Goal: Task Accomplishment & Management: Manage account settings

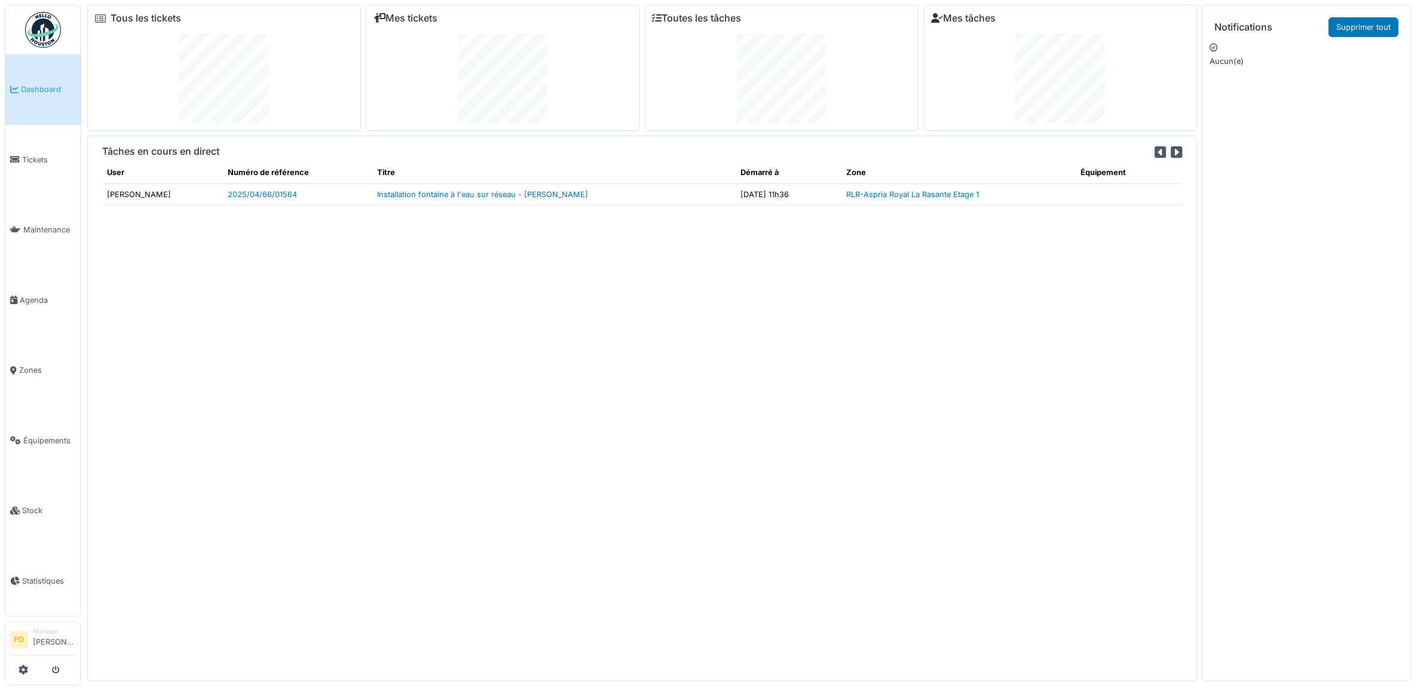
click at [48, 91] on span "Dashboard" at bounding box center [48, 89] width 55 height 11
click at [32, 154] on span "Tickets" at bounding box center [49, 159] width 54 height 11
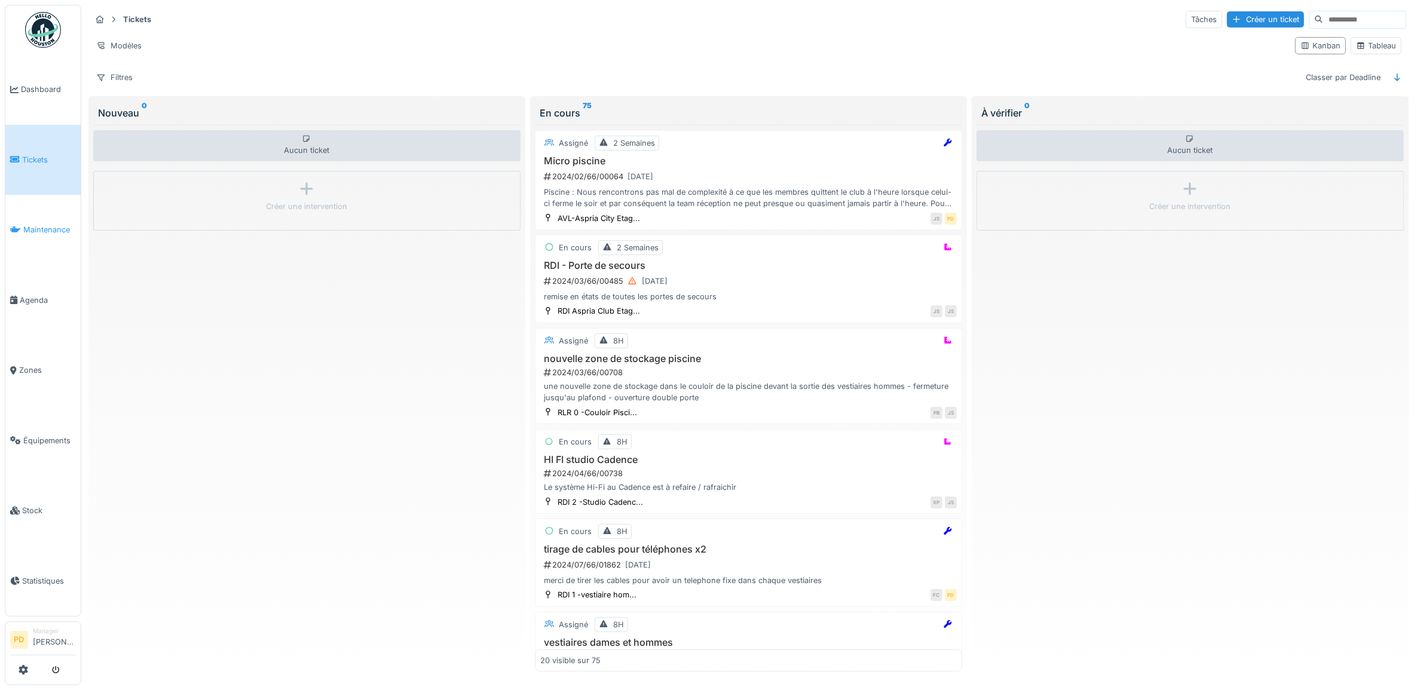
click at [51, 225] on span "Maintenance" at bounding box center [49, 229] width 53 height 11
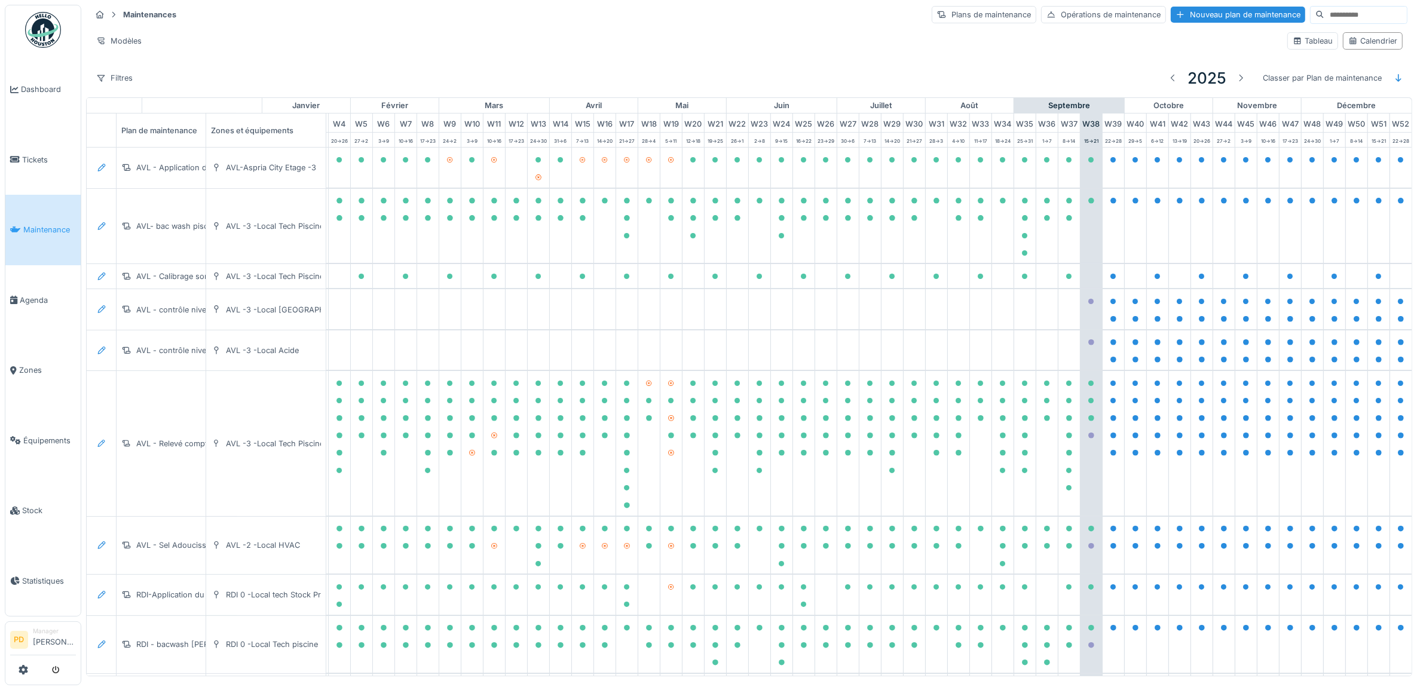
scroll to position [0, 117]
click at [38, 154] on span "Tickets" at bounding box center [49, 159] width 54 height 11
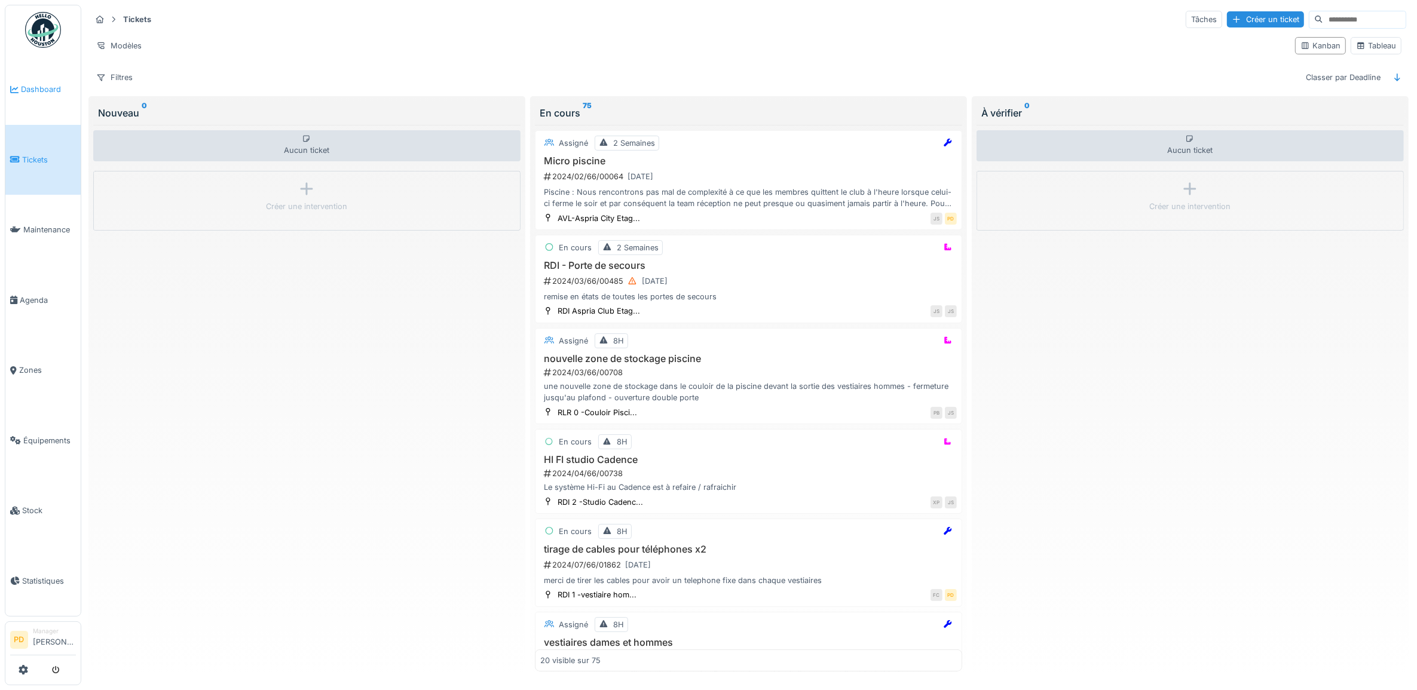
click at [34, 85] on span "Dashboard" at bounding box center [48, 89] width 55 height 11
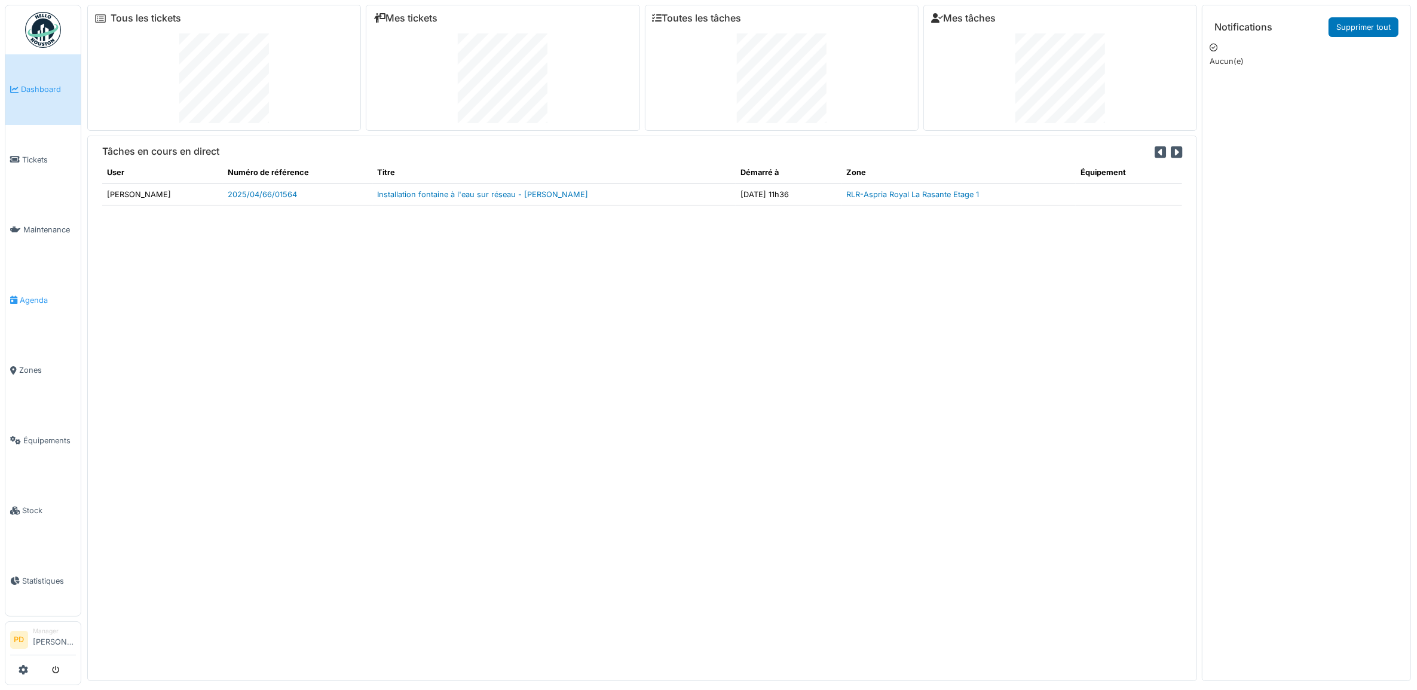
click at [33, 295] on span "Agenda" at bounding box center [48, 300] width 56 height 11
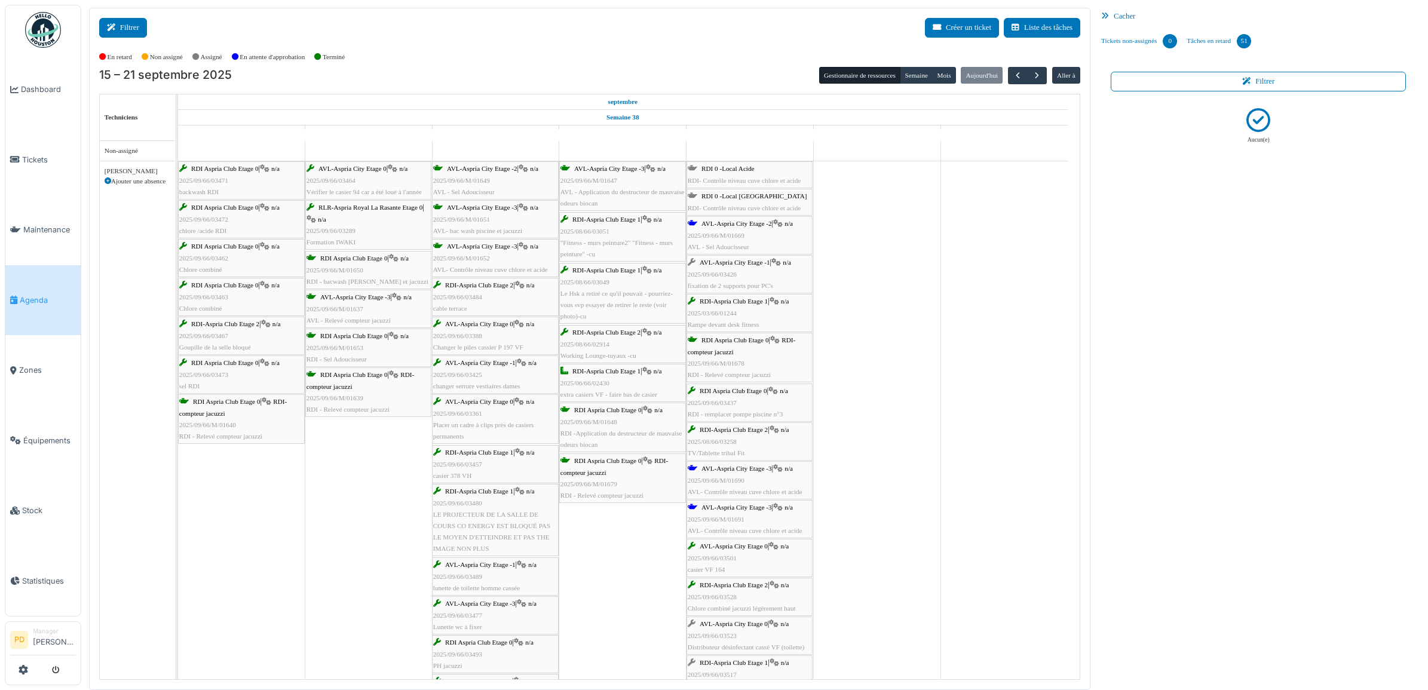
click at [121, 34] on button "Filtrer" at bounding box center [123, 28] width 48 height 20
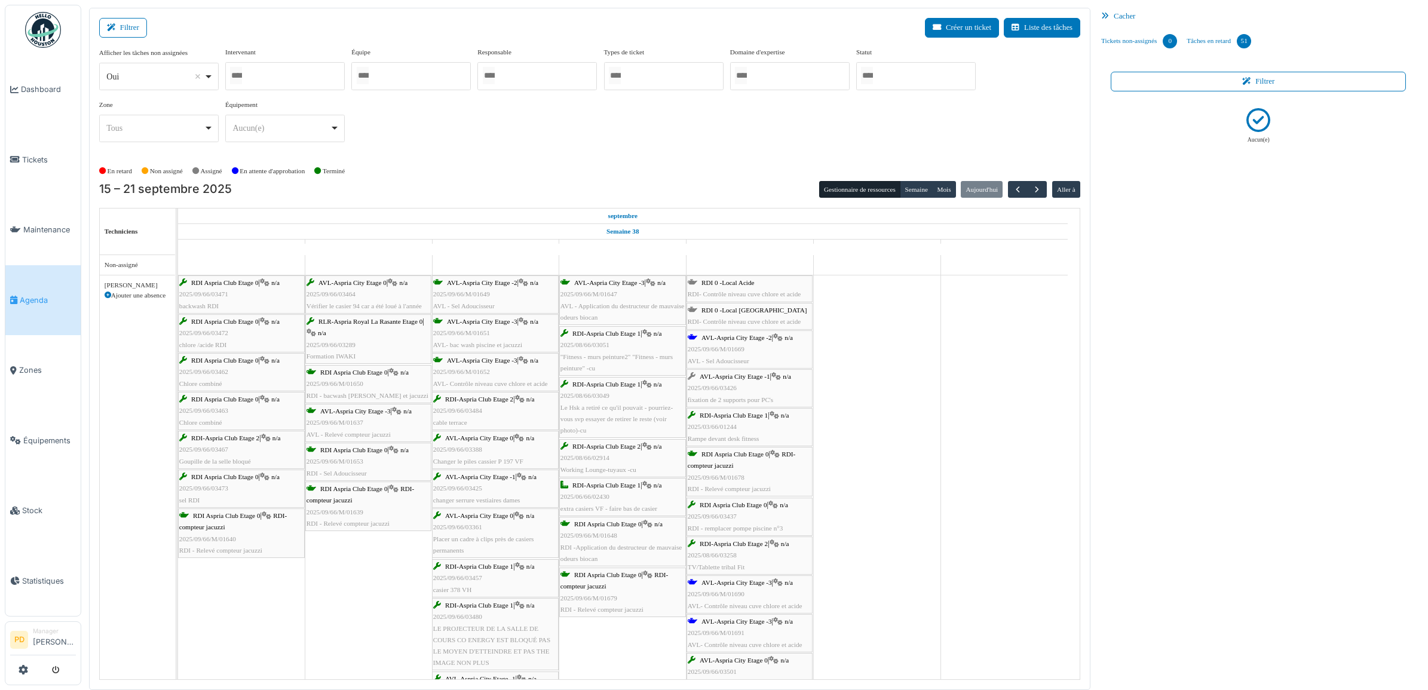
click at [948, 77] on div at bounding box center [917, 76] width 120 height 28
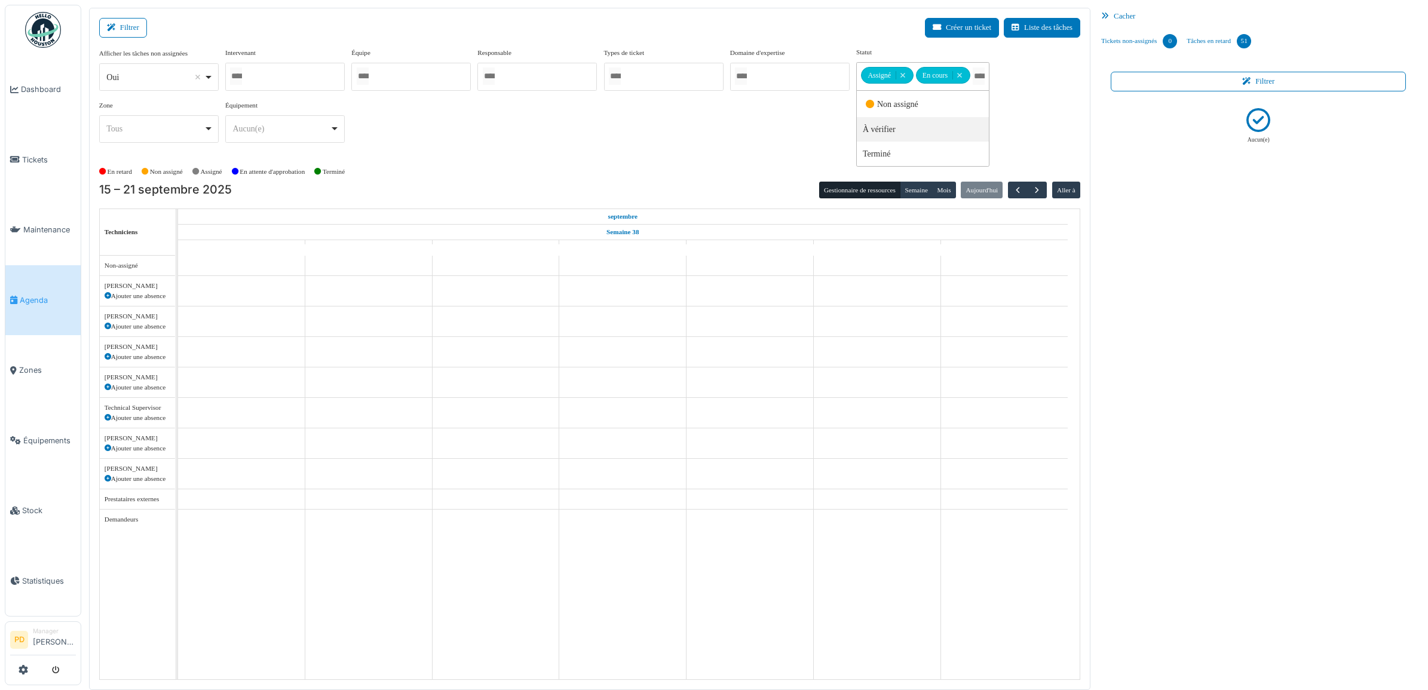
click at [807, 123] on div "Afficher les tâches non assignées *** Oui Remove item Oui Non Intervenant Alexa…" at bounding box center [589, 99] width 981 height 105
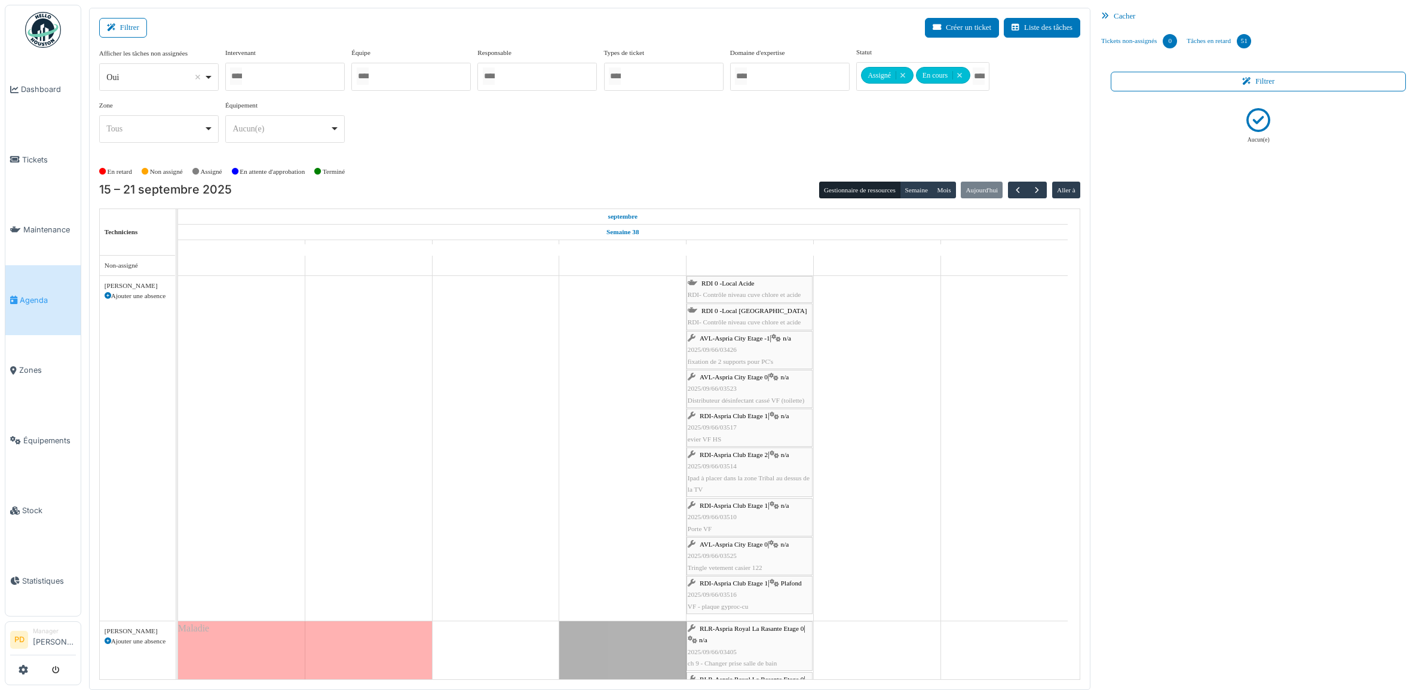
click at [748, 285] on span "RDI 0 -Local Acide" at bounding box center [728, 283] width 53 height 7
click at [726, 289] on div "RDI 0 -Local Acide RDI- Contrôle niveau cuve chlore et acide" at bounding box center [750, 289] width 124 height 23
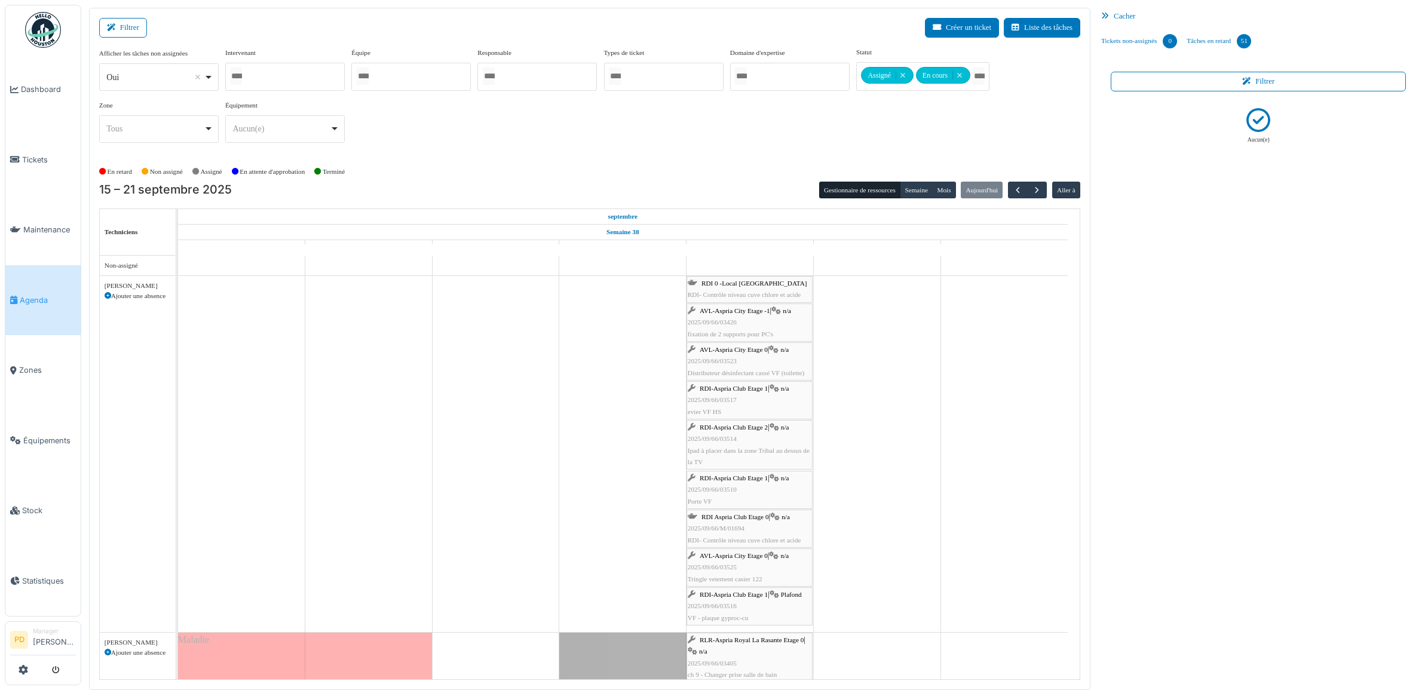
click at [736, 287] on span "RDI 0 -Local Chlore" at bounding box center [755, 283] width 106 height 7
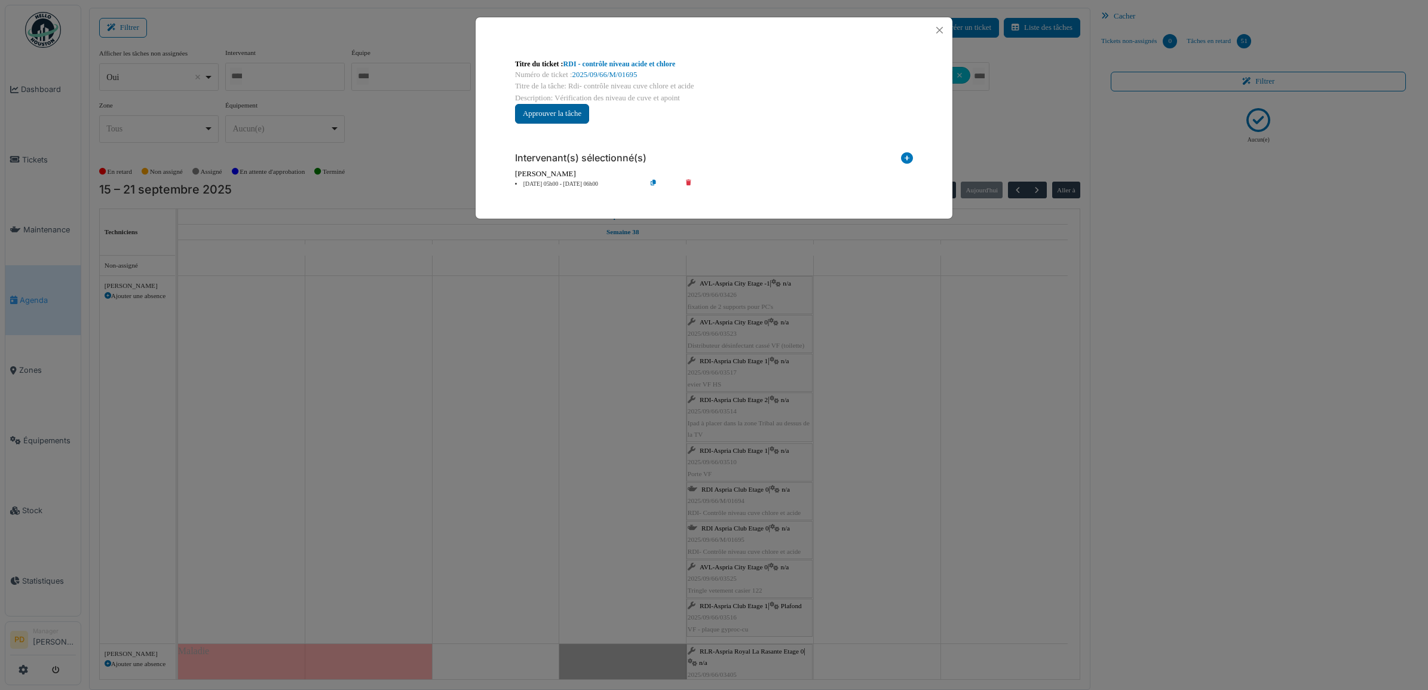
click at [570, 114] on button "Approuver la tâche" at bounding box center [552, 114] width 74 height 20
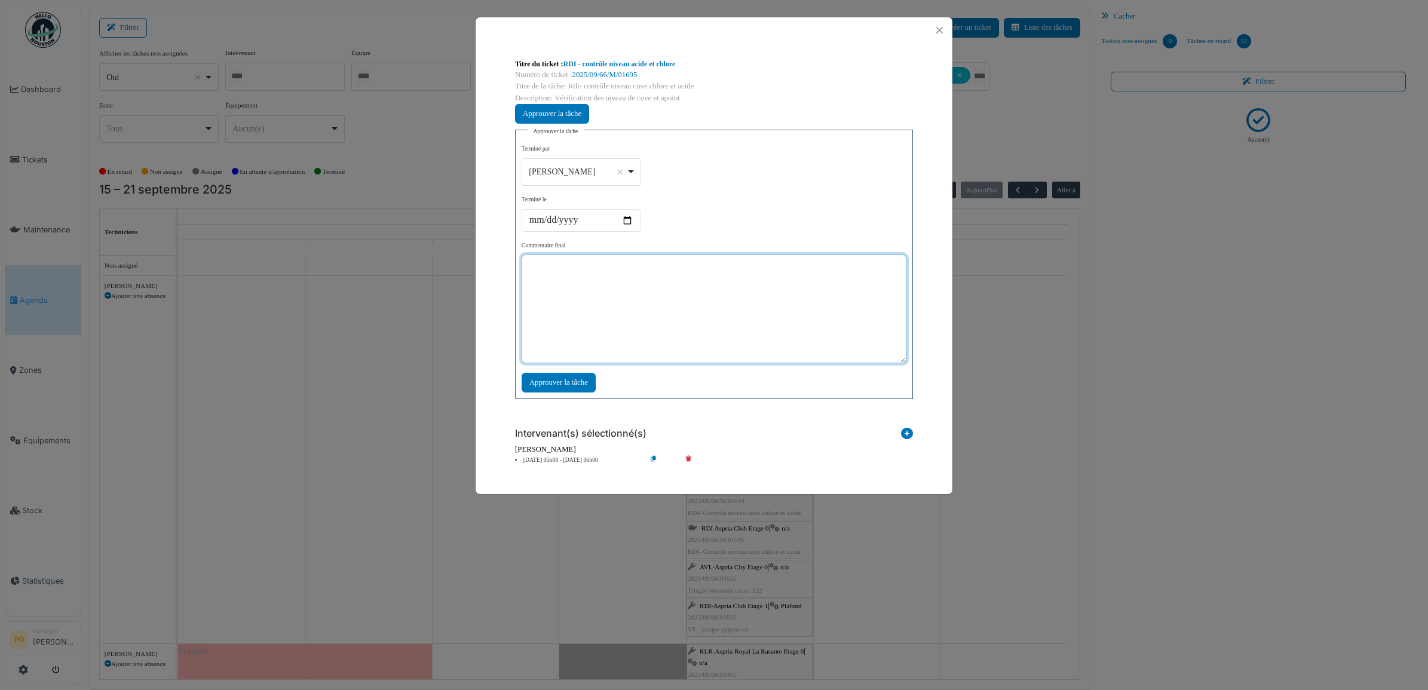
click at [597, 303] on textarea at bounding box center [714, 309] width 385 height 109
type textarea "**"
click at [583, 384] on div "Approuver la tâche" at bounding box center [559, 383] width 74 height 20
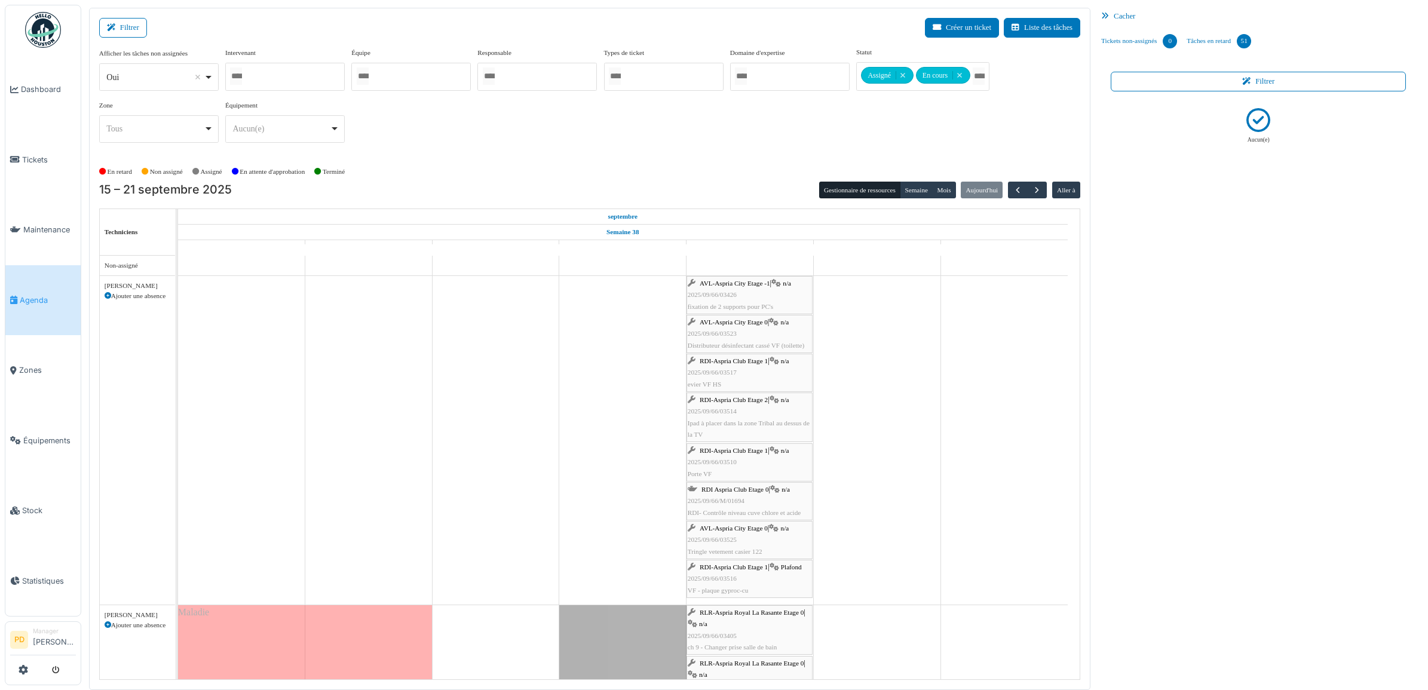
click at [726, 285] on span "AVL-Aspria City Etage -1" at bounding box center [735, 283] width 71 height 7
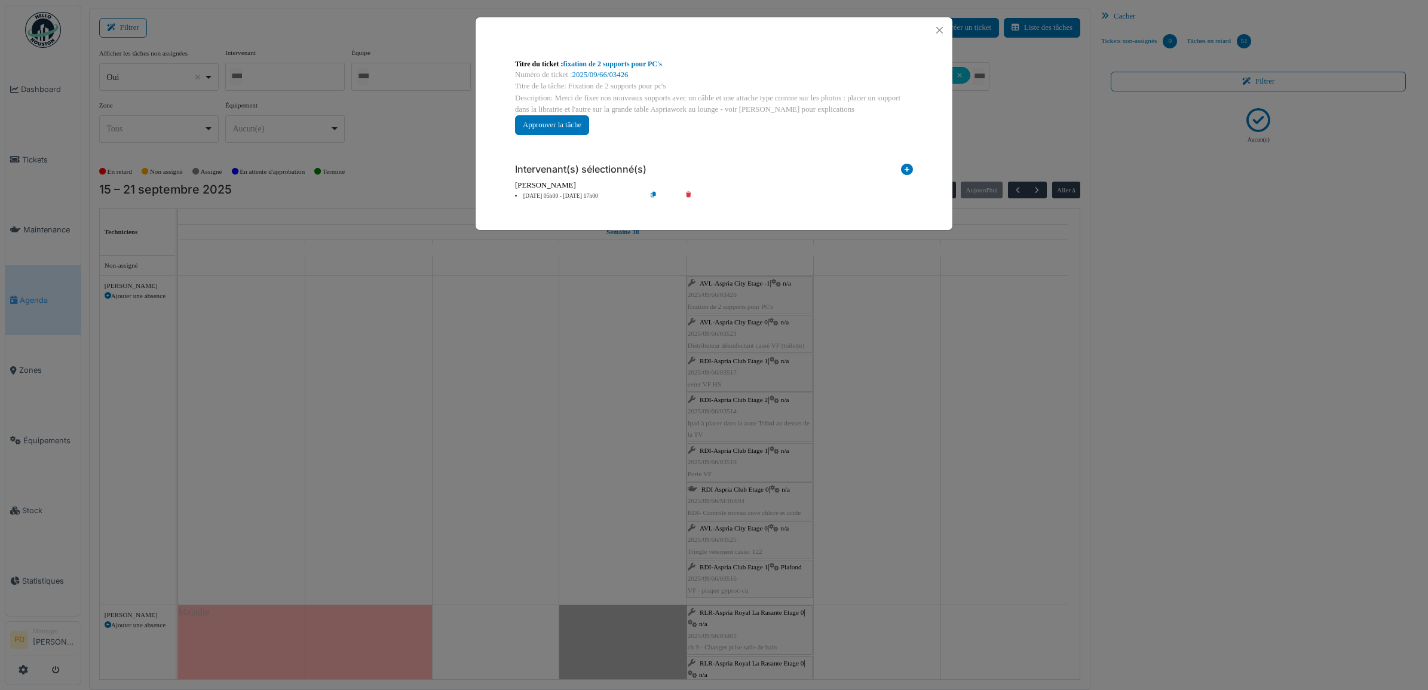
click at [574, 198] on li "19 sep 05h00 - 19 sep 17h00" at bounding box center [577, 196] width 137 height 9
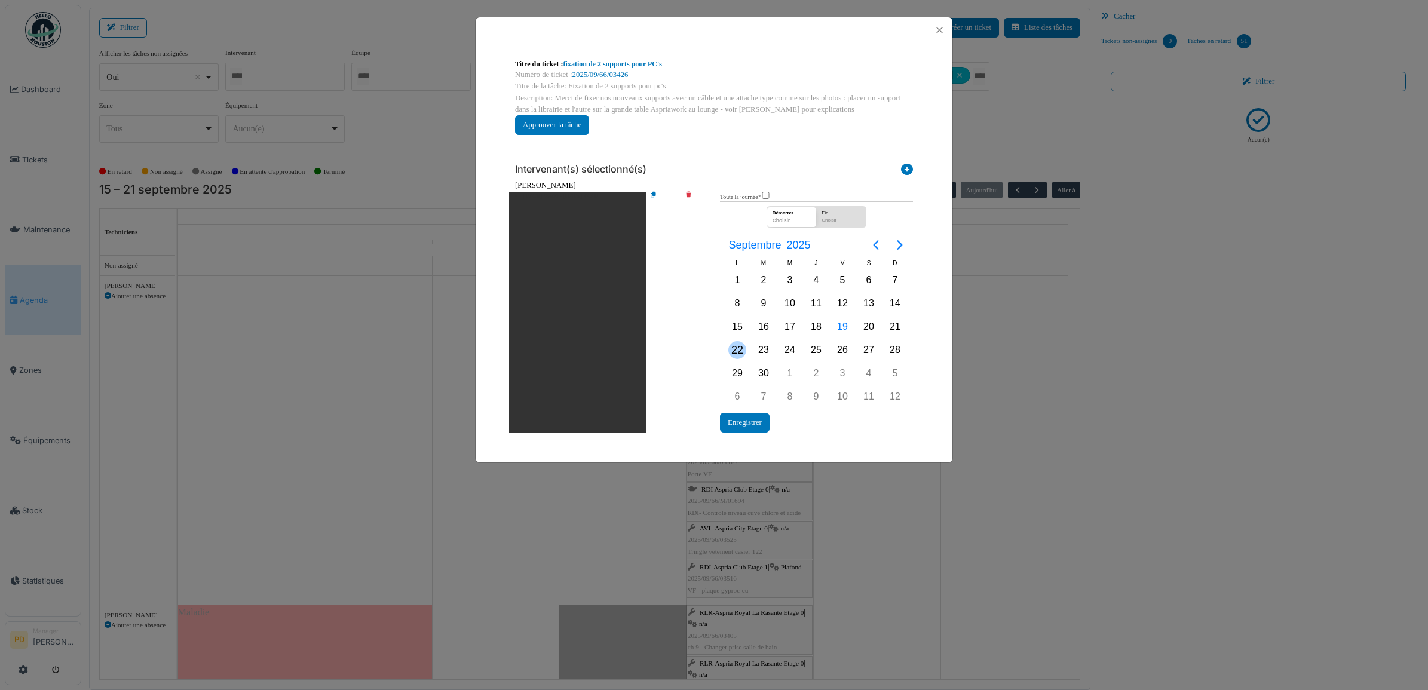
click at [739, 345] on div "22" at bounding box center [738, 350] width 18 height 18
click at [749, 419] on button "Enregistrer" at bounding box center [745, 423] width 50 height 20
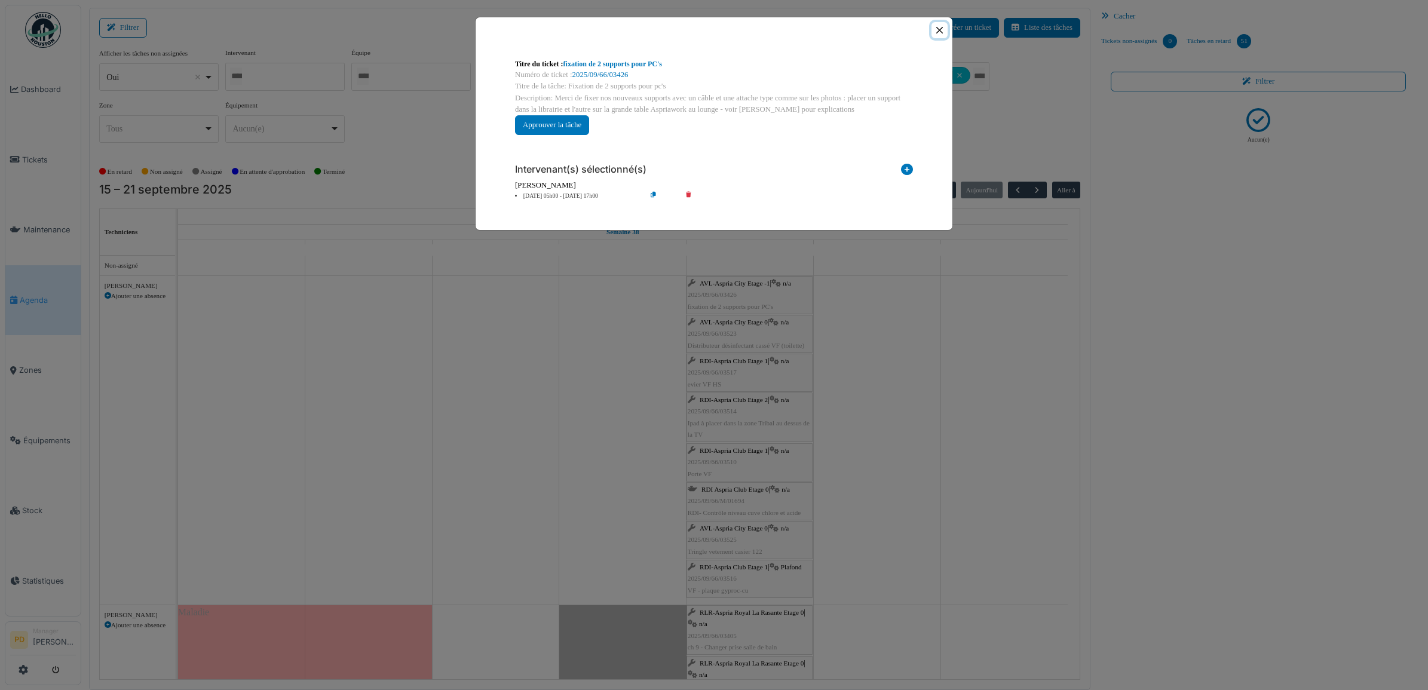
click at [939, 26] on button "Close" at bounding box center [940, 30] width 16 height 16
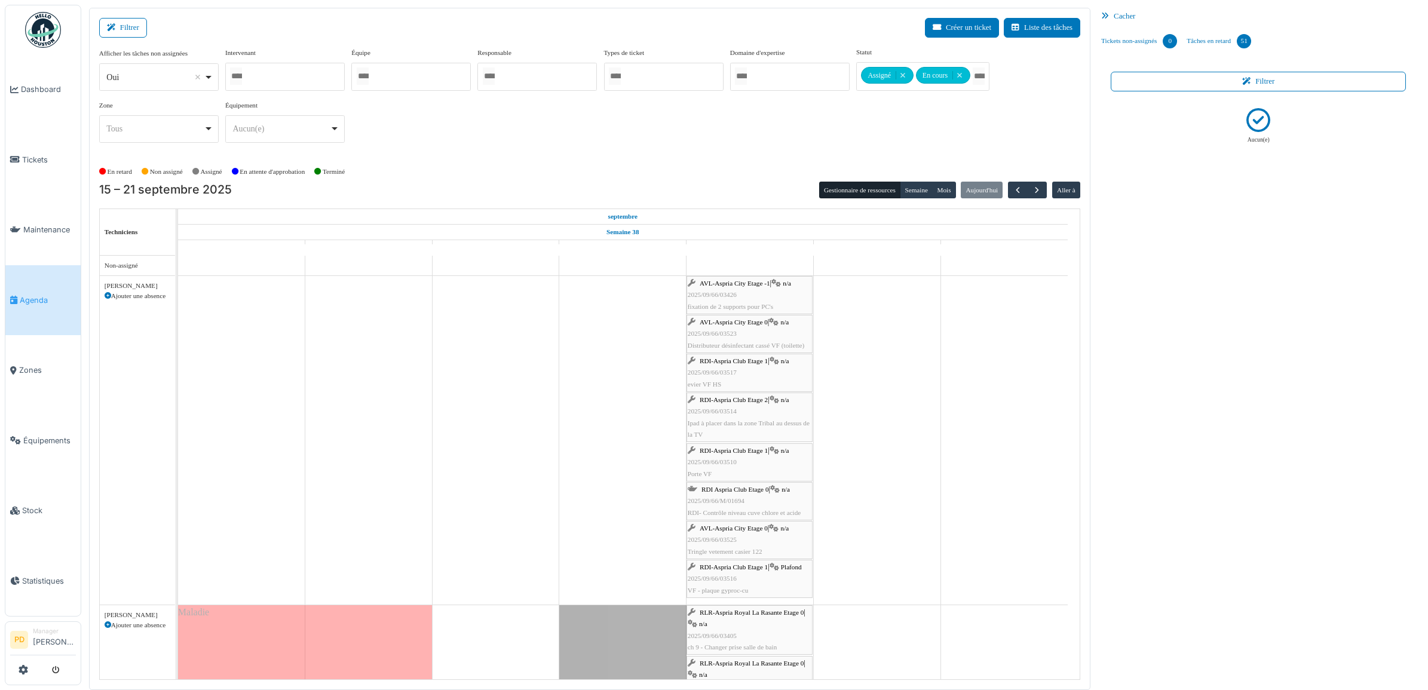
click at [721, 326] on span "AVL-Aspria City Etage 0" at bounding box center [734, 322] width 68 height 7
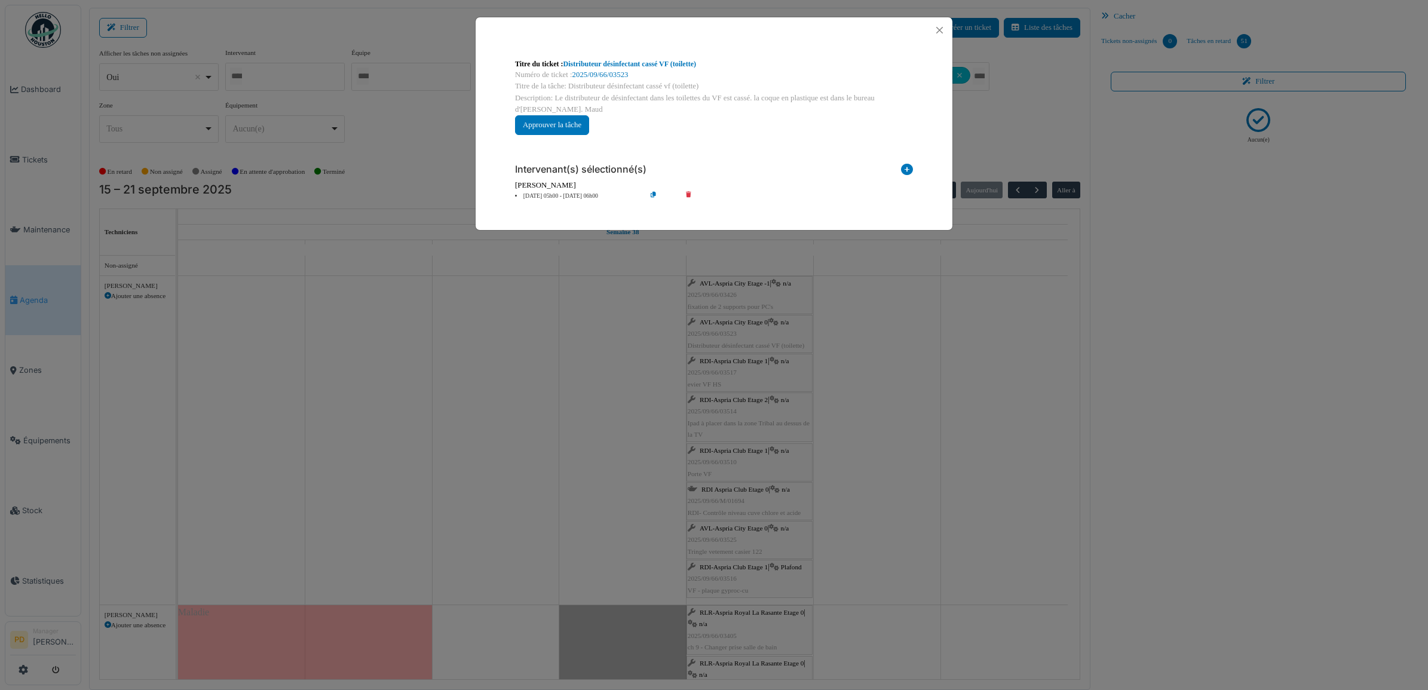
click at [574, 198] on li "19 sep 05h00 - 19 sep 06h00" at bounding box center [577, 196] width 137 height 9
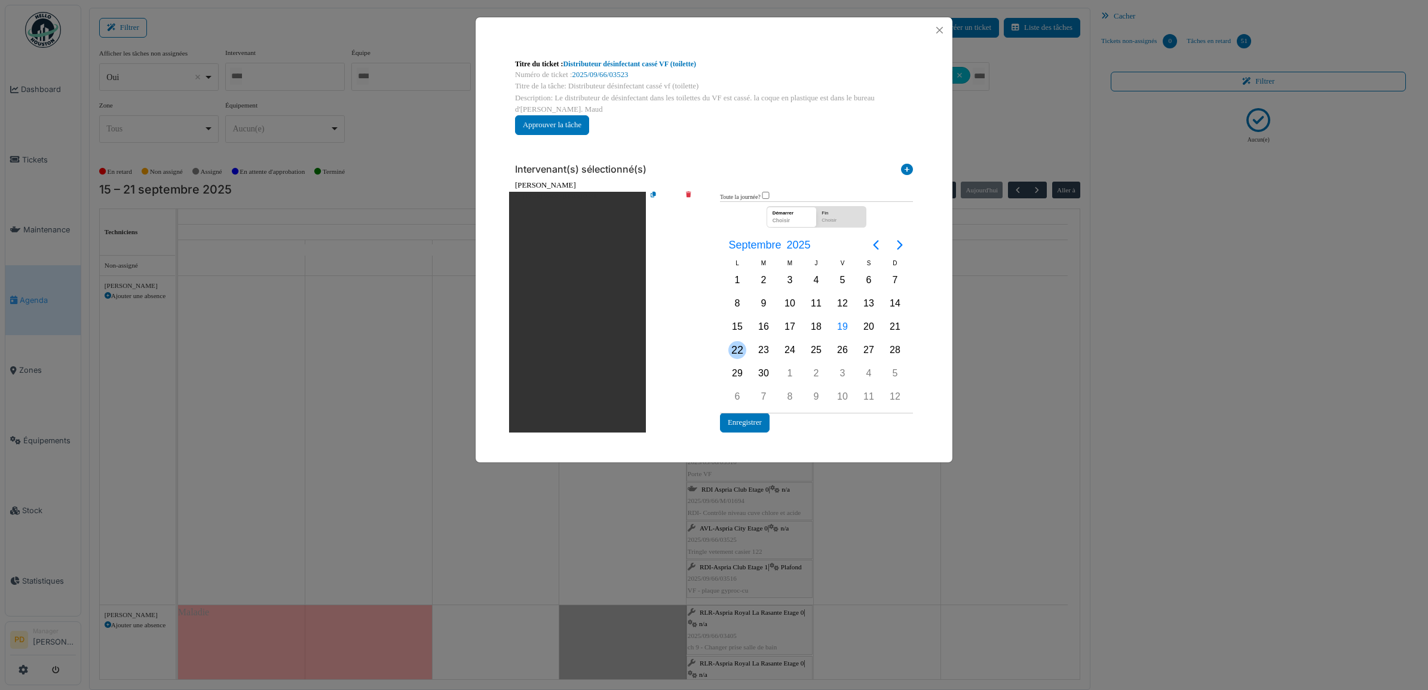
click at [742, 350] on div "22" at bounding box center [738, 350] width 18 height 18
click at [743, 420] on button "Enregistrer" at bounding box center [745, 423] width 50 height 20
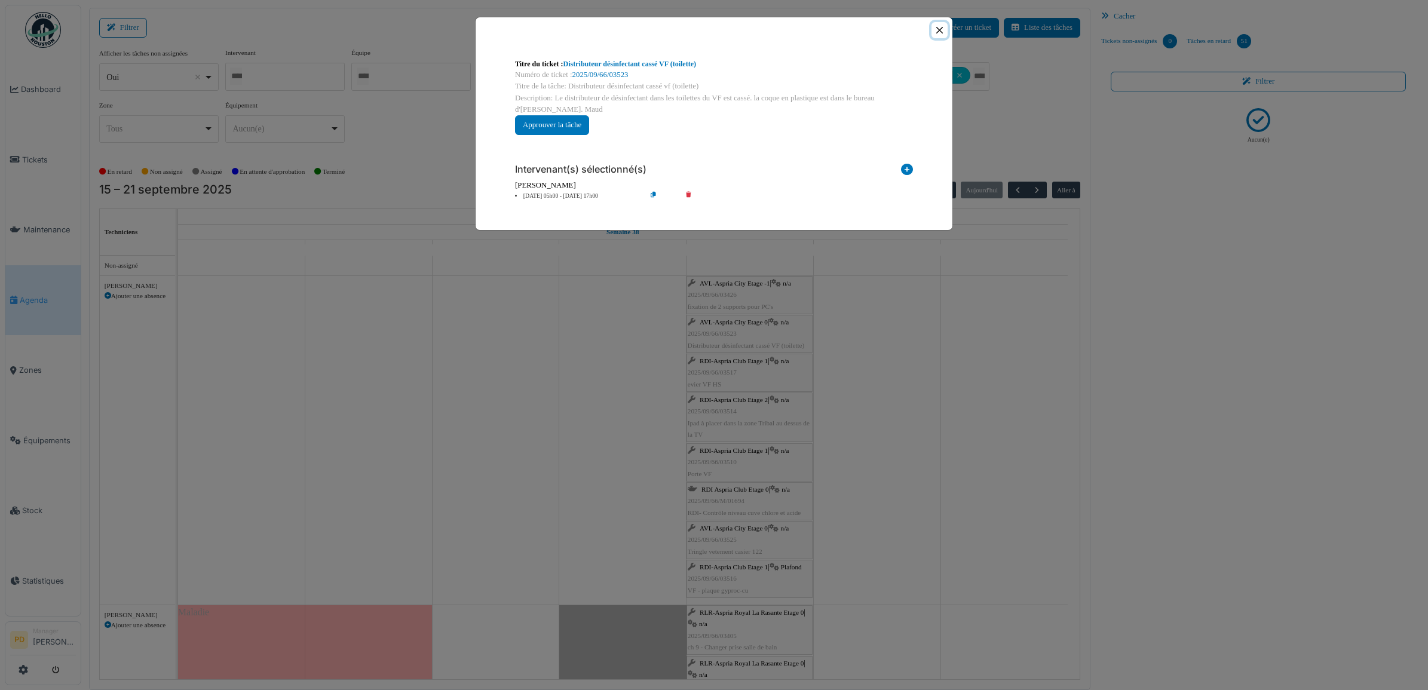
click at [940, 31] on button "Close" at bounding box center [940, 30] width 16 height 16
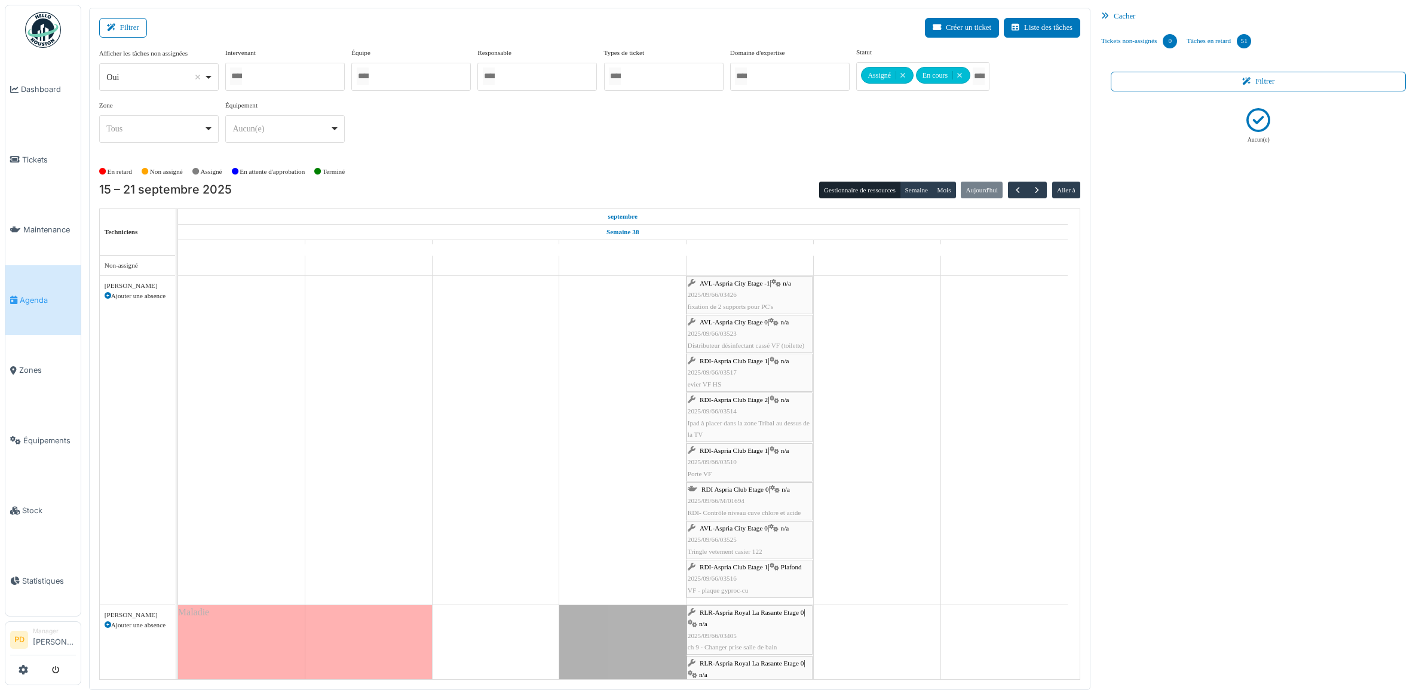
click at [728, 362] on span "RDI-Aspria Club Etage 1" at bounding box center [734, 360] width 68 height 7
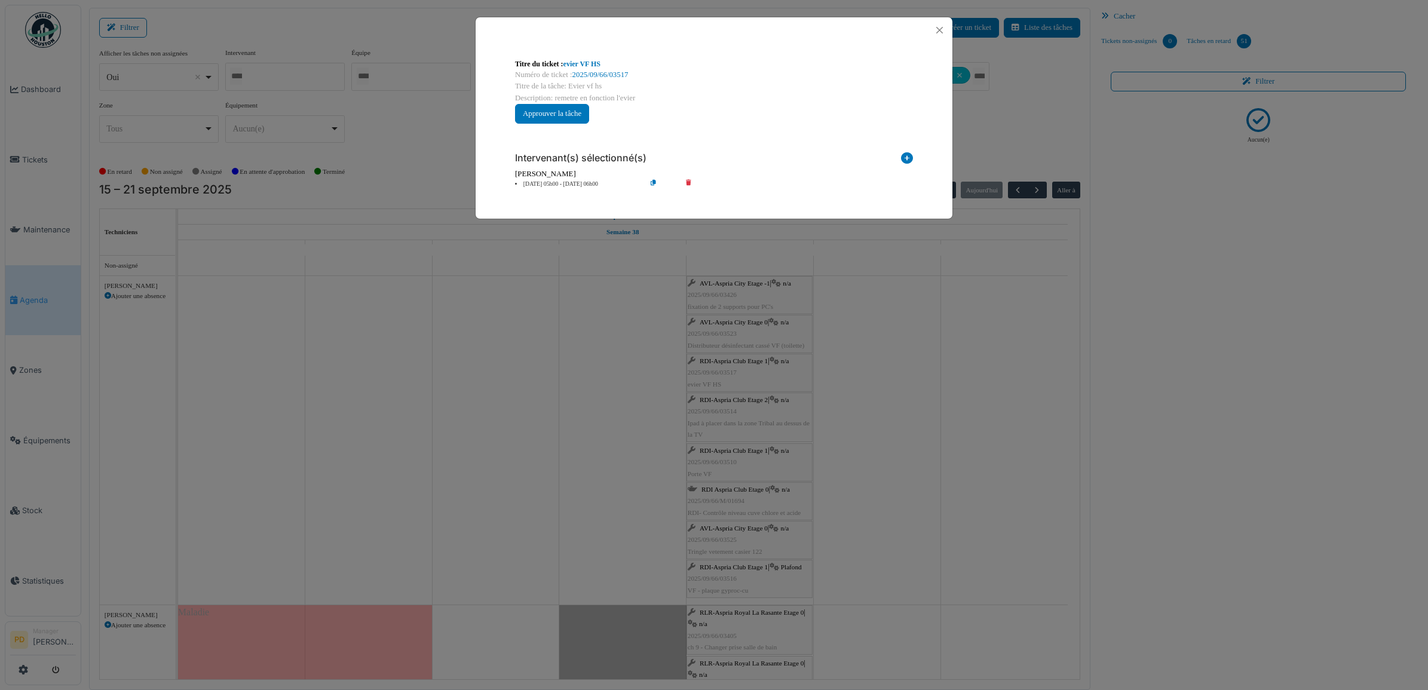
click at [561, 181] on li "19 sep 05h00 - 19 sep 06h00" at bounding box center [577, 184] width 137 height 9
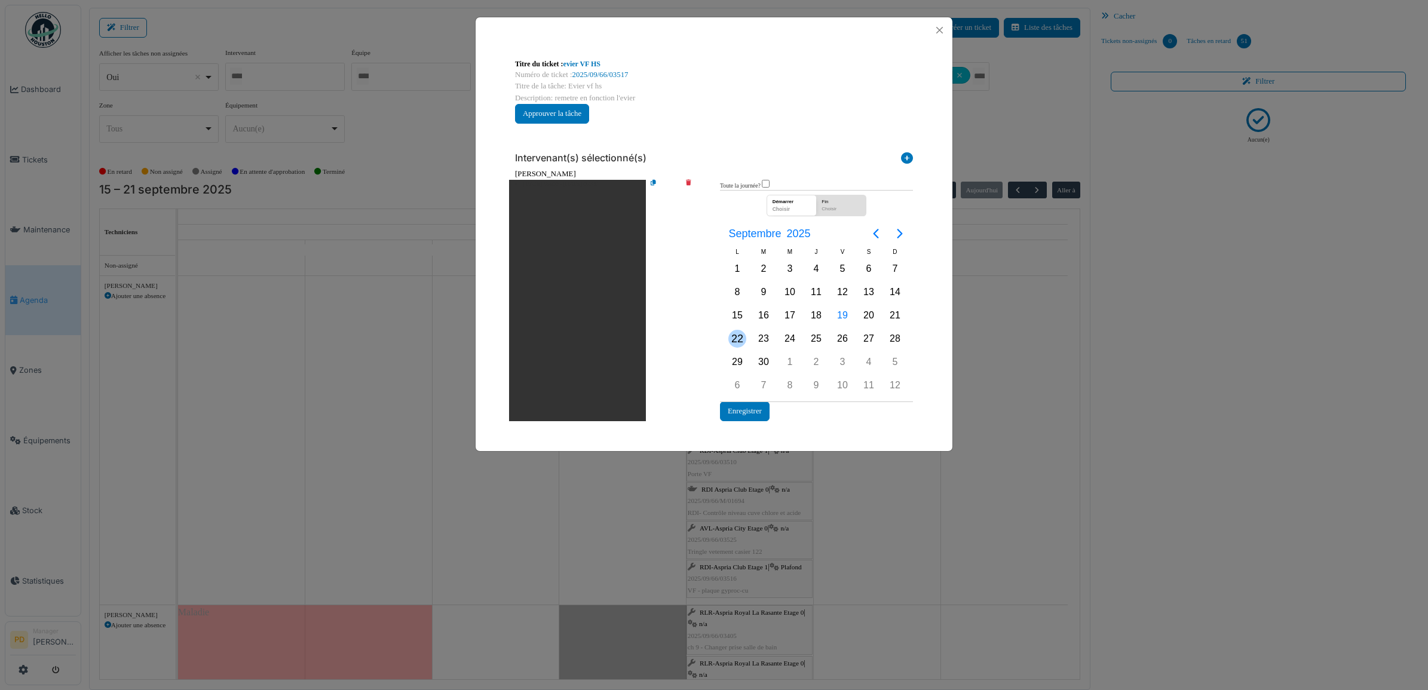
click at [740, 335] on div "22" at bounding box center [738, 339] width 18 height 18
click at [748, 414] on button "Enregistrer" at bounding box center [745, 412] width 50 height 20
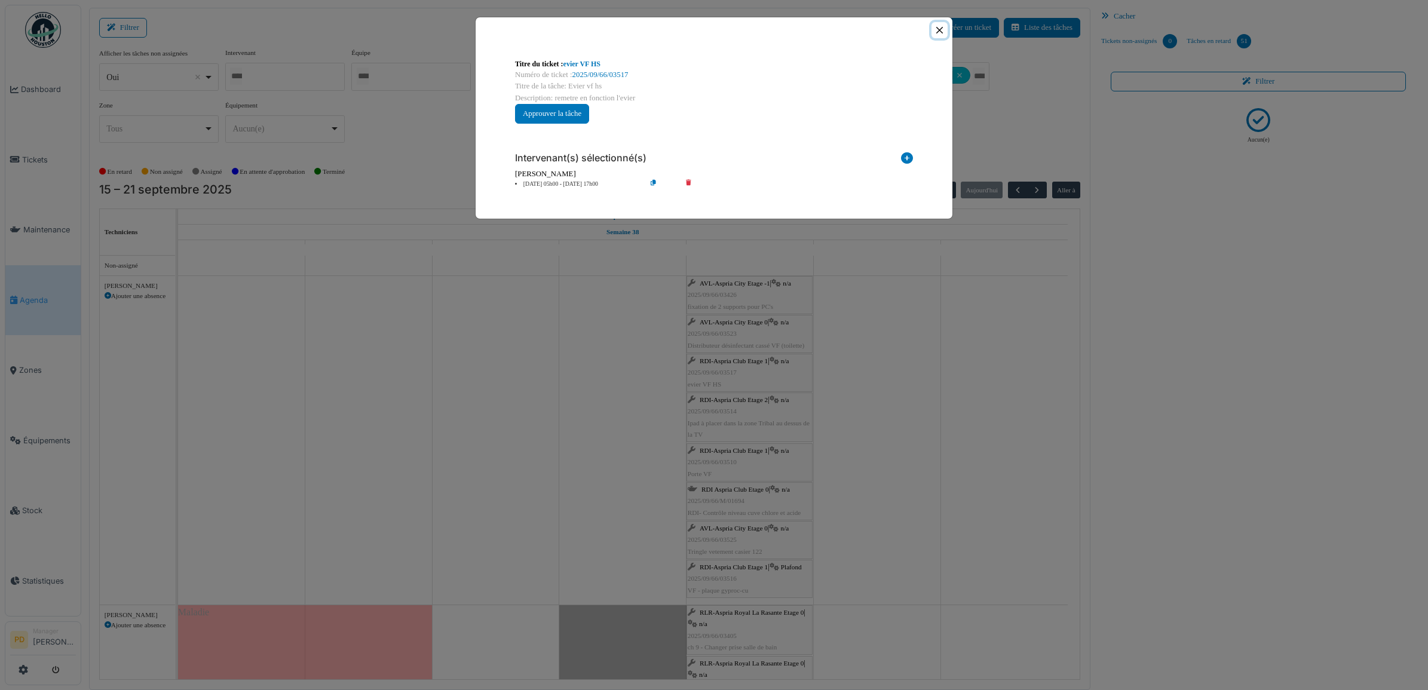
click at [937, 28] on button "Close" at bounding box center [940, 30] width 16 height 16
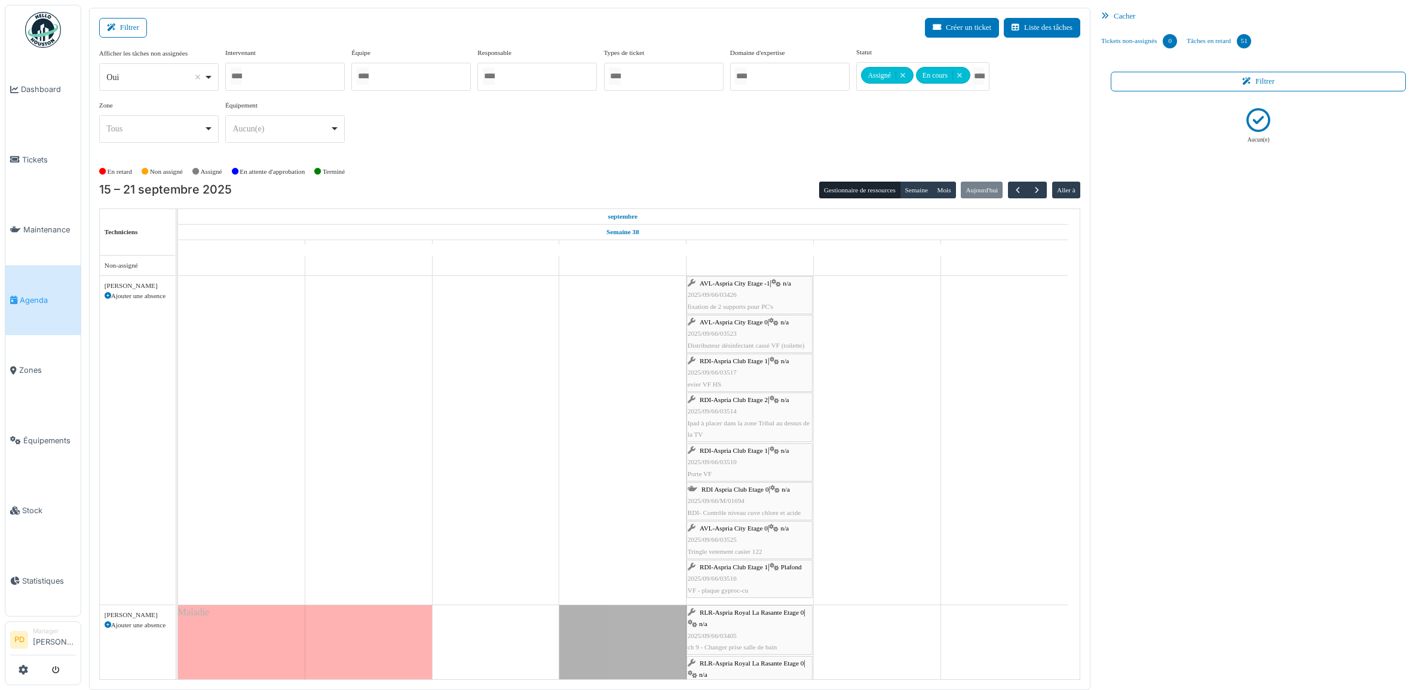
click at [732, 402] on span "RDI-Aspria Club Etage 2" at bounding box center [734, 399] width 68 height 7
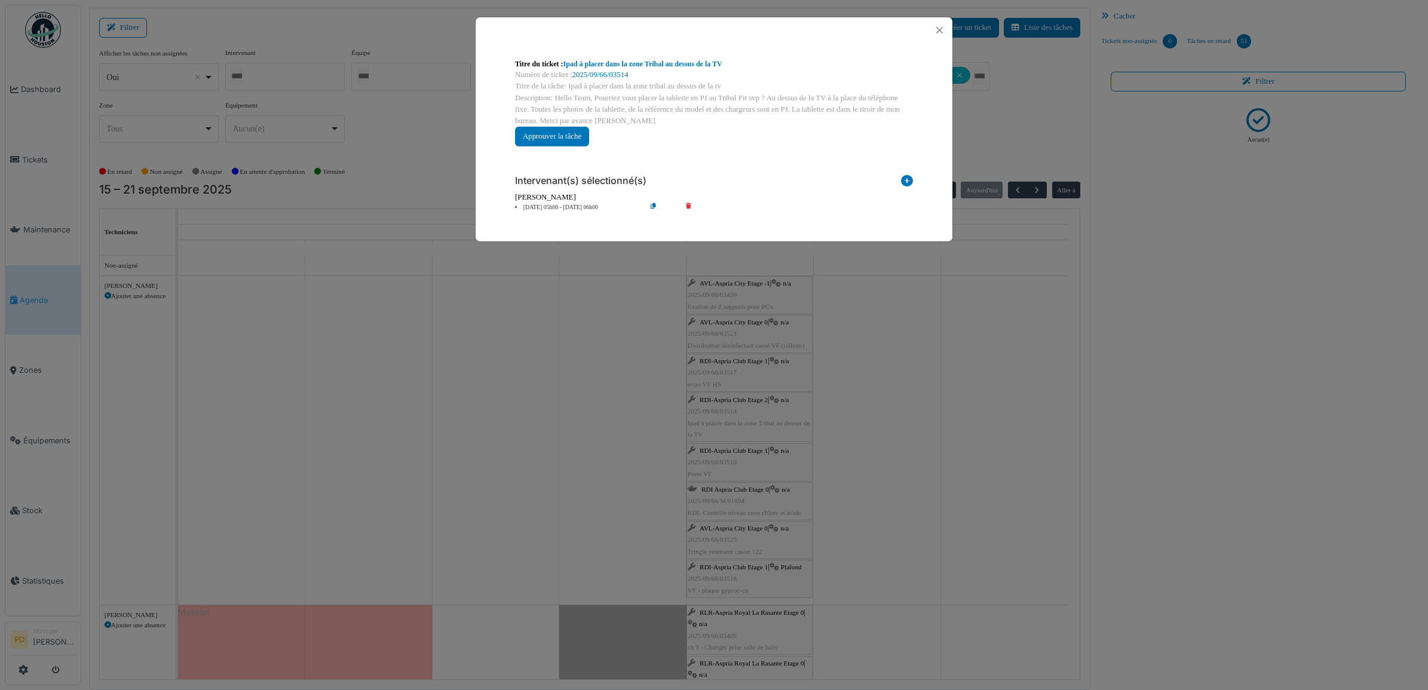
click at [581, 204] on li "19 sep 05h00 - 19 sep 06h00" at bounding box center [577, 207] width 137 height 9
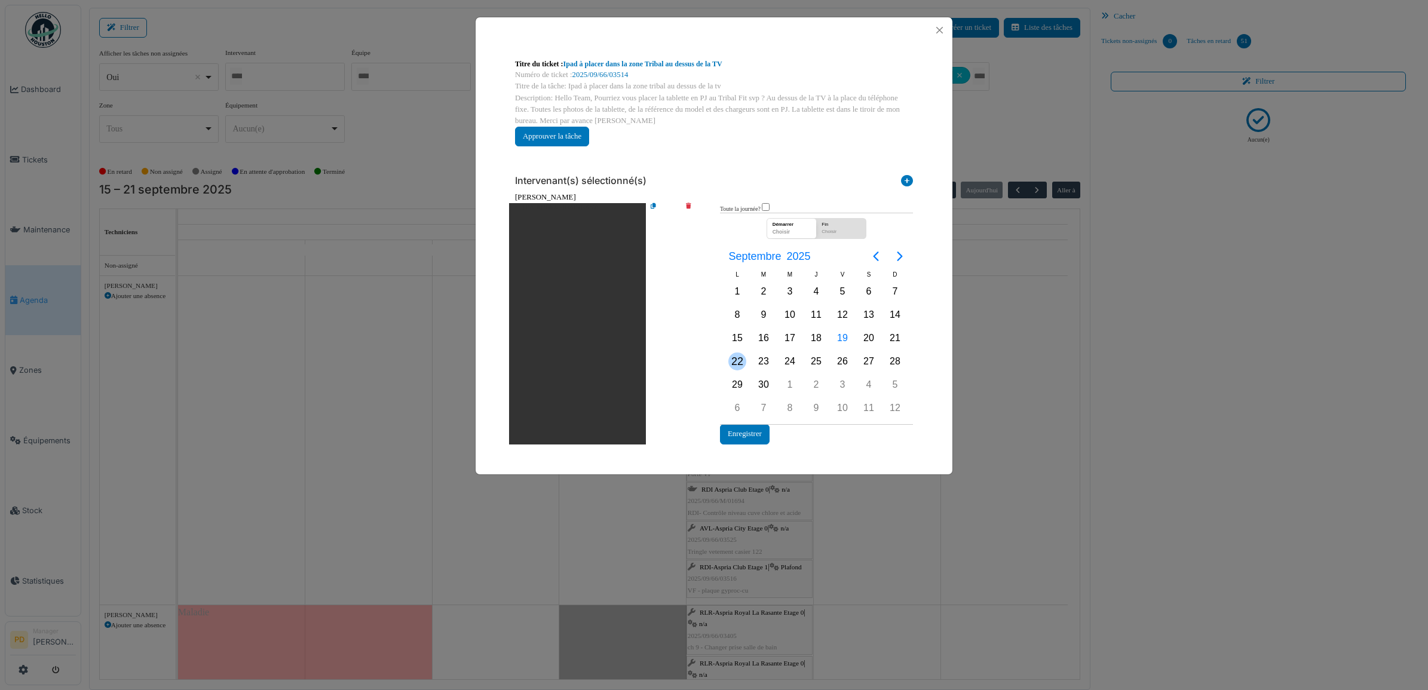
click at [739, 359] on div "22" at bounding box center [738, 362] width 18 height 18
click at [760, 435] on button "Enregistrer" at bounding box center [745, 434] width 50 height 20
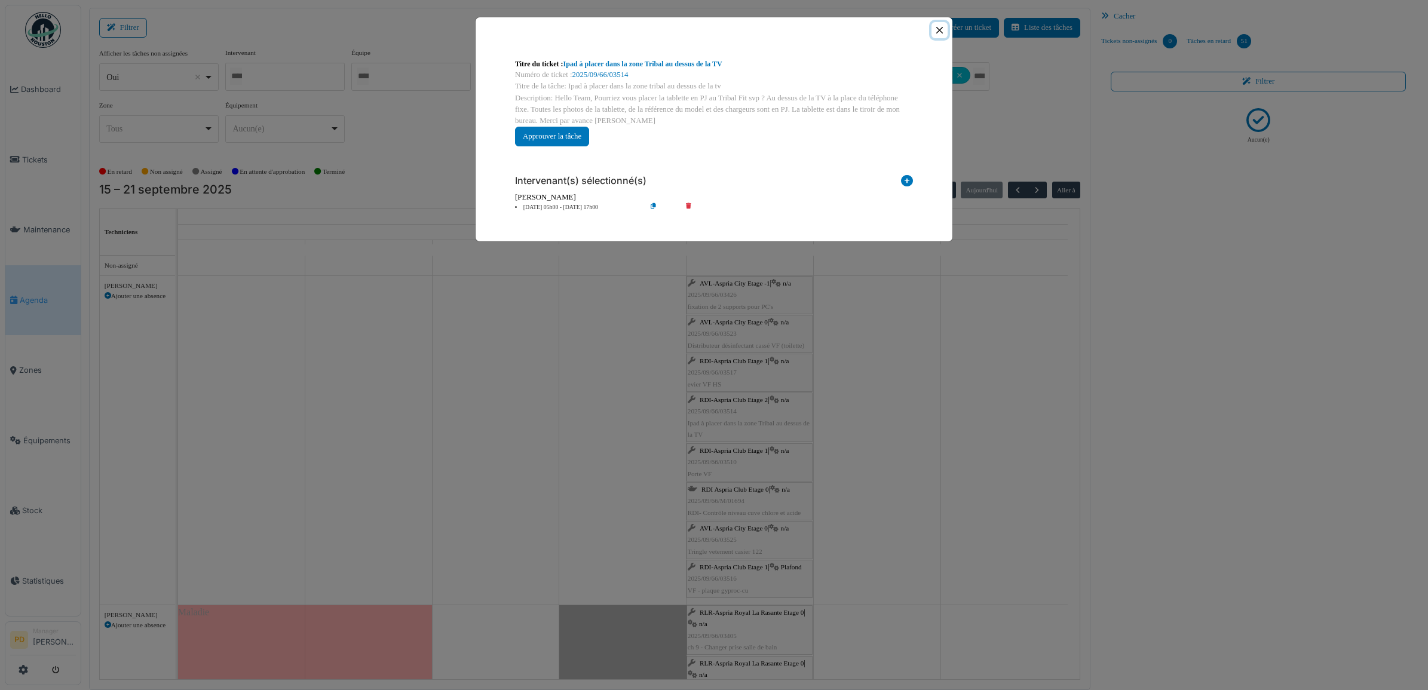
click at [940, 22] on button "Close" at bounding box center [940, 30] width 16 height 16
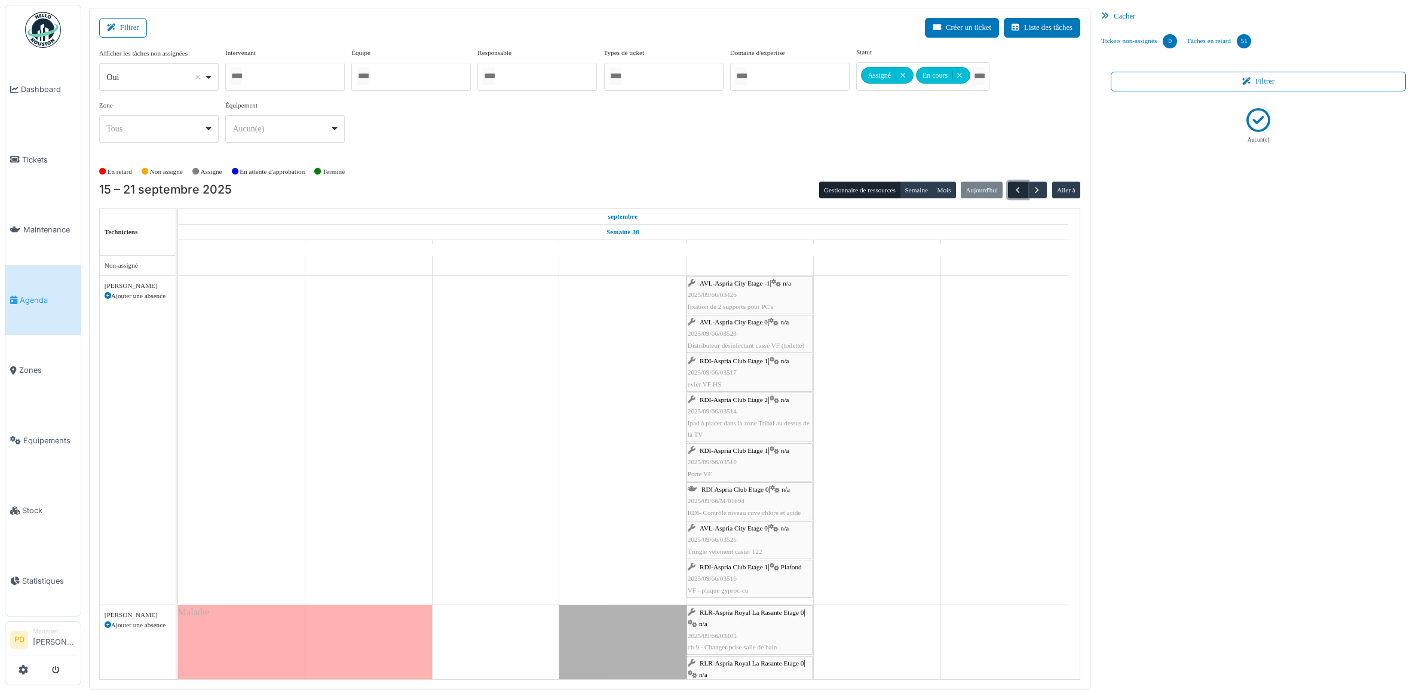
click at [1014, 192] on span "button" at bounding box center [1018, 190] width 10 height 10
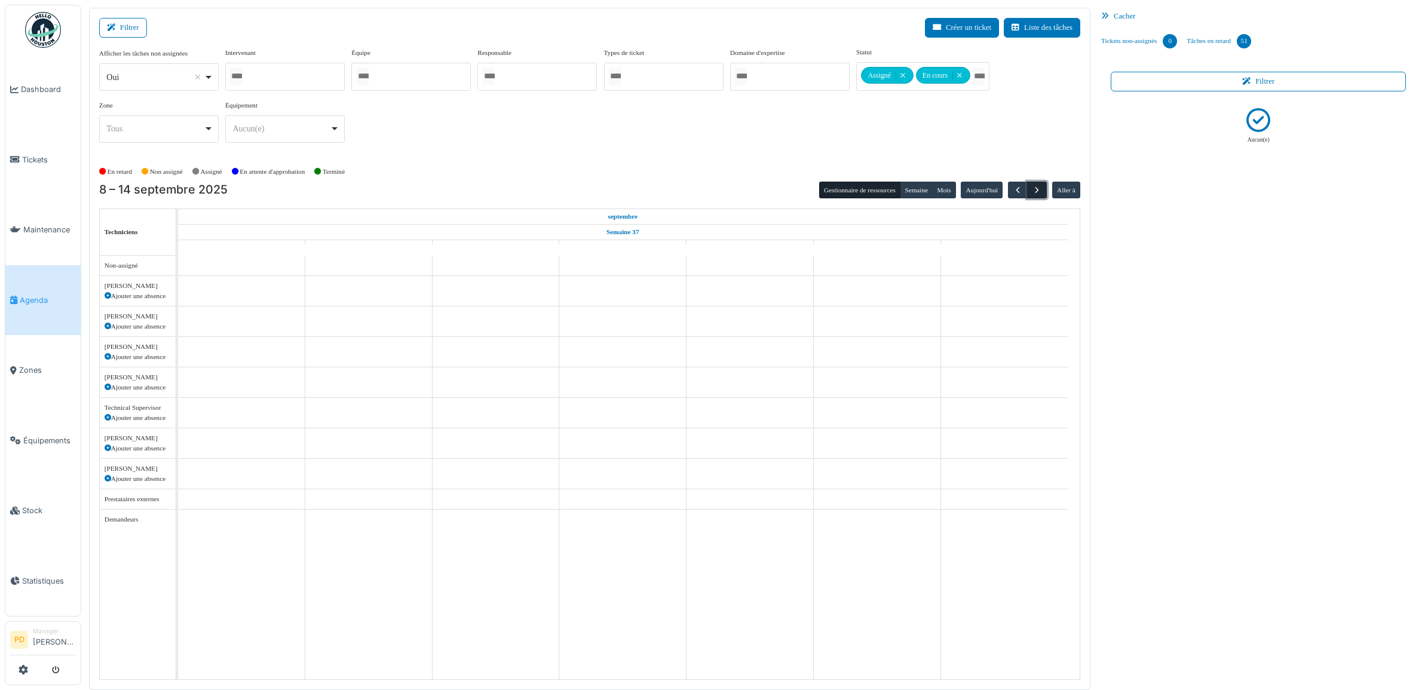
click at [1038, 189] on span "button" at bounding box center [1037, 190] width 10 height 10
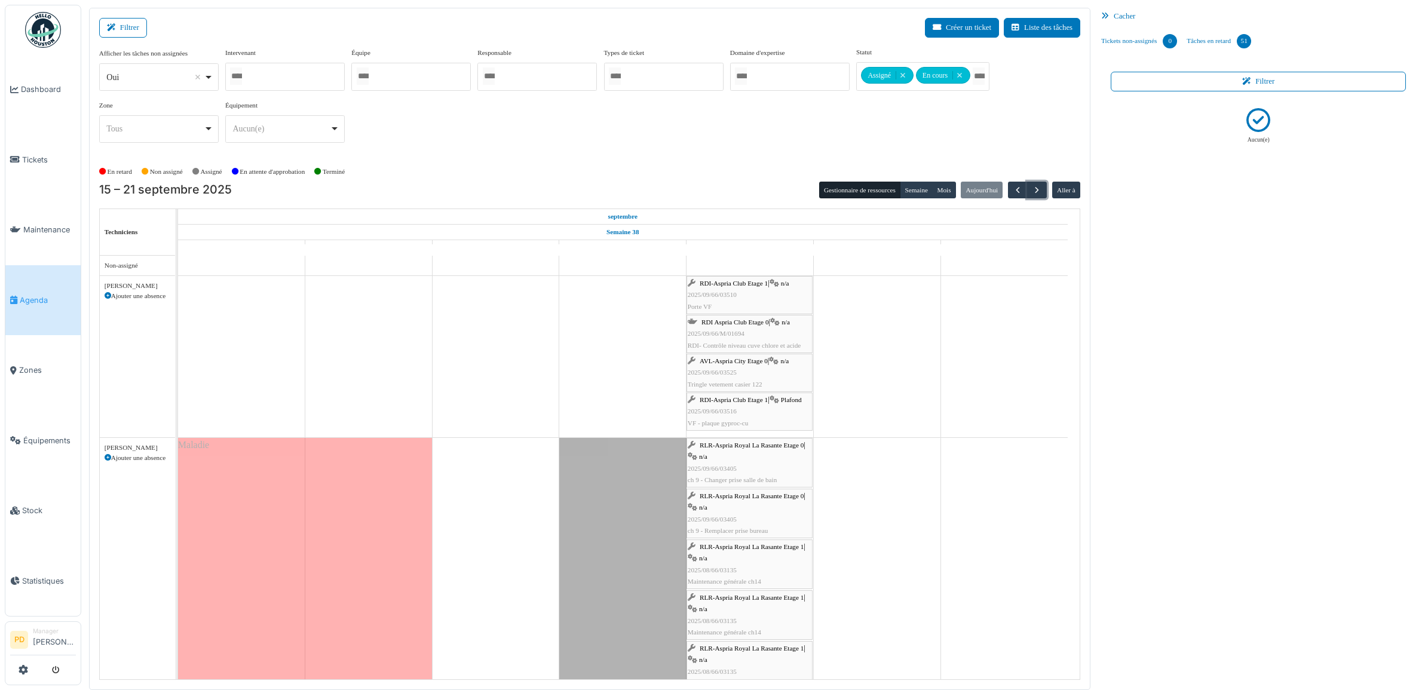
click at [739, 281] on span "RDI-Aspria Club Etage 1" at bounding box center [734, 283] width 68 height 7
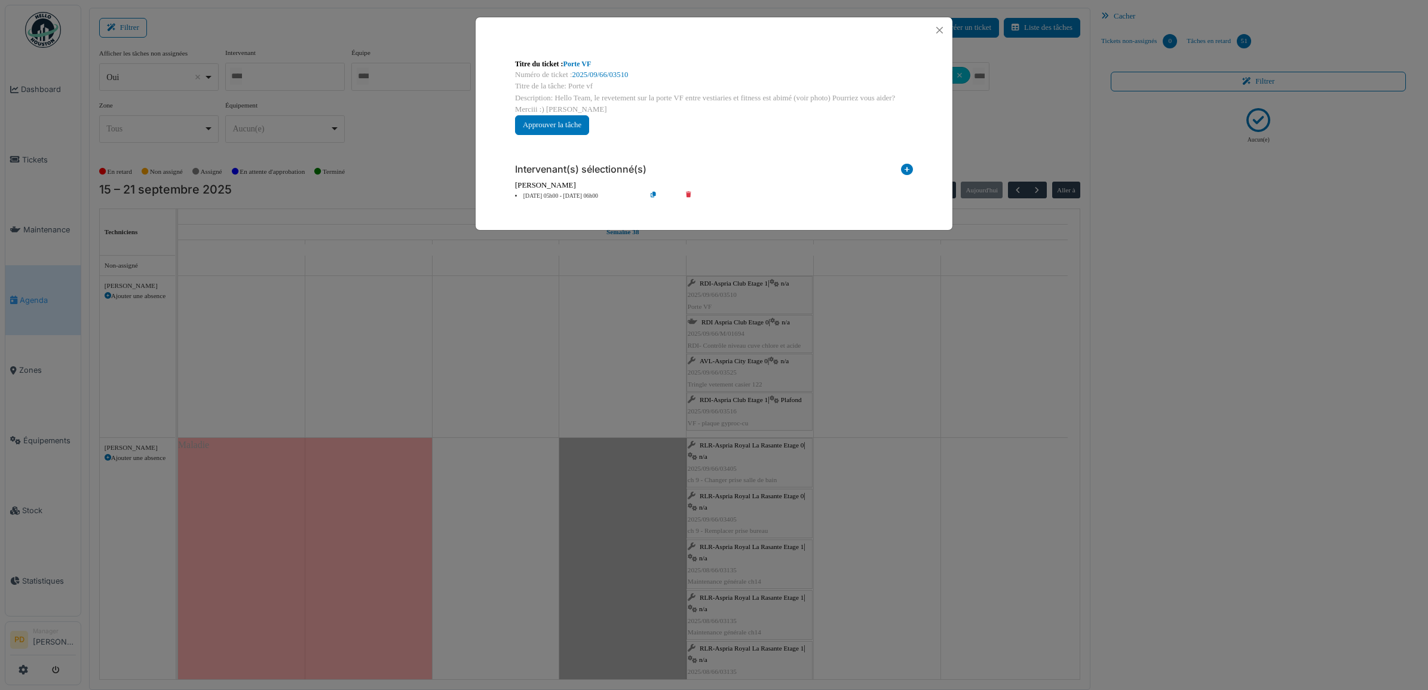
click at [574, 198] on li "19 sep 05h00 - 19 sep 06h00" at bounding box center [577, 196] width 137 height 9
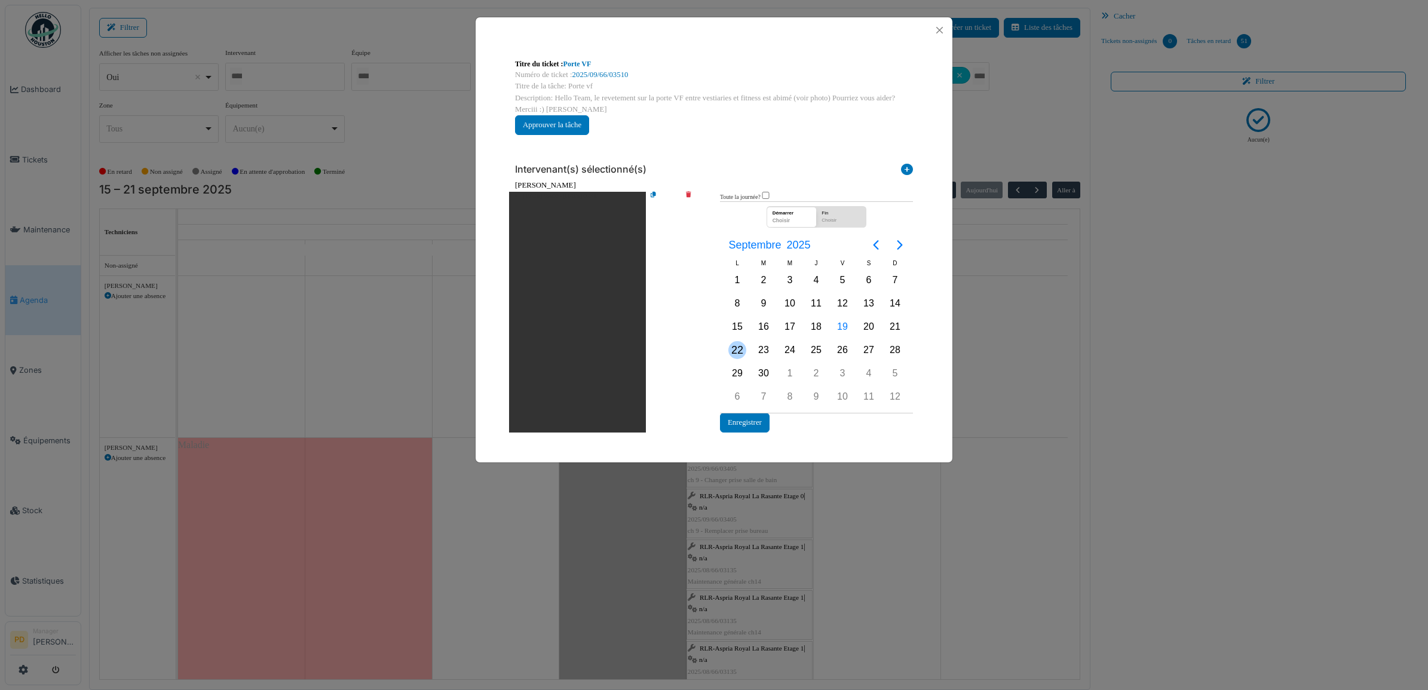
click at [742, 348] on div "22" at bounding box center [738, 350] width 18 height 18
click at [746, 422] on button "Enregistrer" at bounding box center [745, 423] width 50 height 20
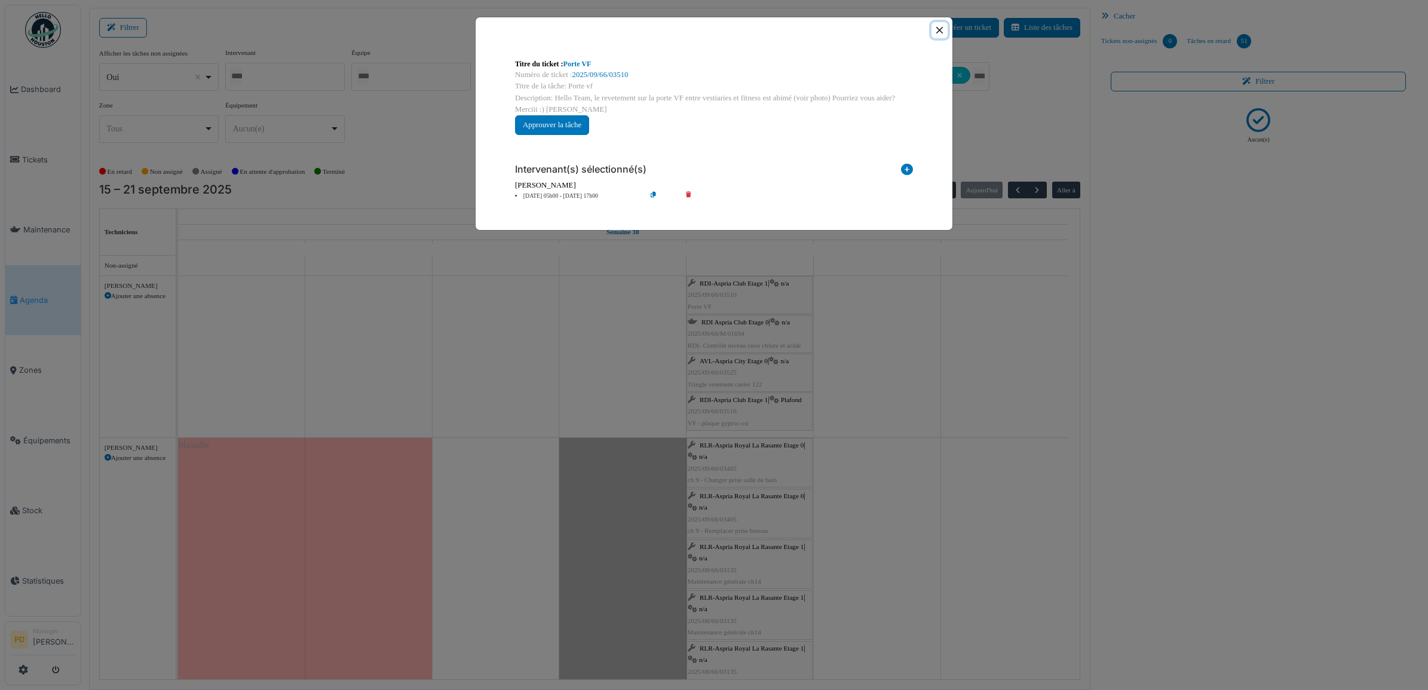
click at [941, 30] on button "Close" at bounding box center [940, 30] width 16 height 16
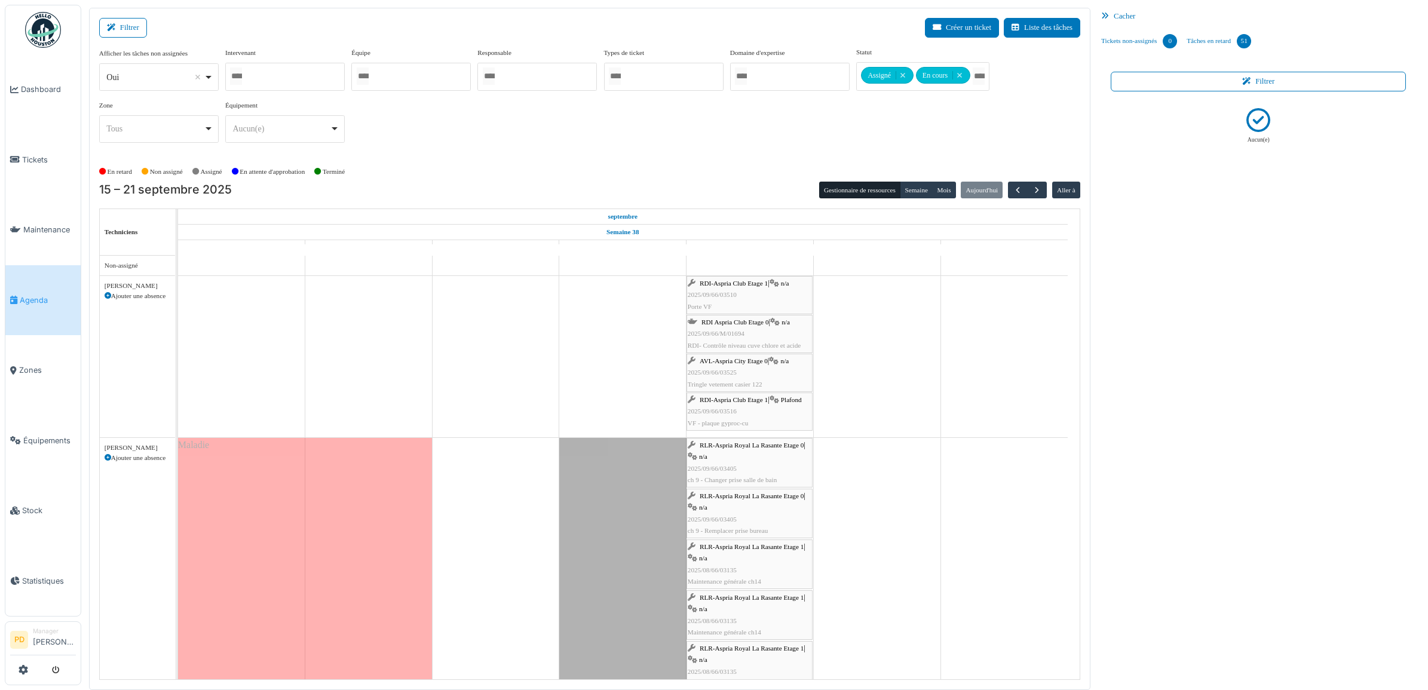
click at [737, 320] on div "RDI Aspria Club Etage 0 | n/a 2025/09/66/M/01694 RDI- Contrôle niveau cuve chlo…" at bounding box center [750, 334] width 124 height 35
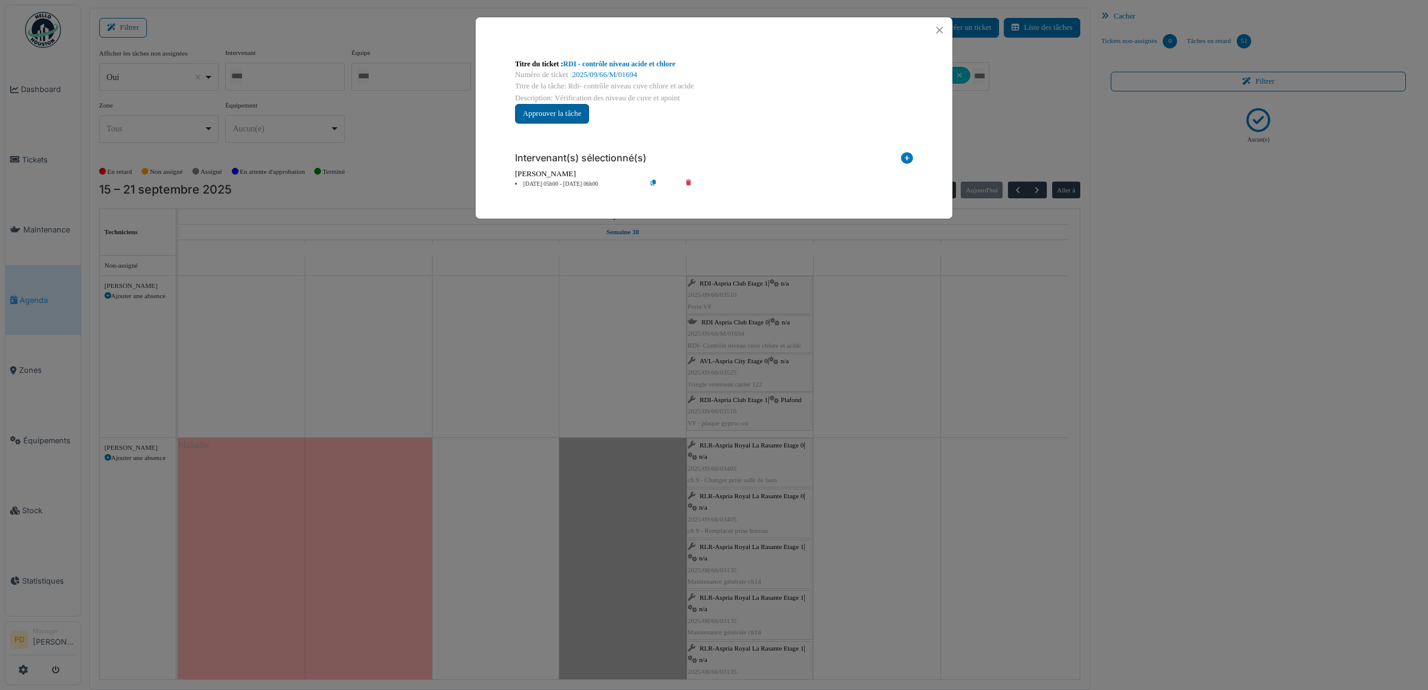
click at [559, 112] on button "Approuver la tâche" at bounding box center [552, 114] width 74 height 20
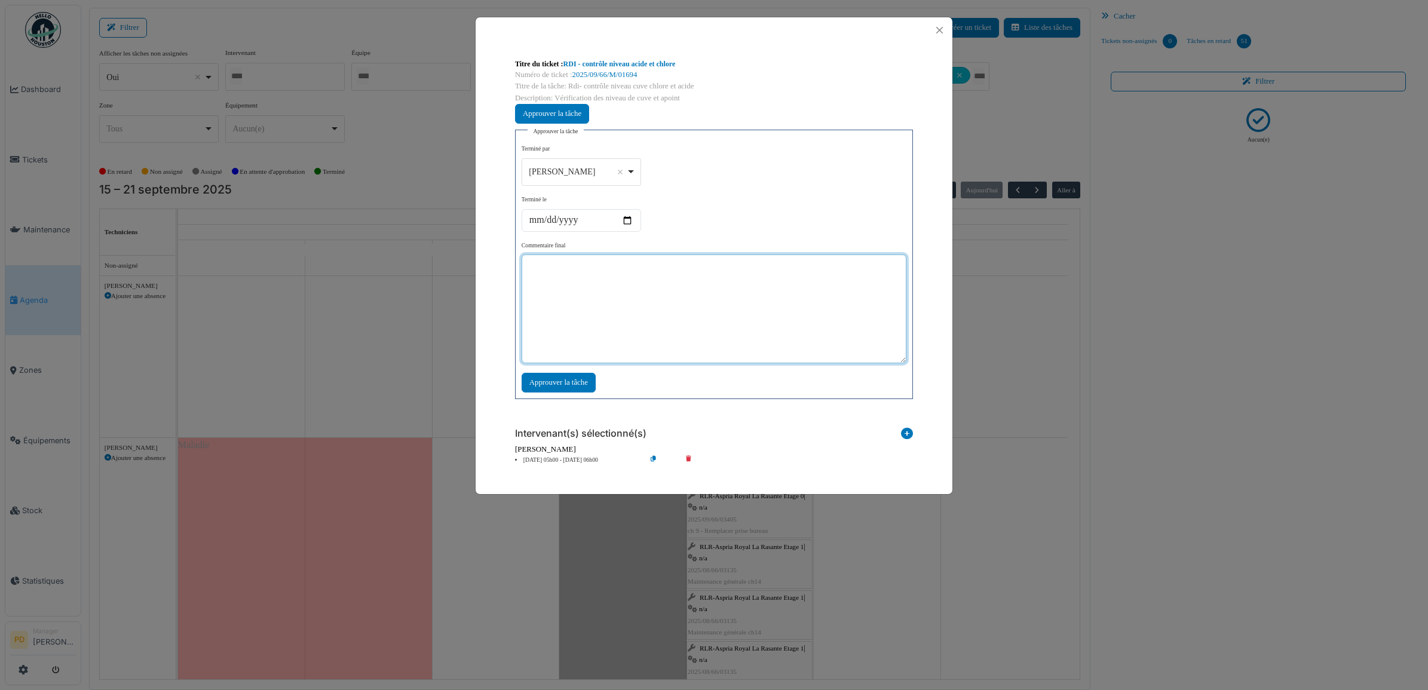
click at [569, 276] on textarea at bounding box center [714, 309] width 385 height 109
type textarea "**"
click at [578, 380] on div "Approuver la tâche" at bounding box center [559, 383] width 74 height 20
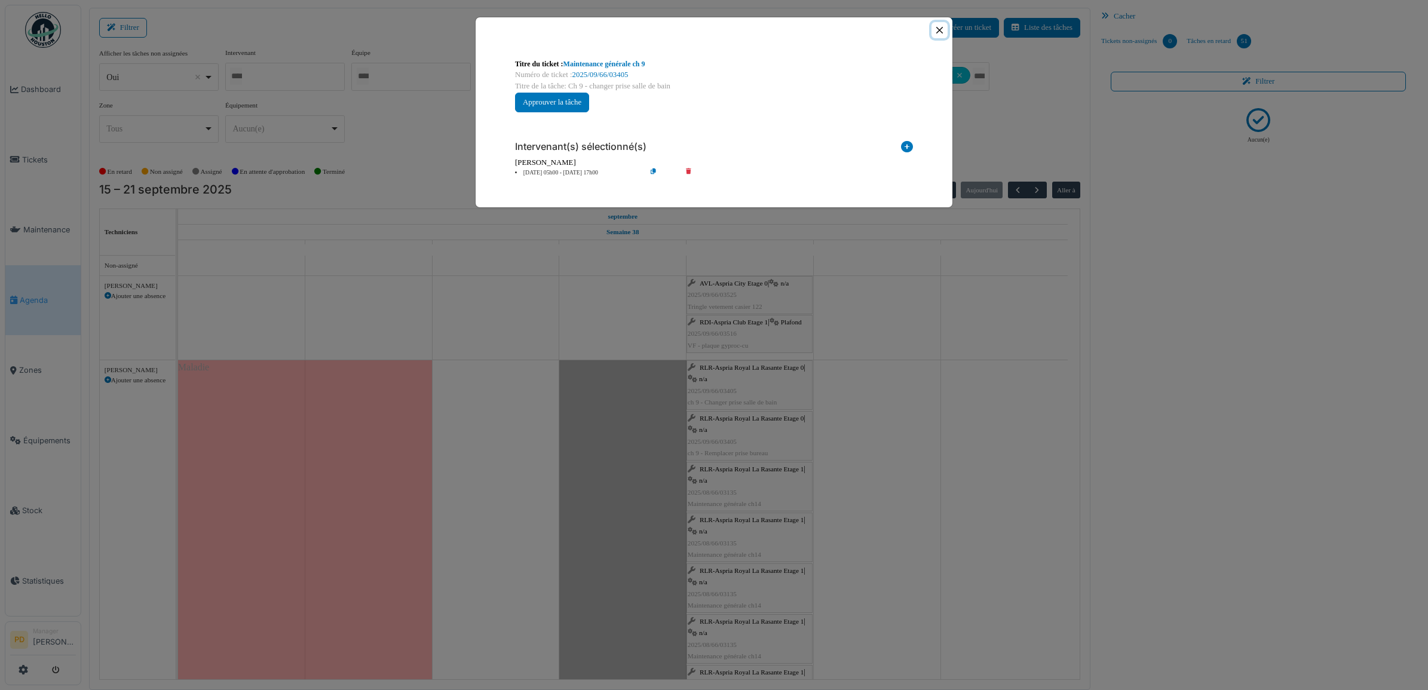
click at [936, 29] on button "Close" at bounding box center [940, 30] width 16 height 16
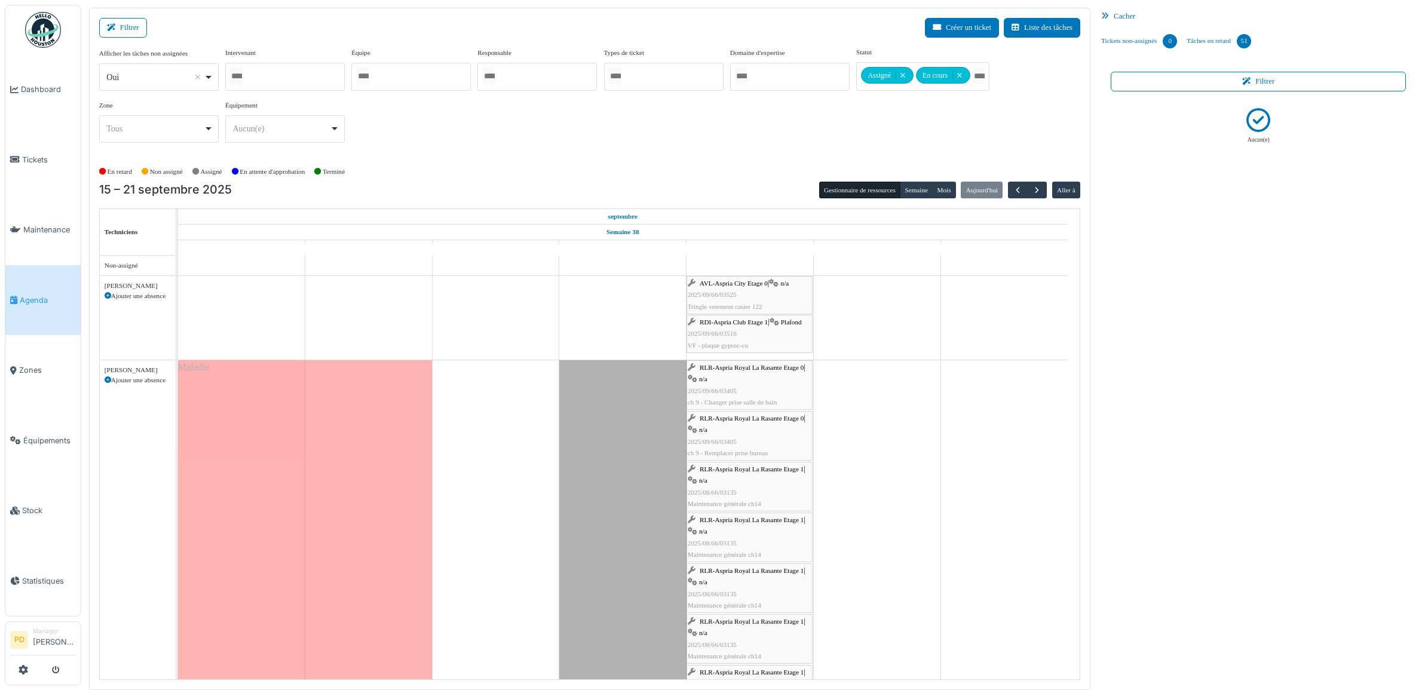
click at [739, 324] on span "RDI-Aspria Club Etage 1" at bounding box center [734, 322] width 68 height 7
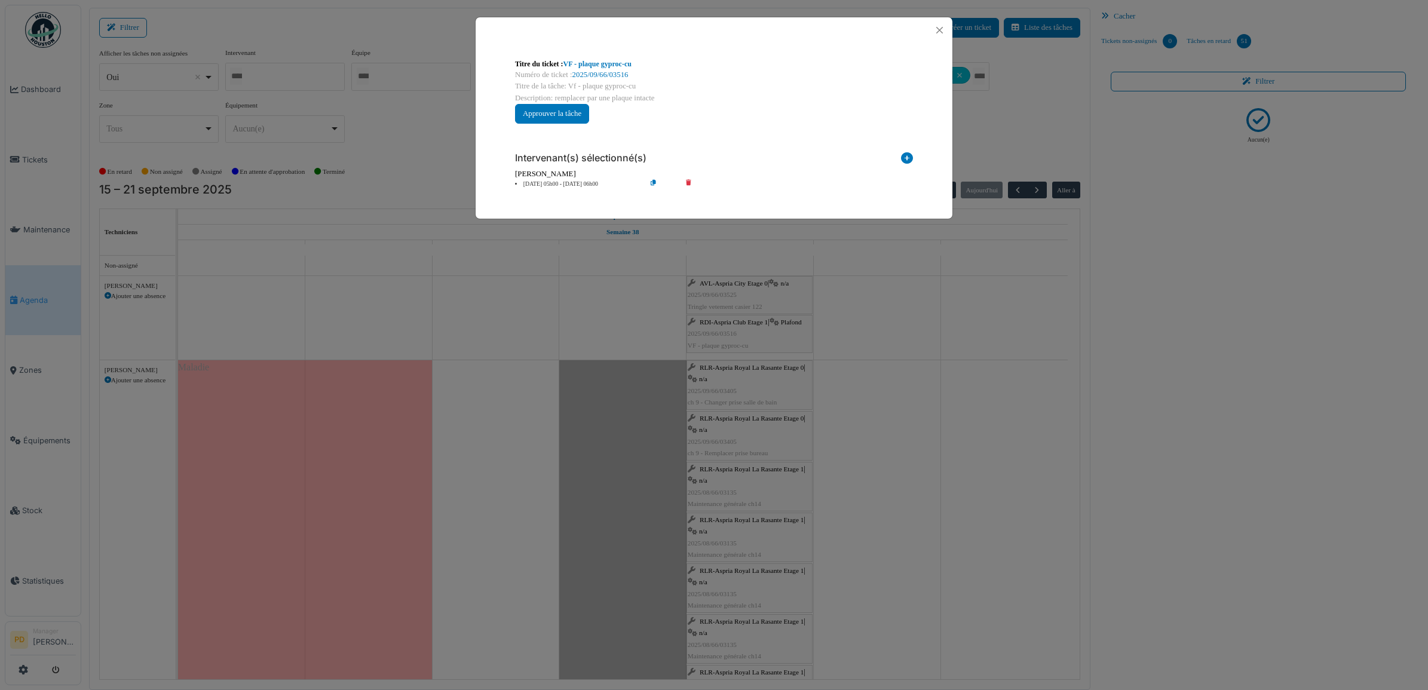
click at [585, 185] on li "19 sep 05h00 - 19 sep 06h00" at bounding box center [577, 184] width 137 height 9
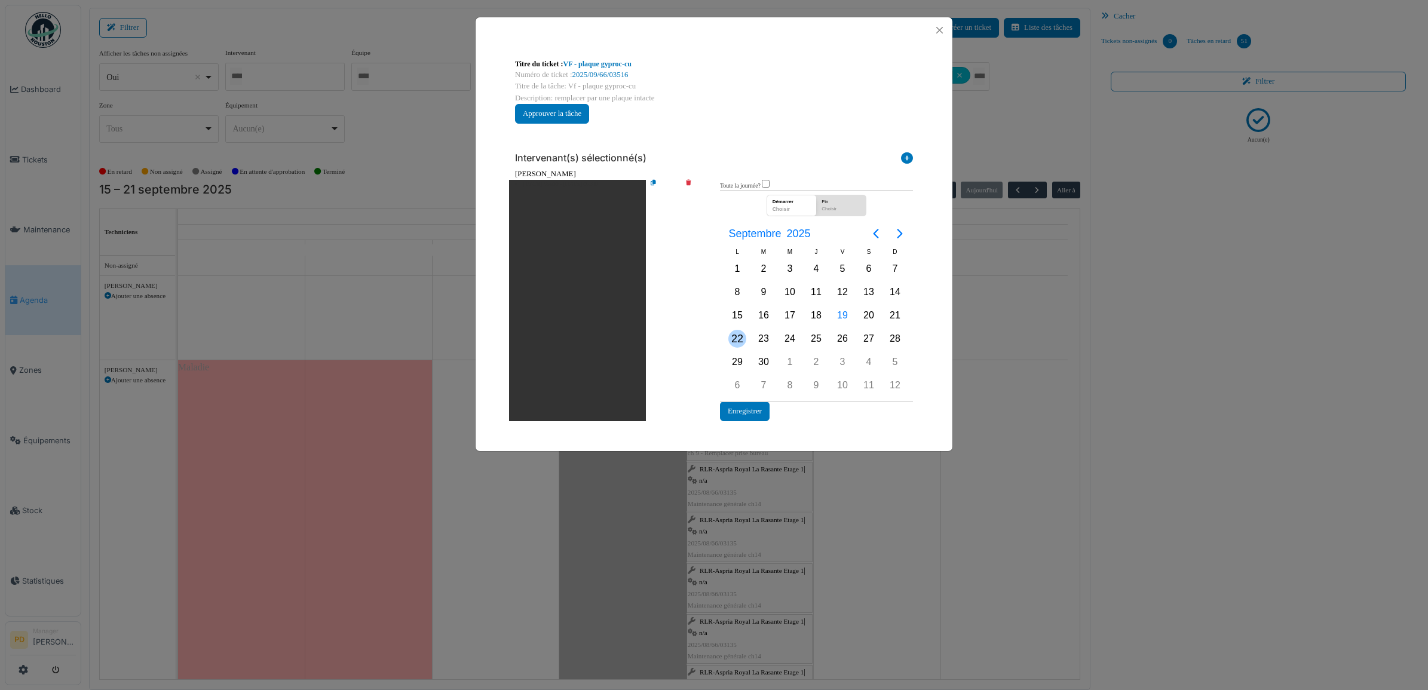
click at [729, 338] on div "22" at bounding box center [738, 339] width 18 height 18
drag, startPoint x: 729, startPoint y: 338, endPoint x: 736, endPoint y: 353, distance: 16.3
click at [729, 338] on div "22" at bounding box center [738, 339] width 18 height 18
click at [748, 408] on button "Enregistrer" at bounding box center [745, 412] width 50 height 20
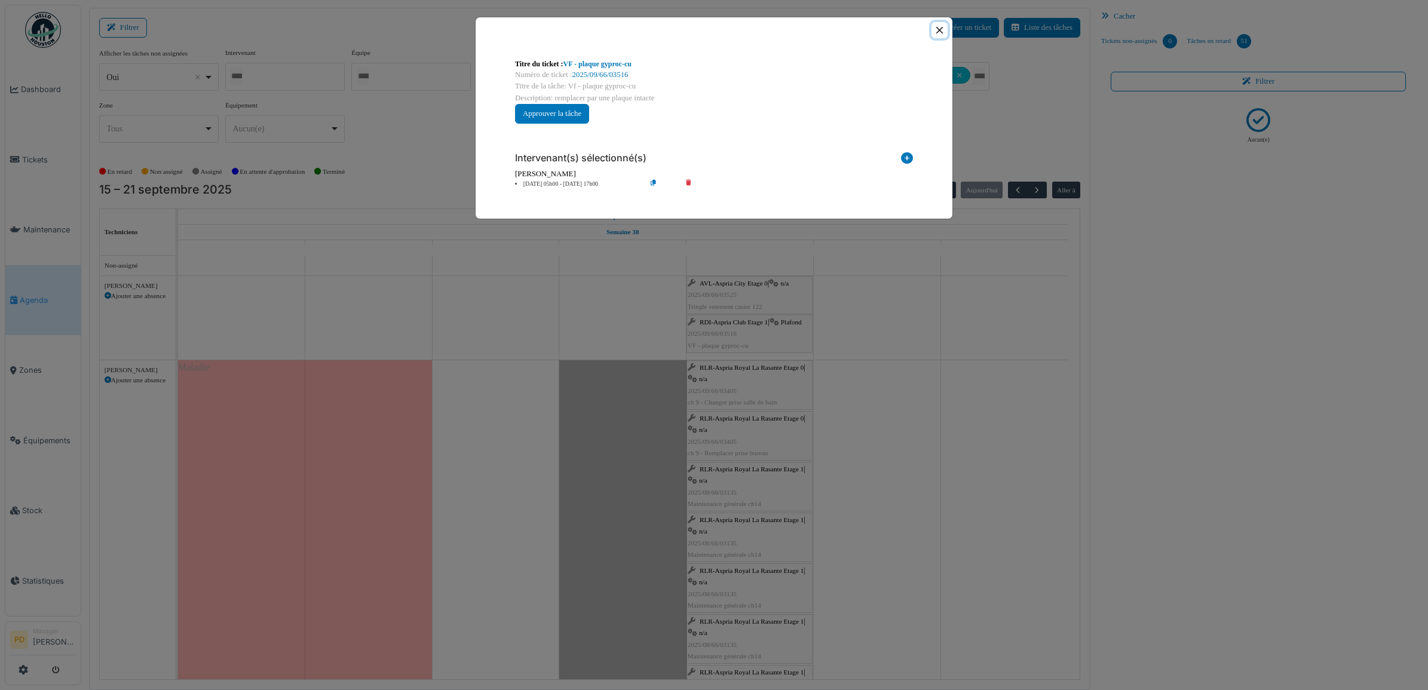
click at [934, 29] on button "Close" at bounding box center [940, 30] width 16 height 16
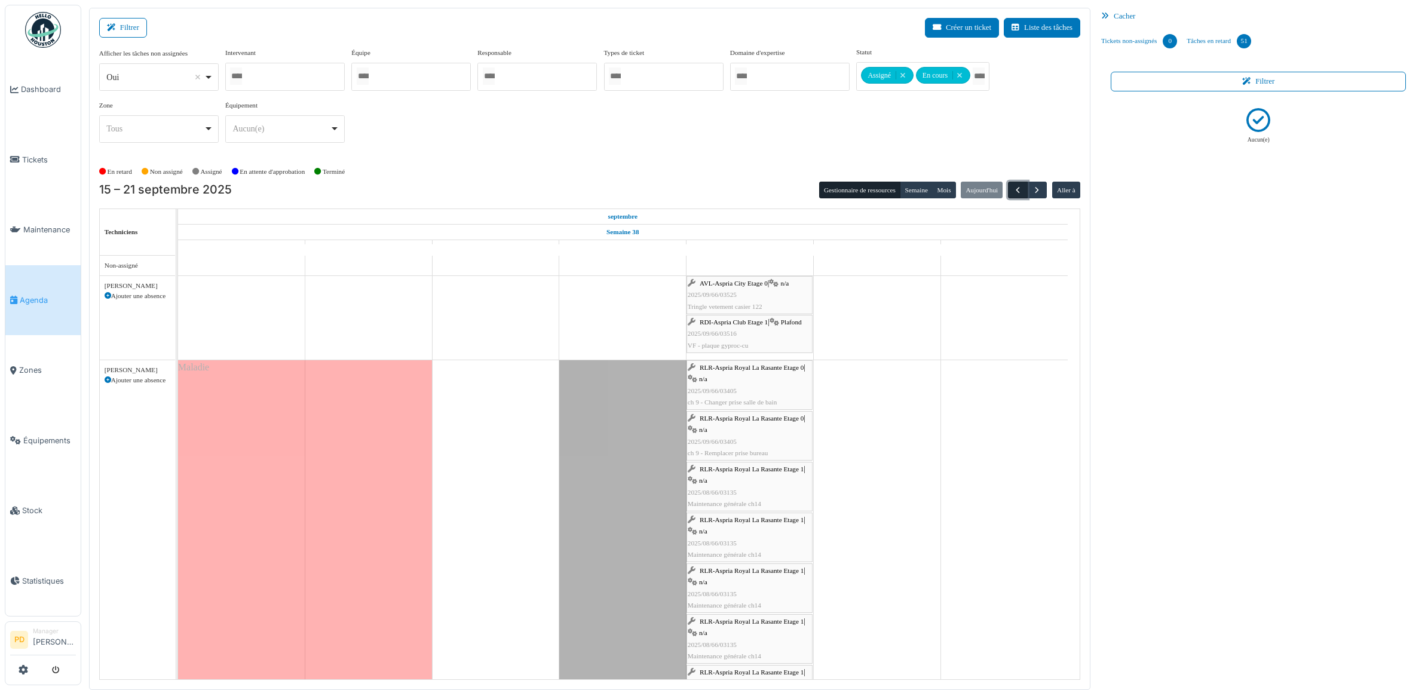
click at [1017, 188] on span "button" at bounding box center [1018, 190] width 10 height 10
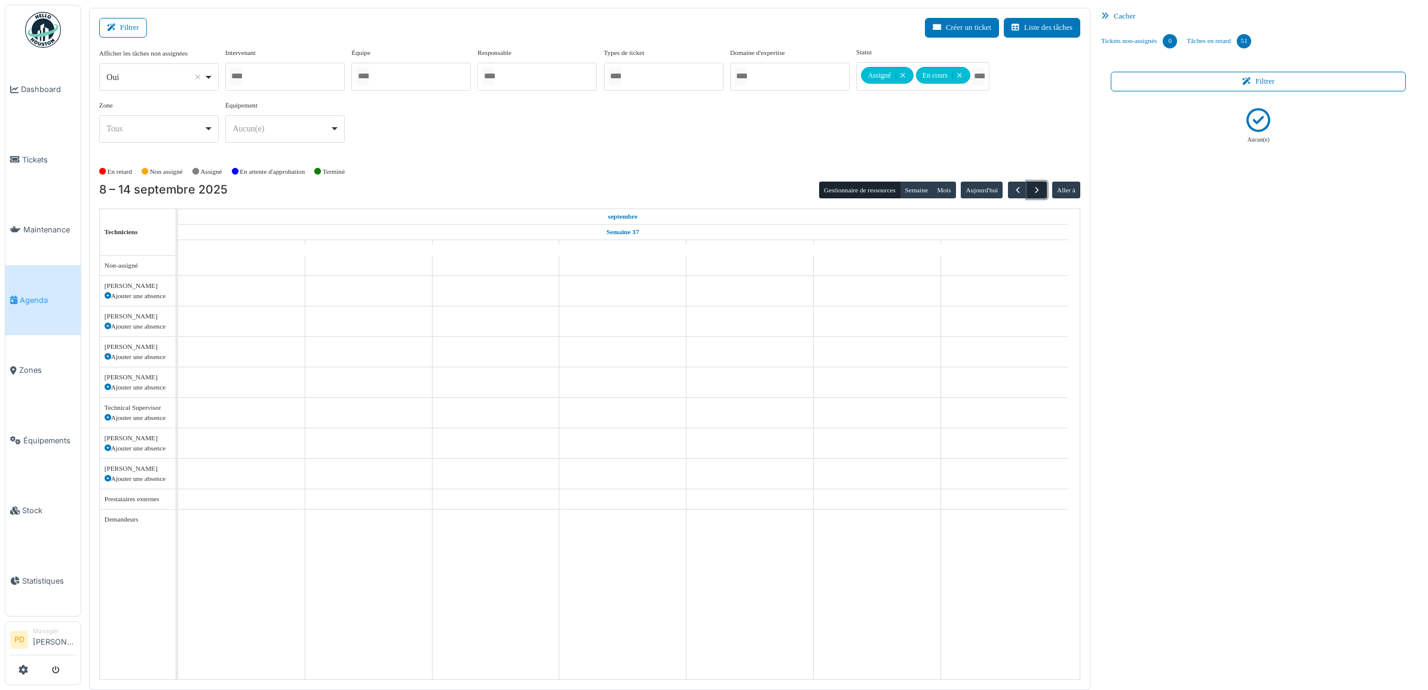
click at [1033, 189] on span "button" at bounding box center [1037, 190] width 10 height 10
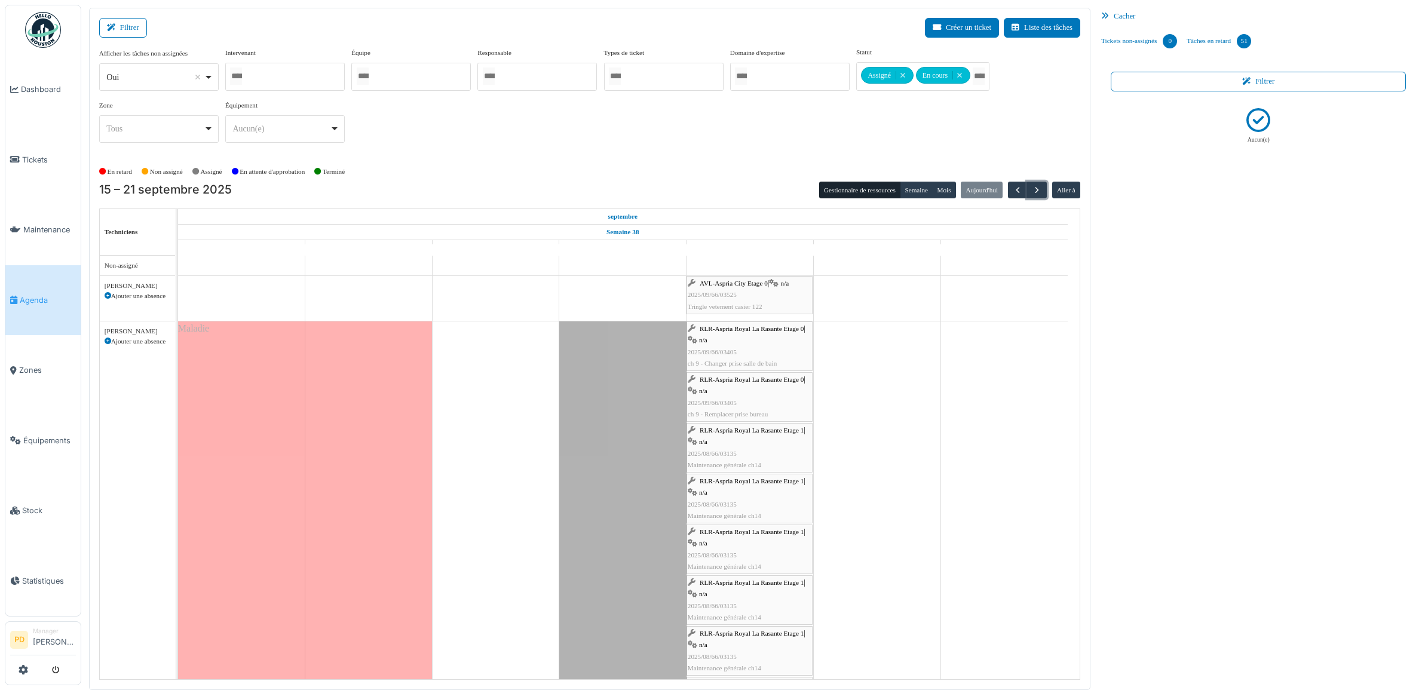
click at [752, 287] on span "AVL-Aspria City Etage 0" at bounding box center [734, 283] width 68 height 7
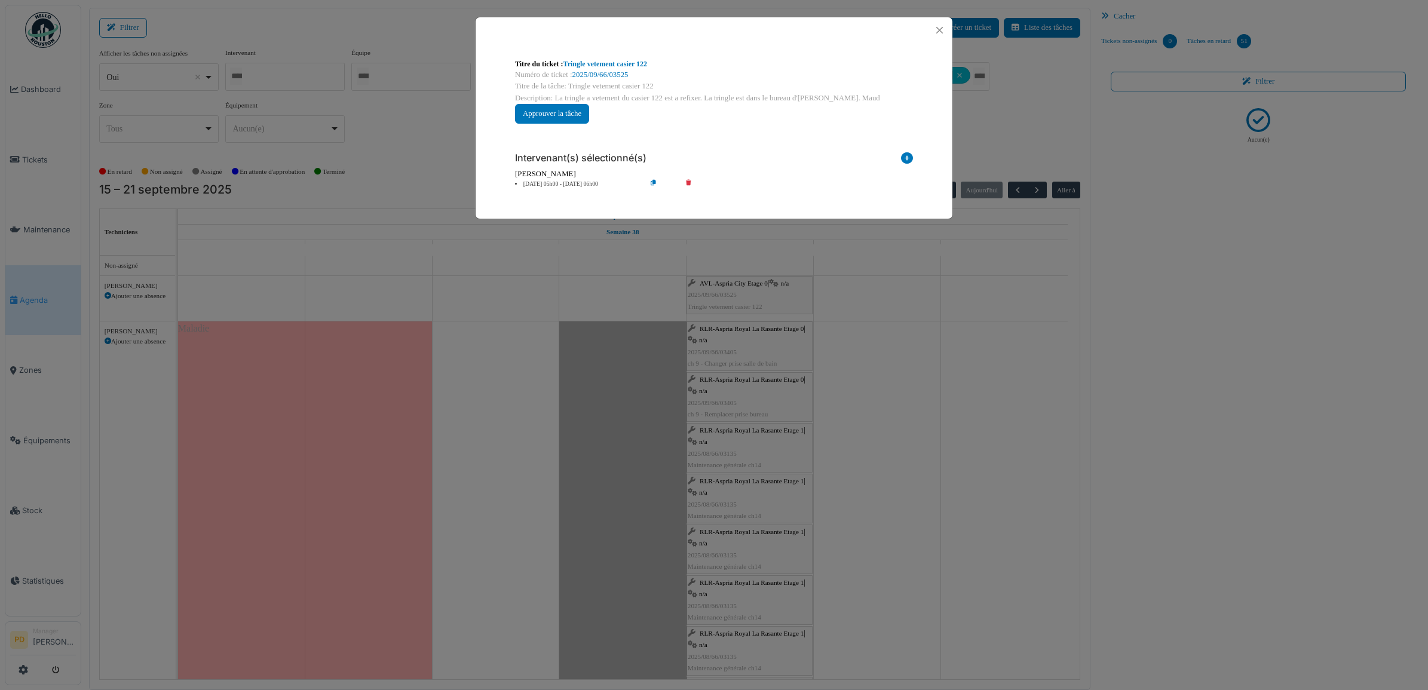
click at [574, 185] on li "19 sep 05h00 - 19 sep 06h00" at bounding box center [577, 184] width 137 height 9
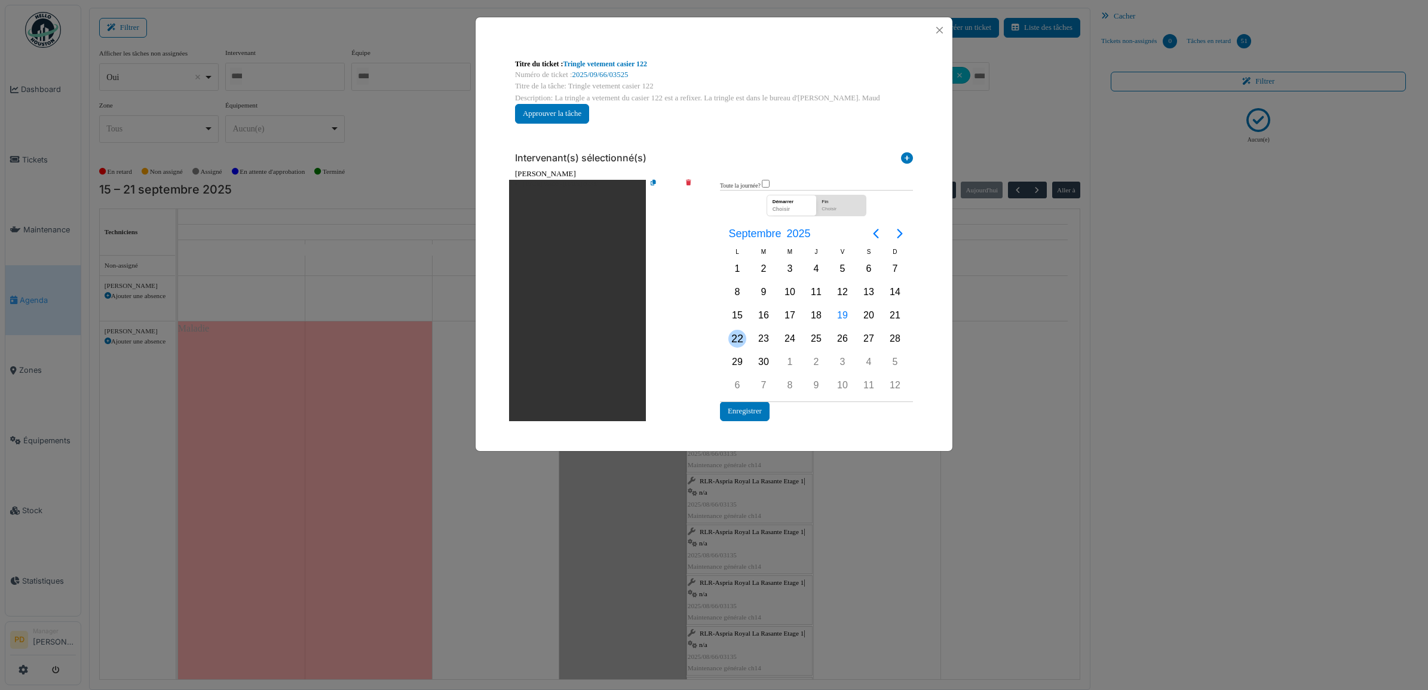
click at [739, 338] on div "22" at bounding box center [738, 339] width 18 height 18
click at [745, 404] on button "Enregistrer" at bounding box center [745, 412] width 50 height 20
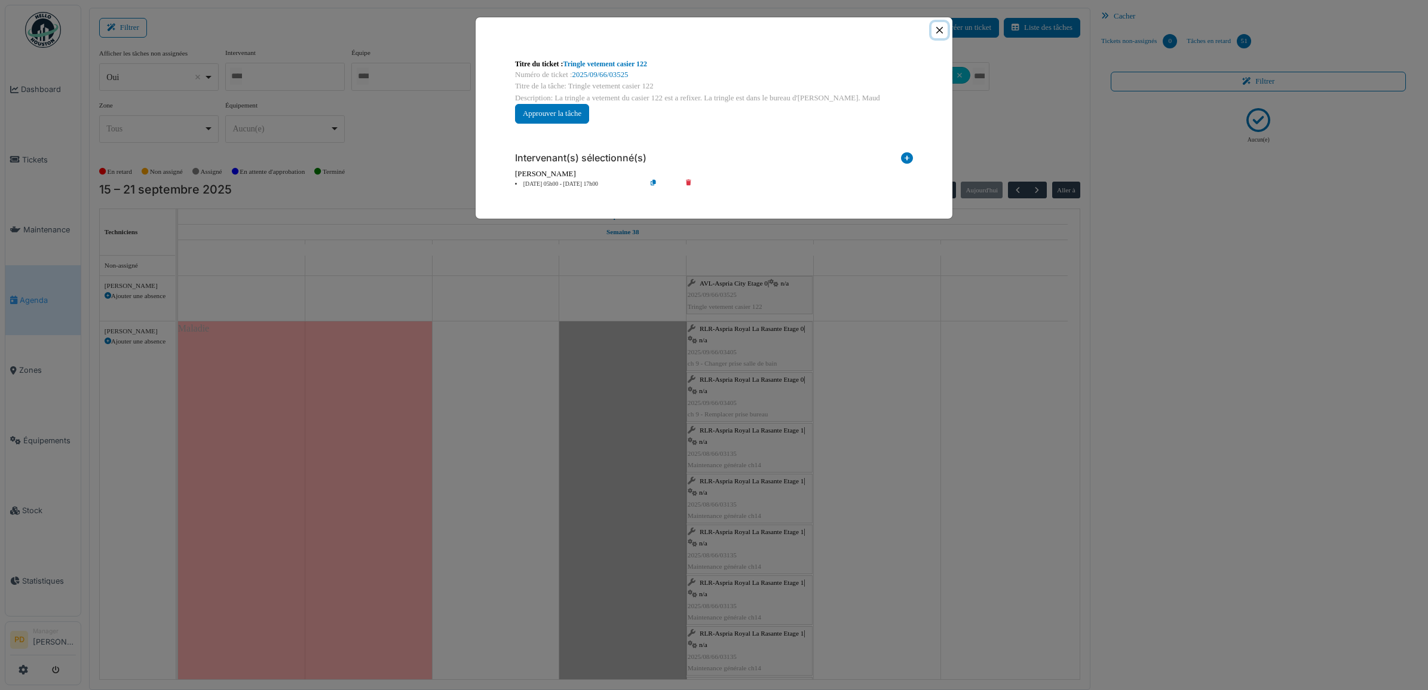
click at [938, 33] on button "Close" at bounding box center [940, 30] width 16 height 16
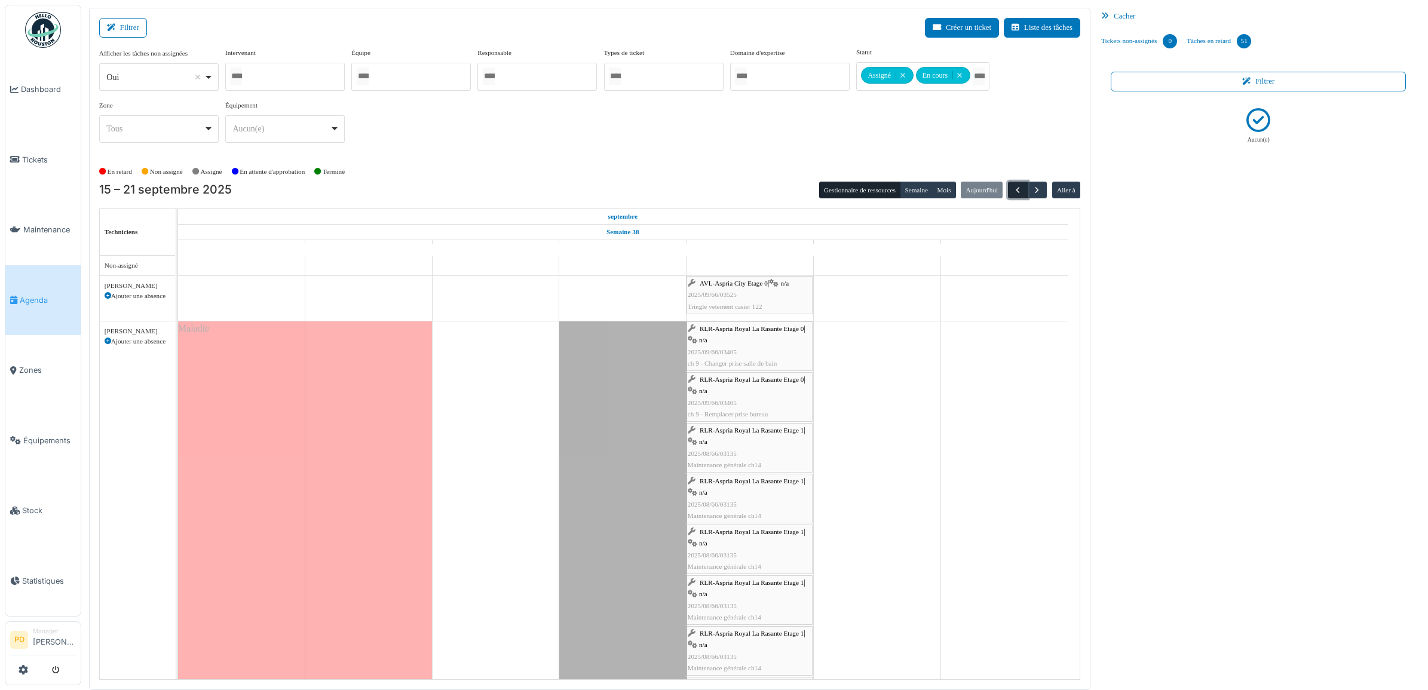
click at [1019, 188] on span "button" at bounding box center [1018, 190] width 10 height 10
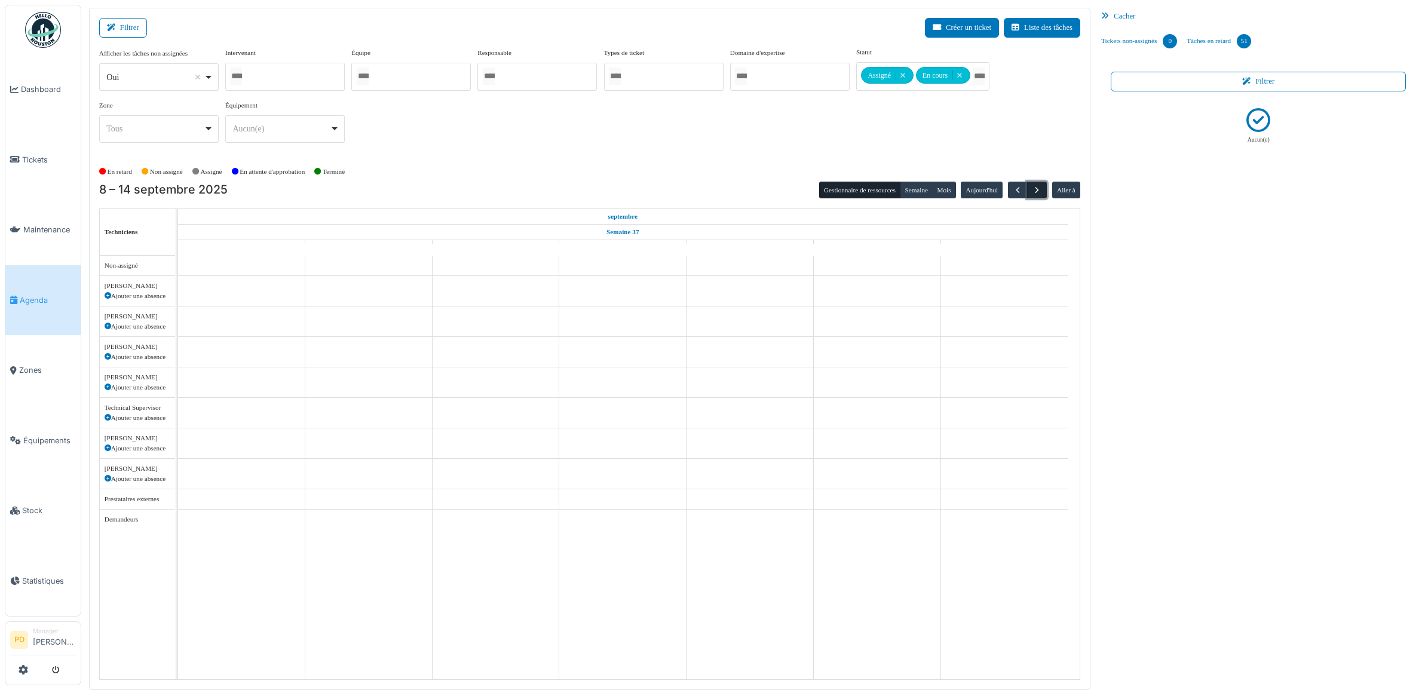
click at [1038, 187] on span "button" at bounding box center [1037, 190] width 10 height 10
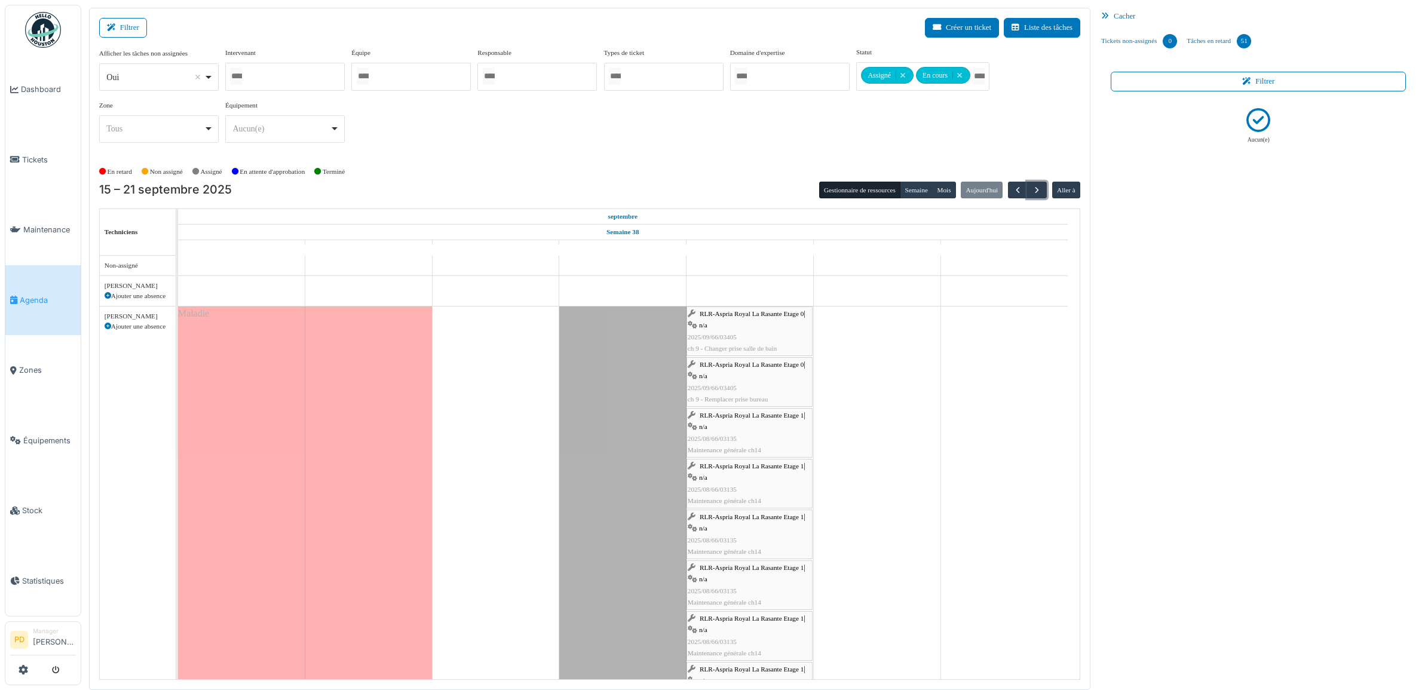
click at [739, 314] on span "RLR-Aspria Royal La Rasante Etage 0" at bounding box center [752, 313] width 104 height 7
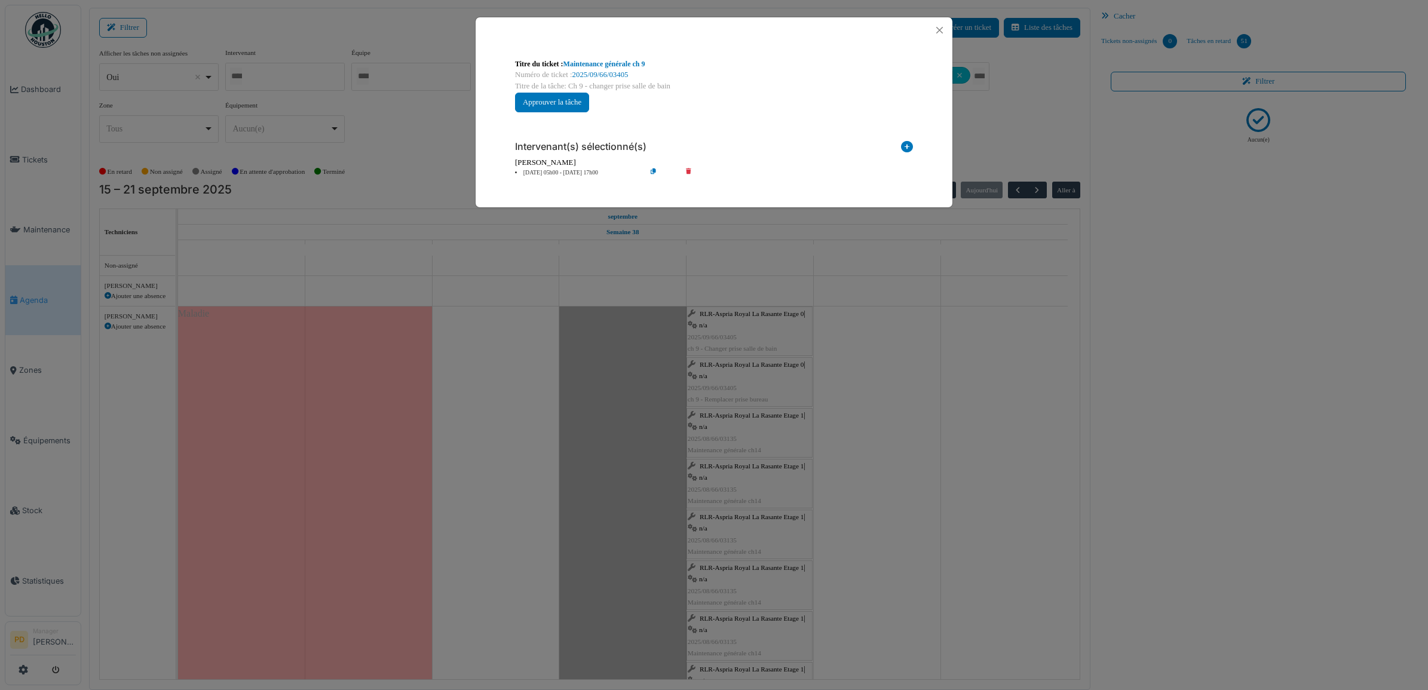
click at [569, 174] on li "19 sep 05h00 - 19 sep 17h00" at bounding box center [577, 173] width 137 height 9
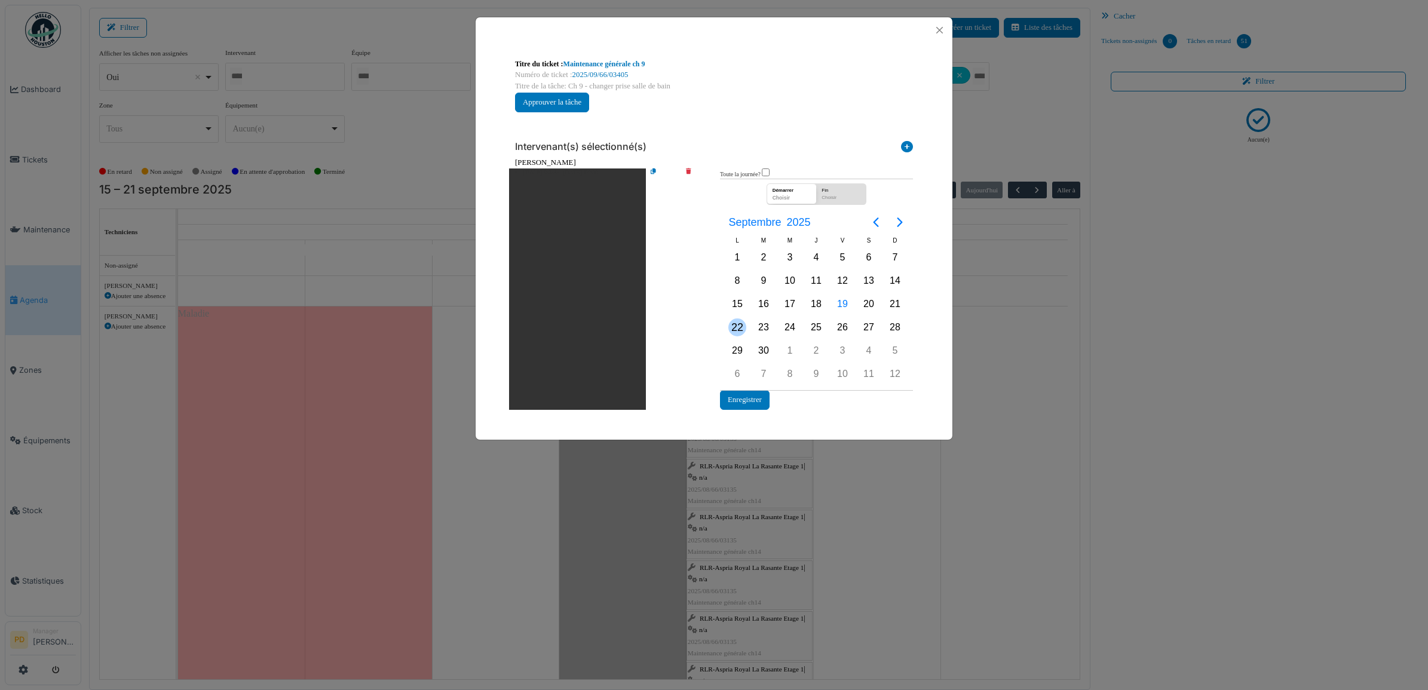
click at [732, 323] on div "22" at bounding box center [738, 328] width 18 height 18
click at [744, 394] on button "Enregistrer" at bounding box center [745, 400] width 50 height 20
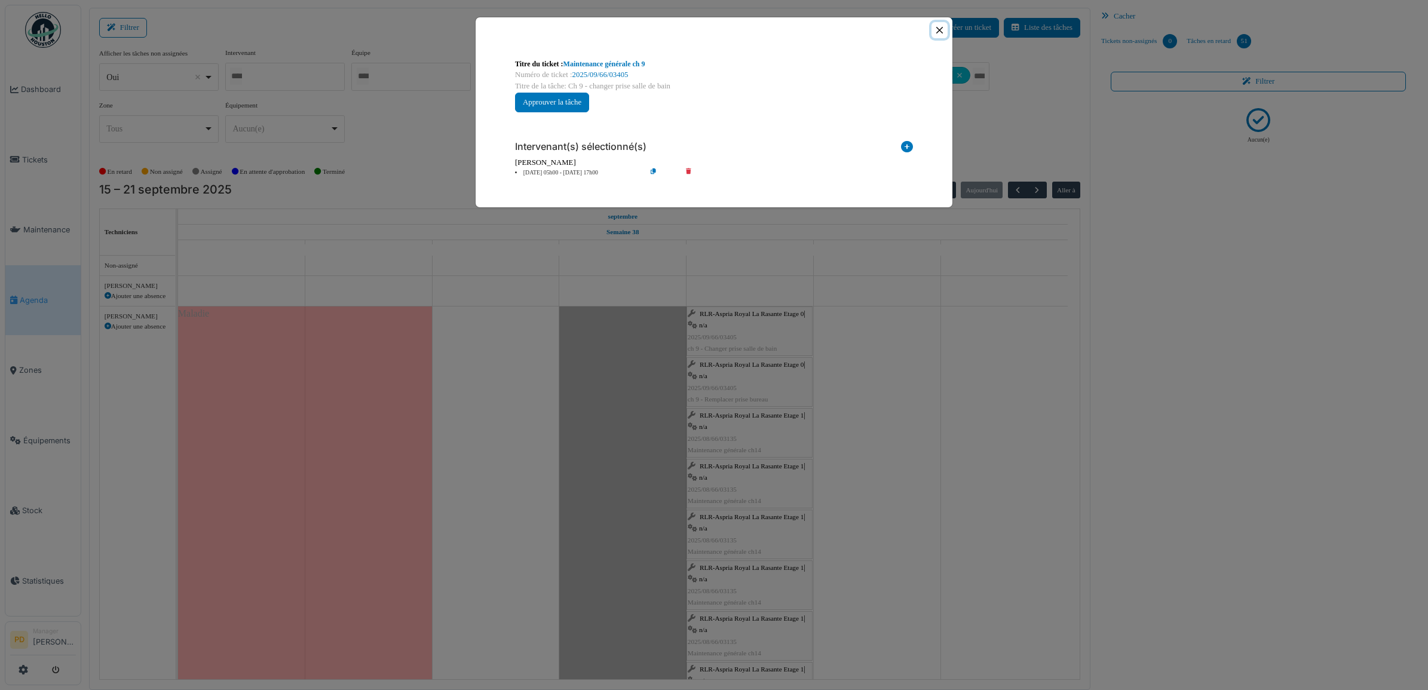
click at [937, 30] on button "Close" at bounding box center [940, 30] width 16 height 16
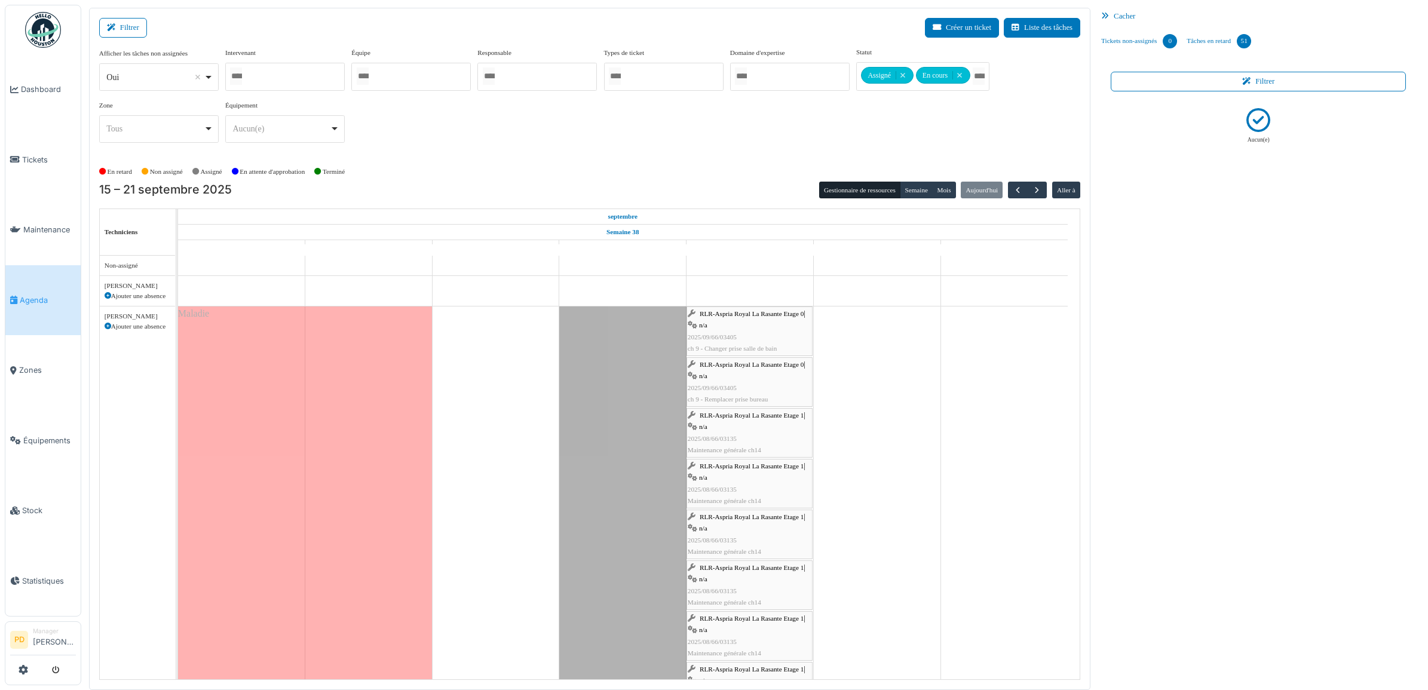
click at [732, 372] on div "RLR-Aspria Royal La Rasante Etage 0 | n/a 2025/09/66/03405 ch 9 - Remplacer pri…" at bounding box center [750, 382] width 124 height 46
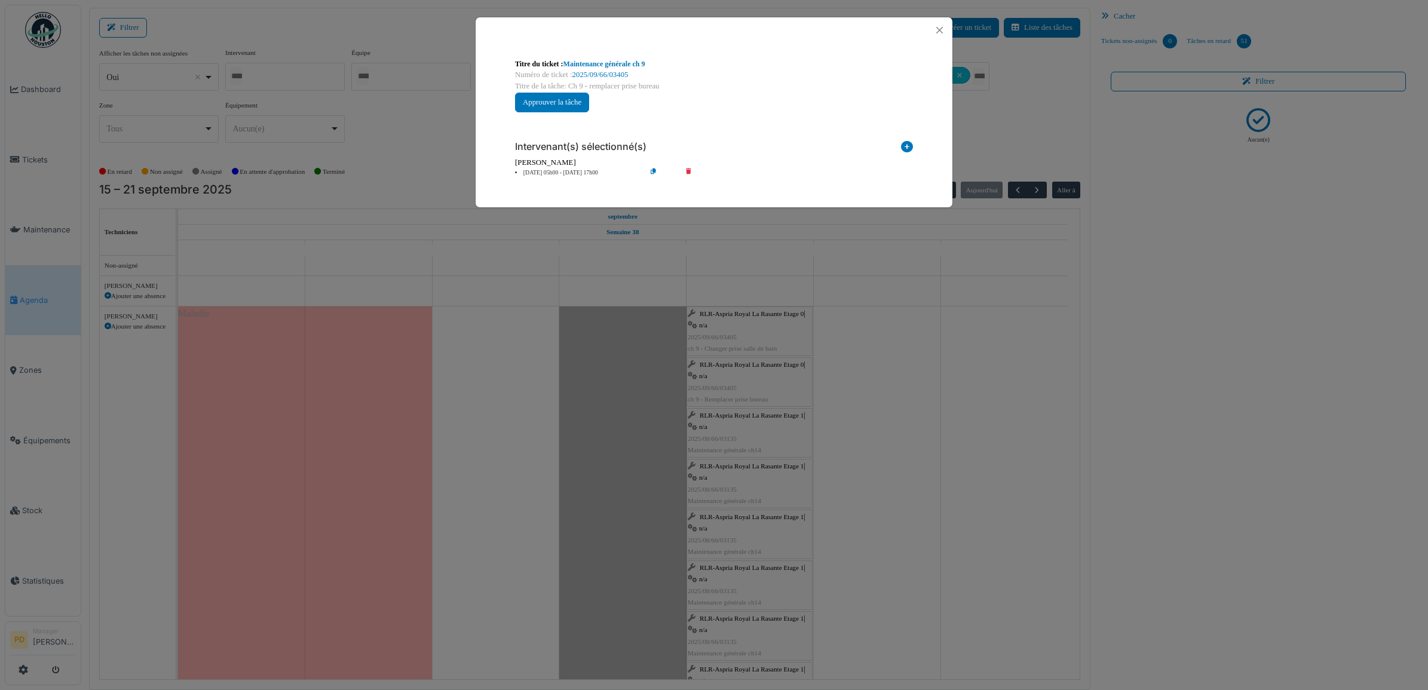
click at [568, 171] on li "19 sep 05h00 - 19 sep 17h00" at bounding box center [577, 173] width 137 height 9
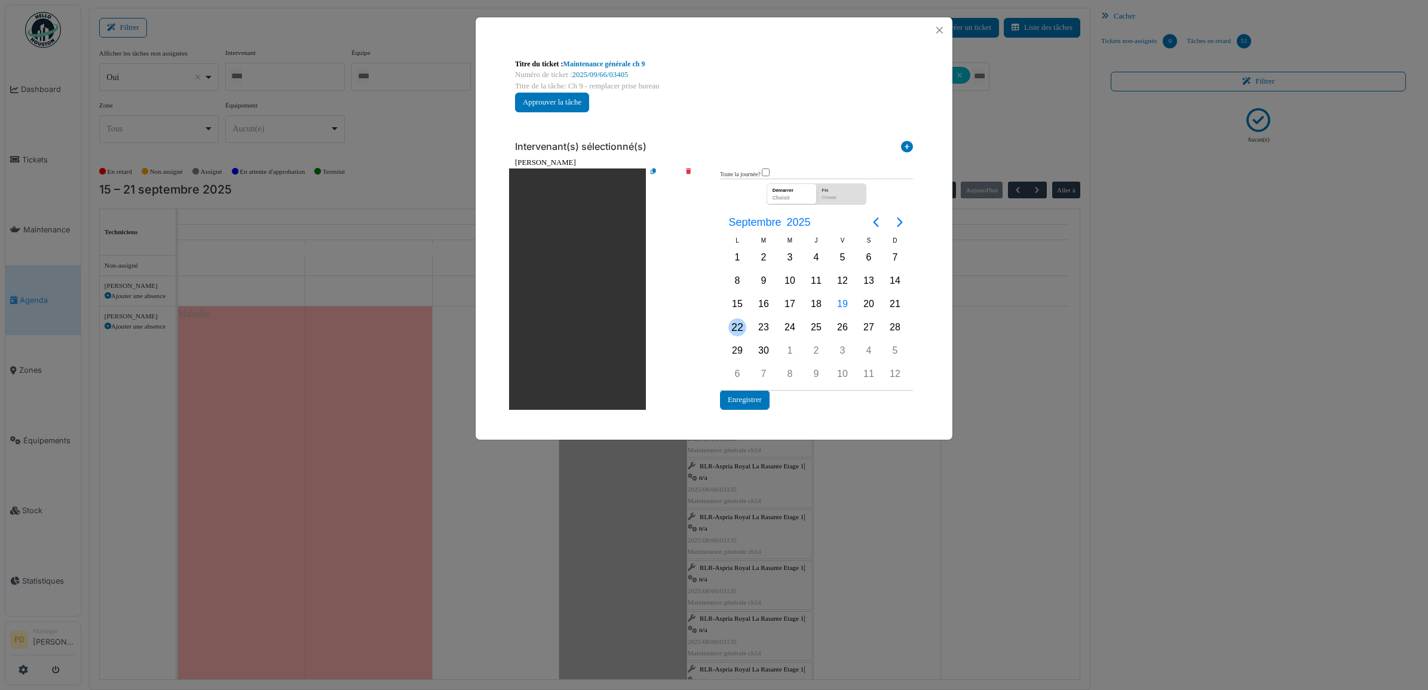
click at [735, 327] on div "22" at bounding box center [738, 328] width 18 height 18
click at [753, 397] on button "Enregistrer" at bounding box center [745, 400] width 50 height 20
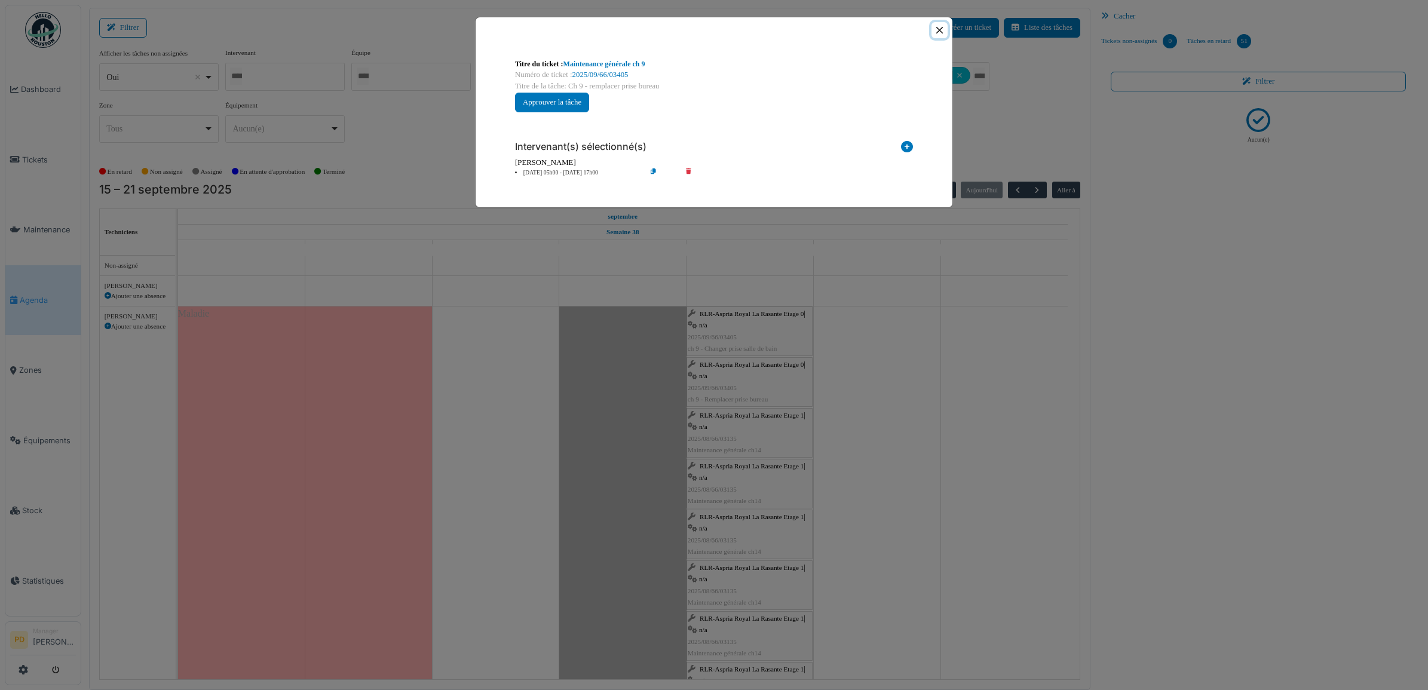
click at [940, 33] on button "Close" at bounding box center [940, 30] width 16 height 16
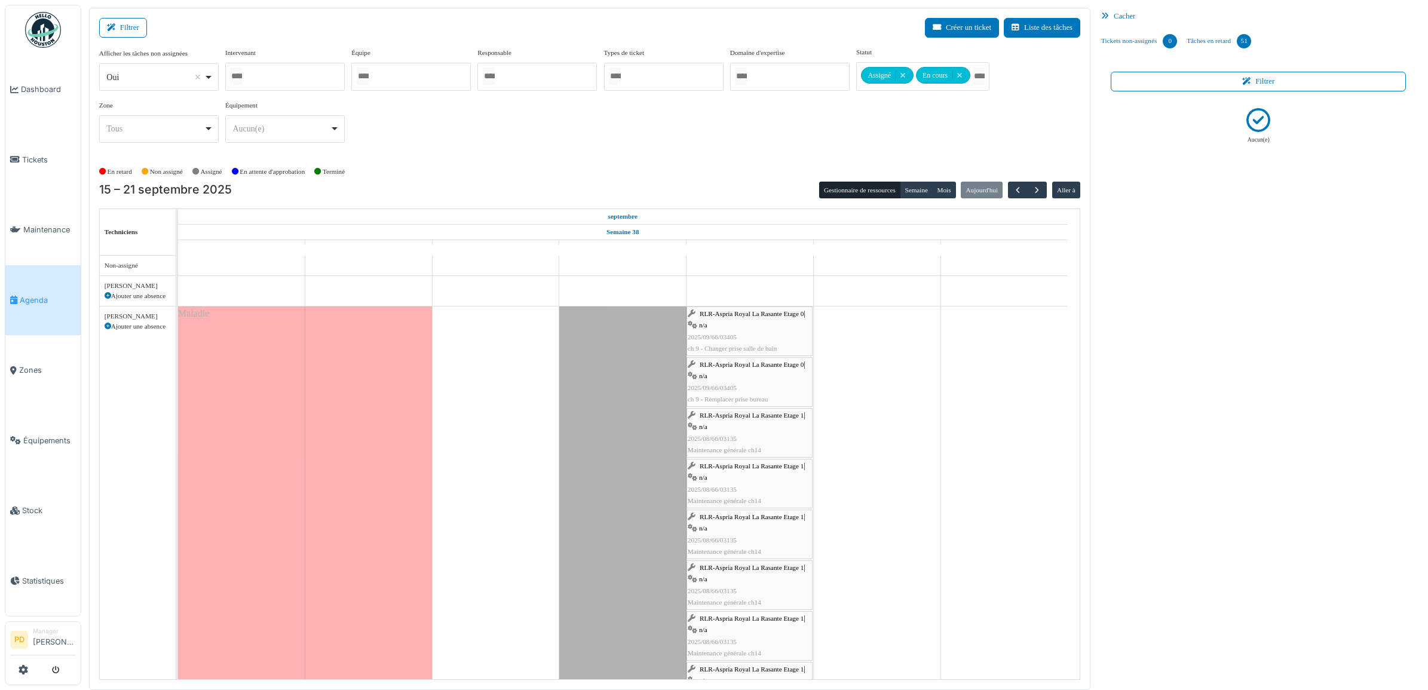
click at [728, 418] on span "RLR-Aspria Royal La Rasante Etage 1" at bounding box center [752, 415] width 104 height 7
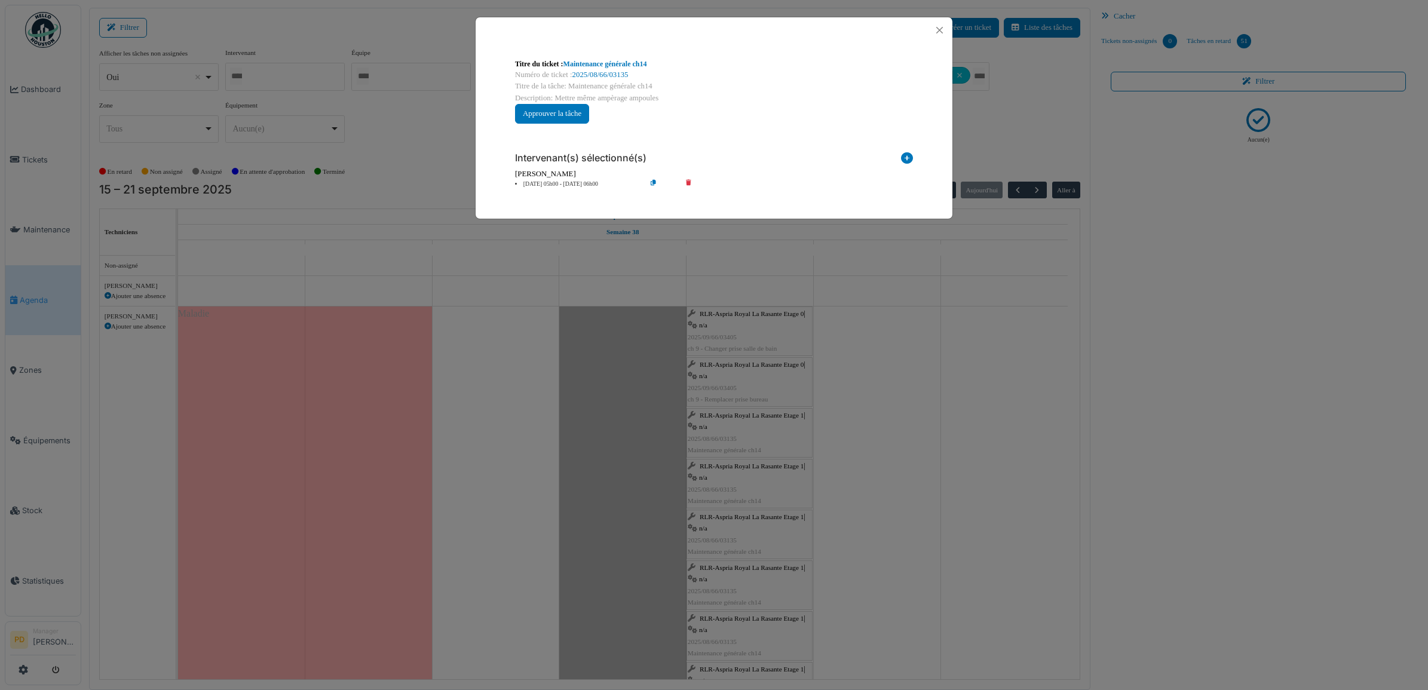
click at [570, 184] on li "19 sep 05h00 - 19 sep 06h00" at bounding box center [577, 184] width 137 height 9
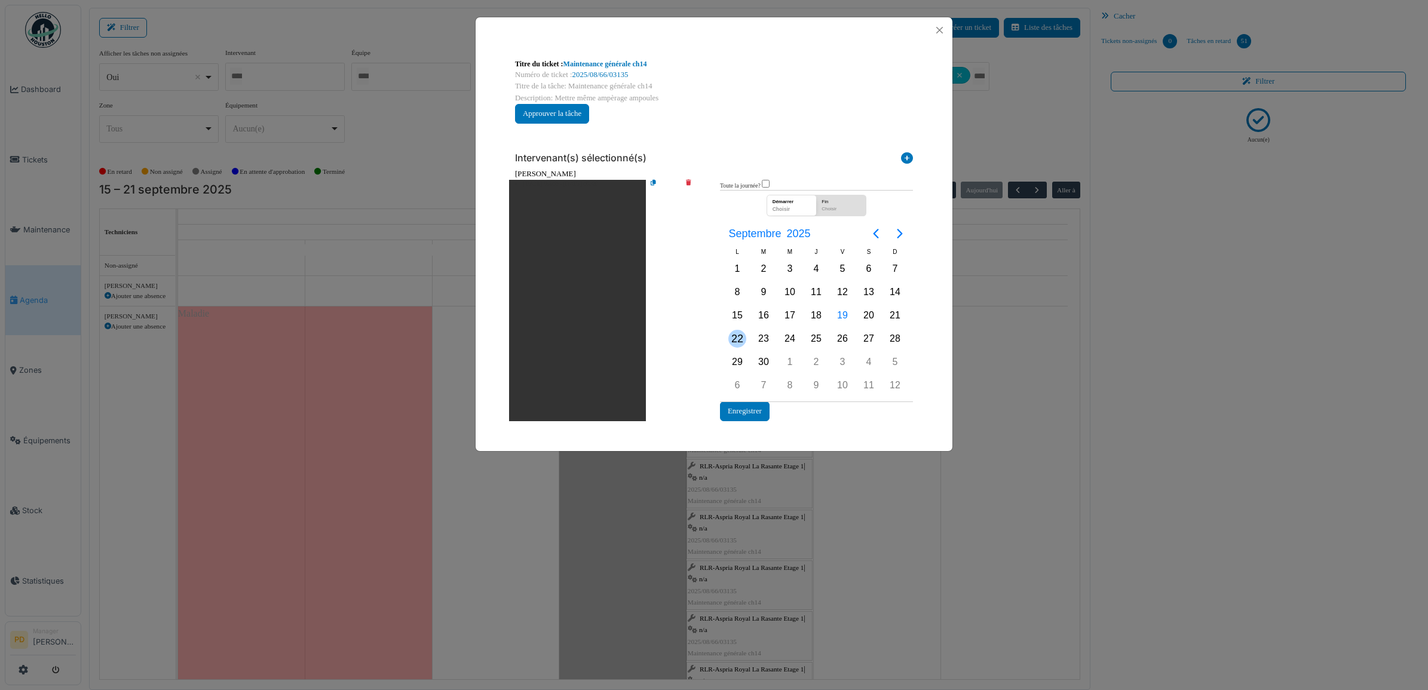
click at [733, 330] on div "22" at bounding box center [738, 339] width 18 height 18
click at [734, 331] on div "22" at bounding box center [738, 339] width 18 height 18
drag, startPoint x: 734, startPoint y: 332, endPoint x: 742, endPoint y: 417, distance: 84.7
click at [742, 417] on button "Enregistrer" at bounding box center [745, 412] width 50 height 20
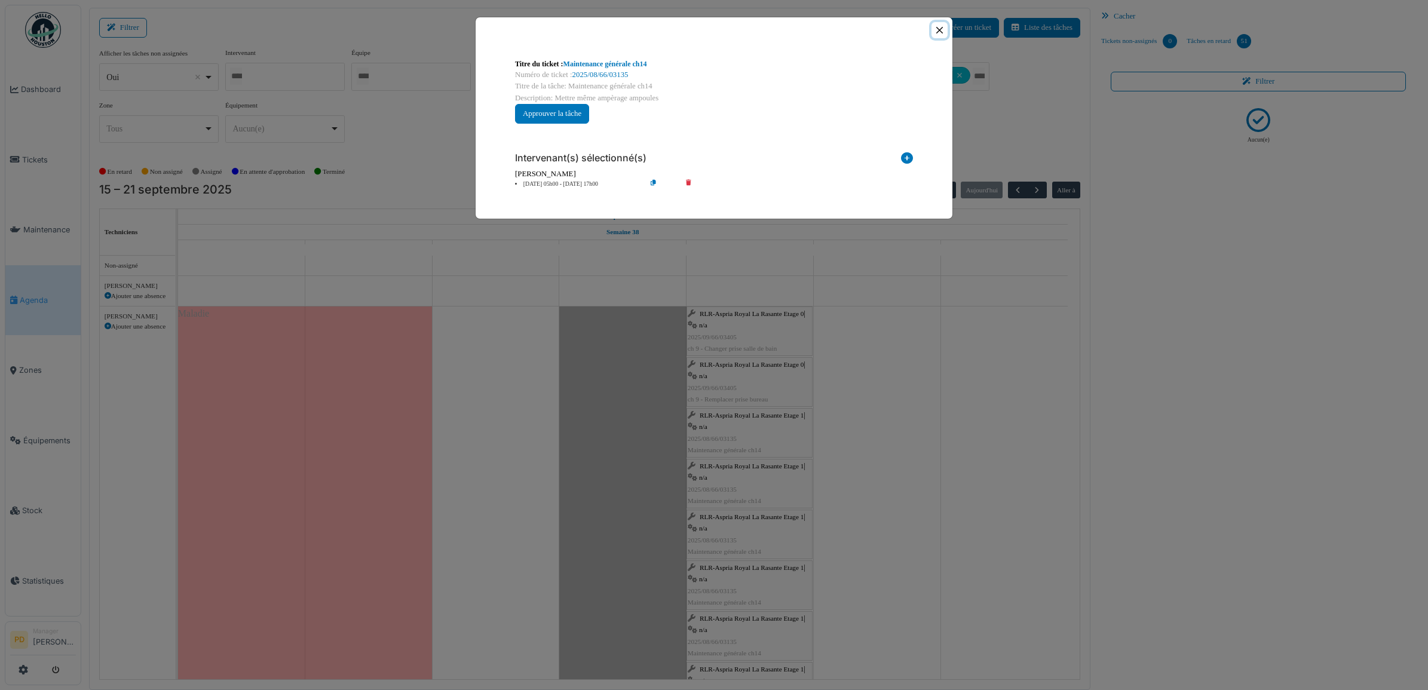
click at [939, 34] on button "Close" at bounding box center [940, 30] width 16 height 16
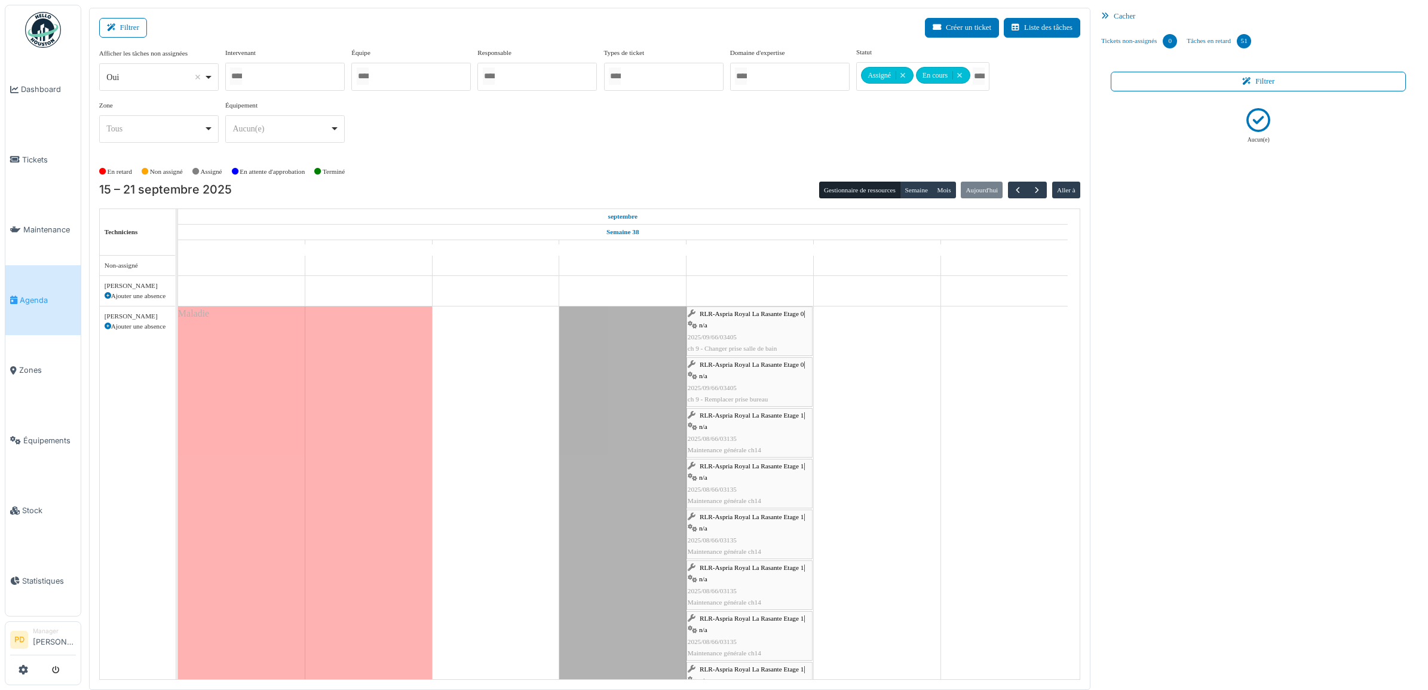
click at [743, 465] on span "RLR-Aspria Royal La Rasante Etage 1" at bounding box center [752, 466] width 104 height 7
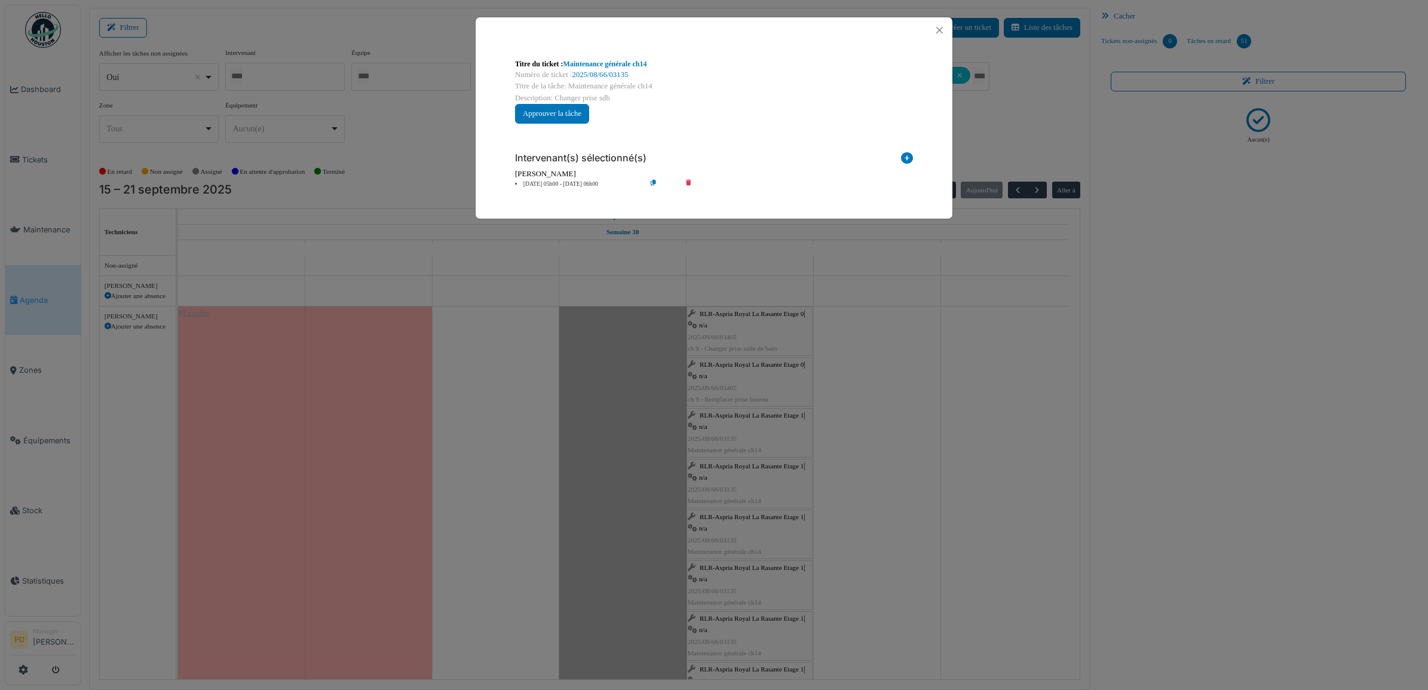
click at [560, 185] on li "19 sep 05h00 - 19 sep 06h00" at bounding box center [577, 184] width 137 height 9
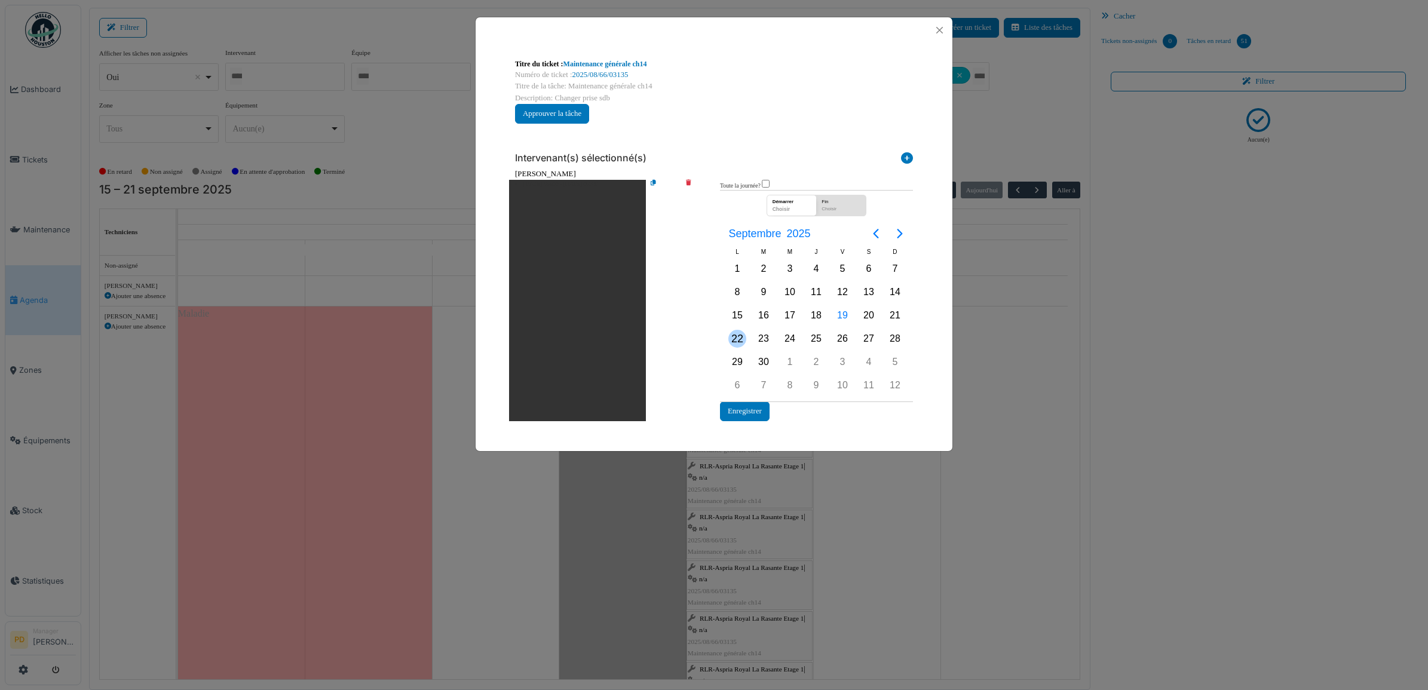
click at [734, 341] on div "22" at bounding box center [738, 339] width 18 height 18
drag, startPoint x: 734, startPoint y: 341, endPoint x: 766, endPoint y: 407, distance: 73.0
click at [735, 341] on div "22" at bounding box center [738, 339] width 18 height 18
click at [758, 408] on button "Enregistrer" at bounding box center [745, 412] width 50 height 20
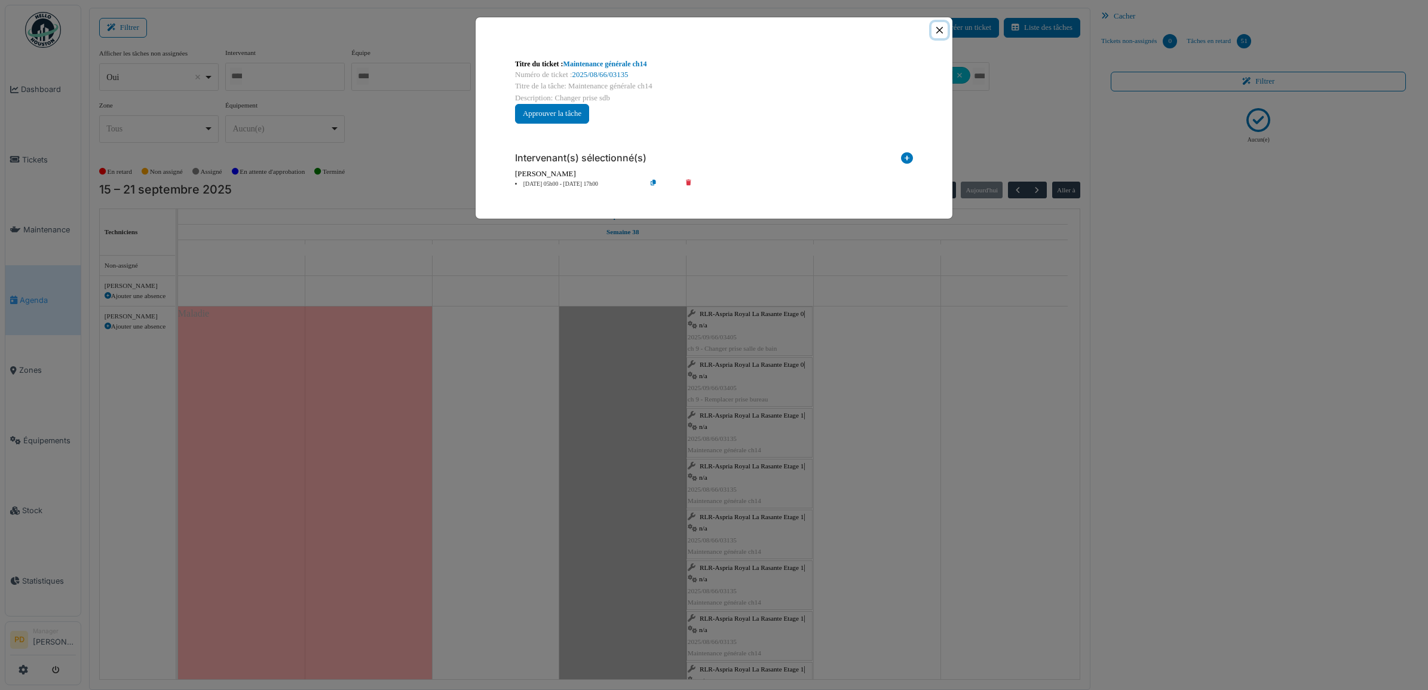
click at [941, 28] on button "Close" at bounding box center [940, 30] width 16 height 16
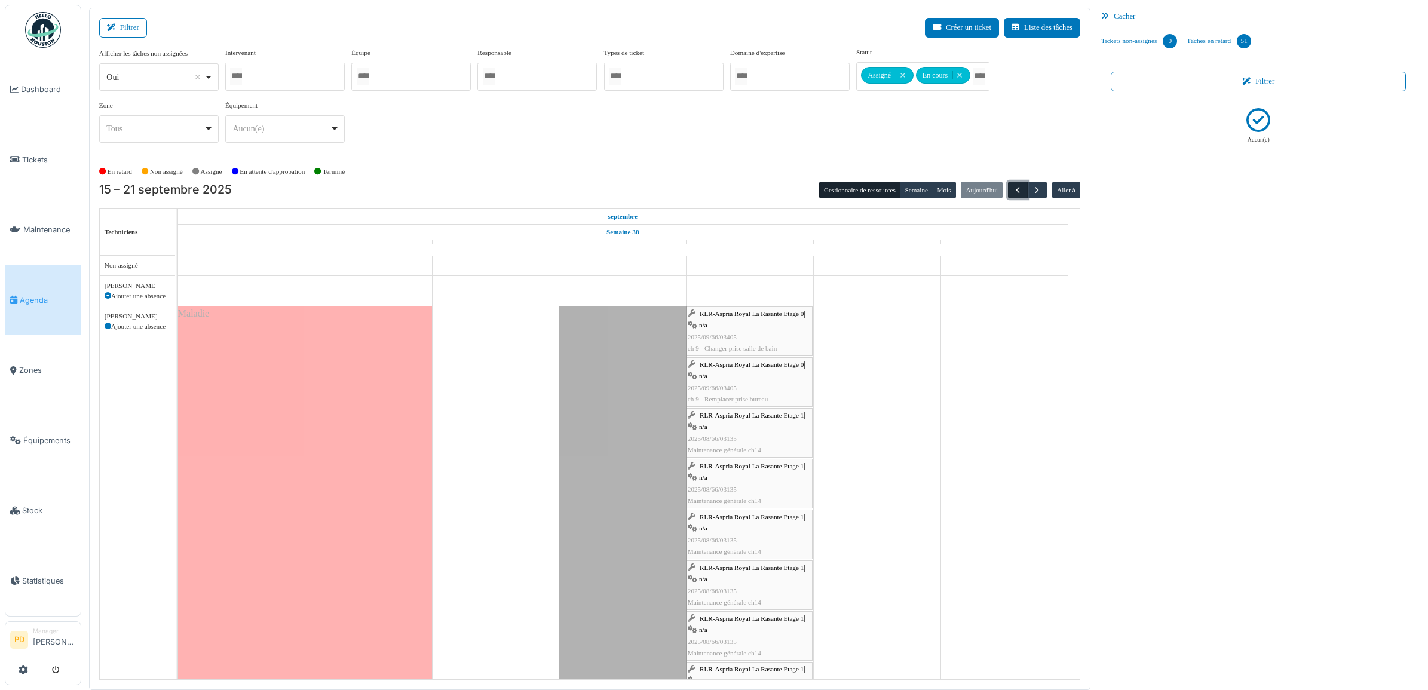
click at [1017, 186] on span "button" at bounding box center [1018, 190] width 10 height 10
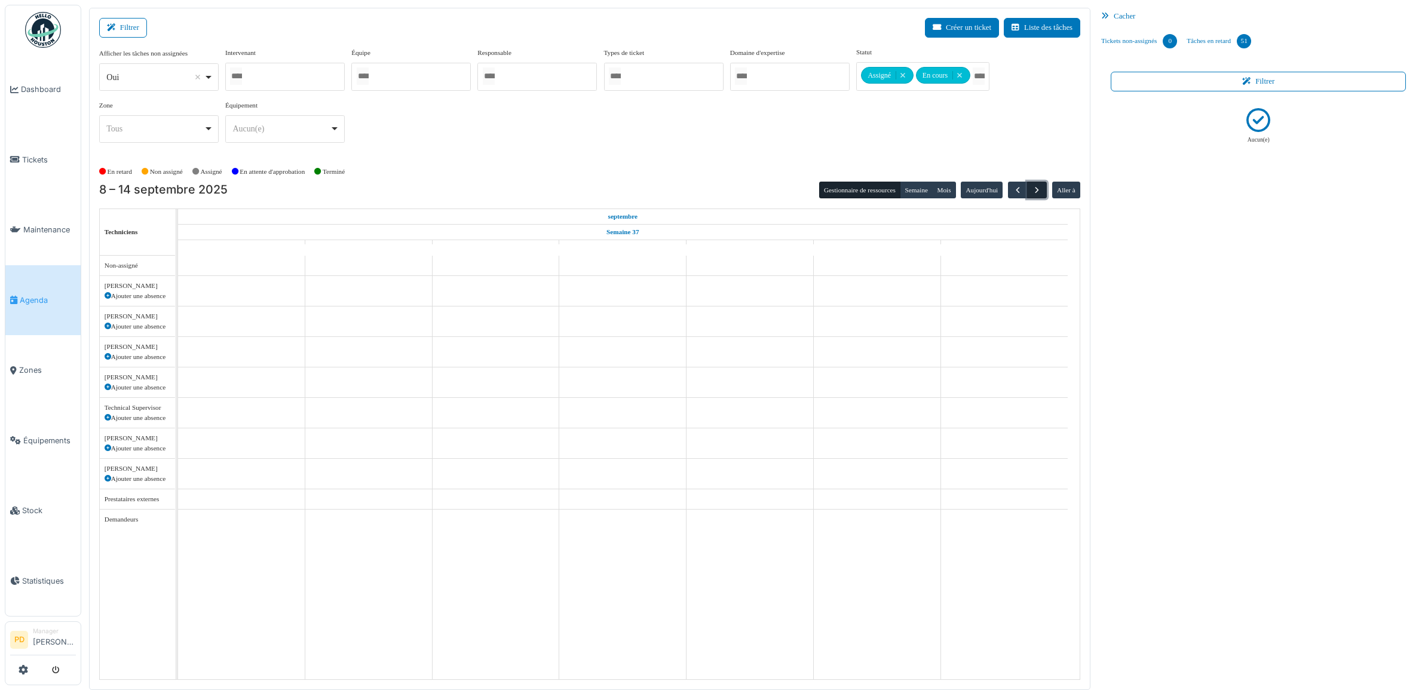
click at [1034, 188] on span "button" at bounding box center [1037, 190] width 10 height 10
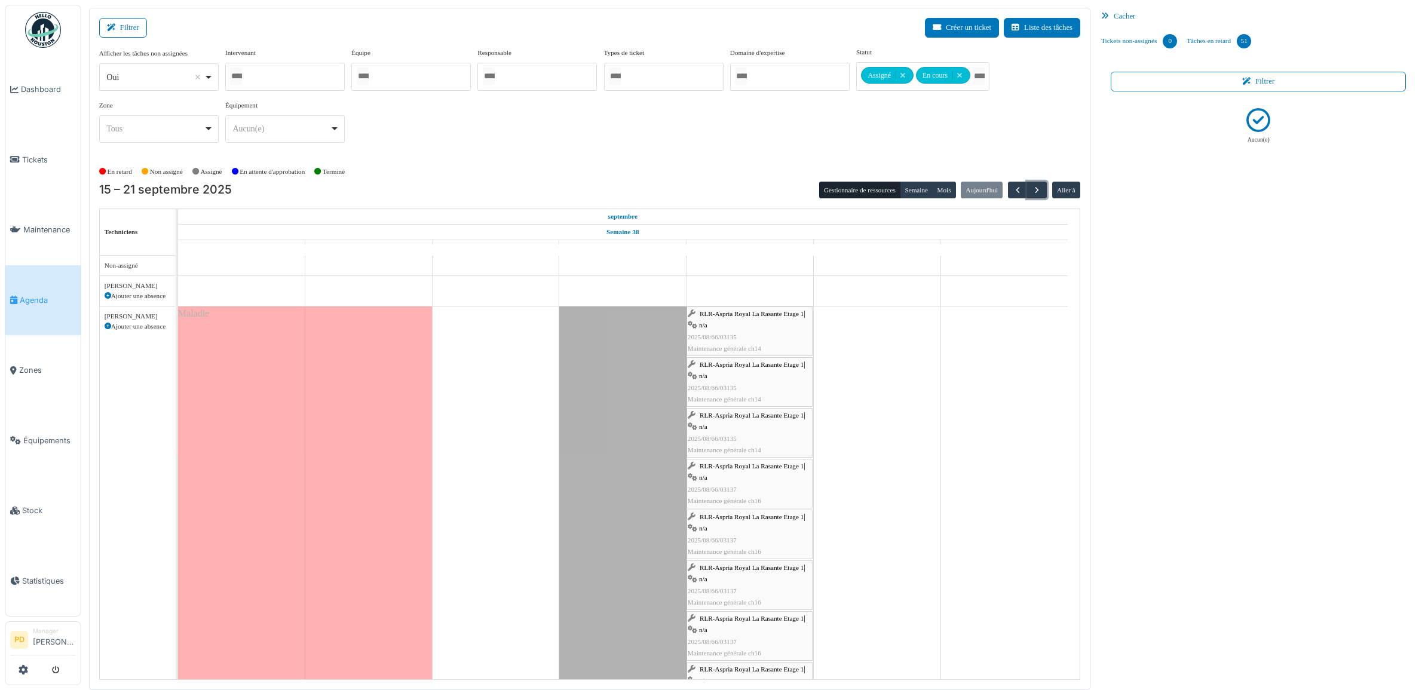
click at [730, 320] on div "RLR-Aspria Royal La Rasante Etage 1 | n/a 2025/08/66/03135 Maintenance générale…" at bounding box center [750, 331] width 124 height 46
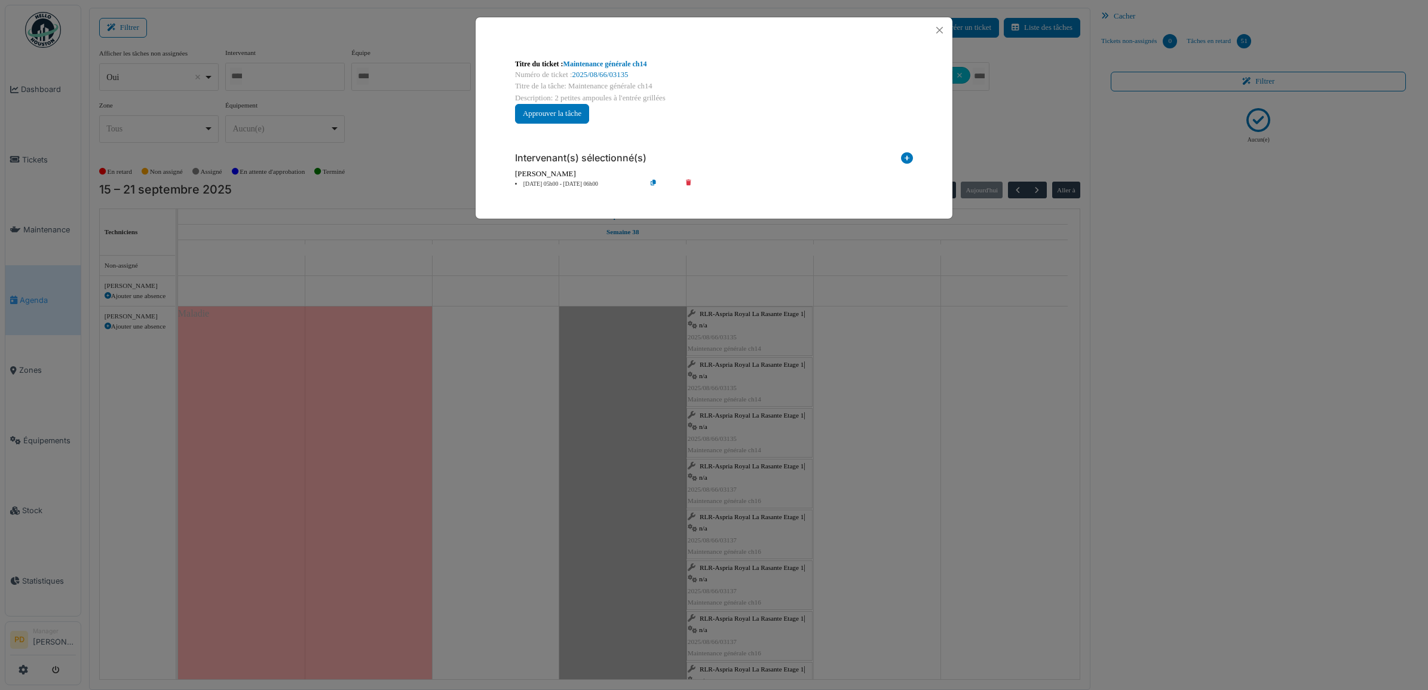
click at [568, 183] on li "19 sep 05h00 - 19 sep 06h00" at bounding box center [577, 184] width 137 height 9
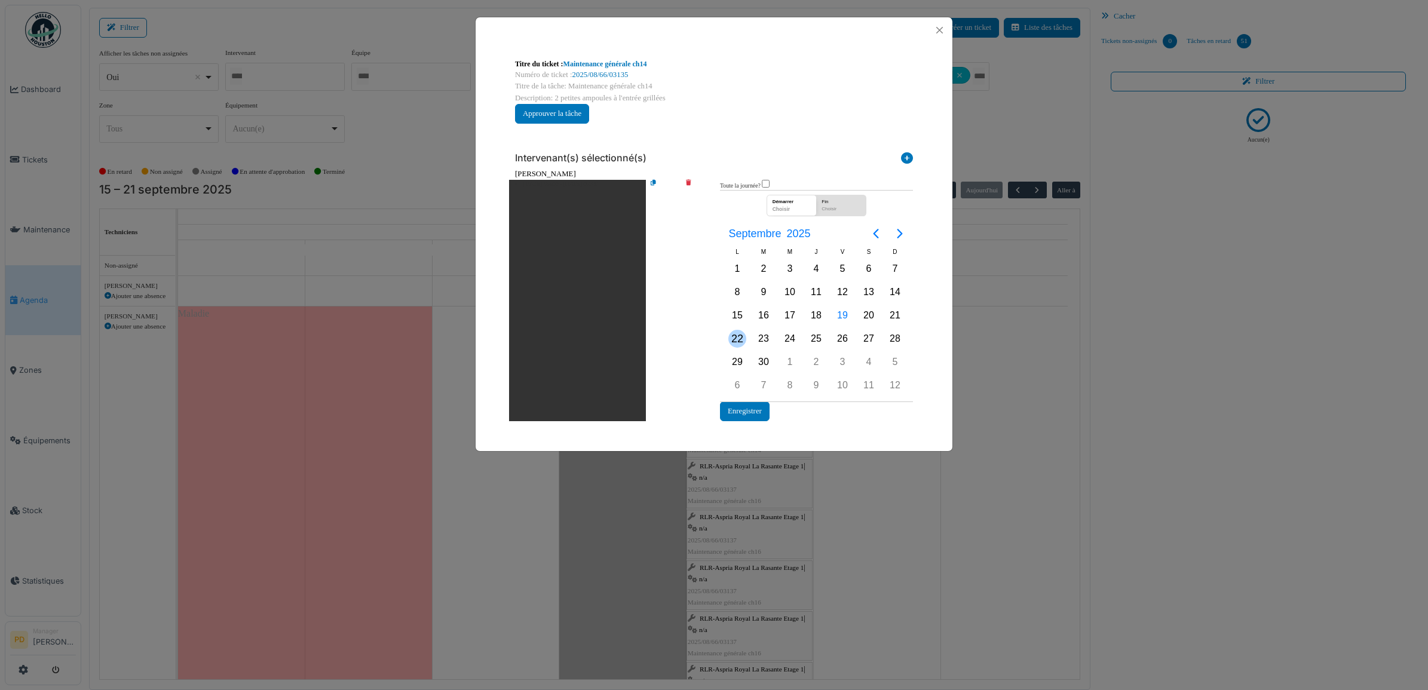
click at [740, 337] on div "22" at bounding box center [738, 339] width 18 height 18
click at [744, 407] on button "Enregistrer" at bounding box center [745, 412] width 50 height 20
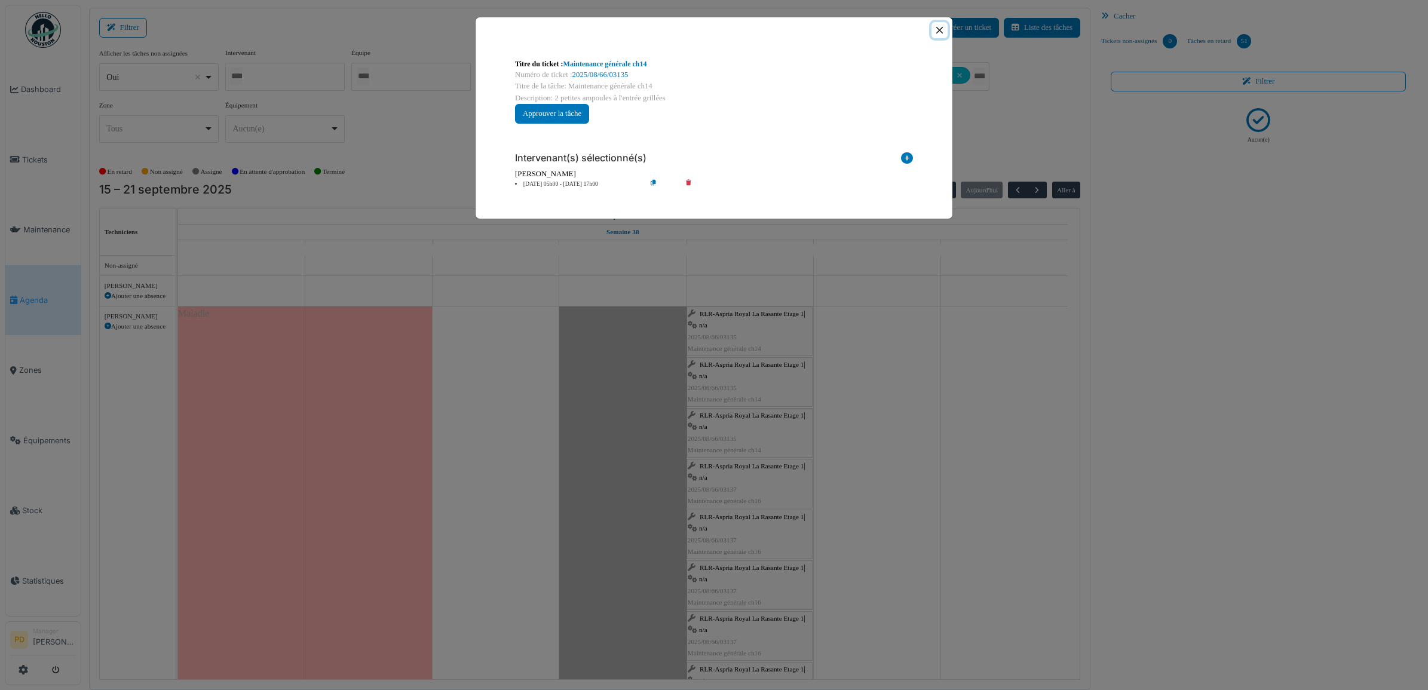
click at [937, 31] on button "Close" at bounding box center [940, 30] width 16 height 16
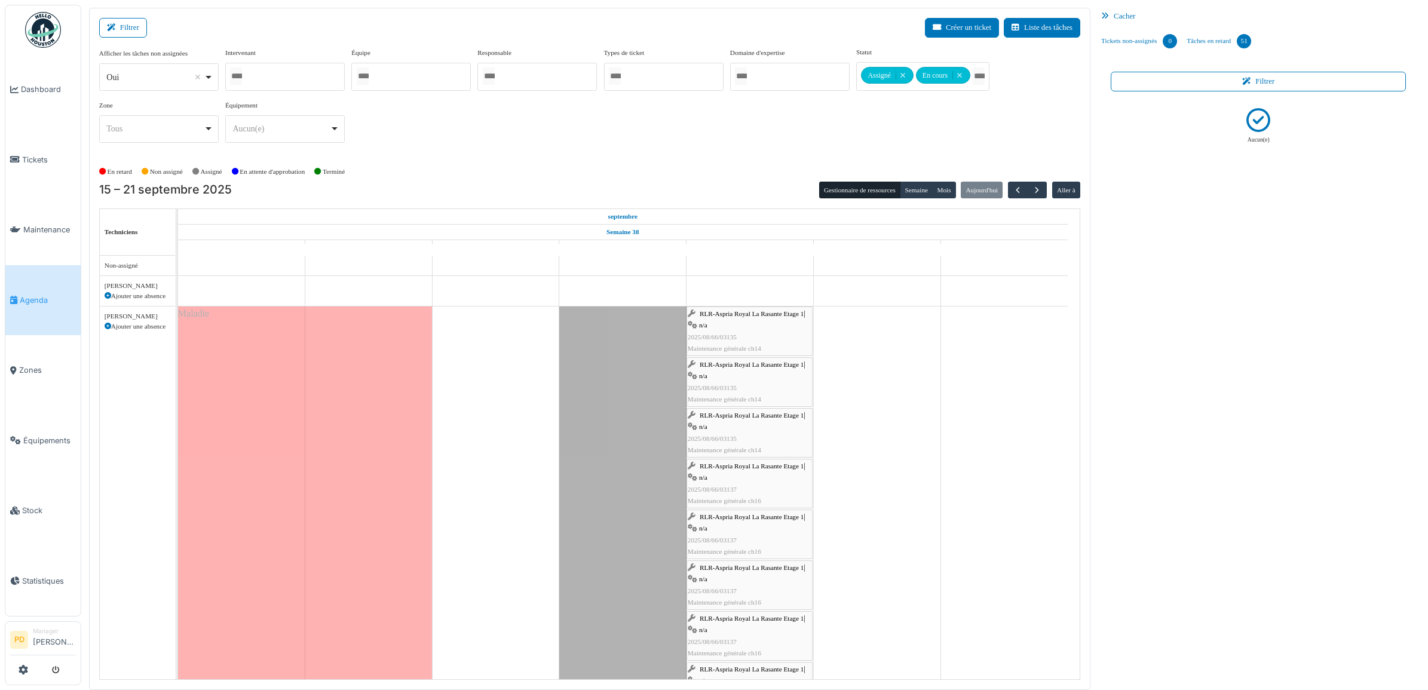
click at [727, 366] on span "RLR-Aspria Royal La Rasante Etage 1" at bounding box center [752, 364] width 104 height 7
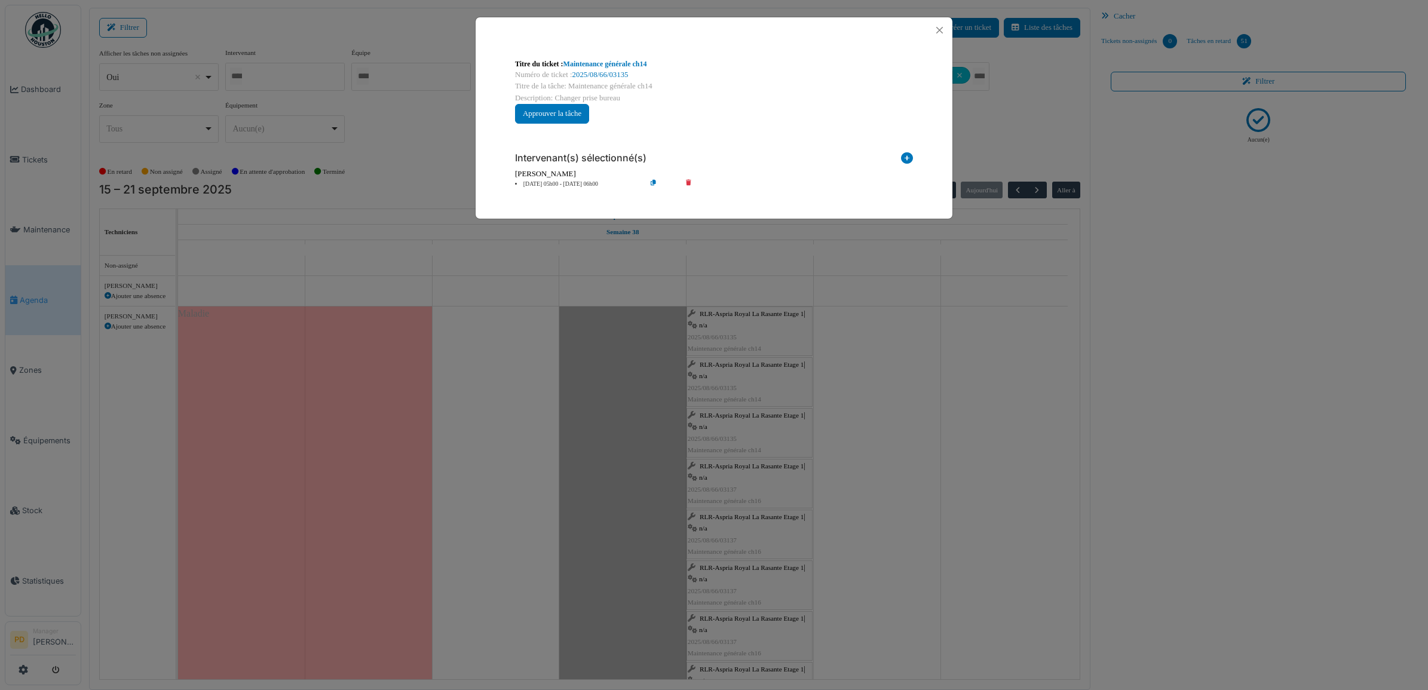
click at [576, 181] on li "19 sep 05h00 - 19 sep 06h00" at bounding box center [577, 184] width 137 height 9
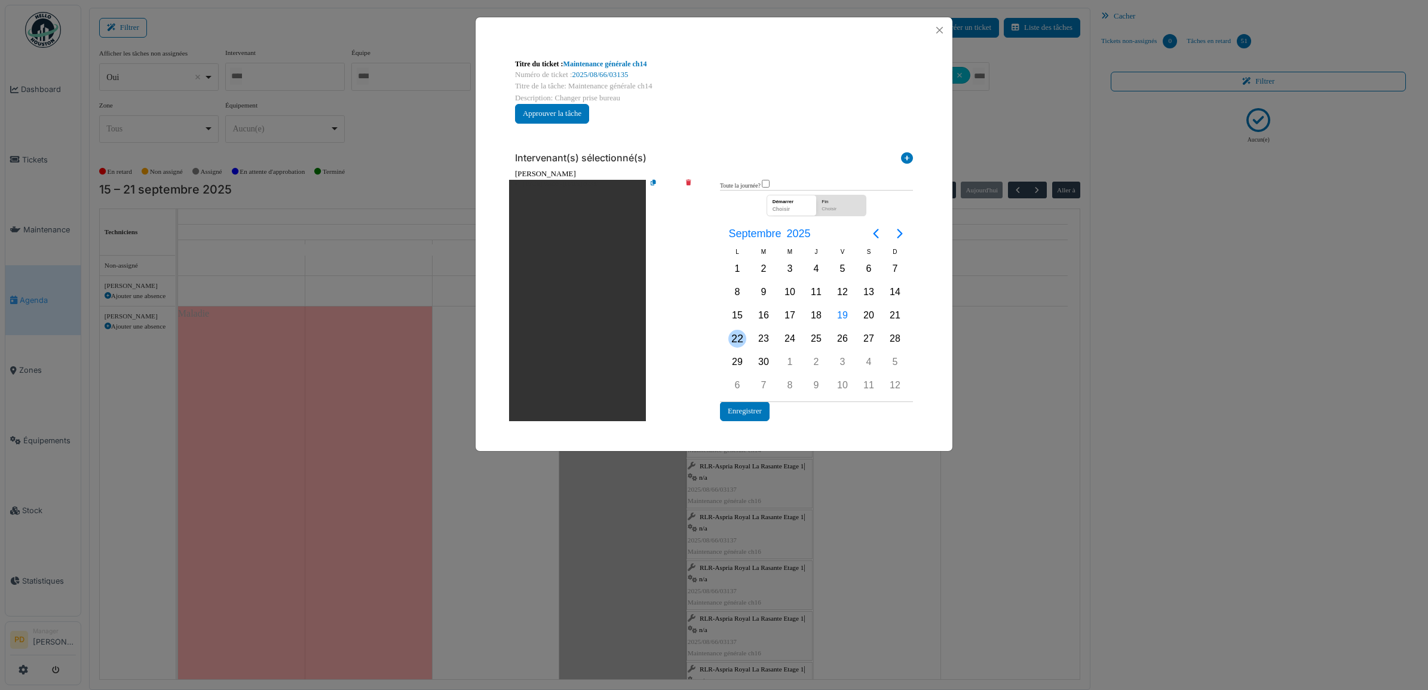
click at [739, 331] on div "22" at bounding box center [738, 339] width 18 height 18
click at [754, 408] on button "Enregistrer" at bounding box center [745, 412] width 50 height 20
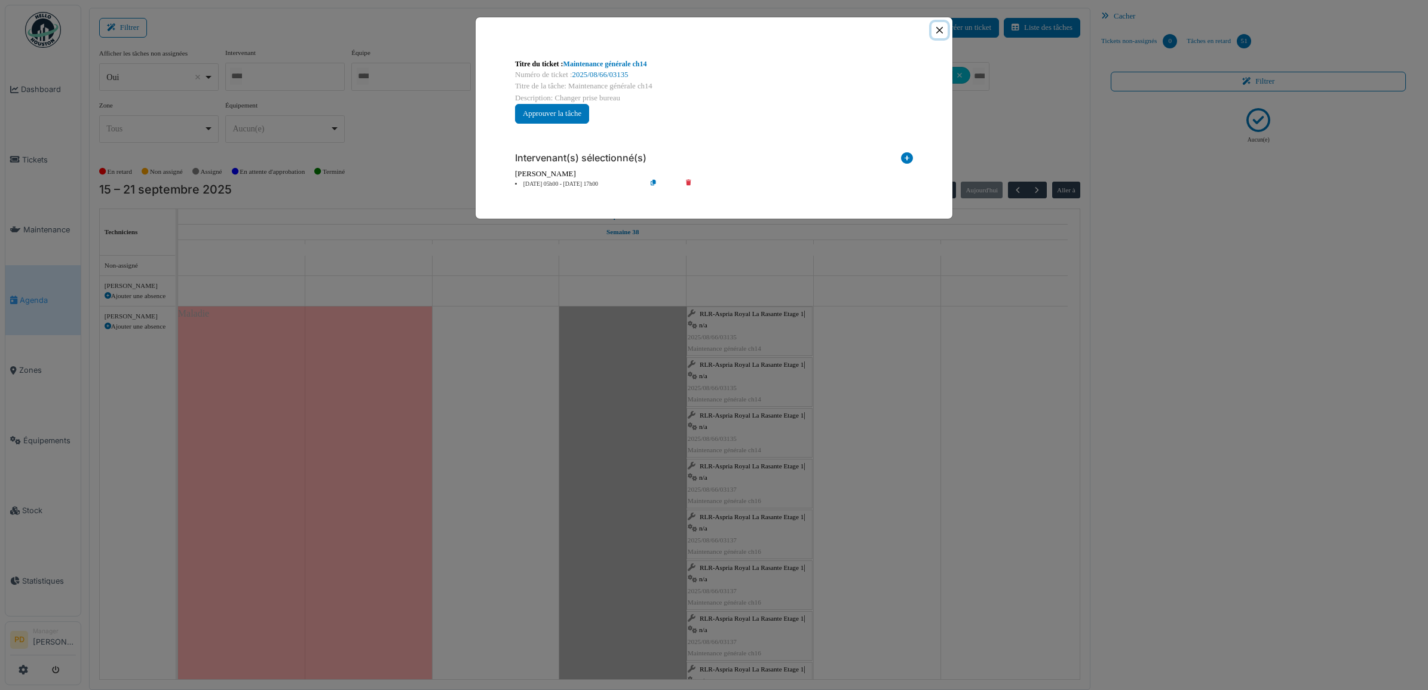
drag, startPoint x: 939, startPoint y: 26, endPoint x: 879, endPoint y: 149, distance: 137.4
click at [939, 27] on button "Close" at bounding box center [940, 30] width 16 height 16
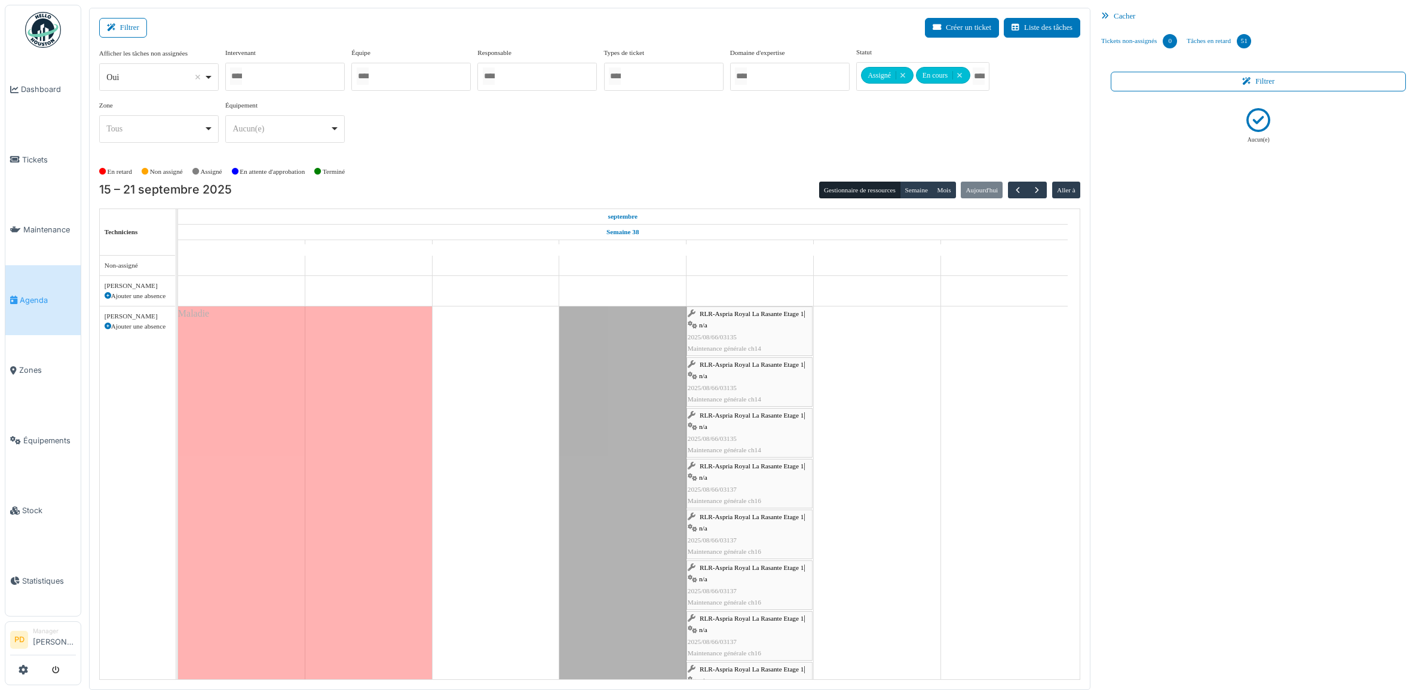
click at [724, 415] on span "RLR-Aspria Royal La Rasante Etage 1" at bounding box center [752, 415] width 104 height 7
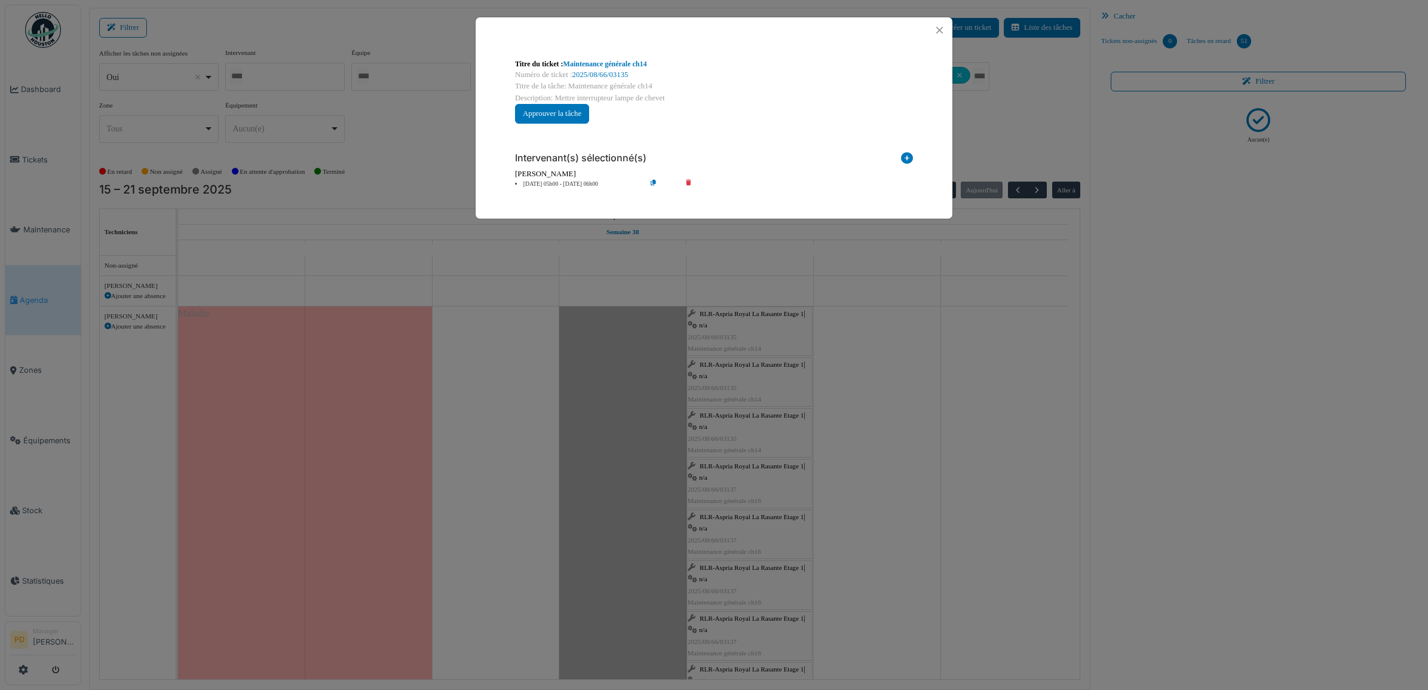
click at [573, 183] on li "19 sep 05h00 - 19 sep 06h00" at bounding box center [577, 184] width 137 height 9
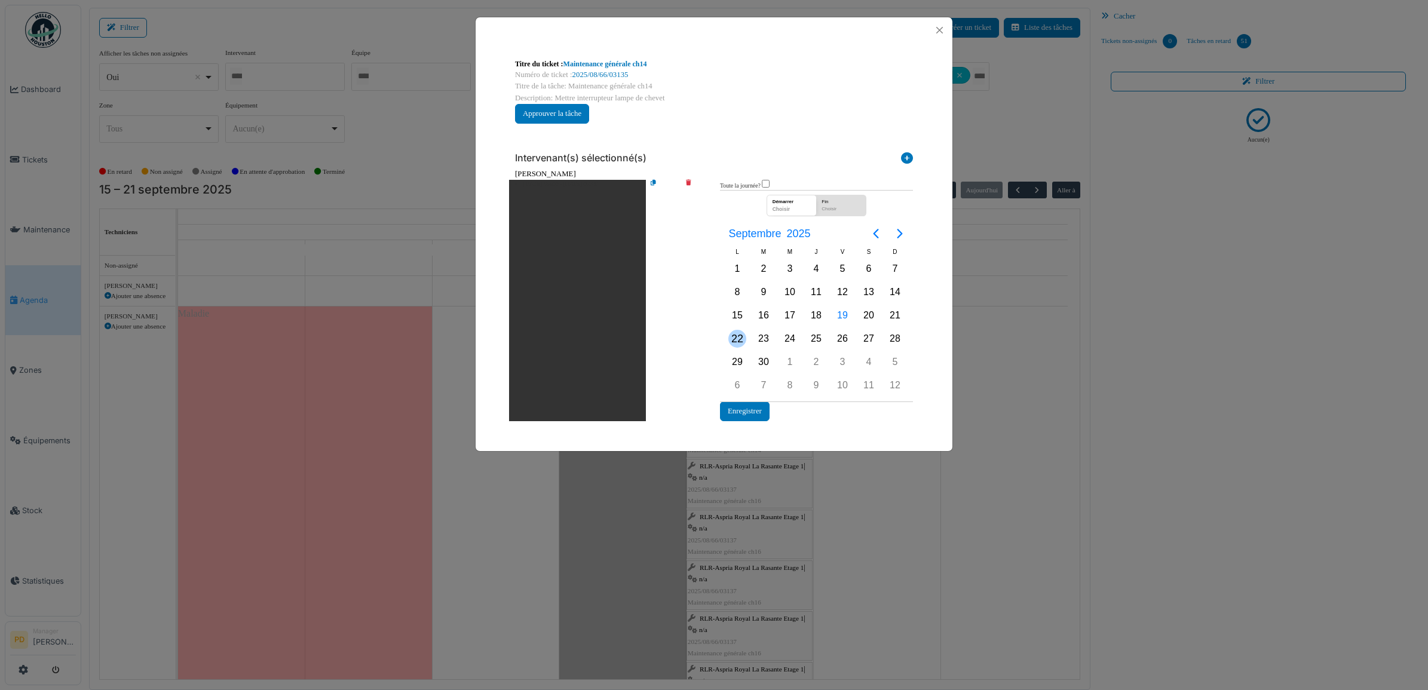
click at [743, 338] on div "22" at bounding box center [738, 339] width 18 height 18
click at [742, 338] on div "22" at bounding box center [738, 339] width 18 height 18
click at [743, 406] on button "Enregistrer" at bounding box center [745, 412] width 50 height 20
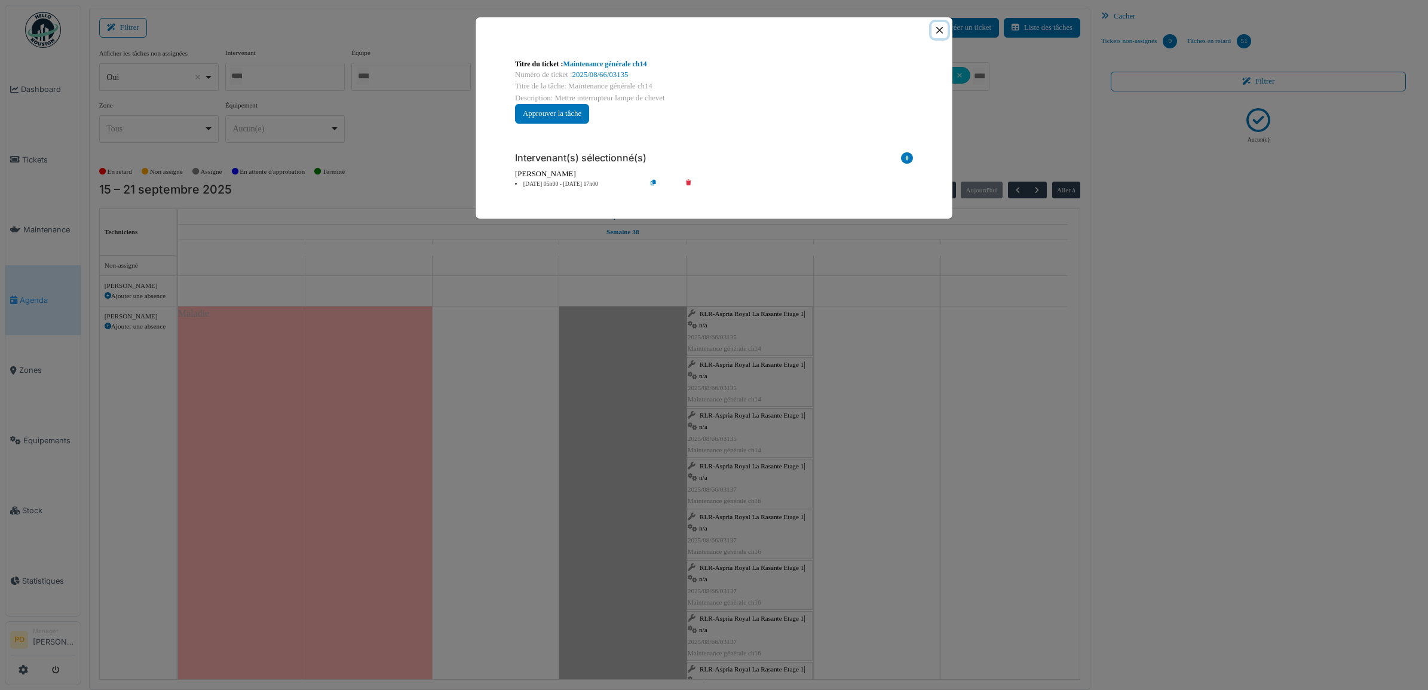
click at [933, 30] on button "Close" at bounding box center [940, 30] width 16 height 16
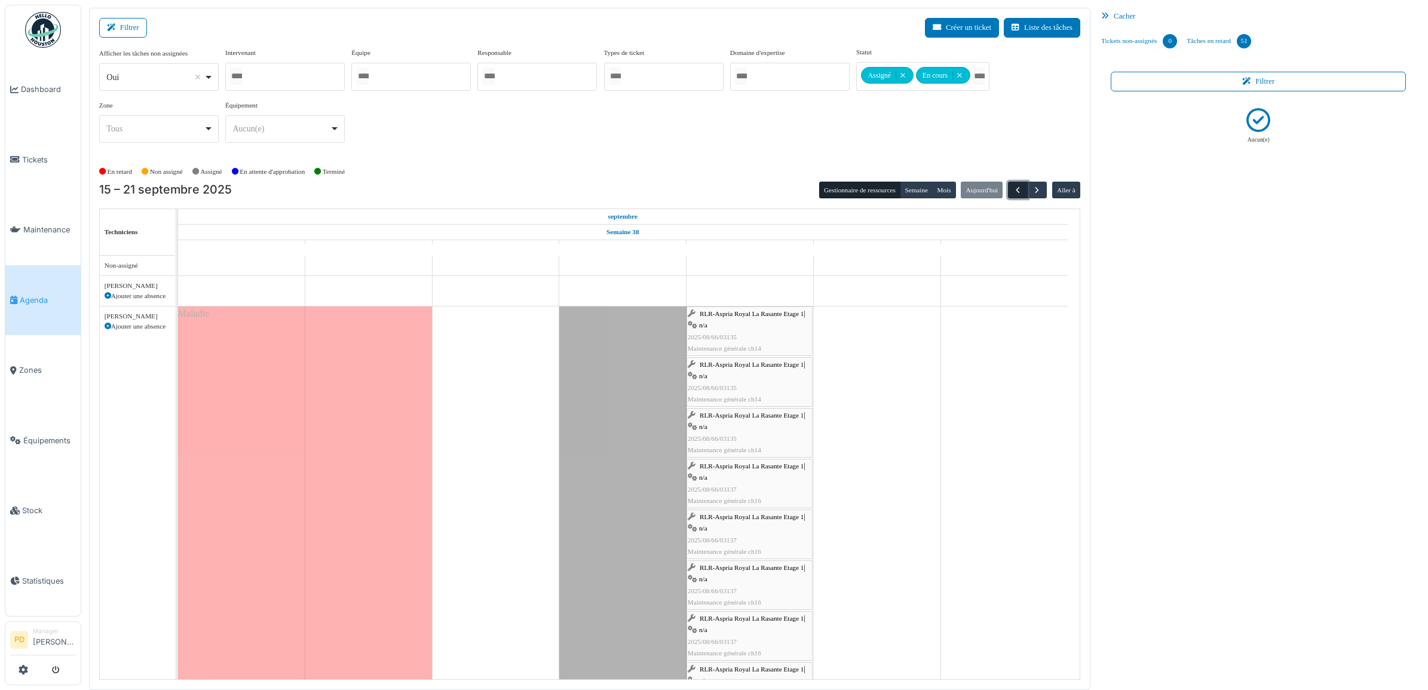
click at [1013, 190] on span "button" at bounding box center [1018, 190] width 10 height 10
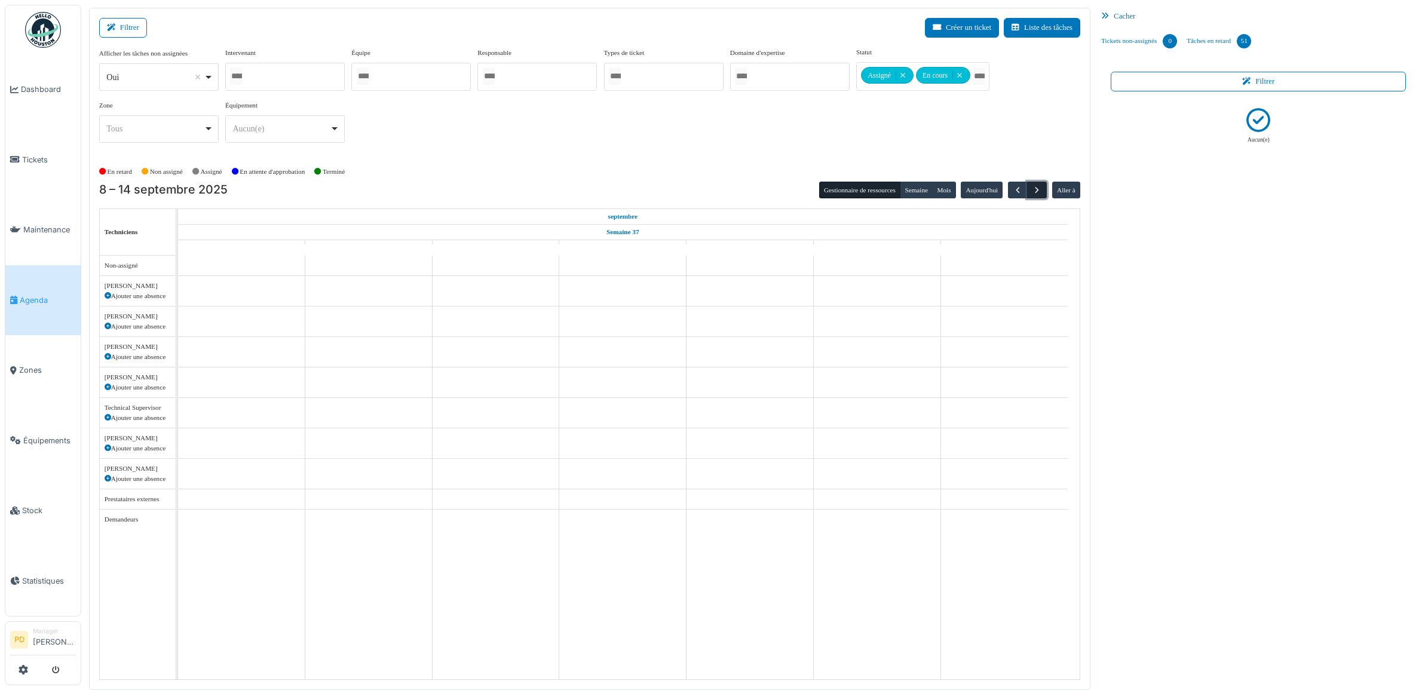
click at [1037, 189] on span "button" at bounding box center [1037, 190] width 10 height 10
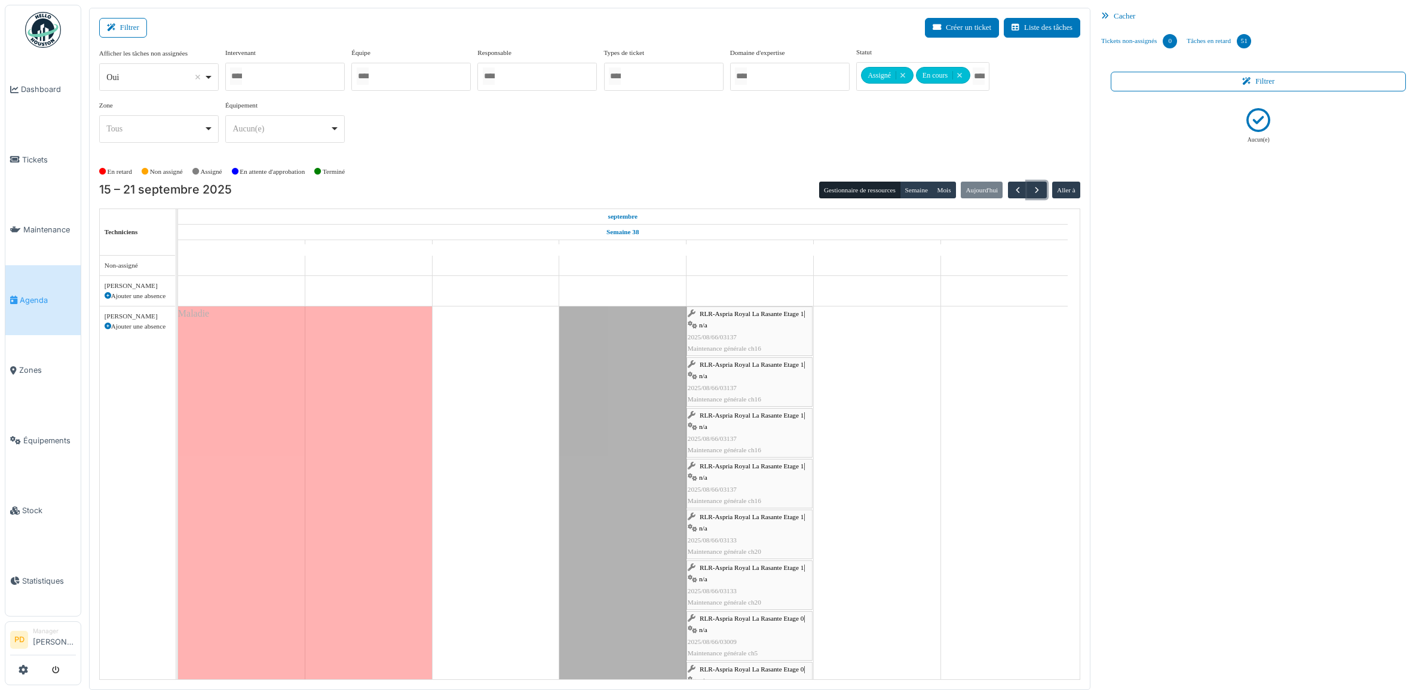
click at [722, 310] on div "RLR-Aspria Royal La Rasante Etage 1 | n/a 2025/08/66/03137 Maintenance générale…" at bounding box center [750, 331] width 124 height 46
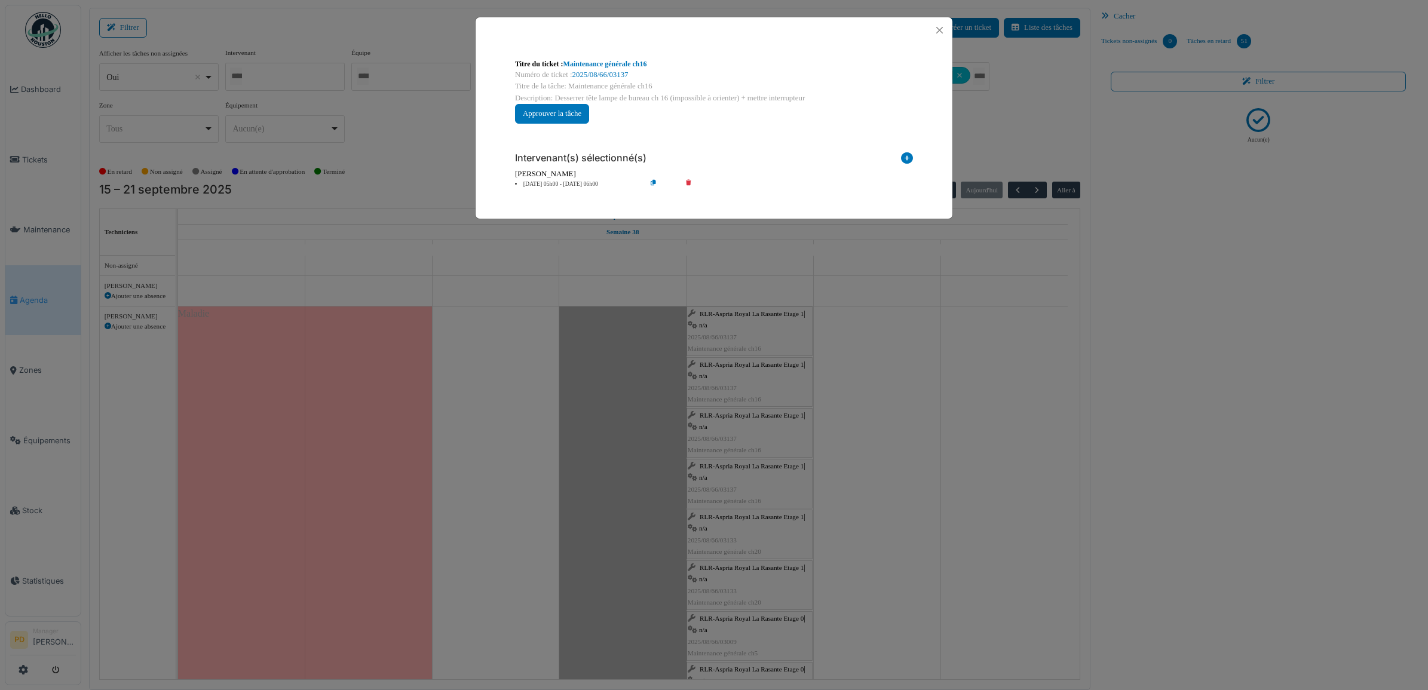
drag, startPoint x: 543, startPoint y: 184, endPoint x: 565, endPoint y: 198, distance: 26.0
click at [544, 184] on li "19 sep 05h00 - 19 sep 06h00" at bounding box center [577, 184] width 137 height 9
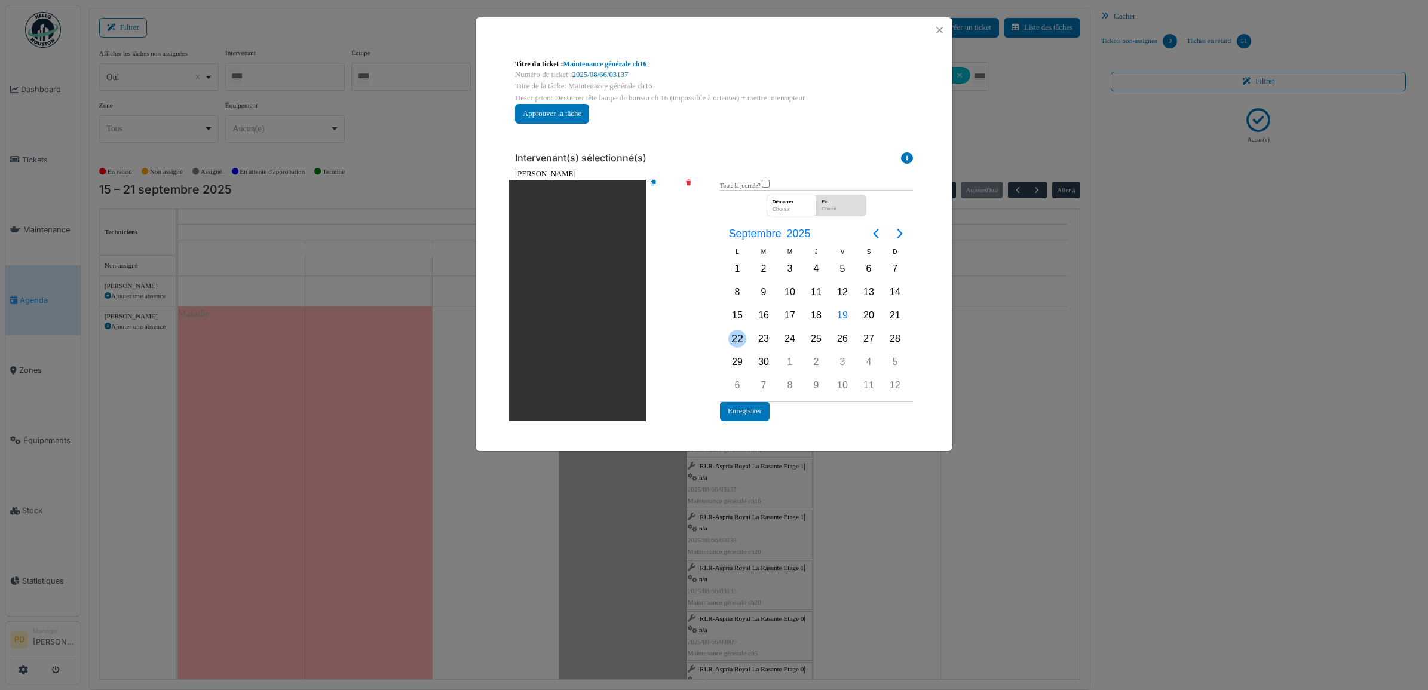
click at [742, 332] on div "22" at bounding box center [738, 339] width 18 height 18
drag, startPoint x: 744, startPoint y: 408, endPoint x: 766, endPoint y: 393, distance: 25.9
click at [745, 408] on button "Enregistrer" at bounding box center [745, 412] width 50 height 20
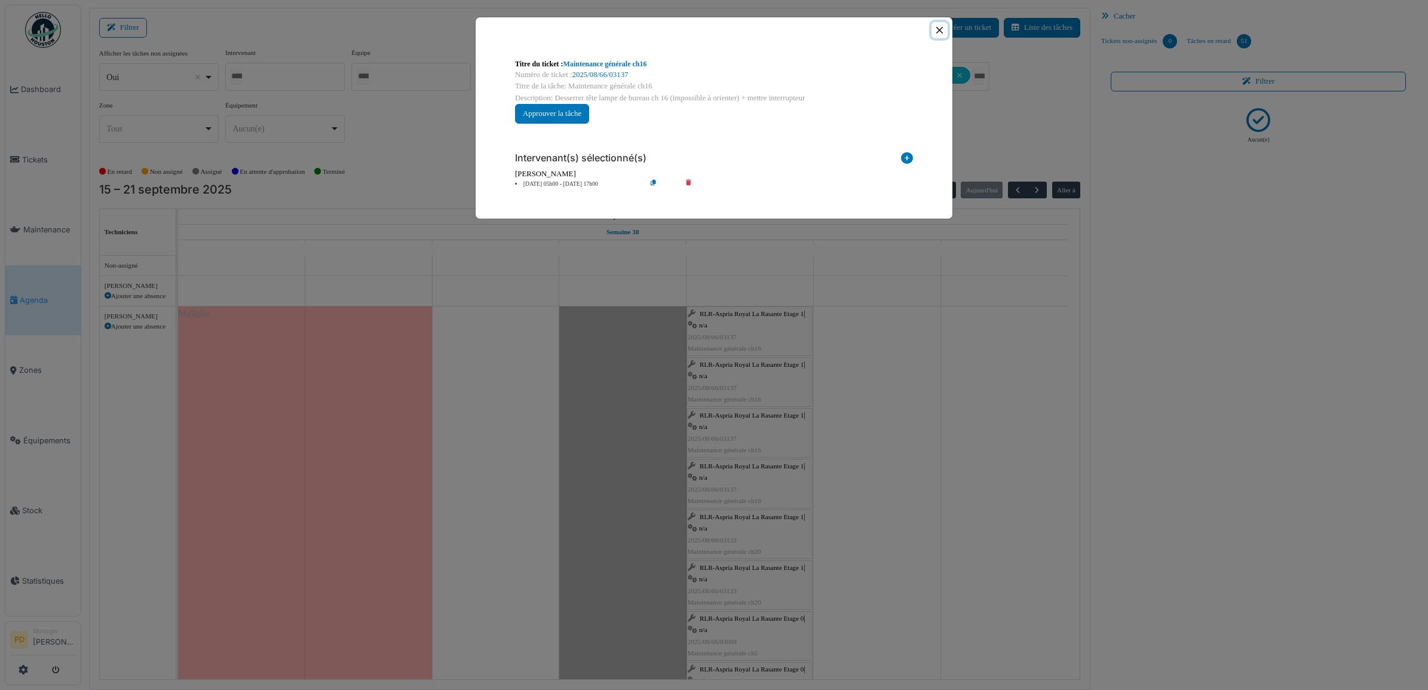
click at [938, 35] on button "Close" at bounding box center [940, 30] width 16 height 16
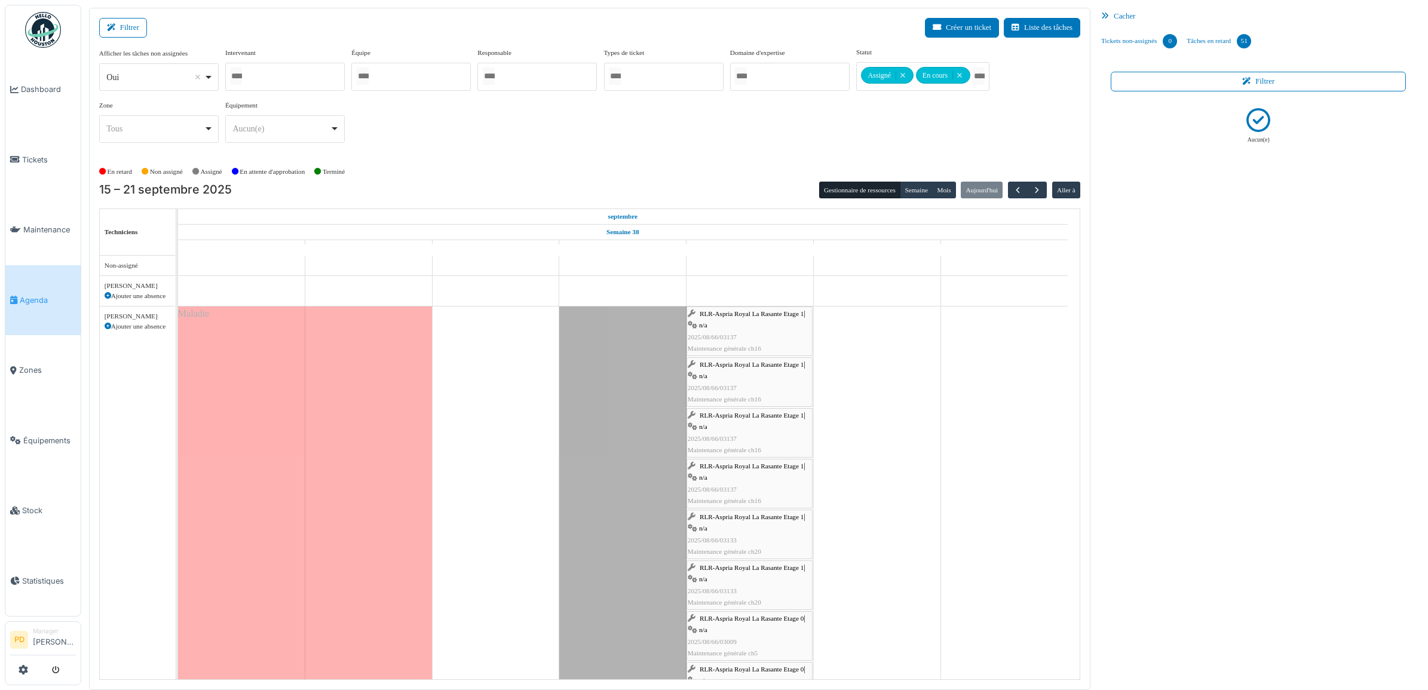
click at [755, 366] on span "RLR-Aspria Royal La Rasante Etage 1" at bounding box center [752, 364] width 104 height 7
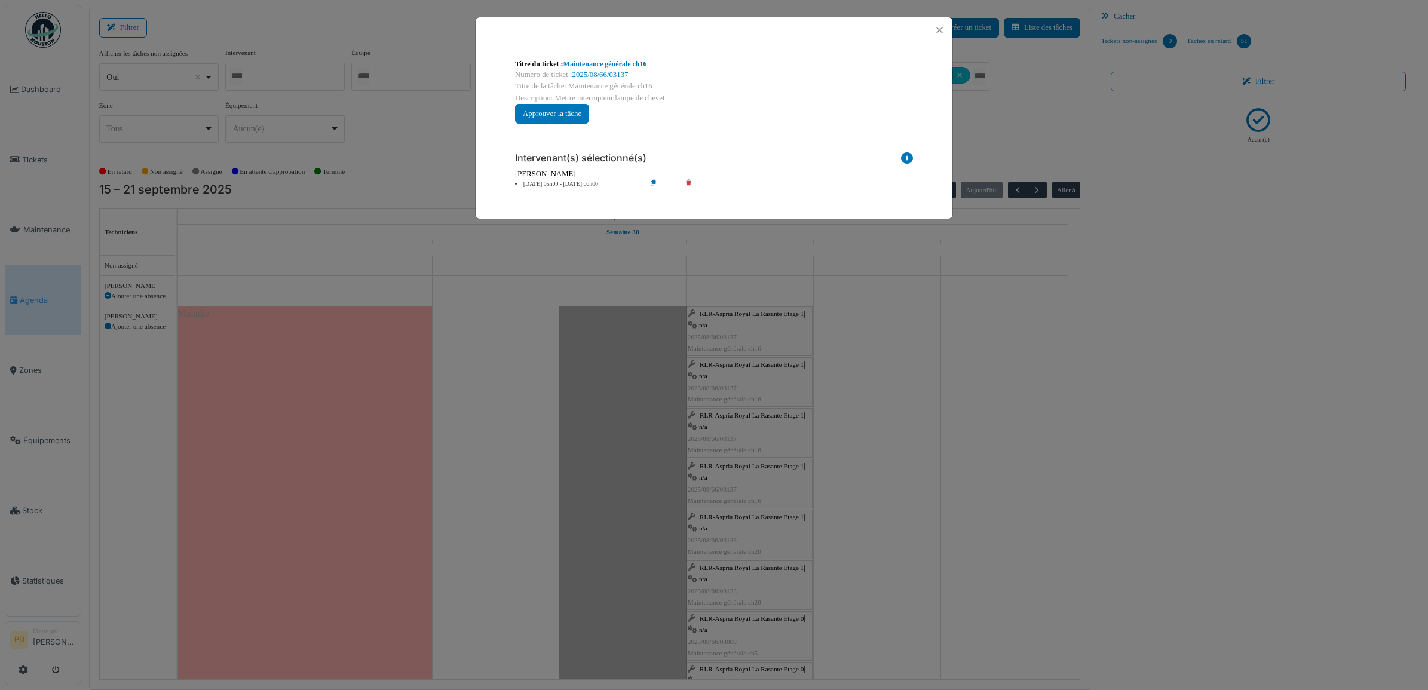
click at [574, 186] on li "19 sep 05h00 - 19 sep 06h00" at bounding box center [577, 184] width 137 height 9
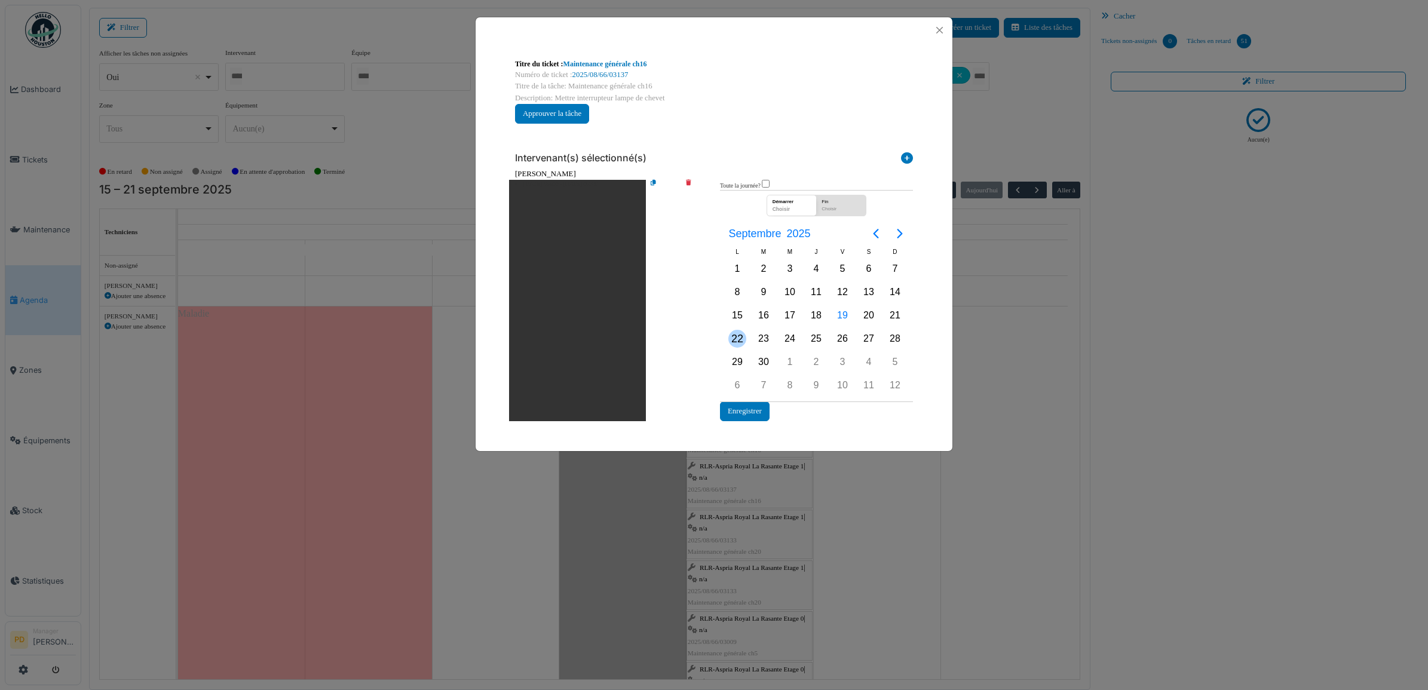
click at [738, 335] on div "22" at bounding box center [738, 339] width 18 height 18
drag, startPoint x: 749, startPoint y: 408, endPoint x: 778, endPoint y: 384, distance: 37.7
click at [749, 408] on button "Enregistrer" at bounding box center [745, 412] width 50 height 20
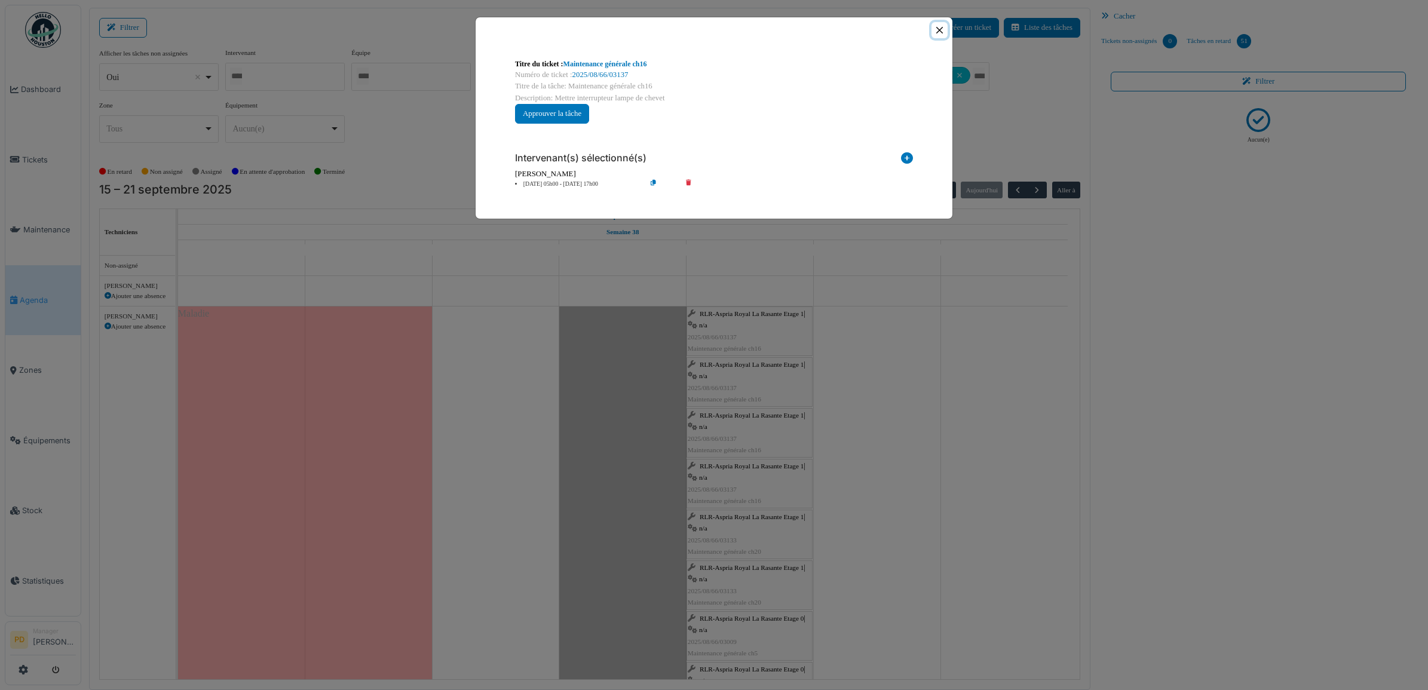
click at [937, 30] on button "Close" at bounding box center [940, 30] width 16 height 16
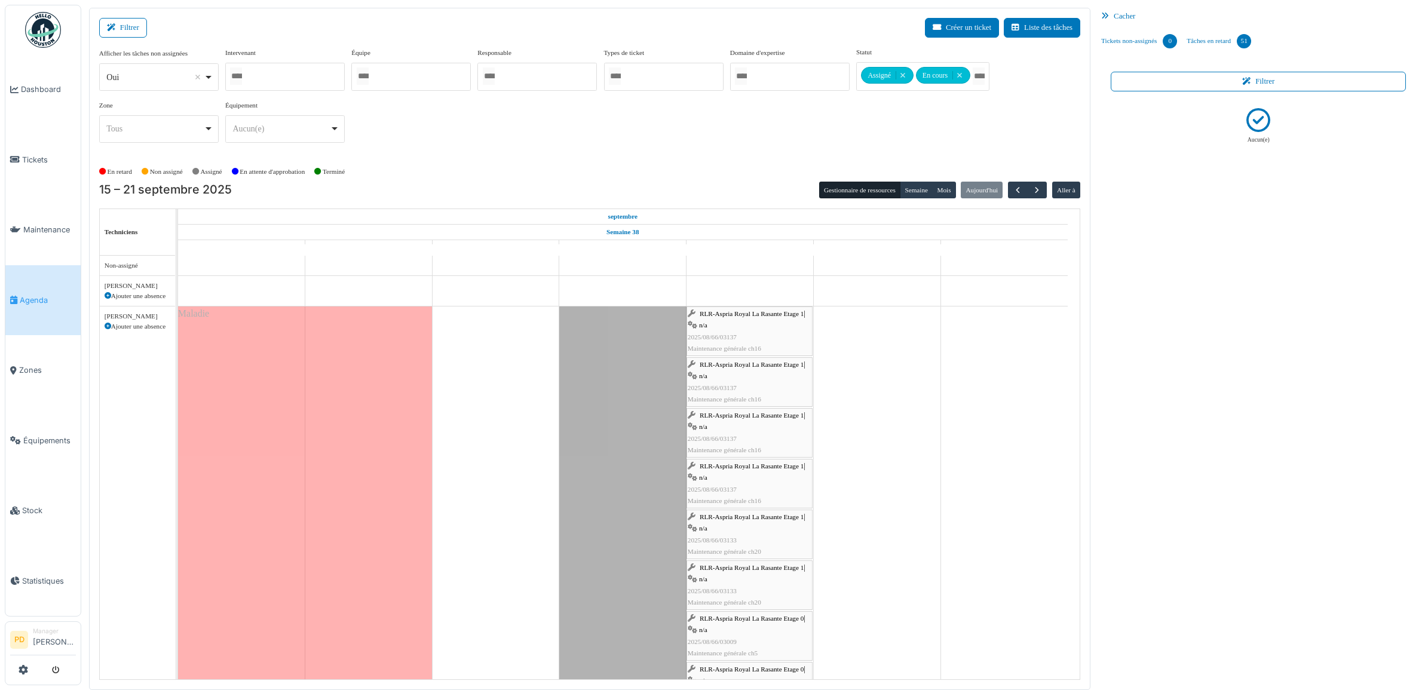
click at [746, 470] on span "RLR-Aspria Royal La Rasante Etage 1" at bounding box center [752, 466] width 104 height 7
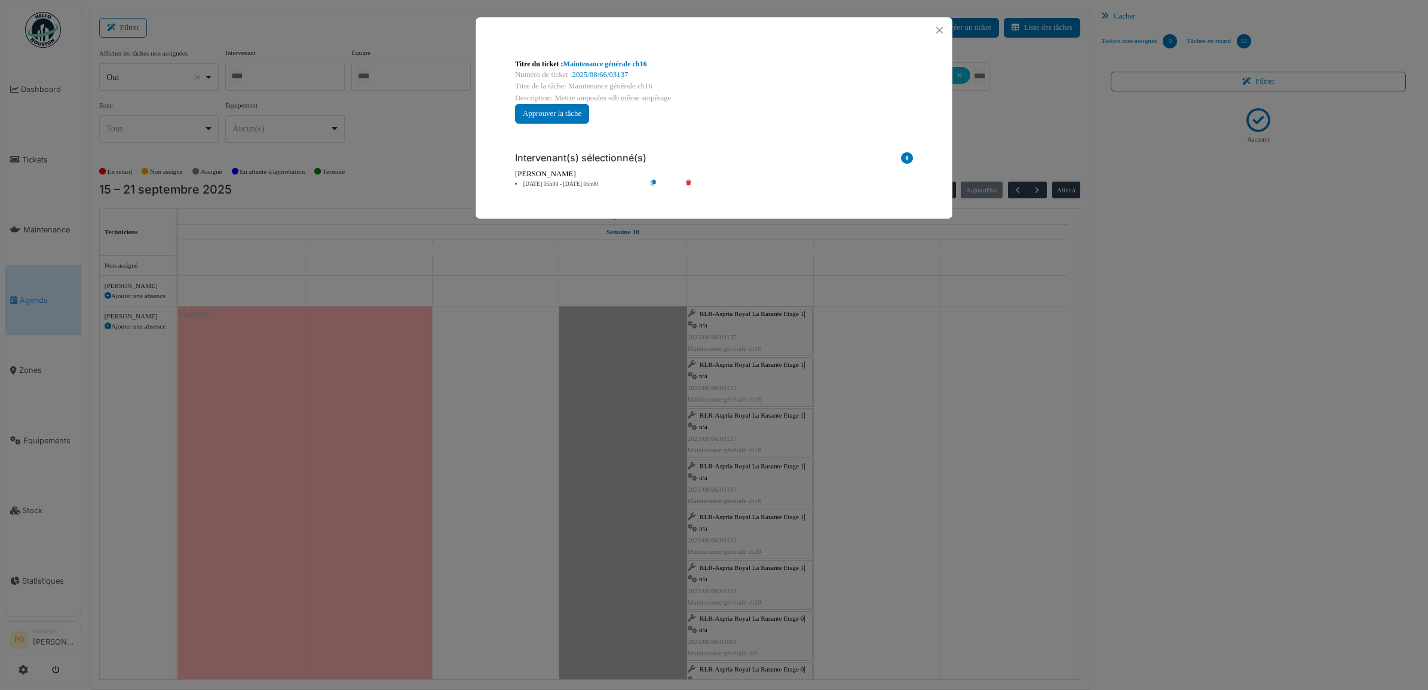
click at [545, 185] on li "19 sep 05h00 - 19 sep 06h00" at bounding box center [577, 184] width 137 height 9
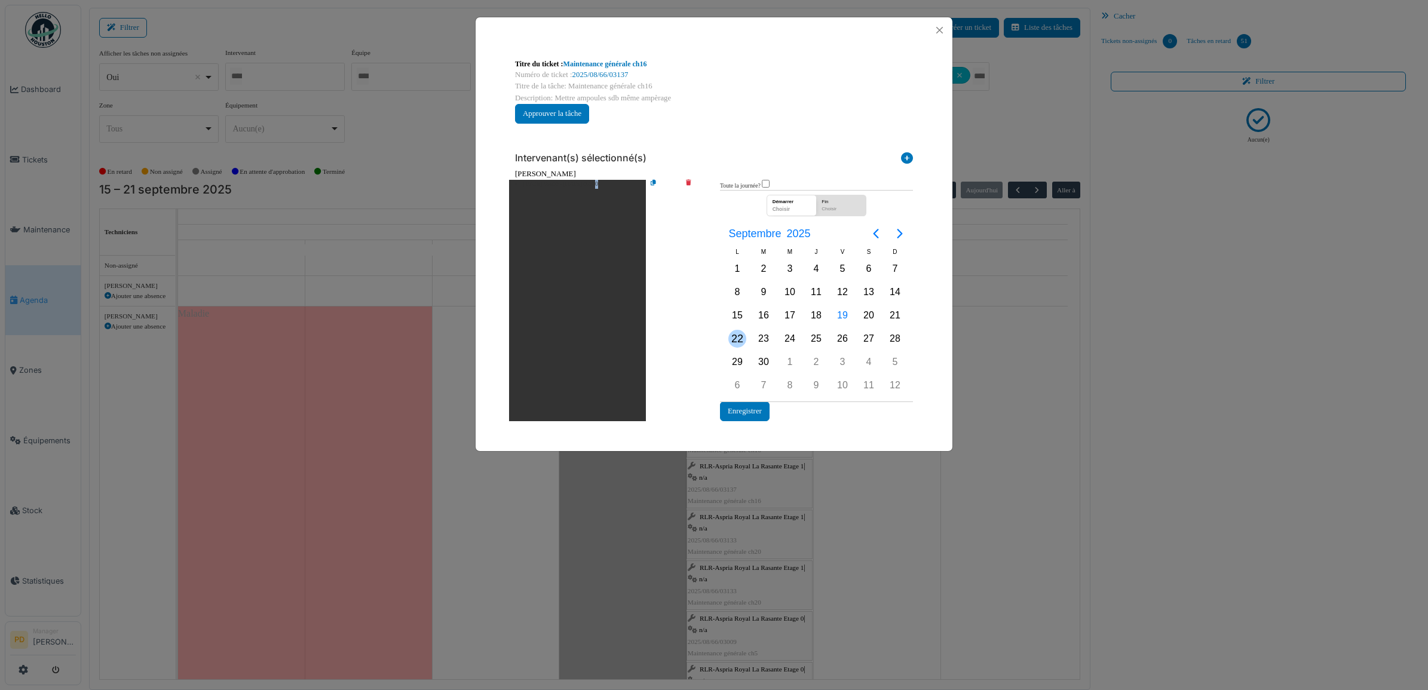
click at [739, 336] on div "22" at bounding box center [738, 339] width 18 height 18
click at [739, 335] on div "22" at bounding box center [738, 339] width 18 height 18
click at [751, 403] on button "Enregistrer" at bounding box center [745, 412] width 50 height 20
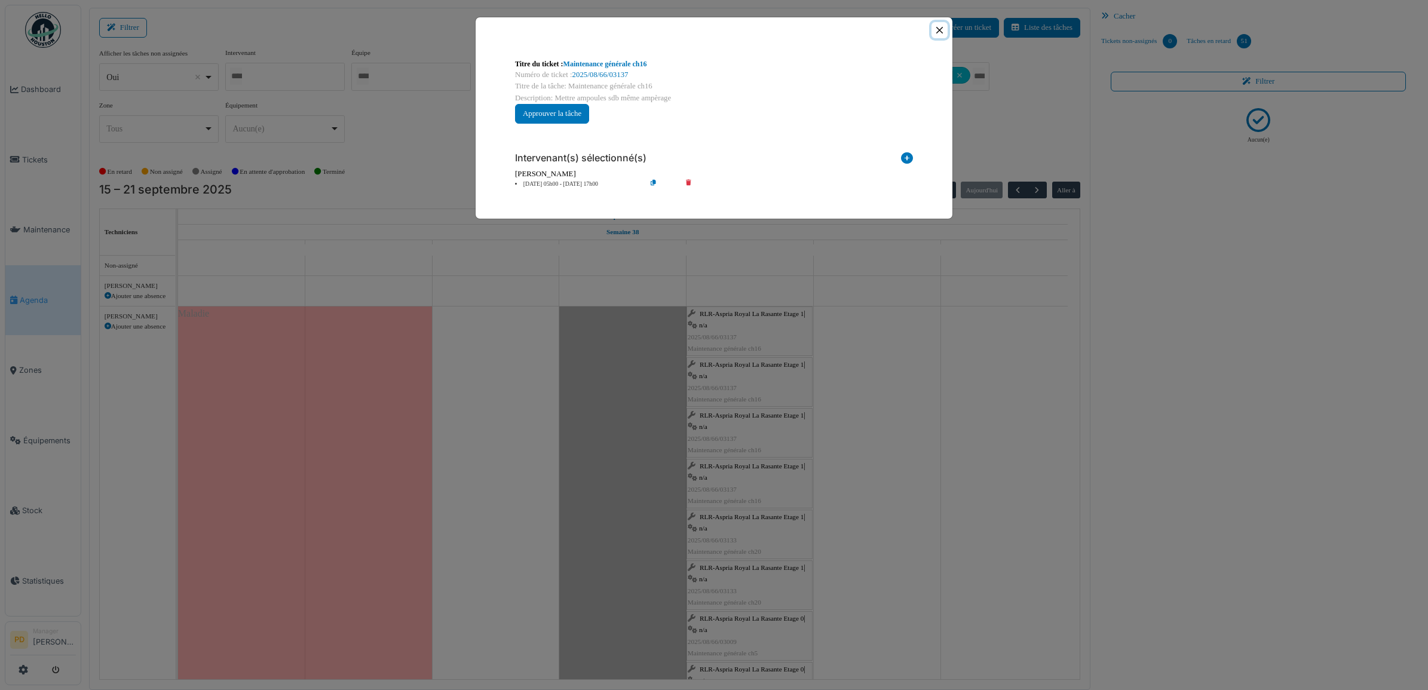
click at [940, 25] on button "Close" at bounding box center [940, 30] width 16 height 16
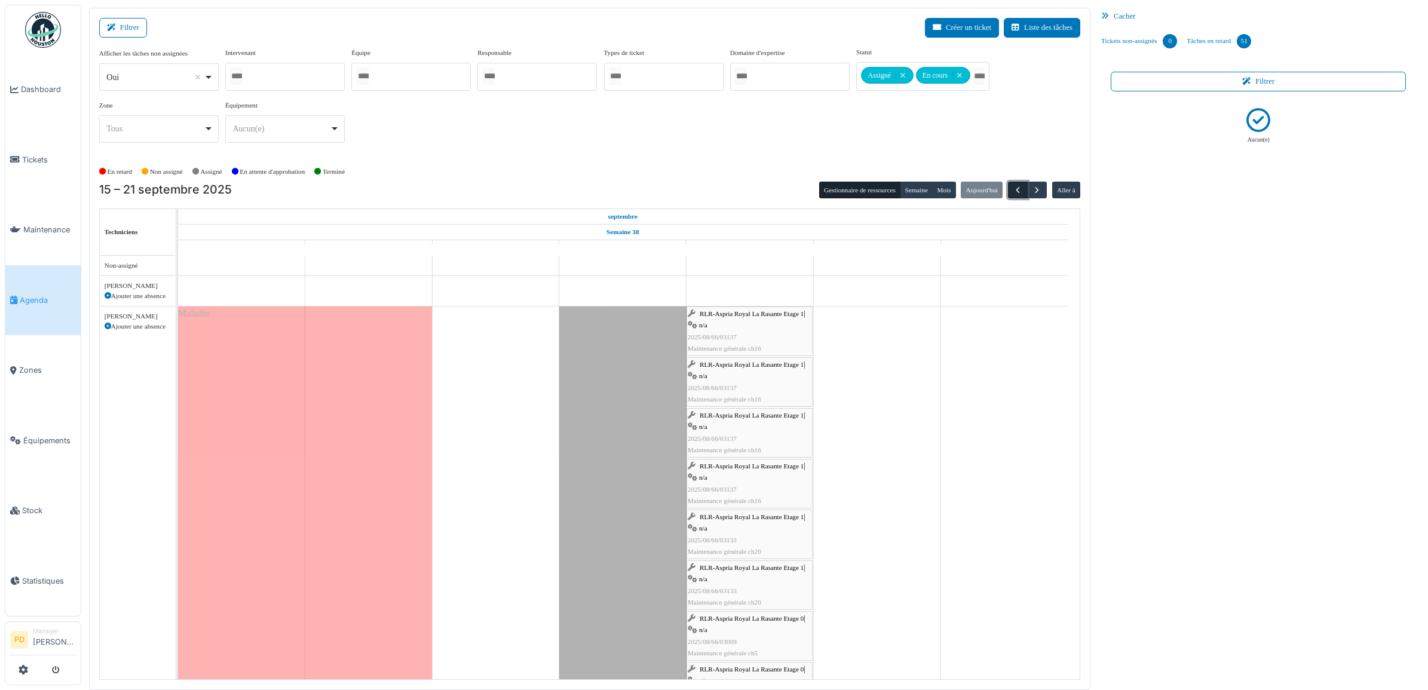
click at [1017, 189] on span "button" at bounding box center [1018, 190] width 10 height 10
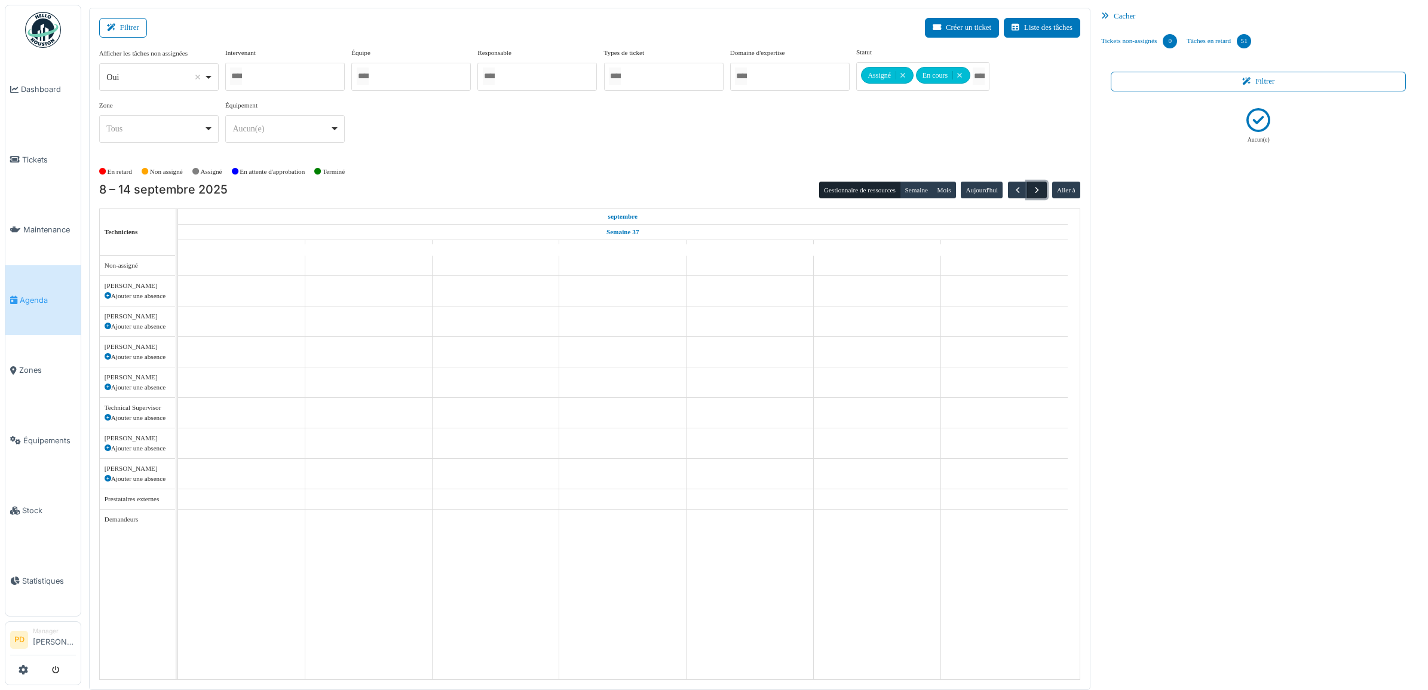
click at [1036, 189] on span "button" at bounding box center [1037, 190] width 10 height 10
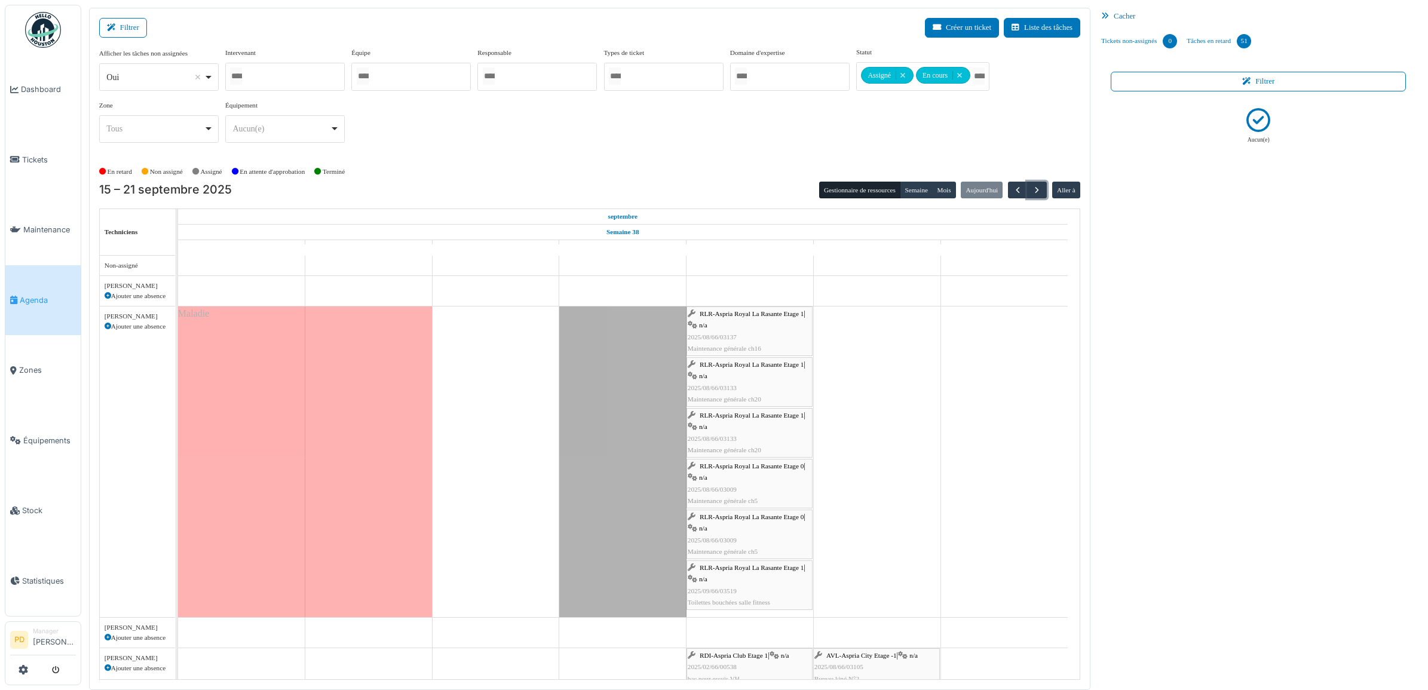
click at [739, 320] on div "RLR-Aspria Royal La Rasante Etage 1 | n/a 2025/08/66/03137 Maintenance générale…" at bounding box center [750, 331] width 124 height 46
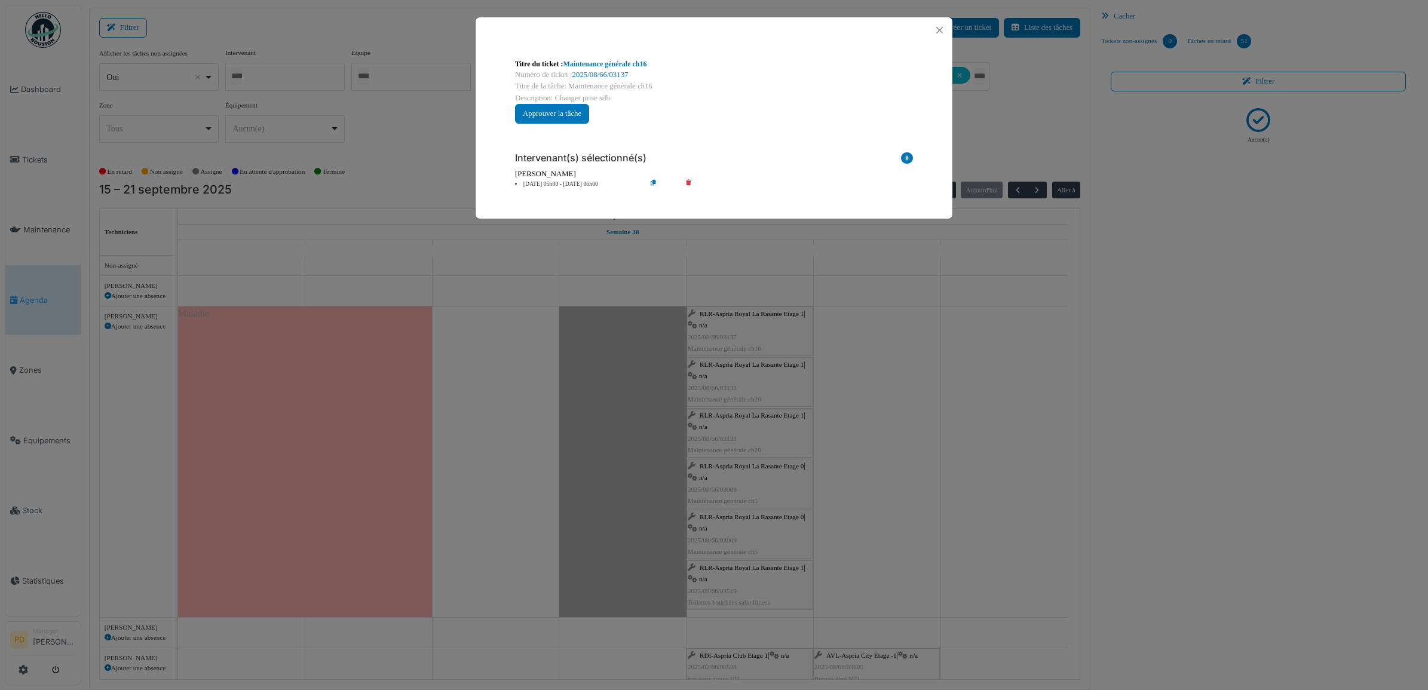
click at [577, 182] on li "19 sep 05h00 - 19 sep 06h00" at bounding box center [577, 184] width 137 height 9
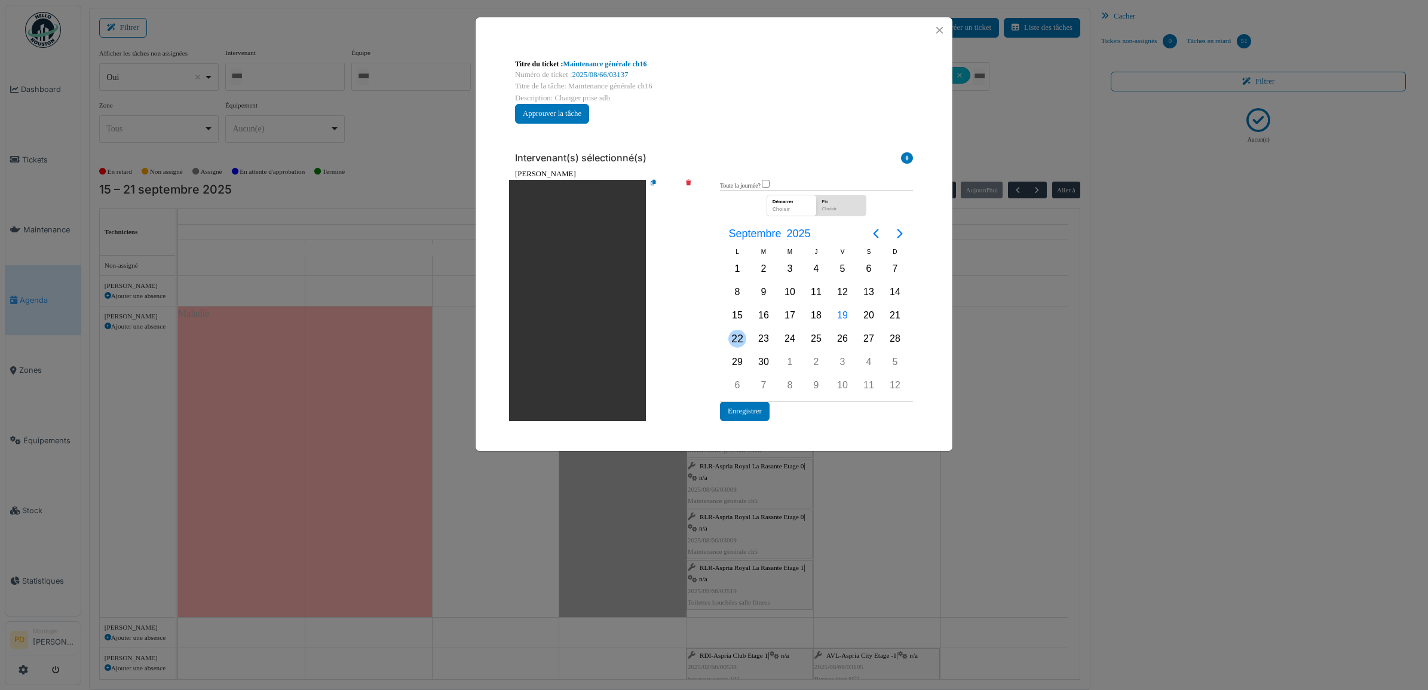
click at [739, 334] on div "22" at bounding box center [738, 339] width 18 height 18
click at [745, 412] on button "Enregistrer" at bounding box center [745, 412] width 50 height 20
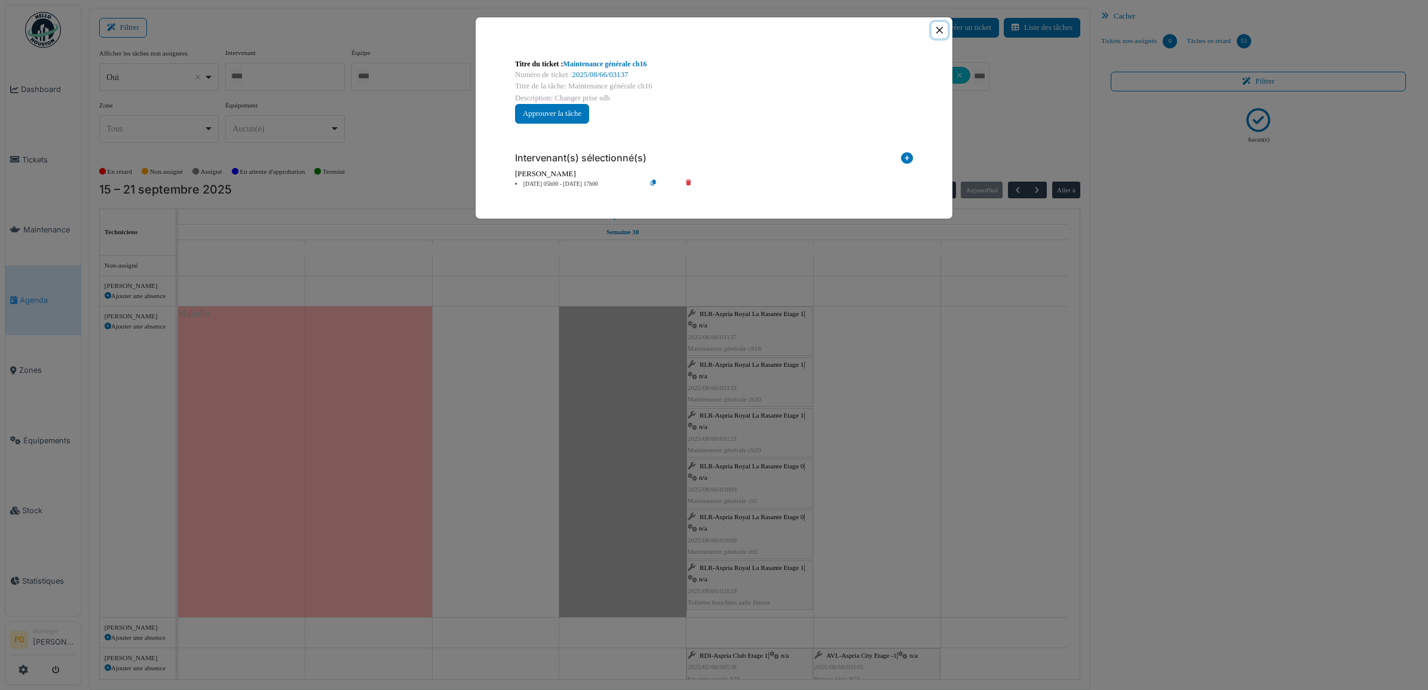
click at [937, 29] on button "Close" at bounding box center [940, 30] width 16 height 16
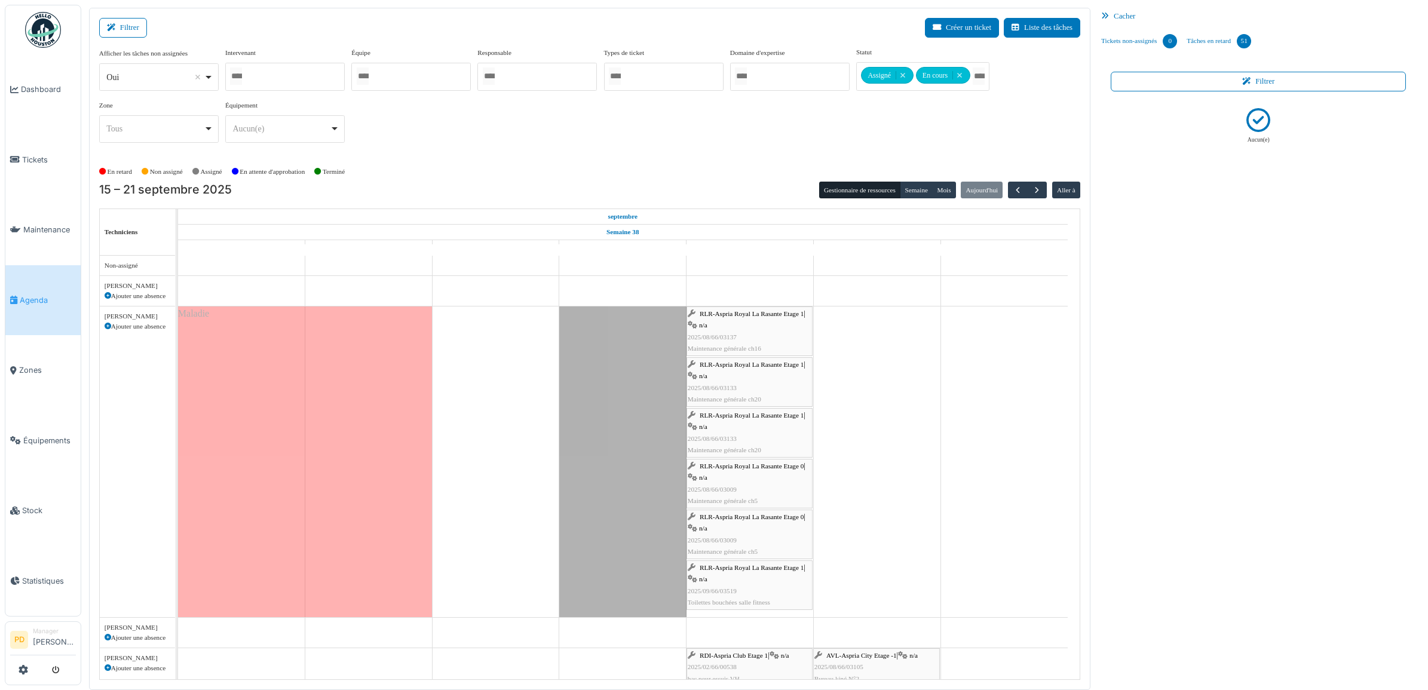
click at [735, 365] on span "RLR-Aspria Royal La Rasante Etage 1" at bounding box center [752, 364] width 104 height 7
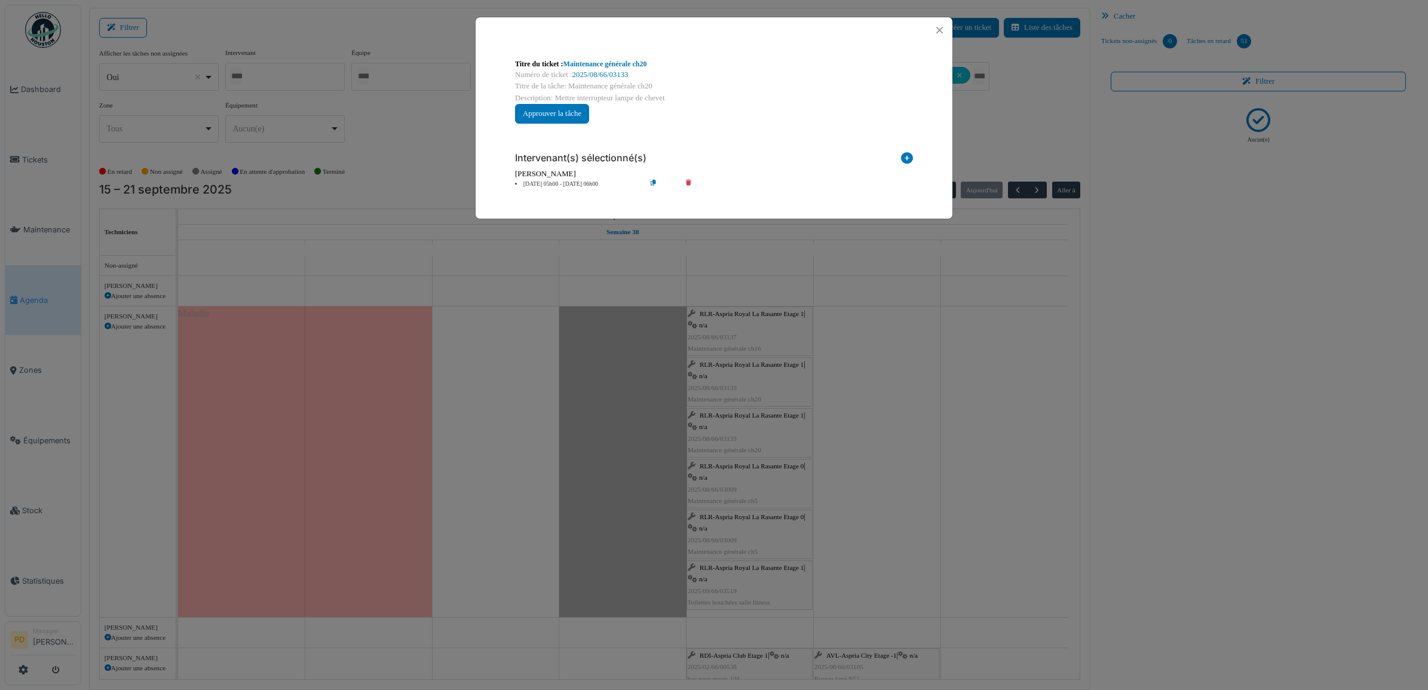
drag, startPoint x: 581, startPoint y: 184, endPoint x: 638, endPoint y: 221, distance: 68.3
click at [581, 183] on li "19 sep 05h00 - 19 sep 06h00" at bounding box center [577, 184] width 137 height 9
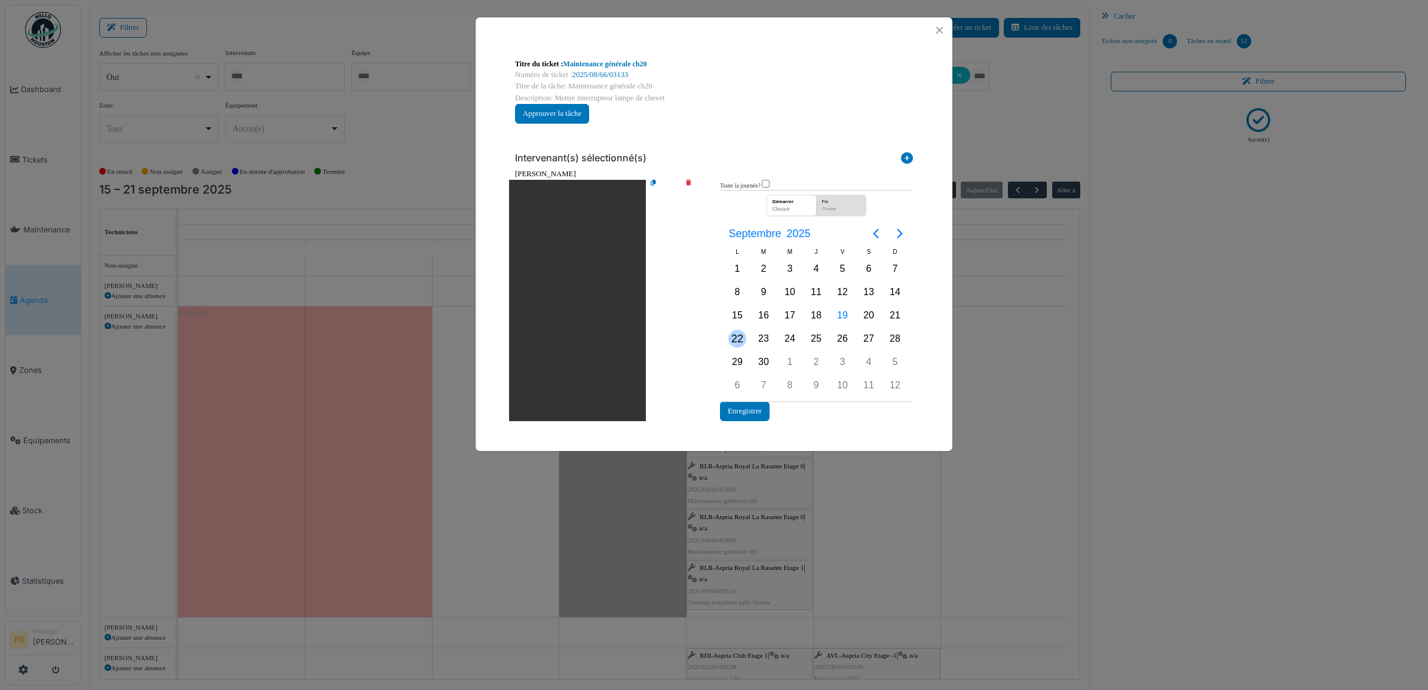
click at [733, 338] on div "22" at bounding box center [738, 339] width 18 height 18
click at [748, 414] on button "Enregistrer" at bounding box center [745, 412] width 50 height 20
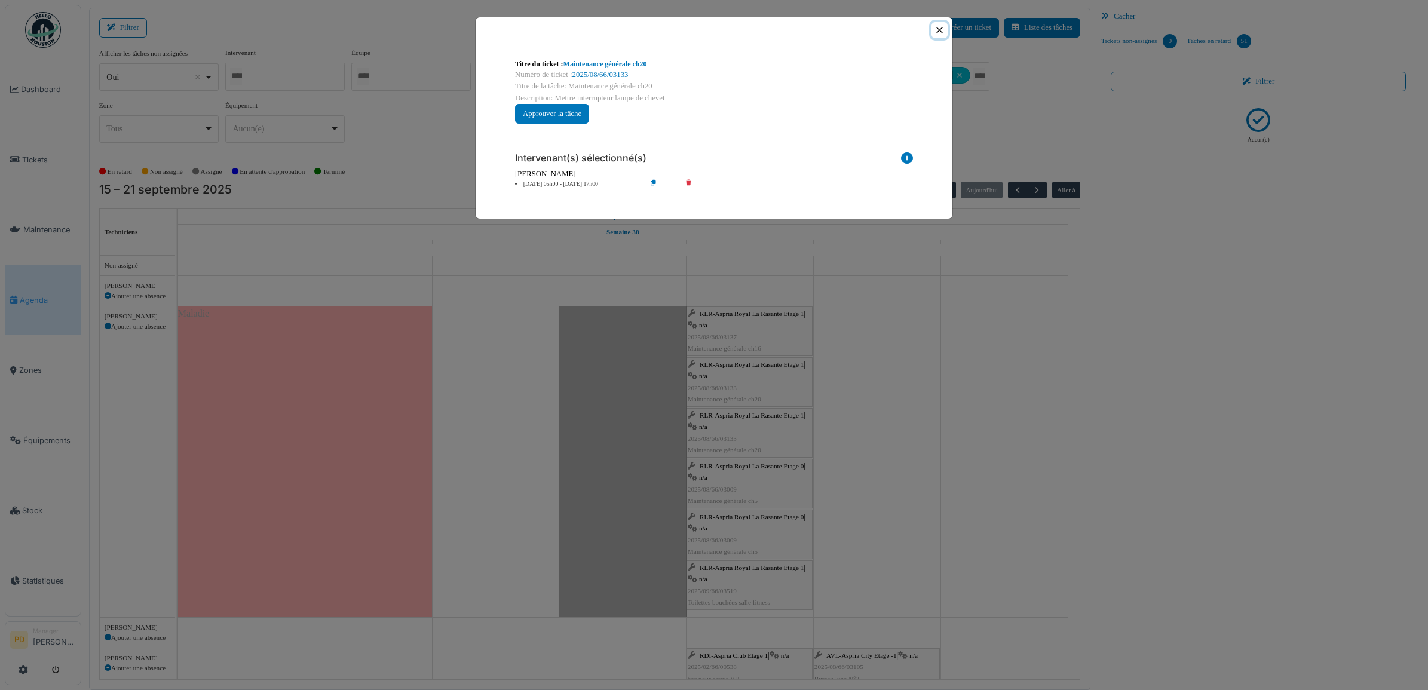
click at [938, 35] on button "Close" at bounding box center [940, 30] width 16 height 16
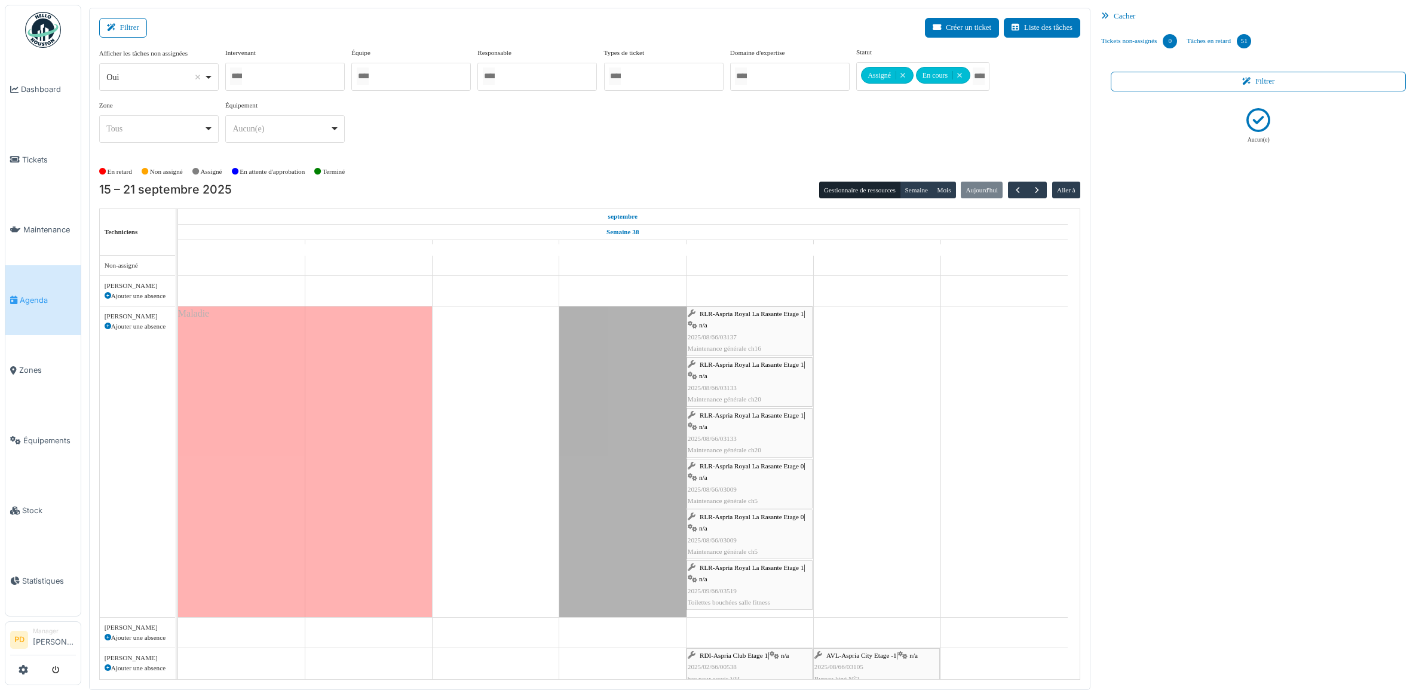
click at [739, 419] on span "RLR-Aspria Royal La Rasante Etage 1" at bounding box center [752, 415] width 104 height 7
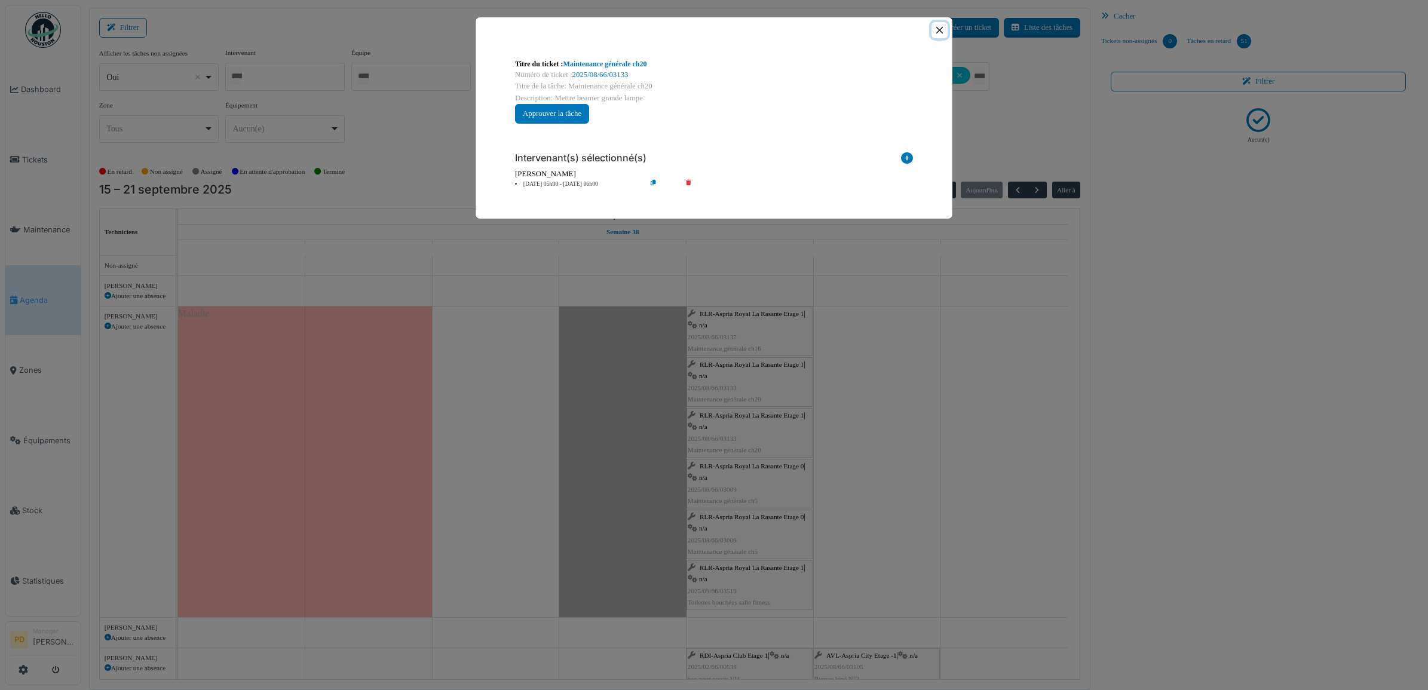
click at [939, 30] on button "Close" at bounding box center [940, 30] width 16 height 16
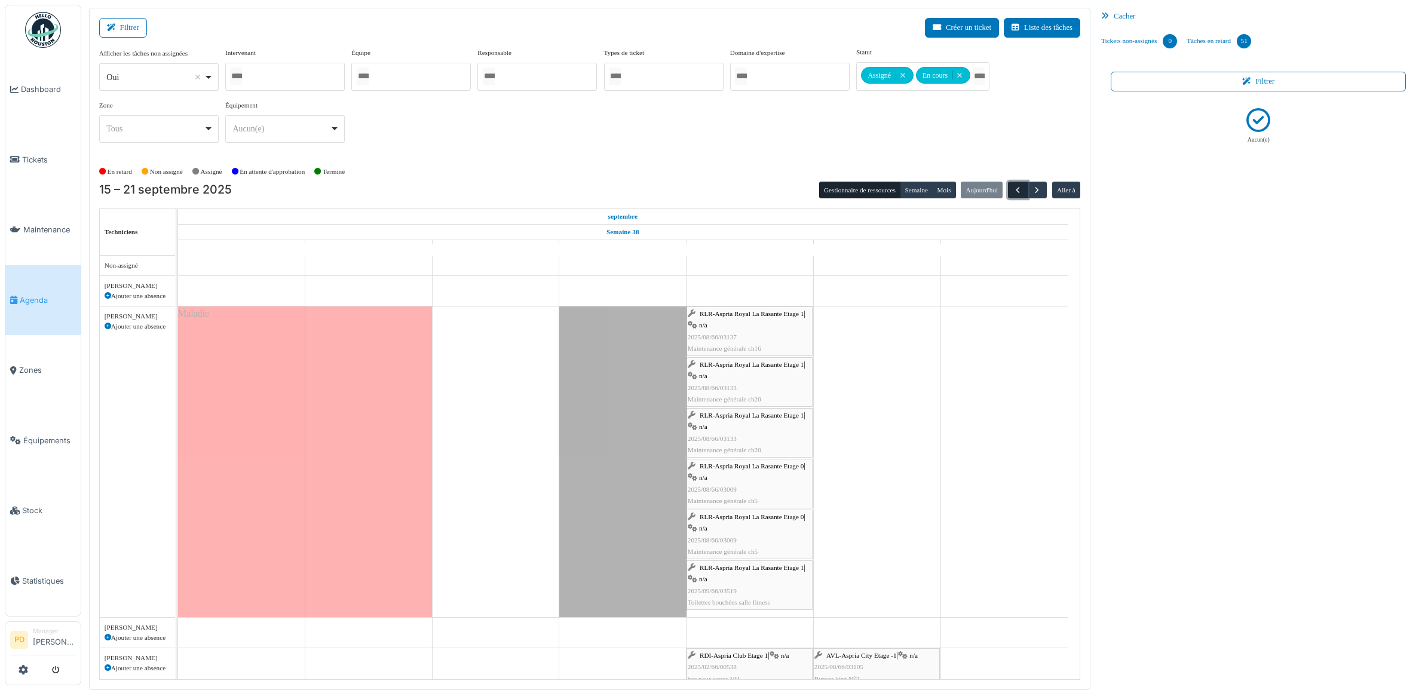
click at [1021, 189] on span "button" at bounding box center [1018, 190] width 10 height 10
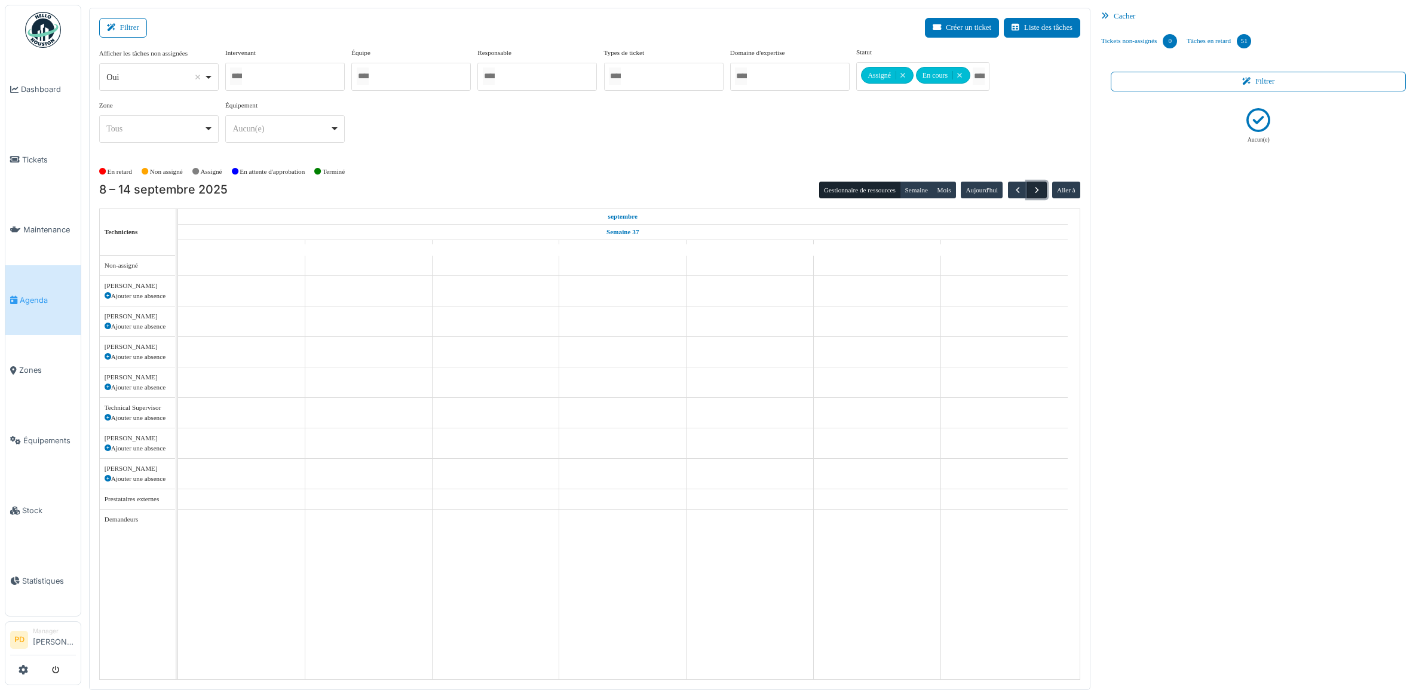
click at [1038, 190] on span "button" at bounding box center [1037, 190] width 10 height 10
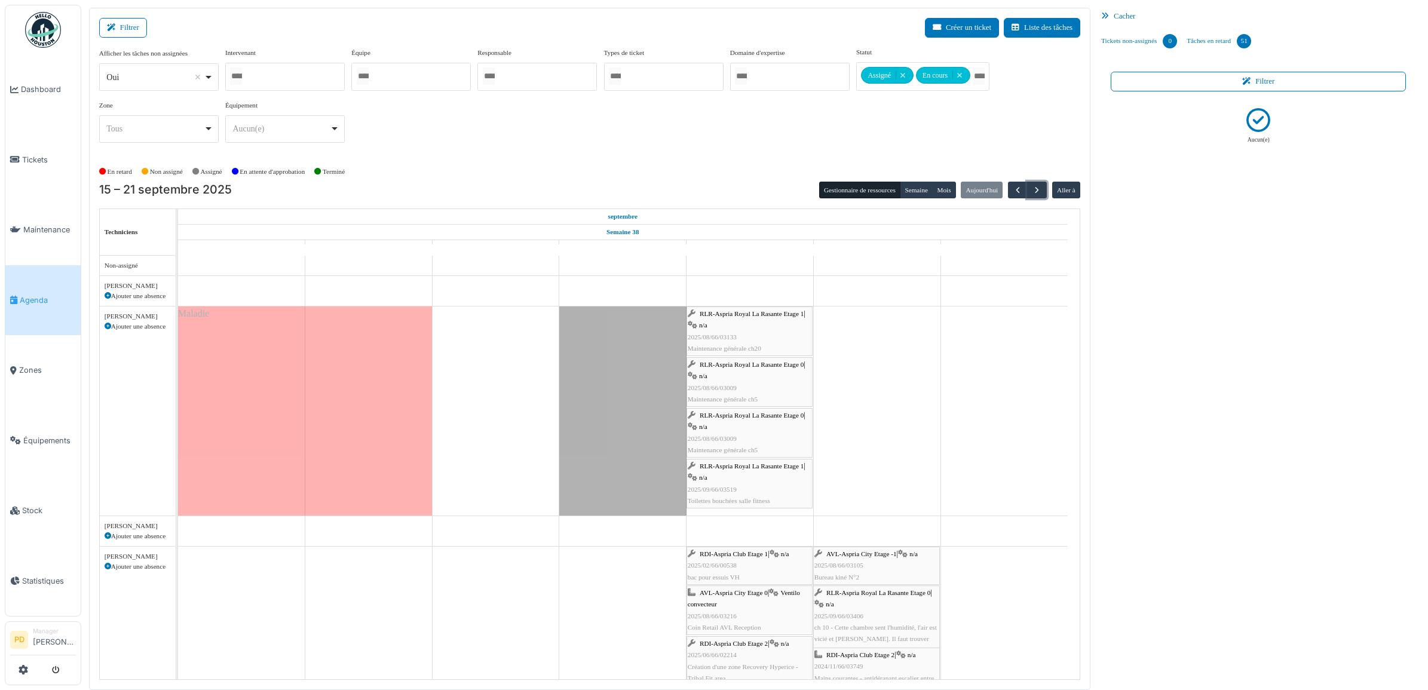
click at [751, 314] on span "RLR-Aspria Royal La Rasante Etage 1" at bounding box center [752, 313] width 104 height 7
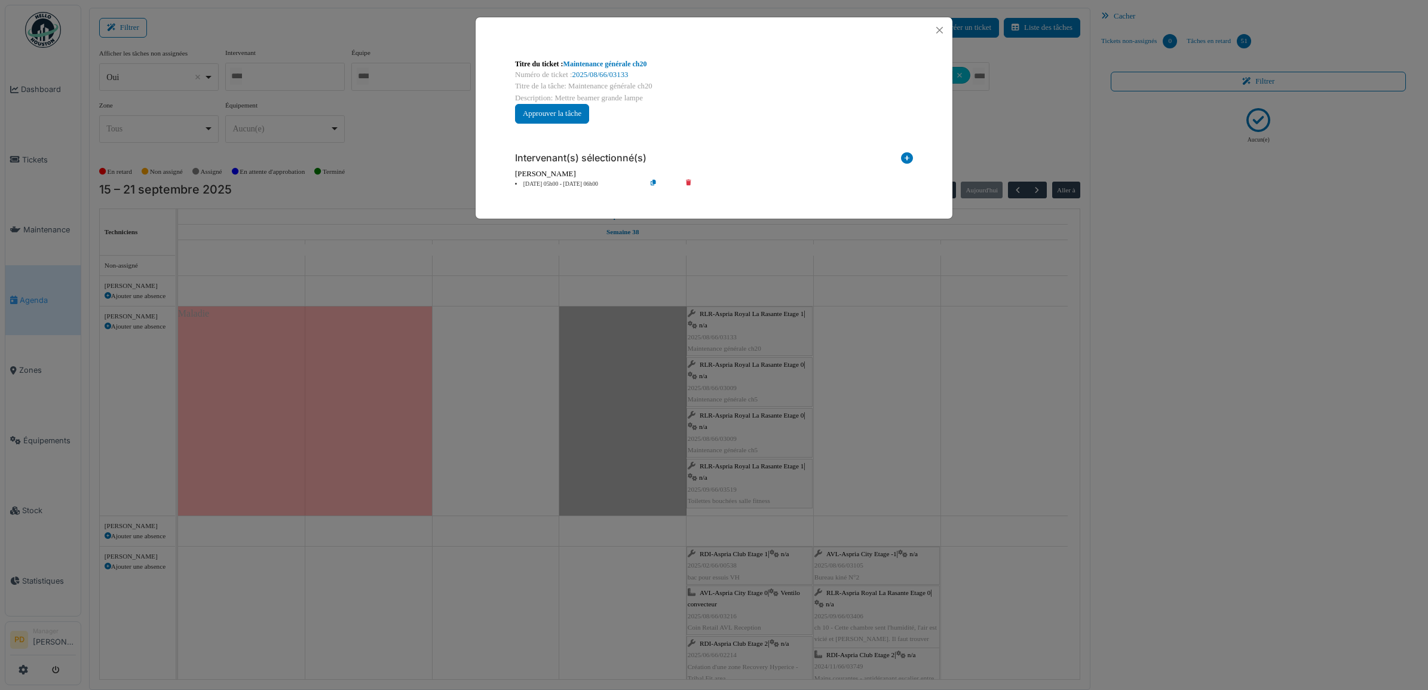
click at [558, 182] on li "19 sep 05h00 - 19 sep 06h00" at bounding box center [577, 184] width 137 height 9
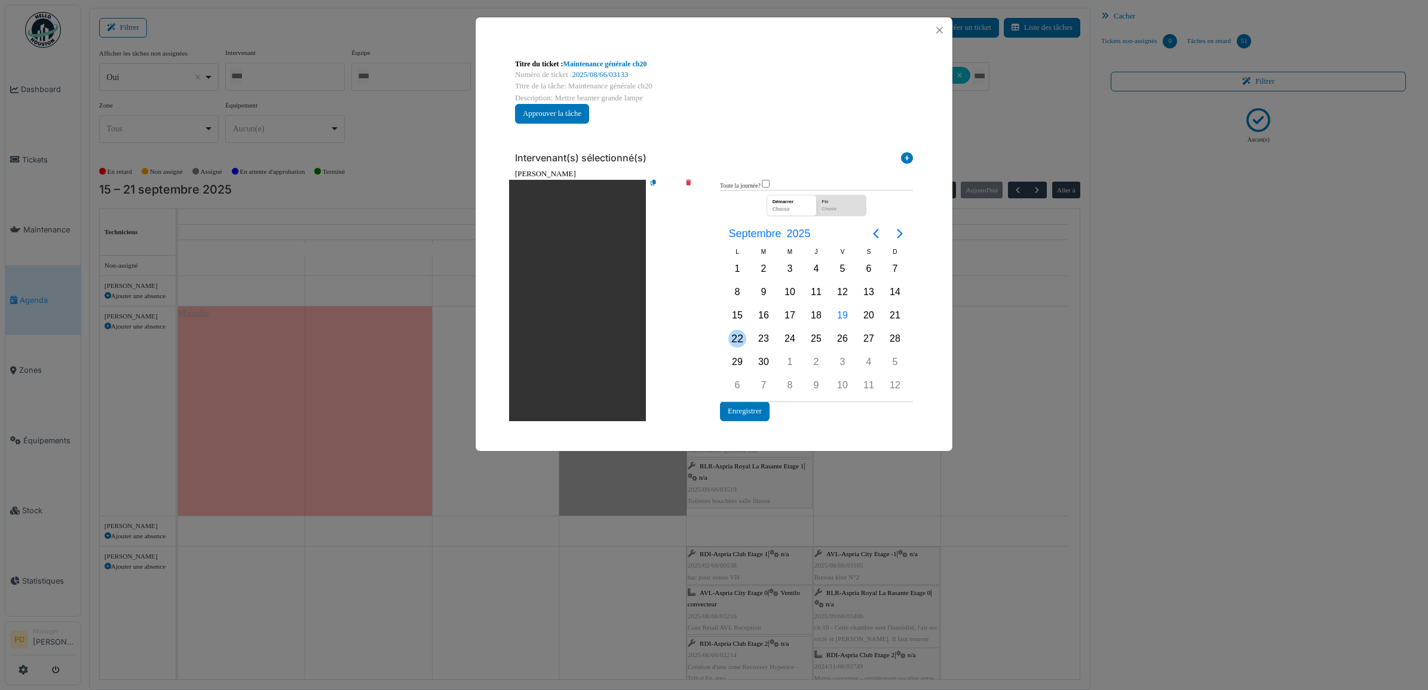
click at [743, 341] on div "22" at bounding box center [738, 339] width 18 height 18
click at [741, 341] on div "22" at bounding box center [738, 339] width 18 height 18
click at [738, 410] on button "Enregistrer" at bounding box center [745, 412] width 50 height 20
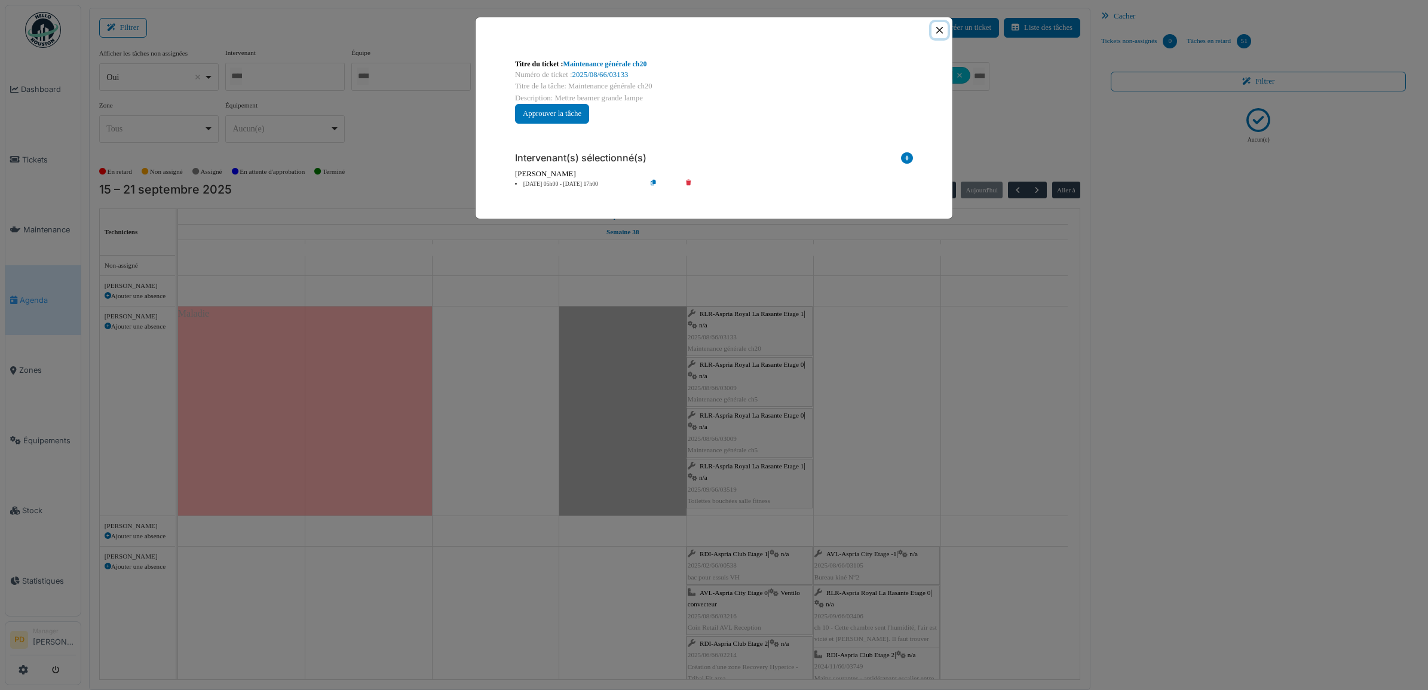
drag, startPoint x: 943, startPoint y: 29, endPoint x: 828, endPoint y: 148, distance: 165.3
click at [943, 29] on button "Close" at bounding box center [940, 30] width 16 height 16
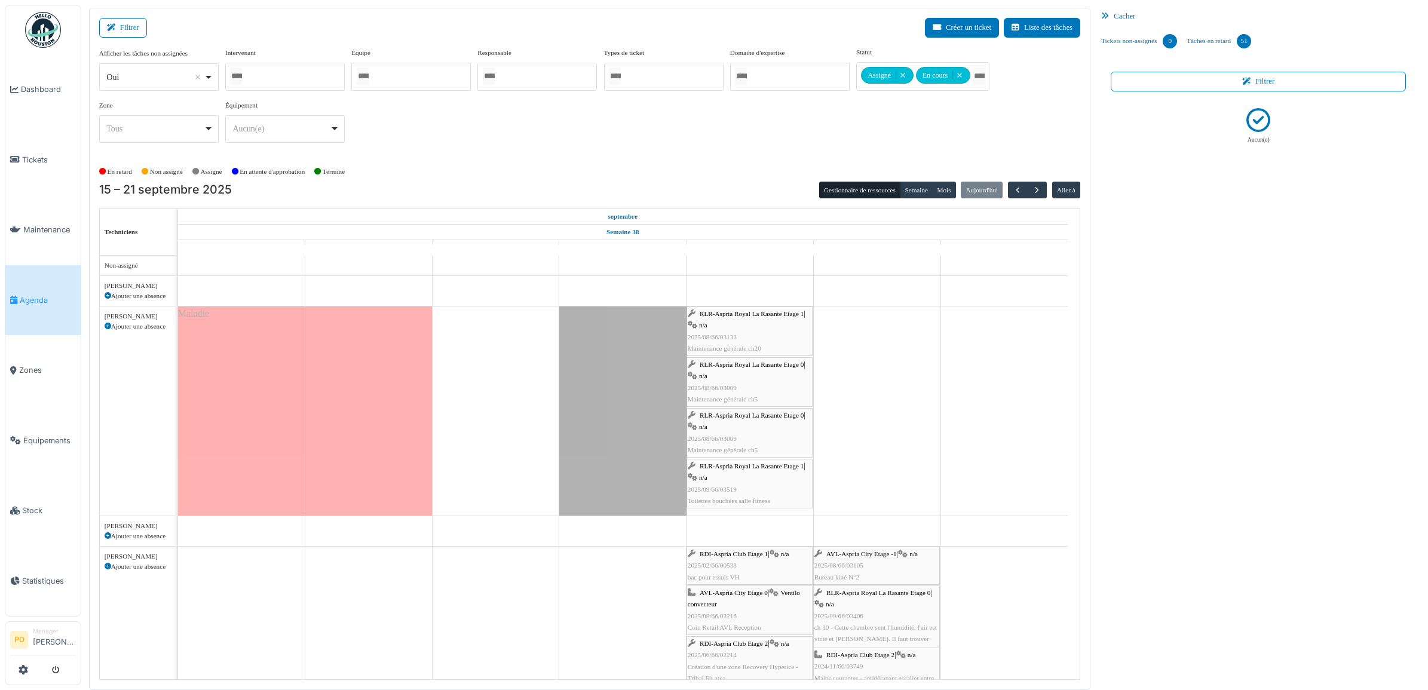
click at [718, 368] on span "RLR-Aspria Royal La Rasante Etage 0" at bounding box center [752, 364] width 104 height 7
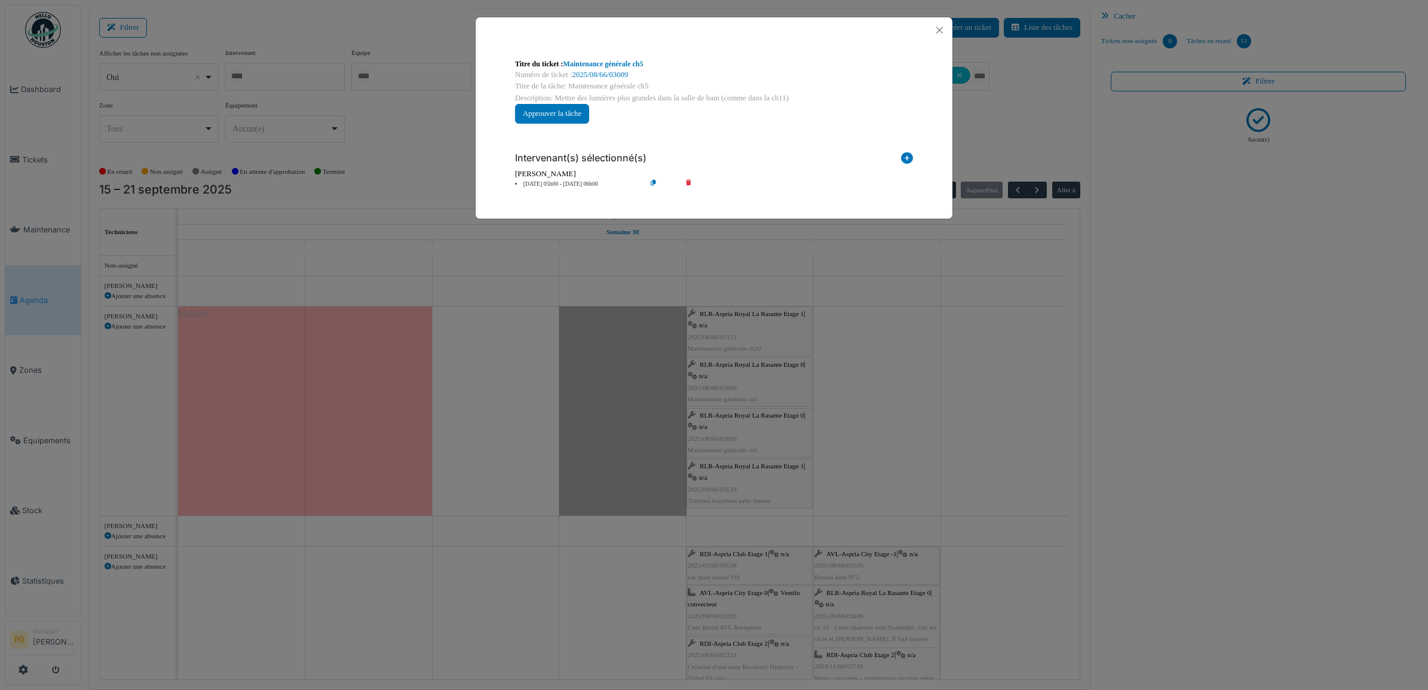
click at [565, 181] on li "19 sep 05h00 - 19 sep 06h00" at bounding box center [577, 184] width 137 height 9
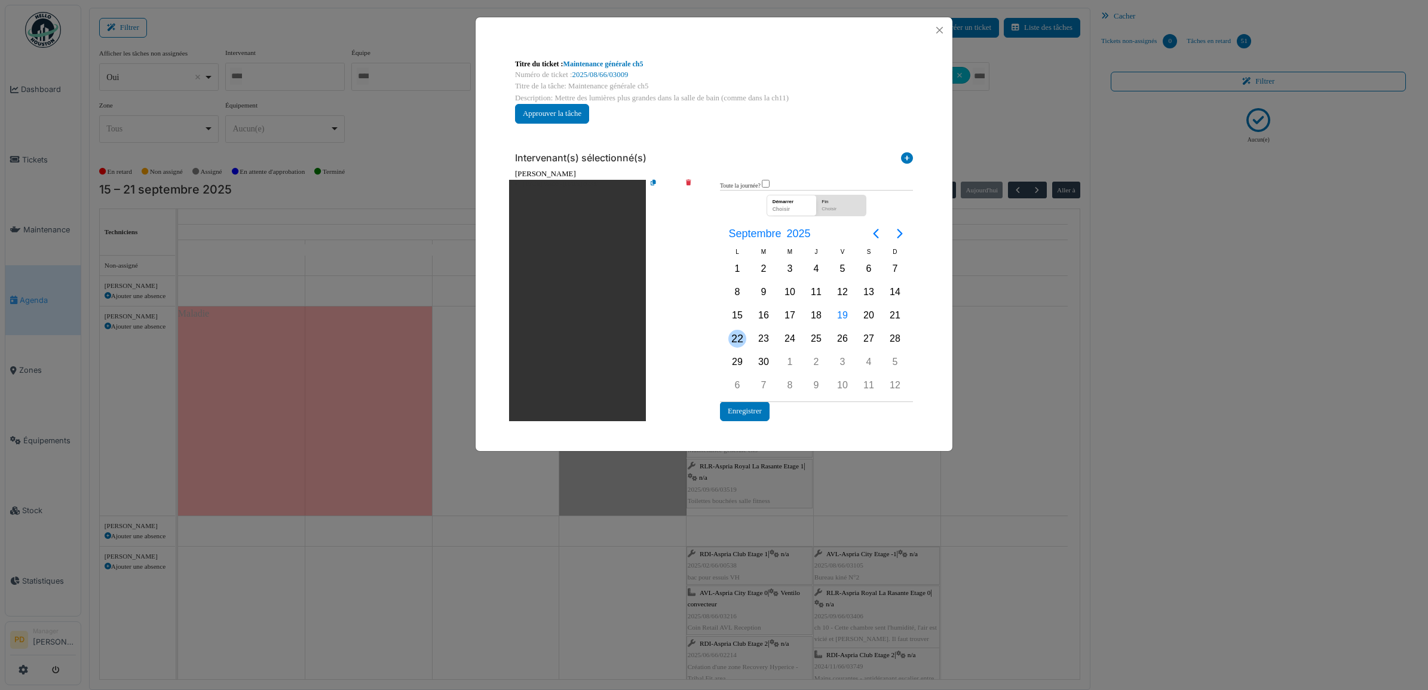
click at [736, 341] on div "22" at bounding box center [738, 339] width 18 height 18
click at [745, 409] on button "Enregistrer" at bounding box center [745, 412] width 50 height 20
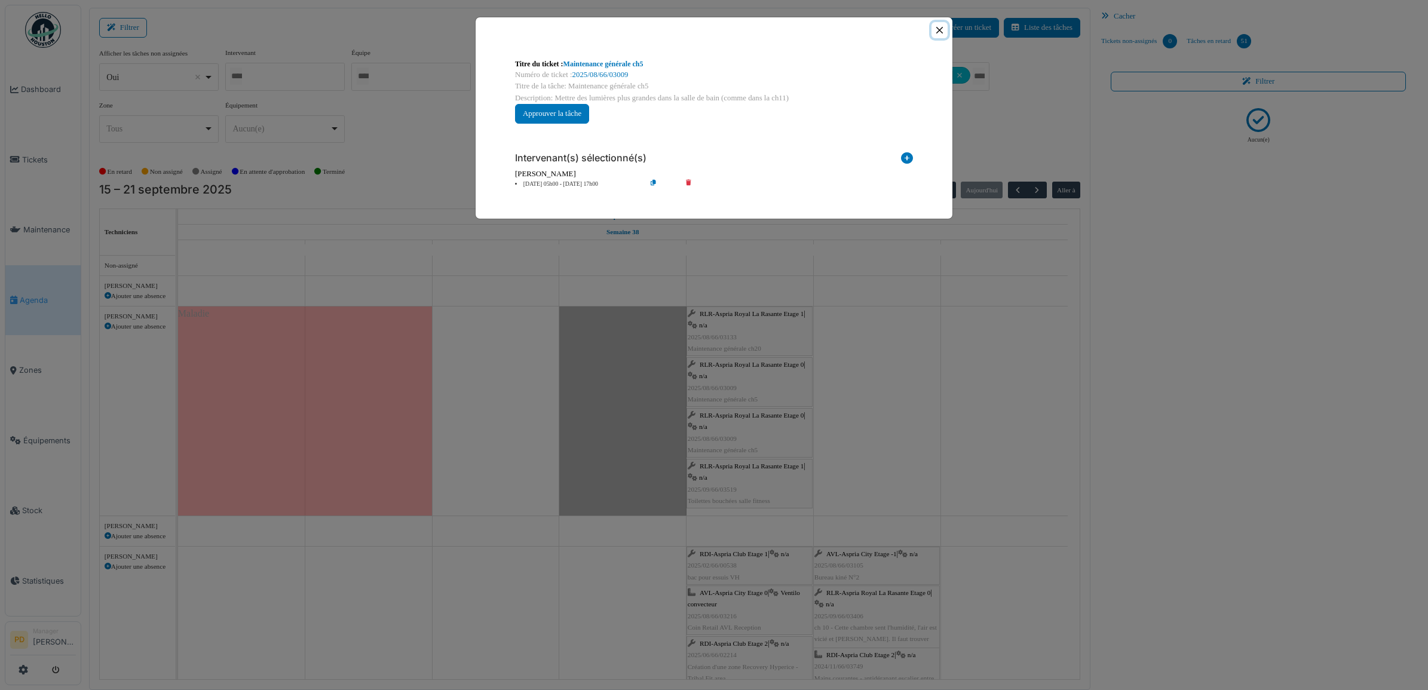
click at [937, 30] on button "Close" at bounding box center [940, 30] width 16 height 16
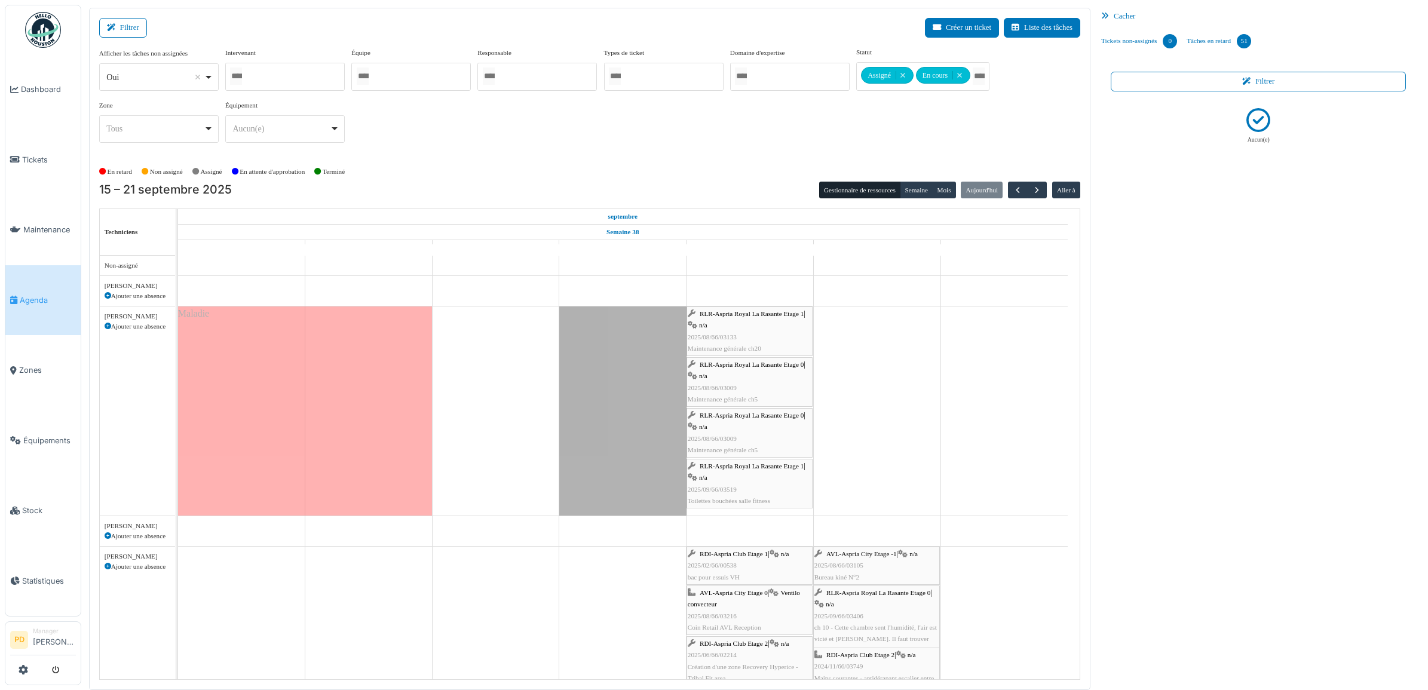
click at [730, 425] on div "RLR-Aspria Royal La Rasante Etage 0 | n/a 2025/08/66/03009 Maintenance générale…" at bounding box center [750, 433] width 124 height 46
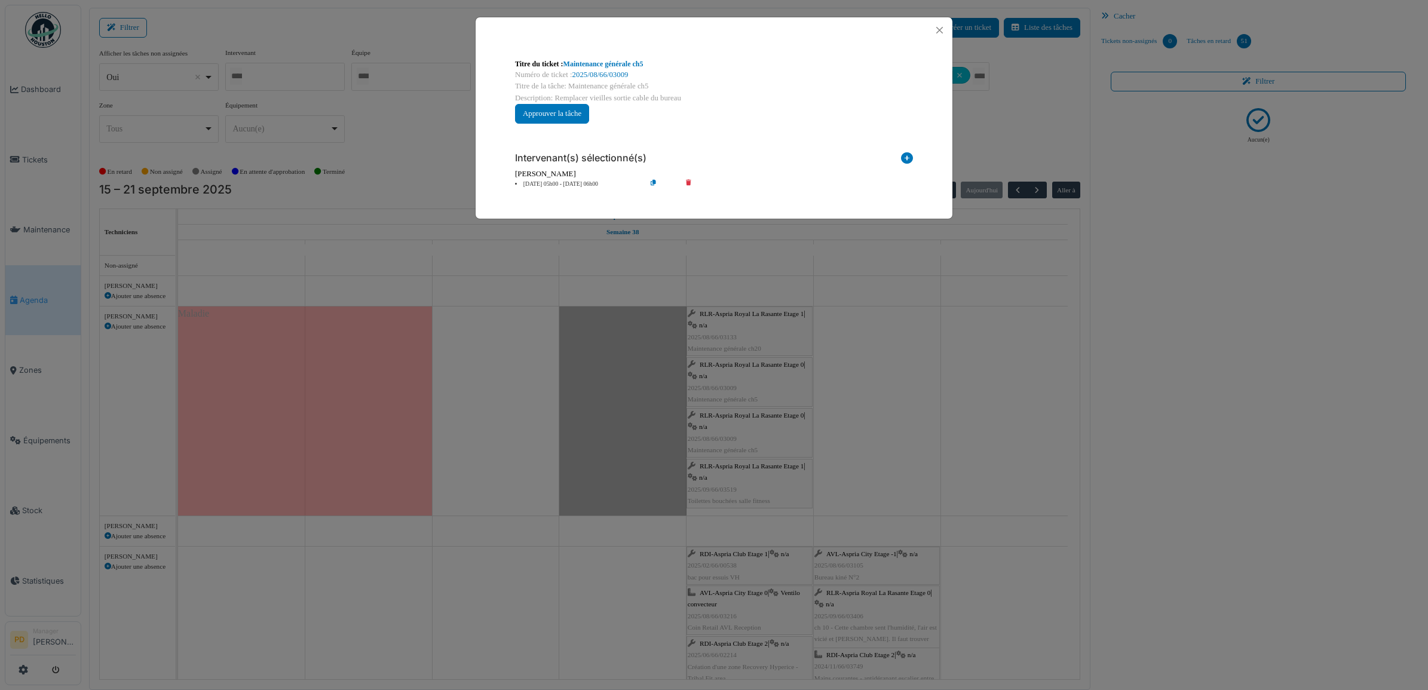
click at [559, 180] on li "19 sep 05h00 - 19 sep 06h00" at bounding box center [577, 184] width 137 height 9
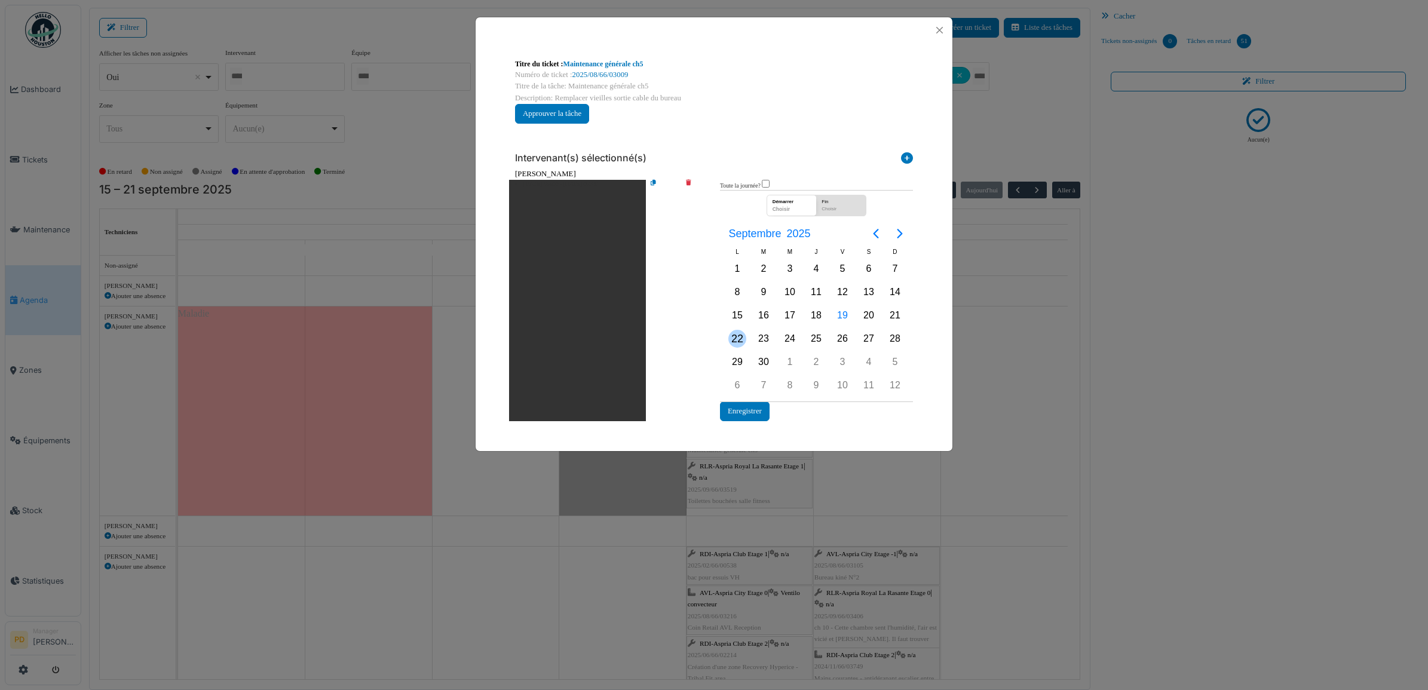
click at [736, 341] on div "22" at bounding box center [738, 339] width 18 height 18
click at [753, 411] on button "Enregistrer" at bounding box center [745, 412] width 50 height 20
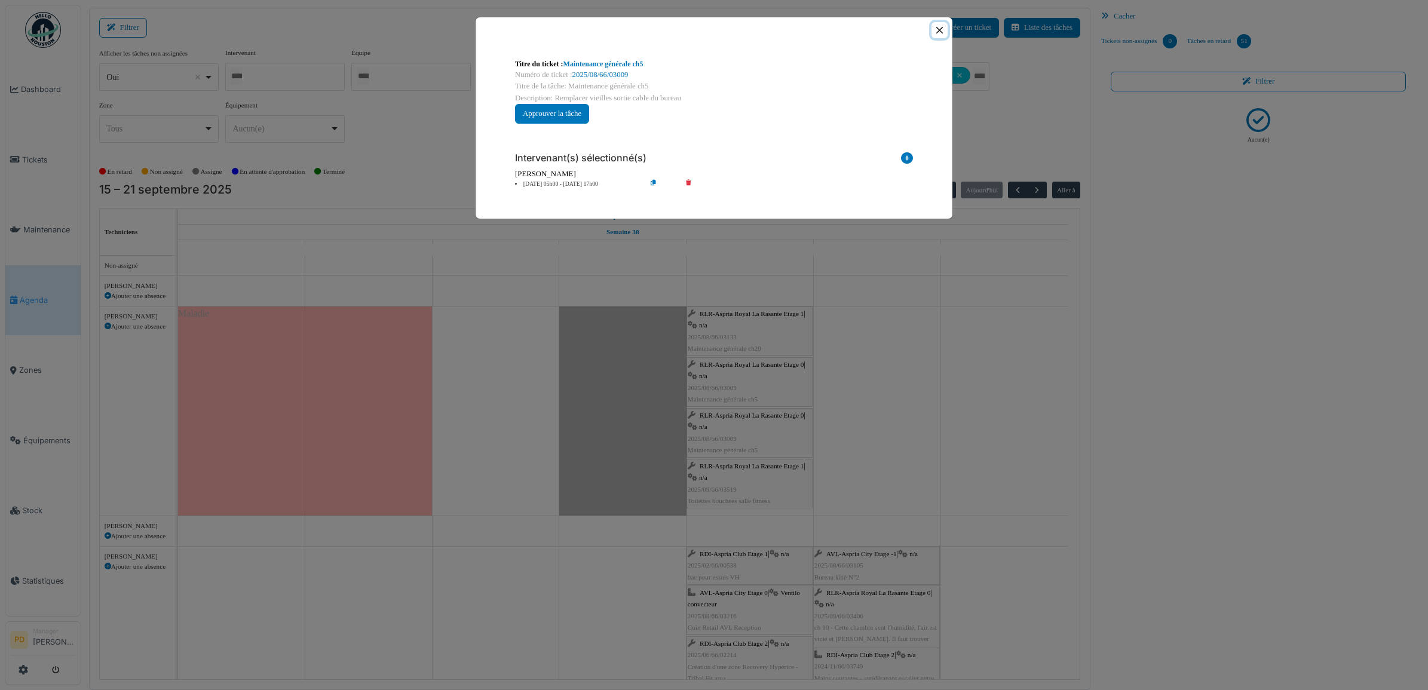
click at [937, 28] on button "Close" at bounding box center [940, 30] width 16 height 16
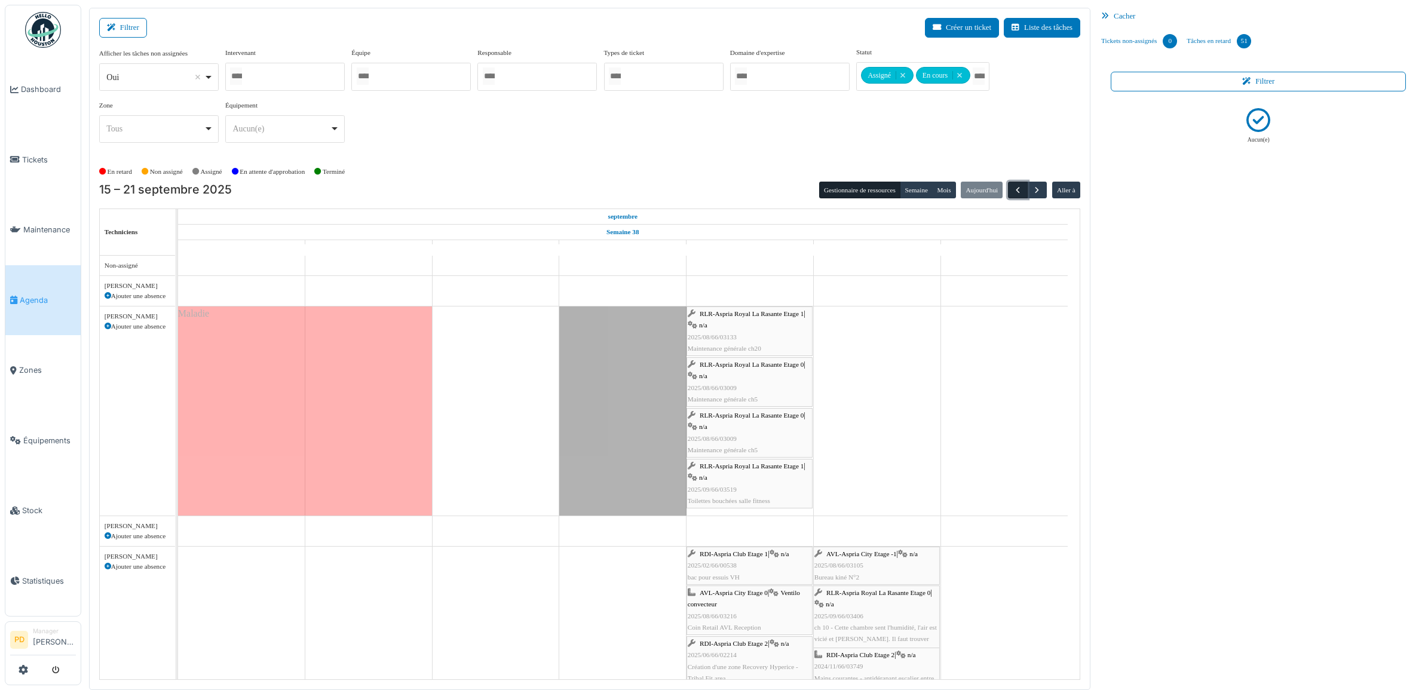
click at [1013, 188] on span "button" at bounding box center [1018, 190] width 10 height 10
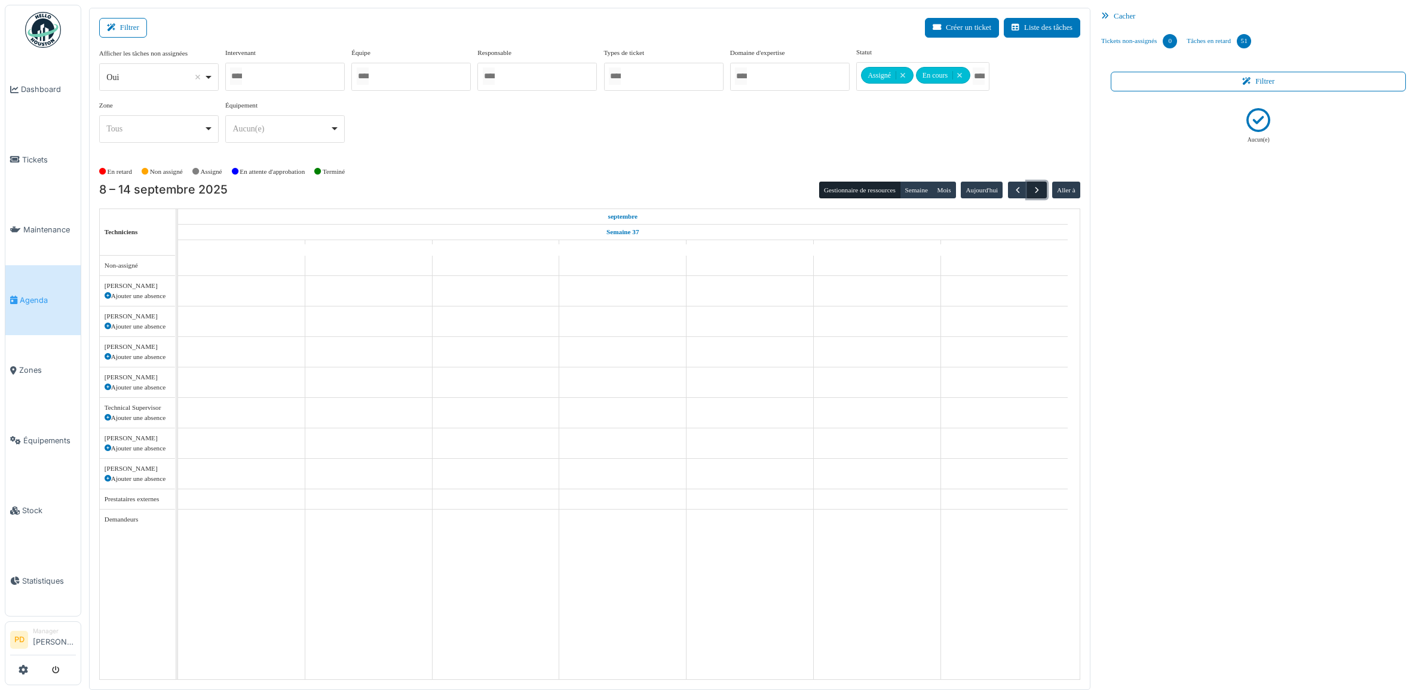
click at [1038, 191] on span "button" at bounding box center [1037, 190] width 10 height 10
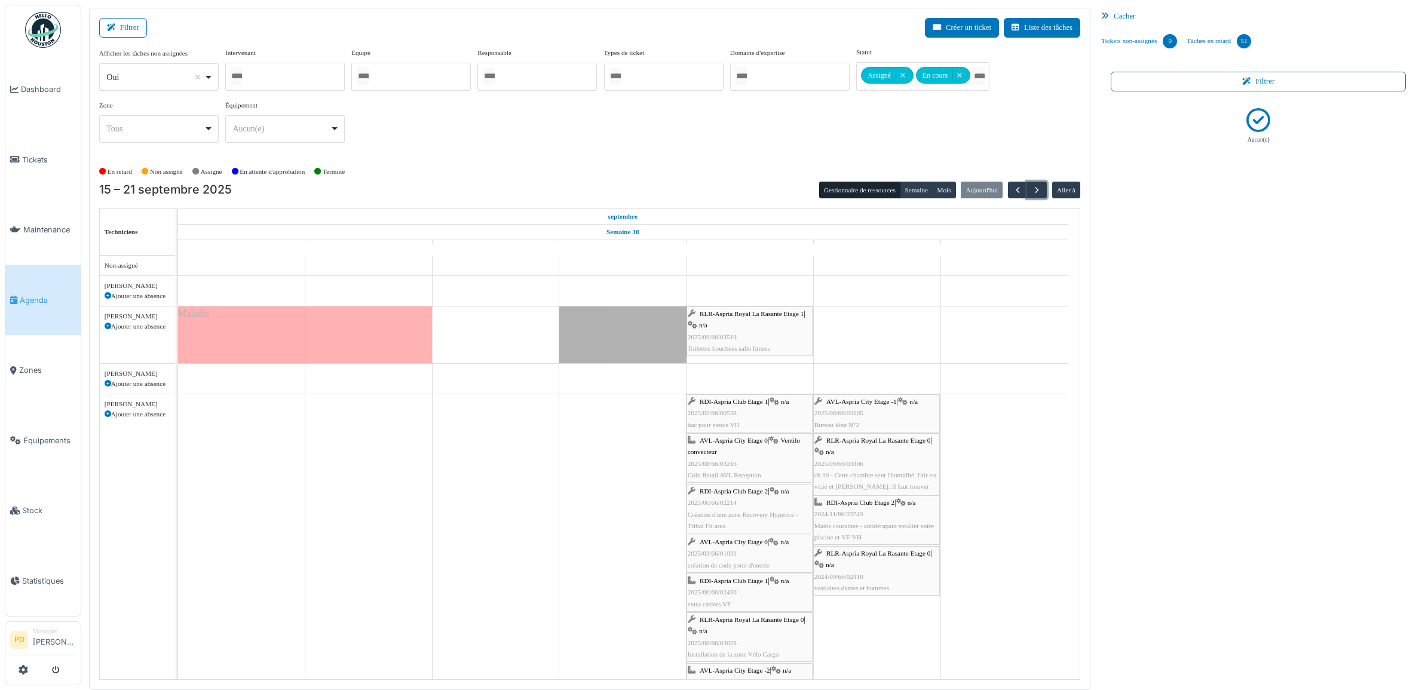
click at [743, 309] on div "RLR-Aspria Royal La Rasante Etage 1 | n/a 2025/09/66/03519 Toilettes bouchées s…" at bounding box center [750, 331] width 124 height 46
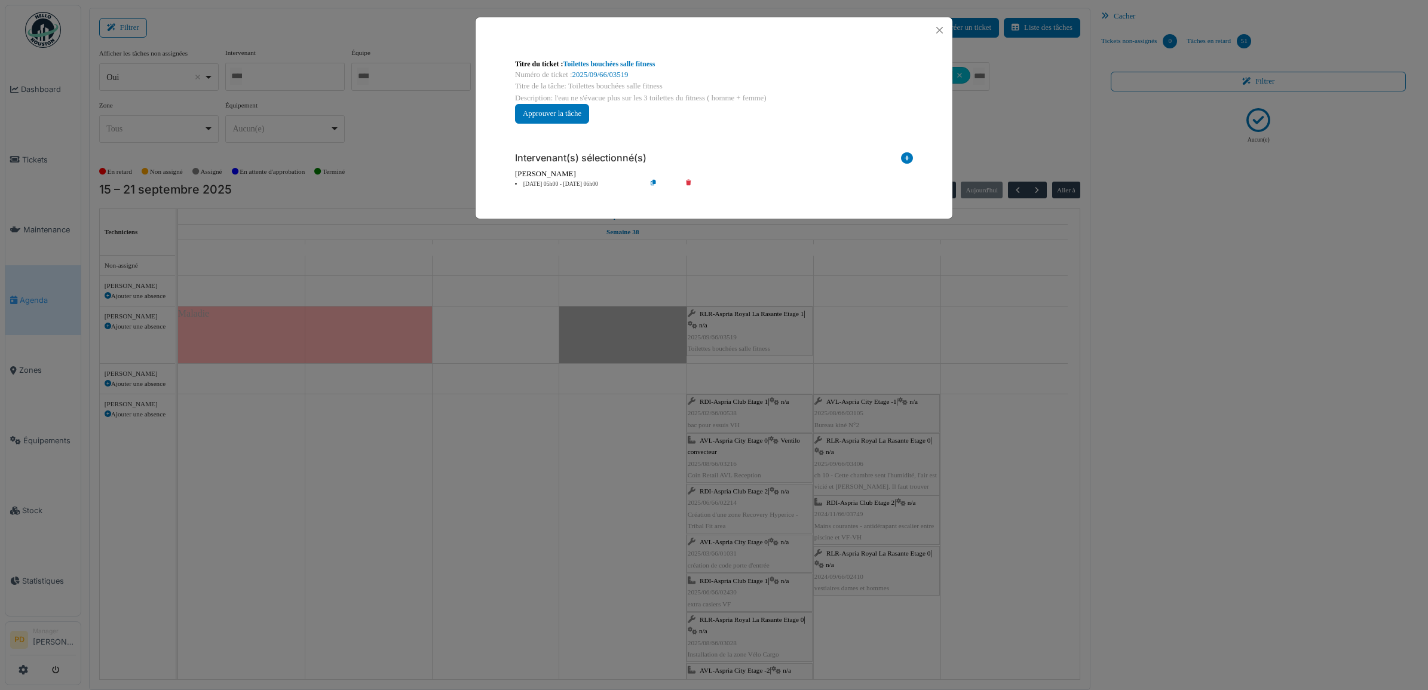
click at [560, 187] on li "19 sep 05h00 - 19 sep 06h00" at bounding box center [577, 184] width 137 height 9
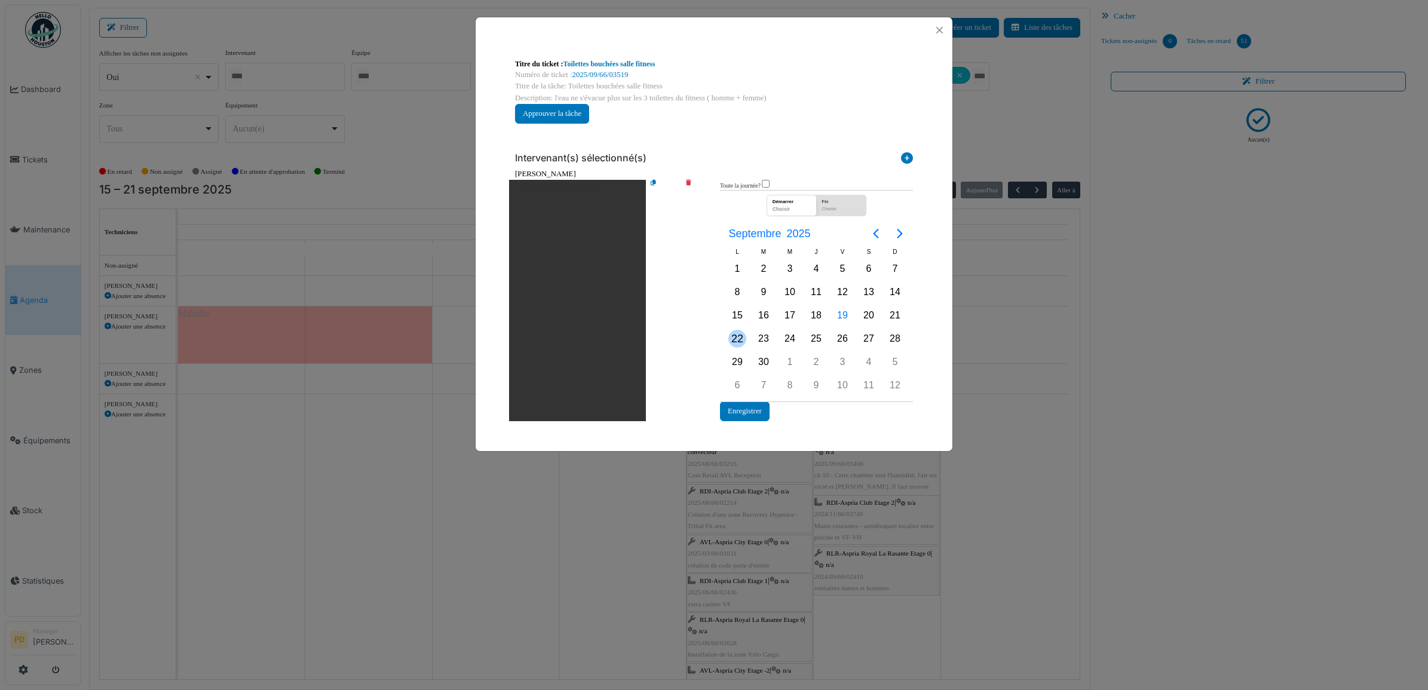
click at [743, 338] on div "22" at bounding box center [738, 339] width 18 height 18
drag, startPoint x: 743, startPoint y: 338, endPoint x: 748, endPoint y: 411, distance: 73.1
click at [748, 411] on button "Enregistrer" at bounding box center [745, 412] width 50 height 20
click at [750, 405] on button "Enregistrer" at bounding box center [745, 412] width 50 height 20
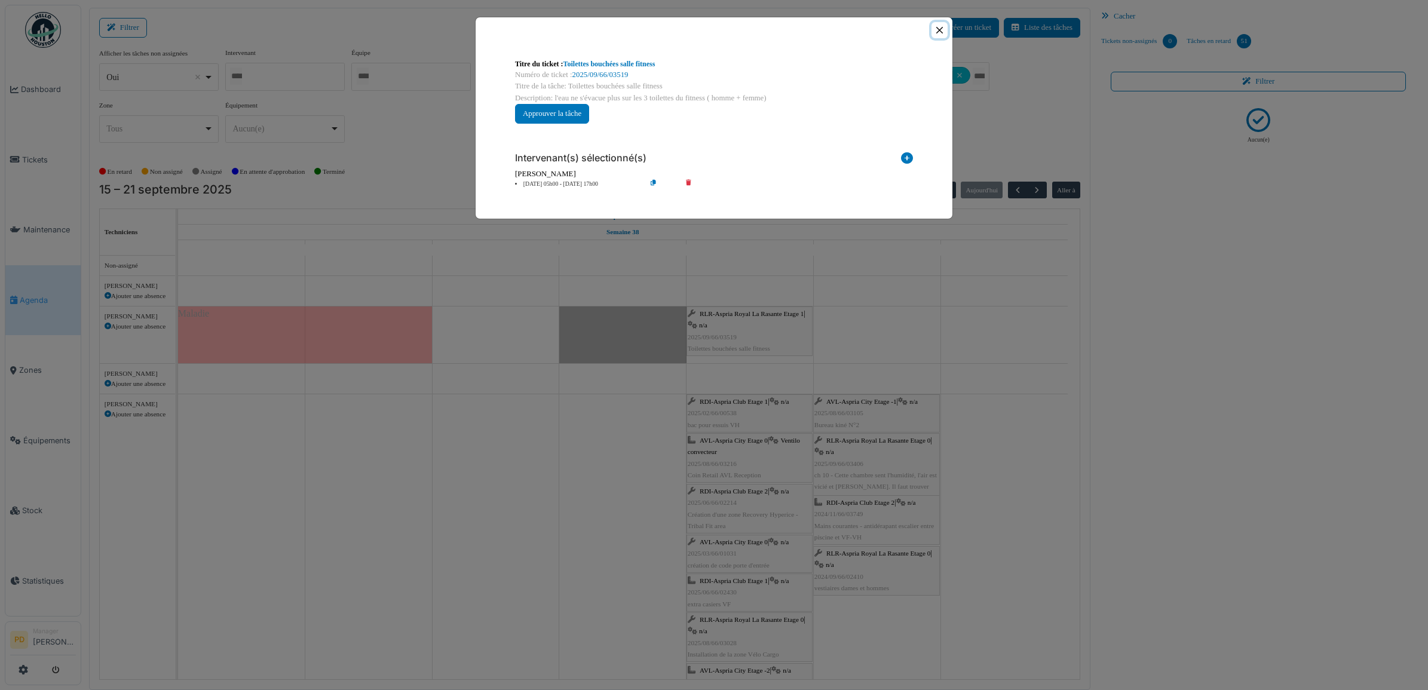
click at [942, 30] on button "Close" at bounding box center [940, 30] width 16 height 16
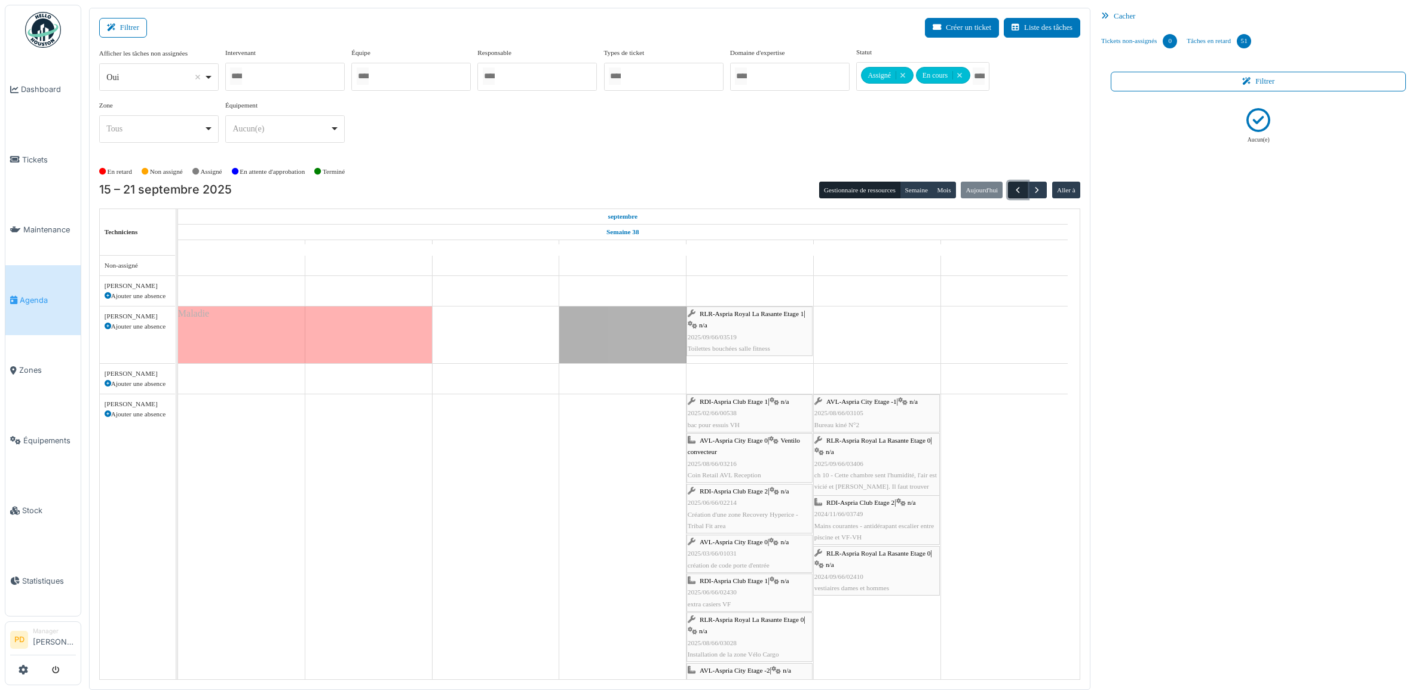
click at [1018, 195] on button "button" at bounding box center [1018, 190] width 20 height 17
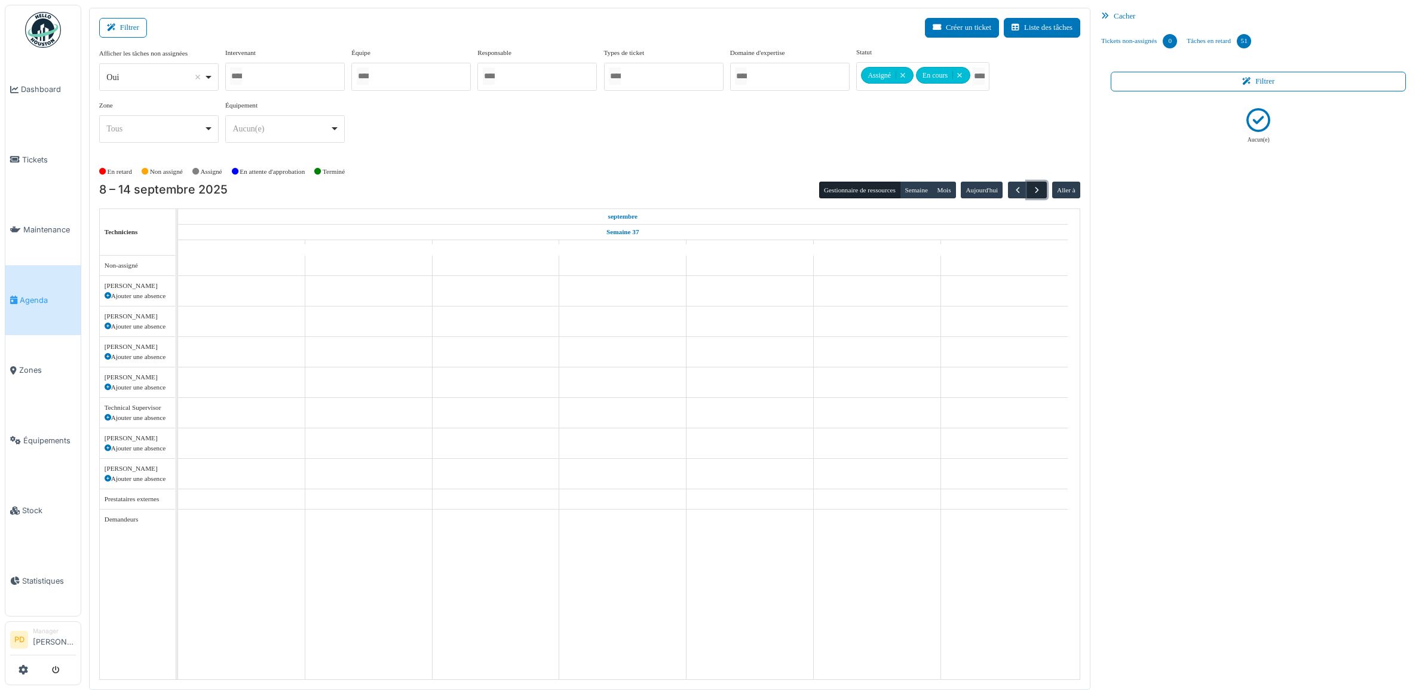
click at [1037, 192] on span "button" at bounding box center [1037, 190] width 10 height 10
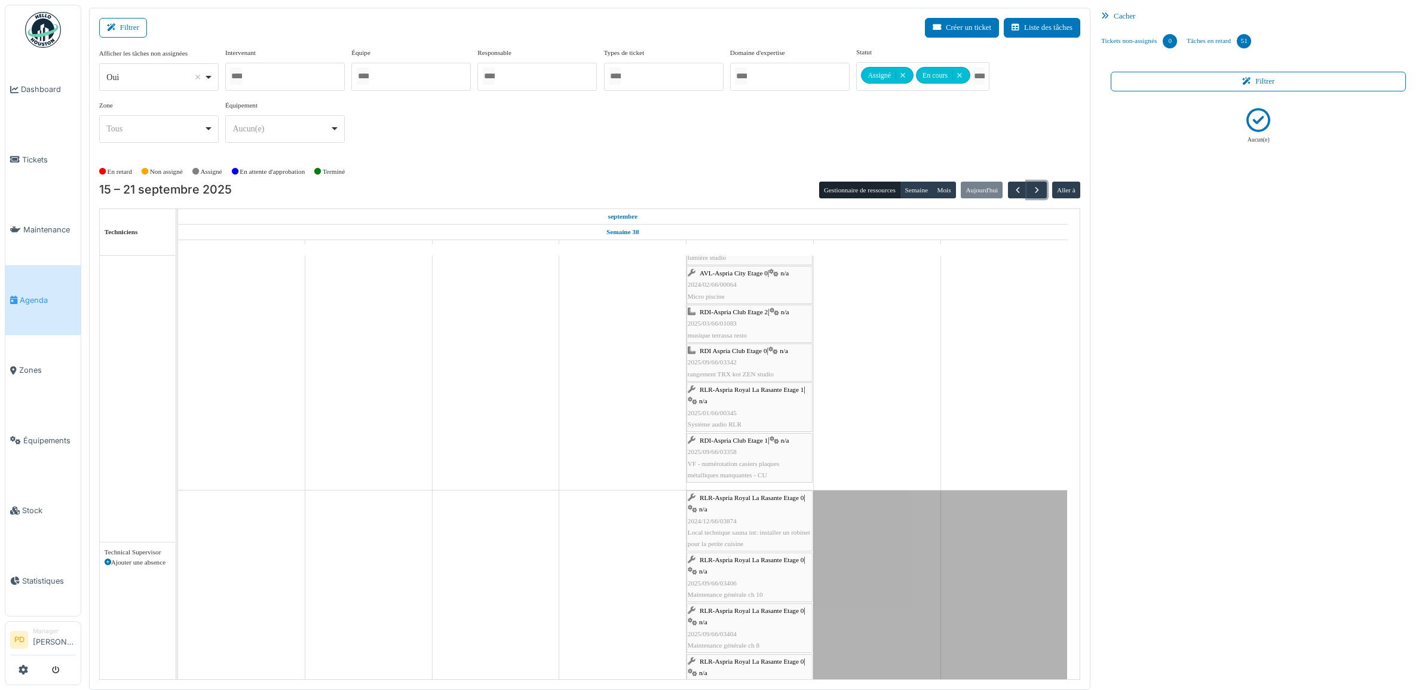
scroll to position [448, 0]
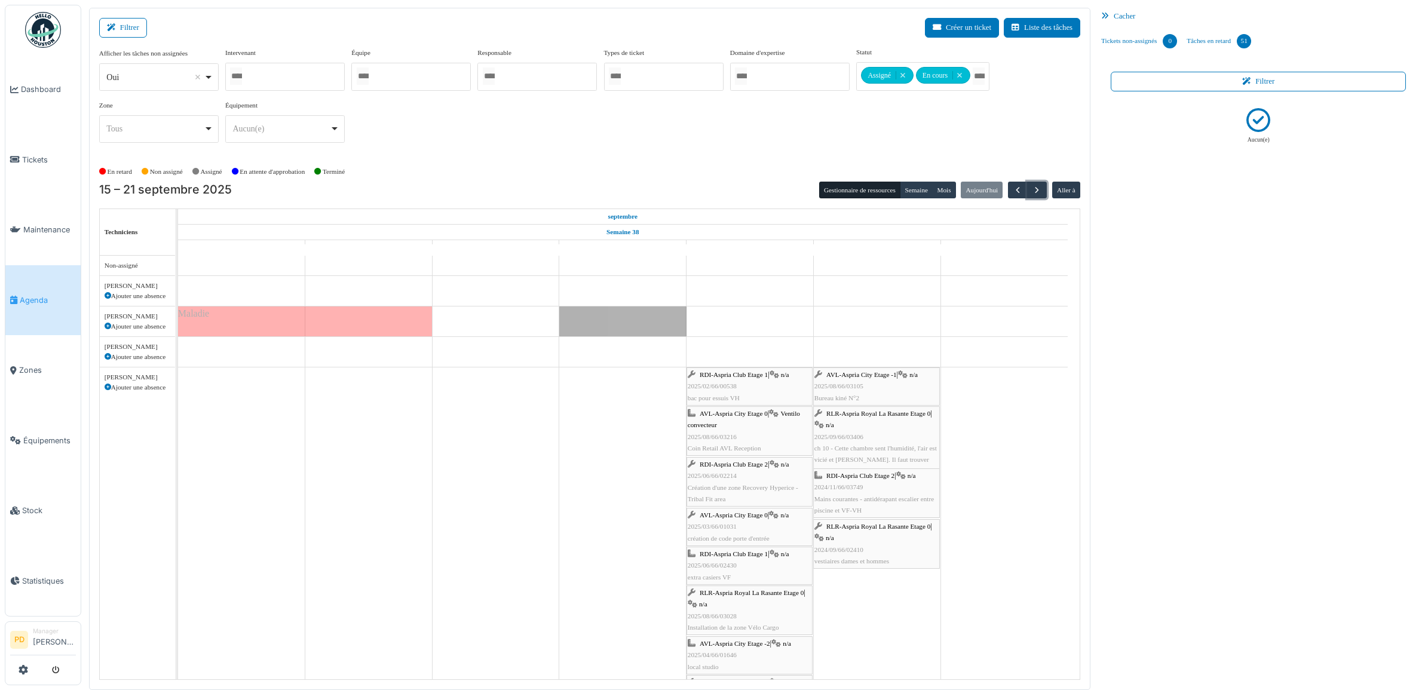
click at [885, 375] on span "AVL-Aspria City Etage -1" at bounding box center [862, 374] width 71 height 7
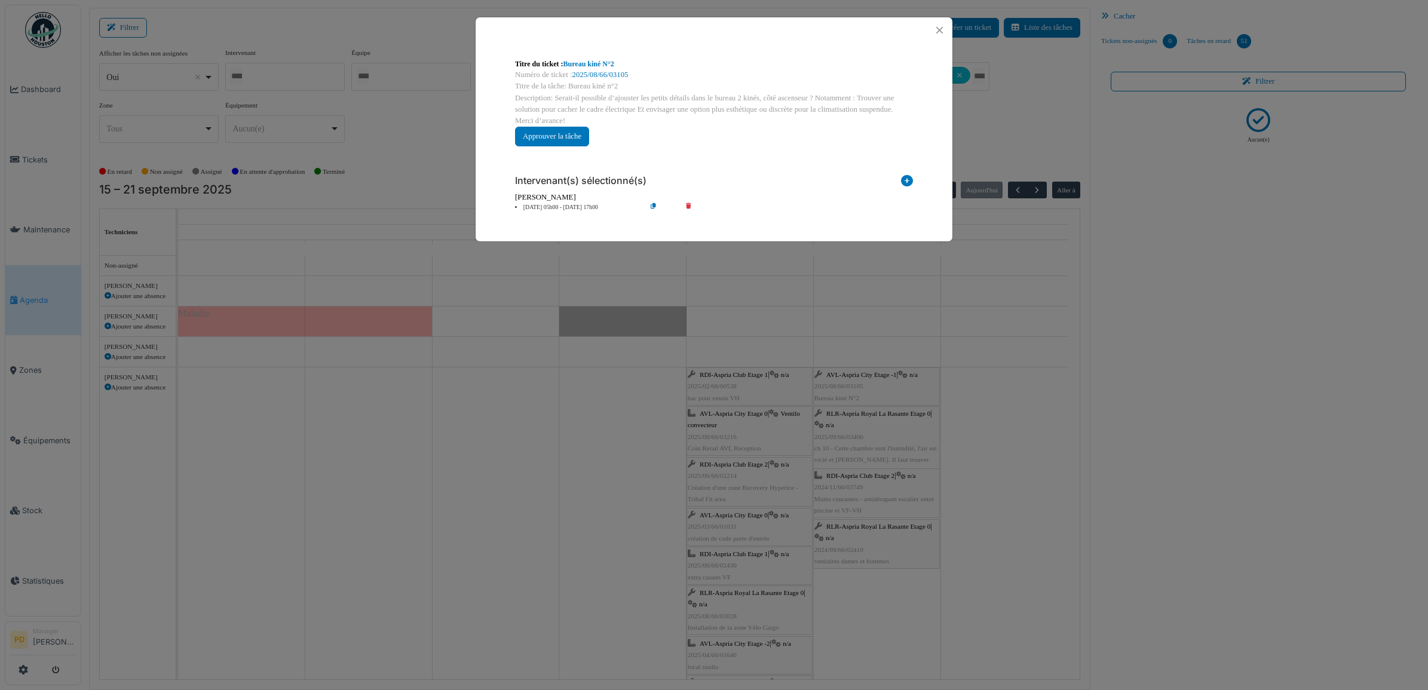
drag, startPoint x: 557, startPoint y: 207, endPoint x: 574, endPoint y: 216, distance: 19.8
click at [558, 206] on li "20 sep 05h00 - 20 sep 17h00" at bounding box center [577, 207] width 137 height 9
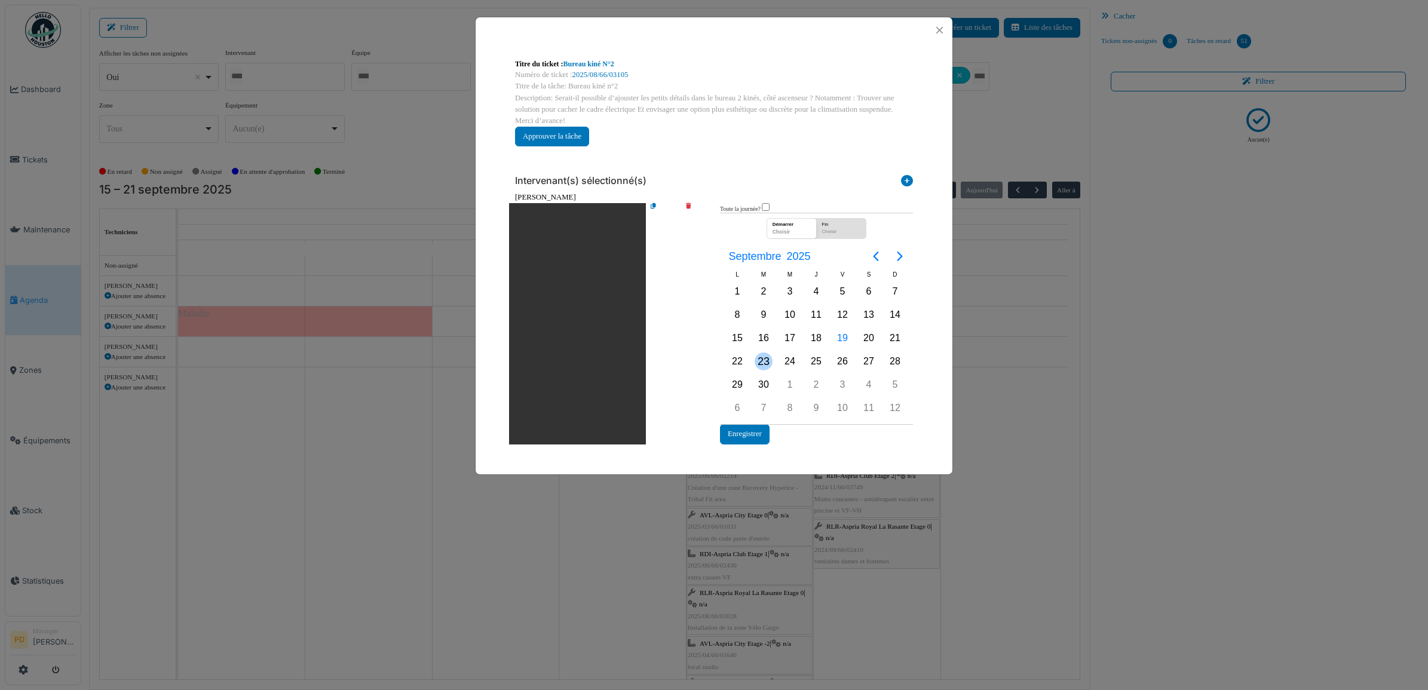
click at [767, 362] on div "23" at bounding box center [764, 362] width 18 height 18
click at [757, 432] on button "Enregistrer" at bounding box center [745, 434] width 50 height 20
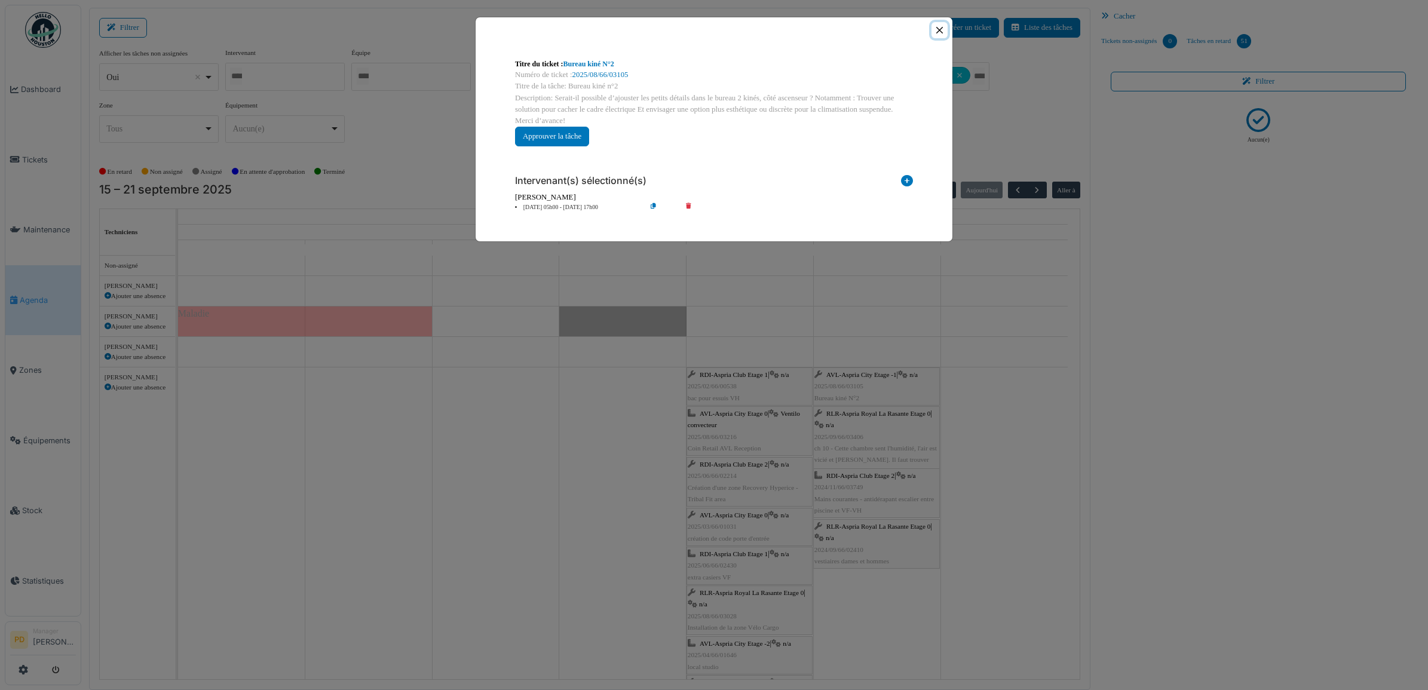
drag, startPoint x: 937, startPoint y: 32, endPoint x: 864, endPoint y: 277, distance: 255.7
click at [935, 34] on button "Close" at bounding box center [940, 30] width 16 height 16
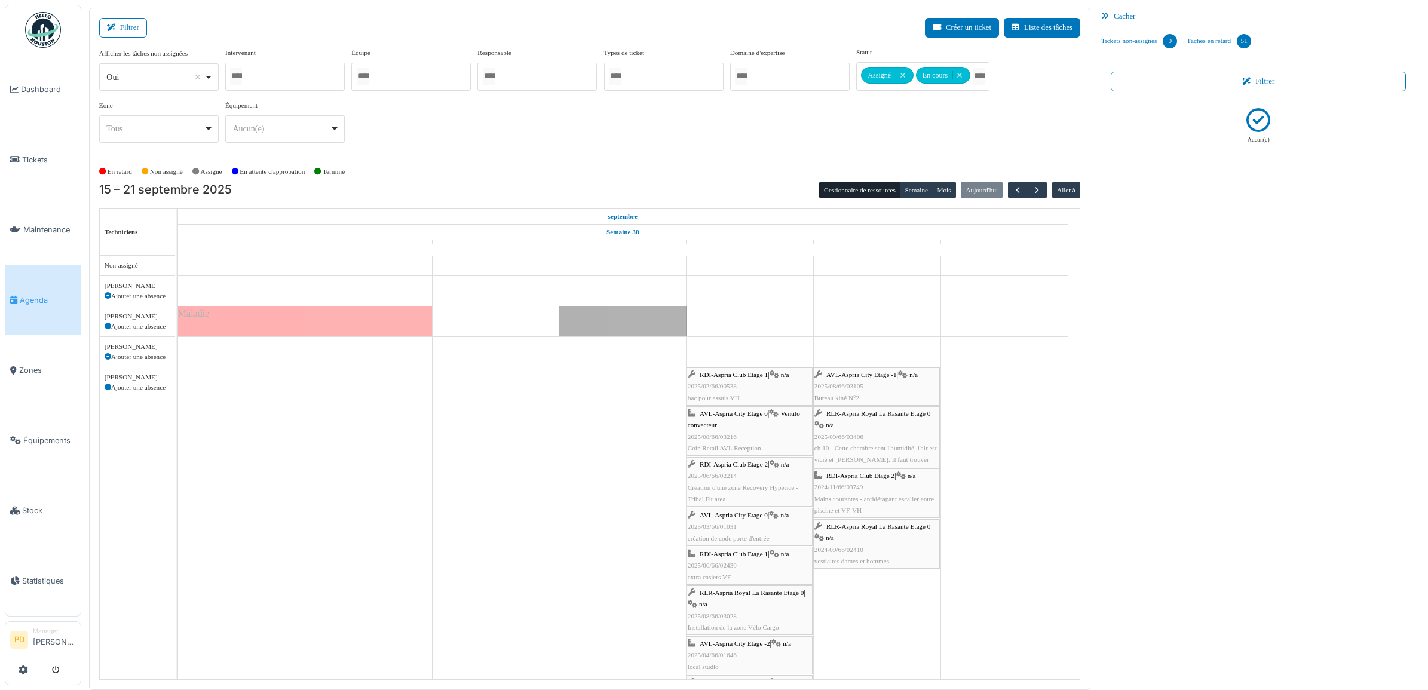
click at [852, 417] on span "RLR-Aspria Royal La Rasante Etage 0" at bounding box center [879, 413] width 104 height 7
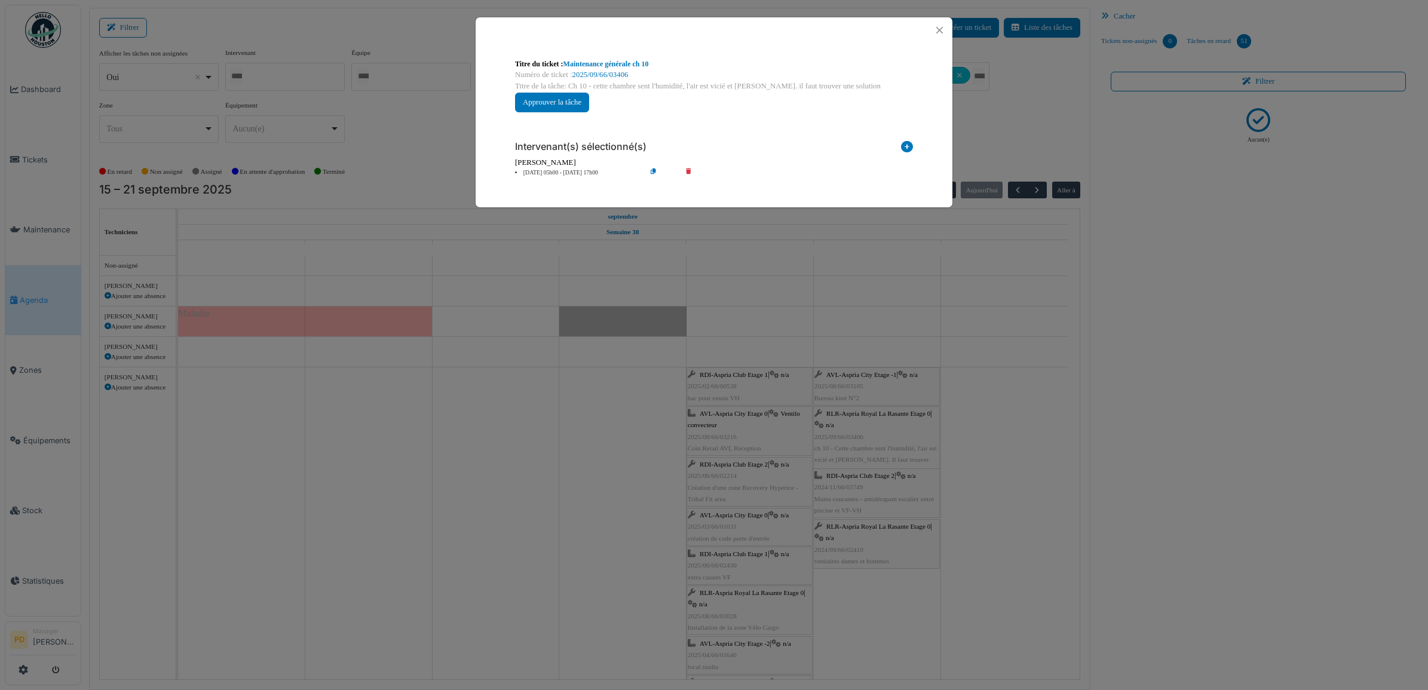
click at [572, 174] on li "20 sep 05h00 - 20 sep 17h00" at bounding box center [577, 173] width 137 height 9
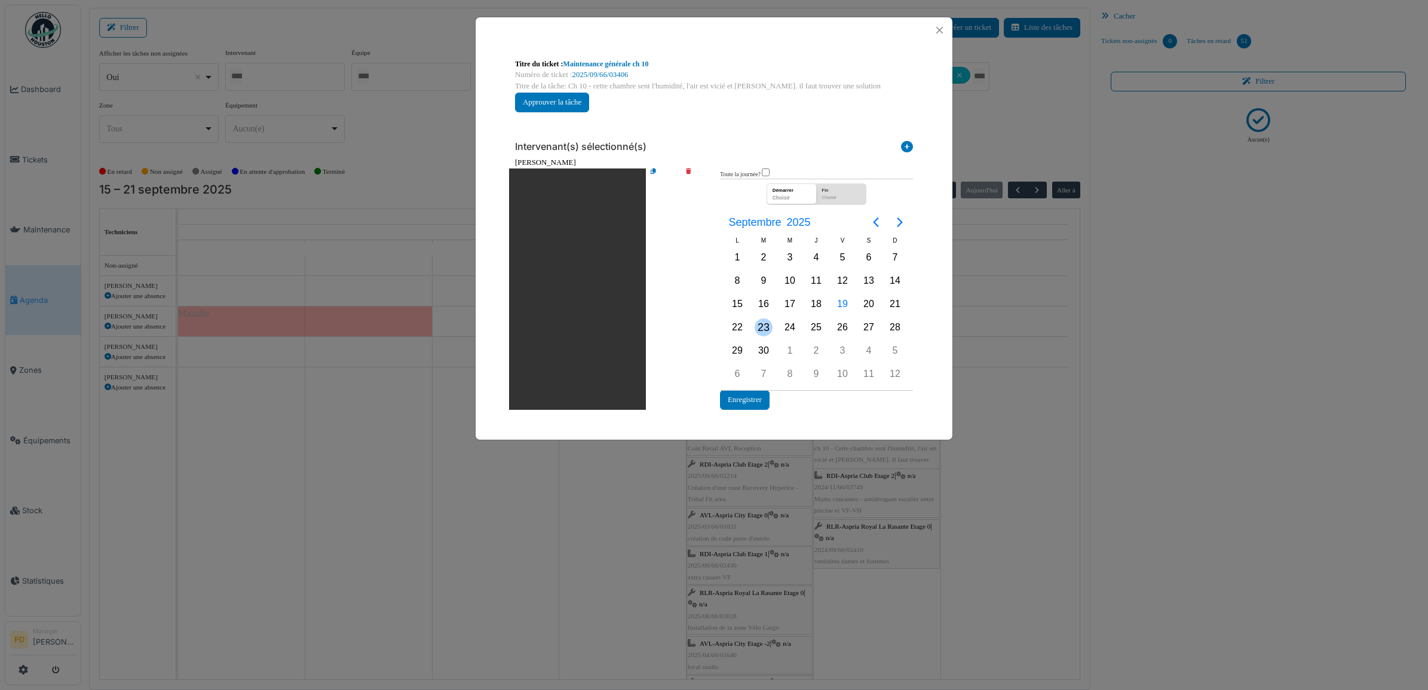
click at [763, 329] on div "23" at bounding box center [764, 328] width 18 height 18
click at [757, 396] on button "Enregistrer" at bounding box center [745, 400] width 50 height 20
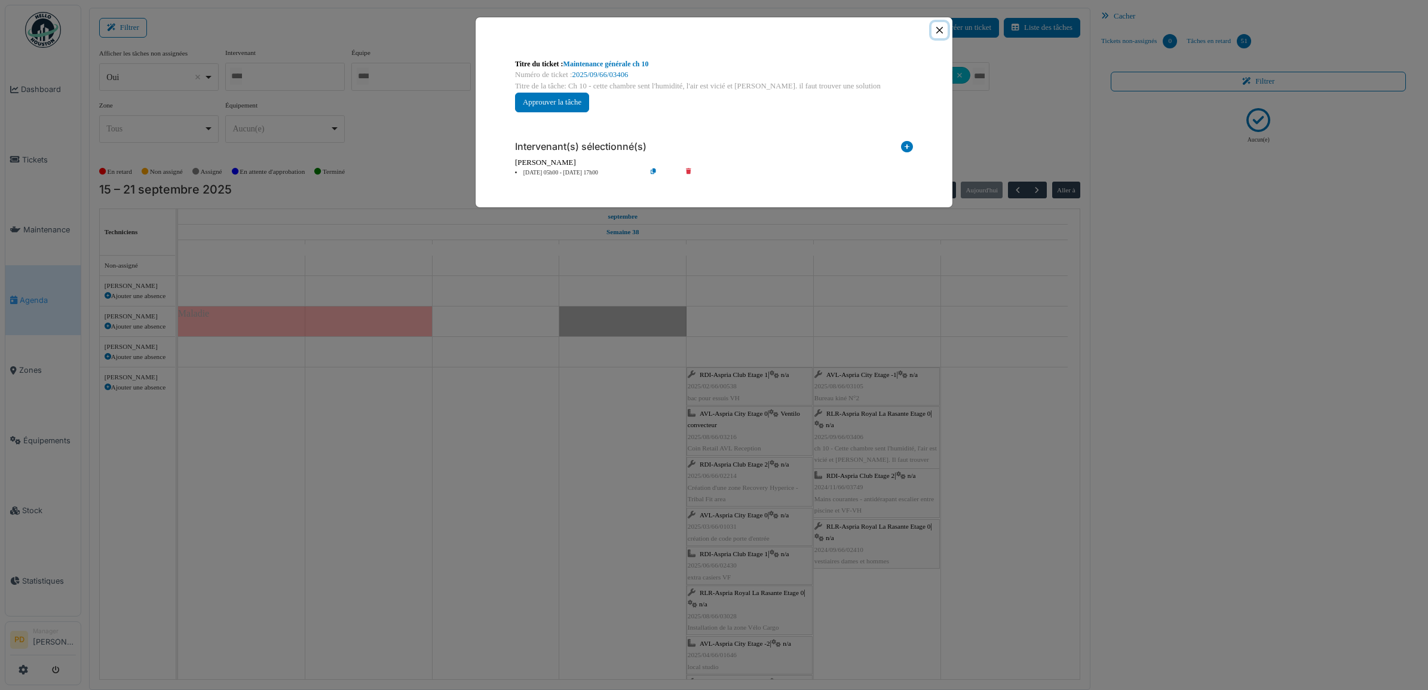
click at [939, 33] on button "Close" at bounding box center [940, 30] width 16 height 16
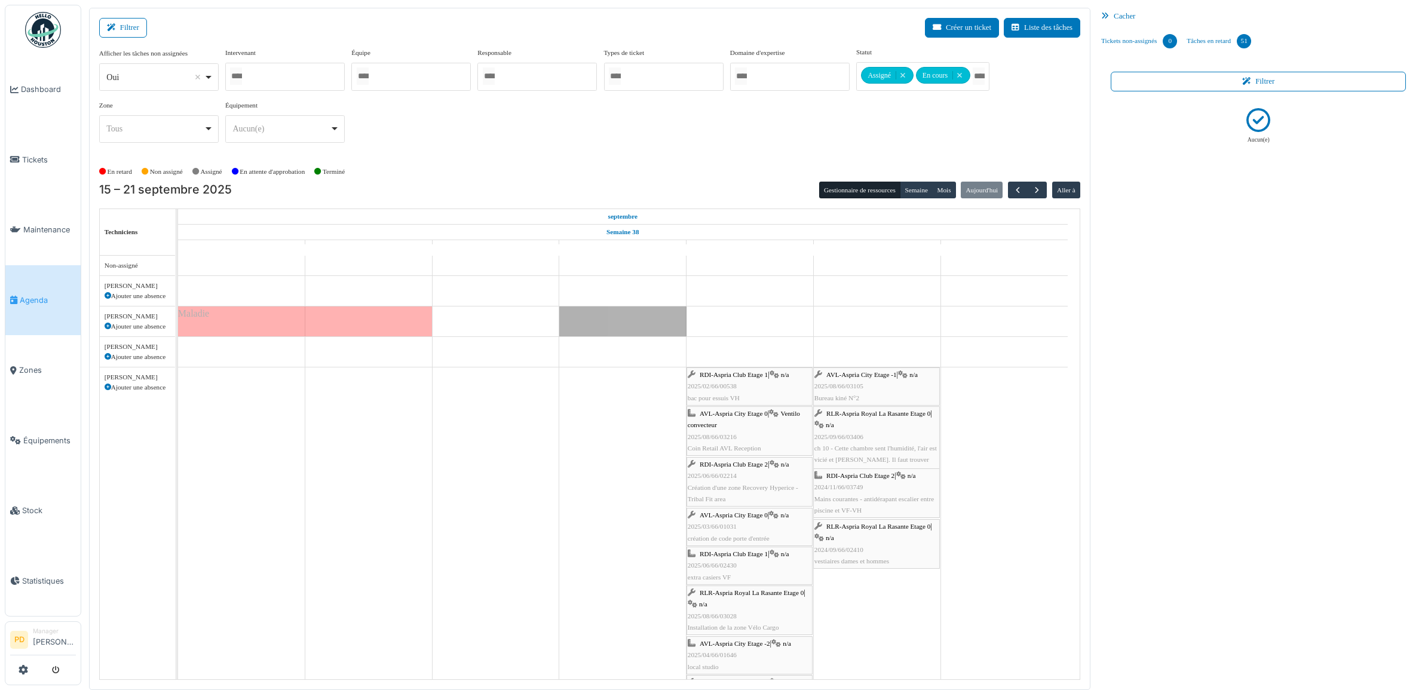
click at [894, 475] on span "RDI-Aspria Club Etage 2" at bounding box center [861, 475] width 68 height 7
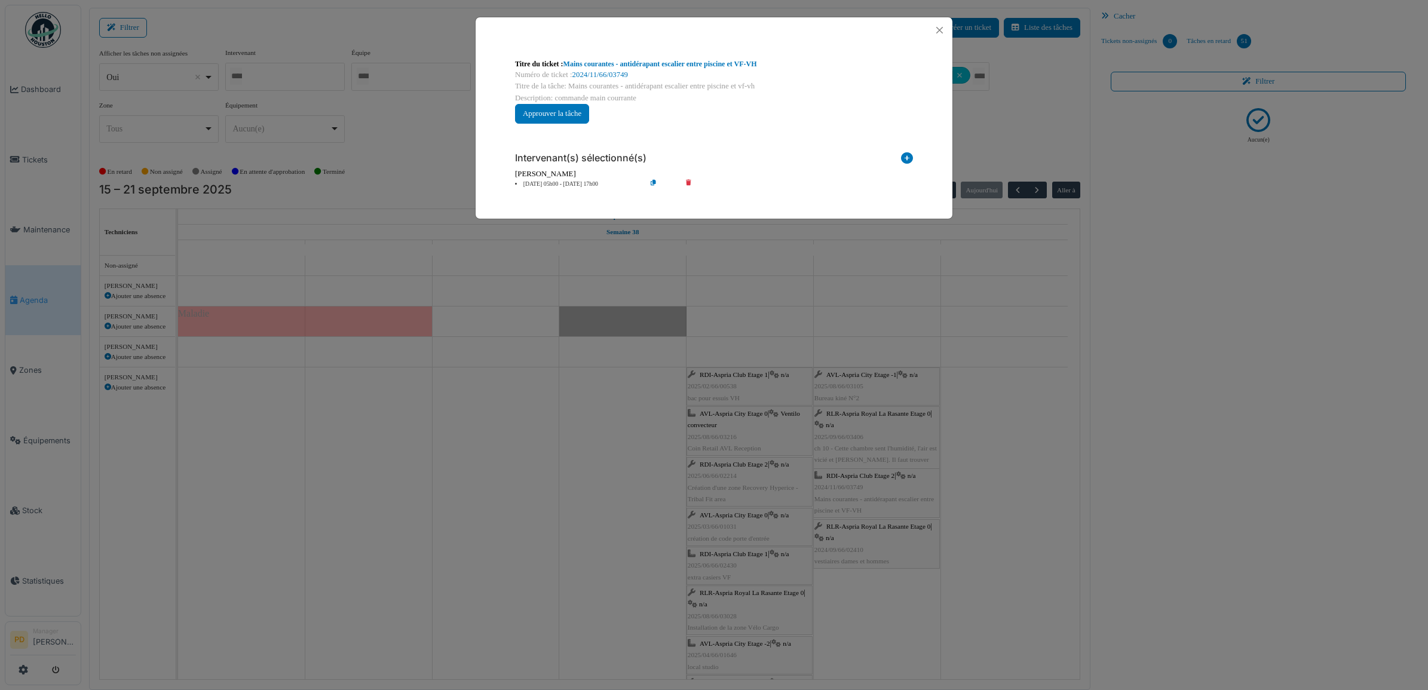
click at [565, 181] on li "20 sep 05h00 - 20 sep 17h00" at bounding box center [577, 184] width 137 height 9
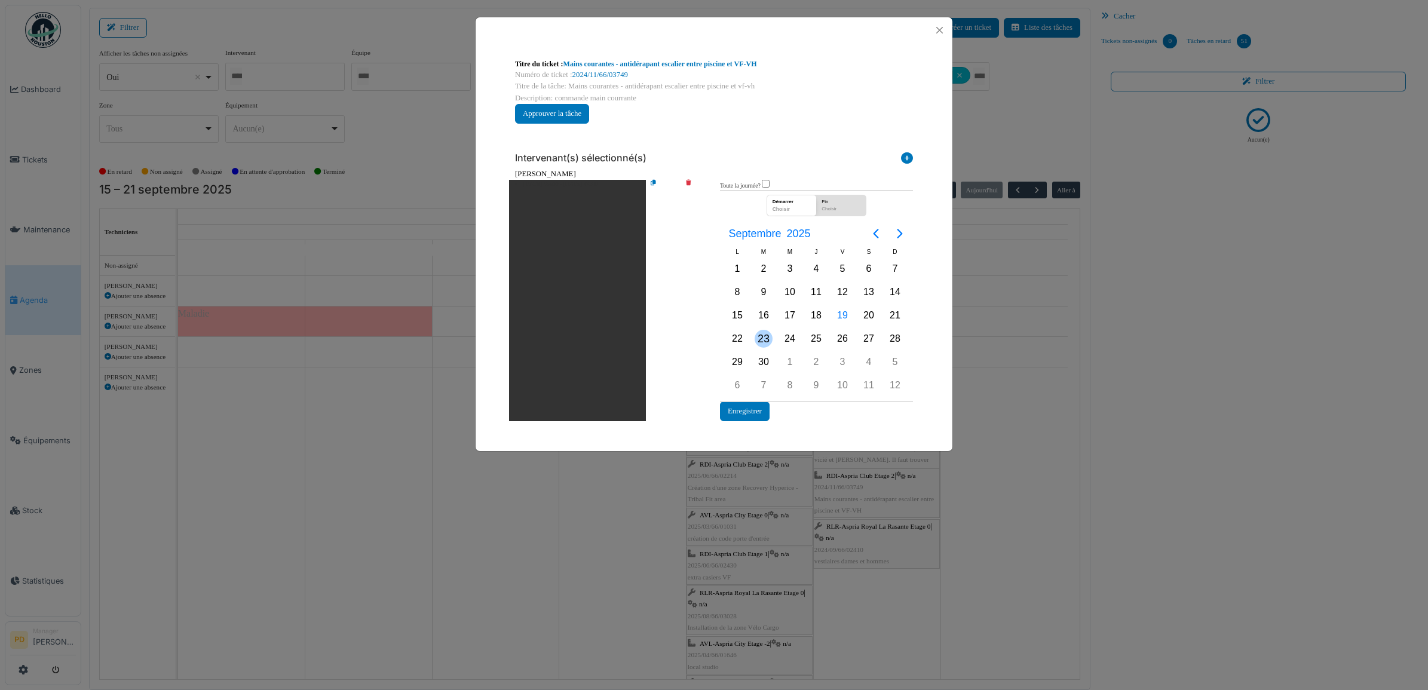
click at [769, 341] on div "23" at bounding box center [764, 339] width 18 height 18
click at [749, 410] on button "Enregistrer" at bounding box center [745, 412] width 50 height 20
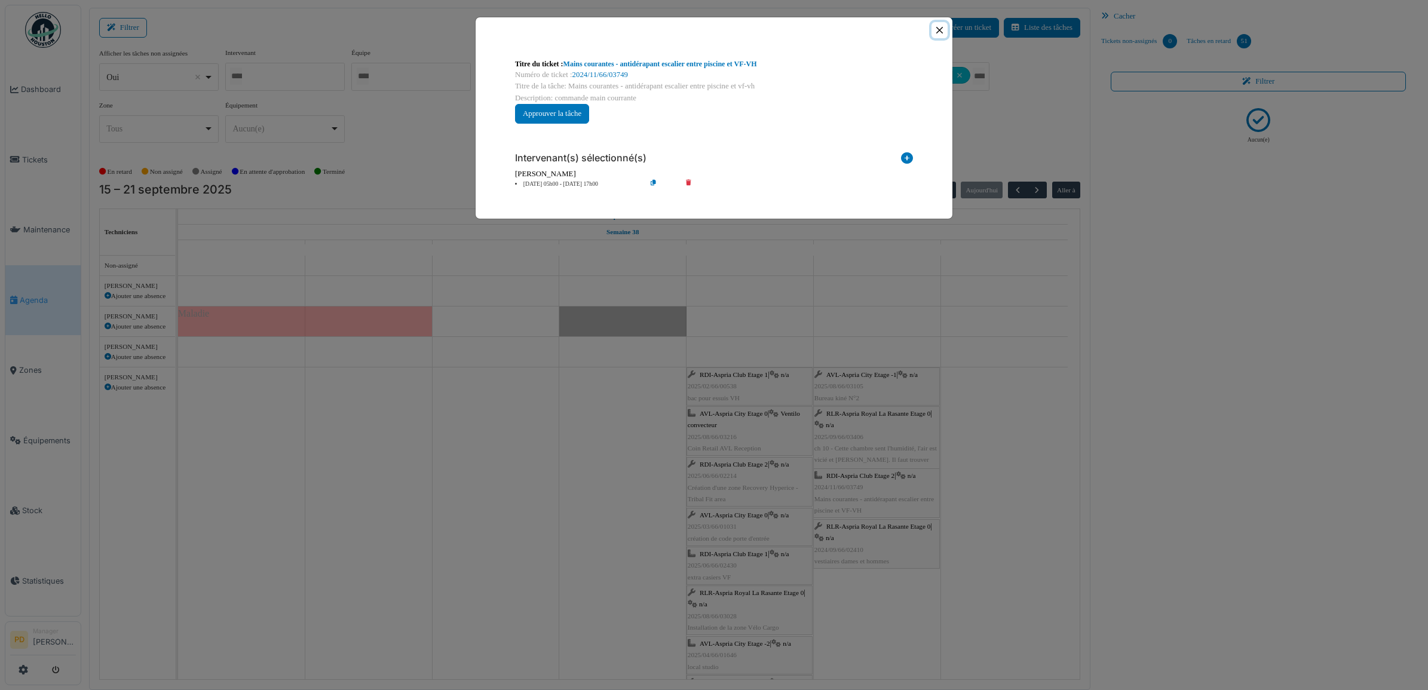
click at [943, 31] on button "Close" at bounding box center [940, 30] width 16 height 16
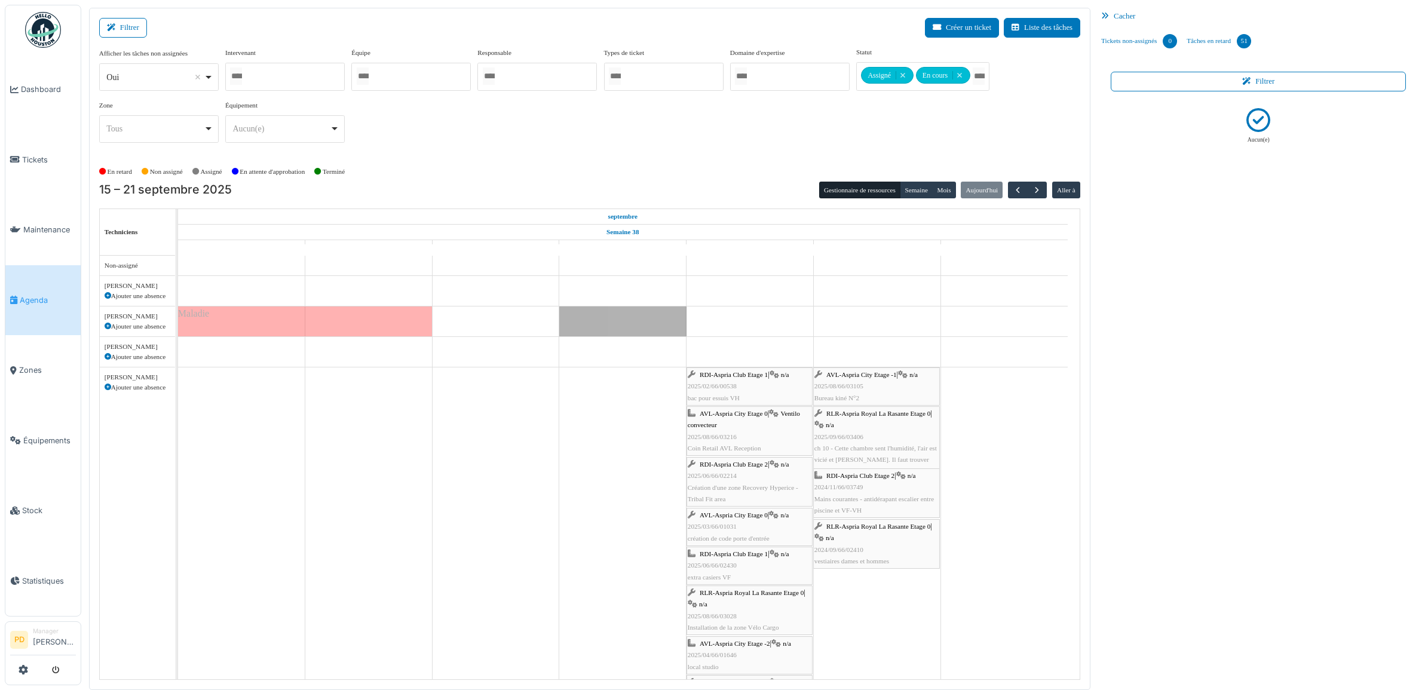
click at [865, 530] on span "RLR-Aspria Royal La Rasante Etage 0" at bounding box center [879, 526] width 104 height 7
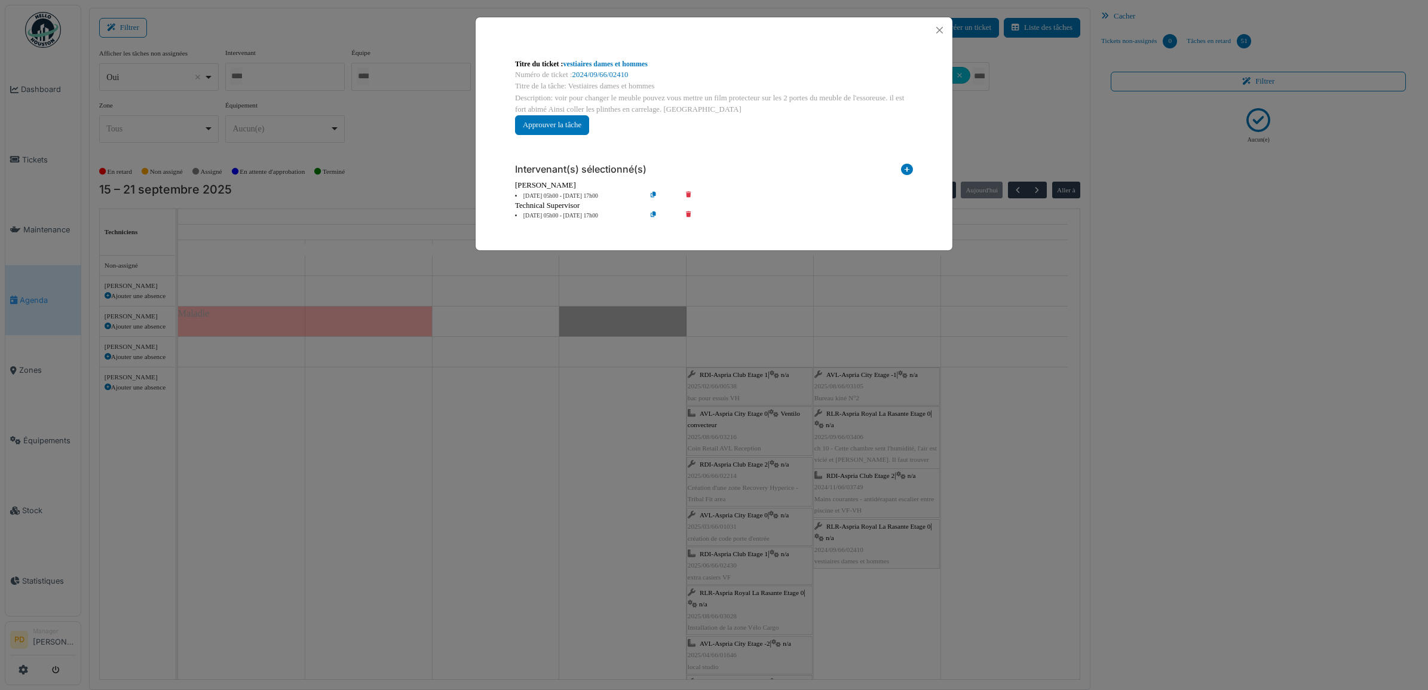
click at [577, 216] on li "19 sep 05h00 - 19 sep 17h00" at bounding box center [577, 216] width 137 height 9
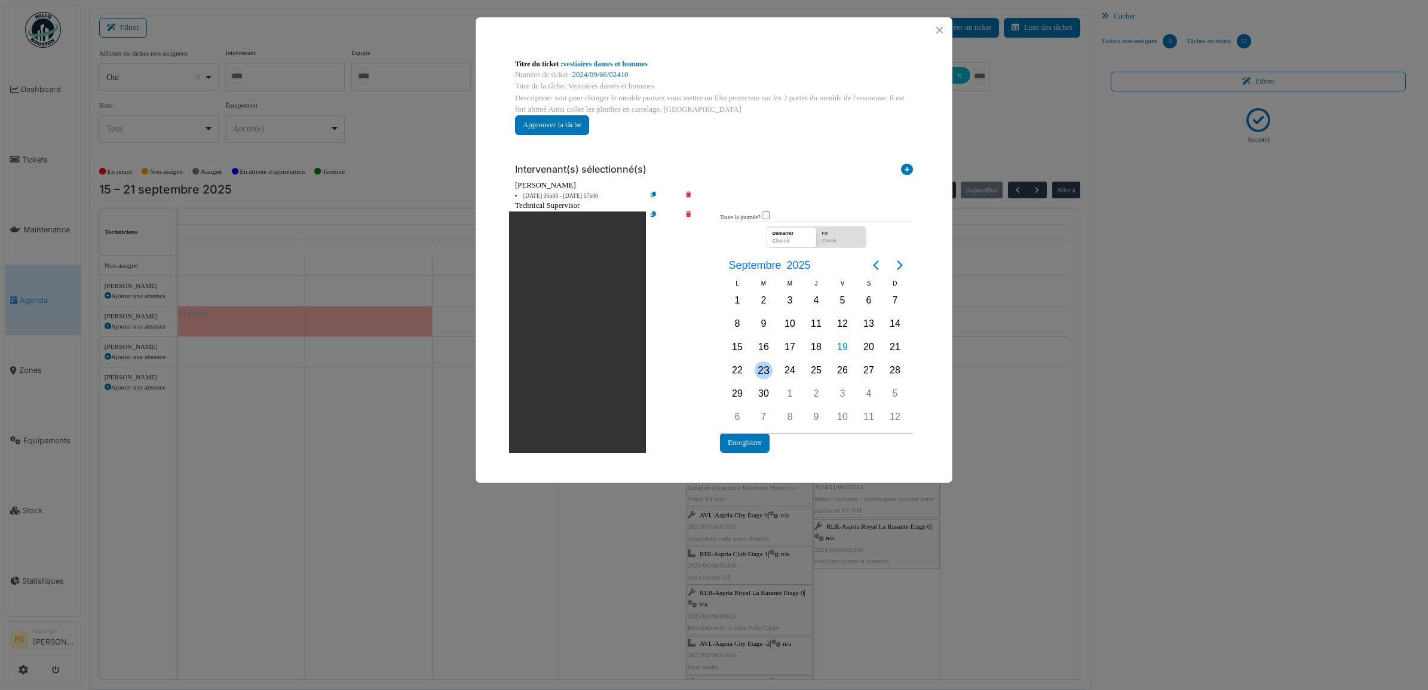
click at [760, 362] on div "23" at bounding box center [764, 371] width 18 height 18
drag, startPoint x: 760, startPoint y: 362, endPoint x: 755, endPoint y: 384, distance: 22.8
click at [760, 363] on div "23" at bounding box center [764, 371] width 18 height 18
drag, startPoint x: 752, startPoint y: 443, endPoint x: 688, endPoint y: 315, distance: 143.5
click at [751, 443] on button "Enregistrer" at bounding box center [745, 443] width 50 height 20
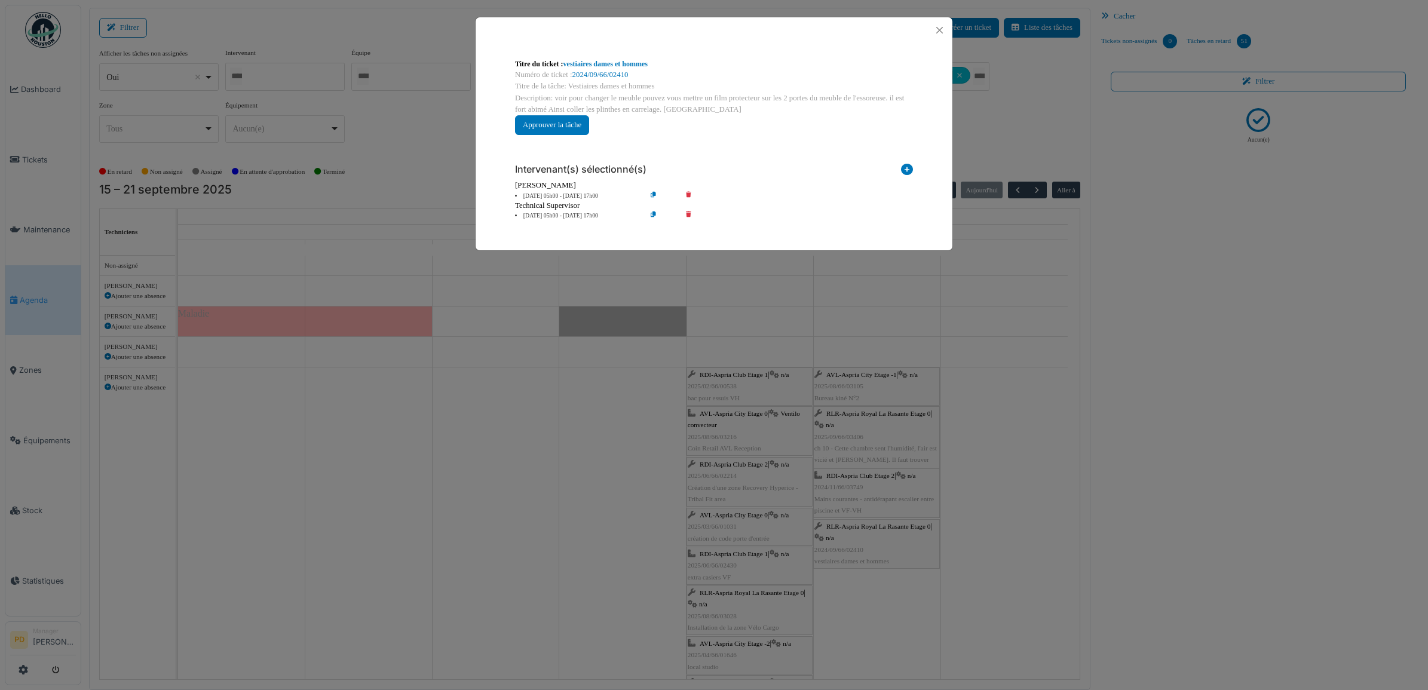
click at [581, 192] on li "20 sep 05h00 - 20 sep 17h00" at bounding box center [577, 196] width 137 height 9
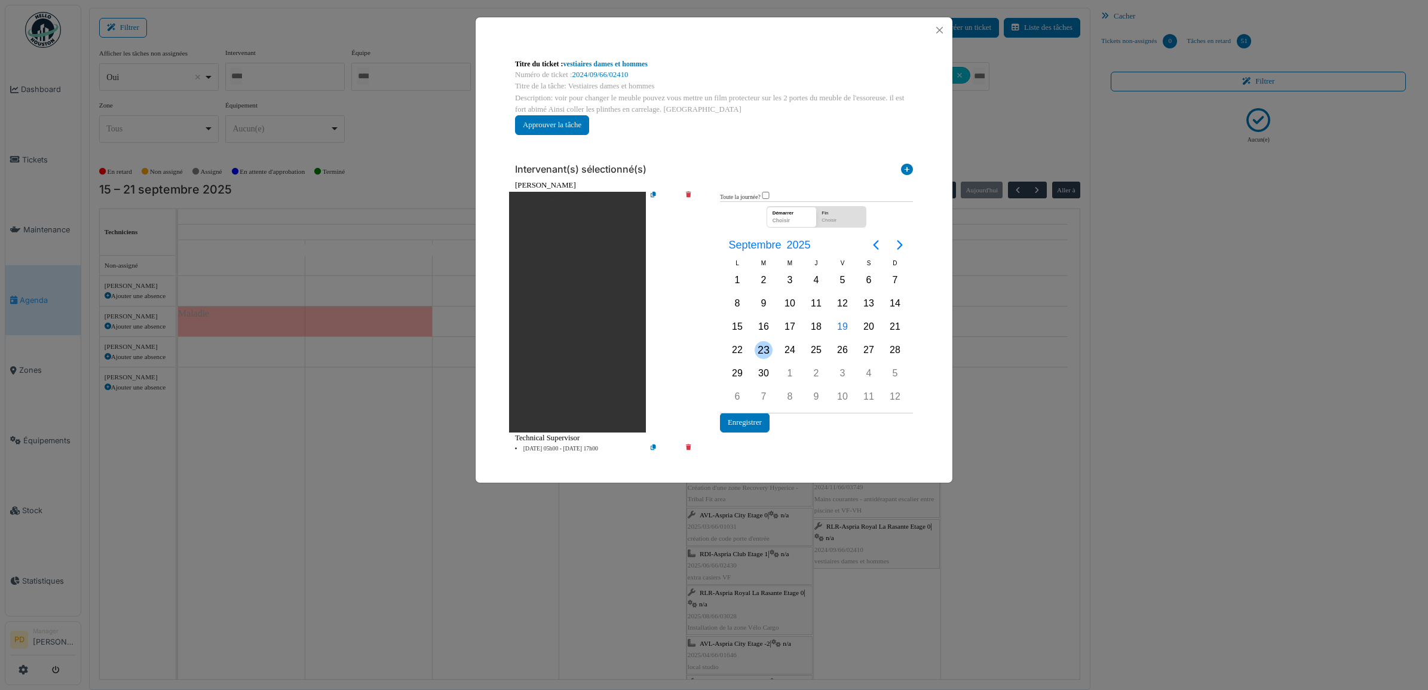
click at [763, 353] on div "23" at bounding box center [764, 350] width 18 height 18
click at [751, 422] on button "Enregistrer" at bounding box center [745, 423] width 50 height 20
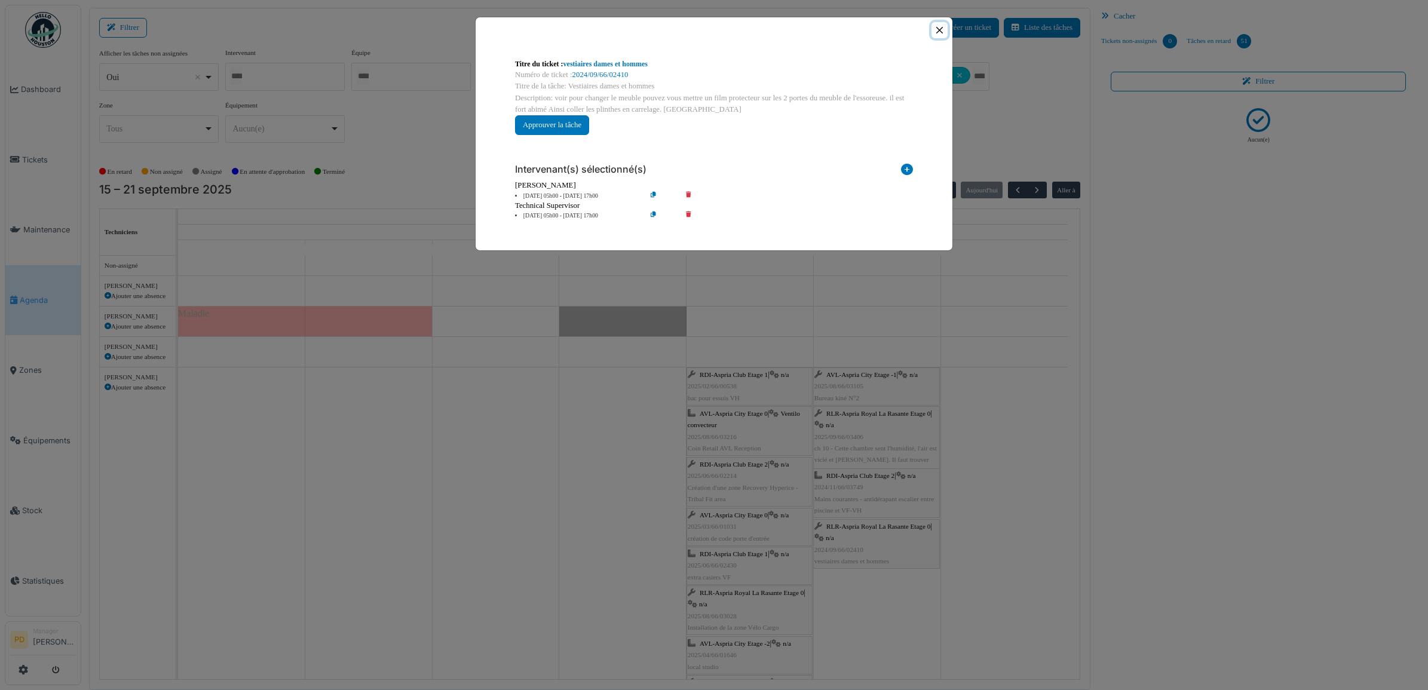
click at [936, 30] on button "Close" at bounding box center [940, 30] width 16 height 16
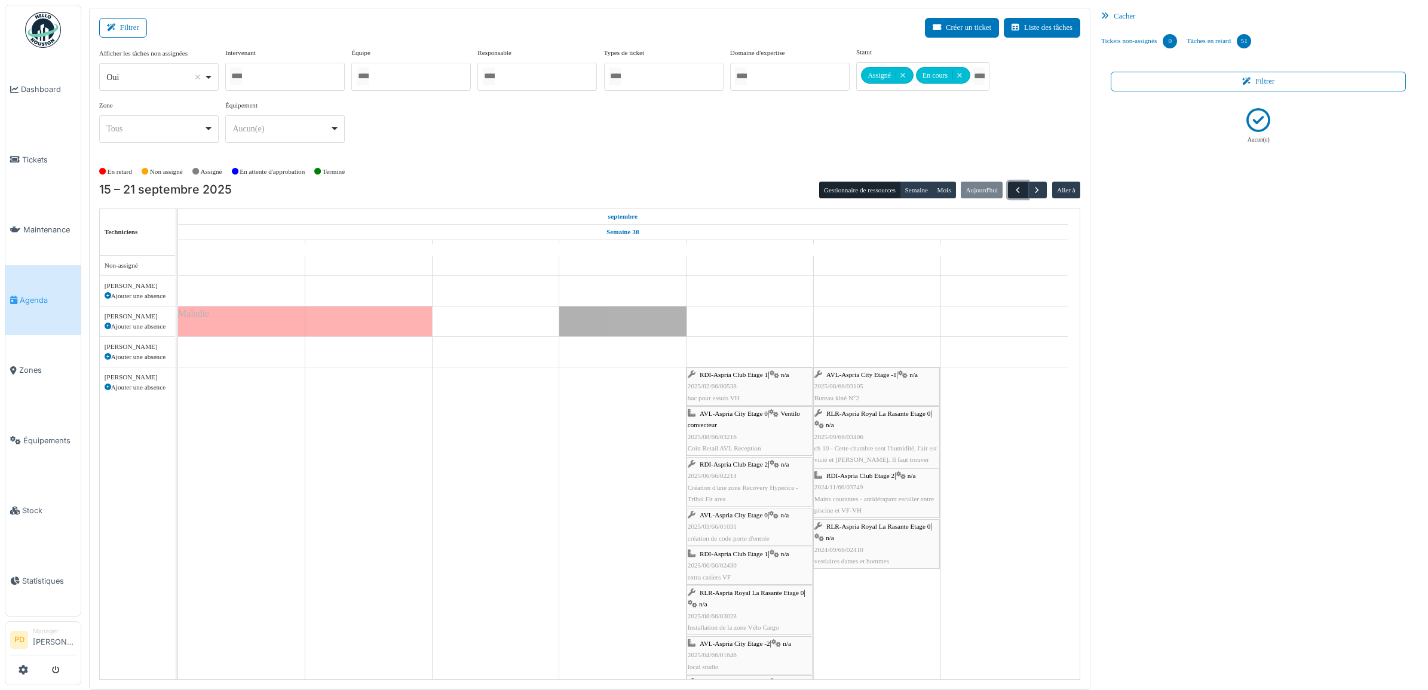
click at [1018, 189] on span "button" at bounding box center [1018, 190] width 10 height 10
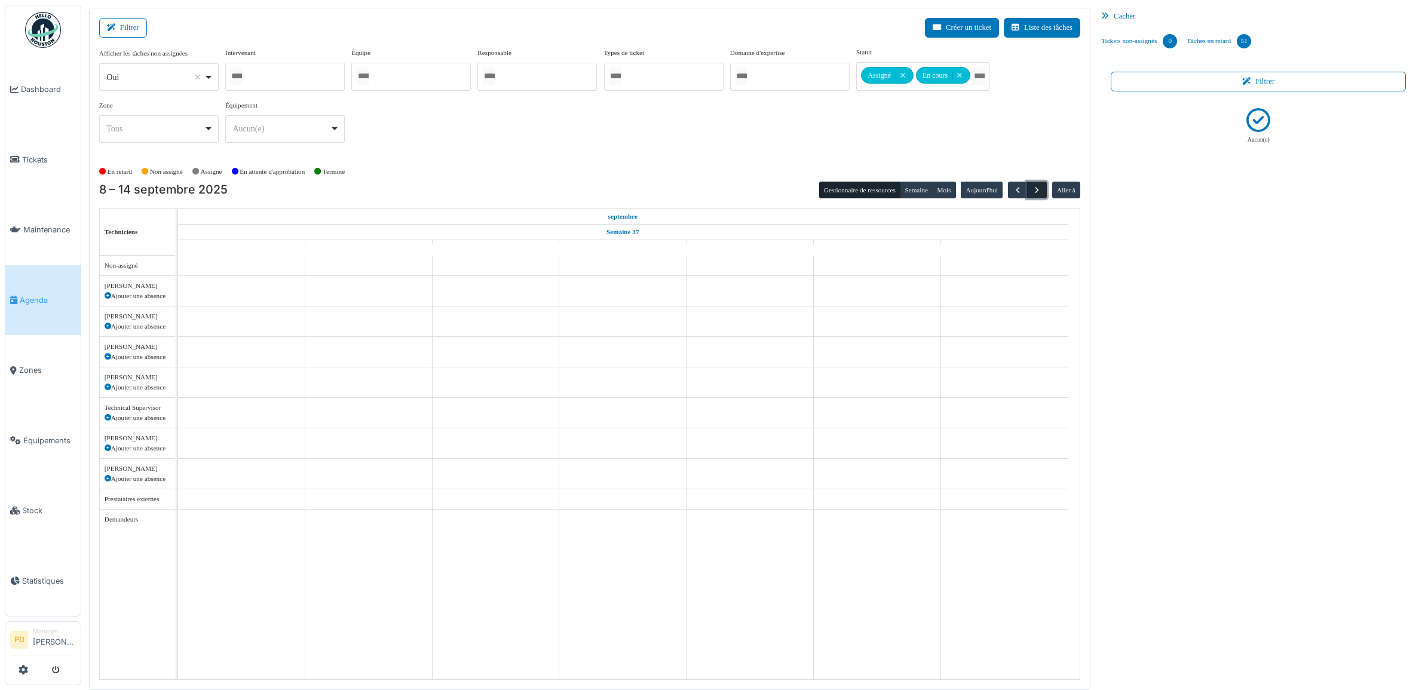
click at [1036, 186] on span "button" at bounding box center [1037, 190] width 10 height 10
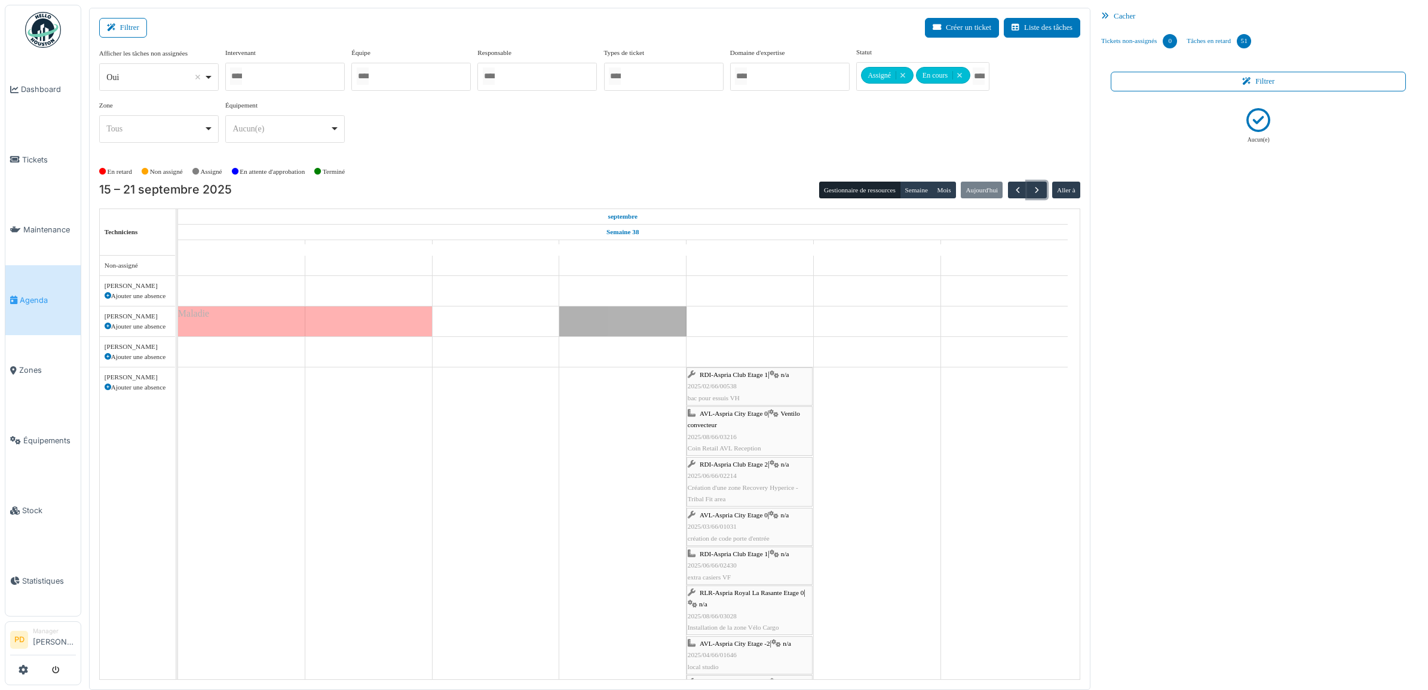
click at [730, 381] on div "RDI-Aspria Club Etage 1 | n/a 2025/02/66/00538 bac pour essuis VH" at bounding box center [750, 386] width 124 height 35
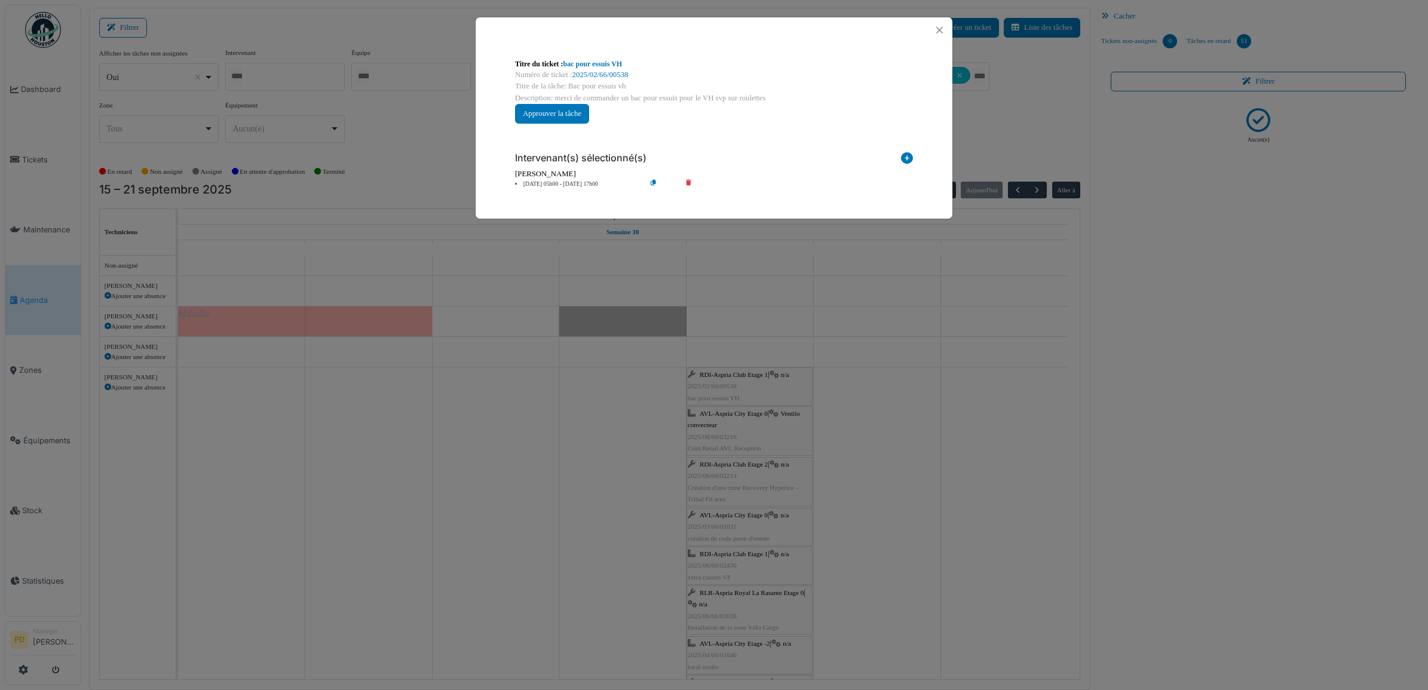
click at [547, 188] on li "19 sep 05h00 - 19 sep 17h00" at bounding box center [577, 184] width 137 height 9
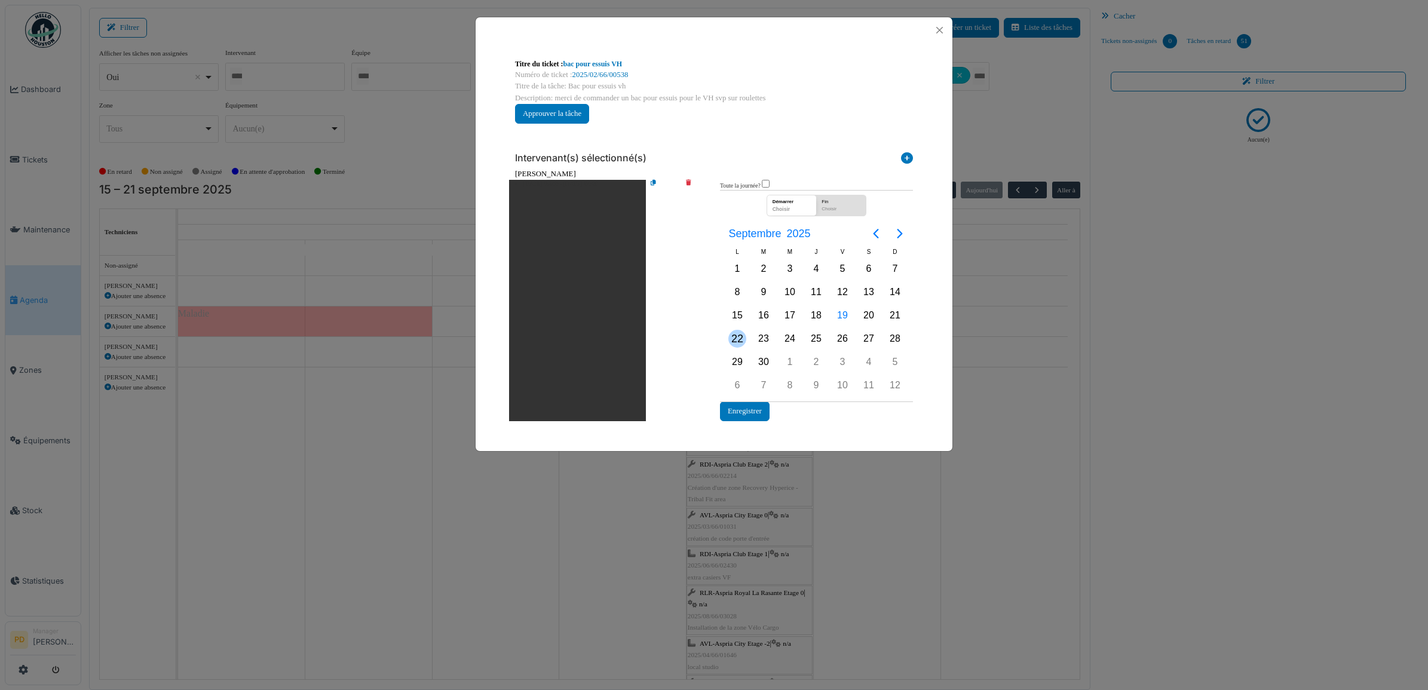
click at [736, 342] on div "22" at bounding box center [738, 339] width 18 height 18
click at [744, 406] on button "Enregistrer" at bounding box center [745, 412] width 50 height 20
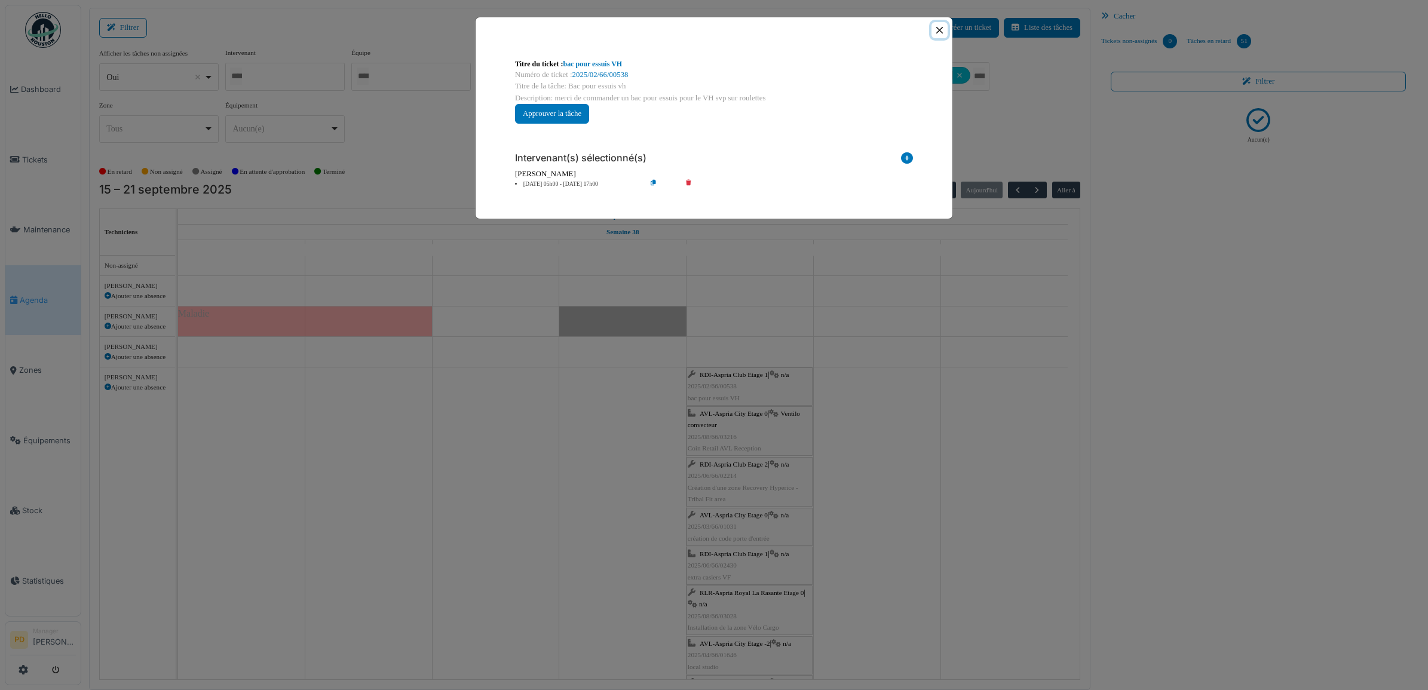
click at [938, 30] on button "Close" at bounding box center [940, 30] width 16 height 16
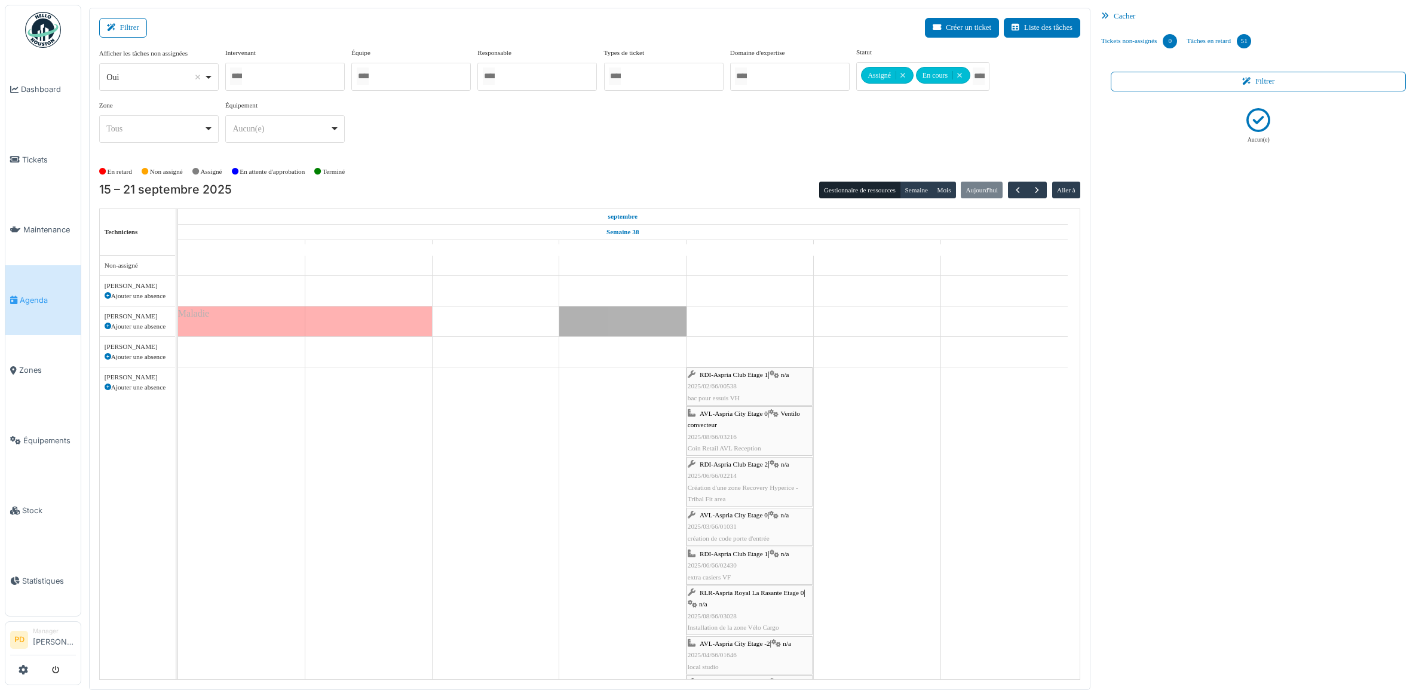
click at [739, 415] on span "AVL-Aspria City Etage 0" at bounding box center [734, 413] width 68 height 7
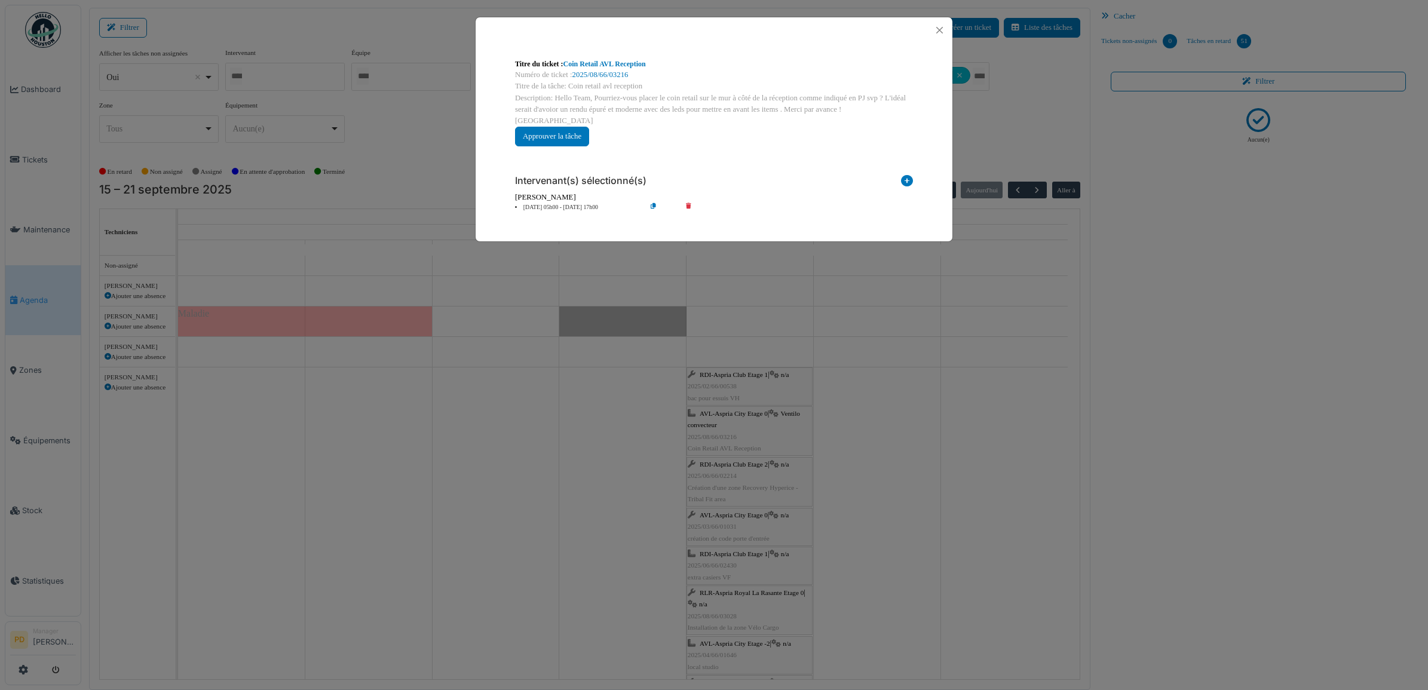
click at [568, 203] on li "19 sep 05h00 - 19 sep 17h00" at bounding box center [577, 207] width 137 height 9
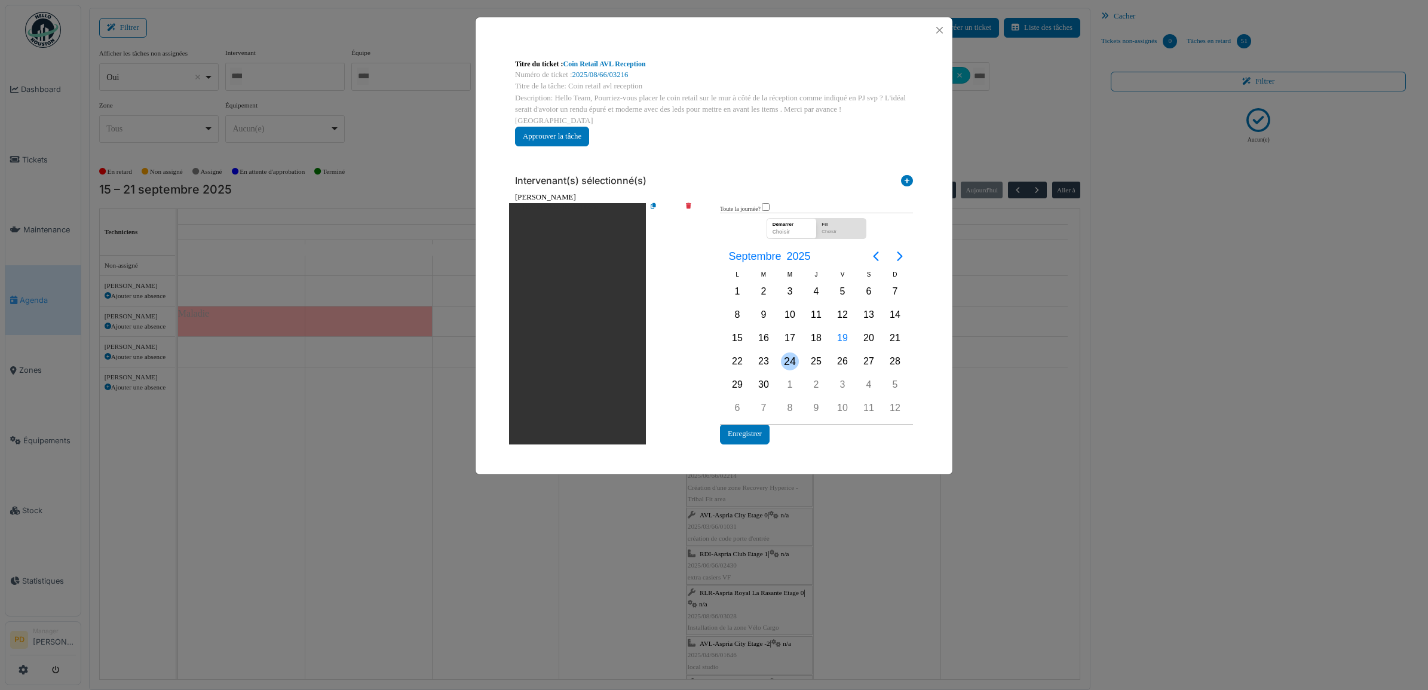
click at [784, 353] on div "24" at bounding box center [790, 362] width 18 height 18
drag, startPoint x: 785, startPoint y: 345, endPoint x: 759, endPoint y: 405, distance: 65.6
click at [784, 353] on div "24" at bounding box center [790, 362] width 18 height 18
drag, startPoint x: 751, startPoint y: 419, endPoint x: 851, endPoint y: 221, distance: 221.3
click at [751, 424] on button "Enregistrer" at bounding box center [745, 434] width 50 height 20
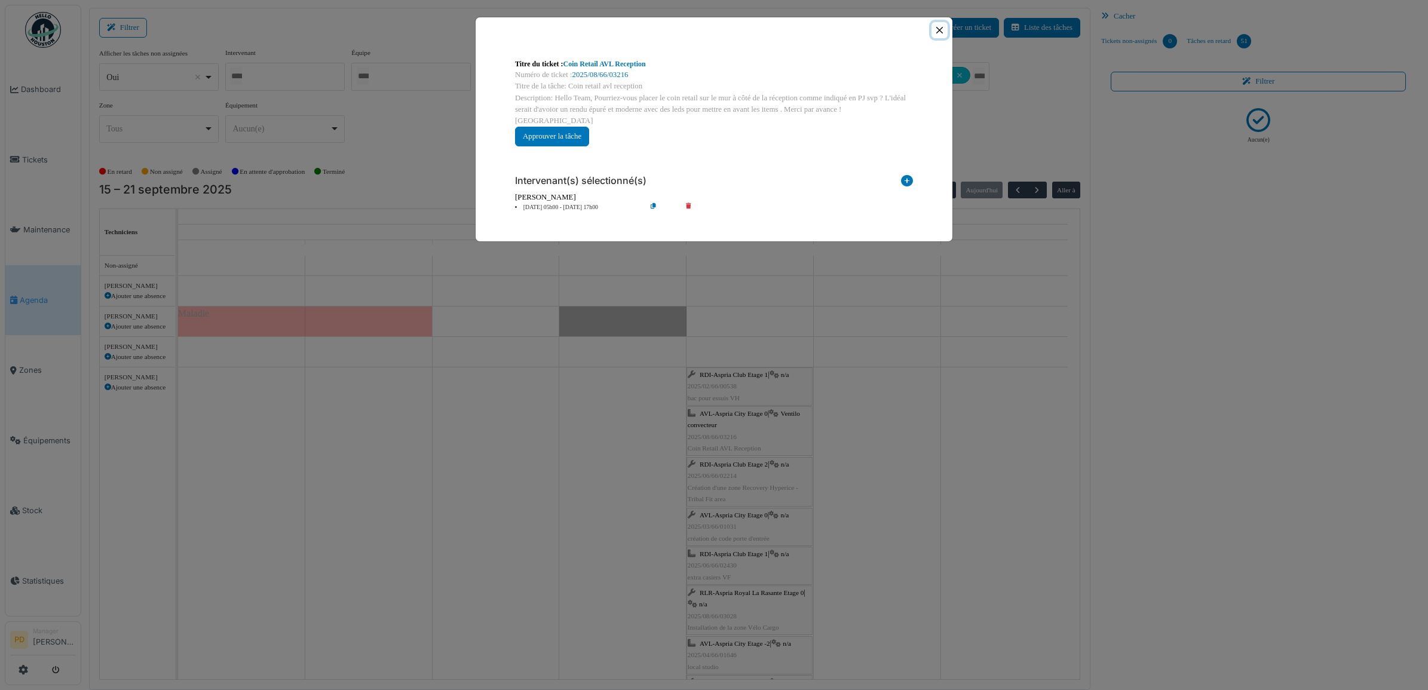
click at [943, 32] on button "Close" at bounding box center [940, 30] width 16 height 16
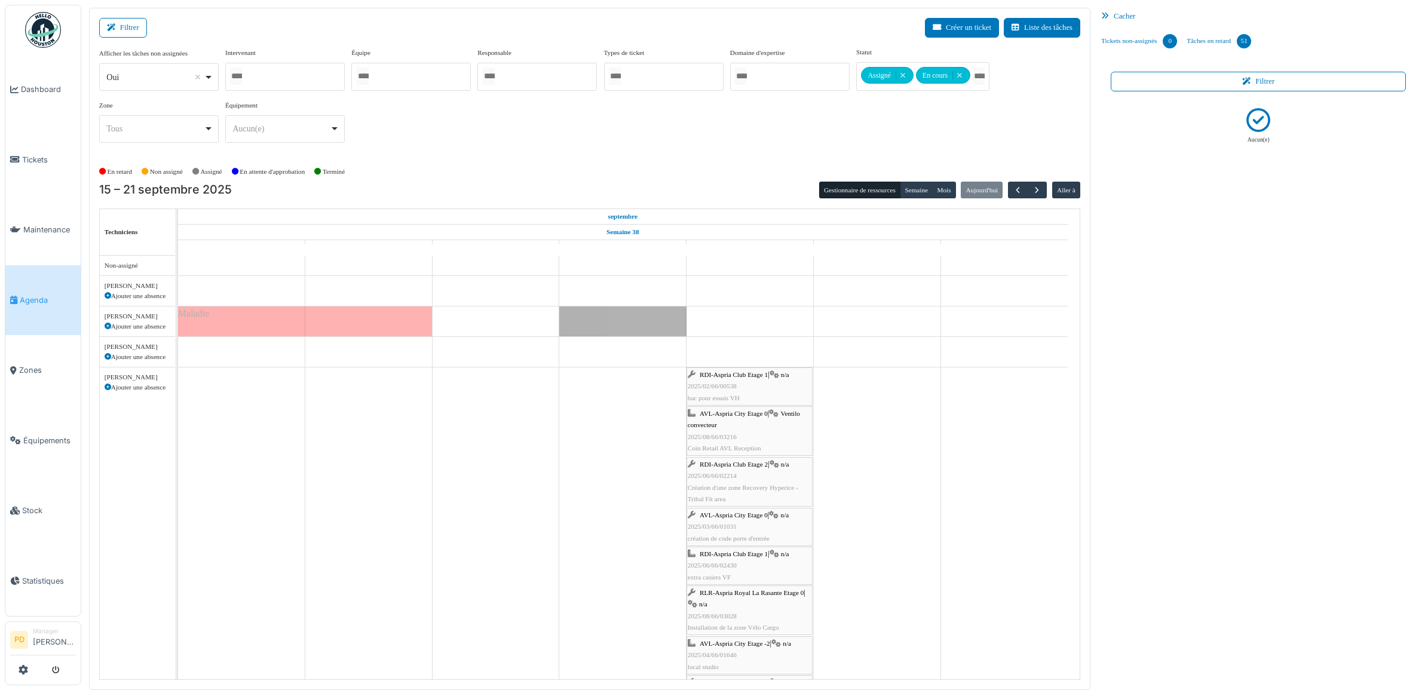
click at [757, 465] on span "RDI-Aspria Club Etage 2" at bounding box center [734, 464] width 68 height 7
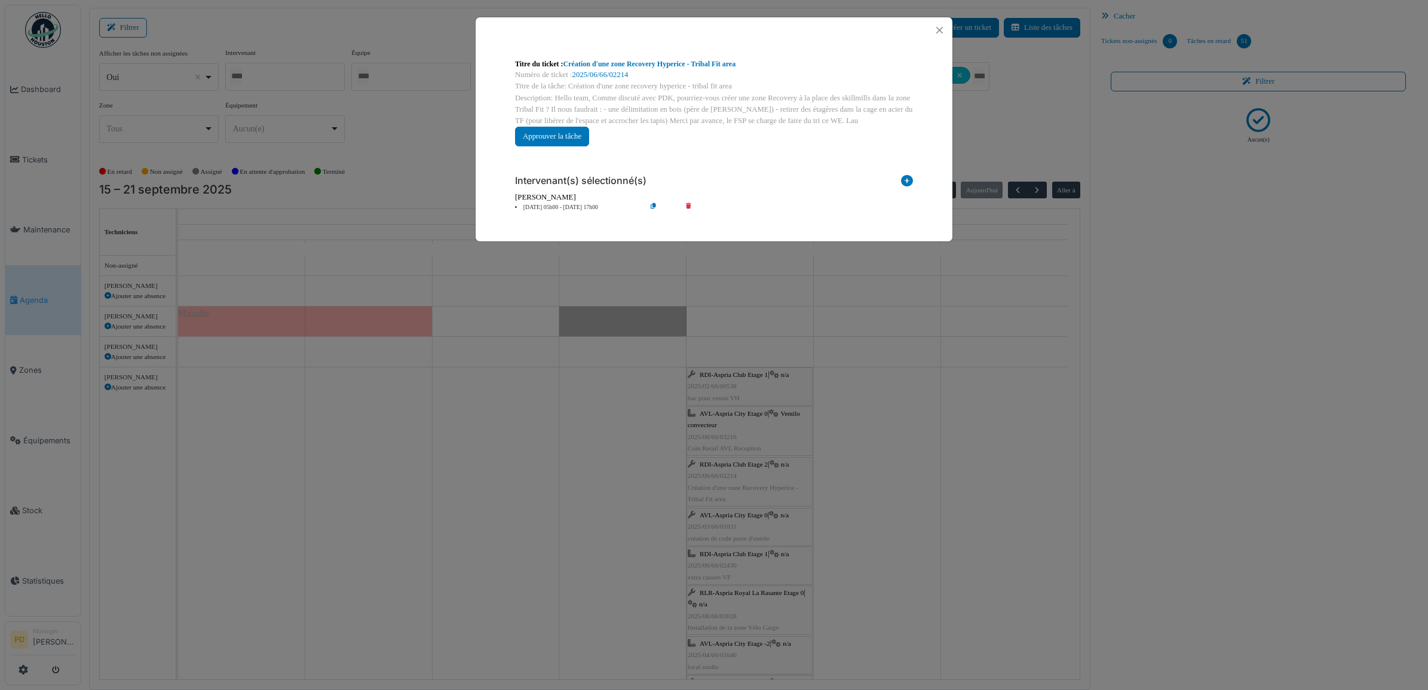
click at [578, 207] on li "19 sep 05h00 - 19 sep 17h00" at bounding box center [577, 207] width 137 height 9
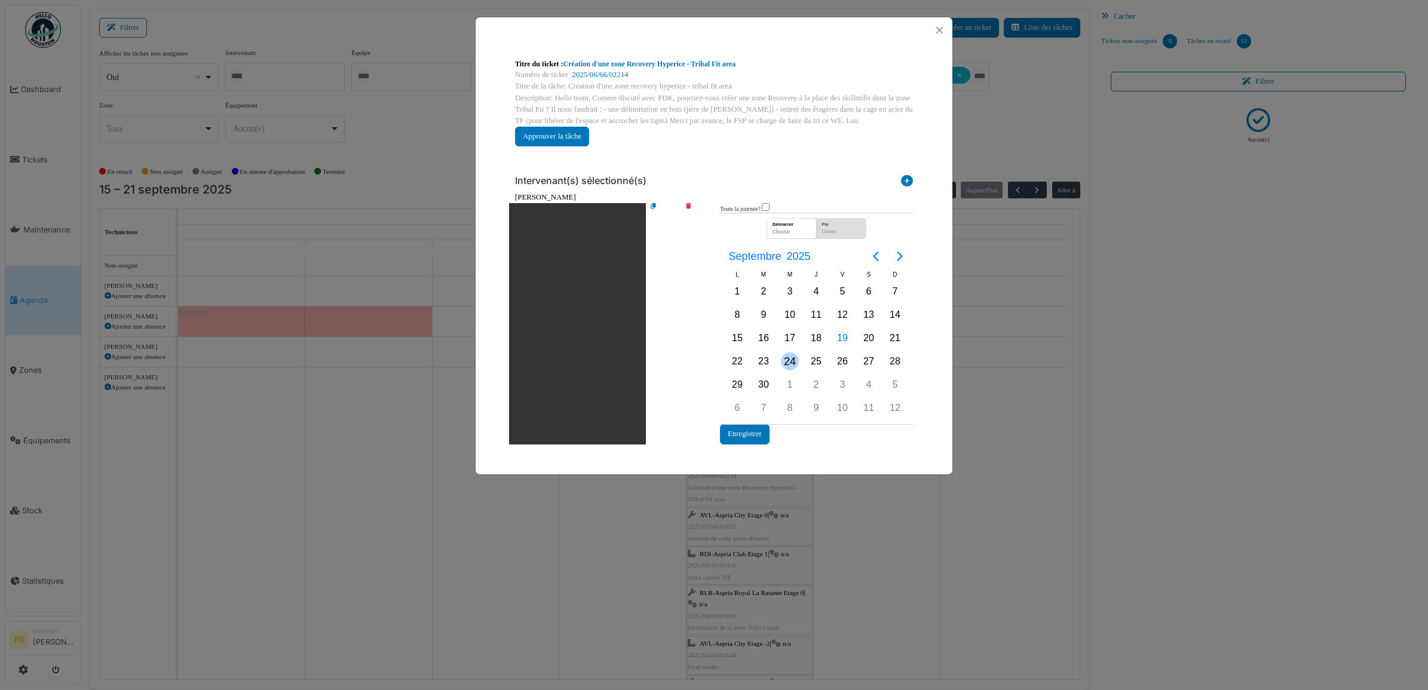
click at [791, 357] on div "24" at bounding box center [790, 362] width 18 height 18
click at [758, 433] on button "Enregistrer" at bounding box center [745, 434] width 50 height 20
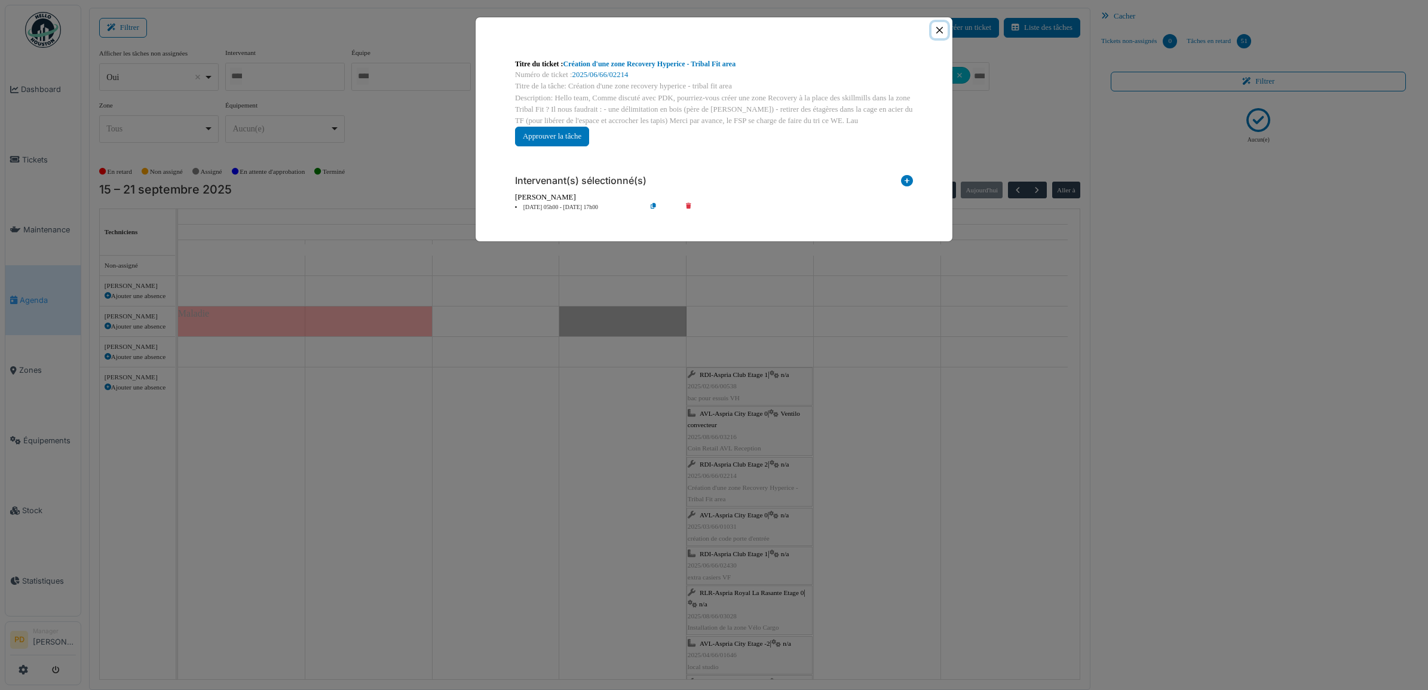
drag, startPoint x: 941, startPoint y: 30, endPoint x: 929, endPoint y: 63, distance: 34.4
click at [942, 31] on button "Close" at bounding box center [940, 30] width 16 height 16
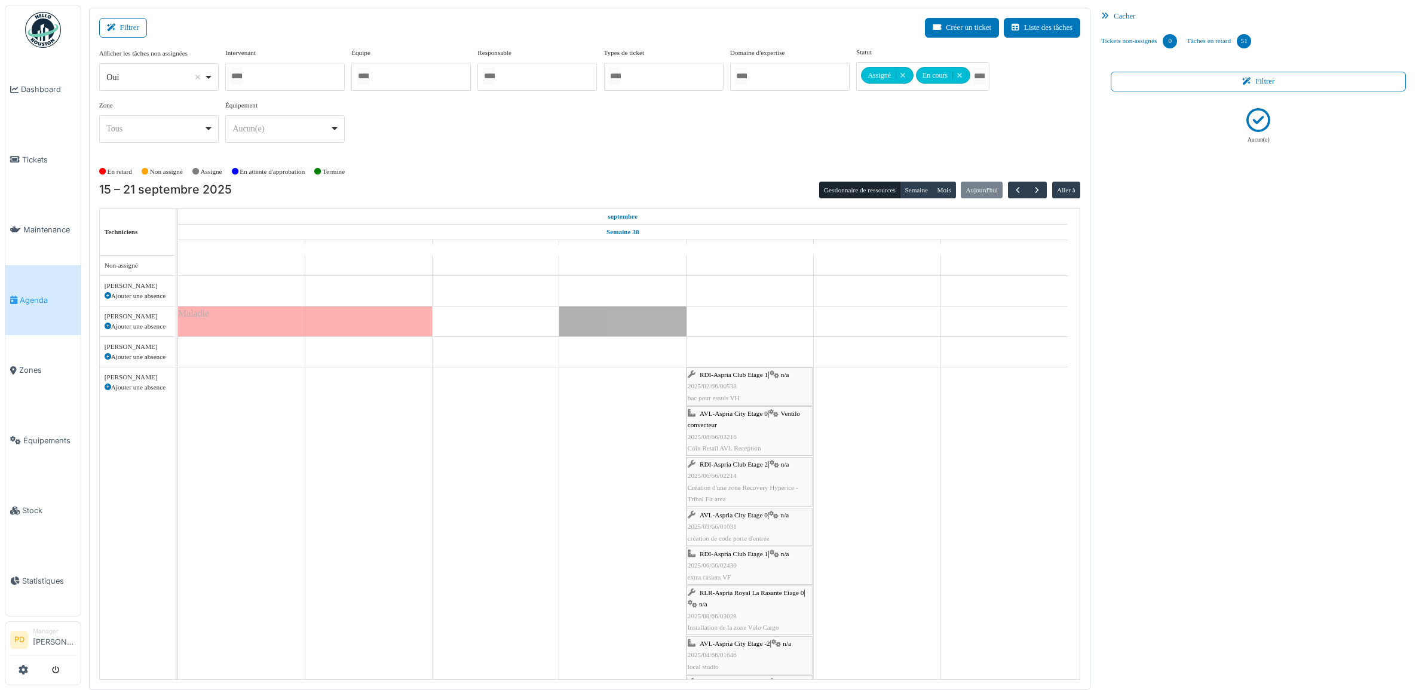
click at [752, 518] on span "AVL-Aspria City Etage 0" at bounding box center [734, 515] width 68 height 7
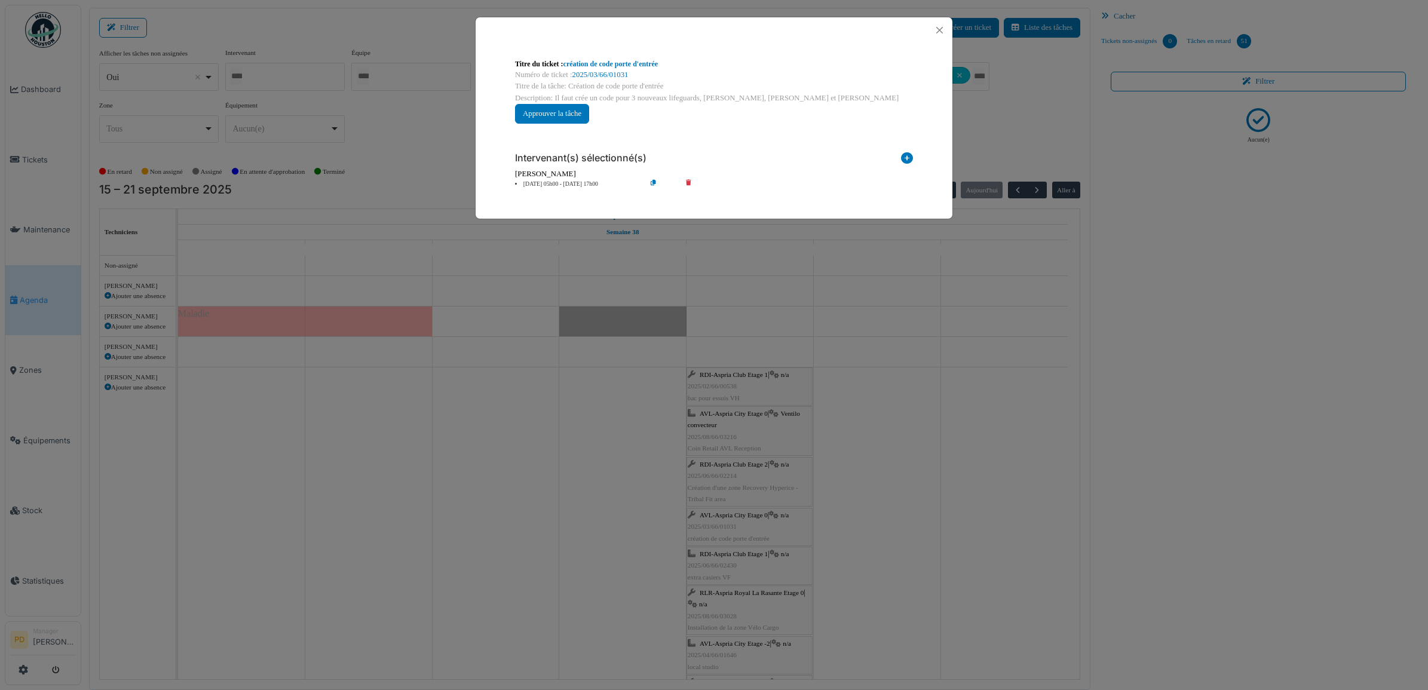
click at [568, 182] on li "19 sep 05h00 - 19 sep 17h00" at bounding box center [577, 184] width 137 height 9
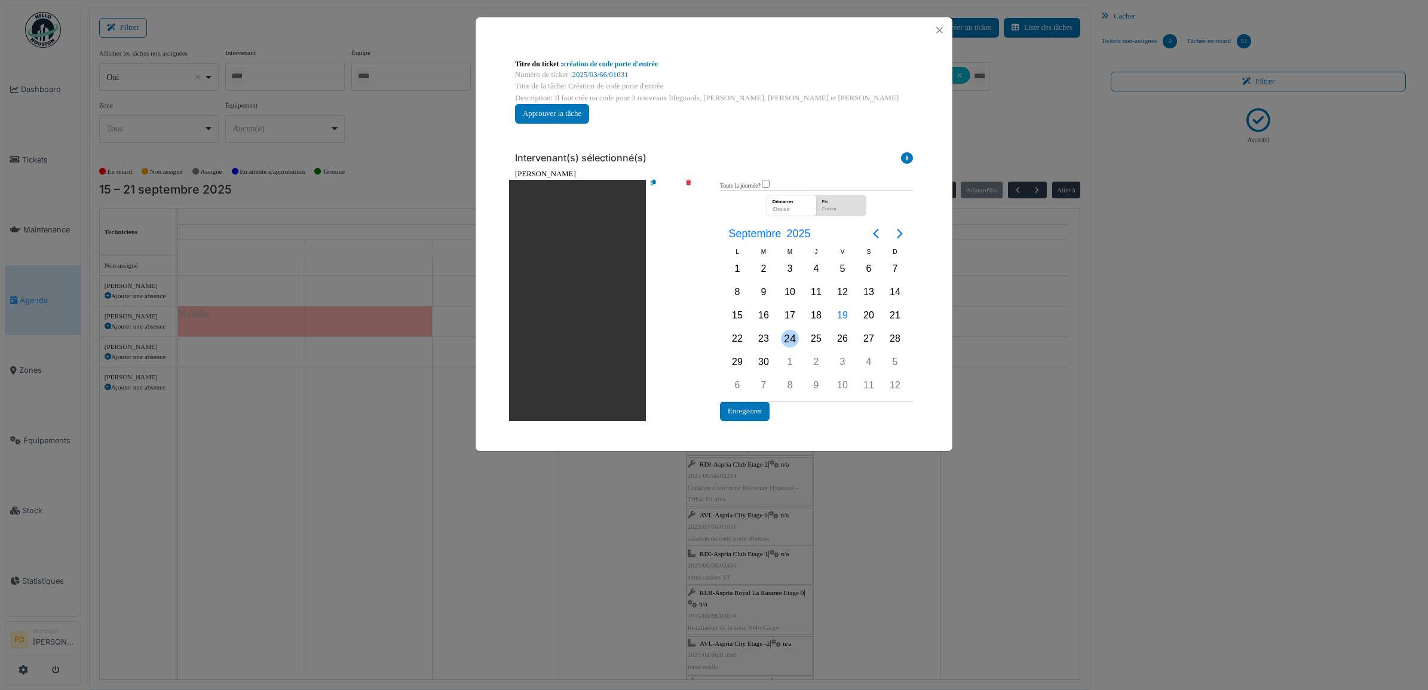
click at [792, 341] on div "24" at bounding box center [790, 339] width 18 height 18
click at [750, 414] on button "Enregistrer" at bounding box center [745, 412] width 50 height 20
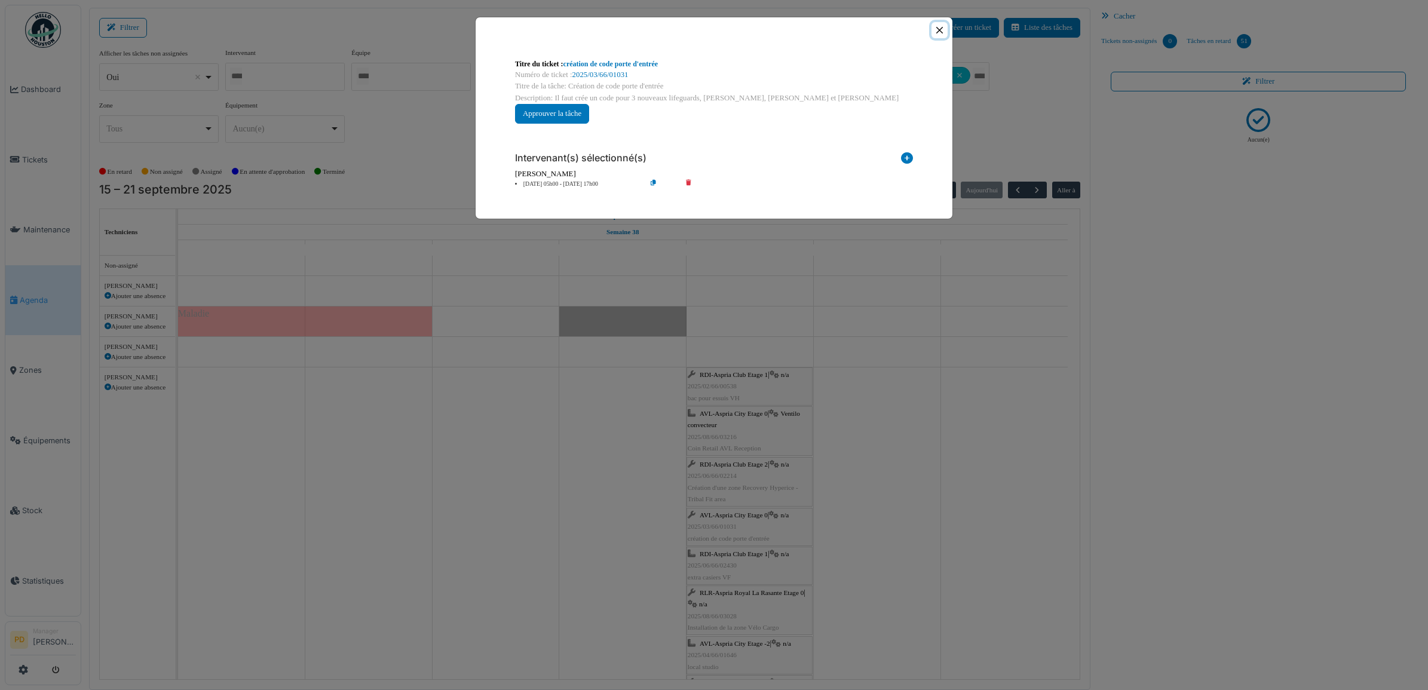
click at [941, 32] on button "Close" at bounding box center [940, 30] width 16 height 16
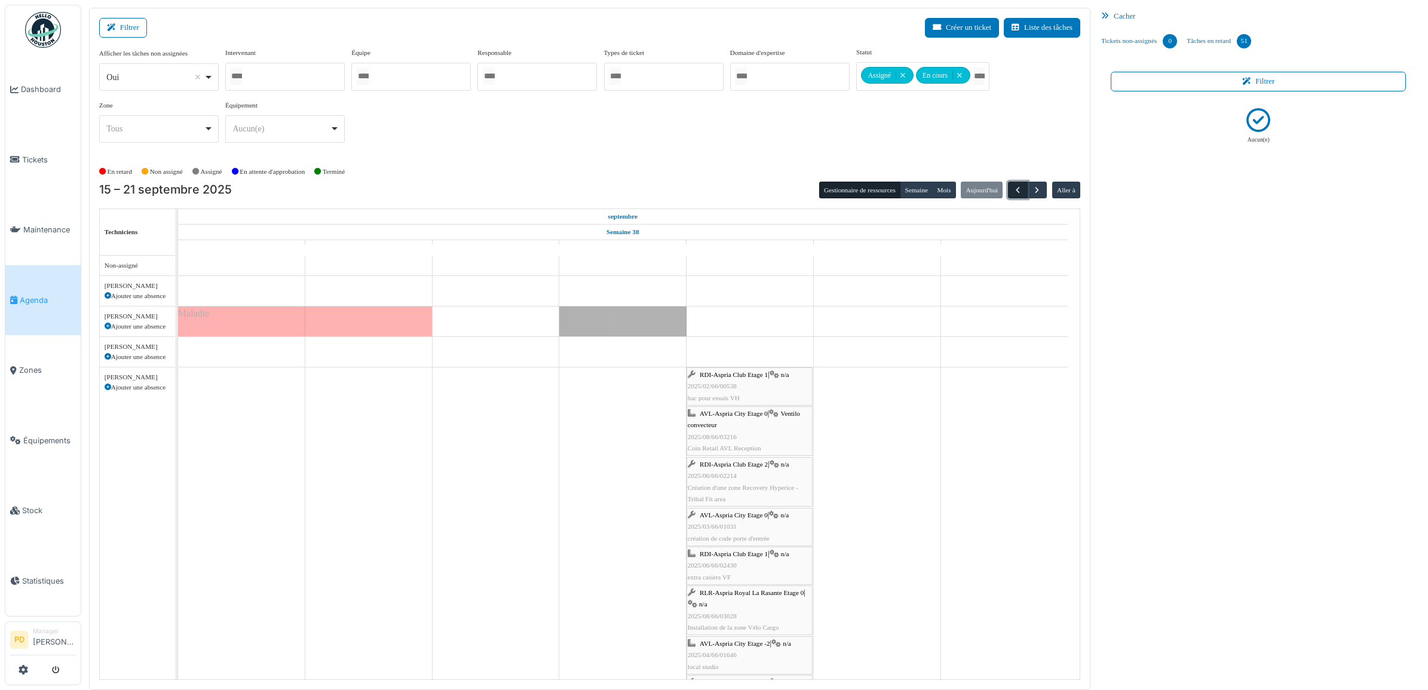
click at [1014, 192] on span "button" at bounding box center [1018, 190] width 10 height 10
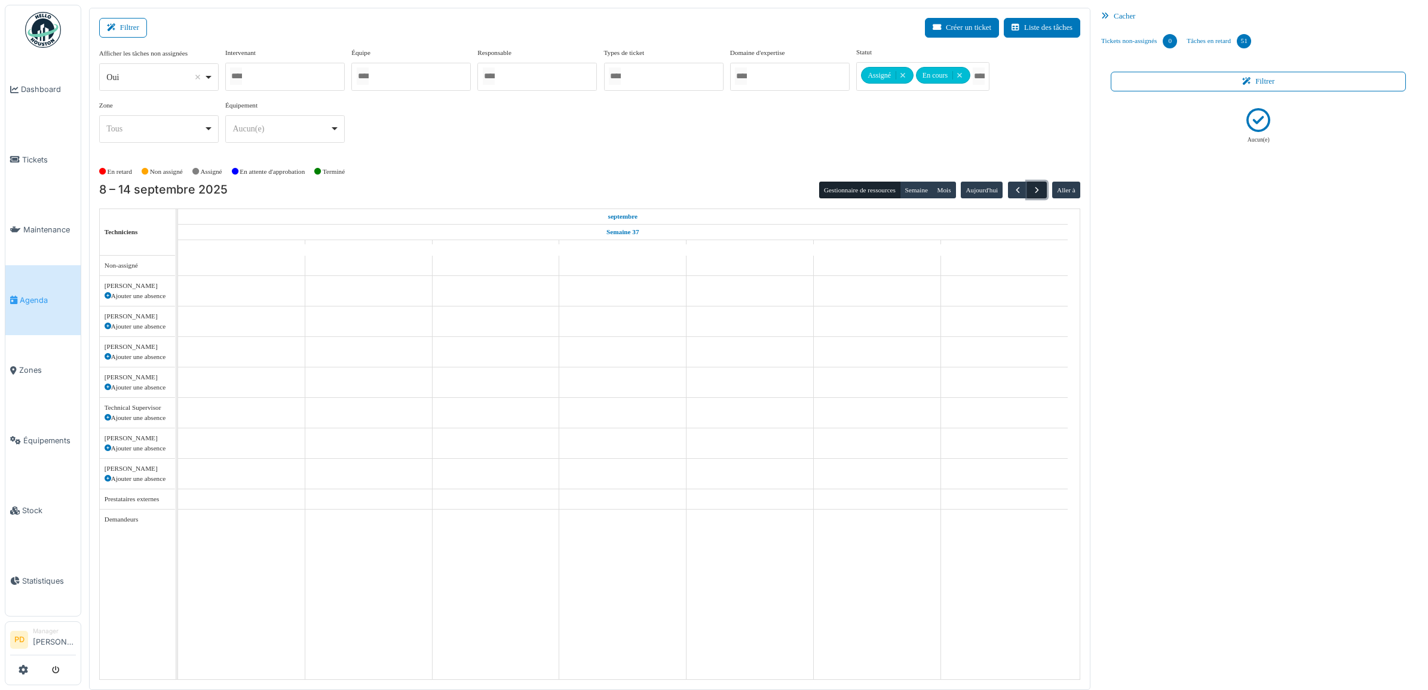
click at [1035, 190] on span "button" at bounding box center [1037, 190] width 10 height 10
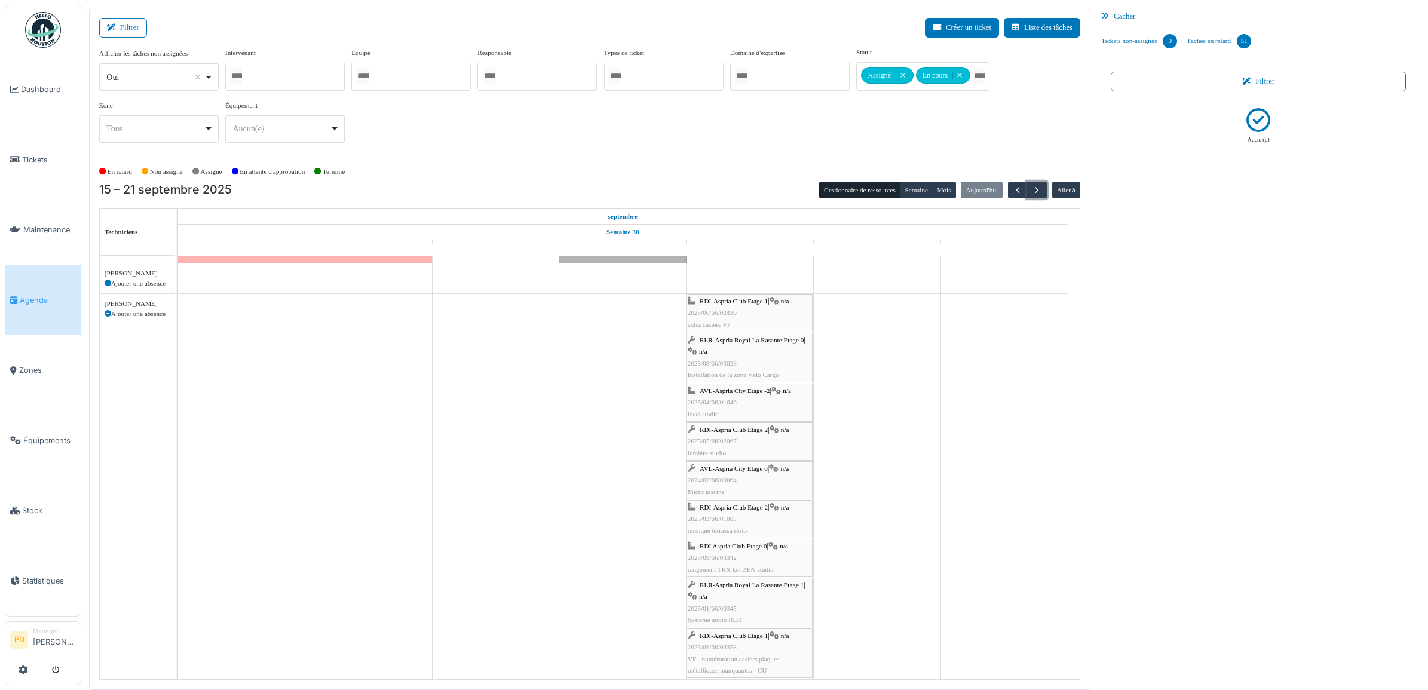
scroll to position [75, 0]
click at [748, 303] on span "RDI-Aspria Club Etage 1" at bounding box center [734, 299] width 68 height 7
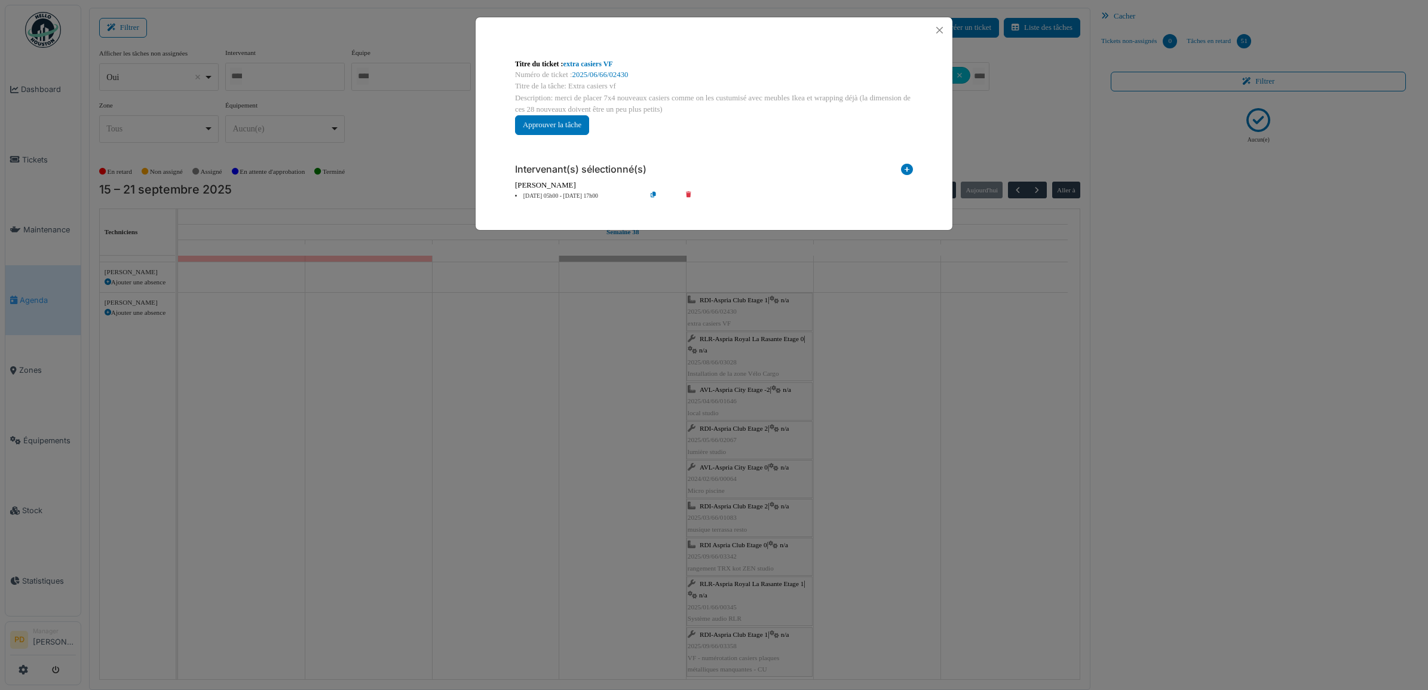
click at [583, 196] on li "19 sep 05h00 - 19 sep 17h00" at bounding box center [577, 196] width 137 height 9
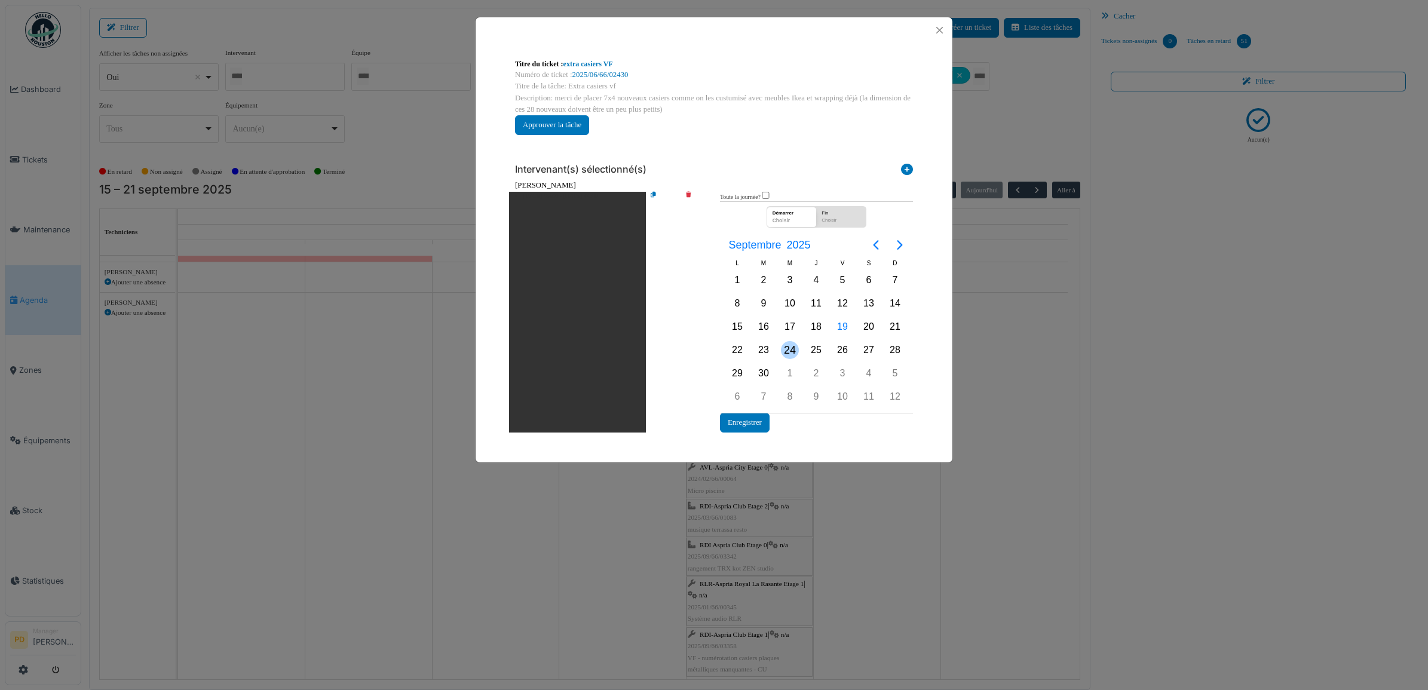
click at [793, 348] on div "24" at bounding box center [790, 350] width 18 height 18
click at [761, 420] on button "Enregistrer" at bounding box center [745, 423] width 50 height 20
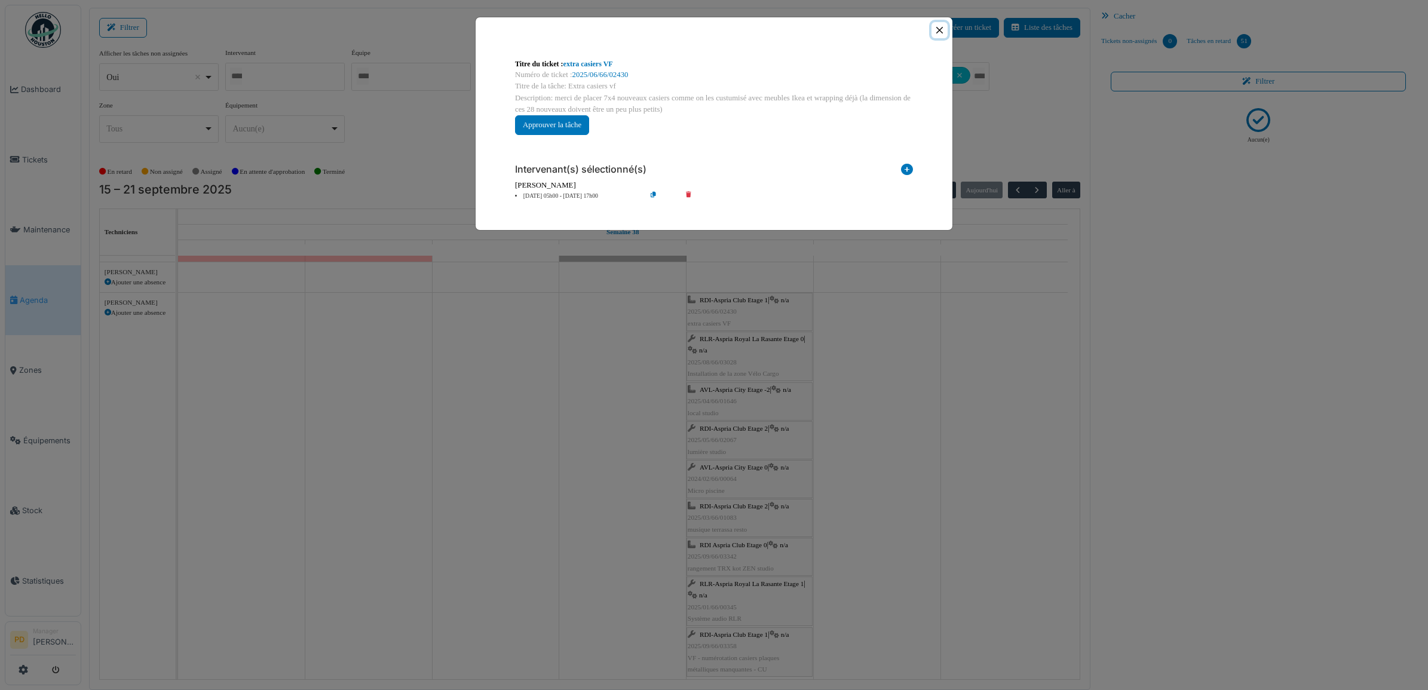
click at [939, 31] on button "Close" at bounding box center [940, 30] width 16 height 16
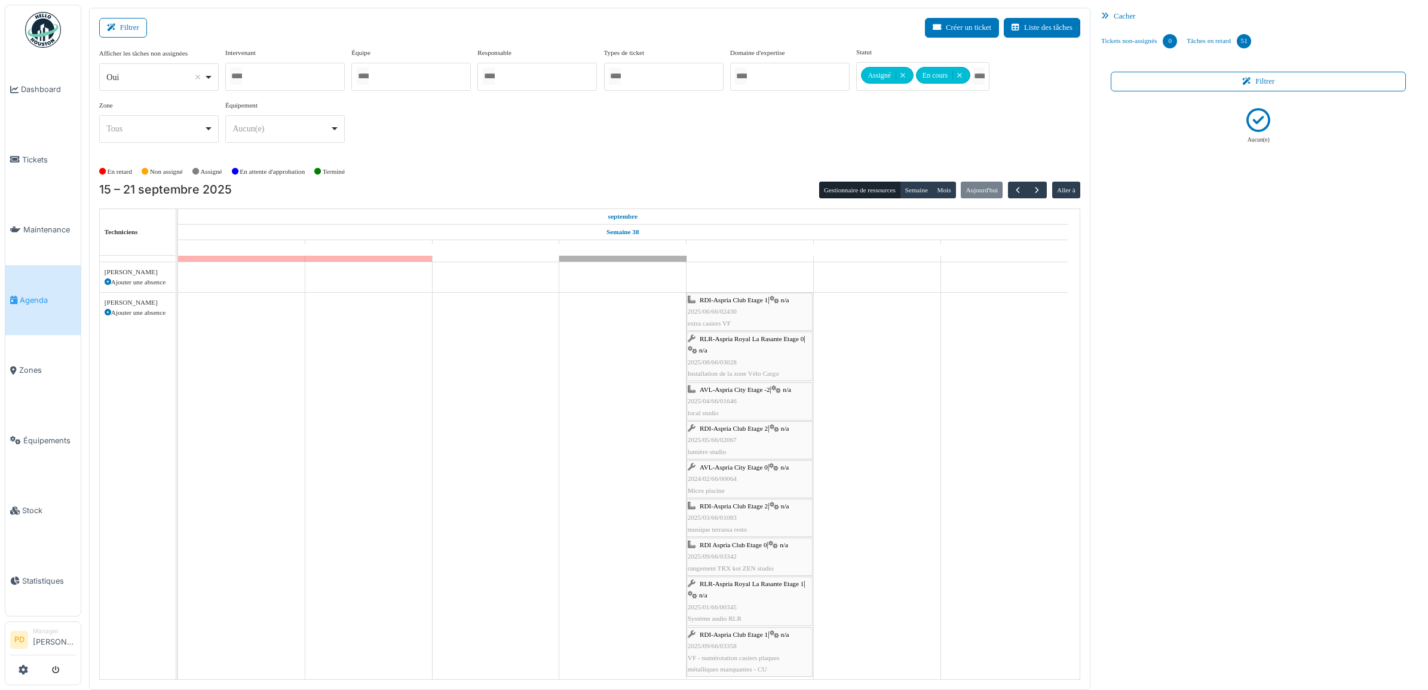
click at [762, 341] on span "RLR-Aspria Royal La Rasante Etage 0" at bounding box center [752, 338] width 104 height 7
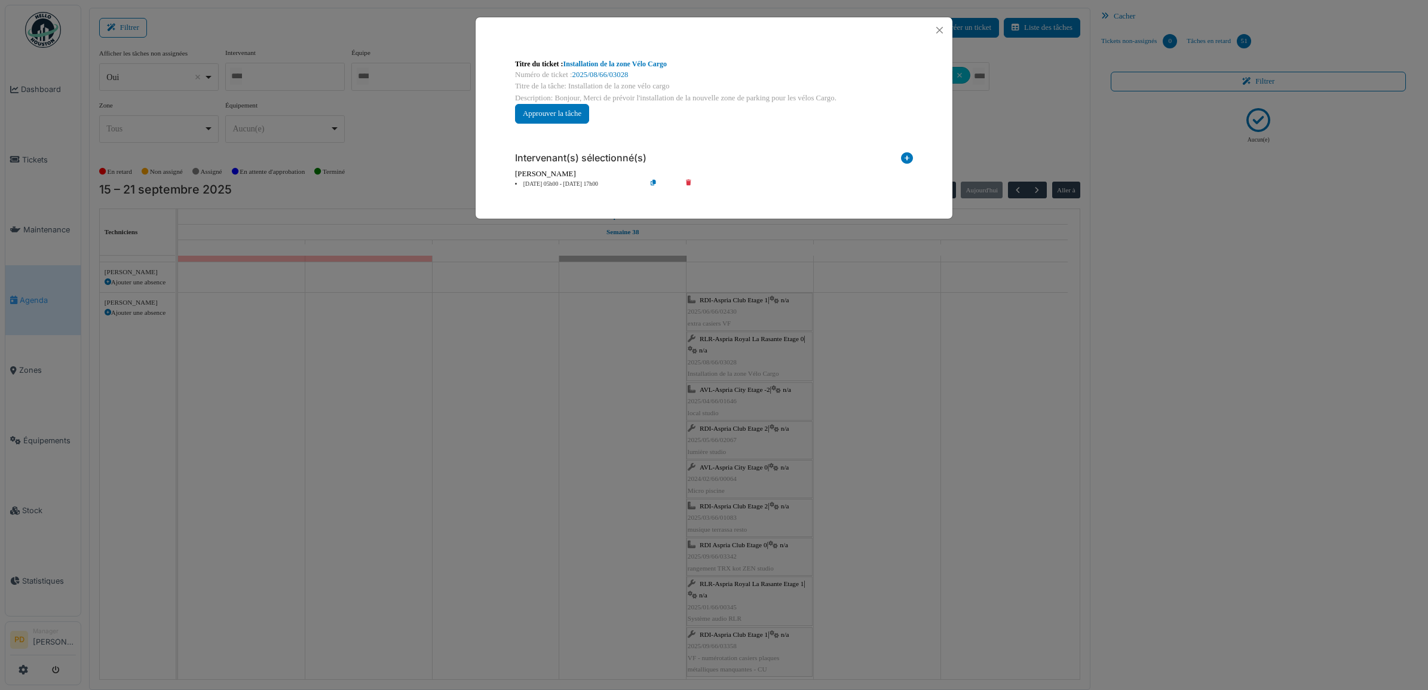
click at [569, 186] on li "19 sep 05h00 - 19 sep 17h00" at bounding box center [577, 184] width 137 height 9
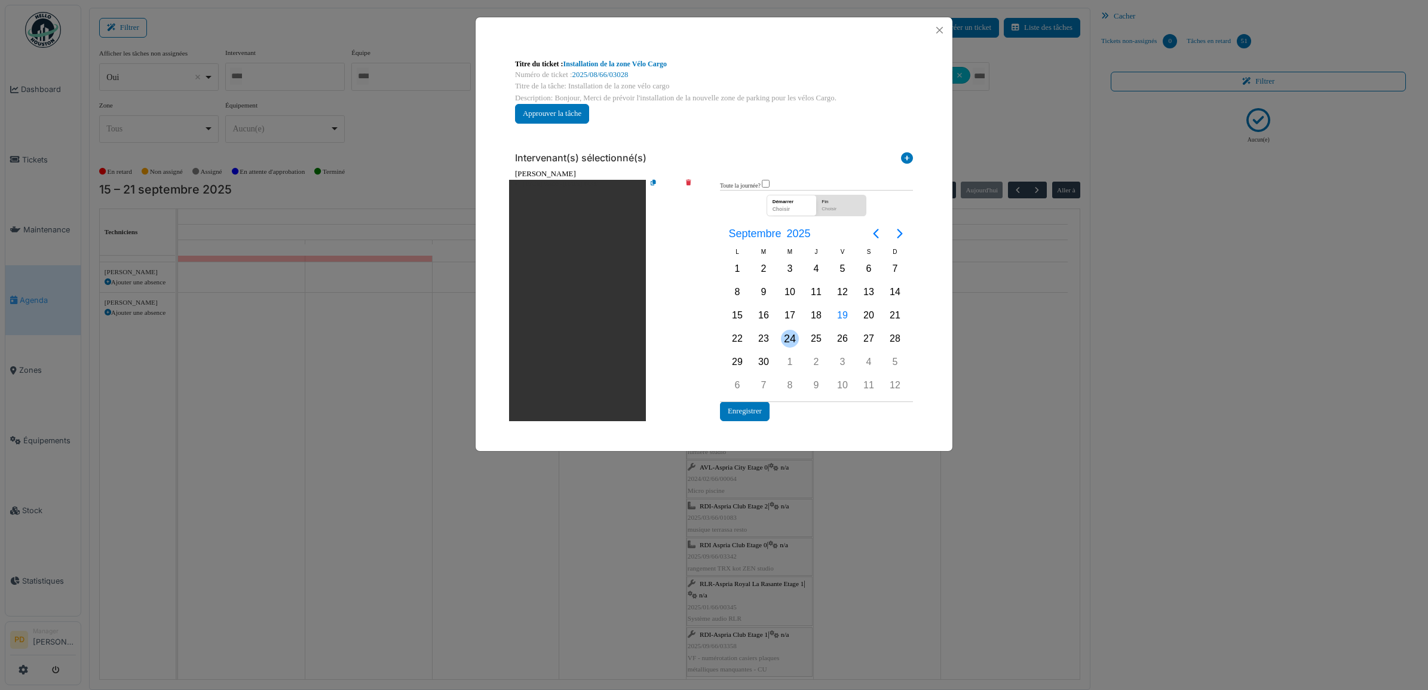
click at [787, 338] on div "24" at bounding box center [790, 339] width 18 height 18
click at [755, 409] on button "Enregistrer" at bounding box center [745, 412] width 50 height 20
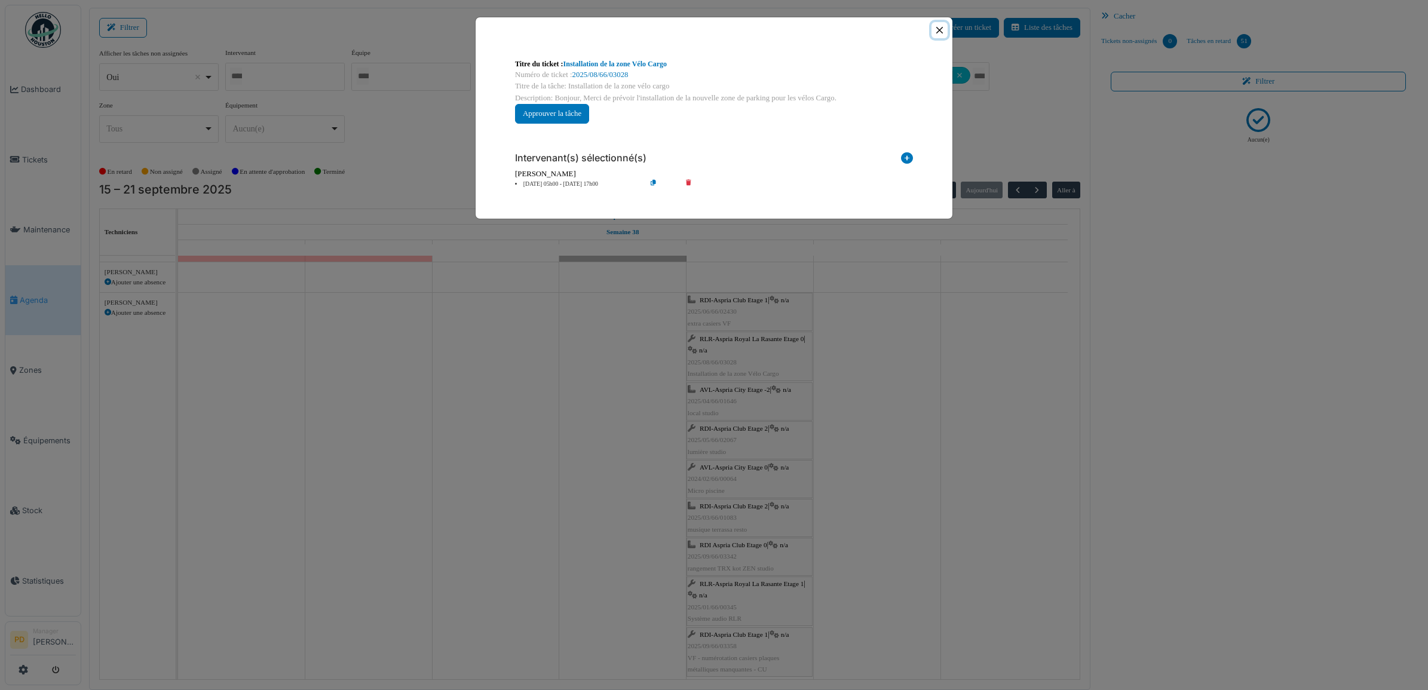
click at [943, 28] on button "Close" at bounding box center [940, 30] width 16 height 16
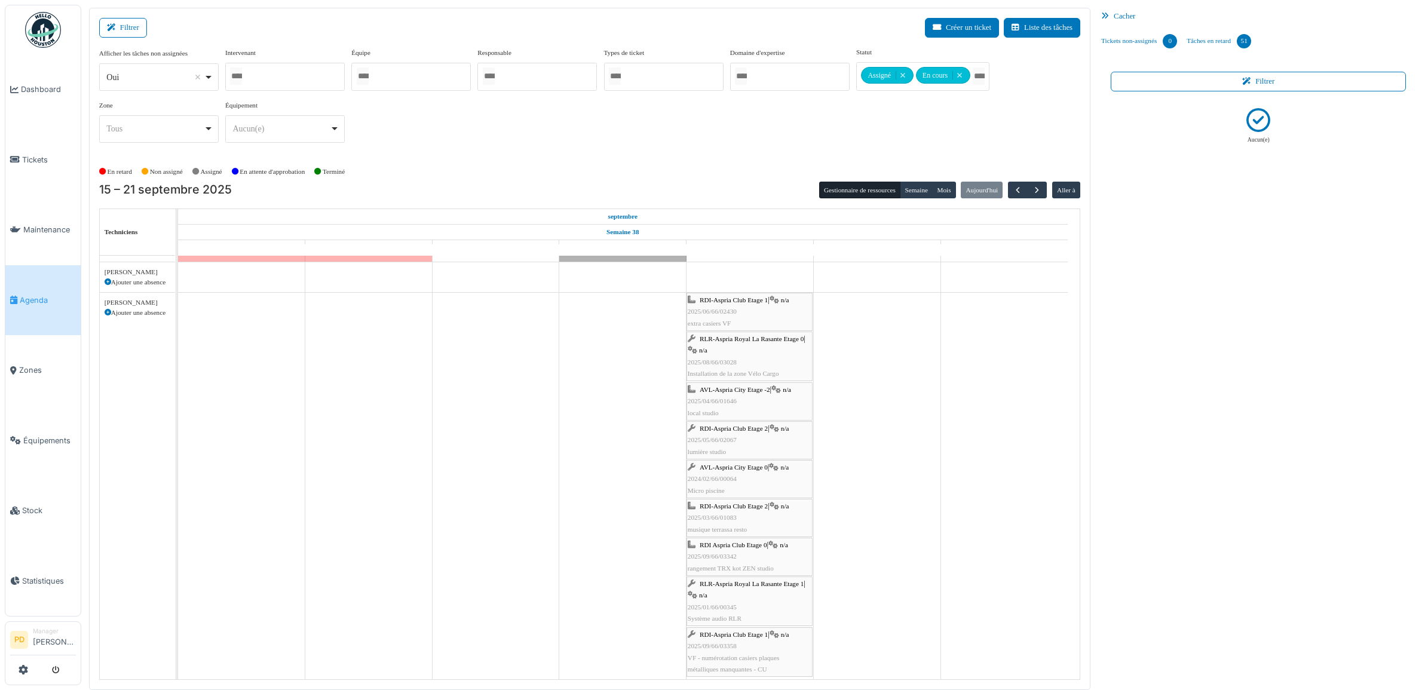
click at [725, 393] on span "AVL-Aspria City Etage -2" at bounding box center [735, 389] width 71 height 7
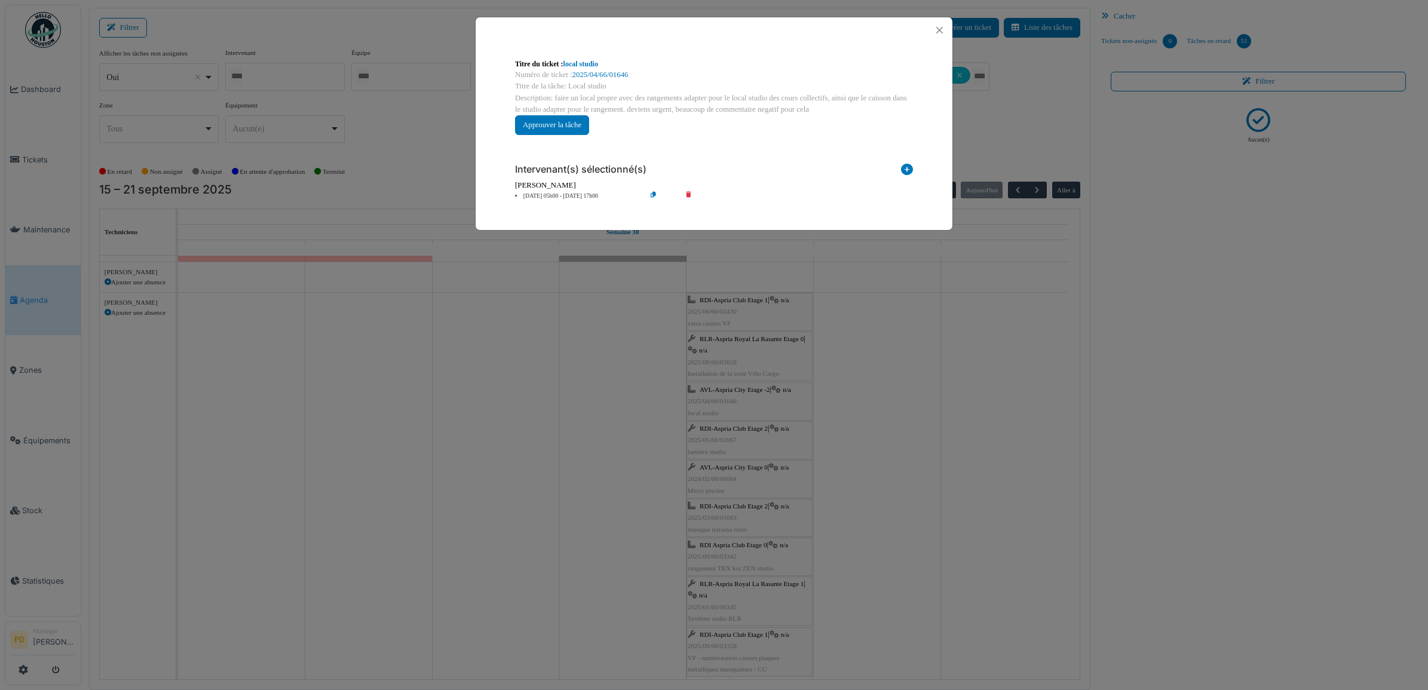
click at [567, 195] on li "19 sep 05h00 - 19 sep 17h00" at bounding box center [577, 196] width 137 height 9
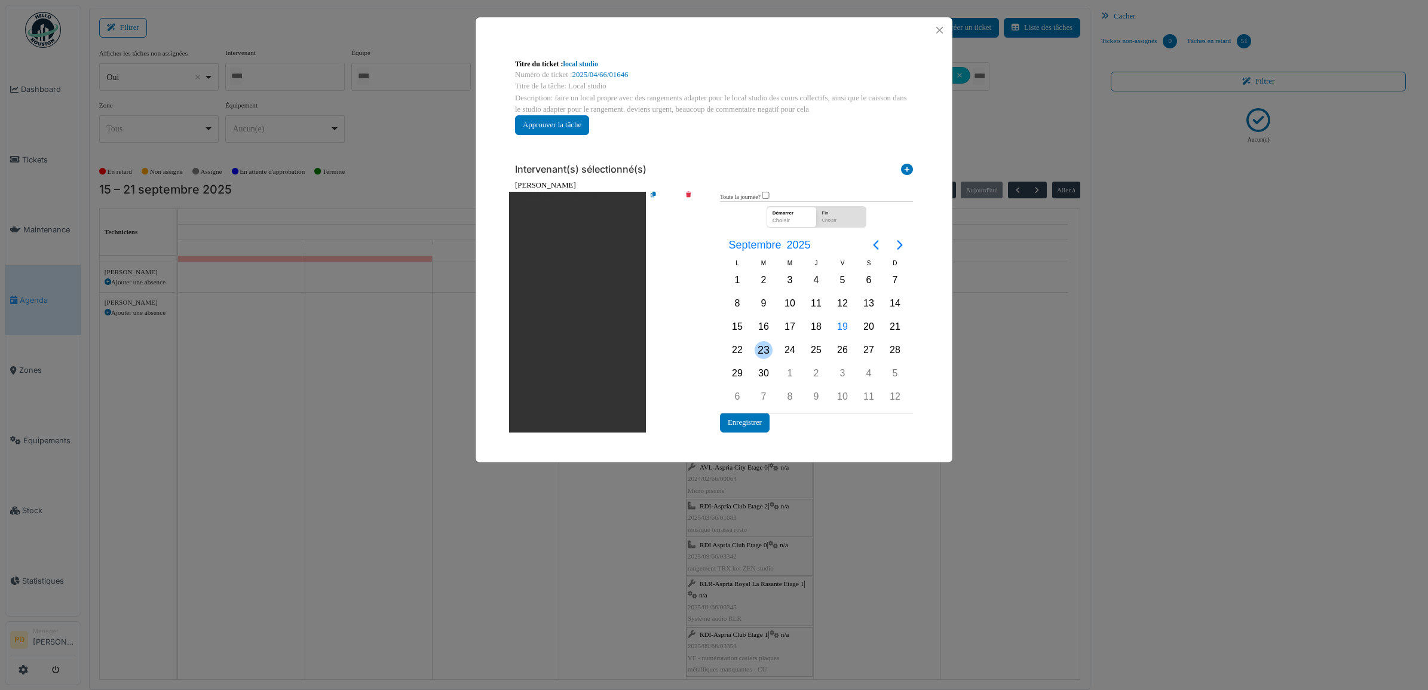
click at [769, 353] on div "23" at bounding box center [764, 350] width 18 height 18
click at [789, 217] on div "23/09/2025" at bounding box center [788, 222] width 37 height 10
click at [793, 351] on div "24" at bounding box center [790, 350] width 18 height 18
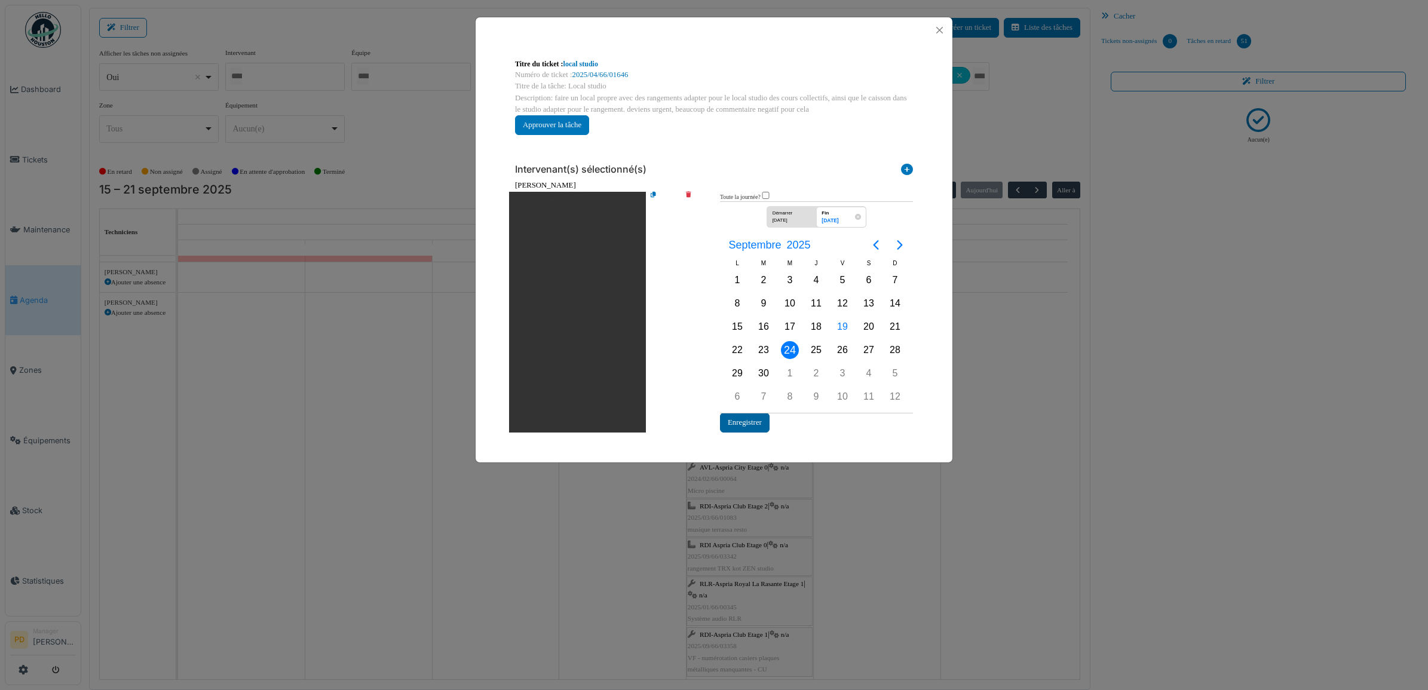
click at [759, 420] on button "Enregistrer" at bounding box center [745, 423] width 50 height 20
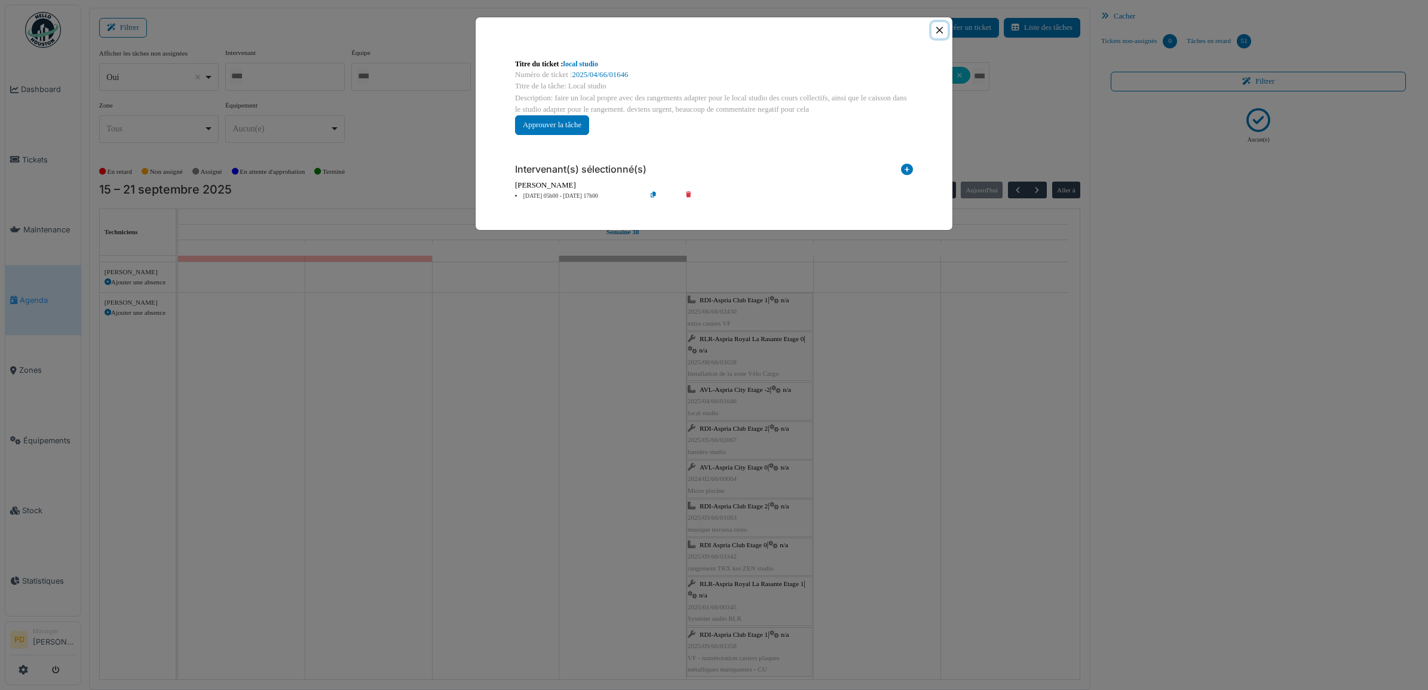
click at [939, 28] on button "Close" at bounding box center [940, 30] width 16 height 16
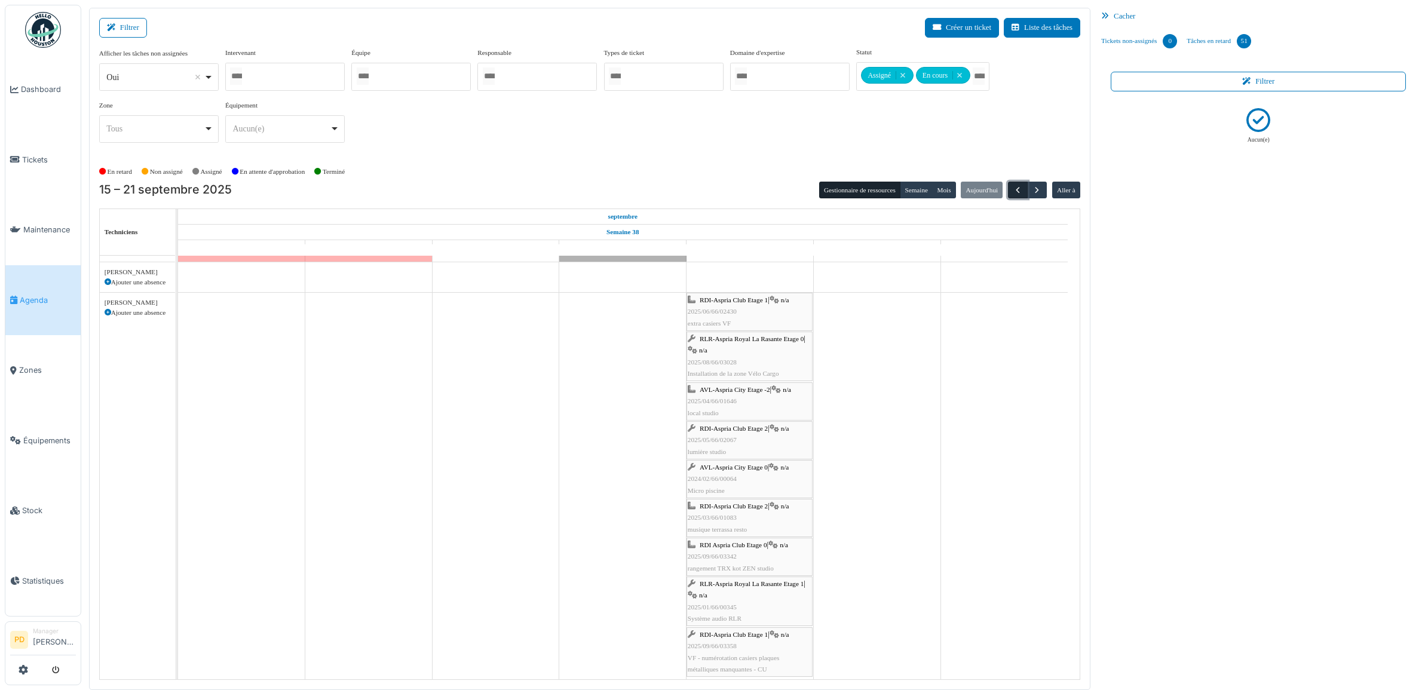
click at [1021, 191] on span "button" at bounding box center [1018, 190] width 10 height 10
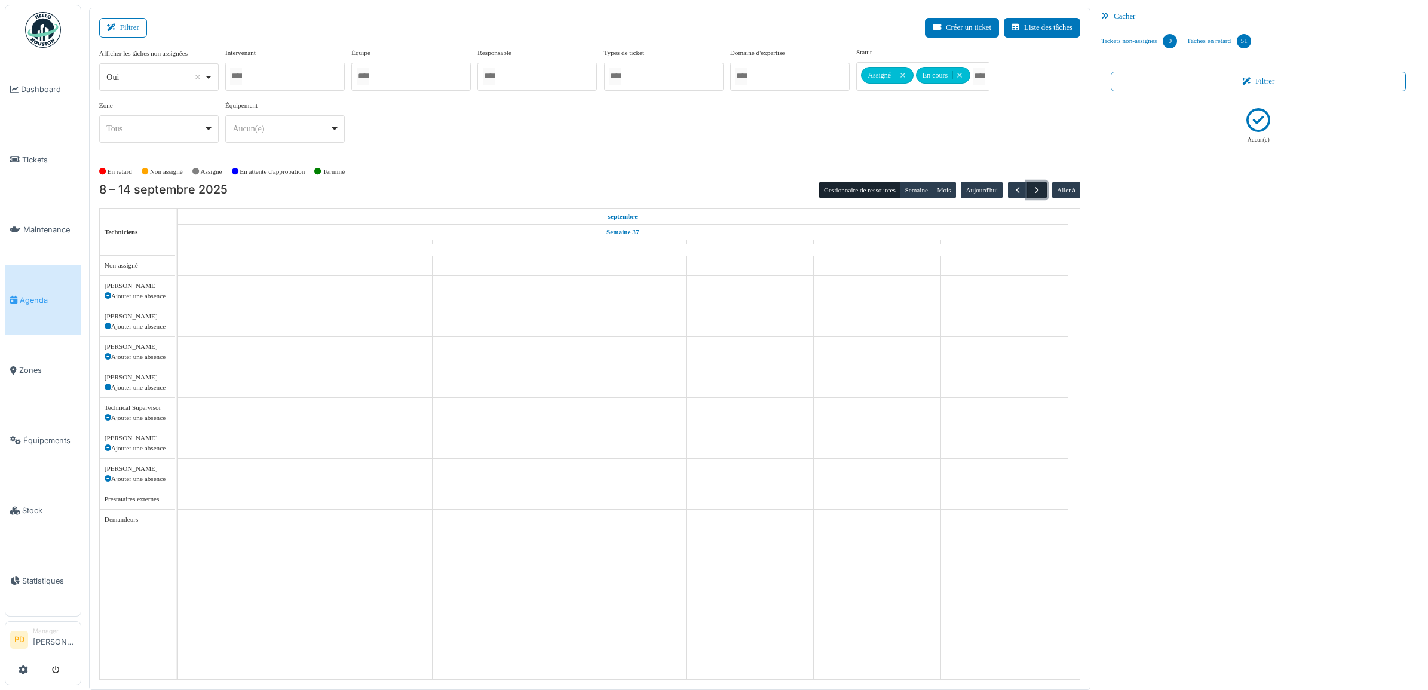
click at [1035, 188] on span "button" at bounding box center [1037, 190] width 10 height 10
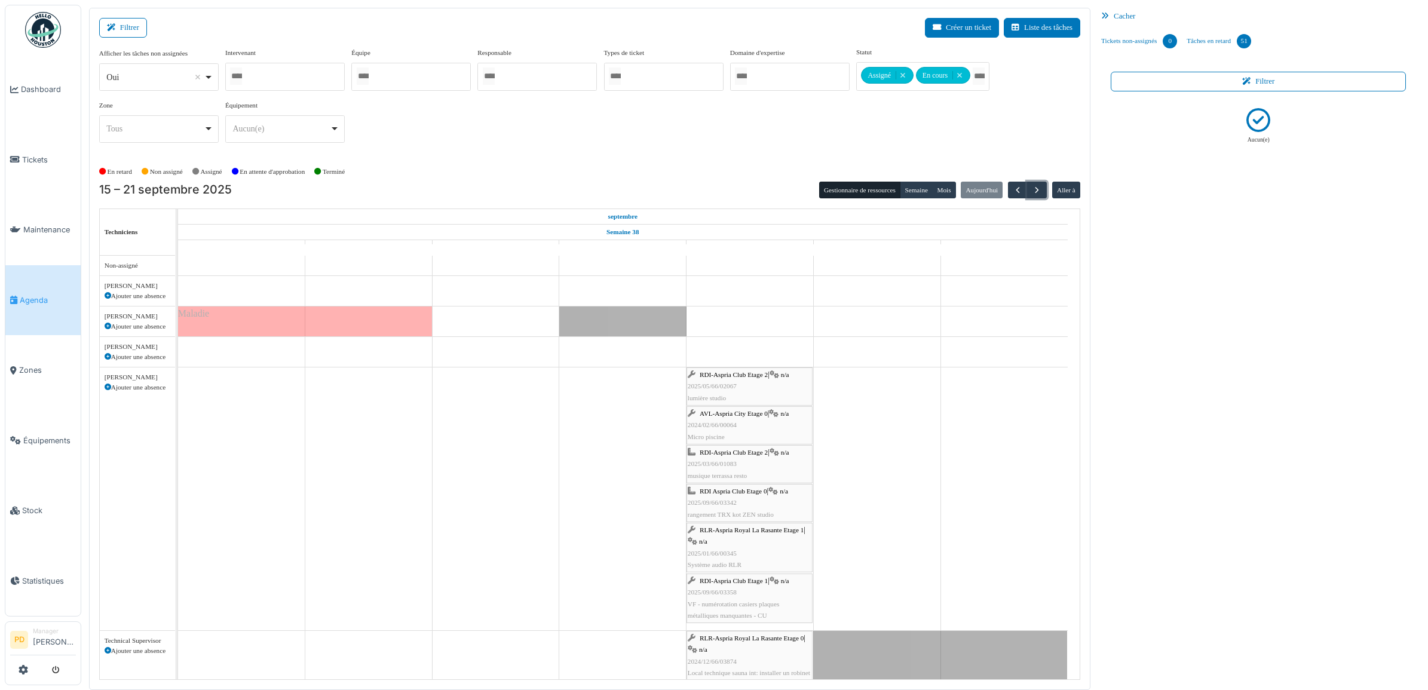
click at [755, 375] on span "RDI-Aspria Club Etage 2" at bounding box center [734, 374] width 68 height 7
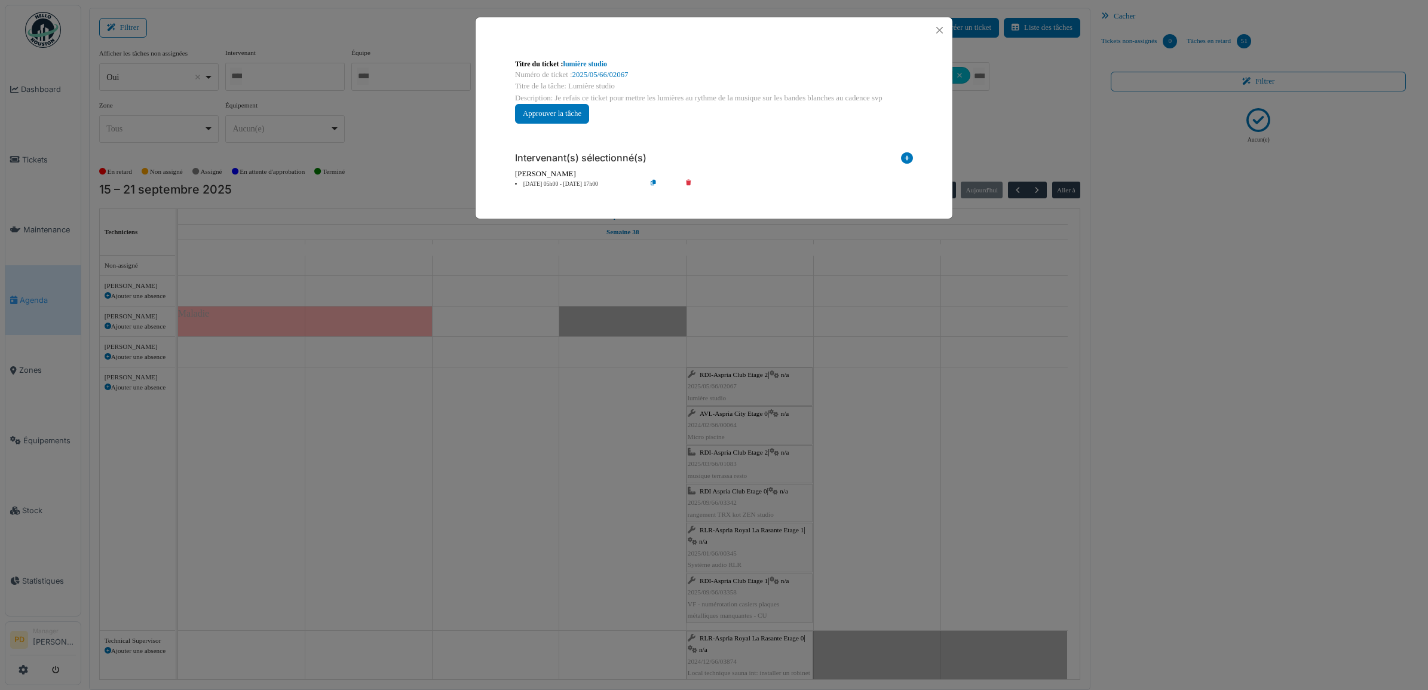
click at [564, 183] on li "19 sep 05h00 - 19 sep 17h00" at bounding box center [577, 184] width 137 height 9
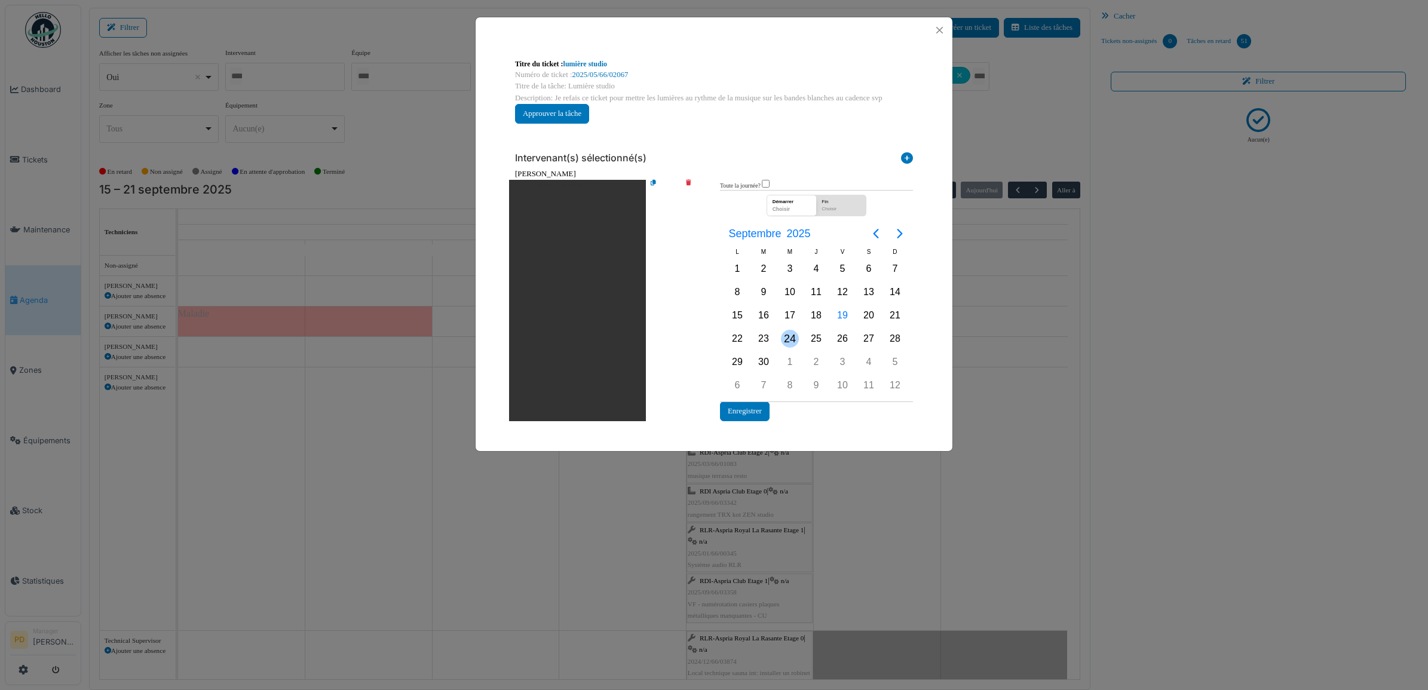
click at [791, 335] on div "24" at bounding box center [790, 339] width 18 height 18
drag, startPoint x: 791, startPoint y: 335, endPoint x: 778, endPoint y: 378, distance: 44.3
click at [790, 336] on div "24" at bounding box center [790, 339] width 18 height 18
click at [754, 411] on button "Enregistrer" at bounding box center [745, 412] width 50 height 20
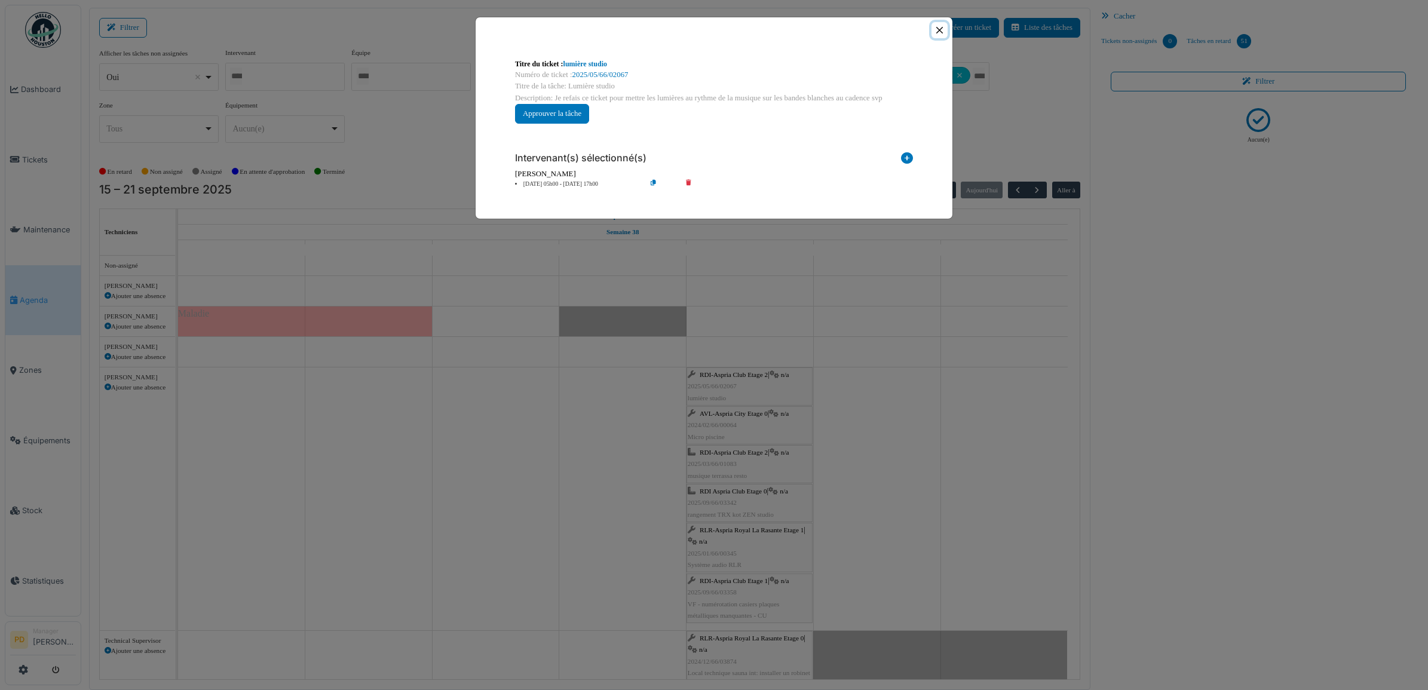
drag, startPoint x: 936, startPoint y: 33, endPoint x: 865, endPoint y: 192, distance: 173.9
click at [936, 34] on button "Close" at bounding box center [940, 30] width 16 height 16
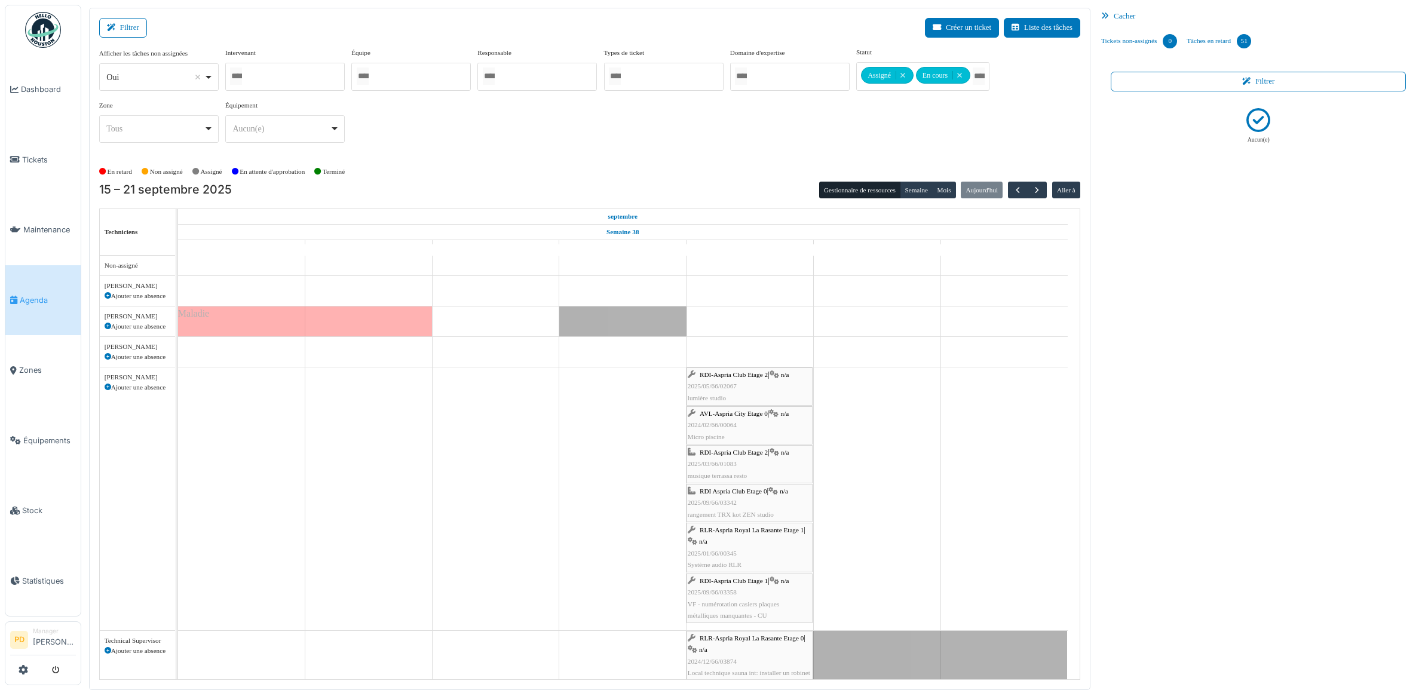
click at [754, 420] on div "AVL-Aspria City Etage 0 | n/a 2024/02/66/00064 Micro piscine" at bounding box center [750, 425] width 124 height 35
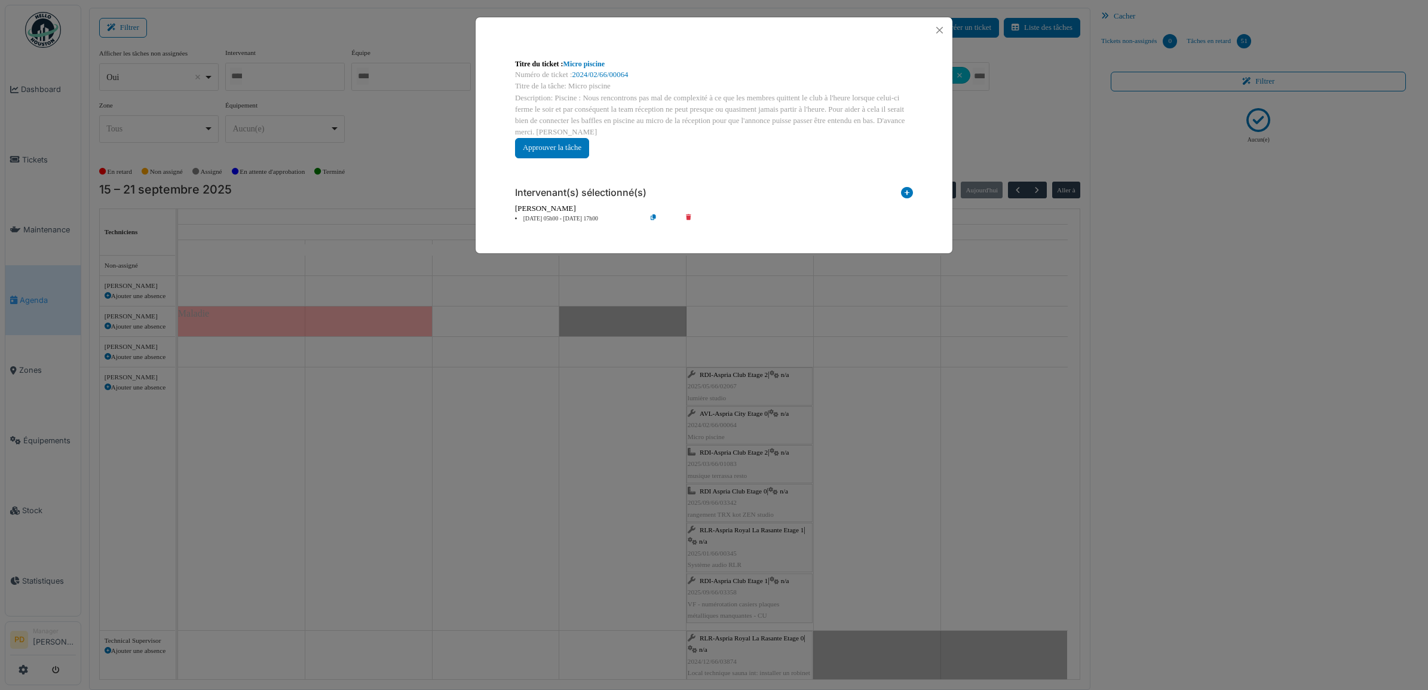
click at [572, 216] on li "19 sep 05h00 - 19 sep 17h00" at bounding box center [577, 219] width 137 height 9
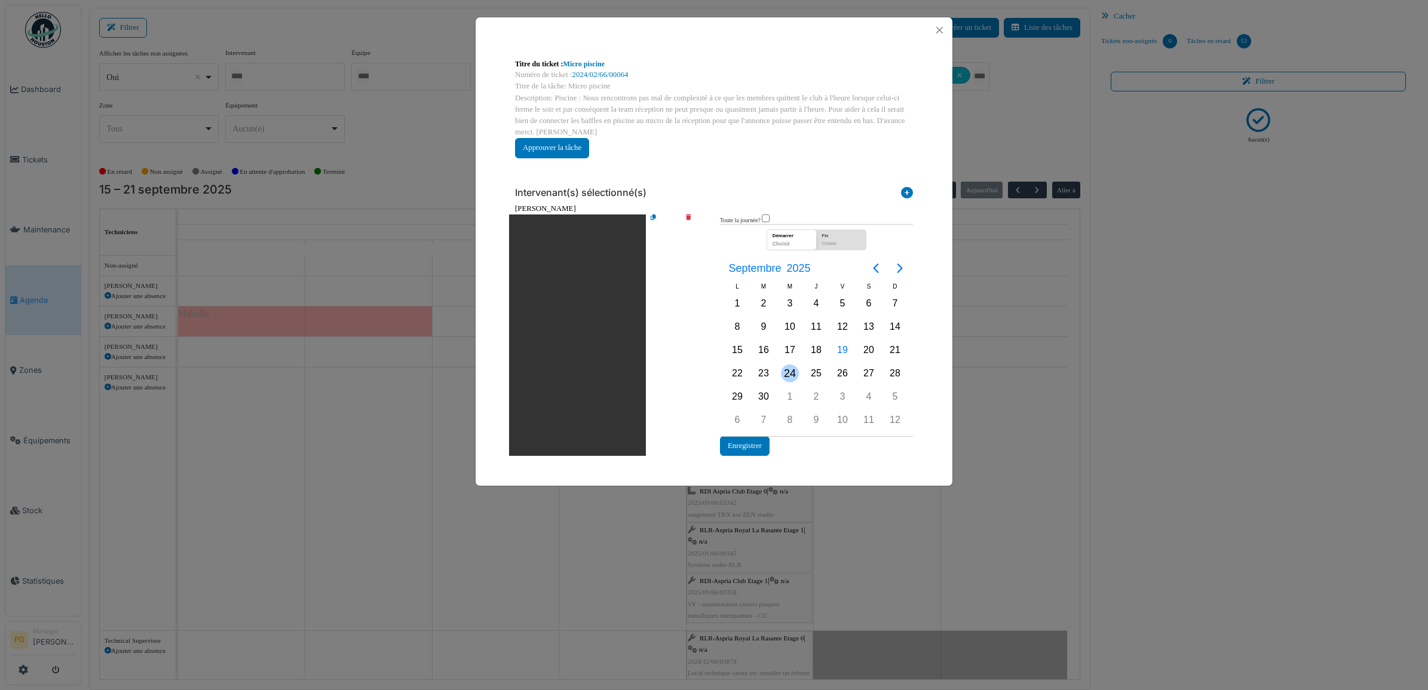
click at [791, 374] on div "24" at bounding box center [790, 374] width 18 height 18
drag, startPoint x: 791, startPoint y: 374, endPoint x: 757, endPoint y: 442, distance: 76.7
click at [757, 443] on button "Enregistrer" at bounding box center [745, 446] width 50 height 20
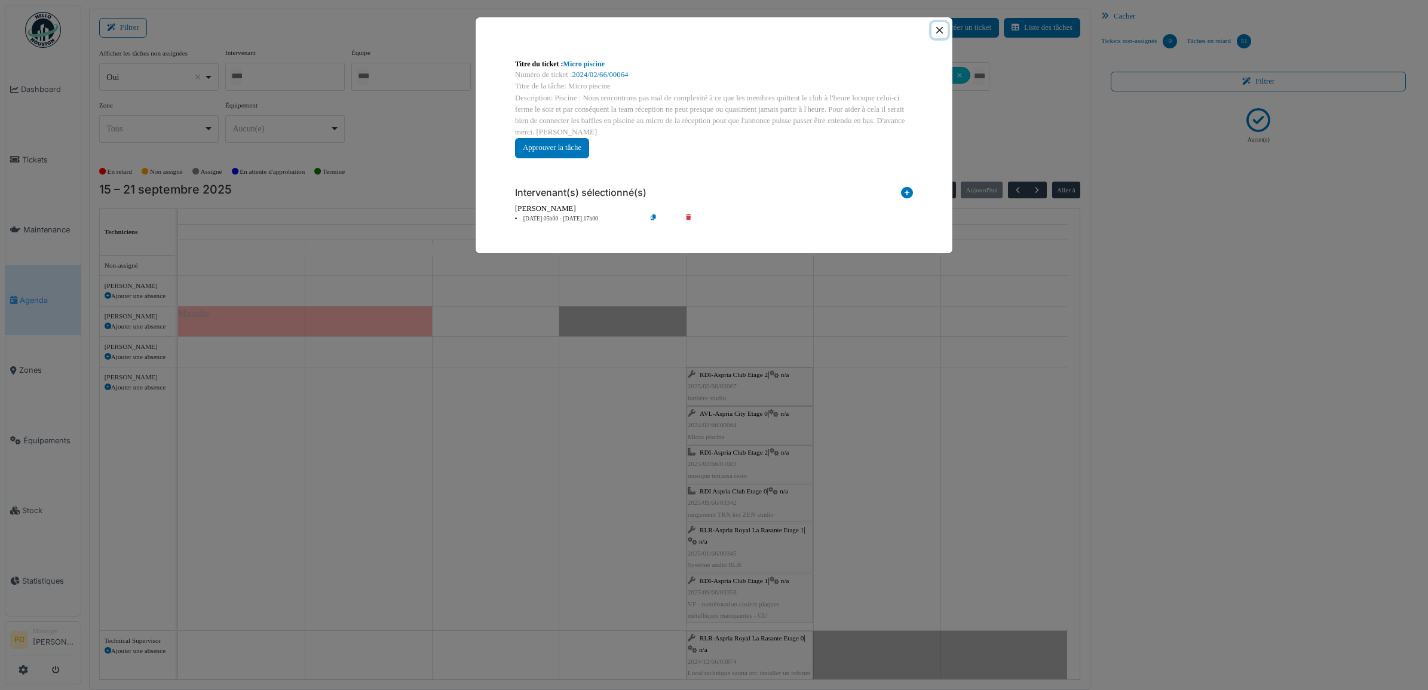
click at [937, 27] on button "Close" at bounding box center [940, 30] width 16 height 16
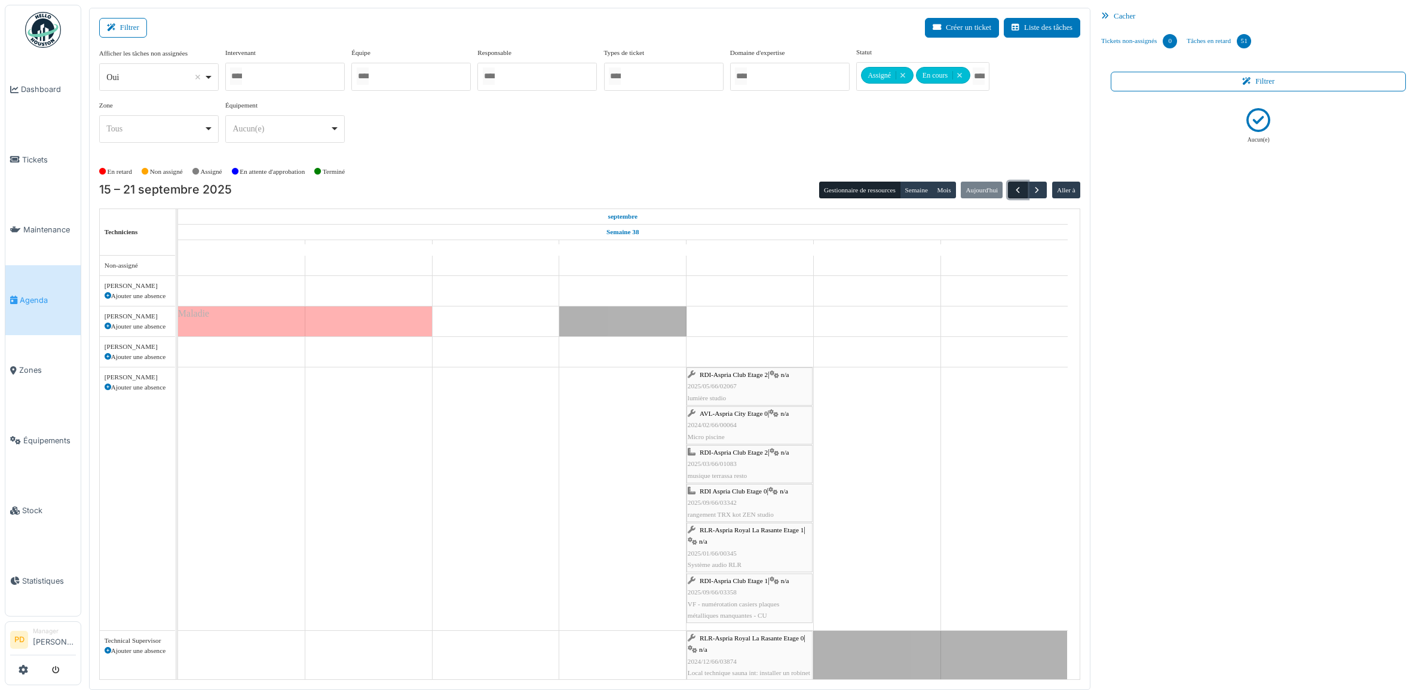
drag, startPoint x: 1013, startPoint y: 193, endPoint x: 1027, endPoint y: 192, distance: 13.8
click at [1014, 194] on span "button" at bounding box center [1018, 190] width 10 height 10
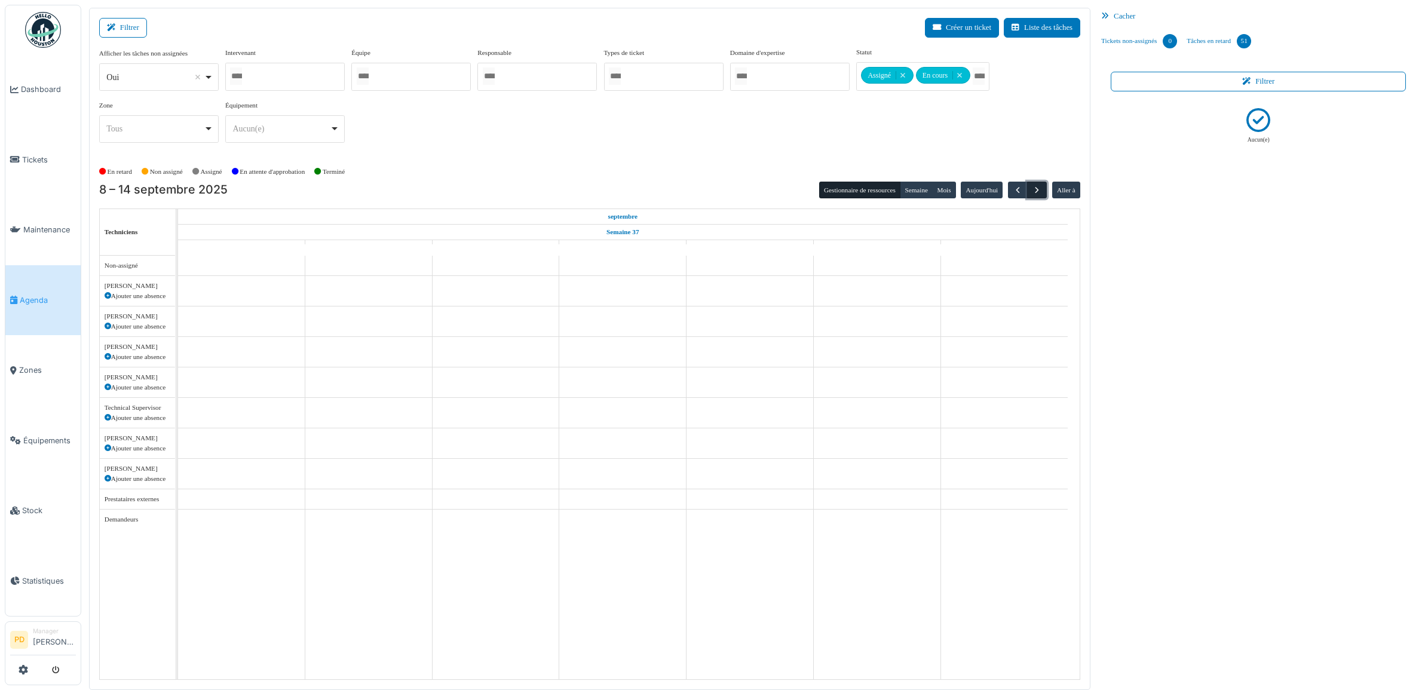
click at [1035, 188] on span "button" at bounding box center [1037, 190] width 10 height 10
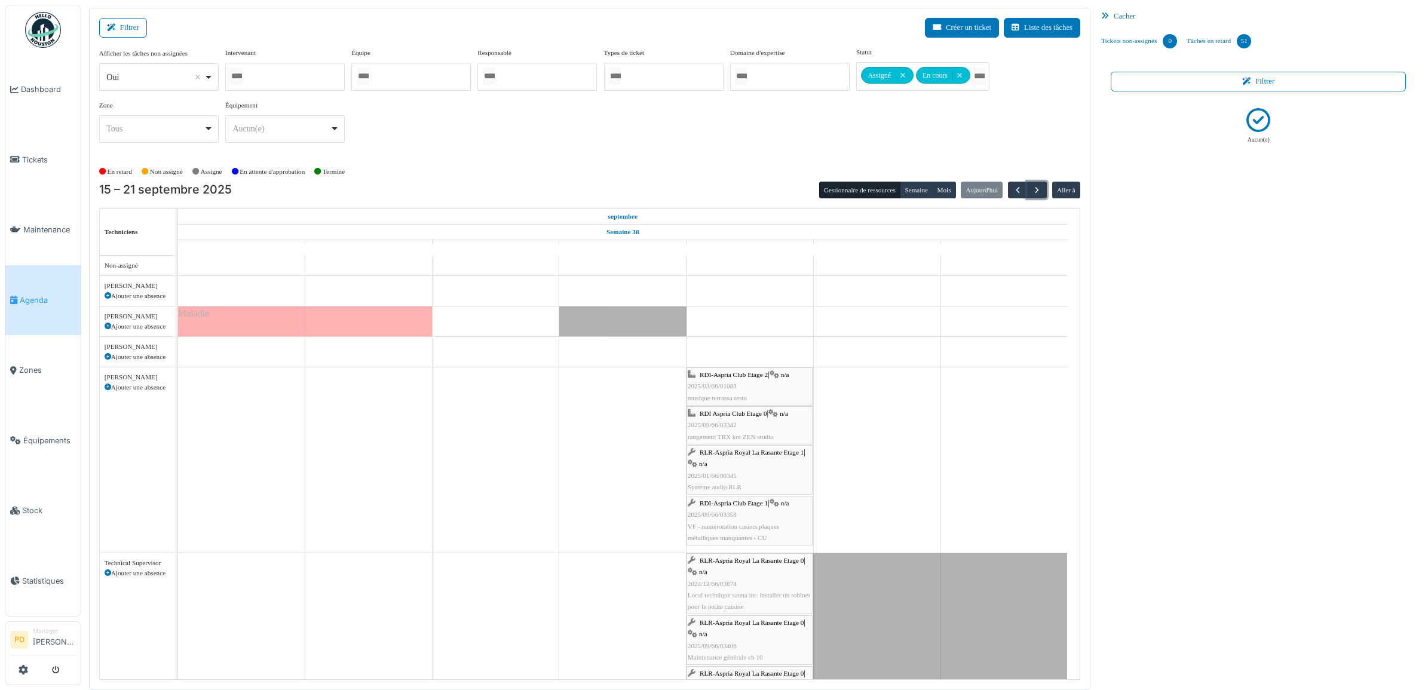
click at [745, 378] on span "RDI-Aspria Club Etage 2" at bounding box center [734, 374] width 68 height 7
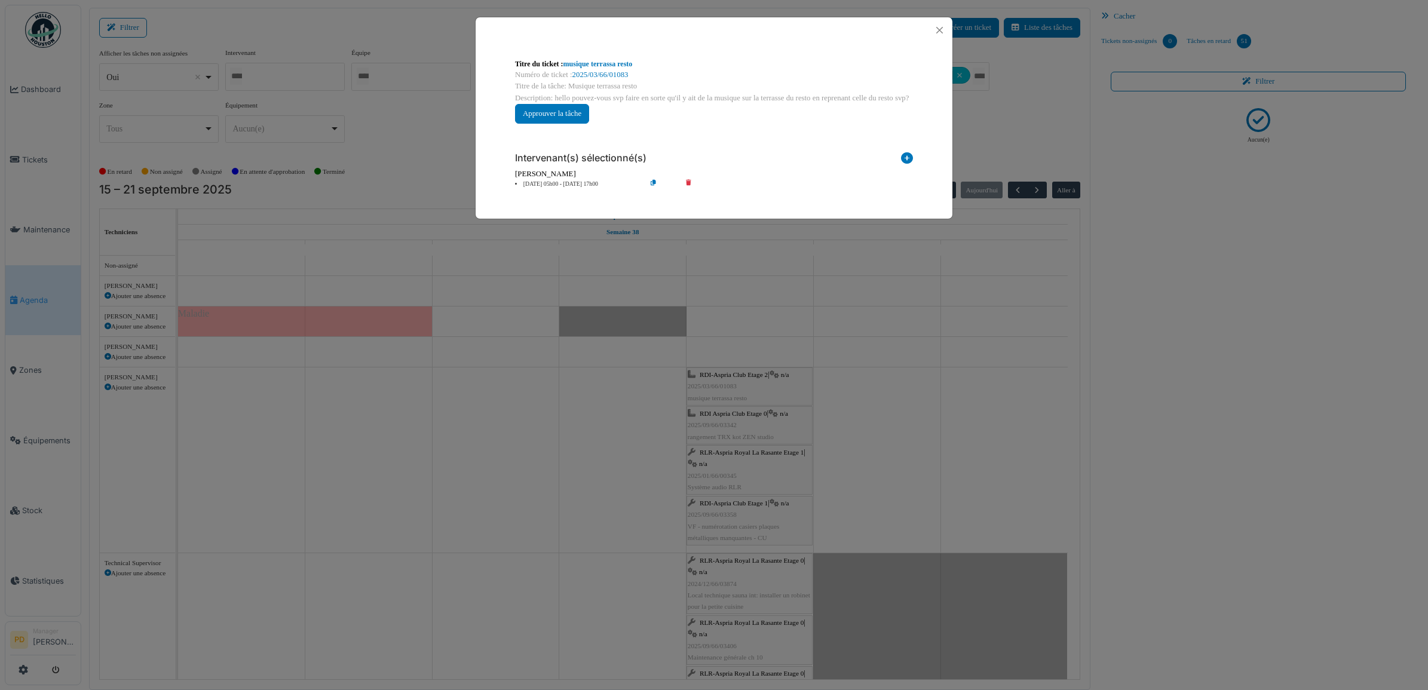
click at [566, 184] on li "19 sep 05h00 - 19 sep 17h00" at bounding box center [577, 184] width 137 height 9
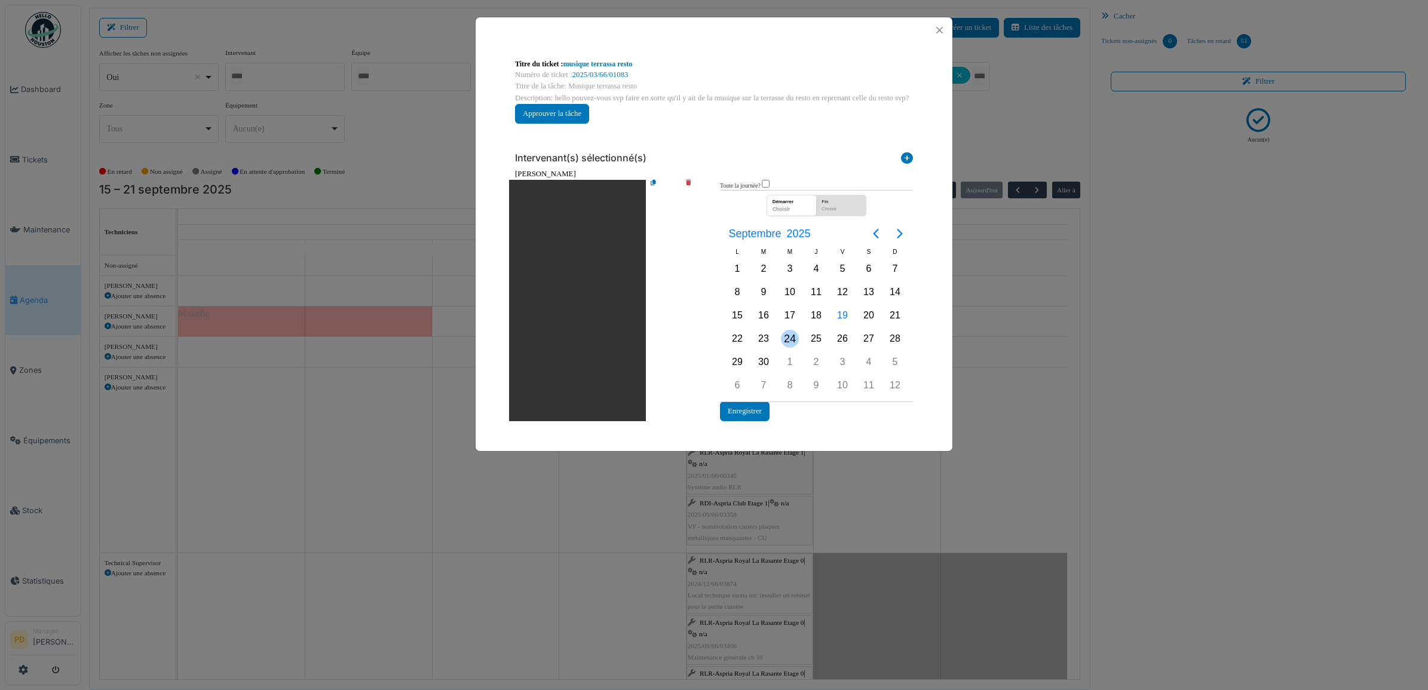
click at [791, 335] on div "24" at bounding box center [790, 339] width 18 height 18
drag, startPoint x: 791, startPoint y: 335, endPoint x: 788, endPoint y: 345, distance: 10.0
click at [790, 336] on div "24" at bounding box center [790, 339] width 18 height 18
click at [752, 411] on button "Enregistrer" at bounding box center [745, 412] width 50 height 20
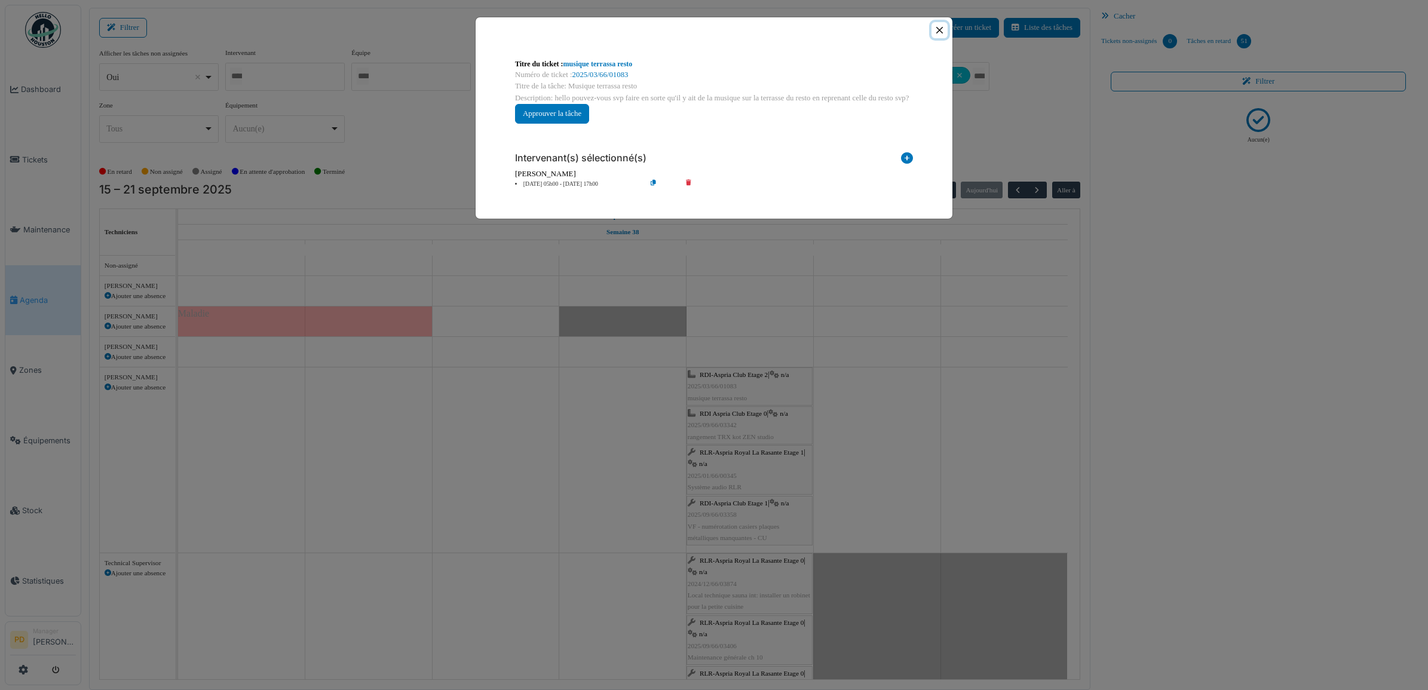
click at [943, 33] on button "Close" at bounding box center [940, 30] width 16 height 16
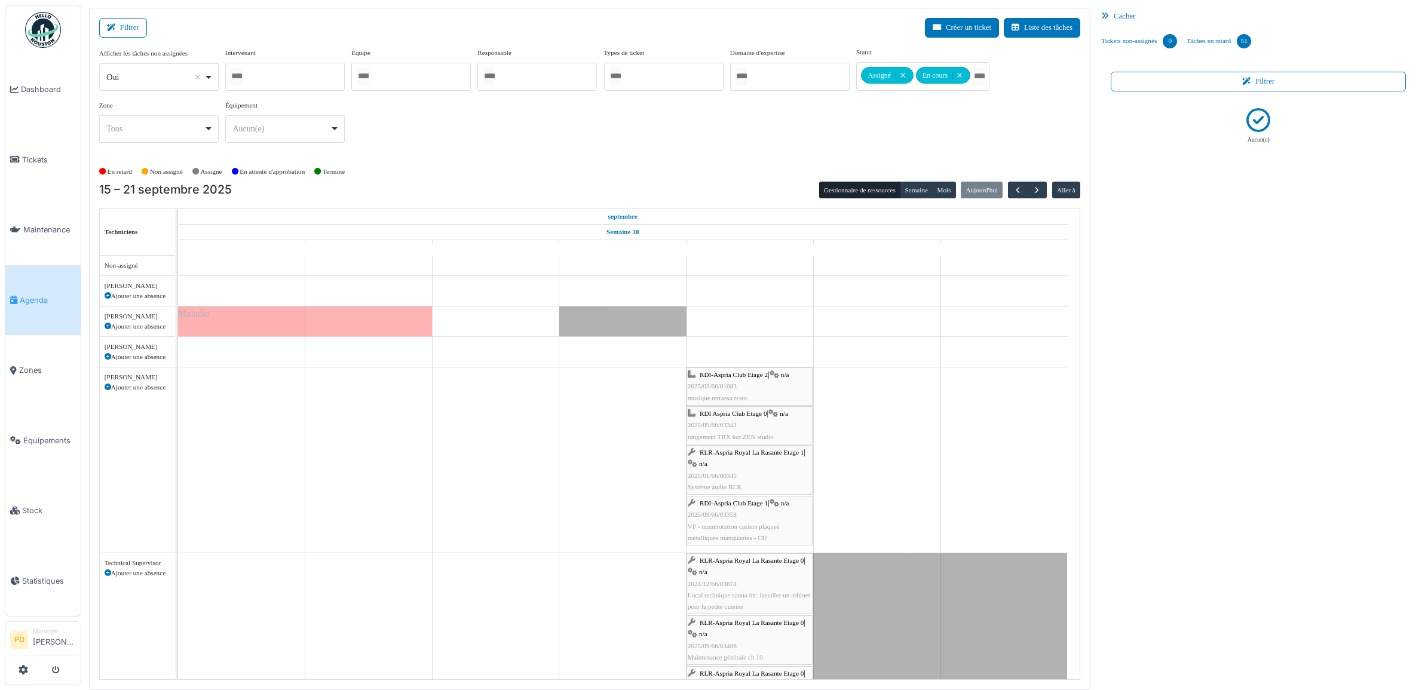
click at [745, 416] on span "RDI Aspria Club Etage 0" at bounding box center [733, 413] width 67 height 7
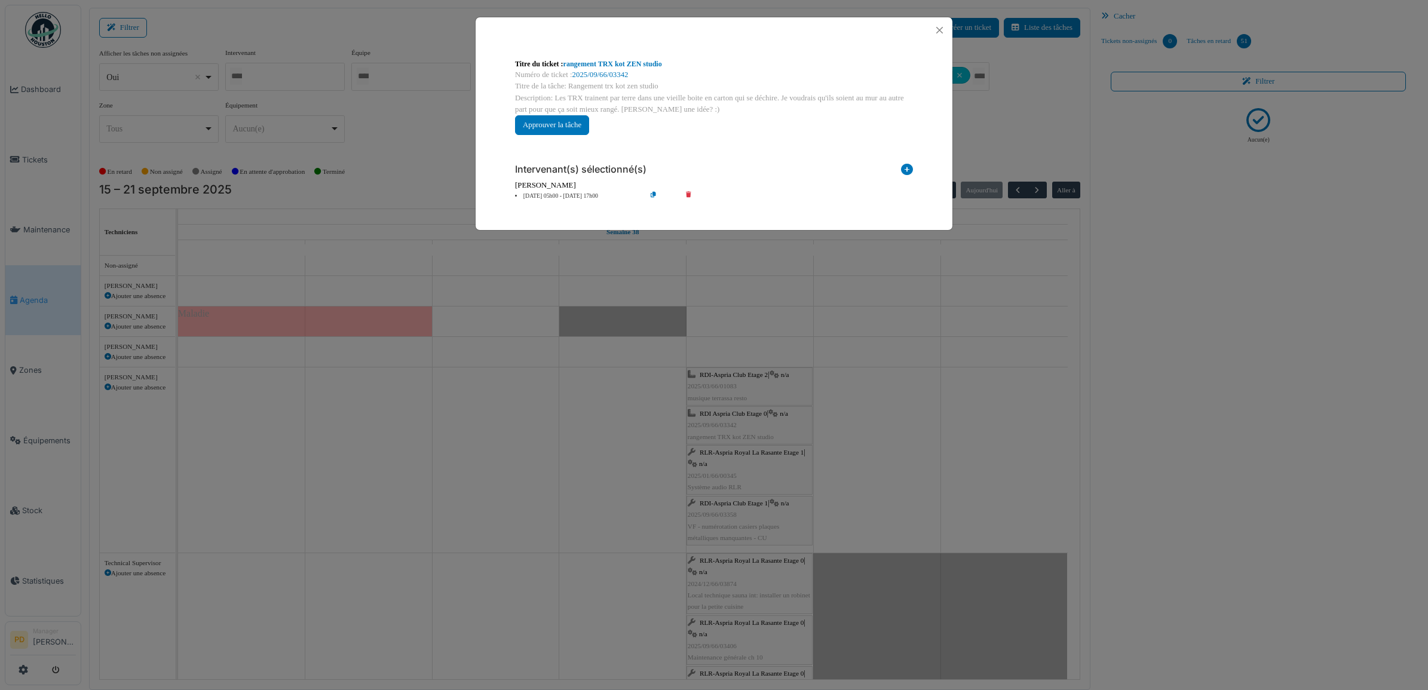
click at [563, 193] on li "19 sep 05h00 - 19 sep 17h00" at bounding box center [577, 196] width 137 height 9
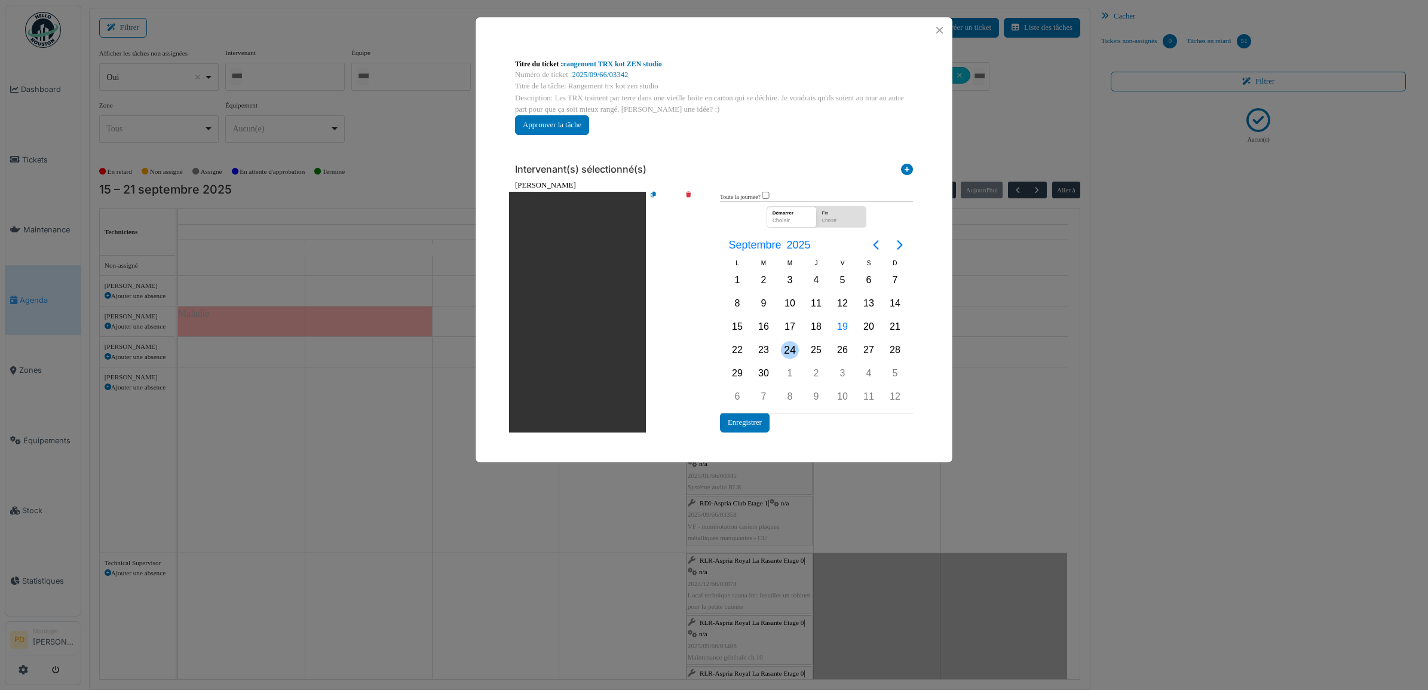
click at [784, 350] on div "24" at bounding box center [790, 350] width 18 height 18
click at [784, 348] on div "24" at bounding box center [790, 350] width 18 height 18
click at [751, 419] on button "Enregistrer" at bounding box center [745, 423] width 50 height 20
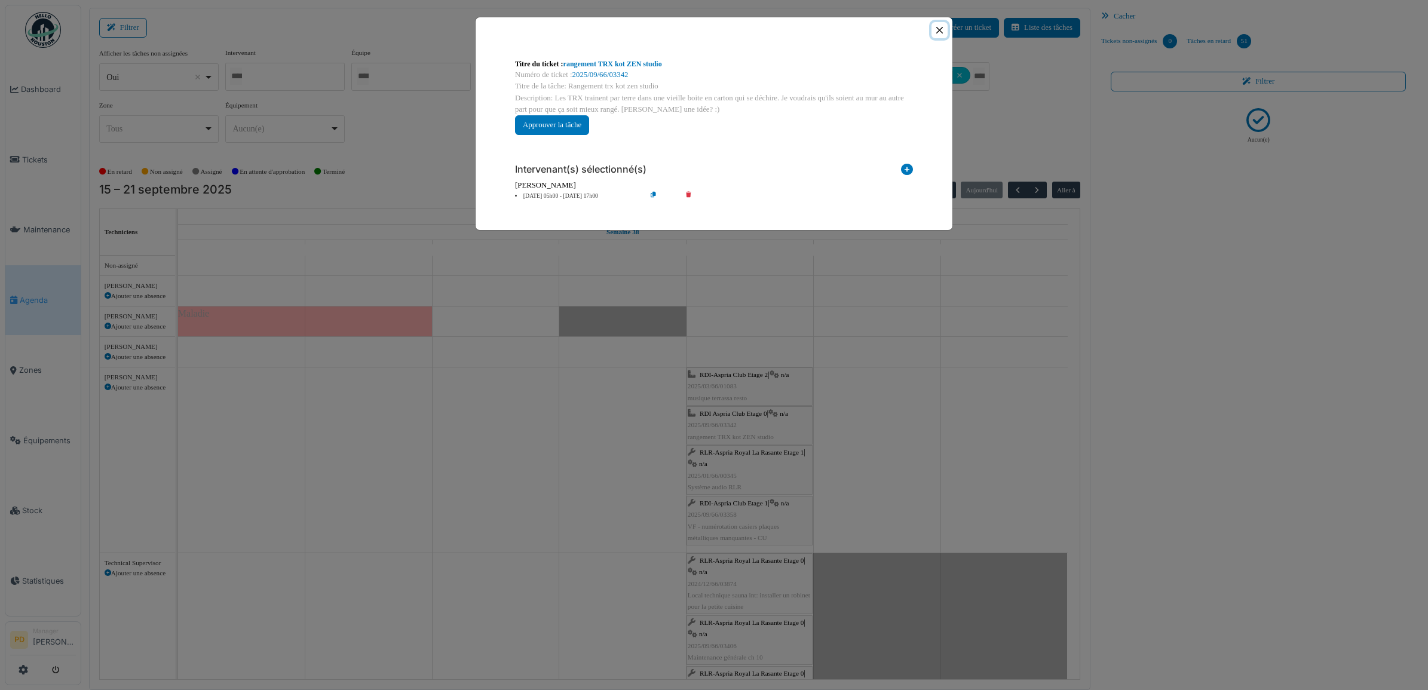
drag, startPoint x: 941, startPoint y: 33, endPoint x: 867, endPoint y: 198, distance: 181.1
click at [940, 33] on button "Close" at bounding box center [940, 30] width 16 height 16
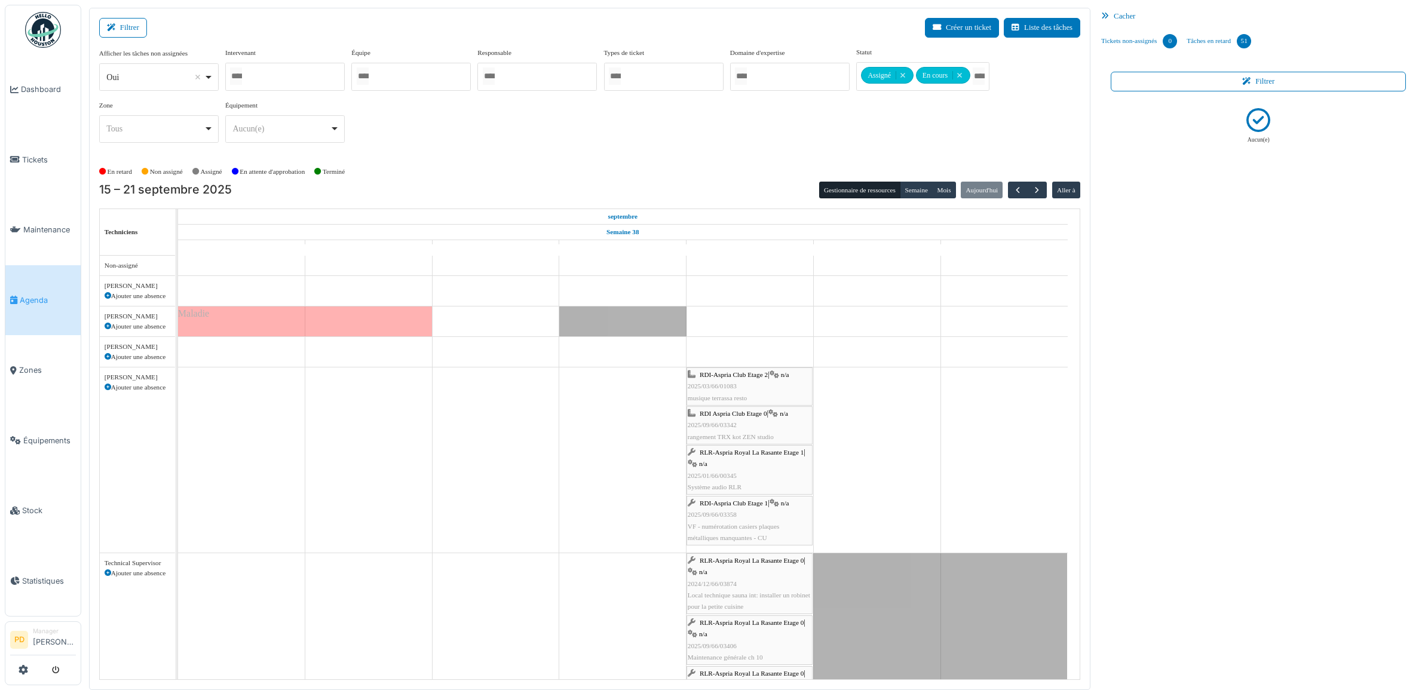
click at [749, 447] on link "RLR-Aspria Royal La Rasante Etage 1 | n/a 2025/01/66/00345 Système audio RLR" at bounding box center [750, 470] width 126 height 50
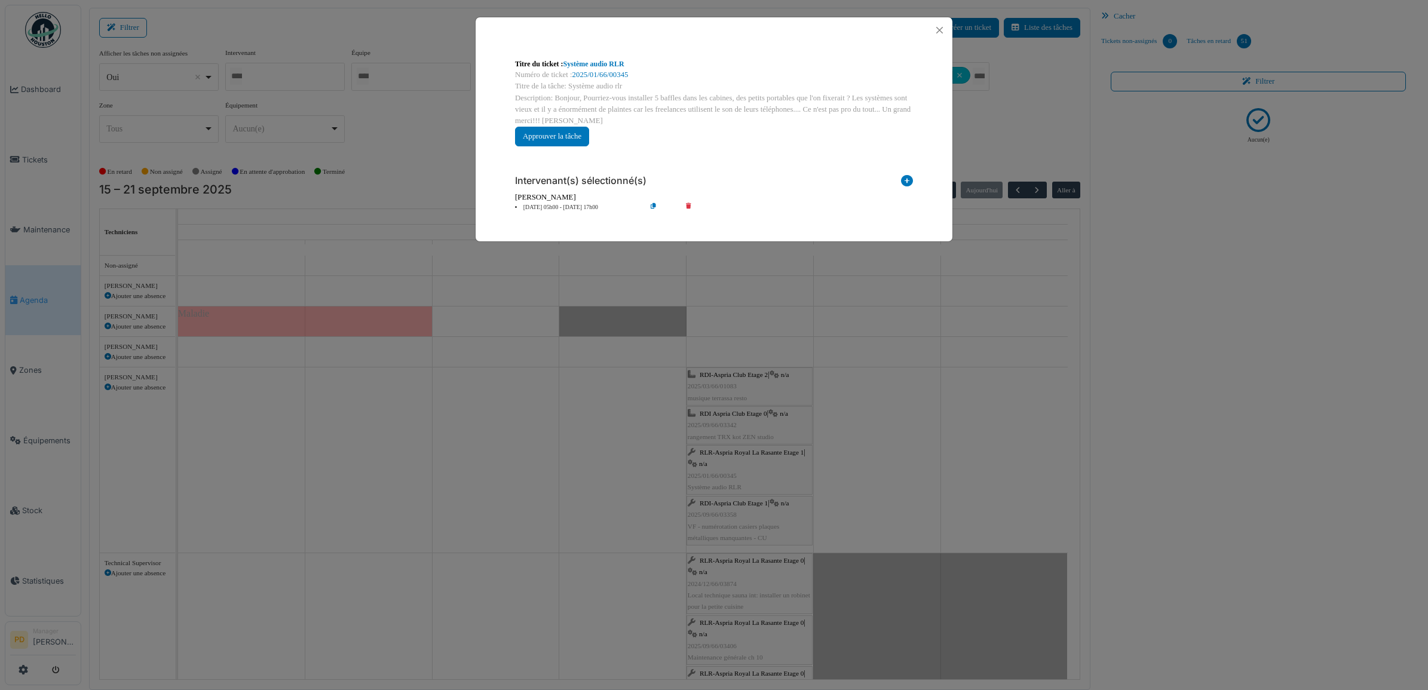
drag, startPoint x: 546, startPoint y: 204, endPoint x: 579, endPoint y: 220, distance: 36.4
click at [548, 204] on li "19 sep 05h00 - 19 sep 17h00" at bounding box center [577, 207] width 137 height 9
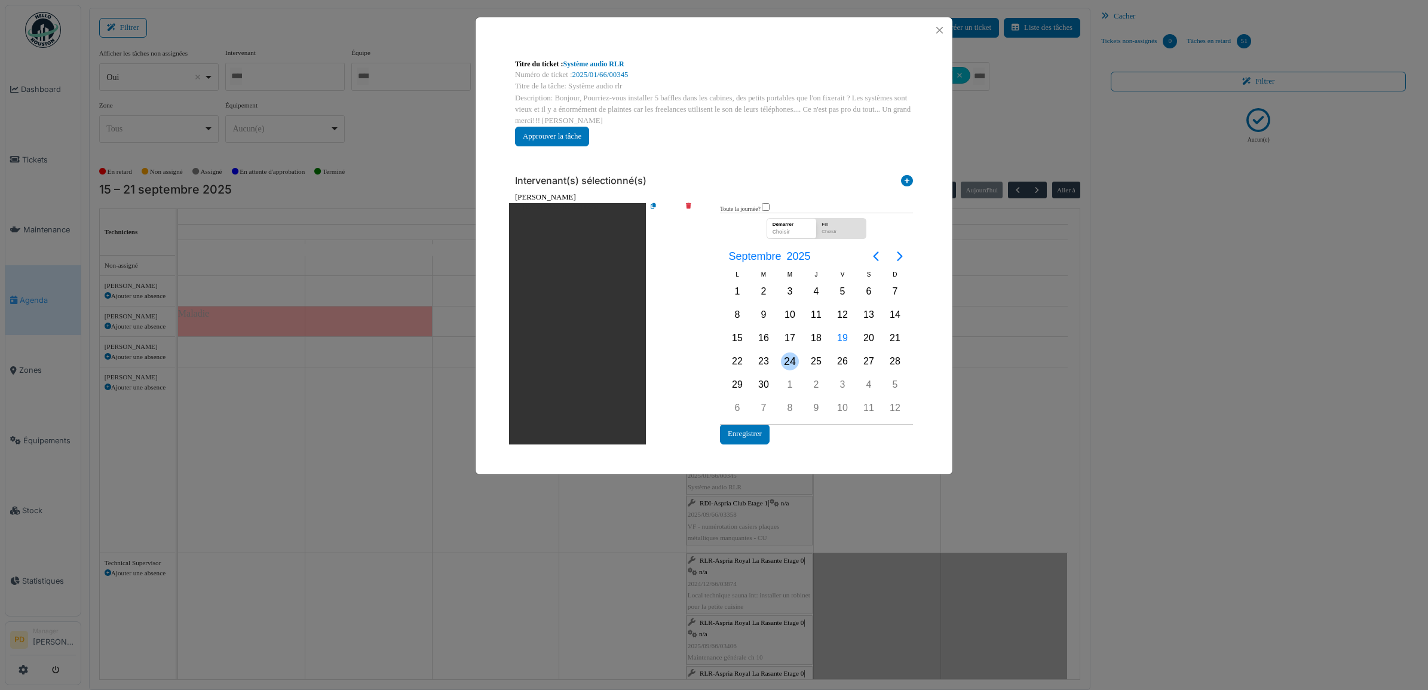
click at [787, 362] on div "24" at bounding box center [790, 362] width 18 height 18
click at [782, 365] on div "24" at bounding box center [790, 362] width 18 height 18
click at [755, 431] on button "Enregistrer" at bounding box center [745, 434] width 50 height 20
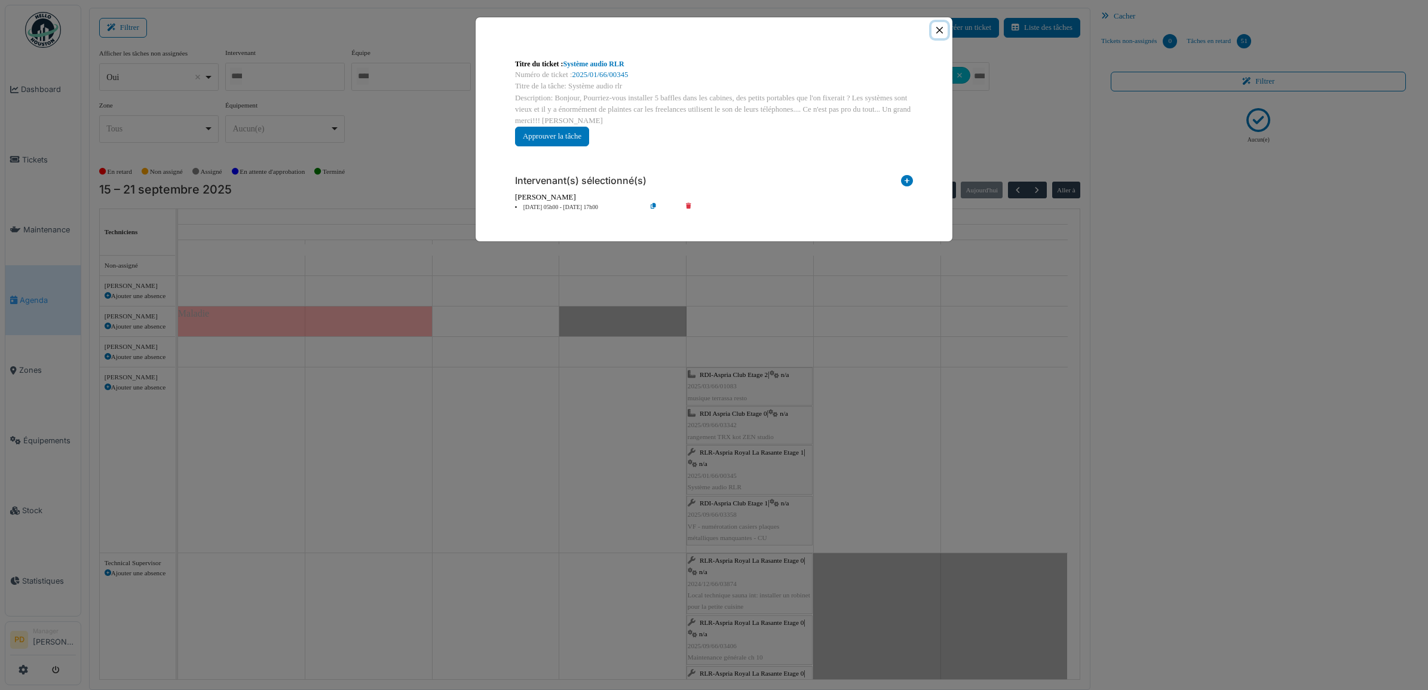
click at [937, 36] on button "Close" at bounding box center [940, 30] width 16 height 16
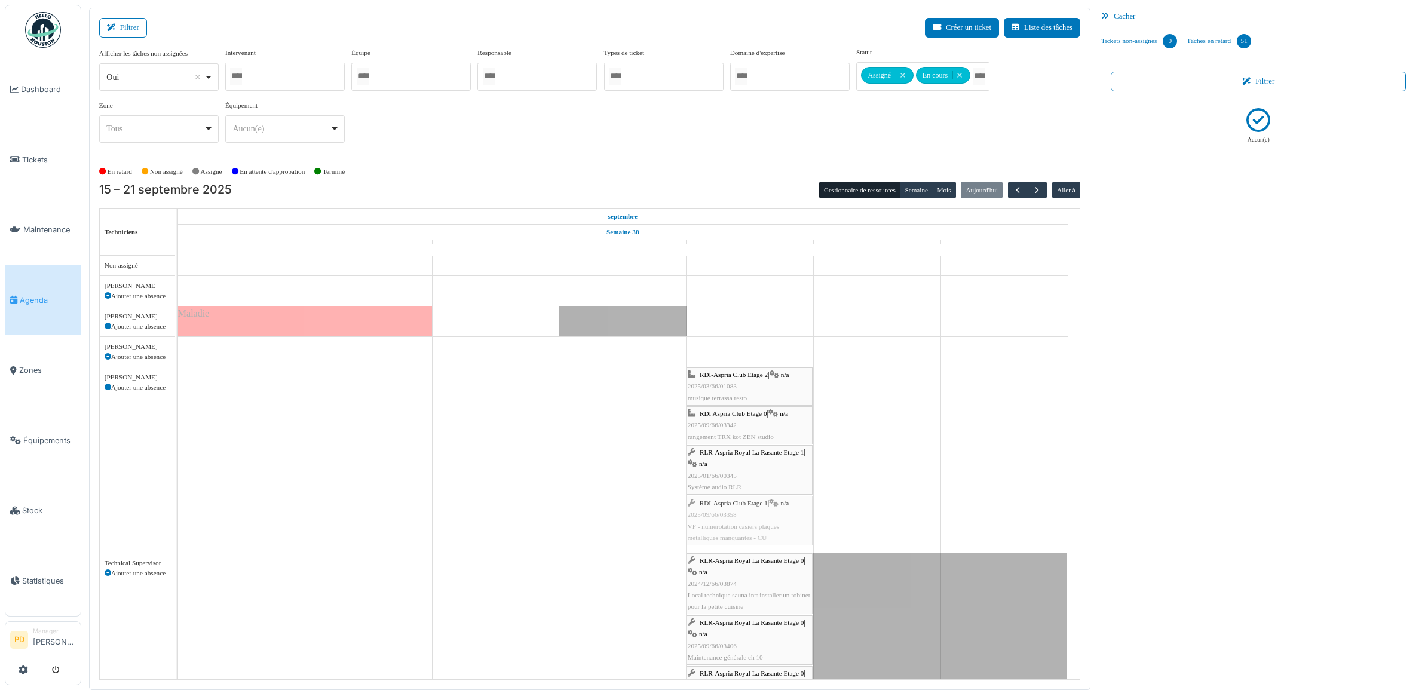
click at [178, 515] on div "RDI-Aspria Club Etage 2 | n/a 2025/03/66/01083 musique terrassa resto RDI Aspri…" at bounding box center [178, 460] width 0 height 185
click at [755, 501] on span "RDI-Aspria Club Etage 1" at bounding box center [734, 503] width 68 height 7
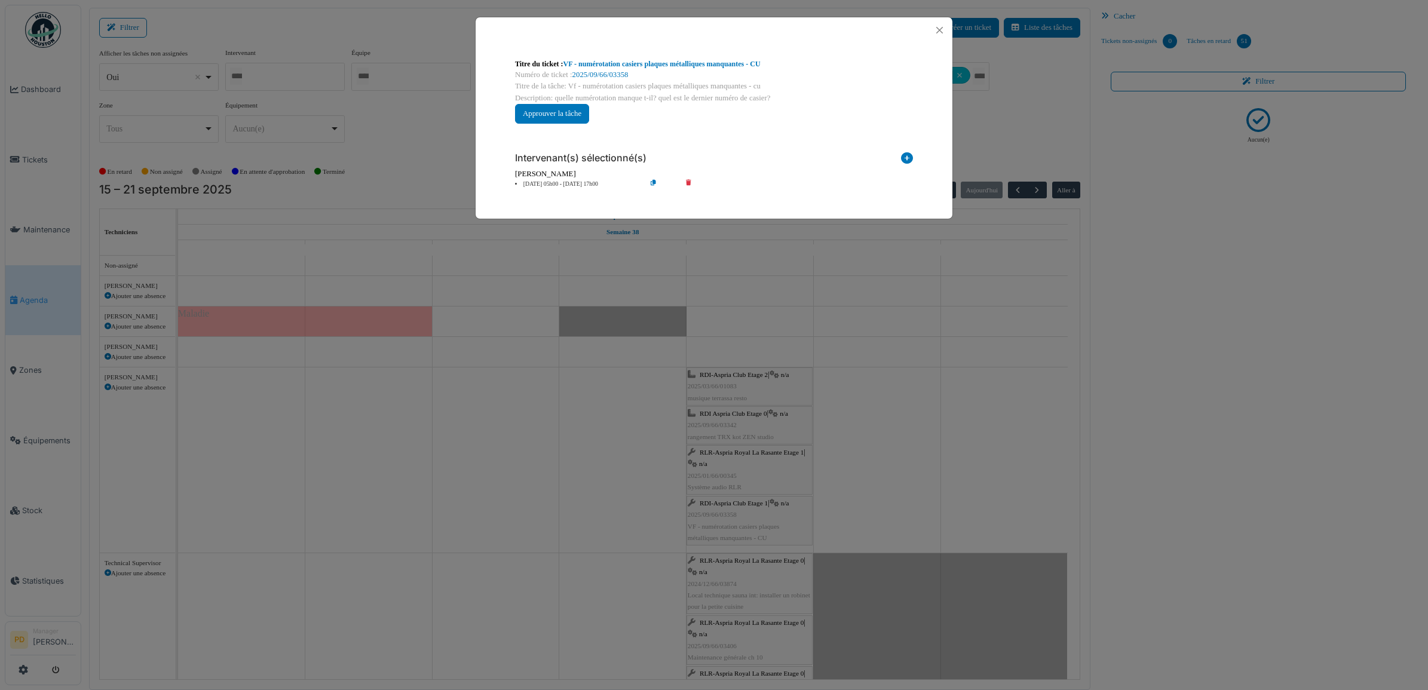
click at [572, 189] on li "19 sep 05h00 - 19 sep 17h00" at bounding box center [577, 184] width 137 height 9
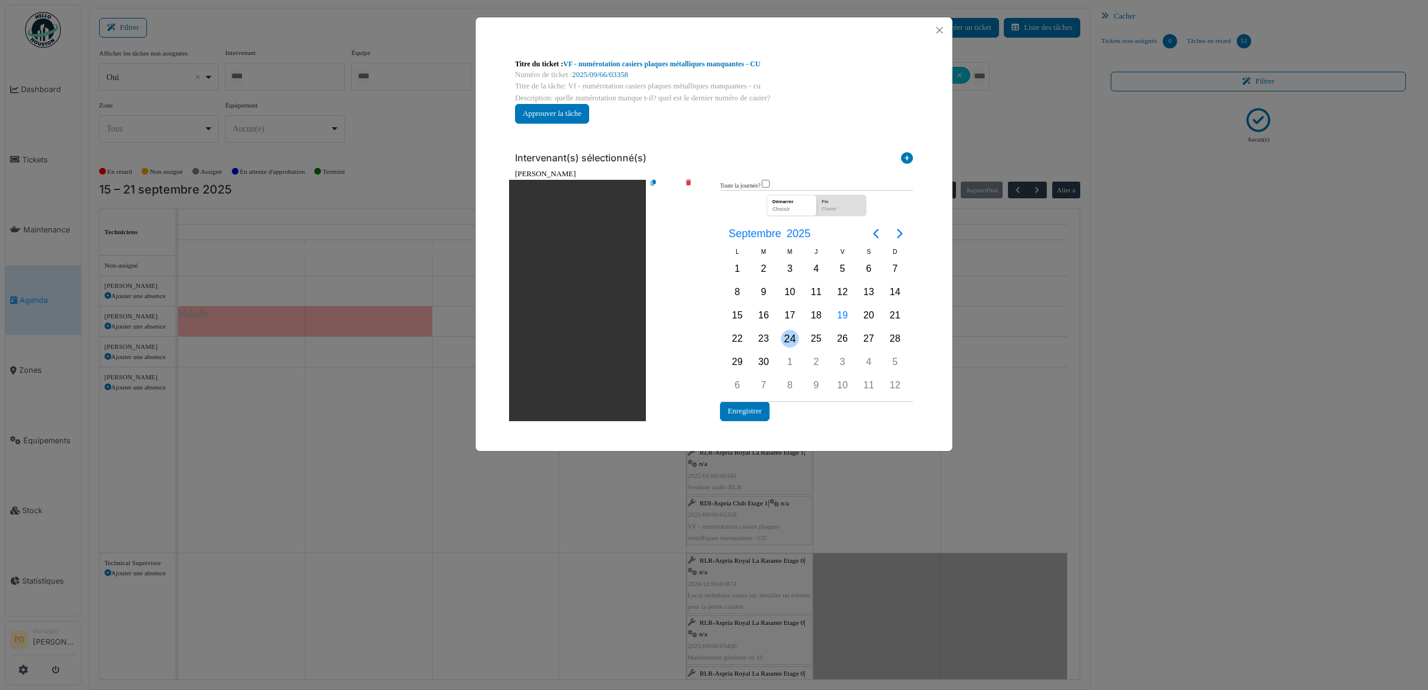
click at [792, 338] on div "24" at bounding box center [790, 339] width 18 height 18
drag, startPoint x: 791, startPoint y: 338, endPoint x: 769, endPoint y: 384, distance: 50.8
click at [790, 338] on div "24" at bounding box center [790, 339] width 18 height 18
click at [748, 408] on button "Enregistrer" at bounding box center [745, 412] width 50 height 20
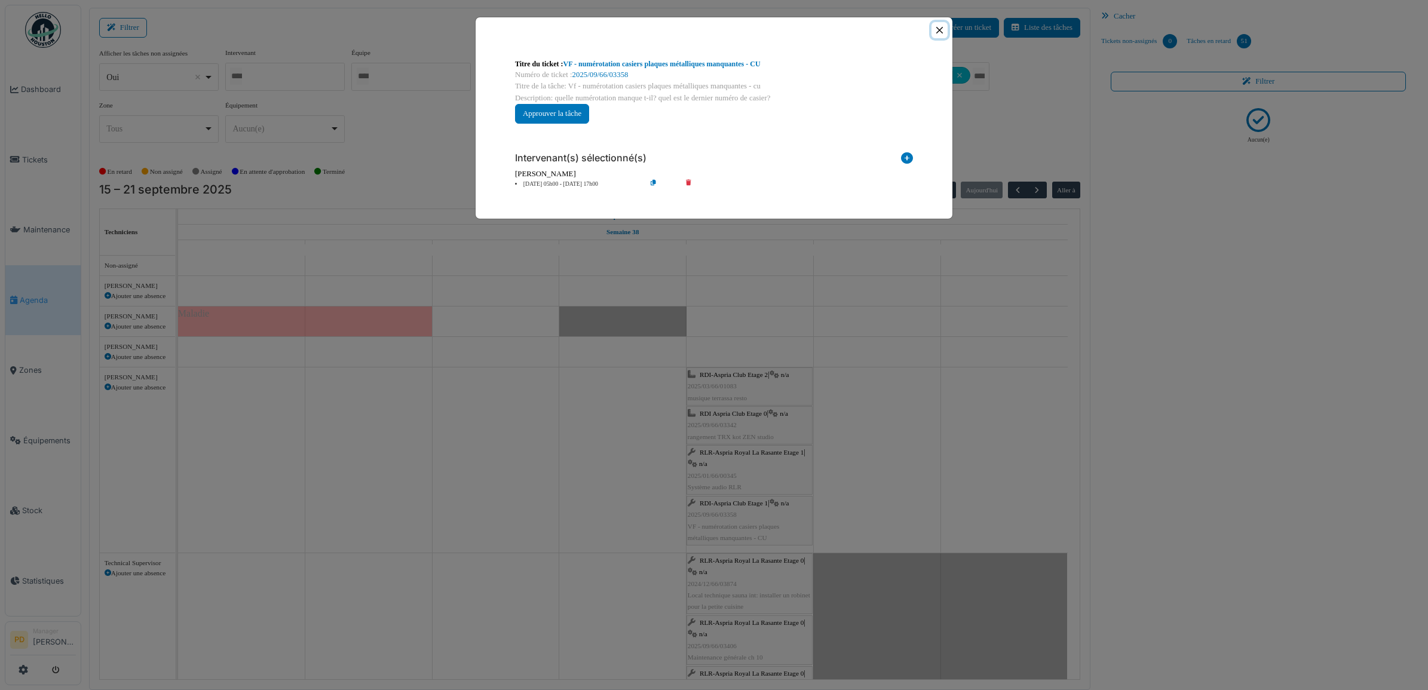
click at [940, 25] on button "Close" at bounding box center [940, 30] width 16 height 16
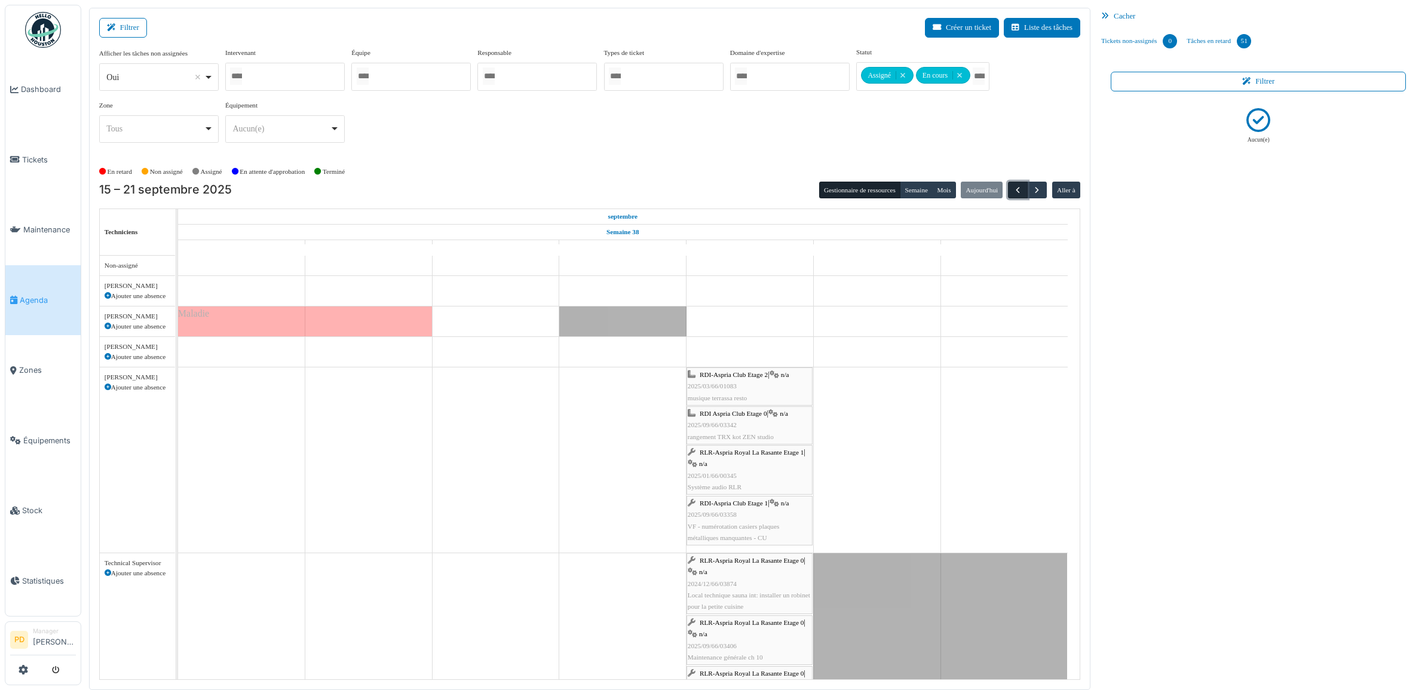
click at [1017, 189] on span "button" at bounding box center [1018, 190] width 10 height 10
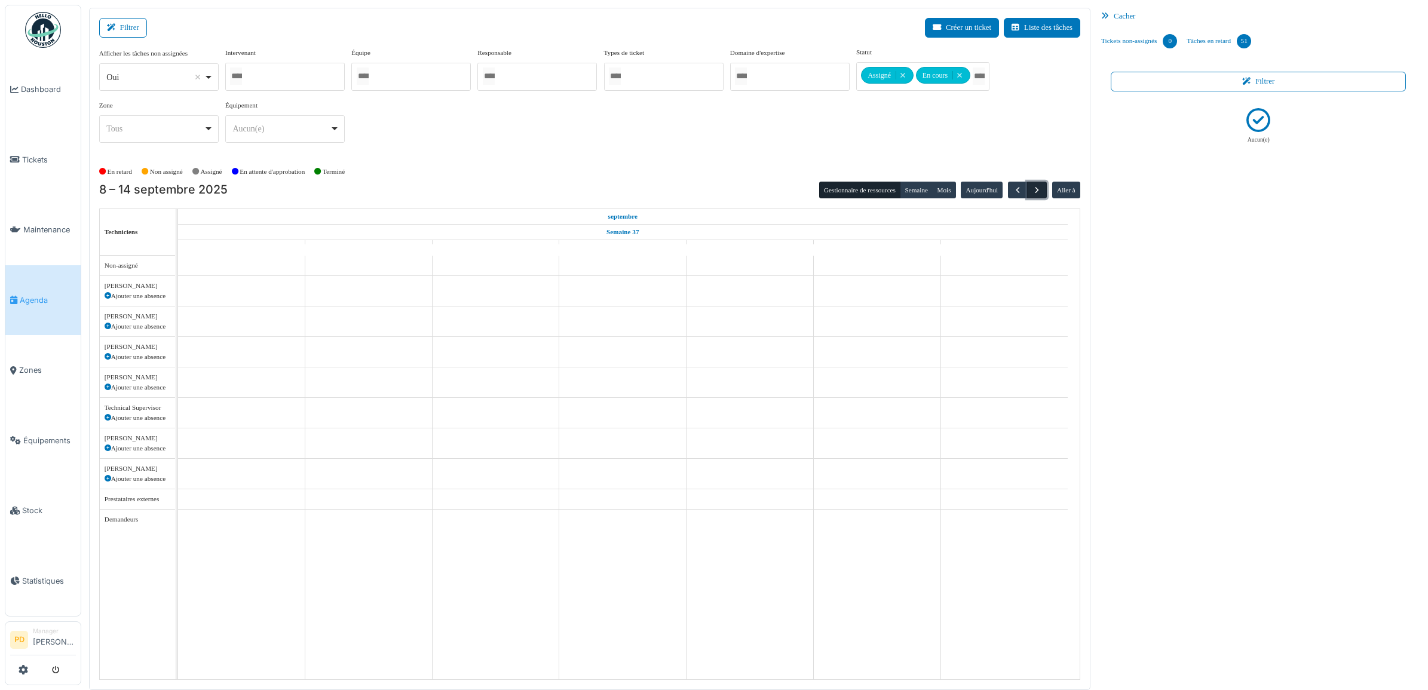
click at [1035, 192] on span "button" at bounding box center [1037, 190] width 10 height 10
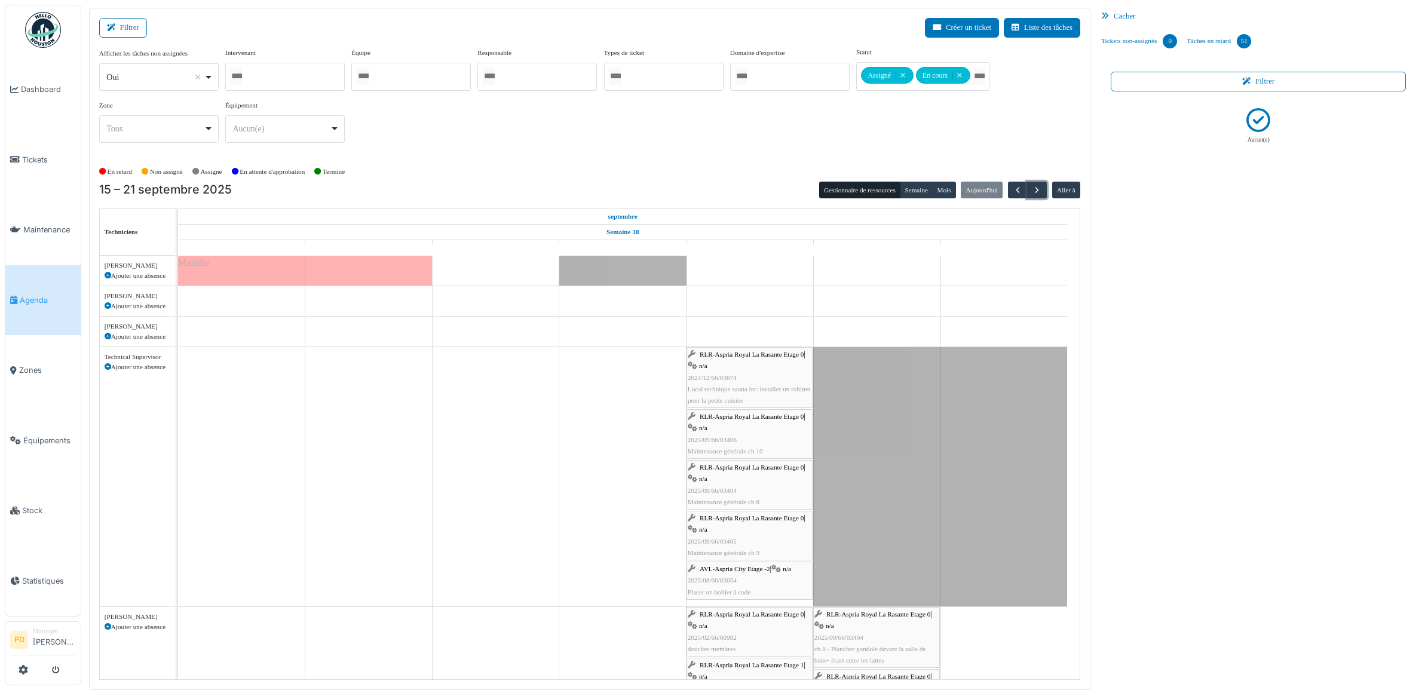
scroll to position [75, 0]
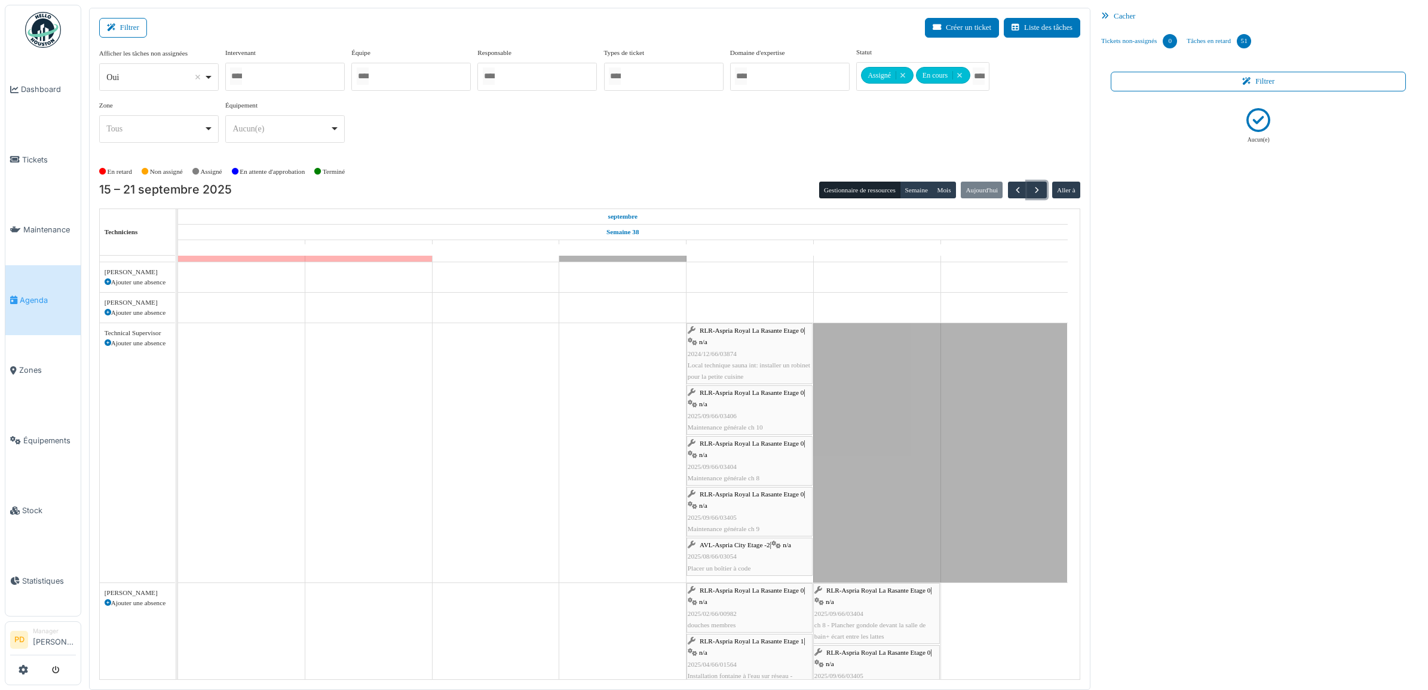
click at [724, 334] on span "RLR-Aspria Royal La Rasante Etage 0" at bounding box center [752, 330] width 104 height 7
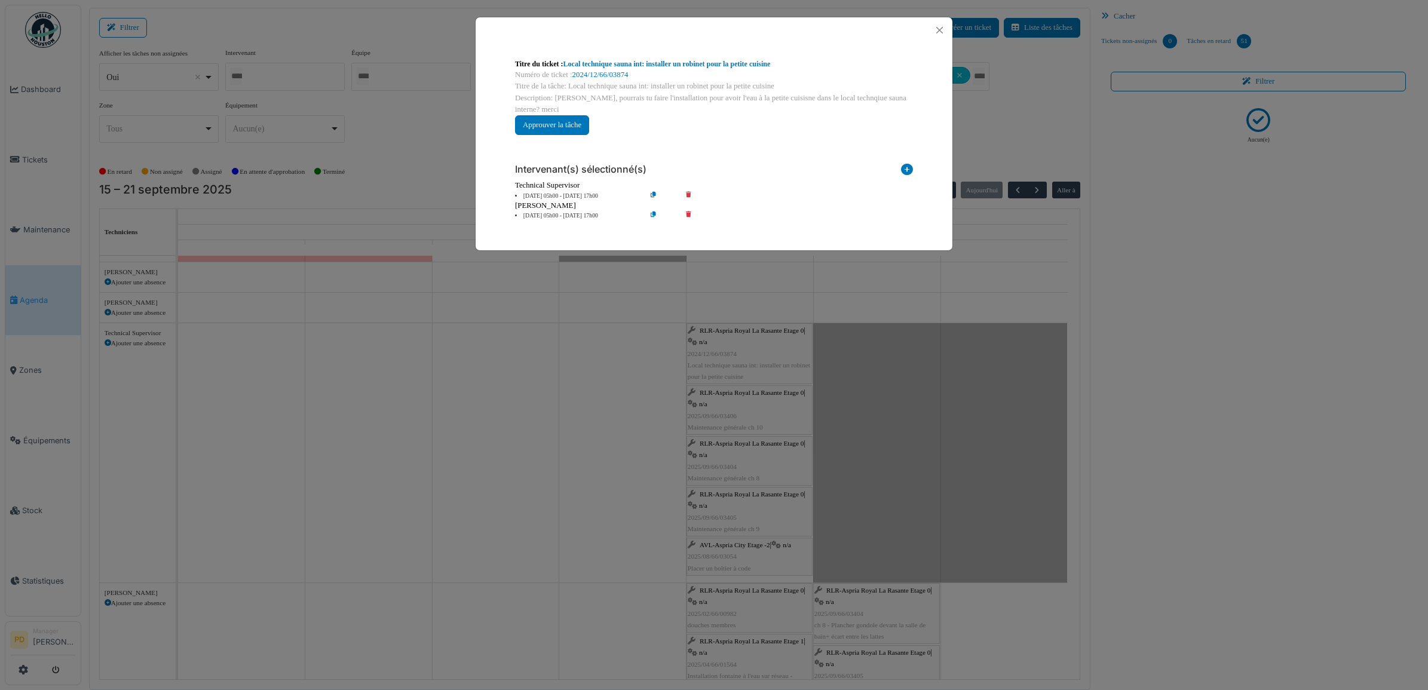
click at [574, 216] on li "19 sep 05h00 - 19 sep 17h00" at bounding box center [577, 216] width 137 height 9
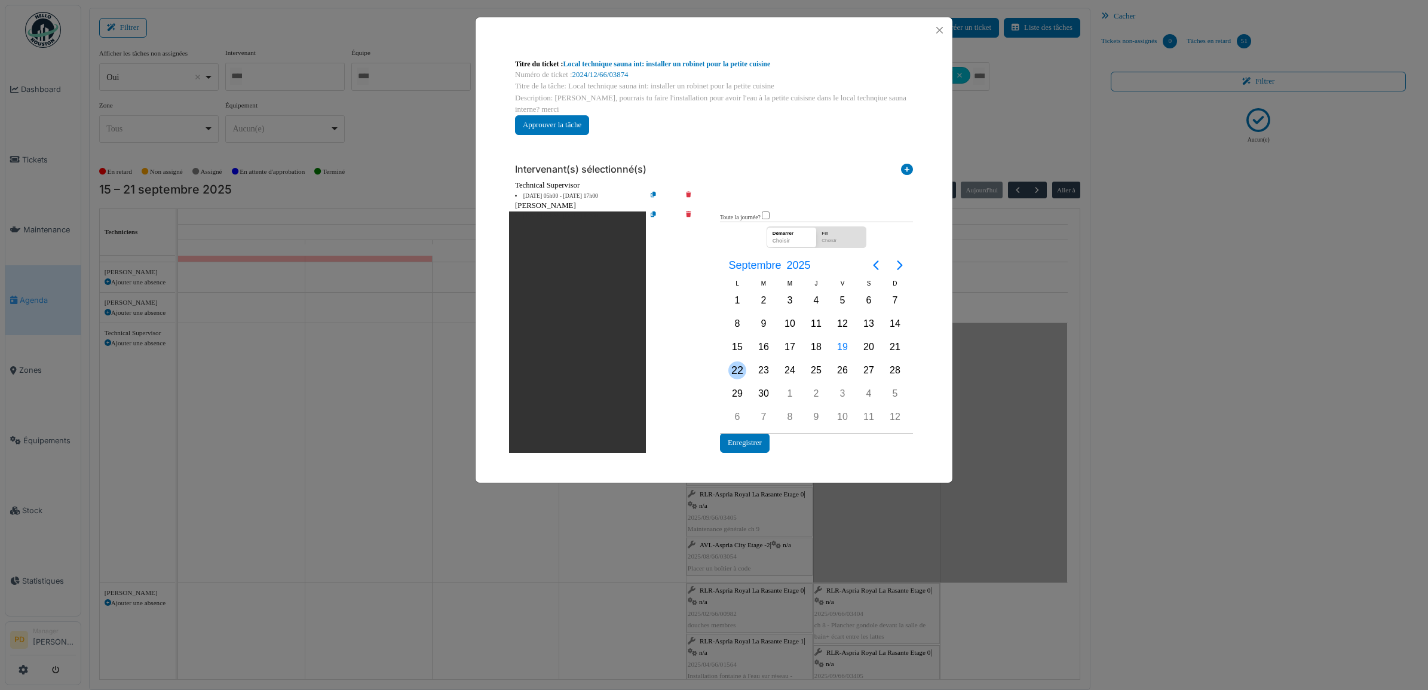
click at [738, 369] on div "22" at bounding box center [738, 371] width 18 height 18
drag, startPoint x: 736, startPoint y: 369, endPoint x: 742, endPoint y: 417, distance: 47.5
click at [736, 371] on div "22" at bounding box center [738, 371] width 18 height 18
click at [744, 442] on button "Enregistrer" at bounding box center [745, 443] width 50 height 20
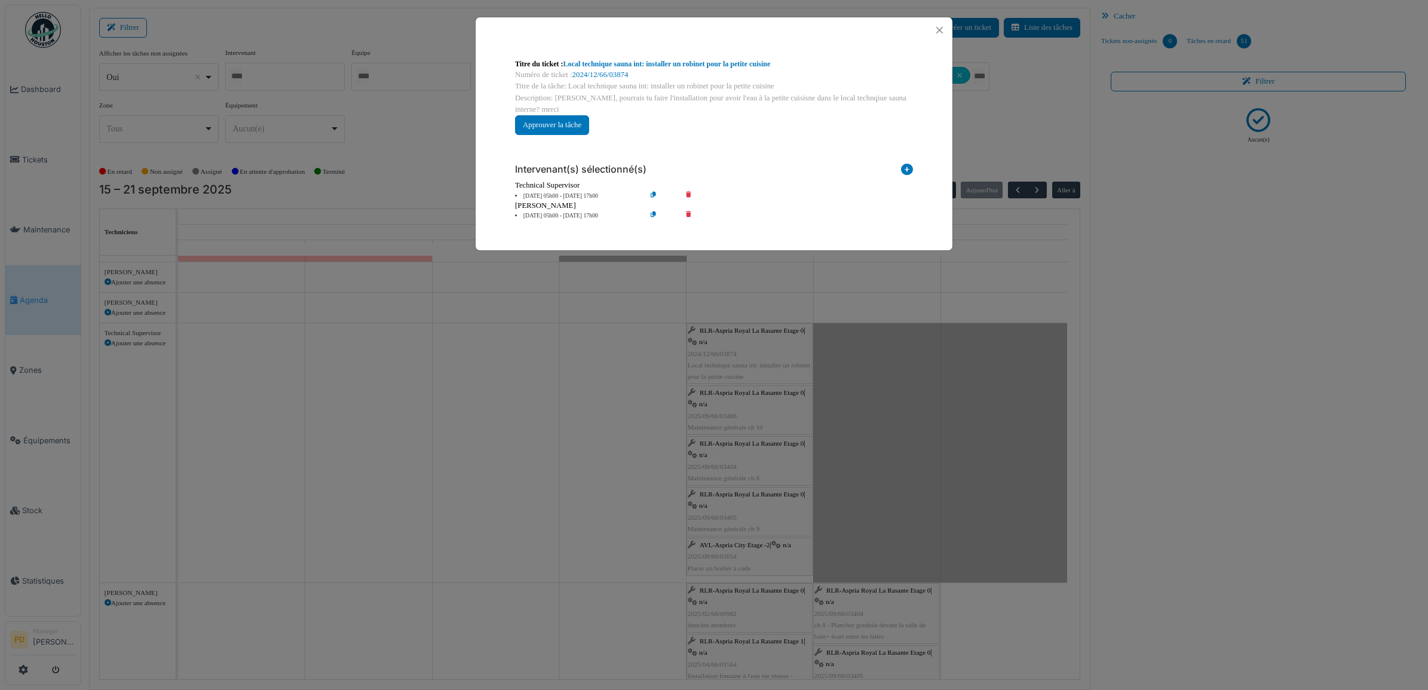
click at [688, 192] on icon at bounding box center [697, 196] width 34 height 9
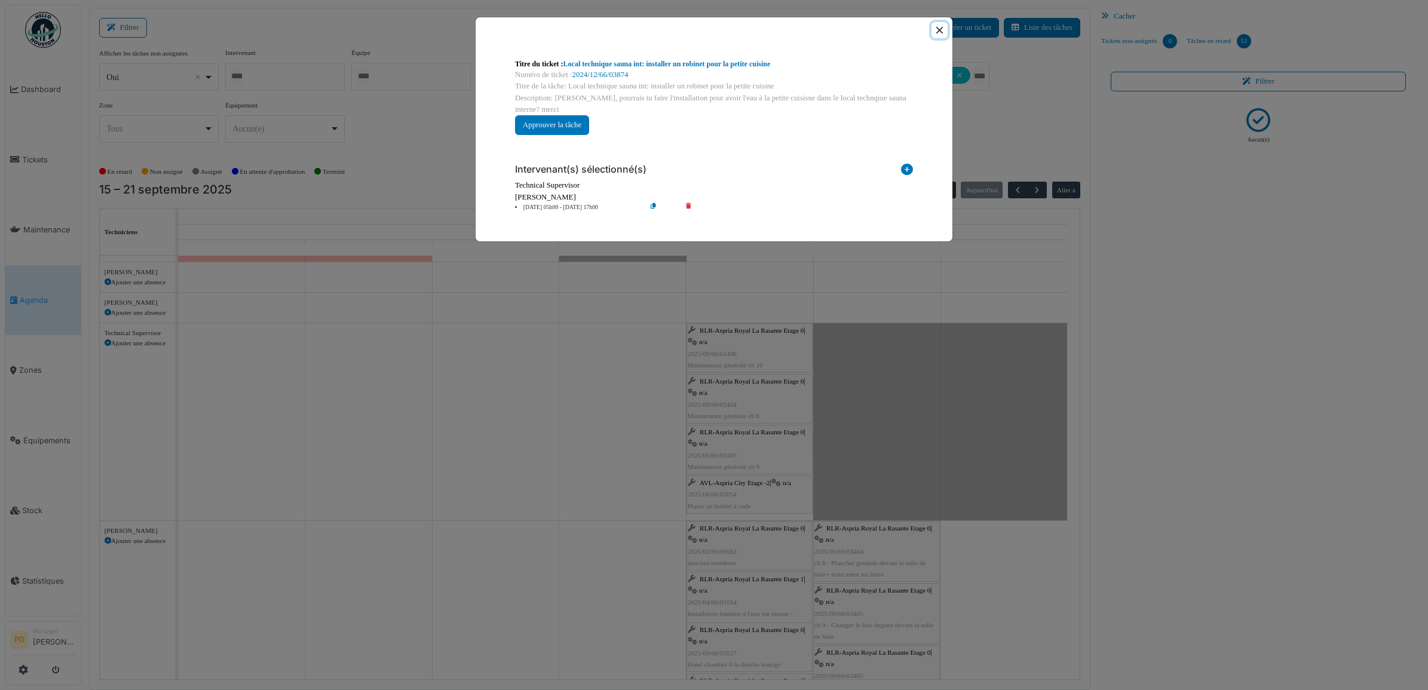
click at [943, 33] on button "Close" at bounding box center [940, 30] width 16 height 16
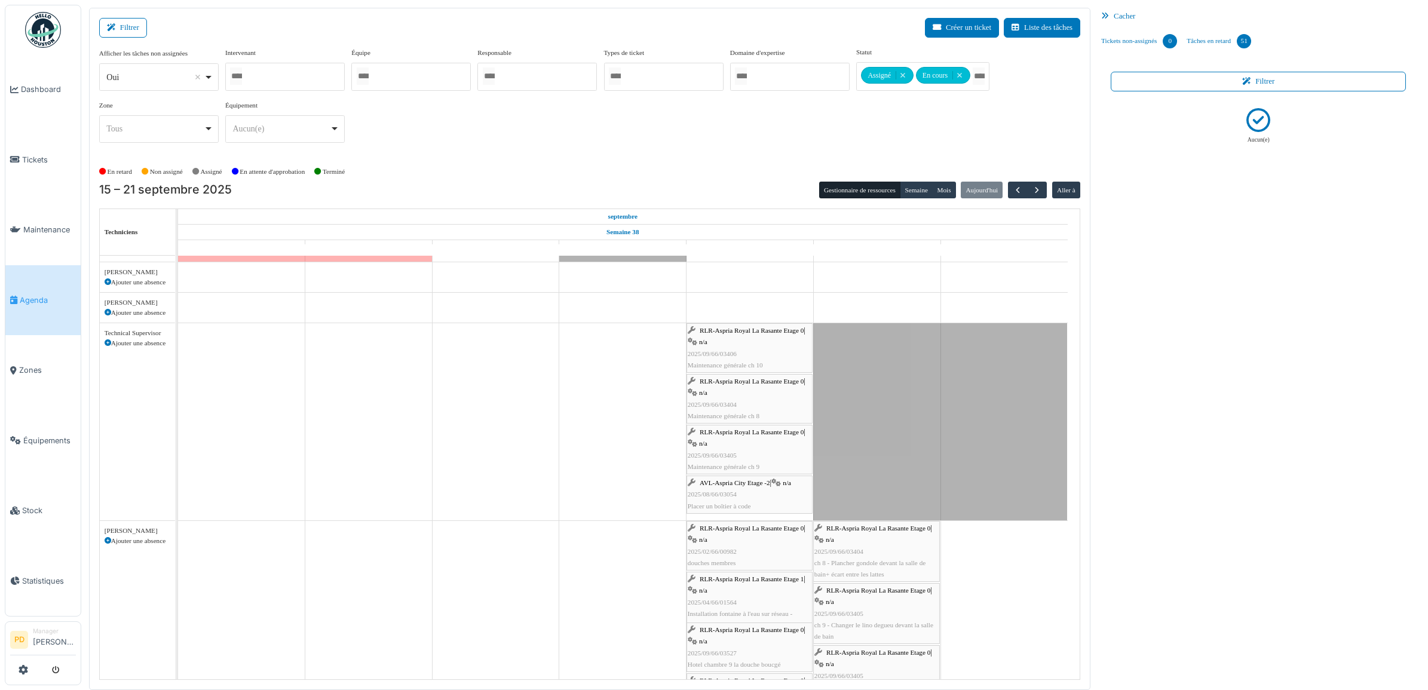
click at [766, 329] on span "RLR-Aspria Royal La Rasante Etage 0" at bounding box center [752, 330] width 104 height 7
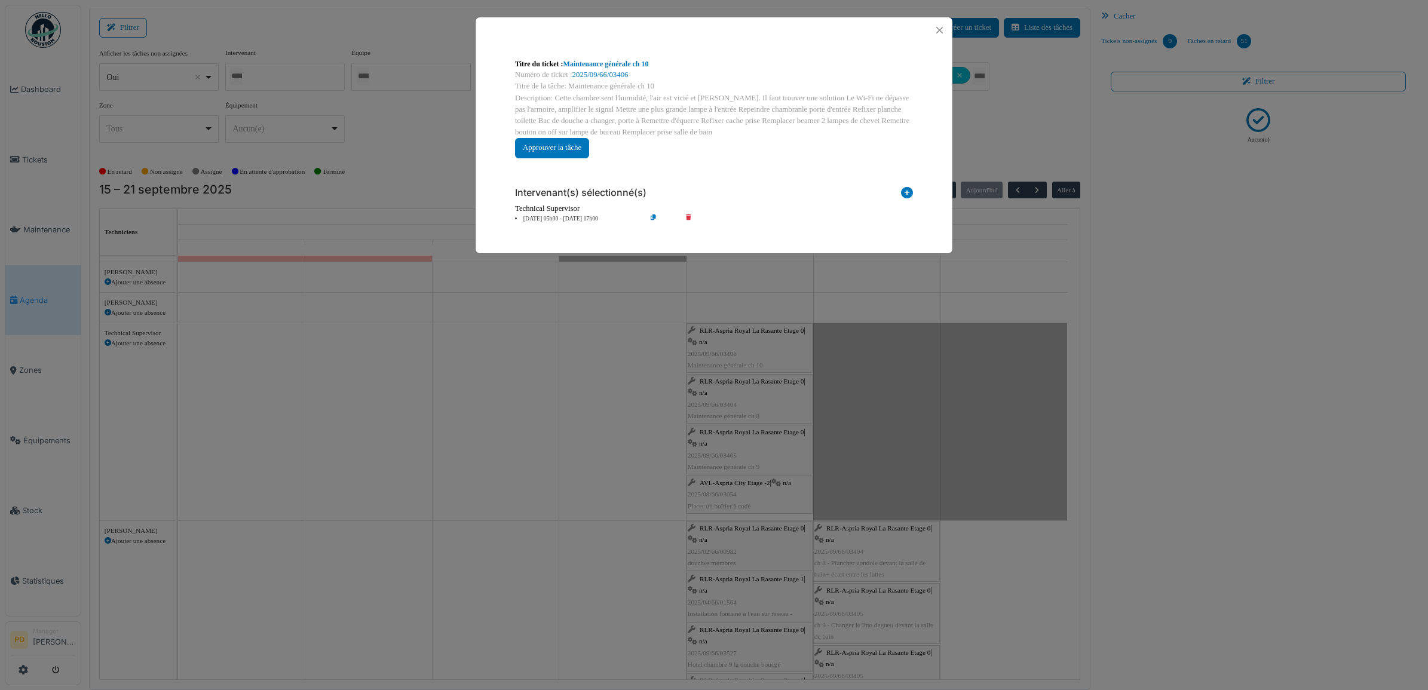
click at [573, 219] on li "19 sep 05h00 - 19 sep 17h00" at bounding box center [577, 219] width 137 height 9
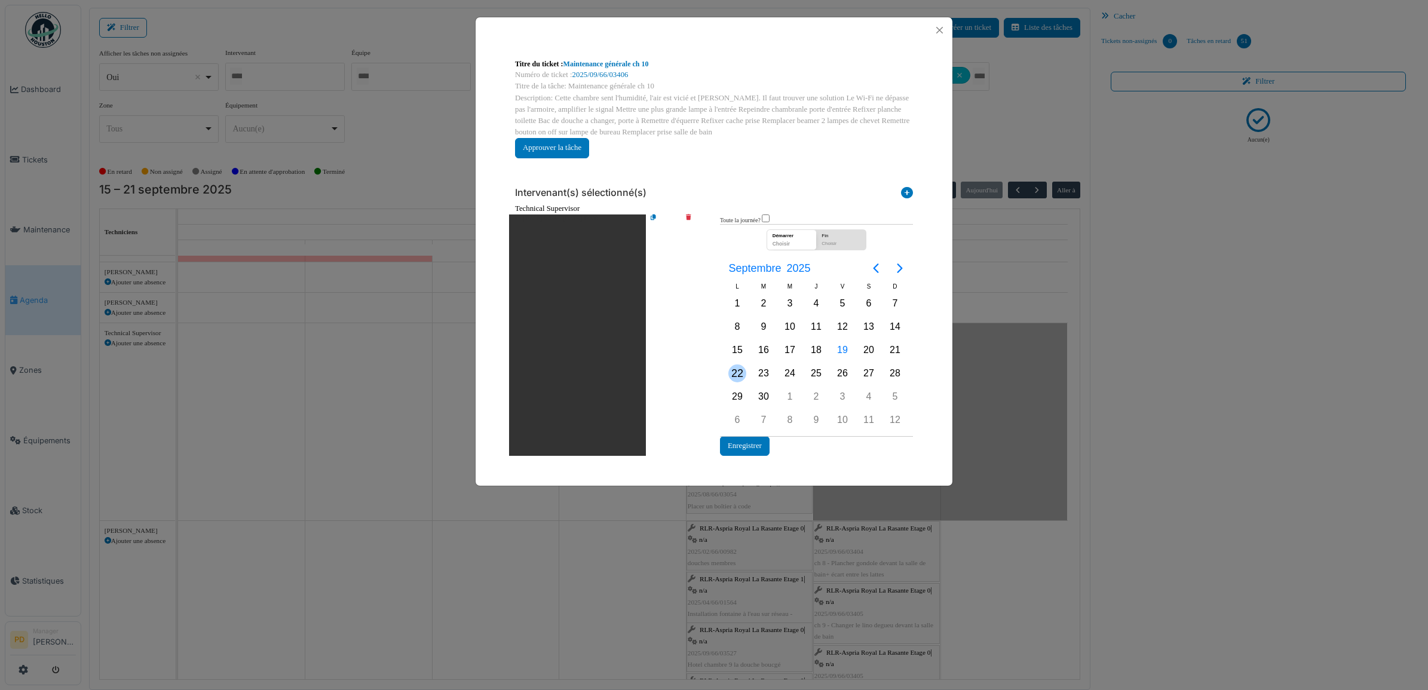
click at [736, 374] on div "22" at bounding box center [738, 374] width 18 height 18
click at [743, 441] on button "Enregistrer" at bounding box center [745, 446] width 50 height 20
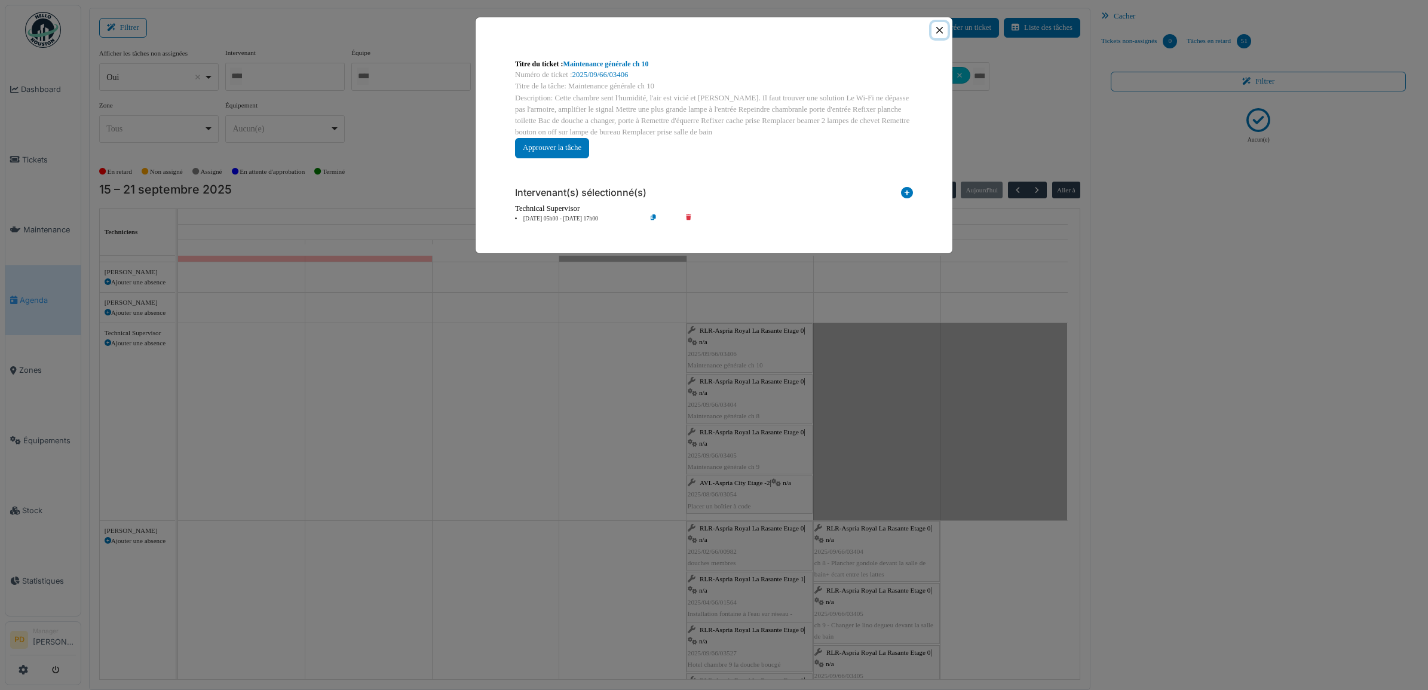
click at [937, 30] on button "Close" at bounding box center [940, 30] width 16 height 16
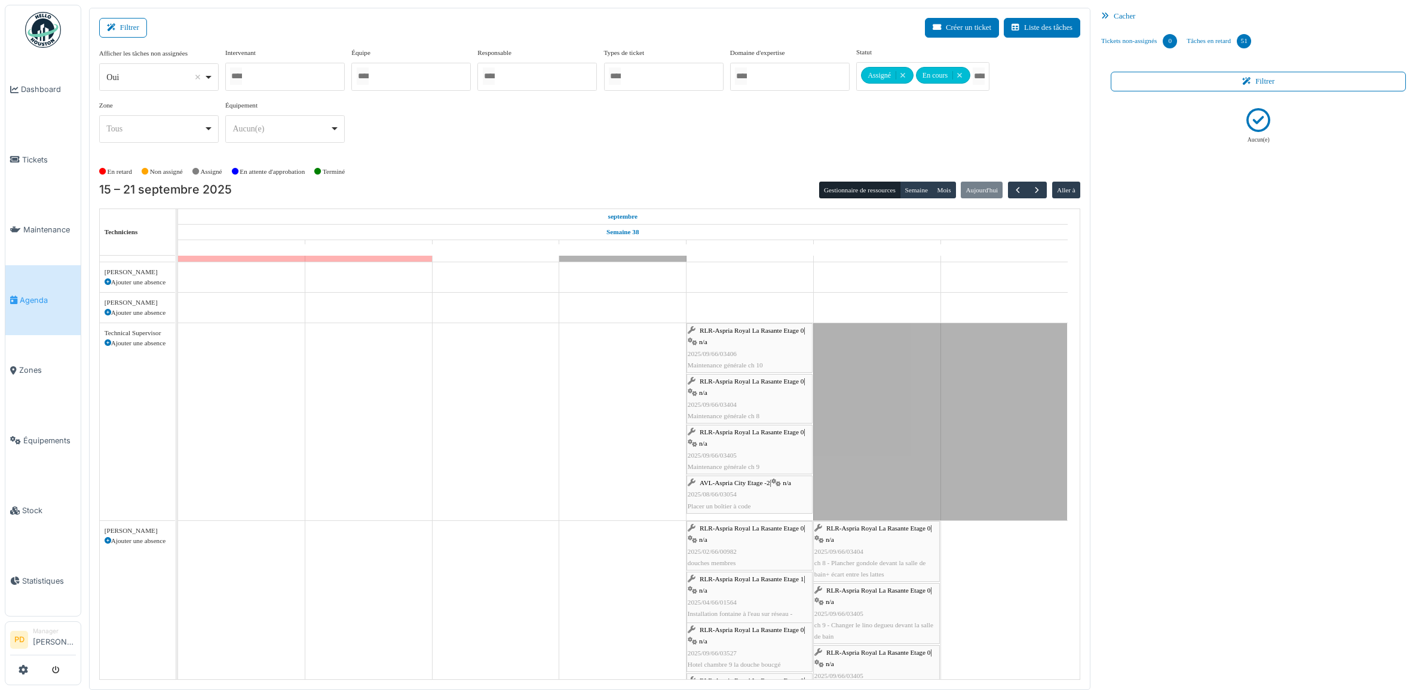
click at [741, 384] on span "RLR-Aspria Royal La Rasante Etage 0" at bounding box center [752, 381] width 104 height 7
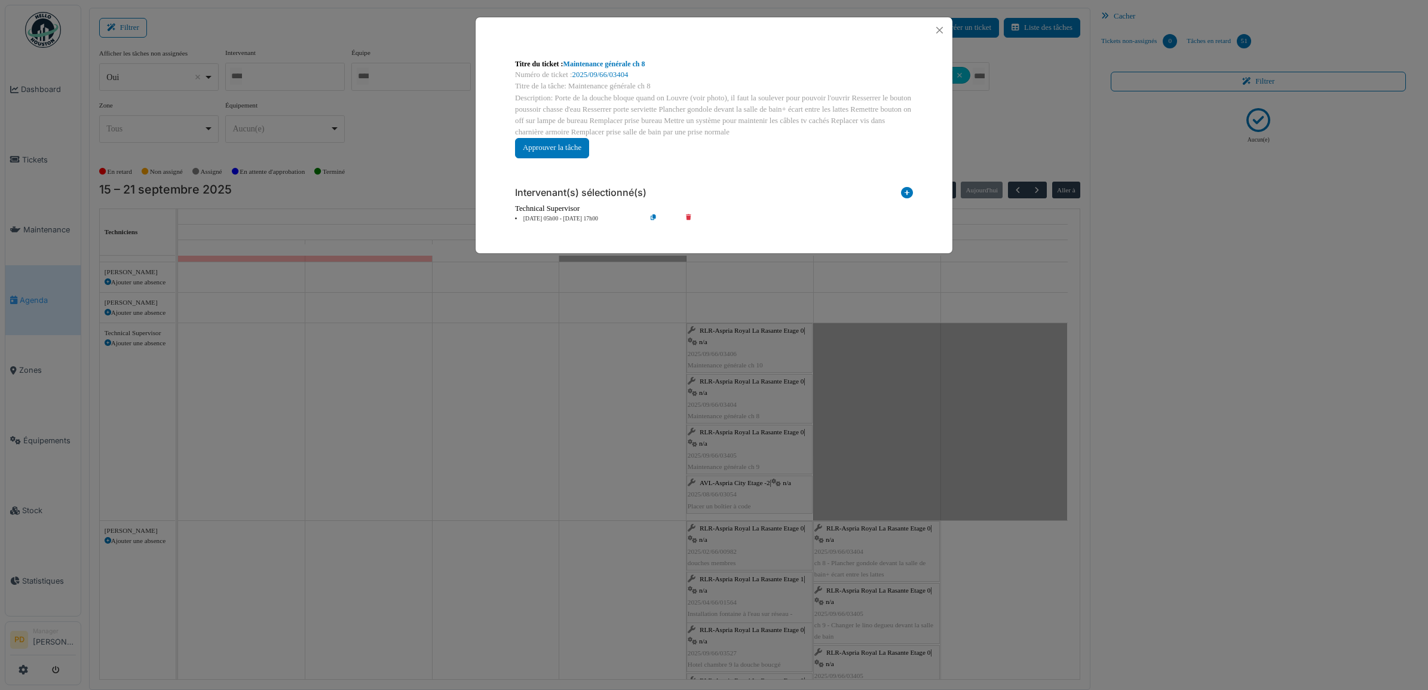
click at [571, 220] on li "19 sep 05h00 - 19 sep 17h00" at bounding box center [577, 219] width 137 height 9
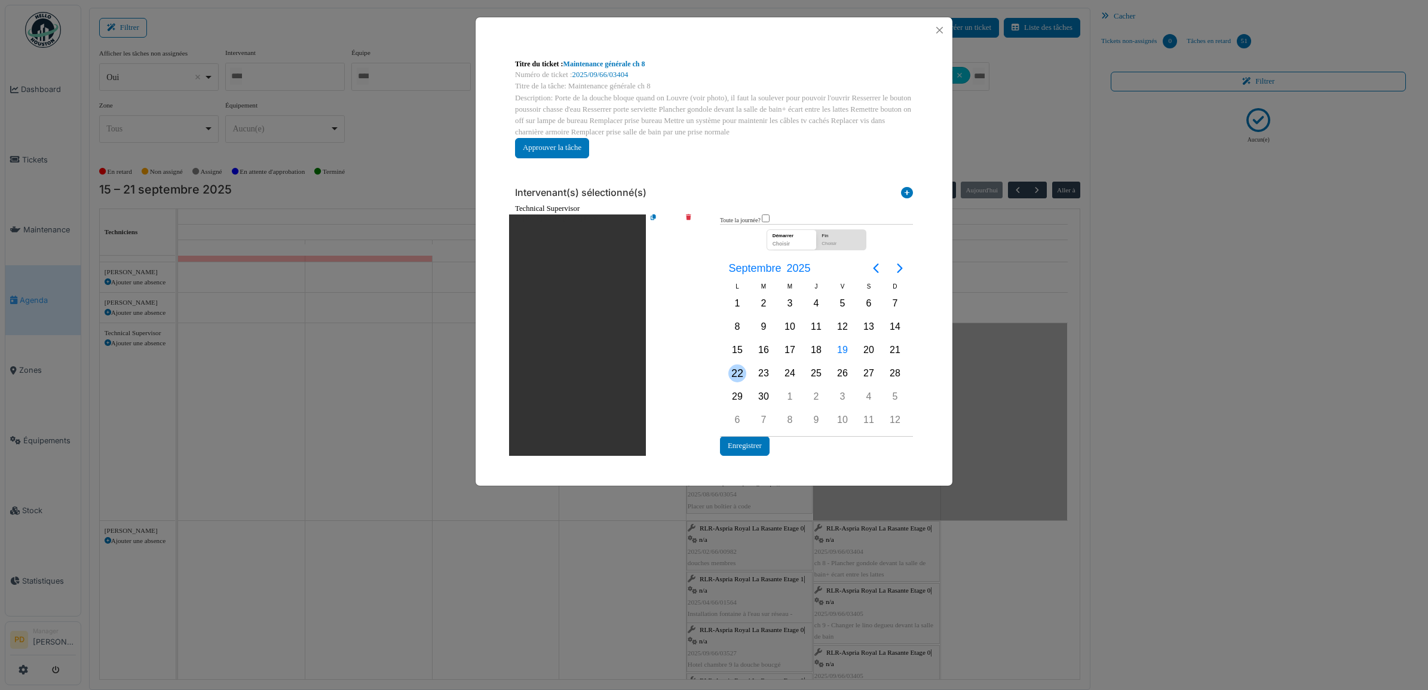
click at [745, 375] on div "22" at bounding box center [737, 373] width 26 height 23
click at [745, 375] on div "22" at bounding box center [738, 374] width 18 height 18
click at [747, 442] on button "Enregistrer" at bounding box center [745, 446] width 50 height 20
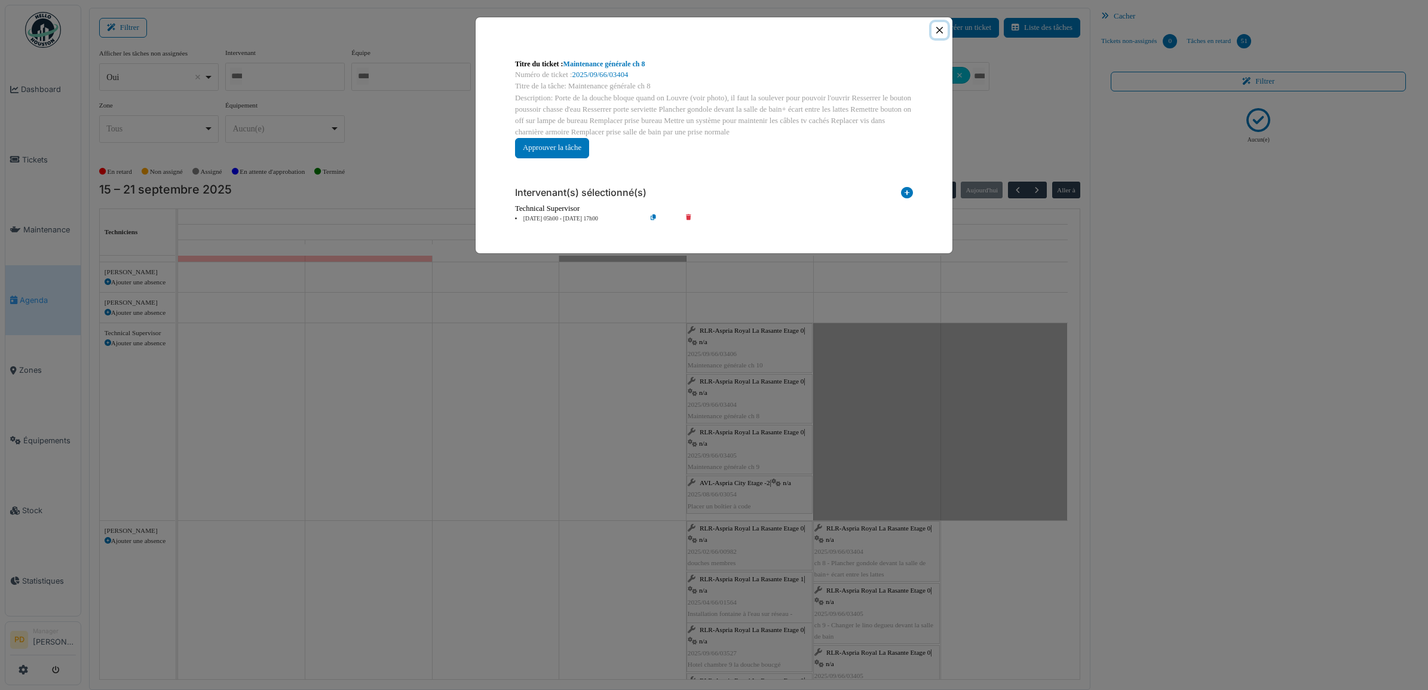
click at [939, 28] on button "Close" at bounding box center [940, 30] width 16 height 16
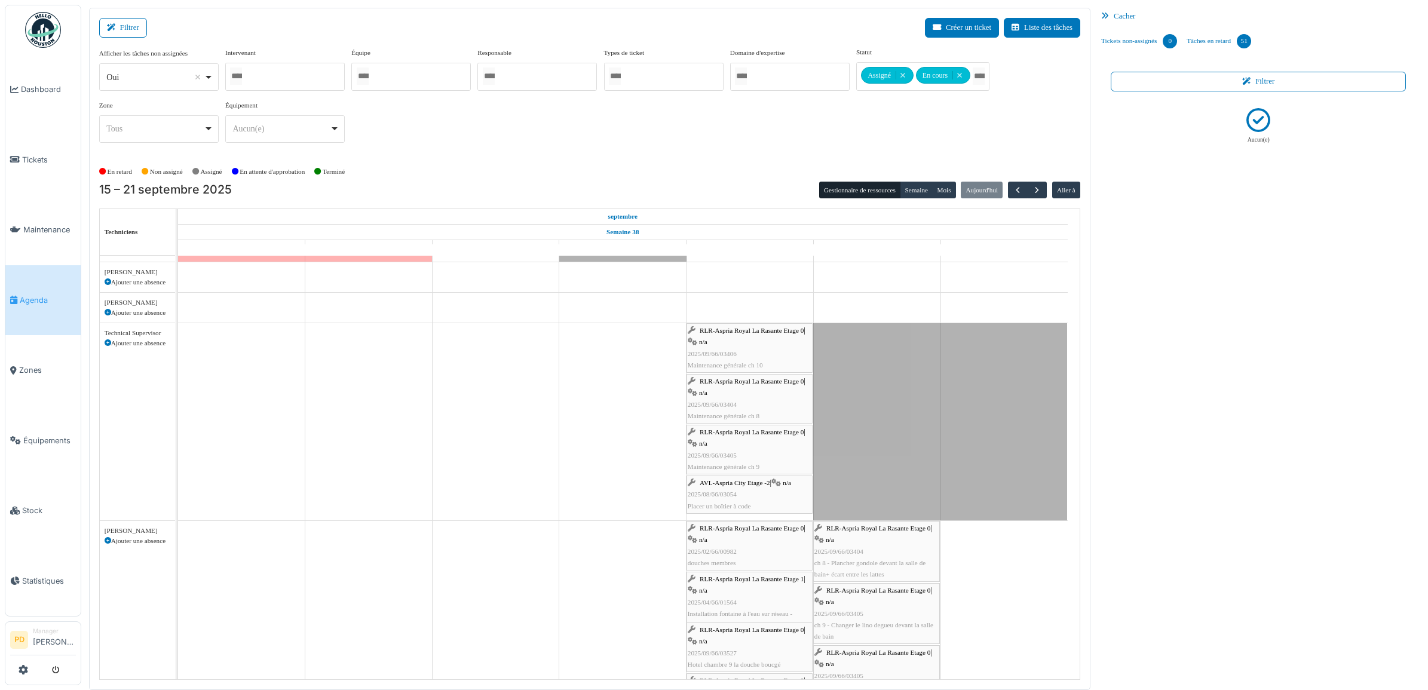
click at [759, 436] on span "RLR-Aspria Royal La Rasante Etage 0" at bounding box center [752, 432] width 104 height 7
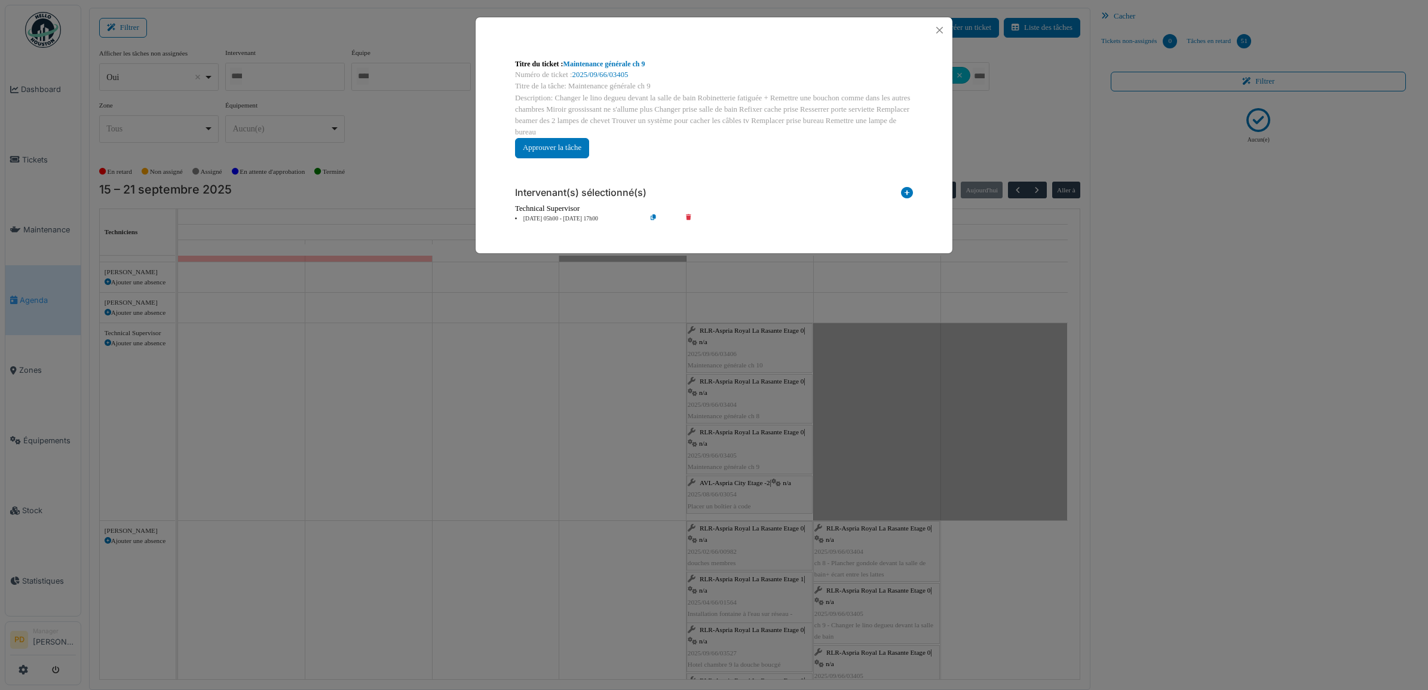
click at [540, 219] on li "19 sep 05h00 - 19 sep 17h00" at bounding box center [577, 219] width 137 height 9
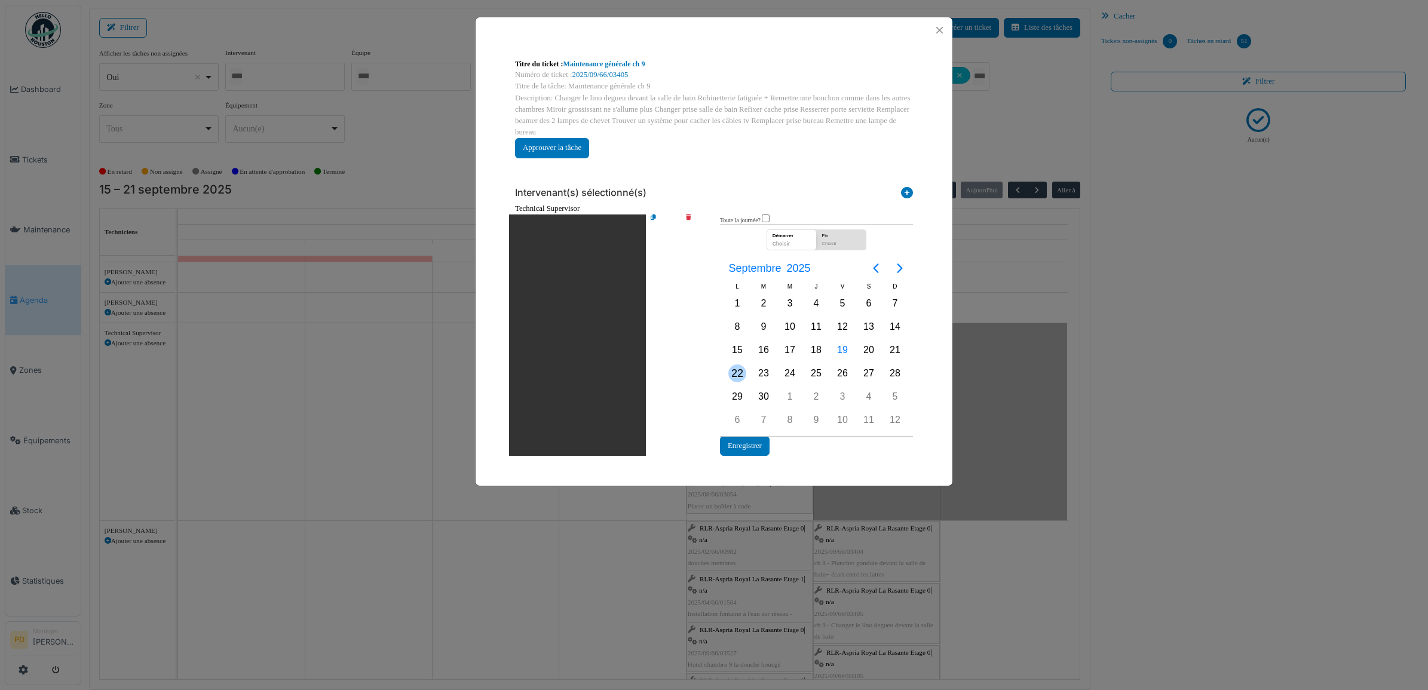
click at [727, 369] on div "22" at bounding box center [737, 373] width 26 height 23
click at [754, 442] on button "Enregistrer" at bounding box center [745, 446] width 50 height 20
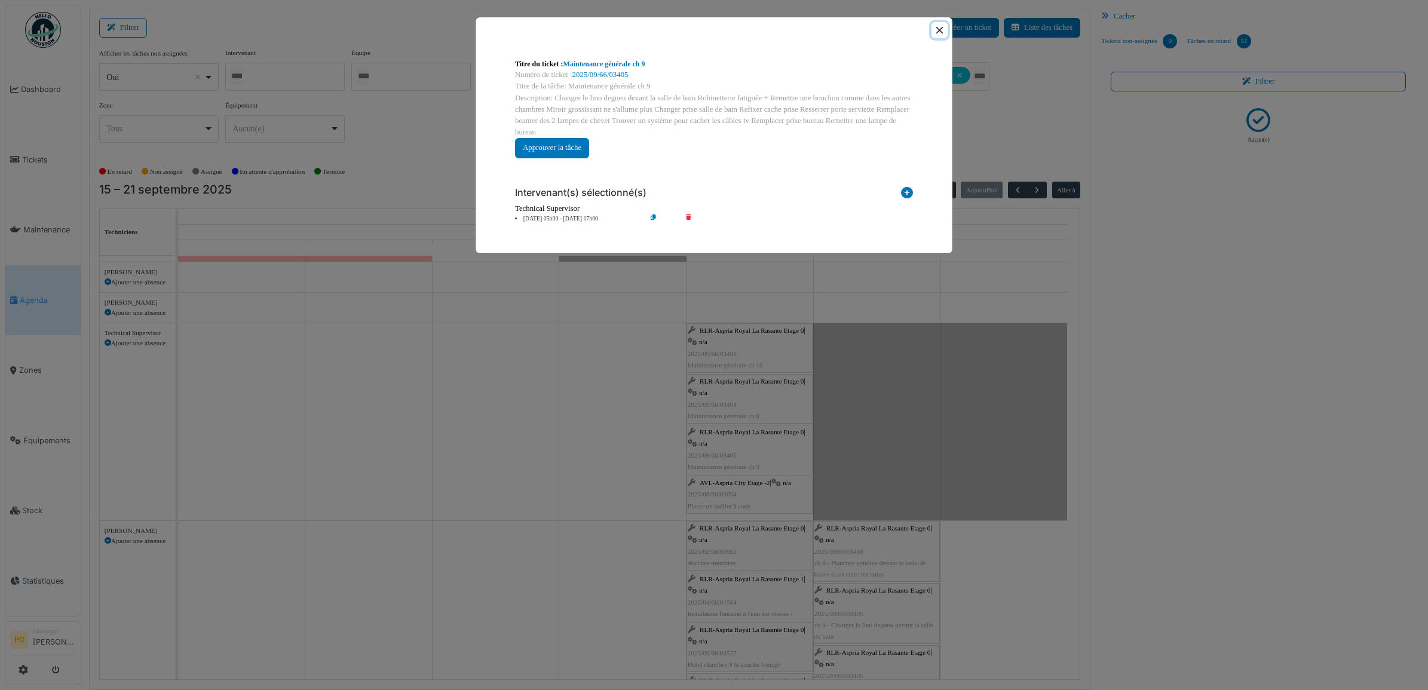
drag, startPoint x: 940, startPoint y: 32, endPoint x: 967, endPoint y: 154, distance: 124.9
click at [940, 33] on button "Close" at bounding box center [940, 30] width 16 height 16
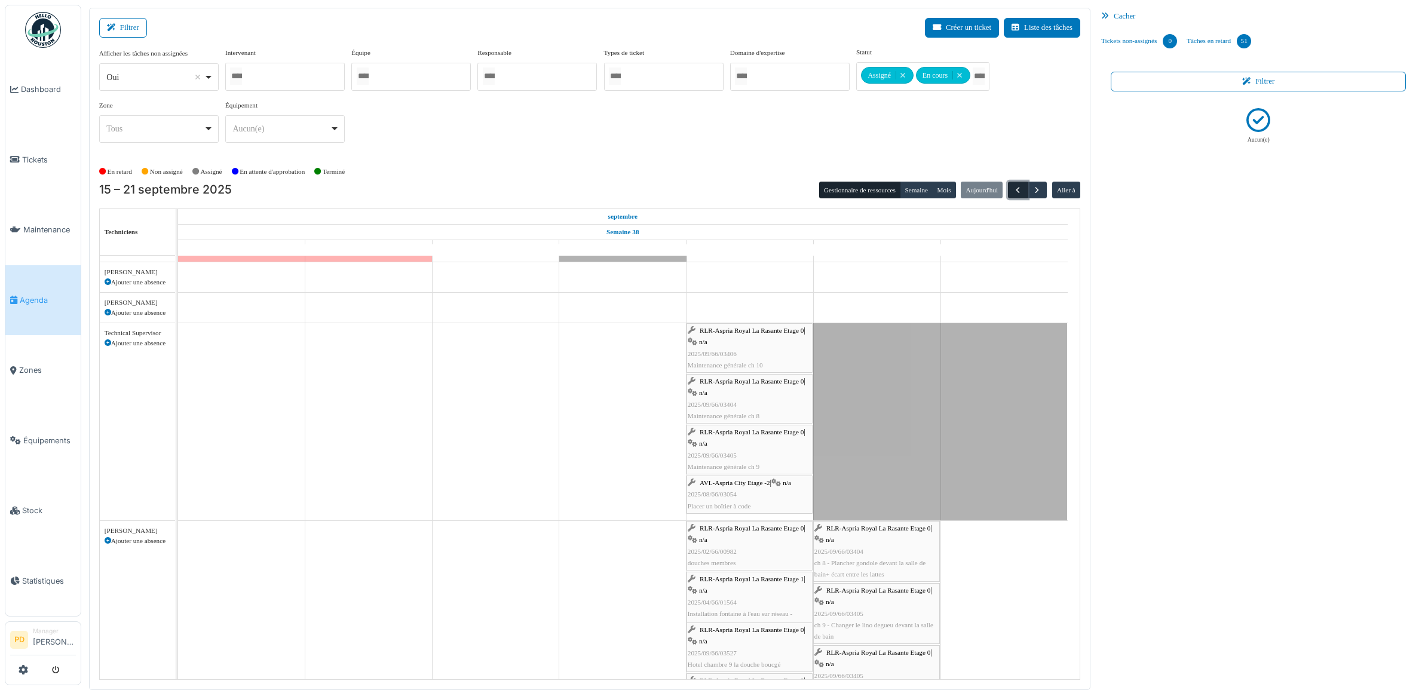
click at [1013, 190] on span "button" at bounding box center [1018, 190] width 10 height 10
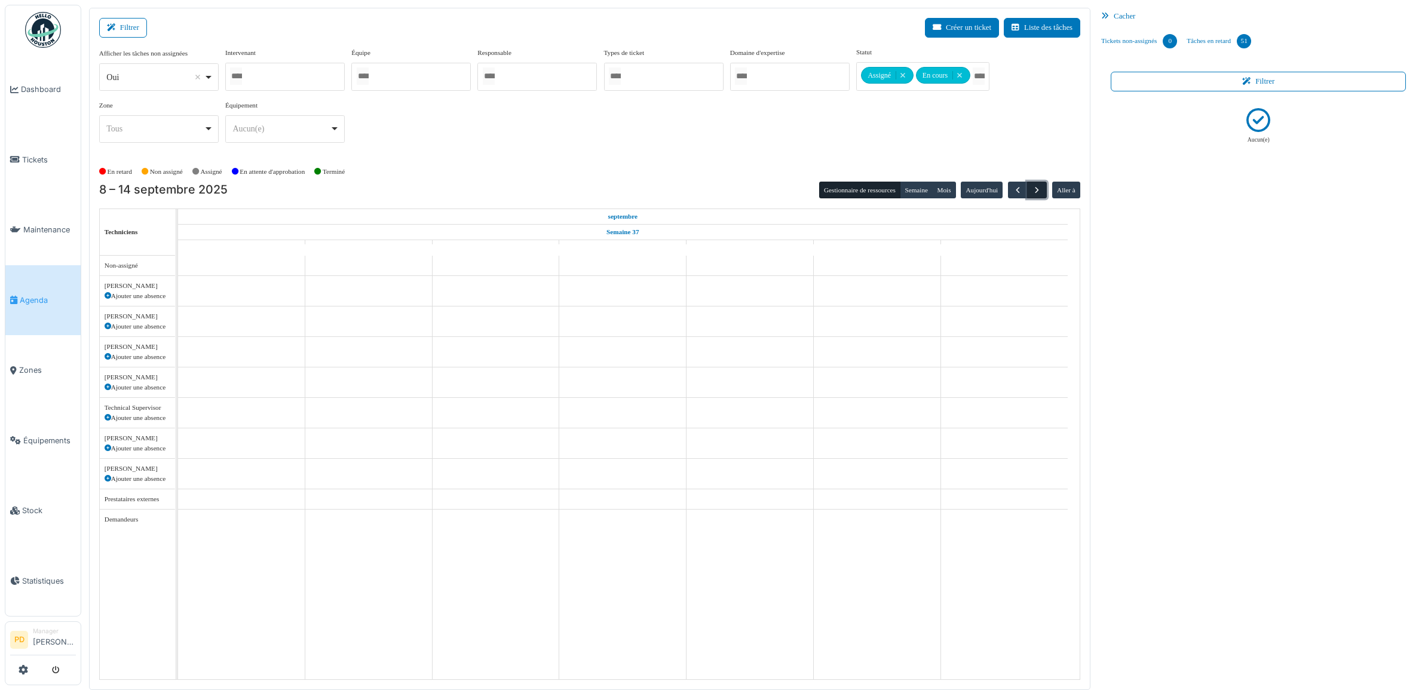
click at [1032, 186] on span "button" at bounding box center [1037, 190] width 10 height 10
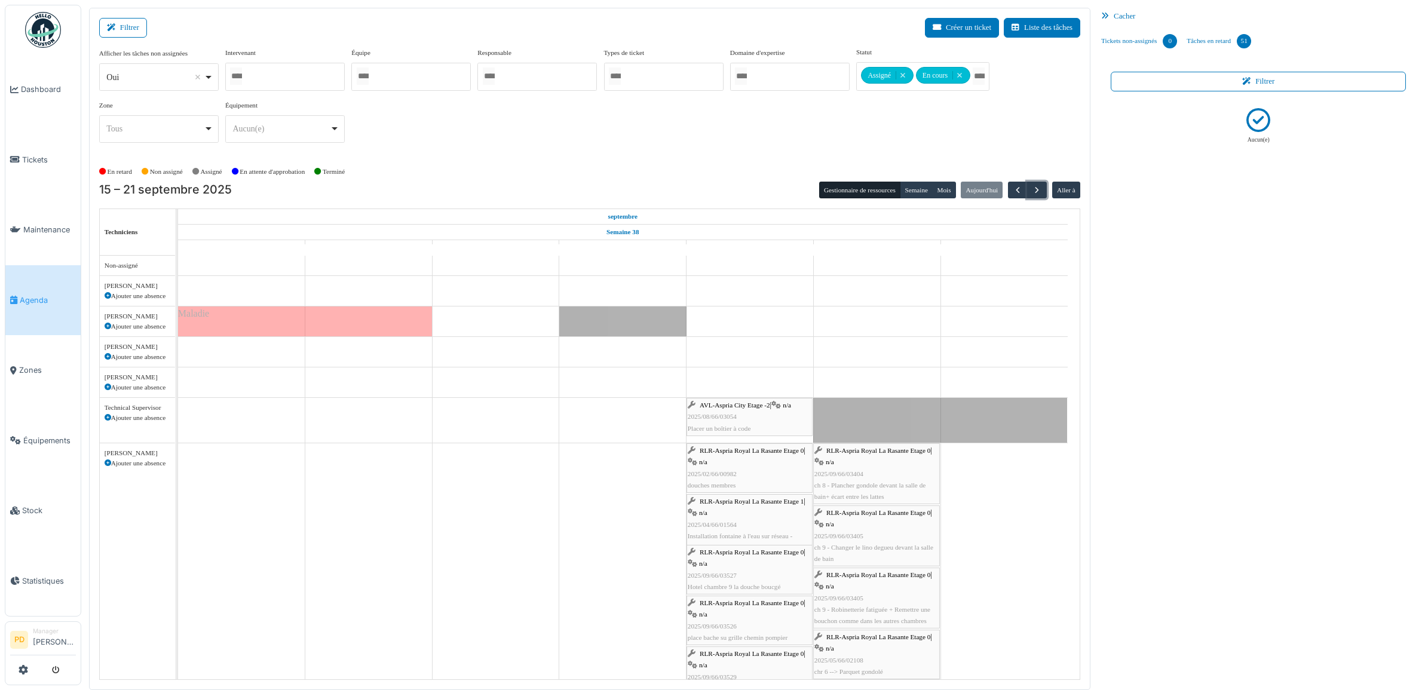
click at [753, 404] on span "AVL-Aspria City Etage -2" at bounding box center [735, 405] width 71 height 7
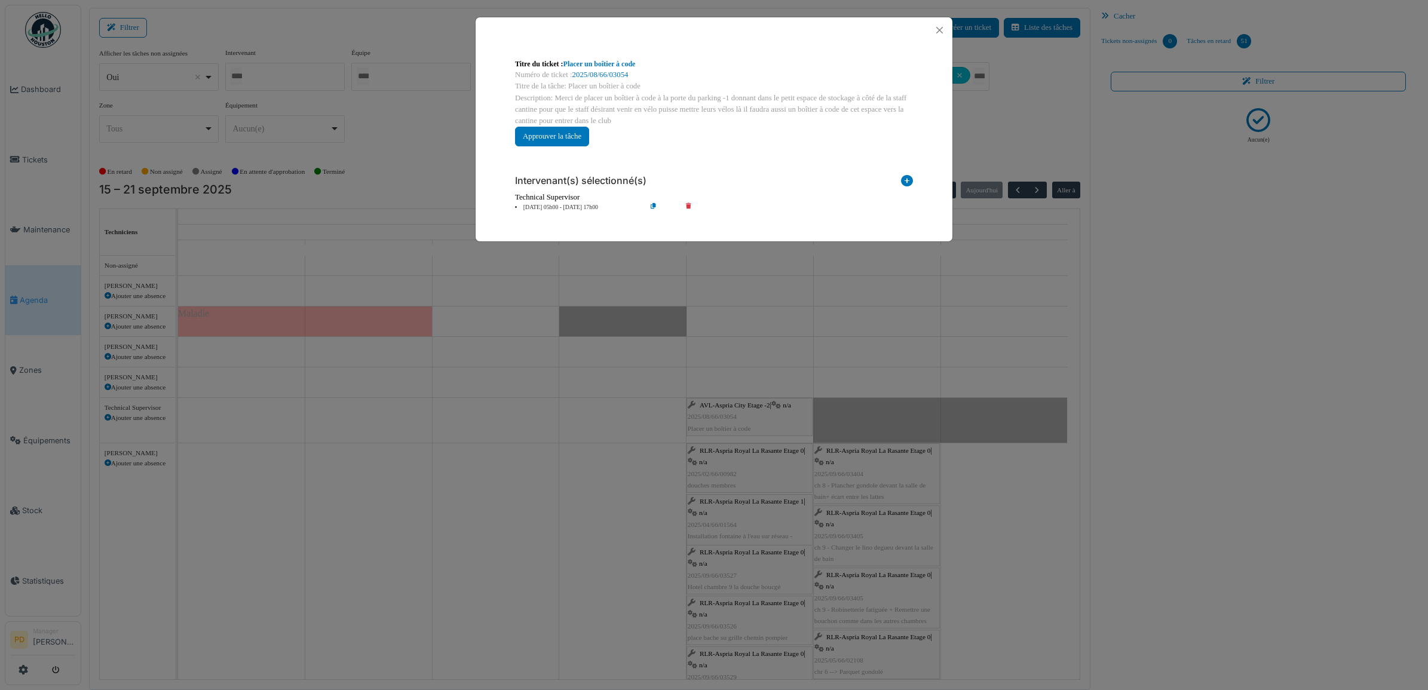
click at [565, 201] on div "Technical Supervisor" at bounding box center [714, 197] width 398 height 11
click at [565, 207] on li "19 sep 05h00 - 19 sep 17h00" at bounding box center [577, 207] width 137 height 9
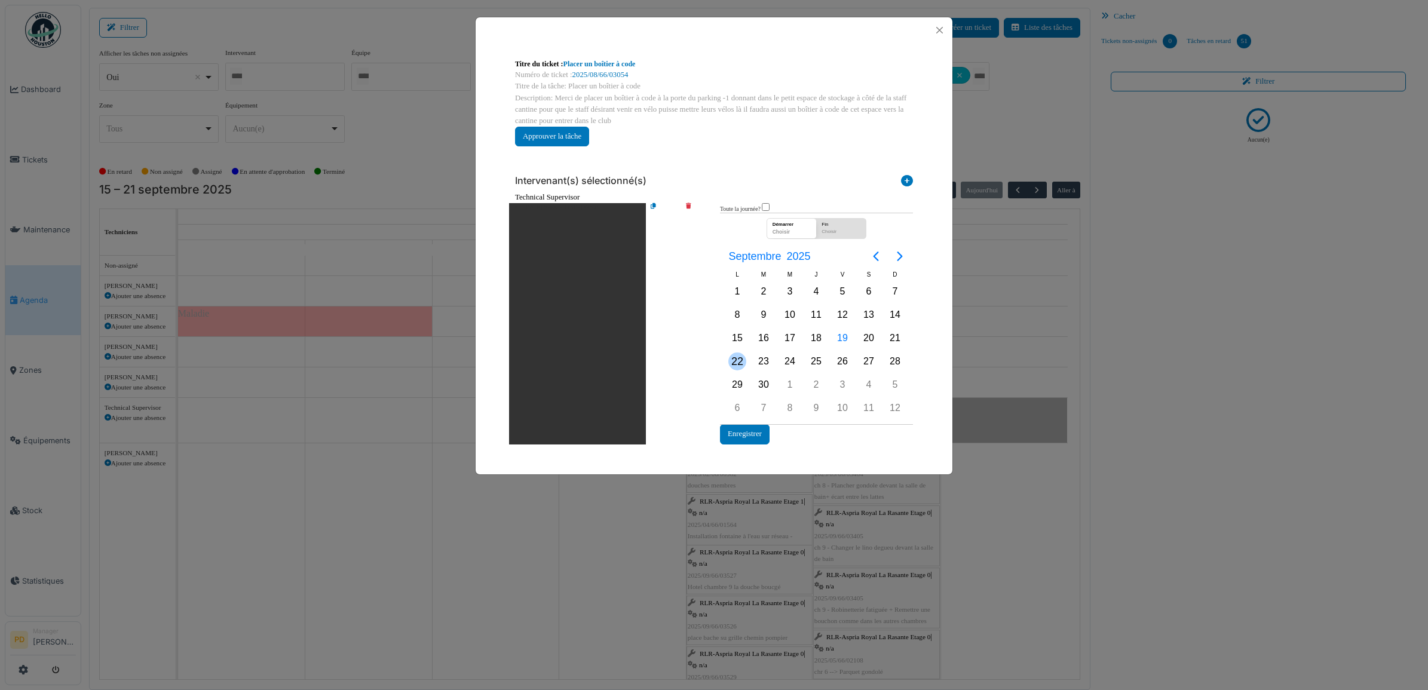
click at [736, 359] on div "22" at bounding box center [738, 362] width 18 height 18
click at [745, 429] on button "Enregistrer" at bounding box center [745, 434] width 50 height 20
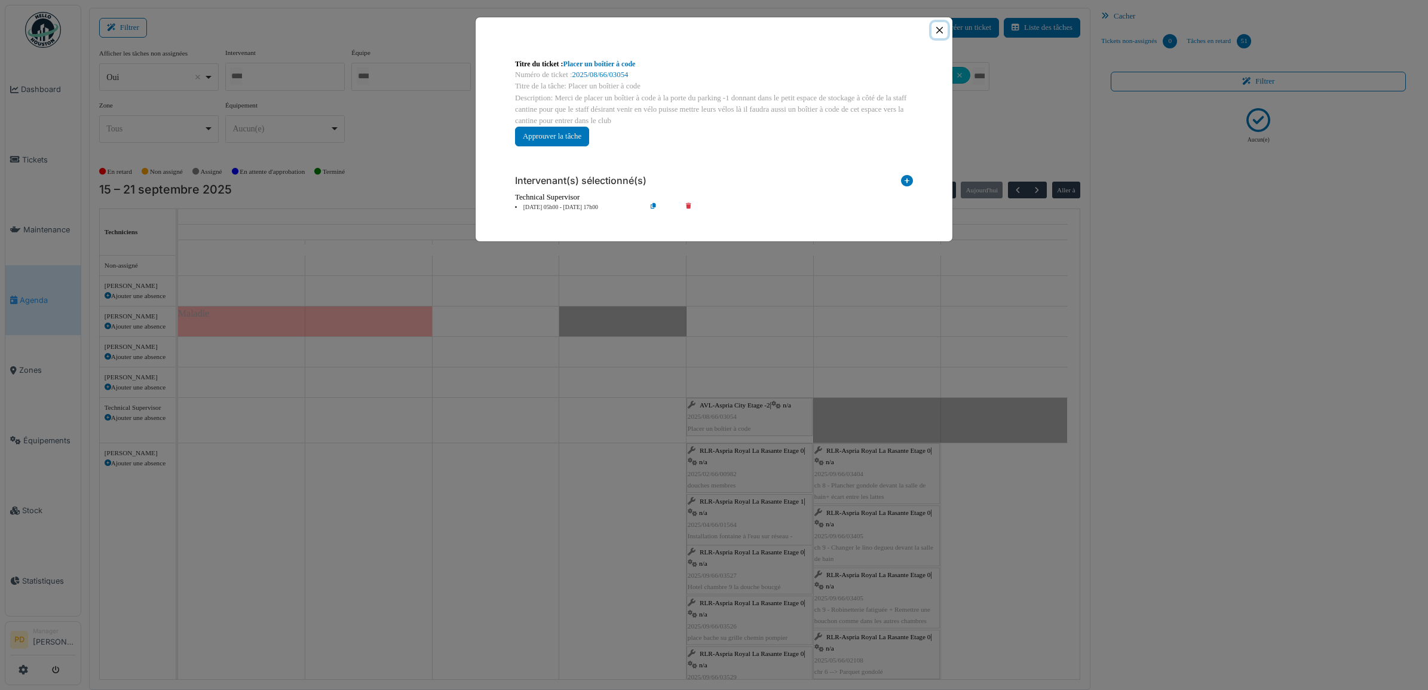
click at [937, 33] on button "Close" at bounding box center [940, 30] width 16 height 16
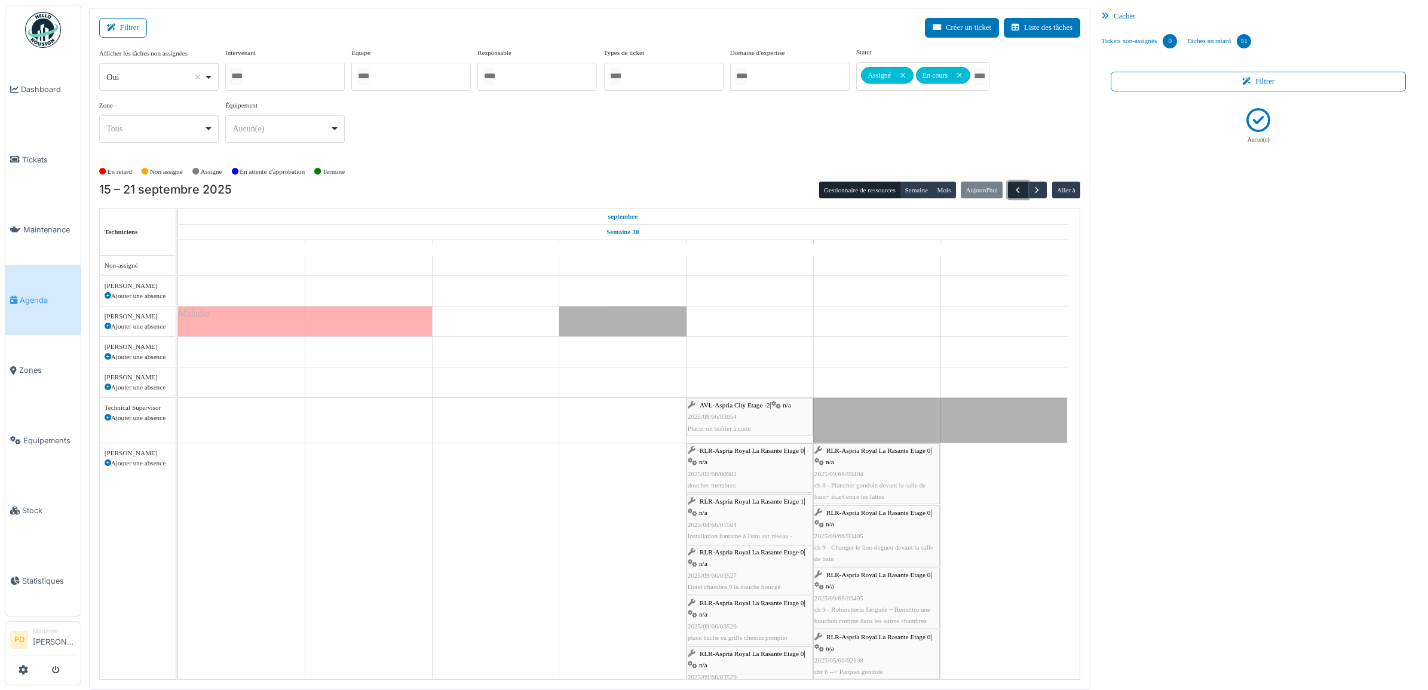
click at [1015, 192] on span "button" at bounding box center [1018, 190] width 10 height 10
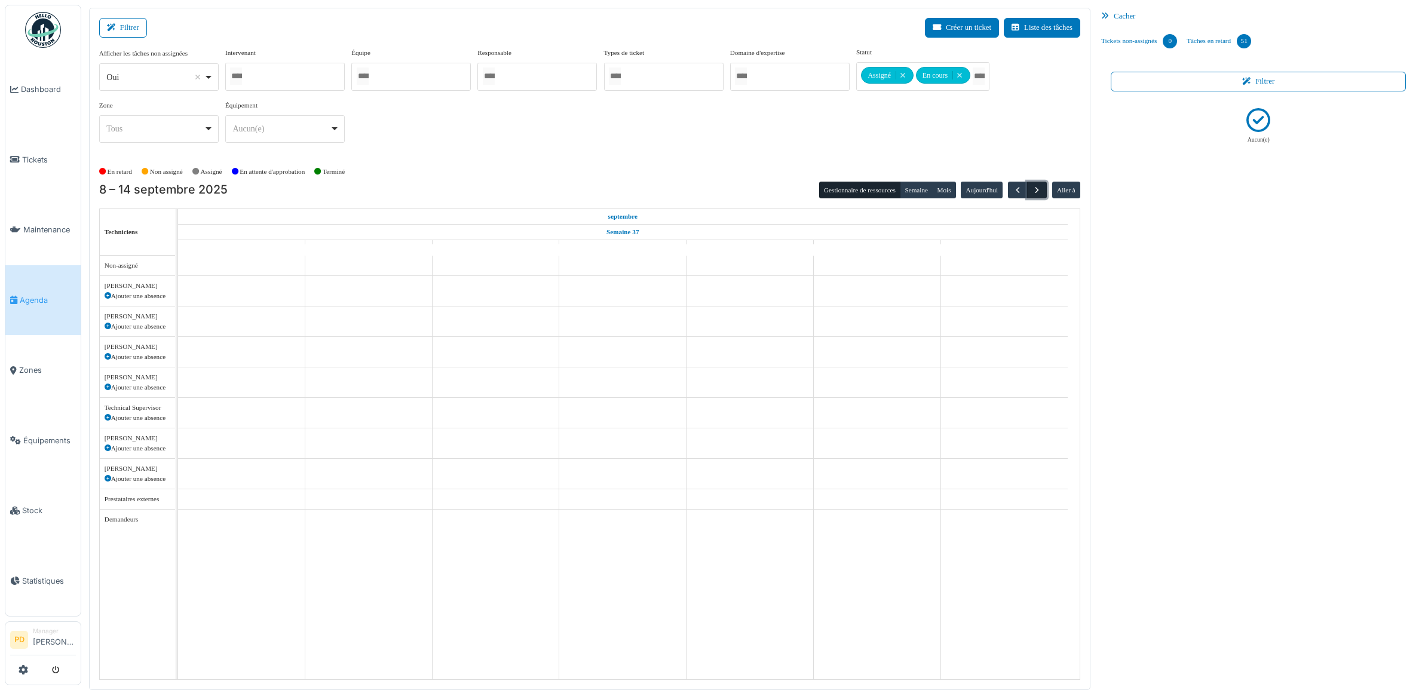
click at [1037, 188] on span "button" at bounding box center [1037, 190] width 10 height 10
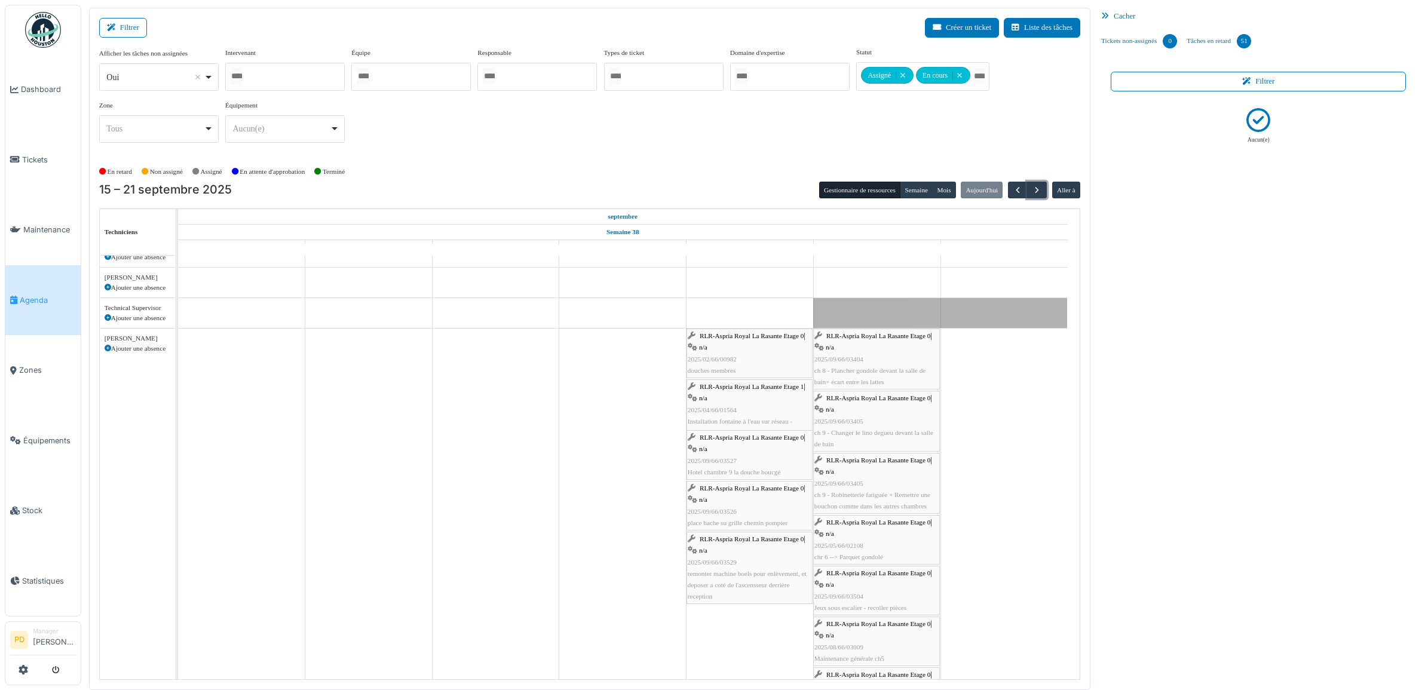
scroll to position [75, 0]
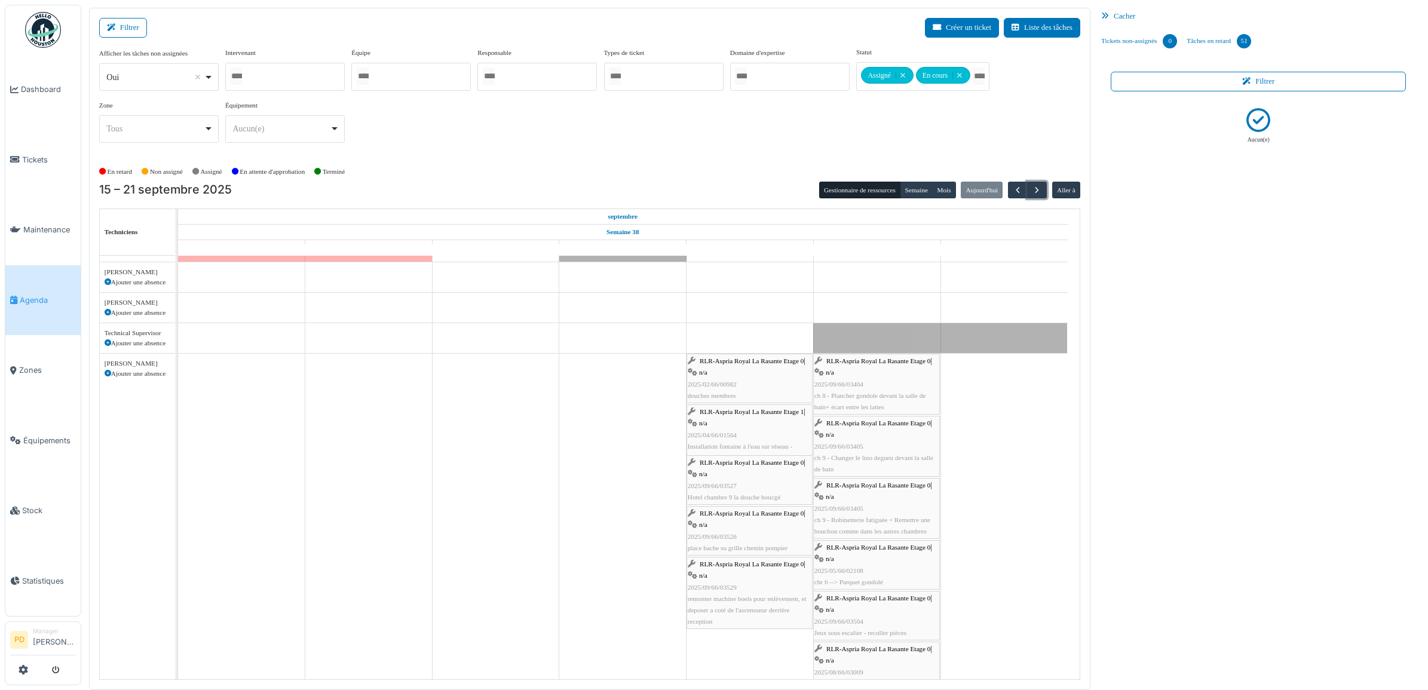
click at [782, 363] on span "RLR-Aspria Royal La Rasante Etage 0" at bounding box center [752, 360] width 104 height 7
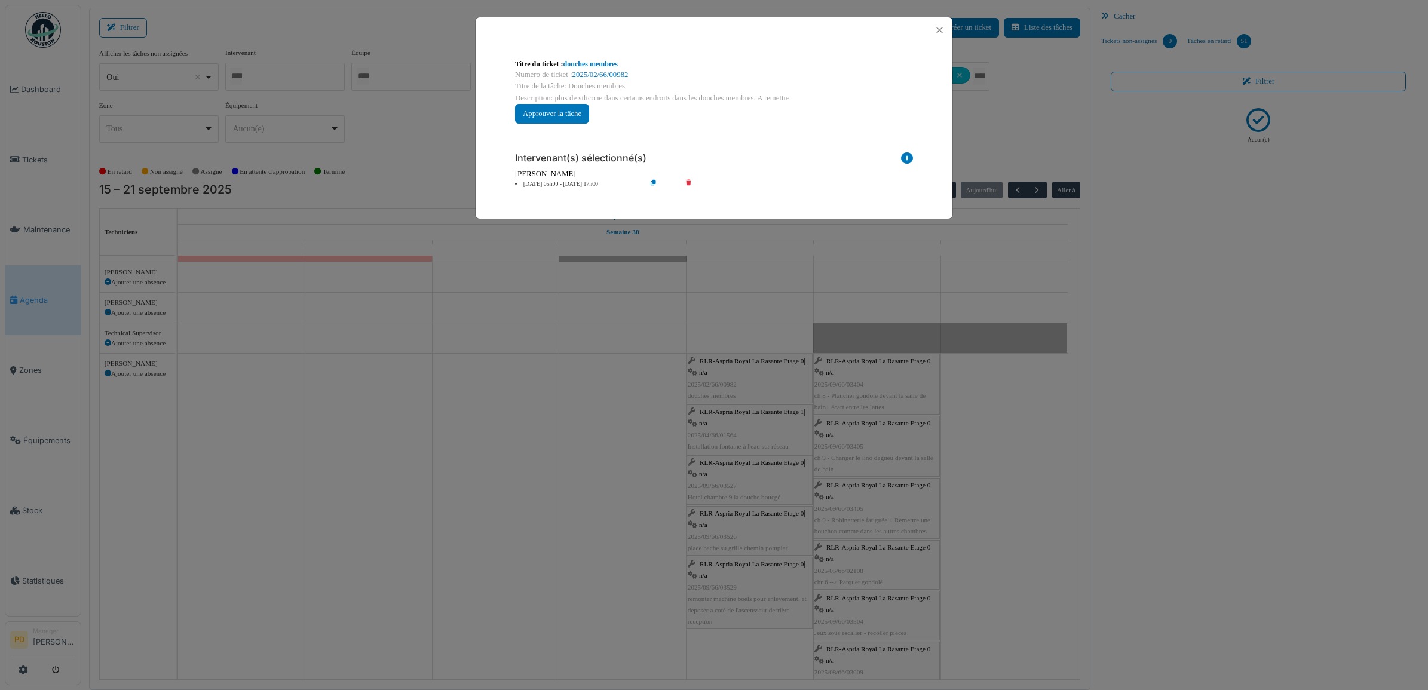
click li "19 sep 05h00 - 19 sep 17h00"
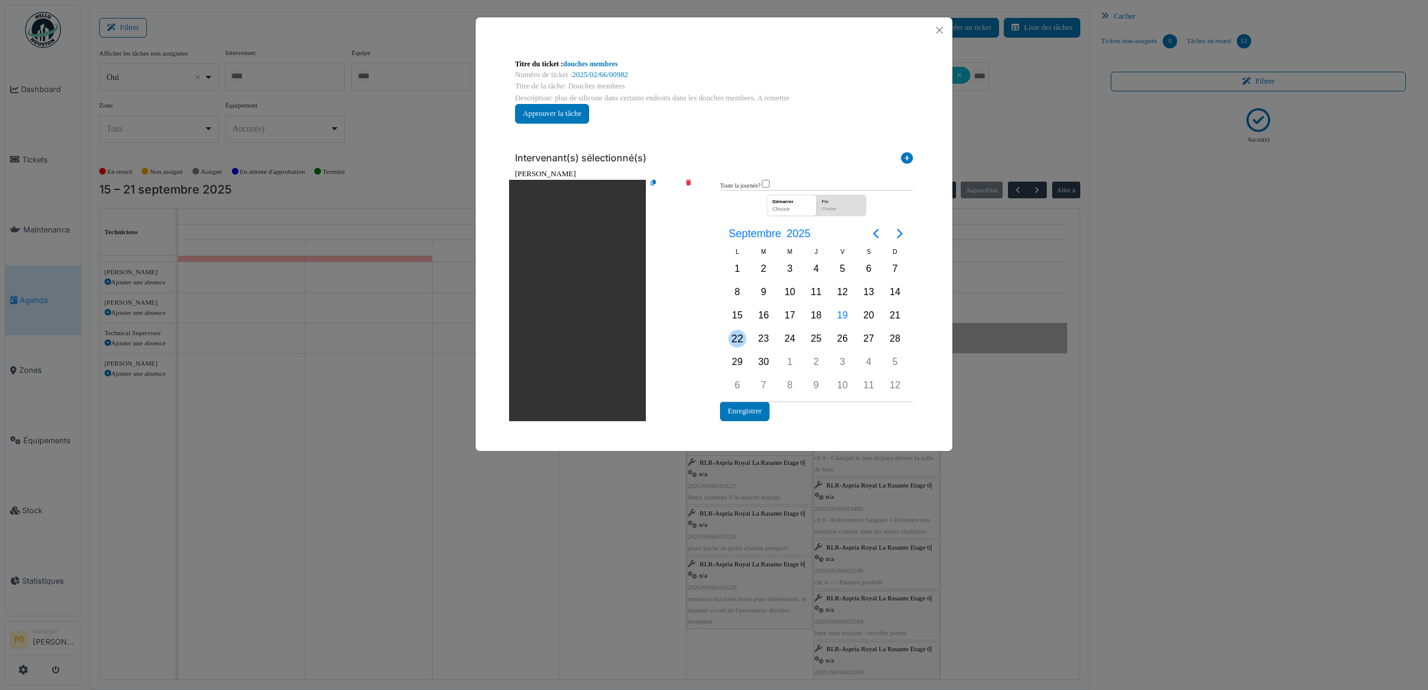
click div "22"
click button "Enregistrer"
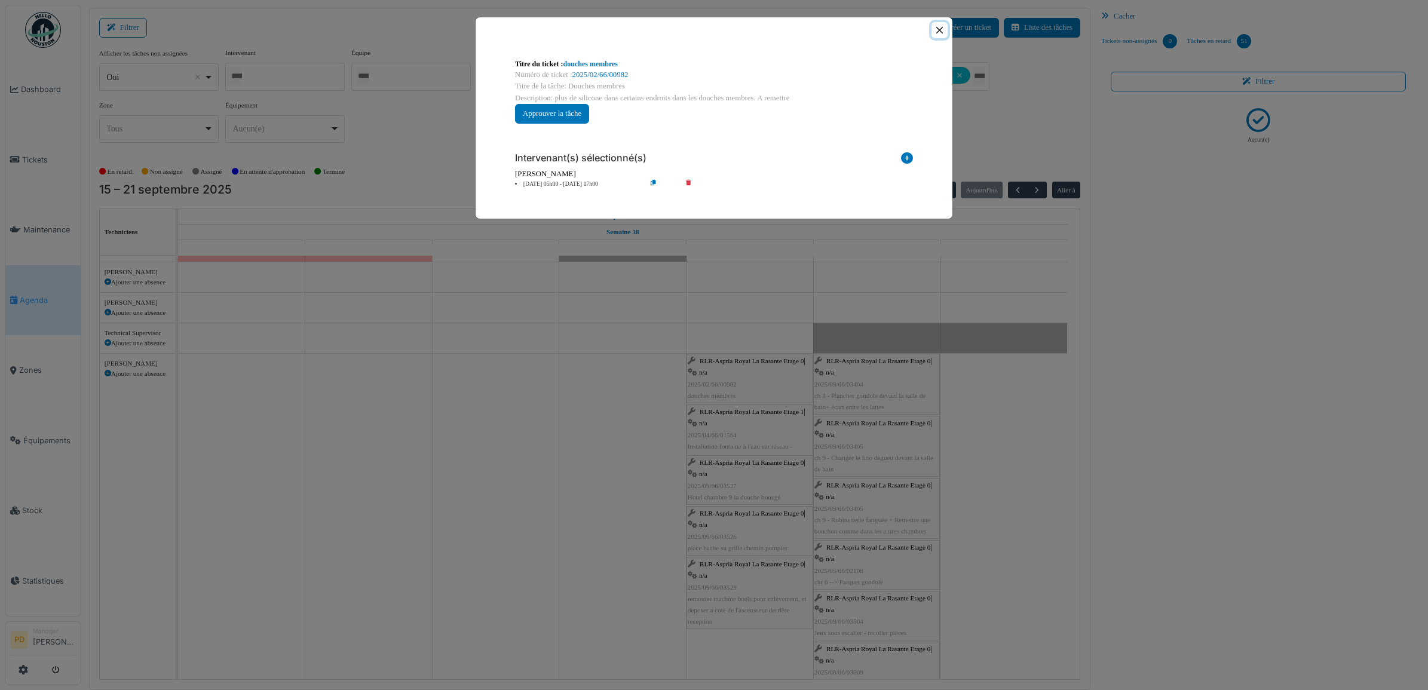
drag, startPoint x: 943, startPoint y: 30, endPoint x: 862, endPoint y: 163, distance: 155.6
click button "Close"
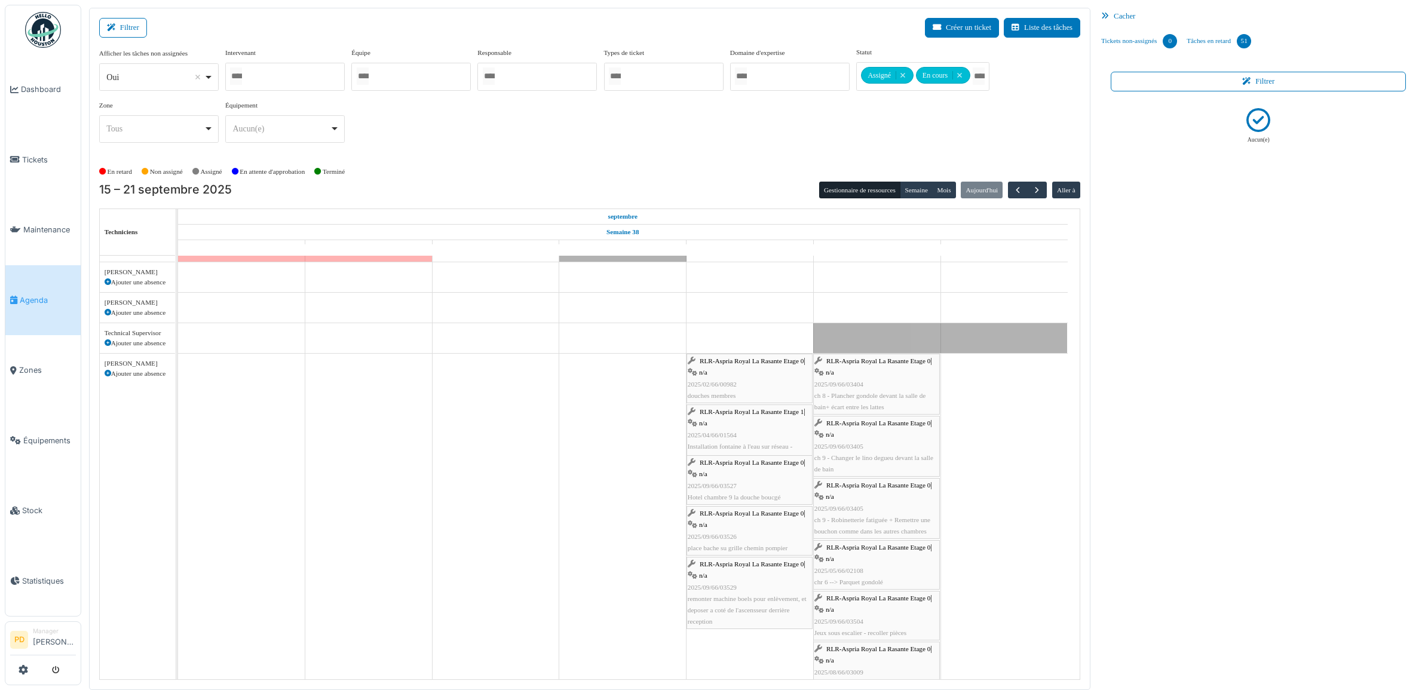
click span "RLR-Aspria Royal La Rasante Etage 1"
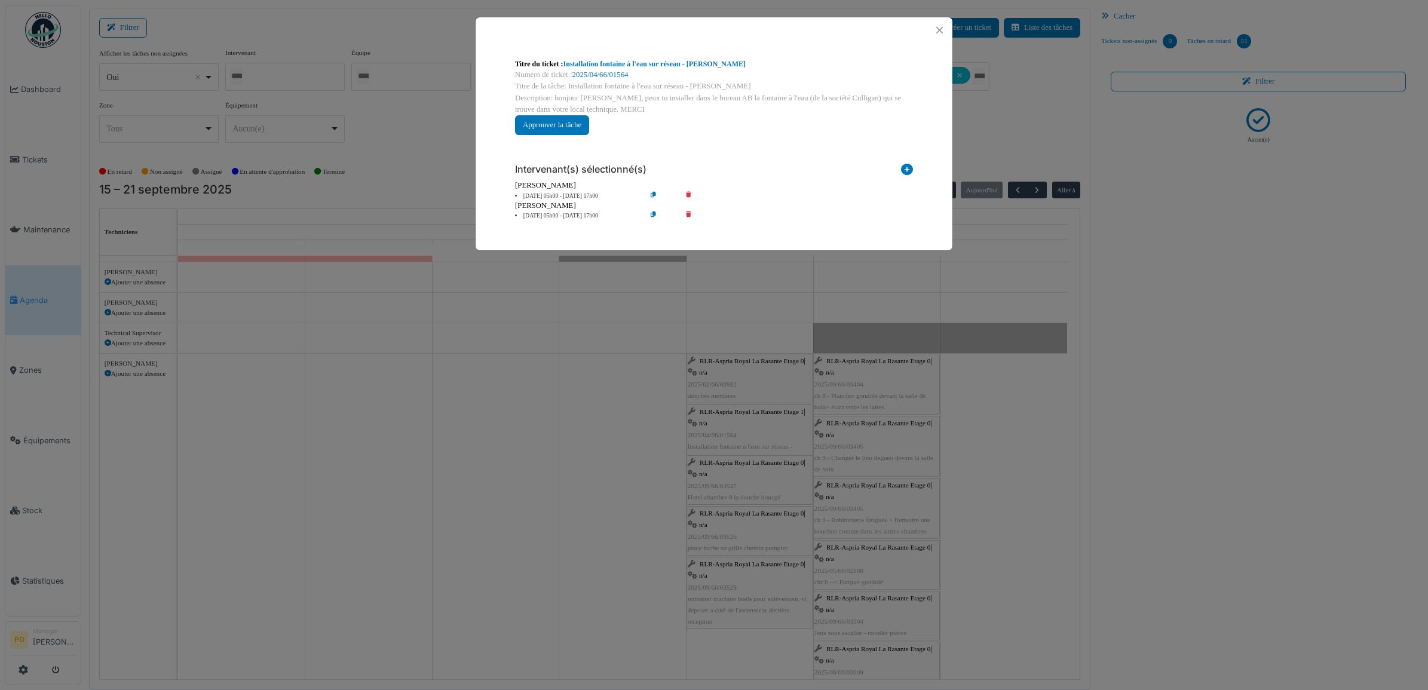
click li "19 sep 05h00 - 19 sep 17h00"
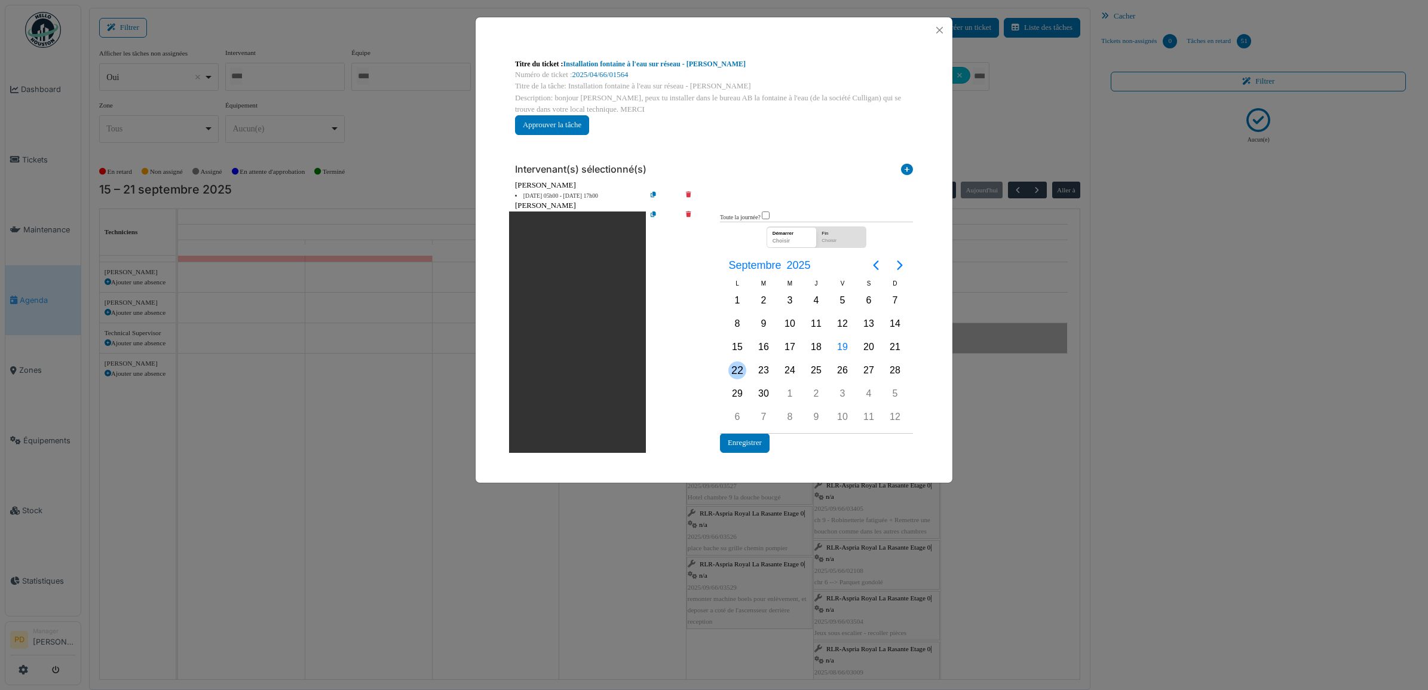
click div "22"
click button "Close"
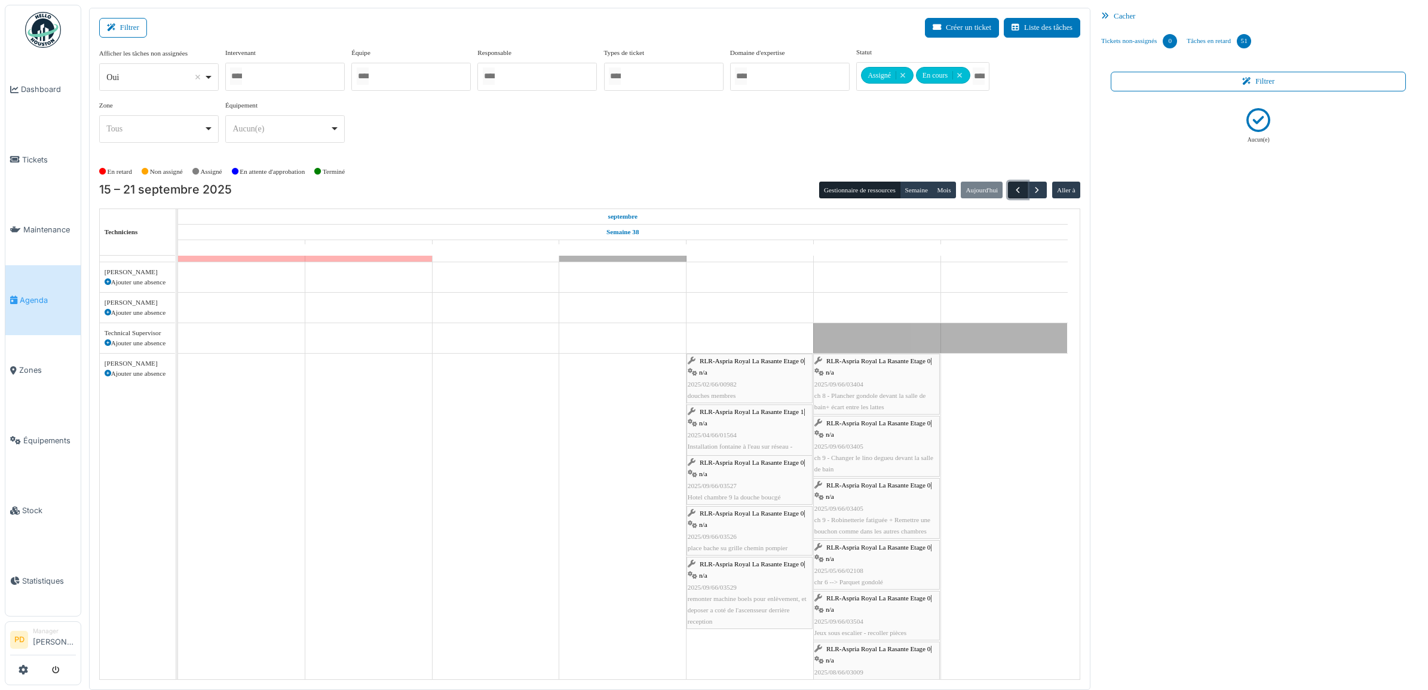
click span "button"
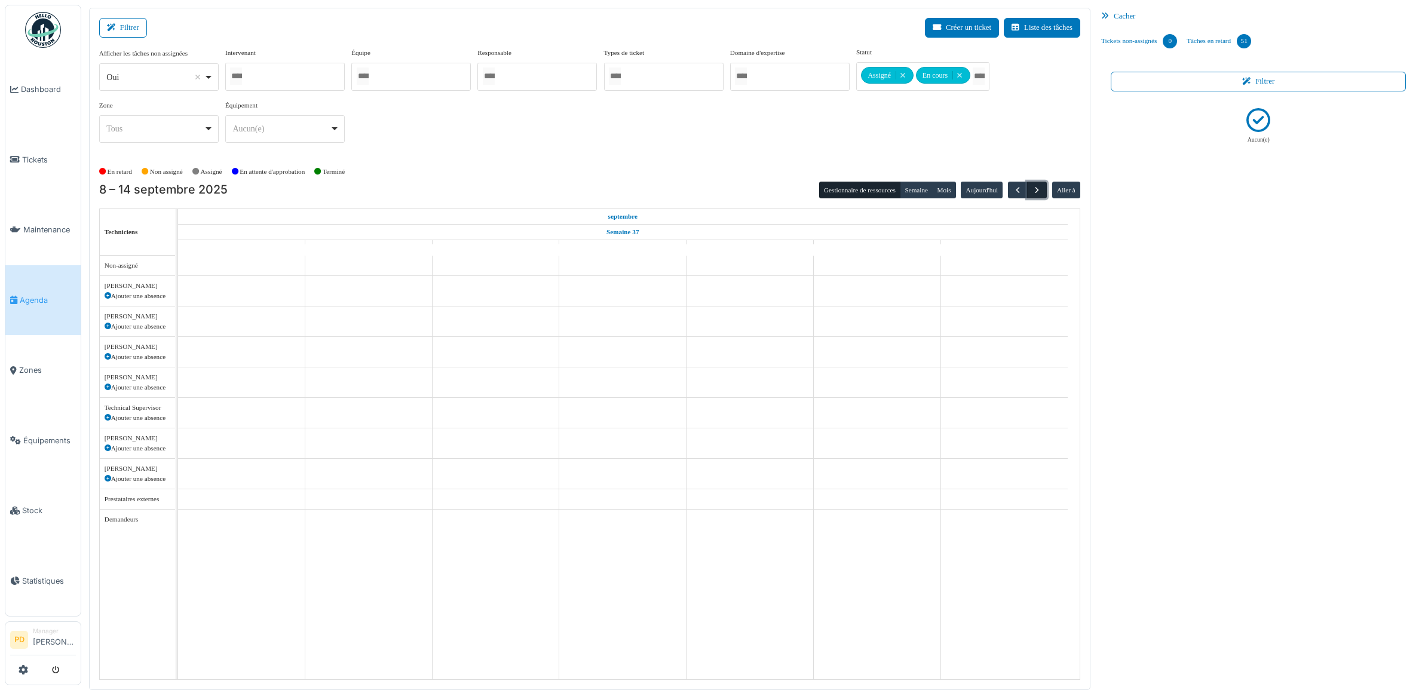
click span "button"
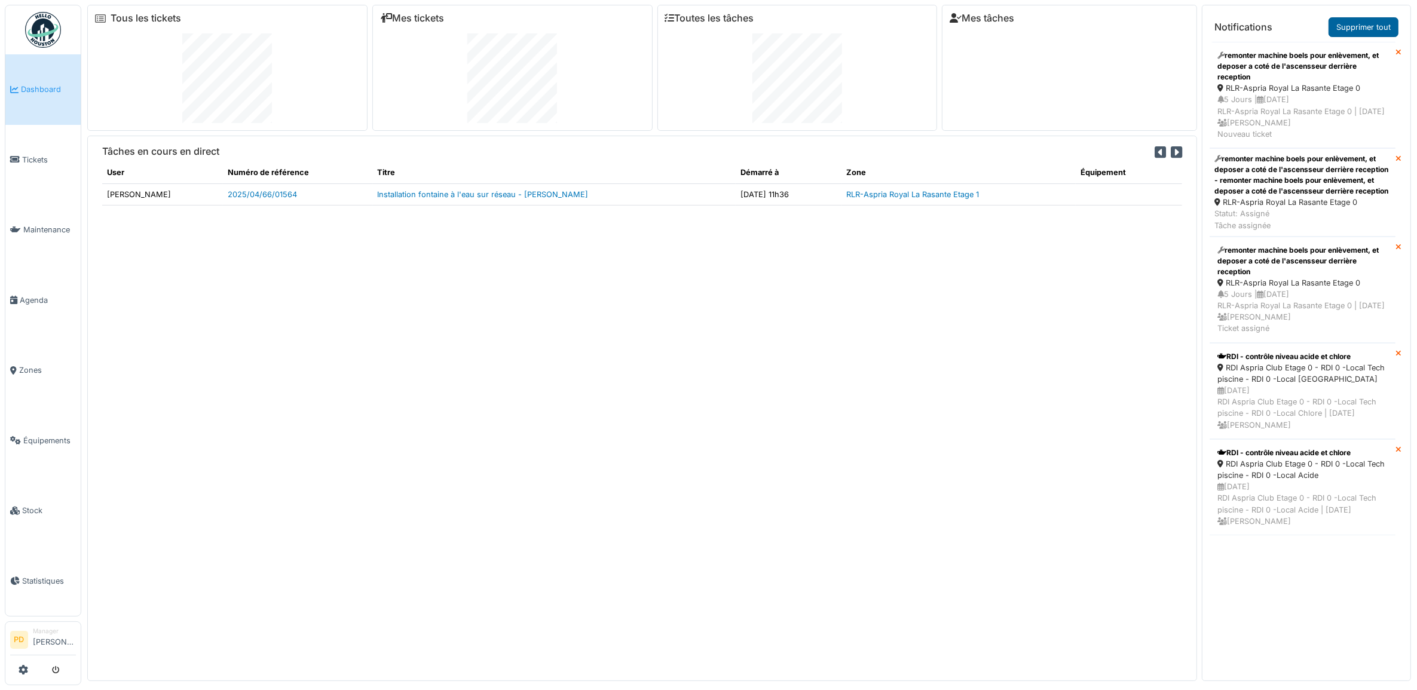
click at [1351, 27] on link "Supprimer tout" at bounding box center [1364, 27] width 70 height 20
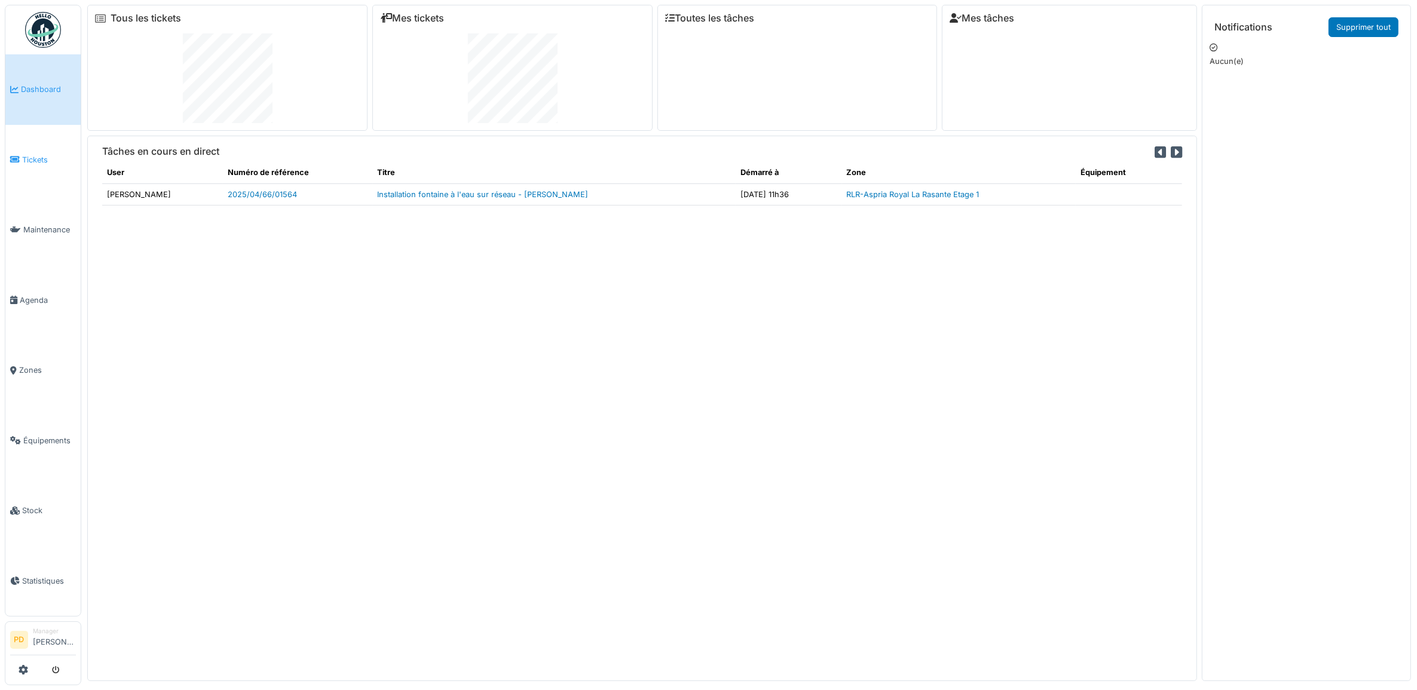
click at [35, 161] on span "Tickets" at bounding box center [49, 159] width 54 height 11
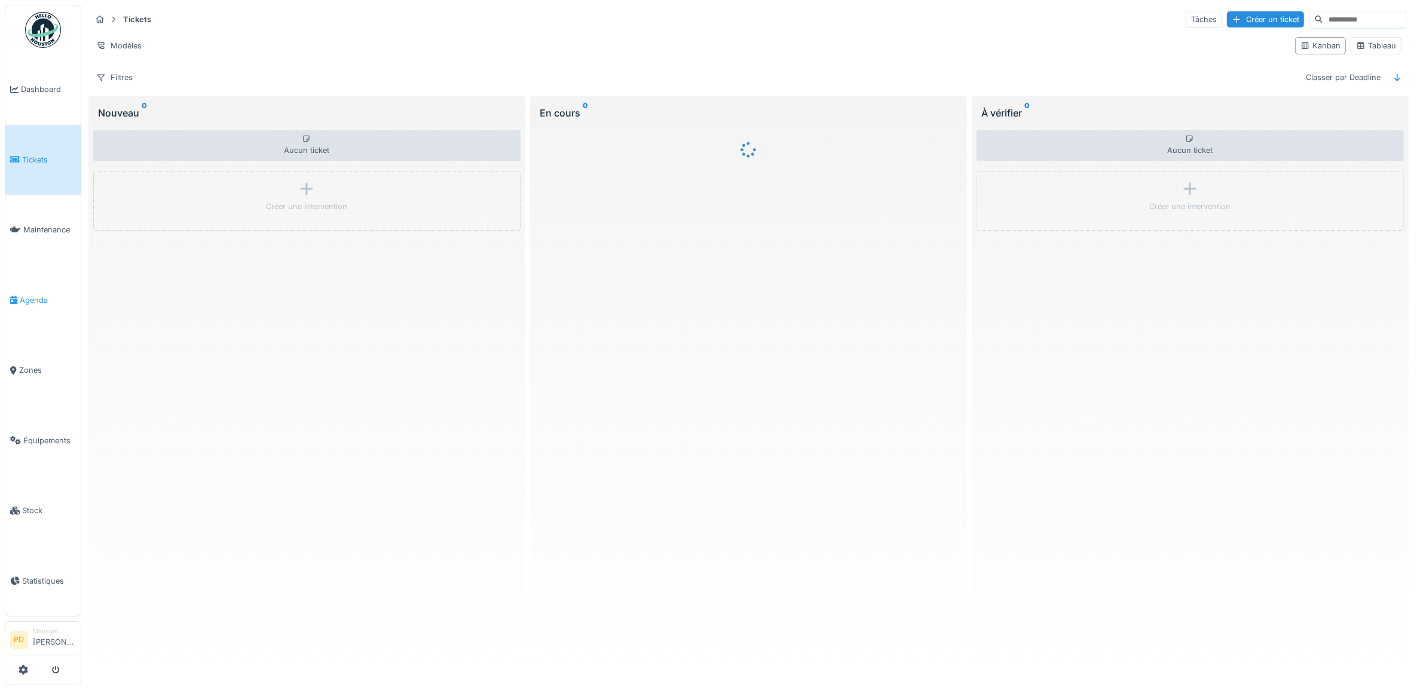
click at [35, 295] on span "Agenda" at bounding box center [48, 300] width 56 height 11
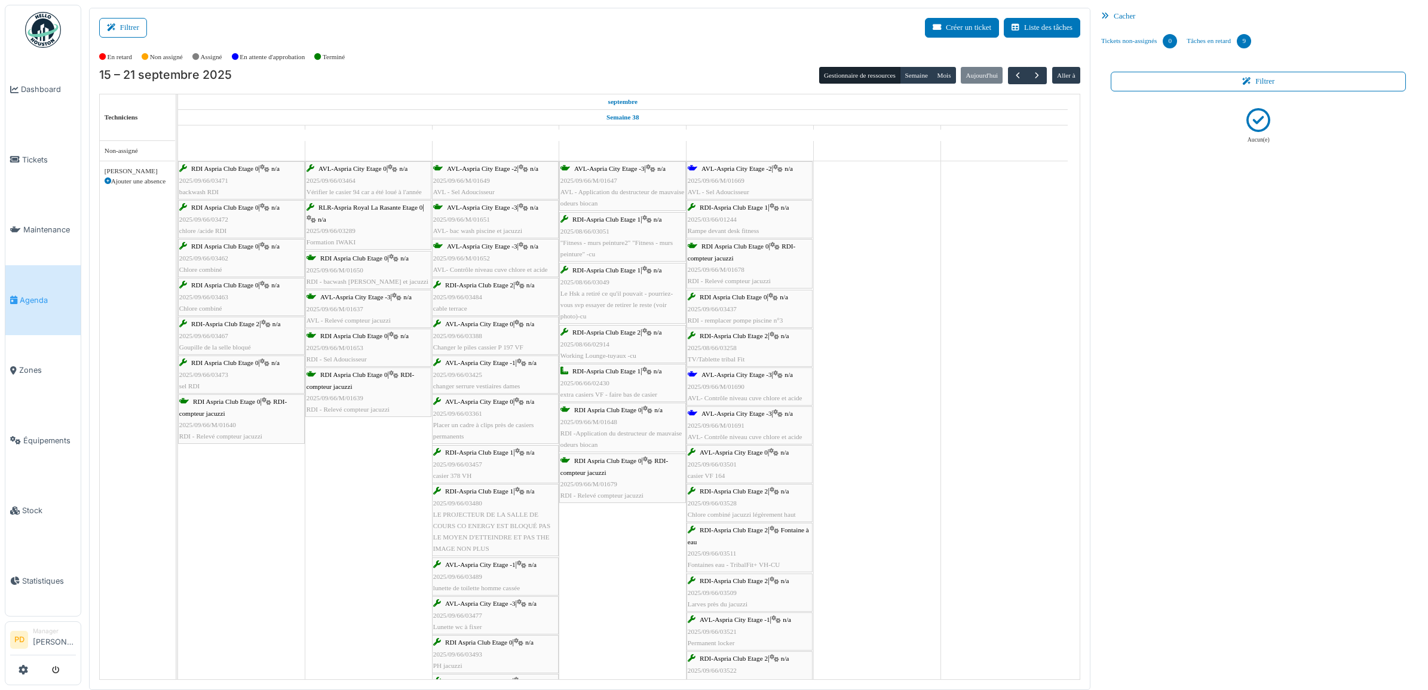
drag, startPoint x: 133, startPoint y: 30, endPoint x: 173, endPoint y: 28, distance: 40.1
click at [133, 29] on button "Filtrer" at bounding box center [123, 28] width 48 height 20
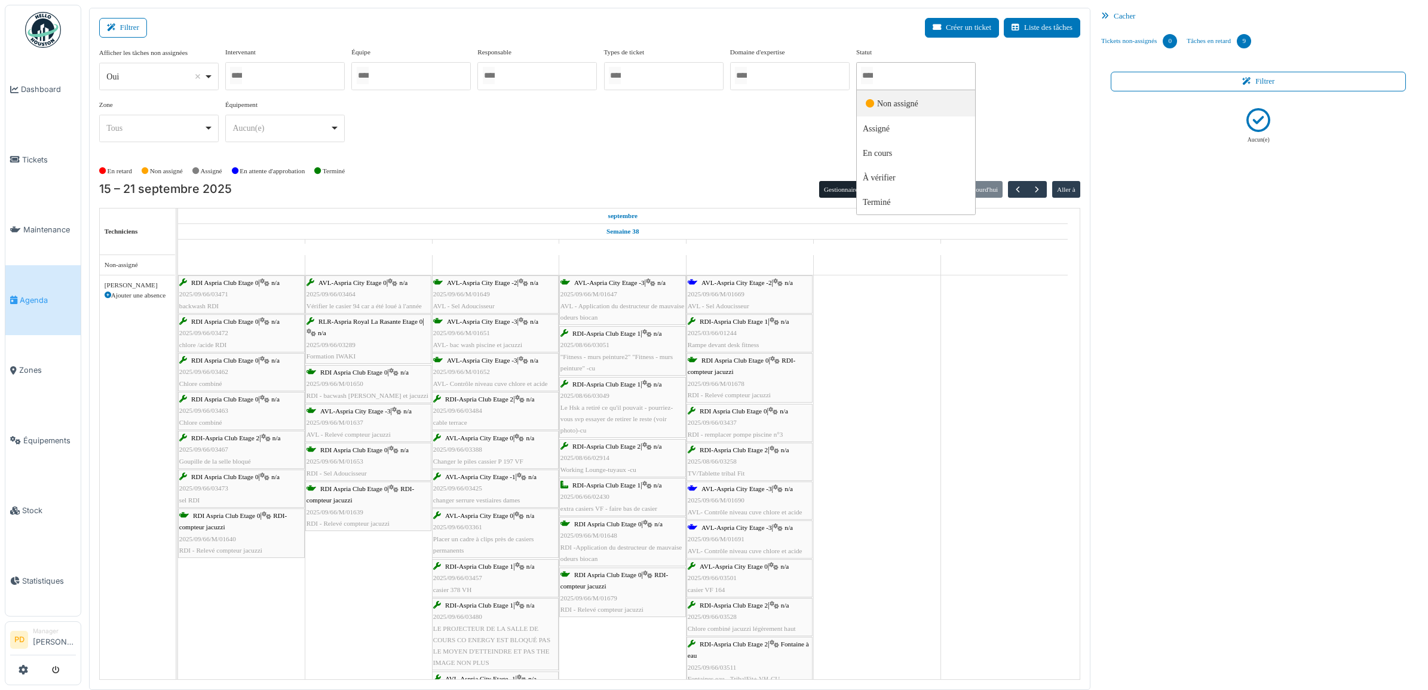
click at [873, 74] on input "Tous" at bounding box center [867, 75] width 12 height 17
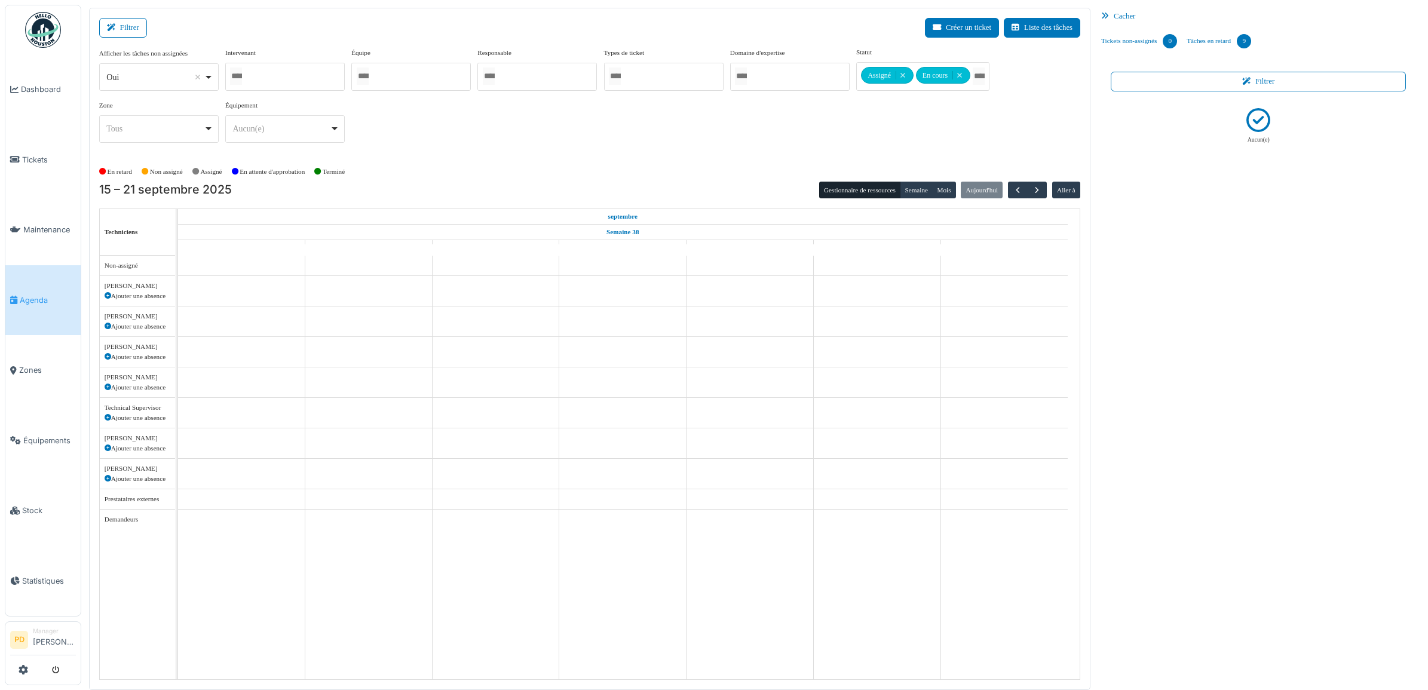
click at [757, 173] on div "En retard Non assigné Assigné En attente d'approbation Terminé" at bounding box center [589, 172] width 981 height 20
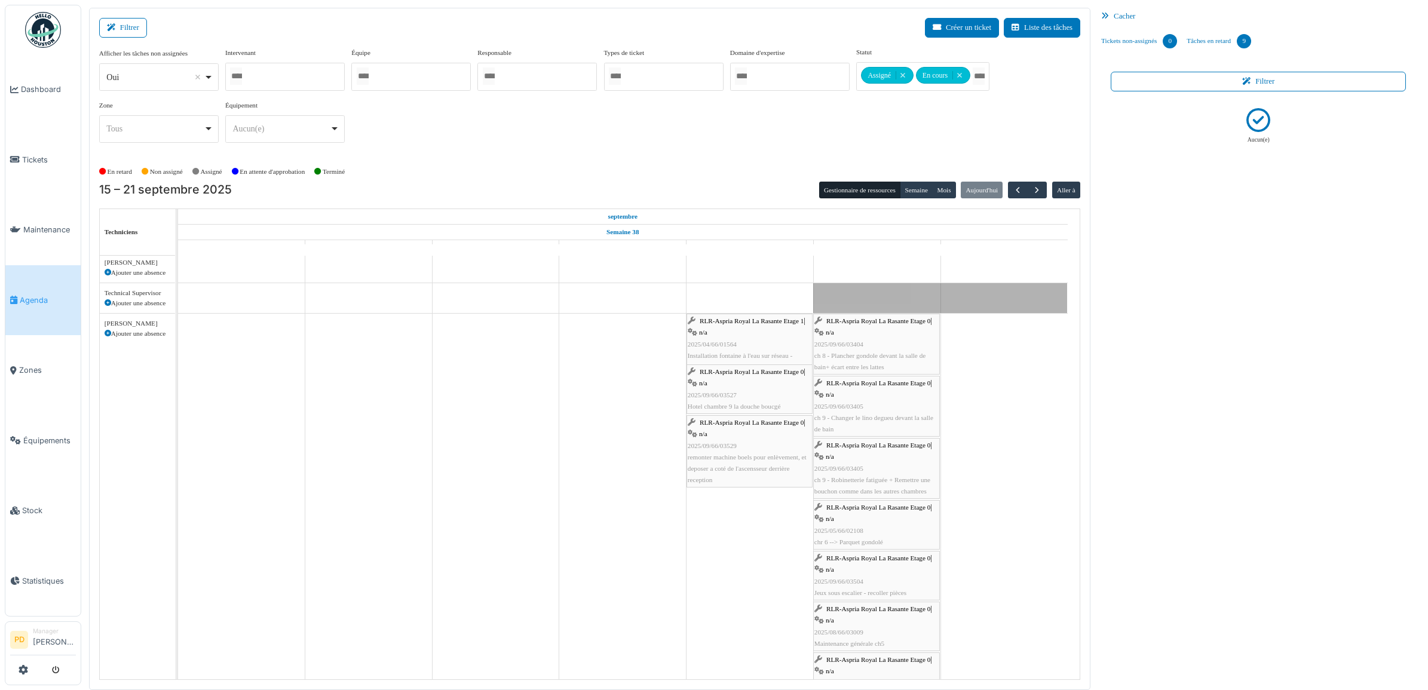
scroll to position [149, 0]
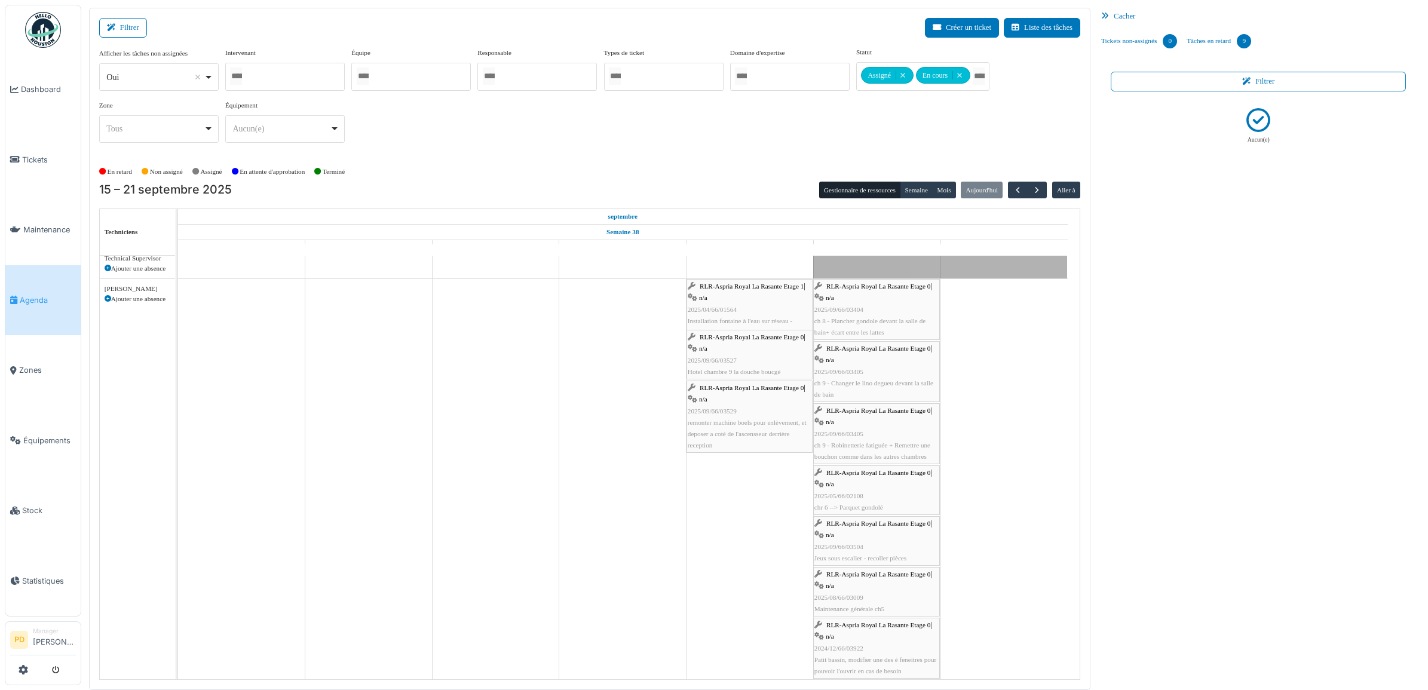
click at [752, 341] on span "RLR-Aspria Royal La Rasante Etage 0" at bounding box center [752, 337] width 104 height 7
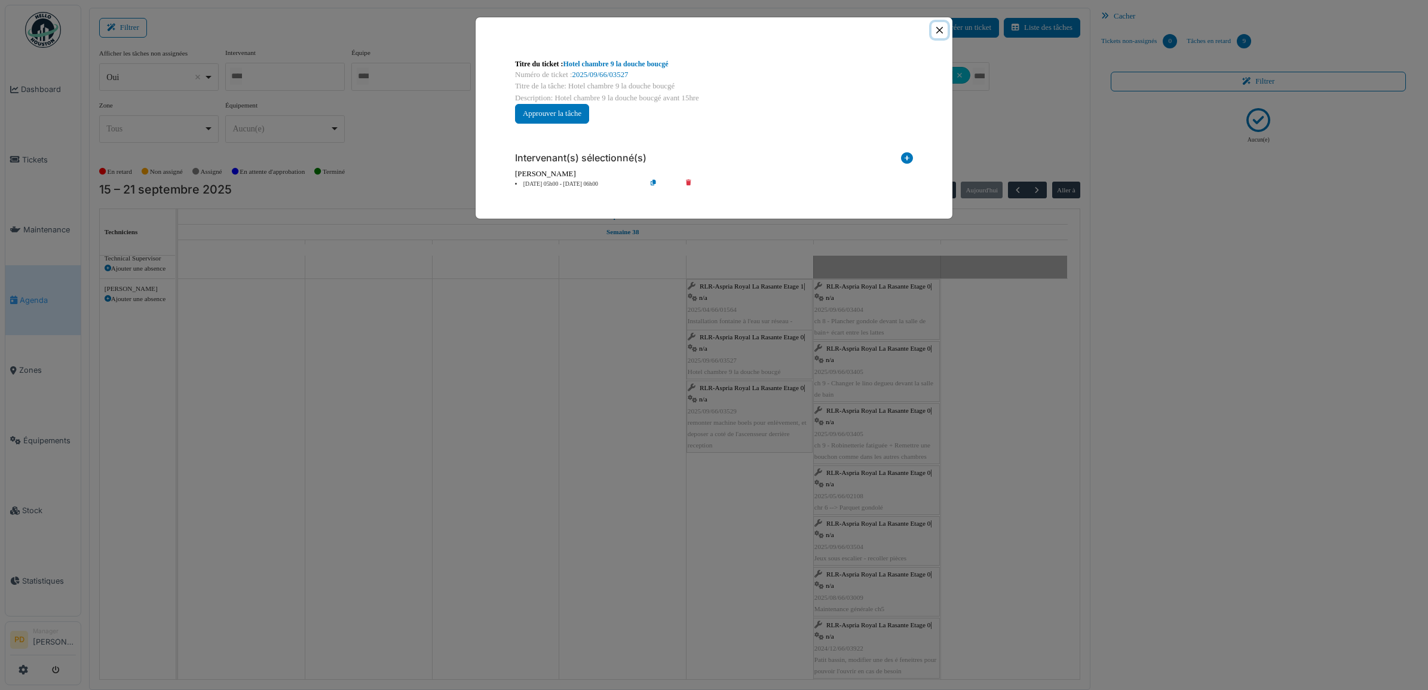
click at [934, 28] on button "Close" at bounding box center [940, 30] width 16 height 16
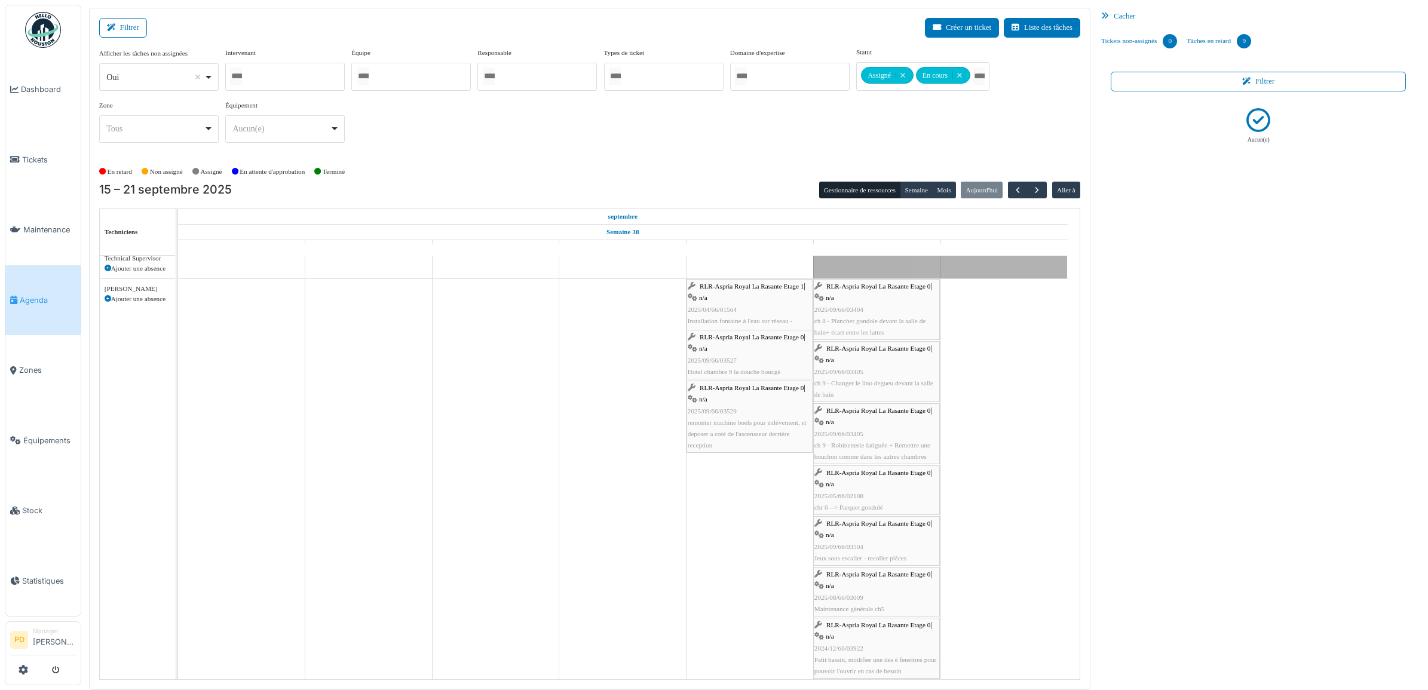
click at [913, 290] on span "RLR-Aspria Royal La Rasante Etage 0" at bounding box center [879, 286] width 104 height 7
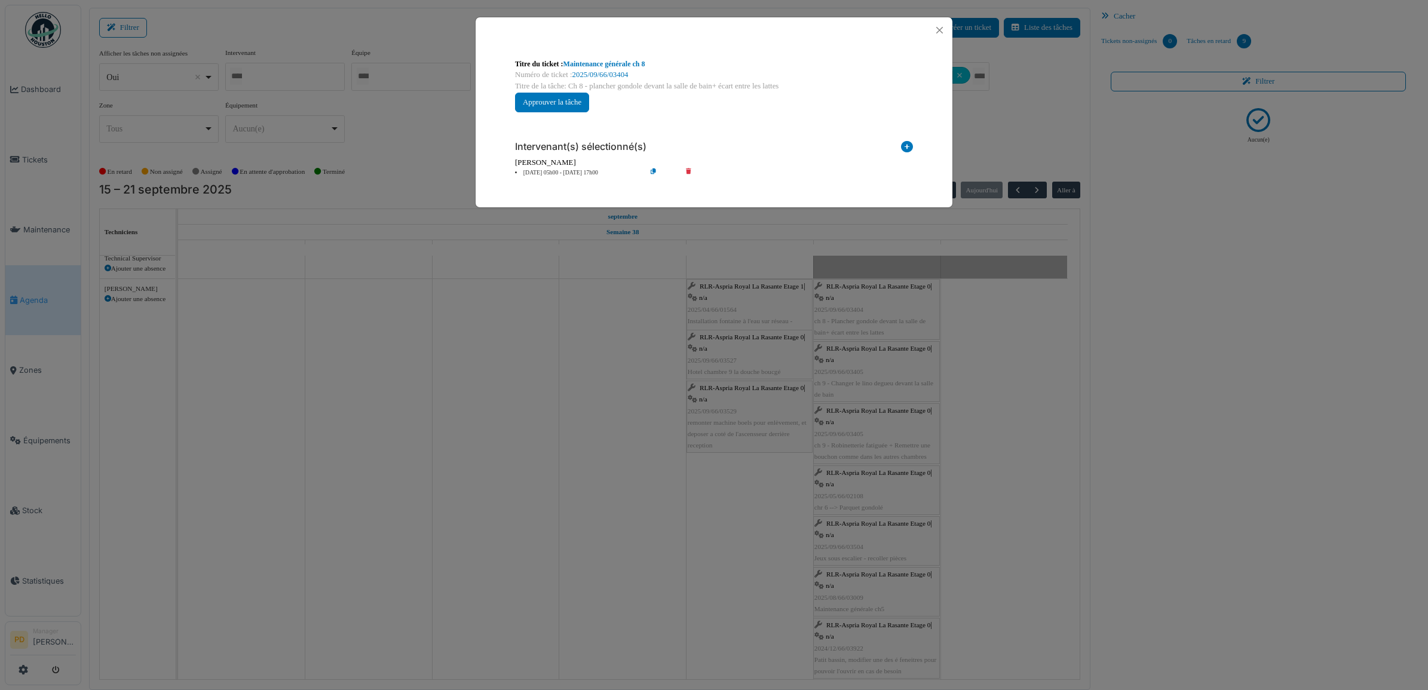
click at [565, 171] on li "20 sep 05h00 - 20 sep 17h00" at bounding box center [577, 173] width 137 height 9
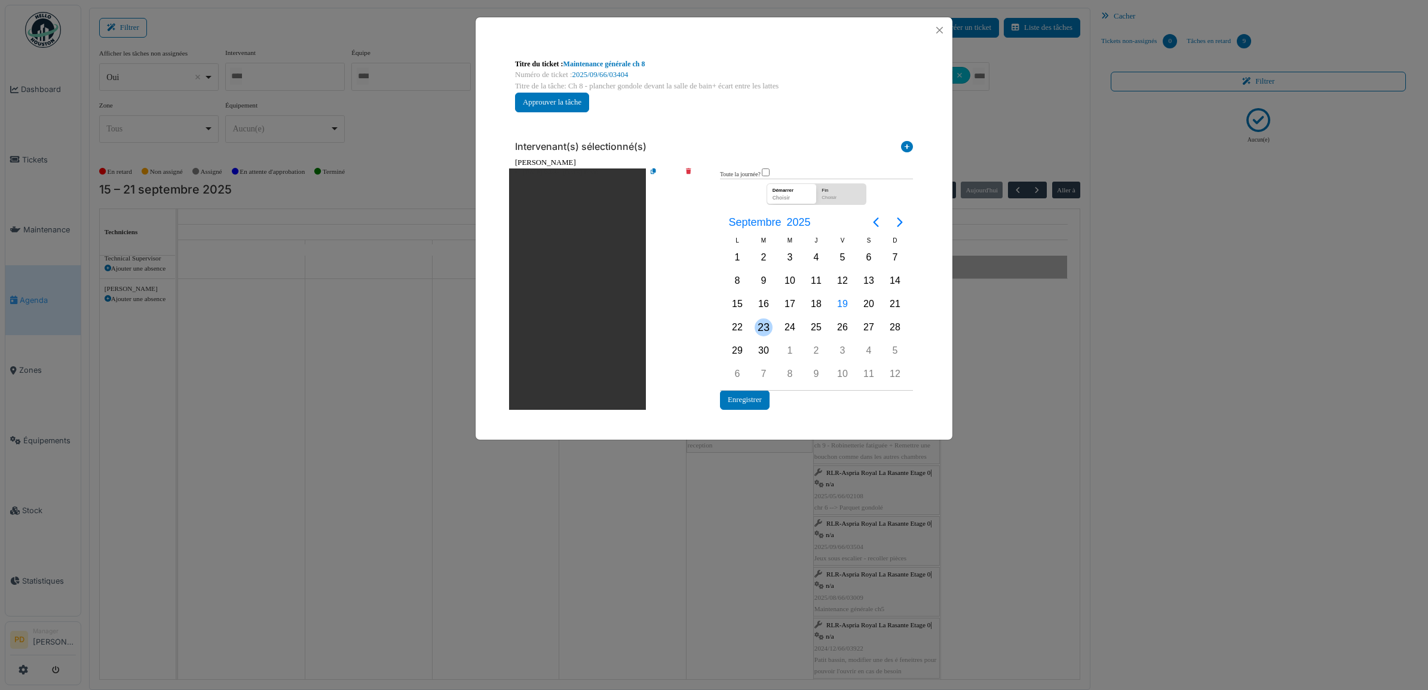
click at [761, 329] on div "23" at bounding box center [764, 328] width 18 height 18
click at [791, 195] on div "23/09/2025" at bounding box center [788, 199] width 37 height 10
click at [789, 327] on div "24" at bounding box center [790, 328] width 18 height 18
click at [754, 393] on button "Enregistrer" at bounding box center [745, 400] width 50 height 20
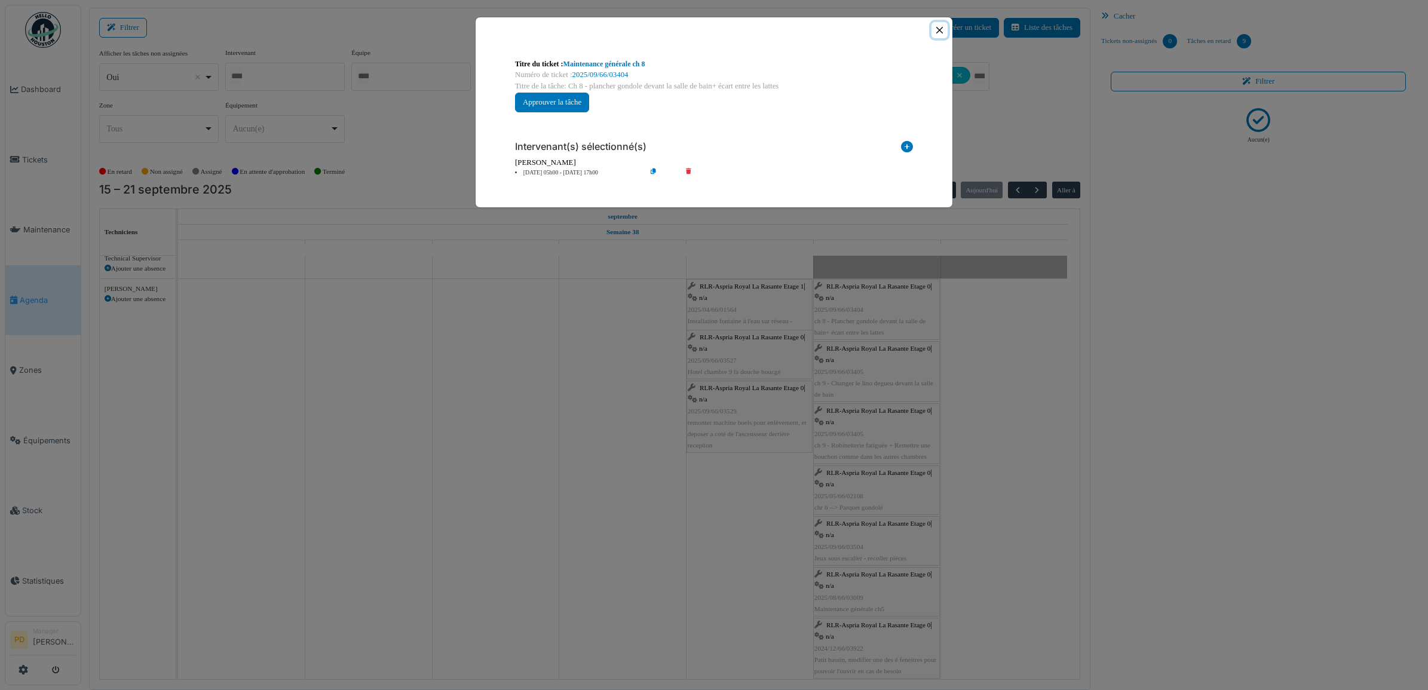
drag, startPoint x: 935, startPoint y: 25, endPoint x: 934, endPoint y: 32, distance: 6.7
click at [935, 27] on button "Close" at bounding box center [940, 30] width 16 height 16
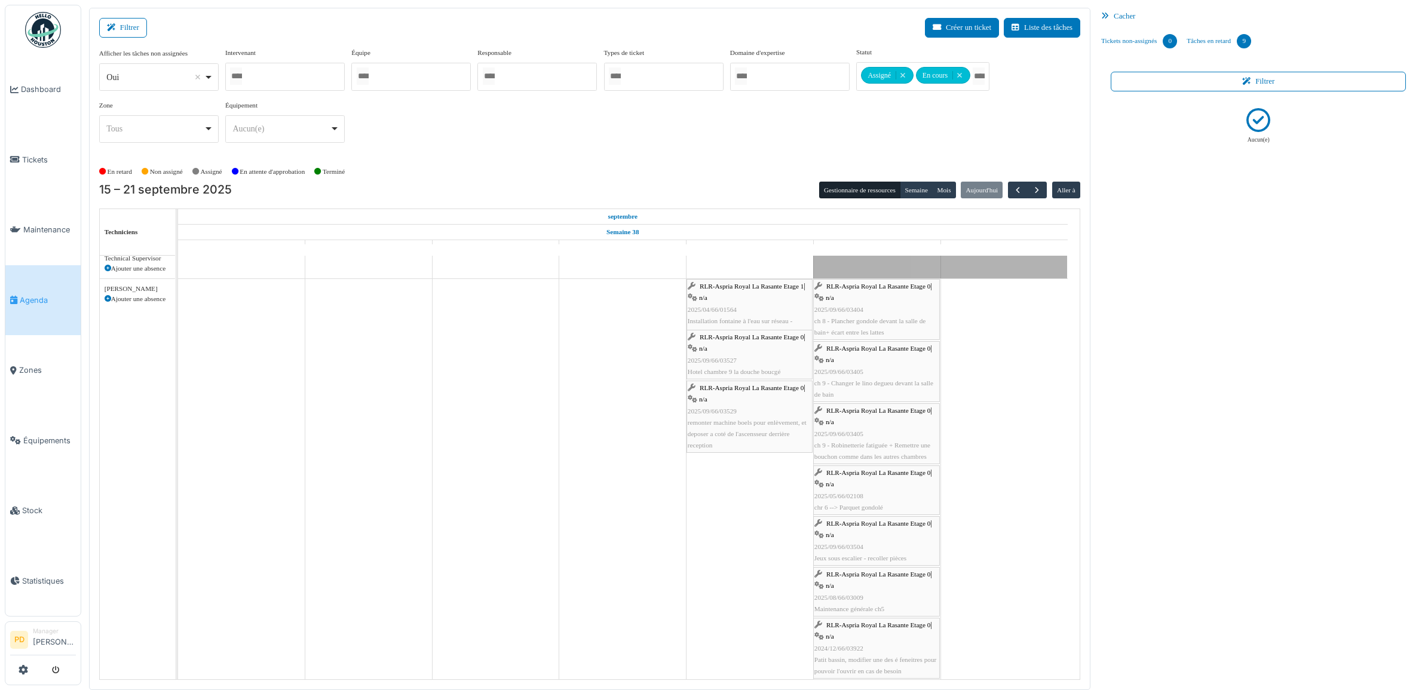
click at [868, 357] on div "RLR-Aspria Royal La Rasante Etage 0 | n/a 2025/09/66/03405 ch 9 - Changer le li…" at bounding box center [877, 371] width 124 height 57
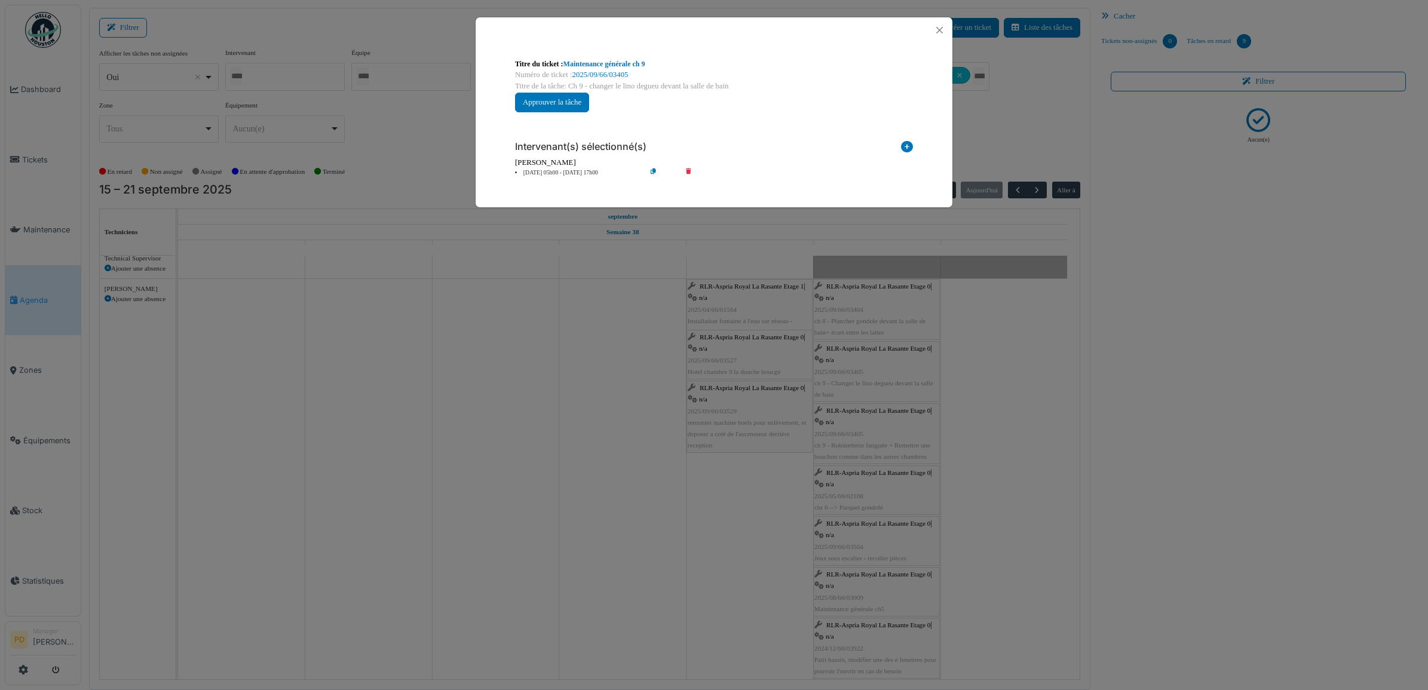
click at [572, 175] on li "20 sep 05h00 - 20 sep 17h00" at bounding box center [577, 173] width 137 height 9
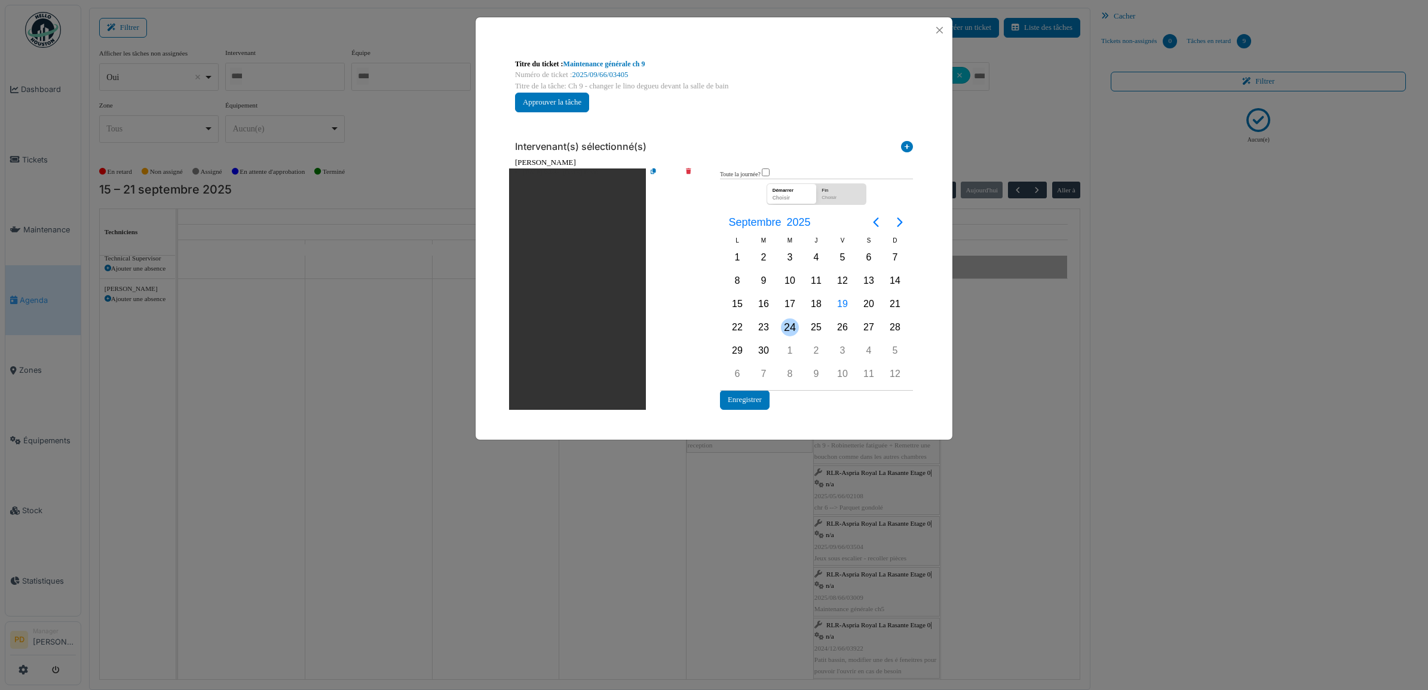
click at [788, 326] on div "24" at bounding box center [790, 328] width 18 height 18
drag, startPoint x: 788, startPoint y: 326, endPoint x: 786, endPoint y: 336, distance: 10.3
click at [788, 327] on div "24" at bounding box center [790, 328] width 18 height 18
click at [759, 395] on button "Enregistrer" at bounding box center [745, 400] width 50 height 20
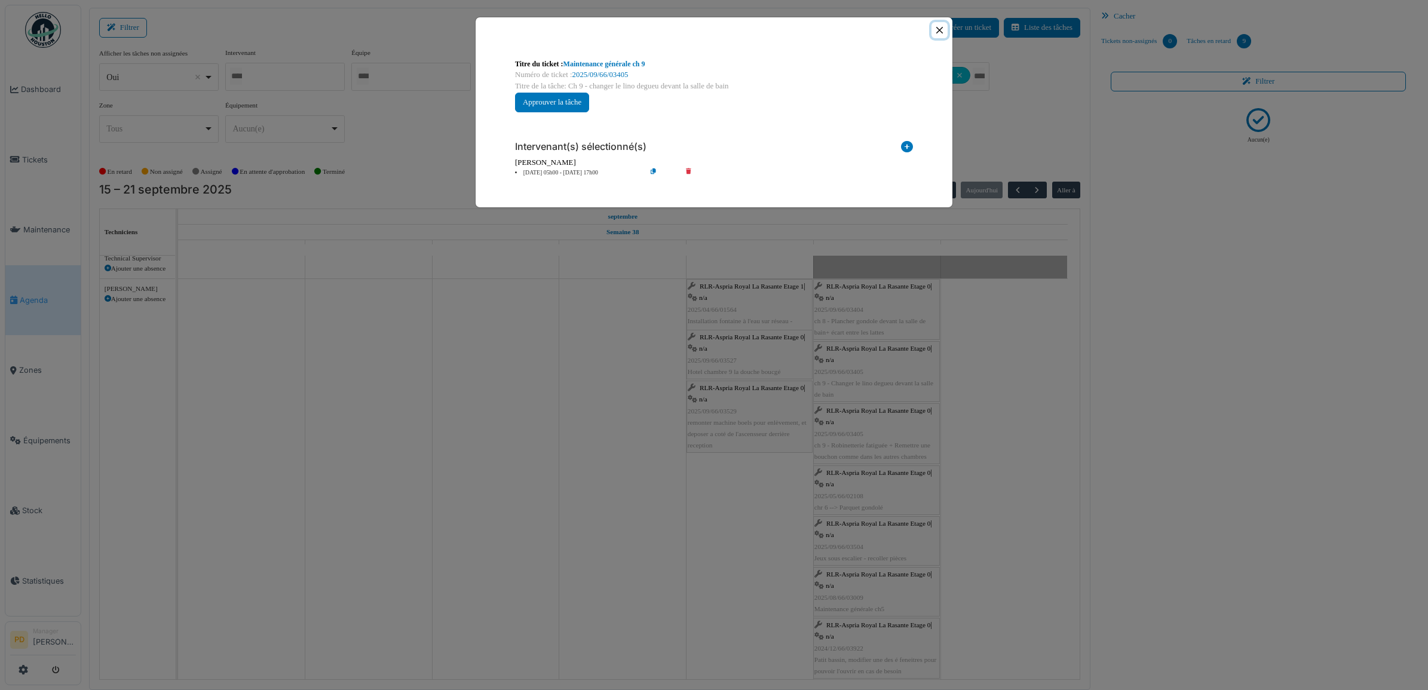
drag, startPoint x: 937, startPoint y: 30, endPoint x: 926, endPoint y: 174, distance: 143.8
click at [936, 33] on button "Close" at bounding box center [940, 30] width 16 height 16
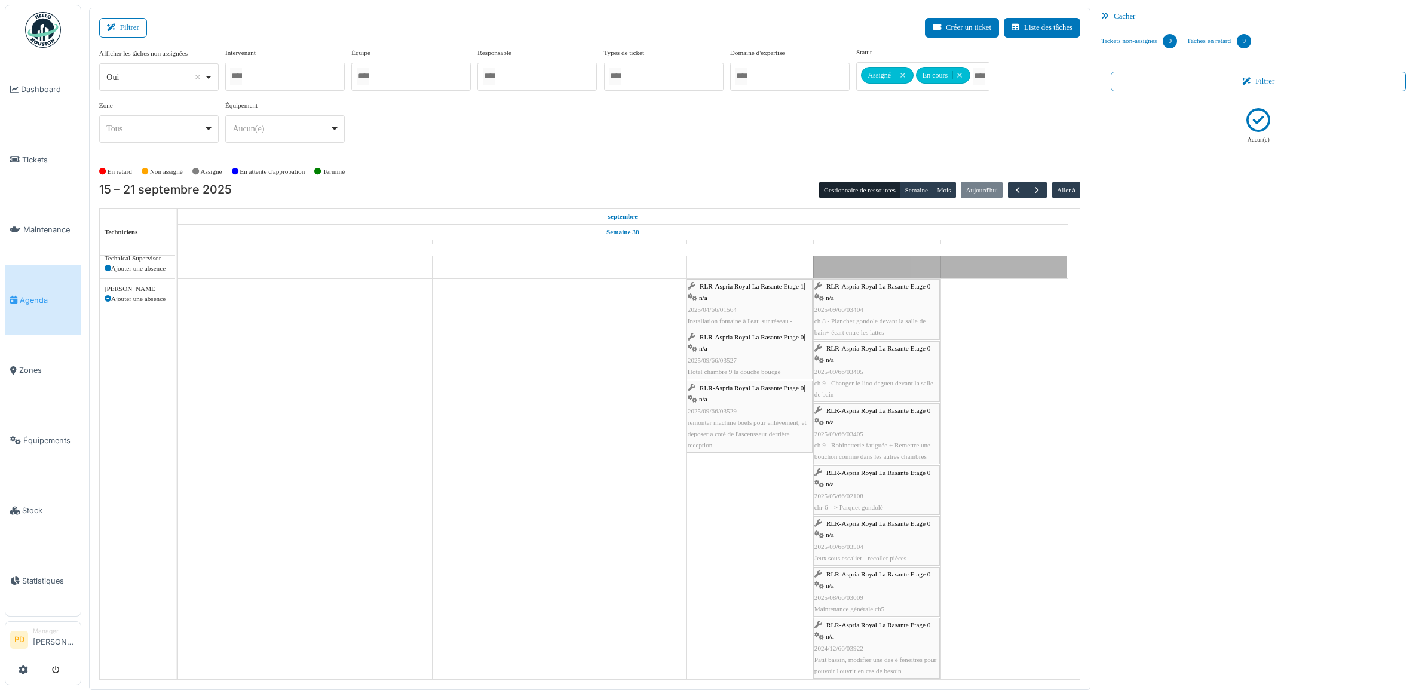
click at [862, 420] on div "RLR-Aspria Royal La Rasante Etage 0 | n/a 2025/09/66/03405 ch 9 - Robinetterie …" at bounding box center [877, 433] width 124 height 57
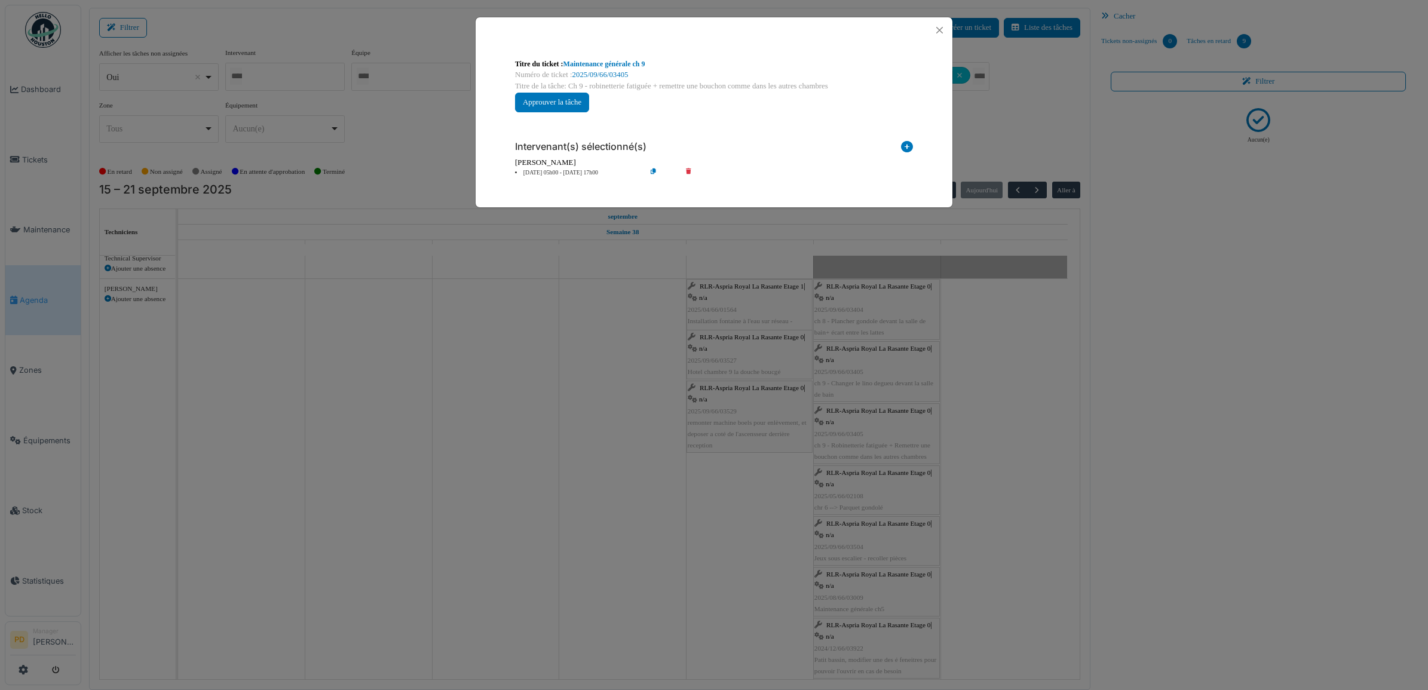
click at [574, 170] on li "20 sep 05h00 - 20 sep 17h00" at bounding box center [577, 173] width 137 height 9
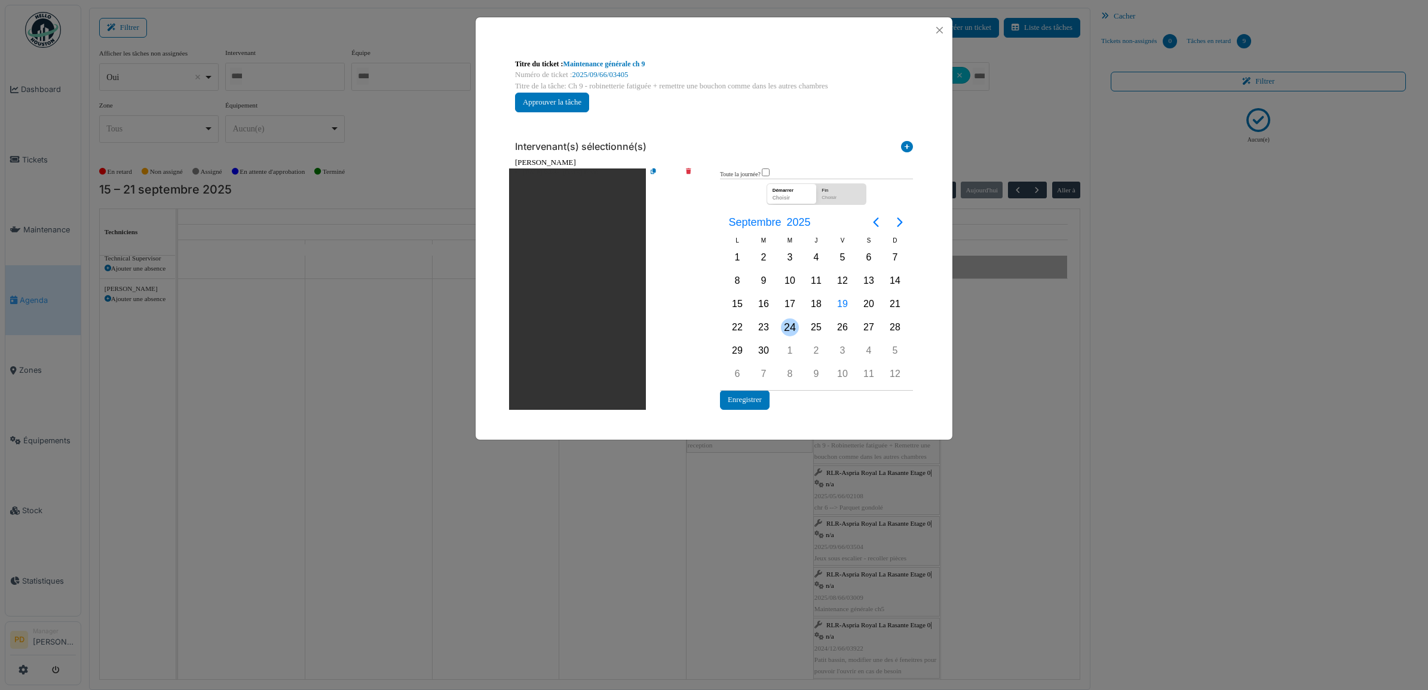
click at [782, 324] on div "24" at bounding box center [790, 328] width 18 height 18
click at [754, 401] on button "Enregistrer" at bounding box center [745, 400] width 50 height 20
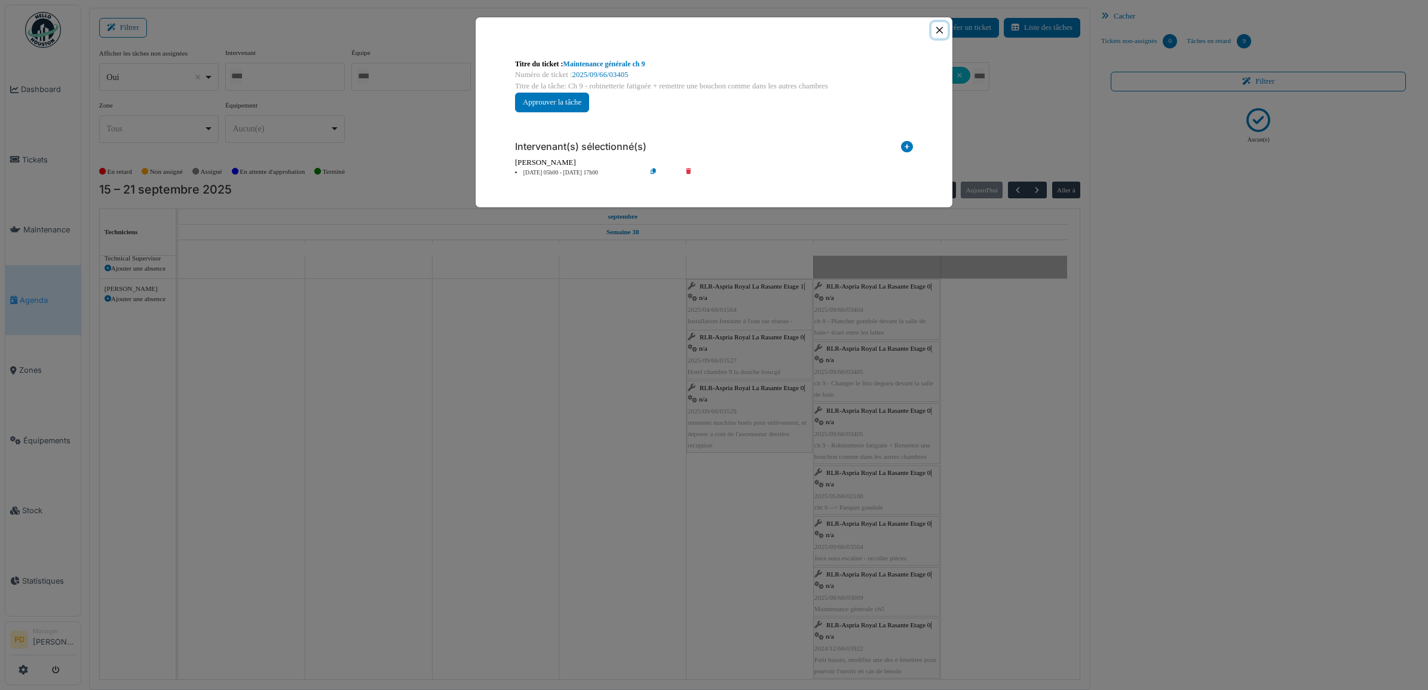
drag, startPoint x: 937, startPoint y: 28, endPoint x: 935, endPoint y: 40, distance: 12.0
click at [937, 31] on button "Close" at bounding box center [940, 30] width 16 height 16
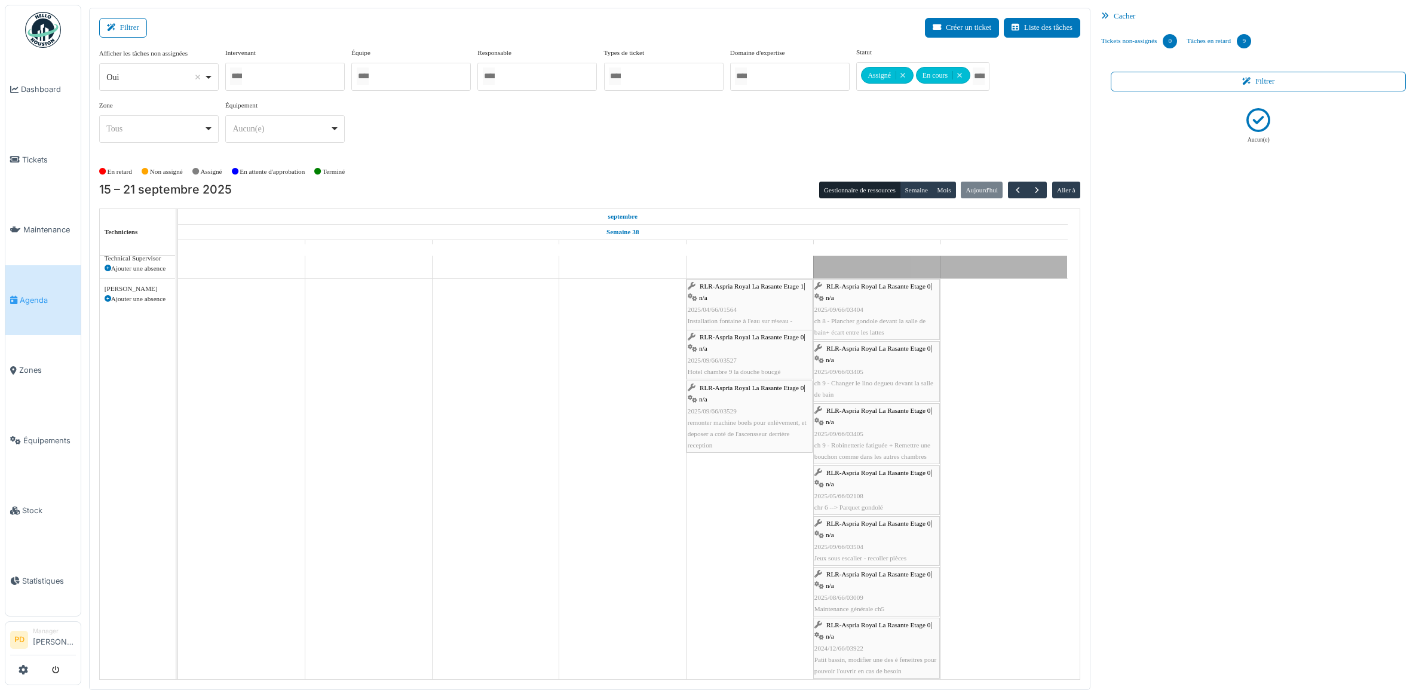
click at [848, 417] on div "RLR-Aspria Royal La Rasante Etage 0 | n/a 2025/09/66/03405 ch 9 - Robinetterie …" at bounding box center [877, 433] width 124 height 57
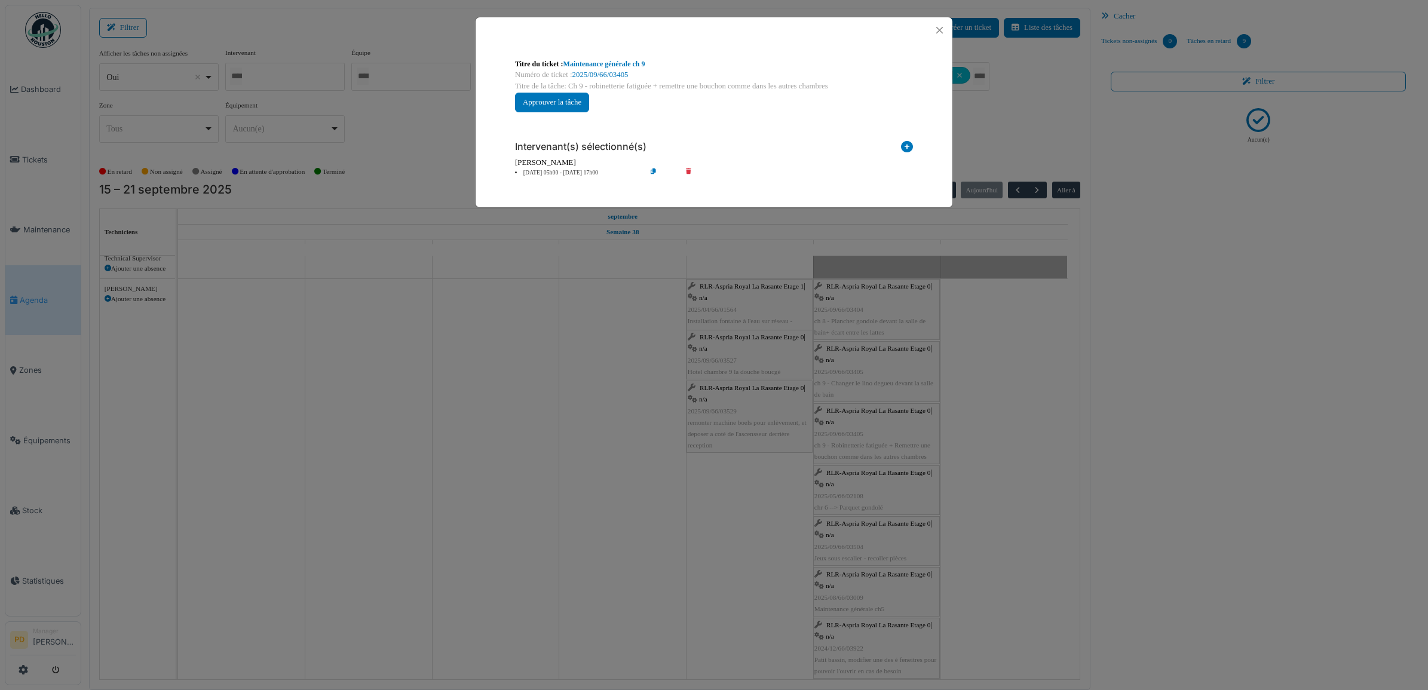
click at [575, 172] on li "24 sep 05h00 - 24 sep 17h00" at bounding box center [577, 173] width 137 height 9
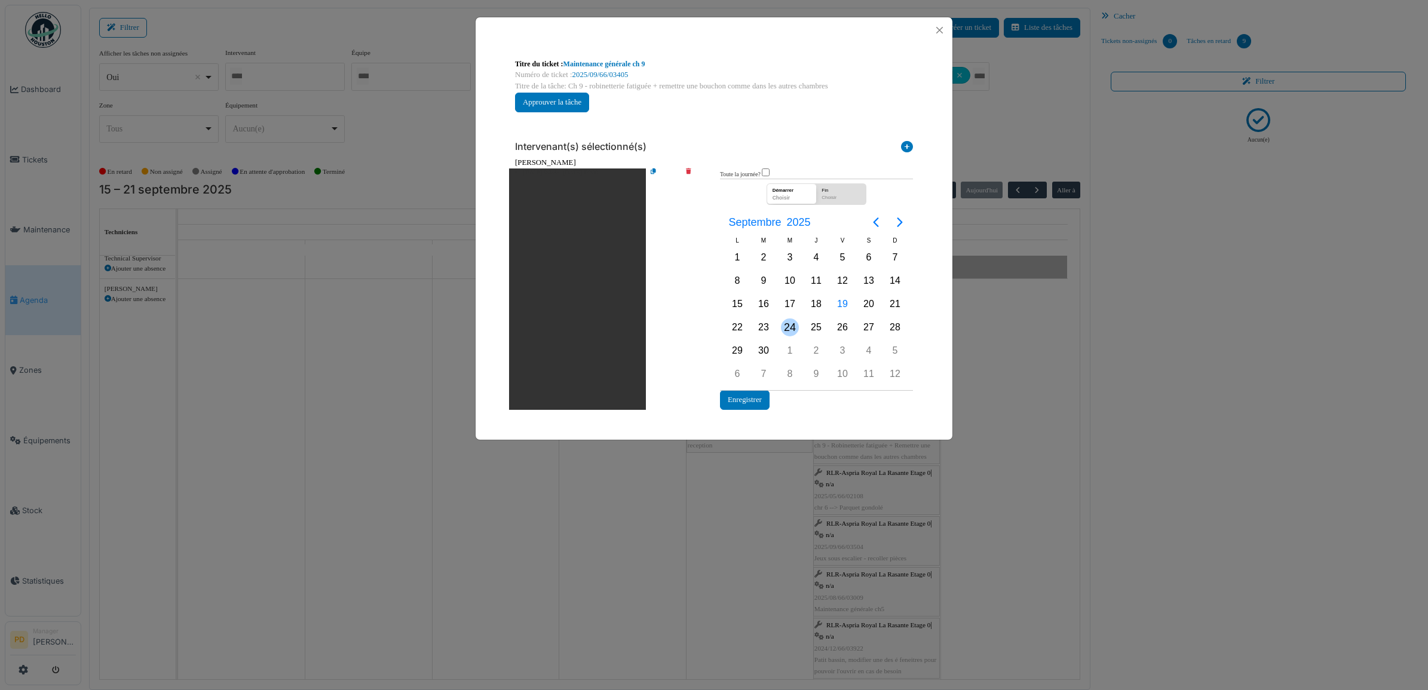
click at [795, 327] on div "24" at bounding box center [790, 328] width 18 height 18
click at [750, 396] on button "Enregistrer" at bounding box center [745, 400] width 50 height 20
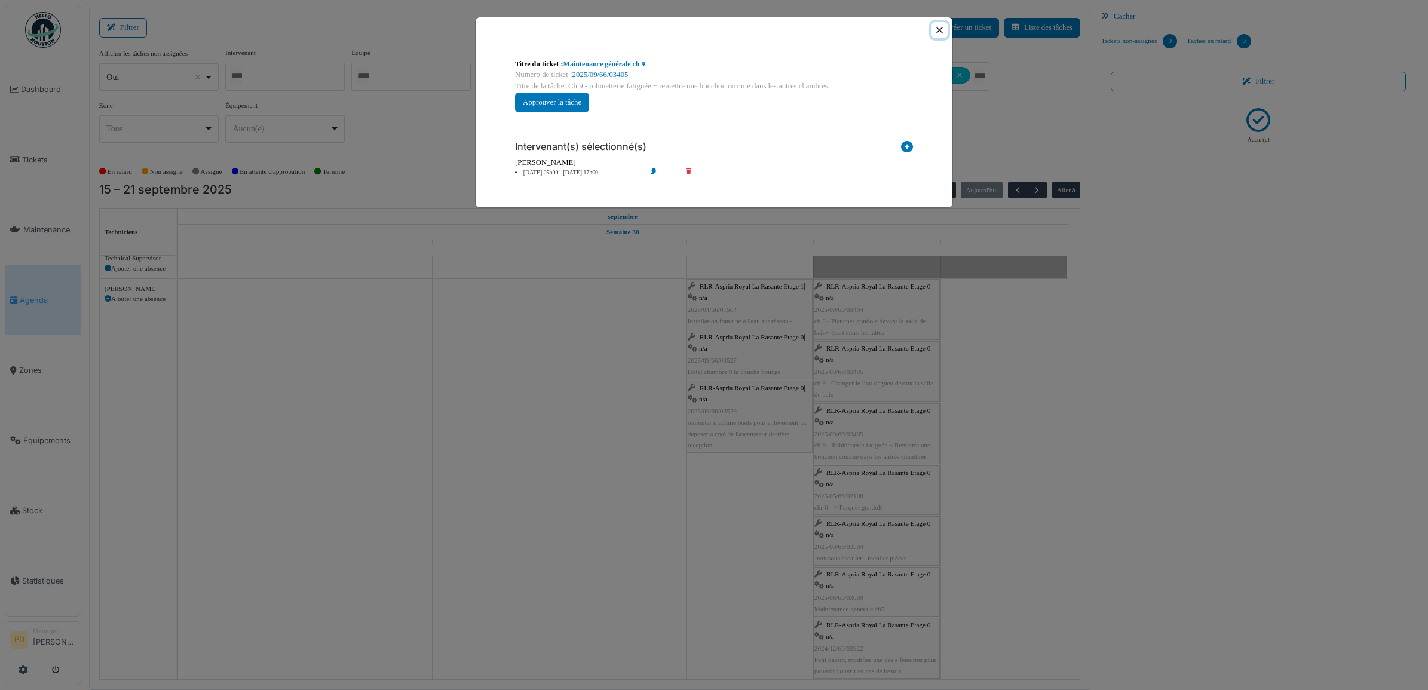
click at [938, 29] on button "Close" at bounding box center [940, 30] width 16 height 16
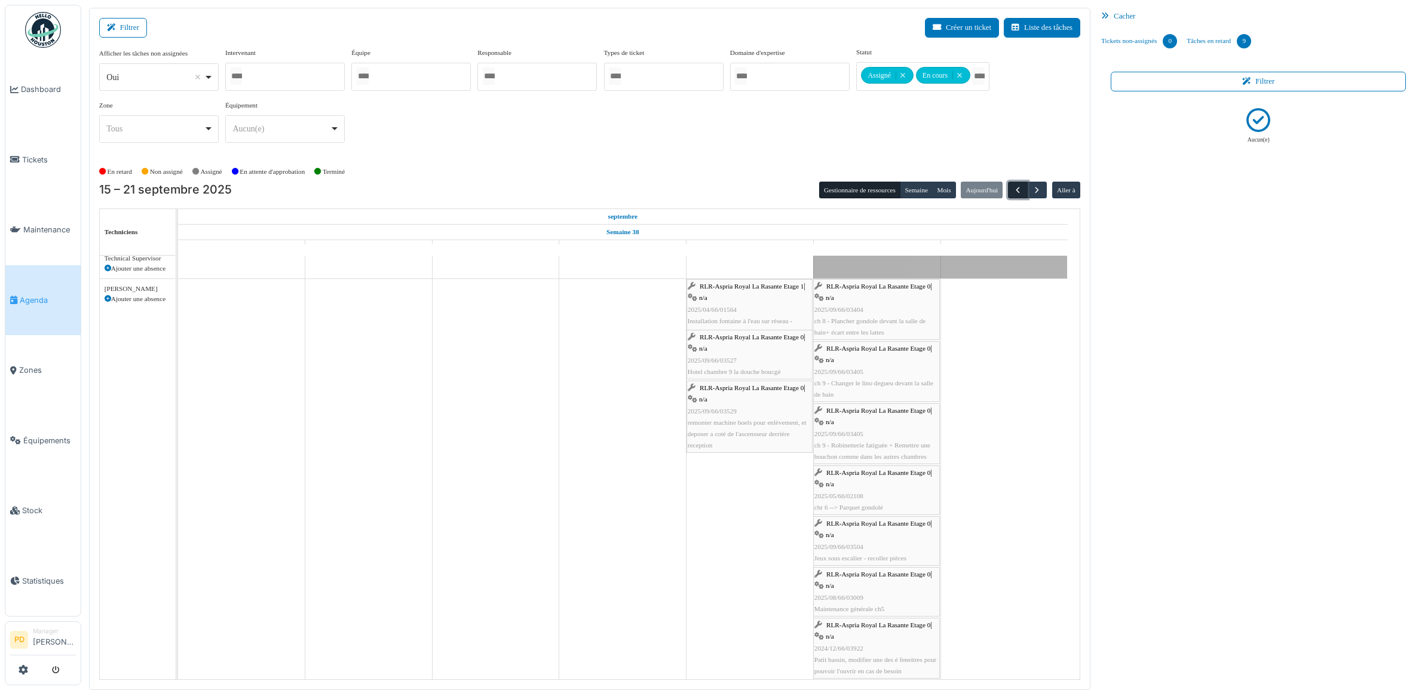
click at [1017, 187] on span "button" at bounding box center [1018, 190] width 10 height 10
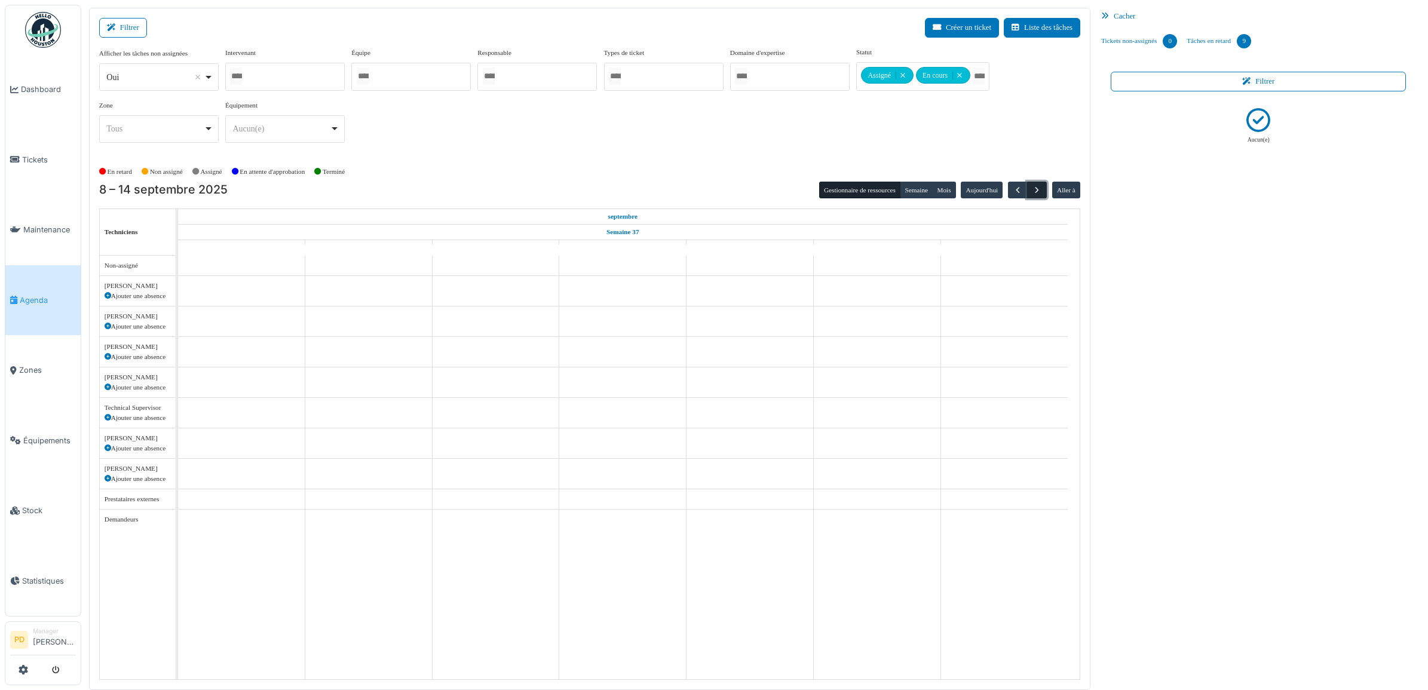
click at [1035, 187] on span "button" at bounding box center [1037, 190] width 10 height 10
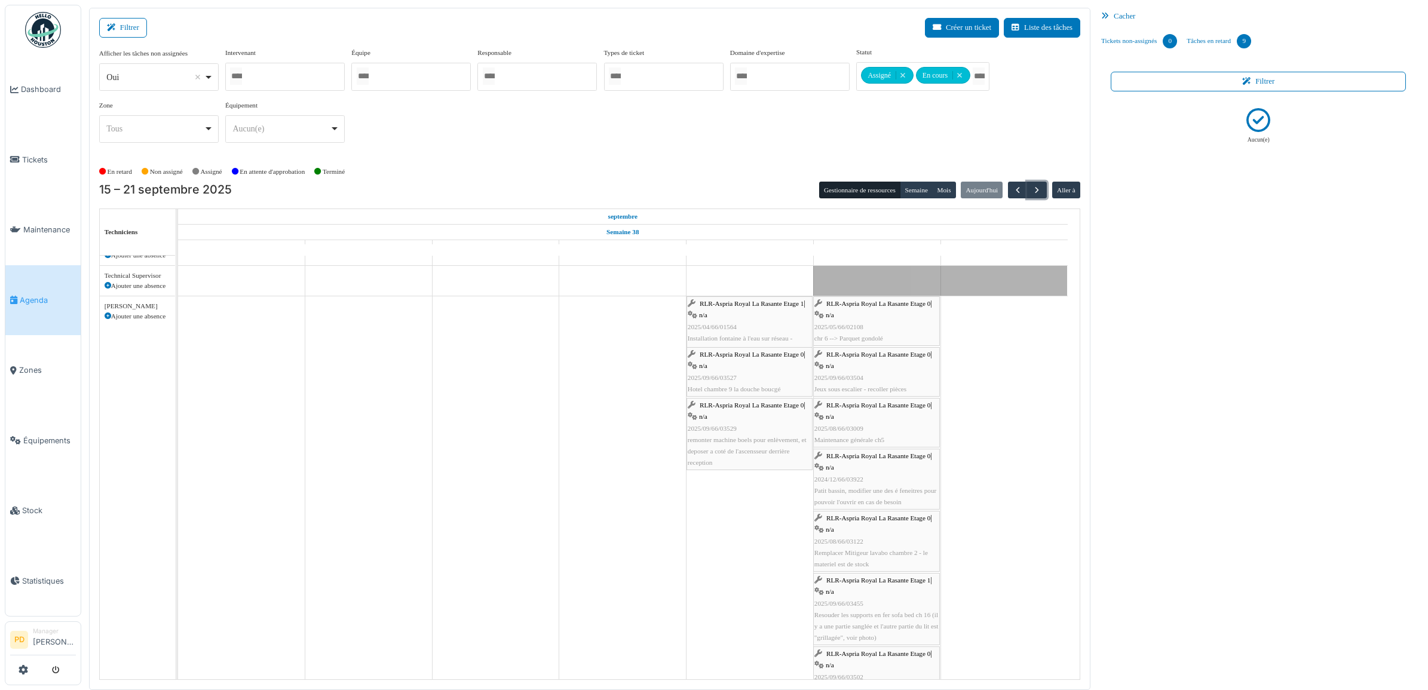
scroll to position [149, 0]
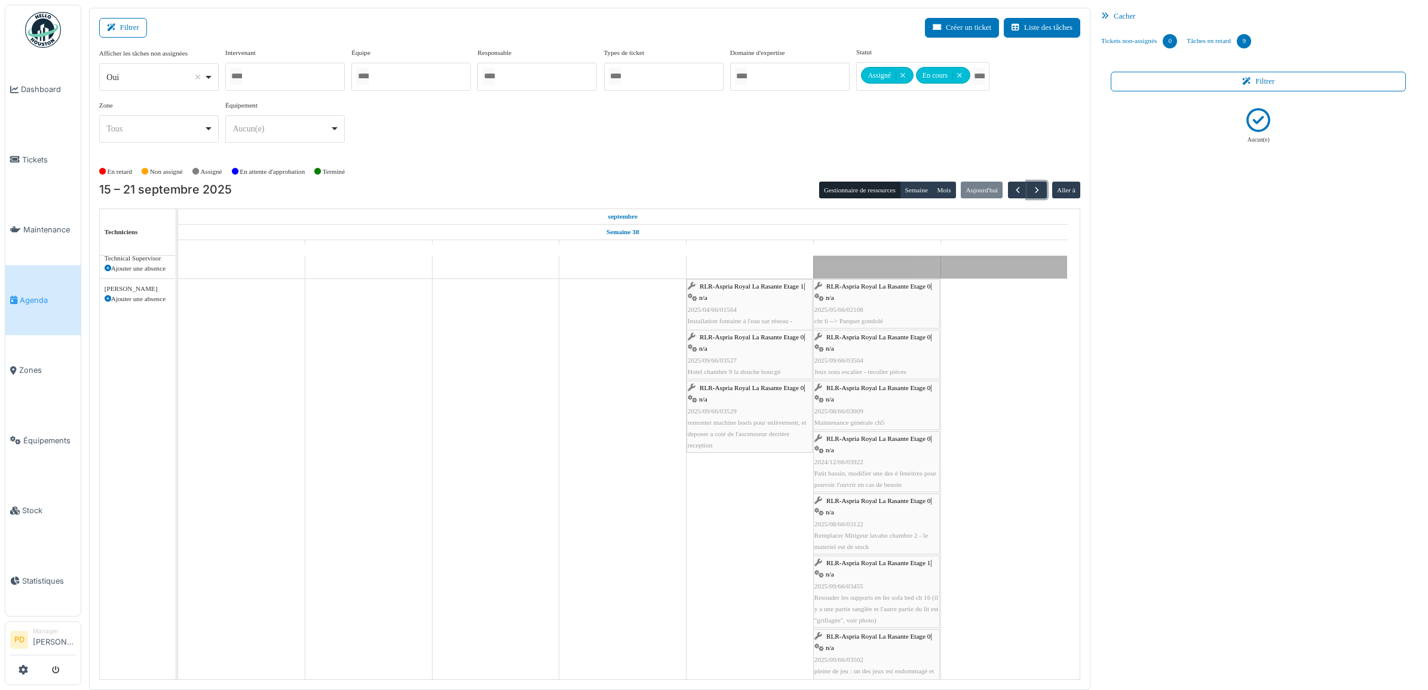
click at [865, 294] on div "RLR-Aspria Royal La Rasante Etage 0 | n/a 2025/05/66/02108 chr 6 --> Parquet go…" at bounding box center [877, 304] width 124 height 46
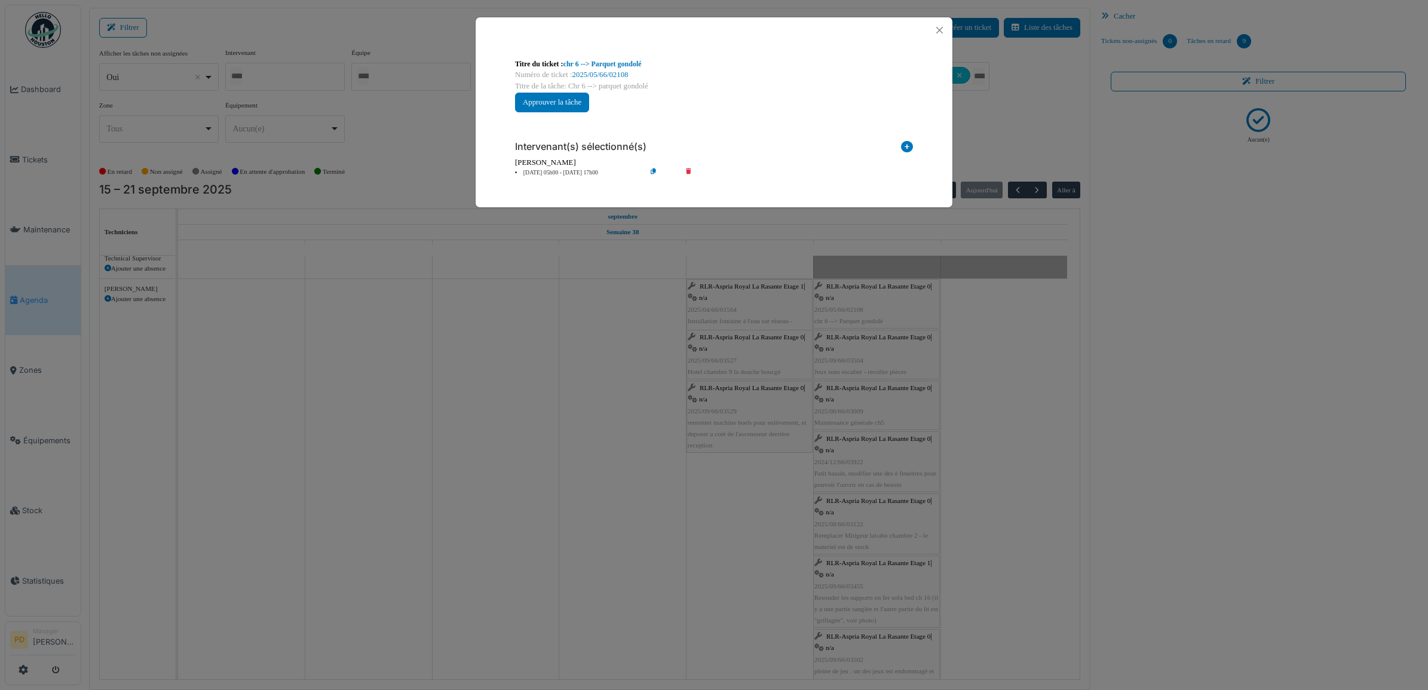
click at [571, 170] on li "20 sep 05h00 - 20 sep 17h00" at bounding box center [577, 173] width 137 height 9
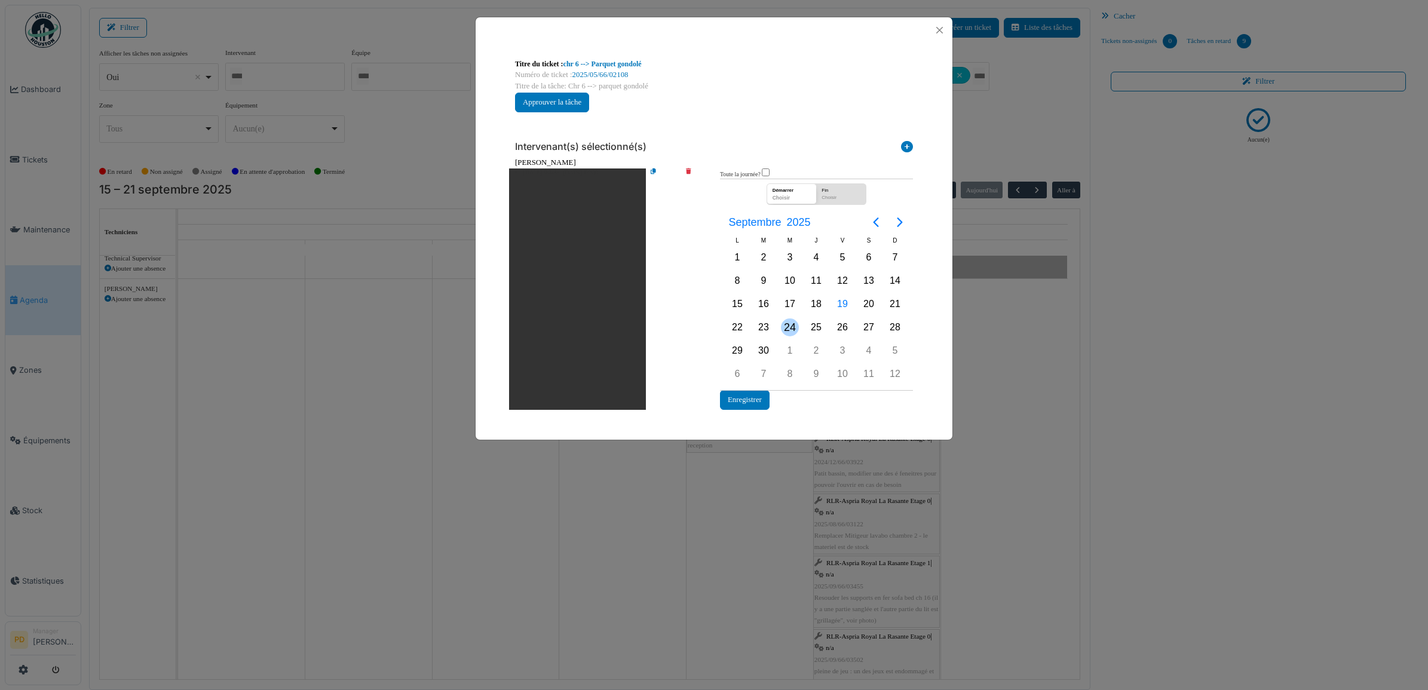
click at [799, 327] on div "24" at bounding box center [790, 327] width 26 height 23
click at [763, 400] on button "Enregistrer" at bounding box center [745, 400] width 50 height 20
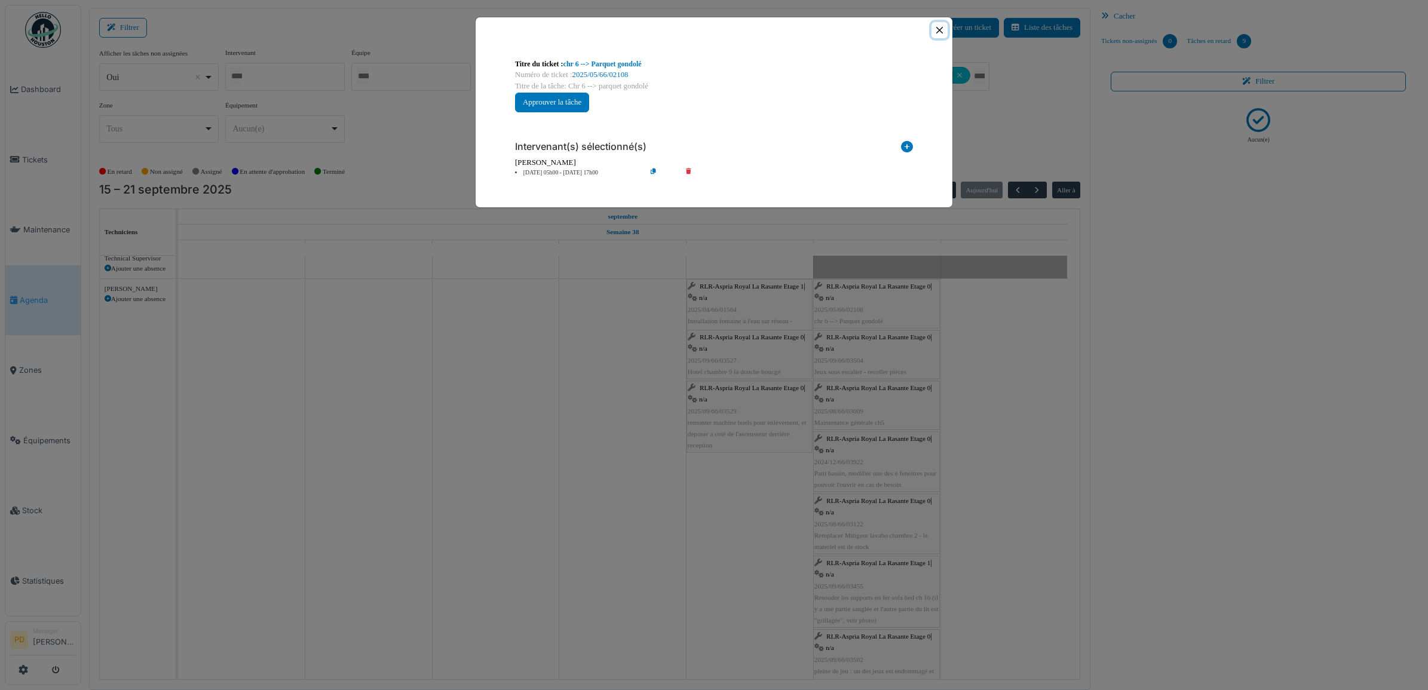
click at [937, 32] on button "Close" at bounding box center [940, 30] width 16 height 16
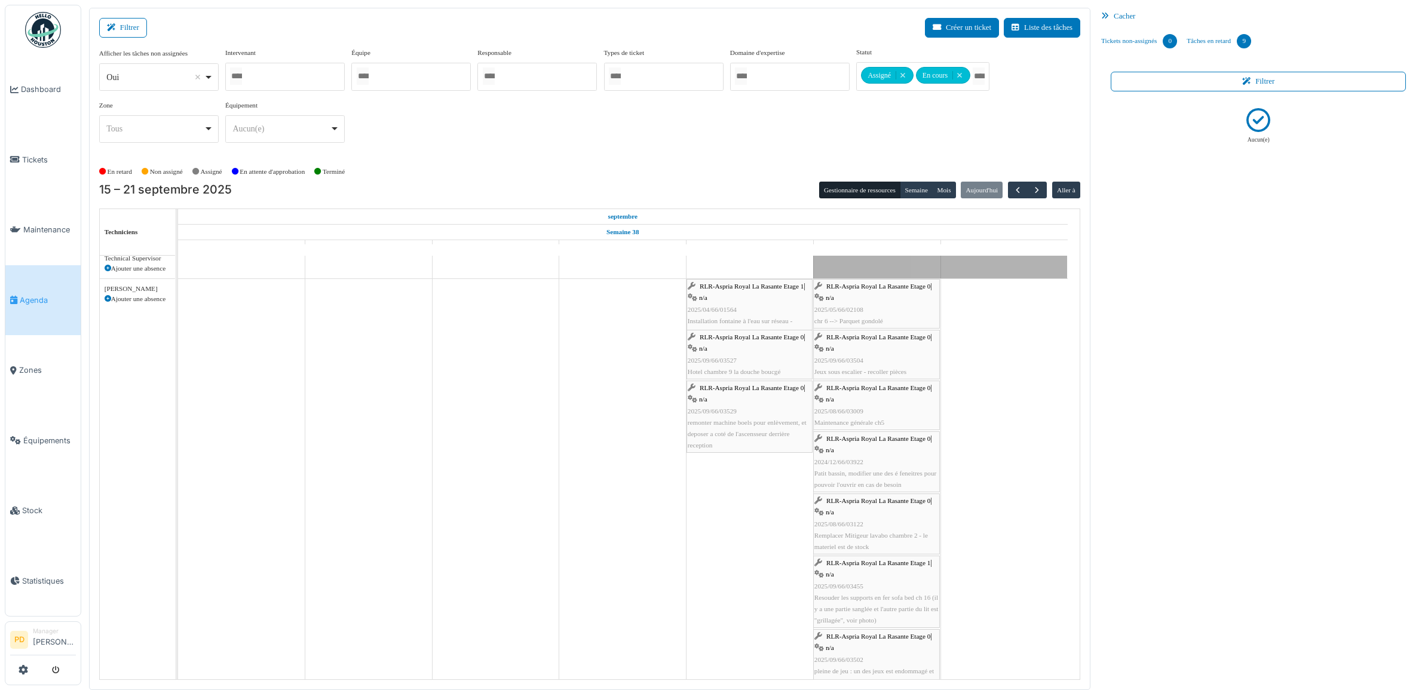
click at [861, 336] on span "RLR-Aspria Royal La Rasante Etage 0" at bounding box center [879, 337] width 104 height 7
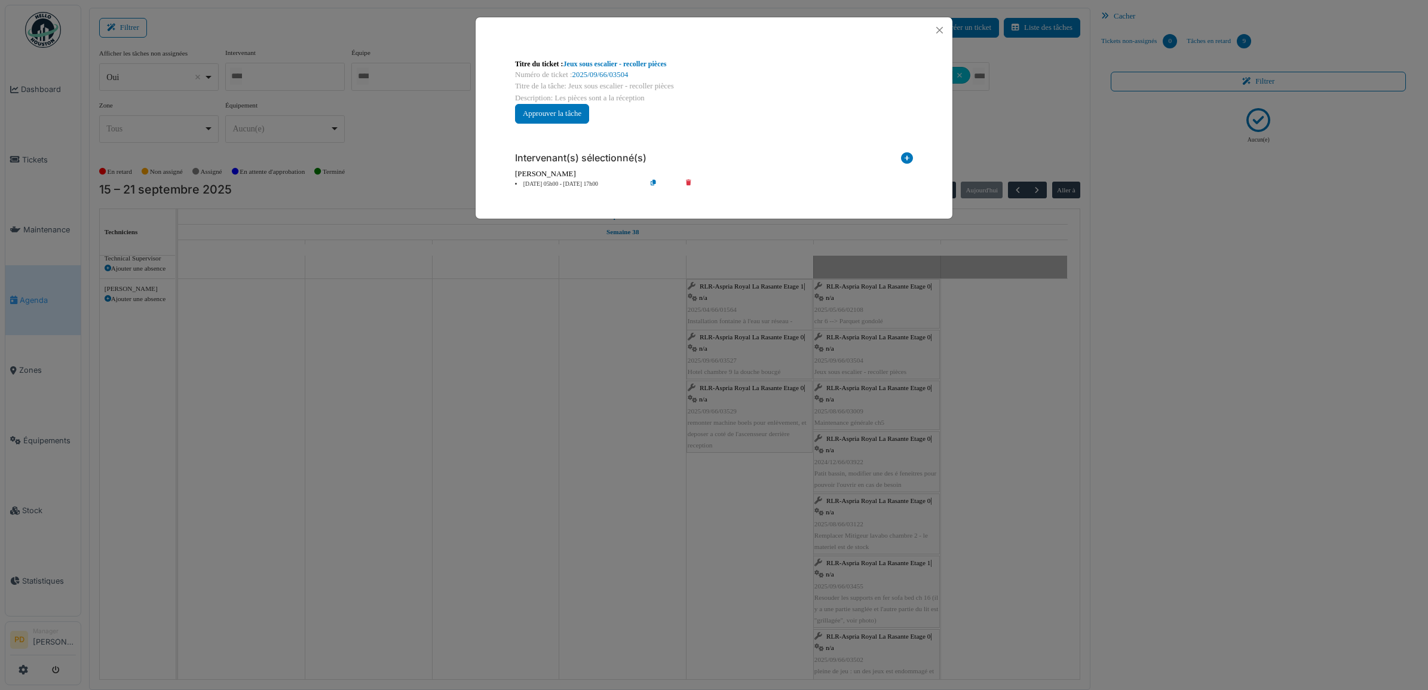
click at [577, 183] on li "20 sep 05h00 - 20 sep 17h00" at bounding box center [577, 184] width 137 height 9
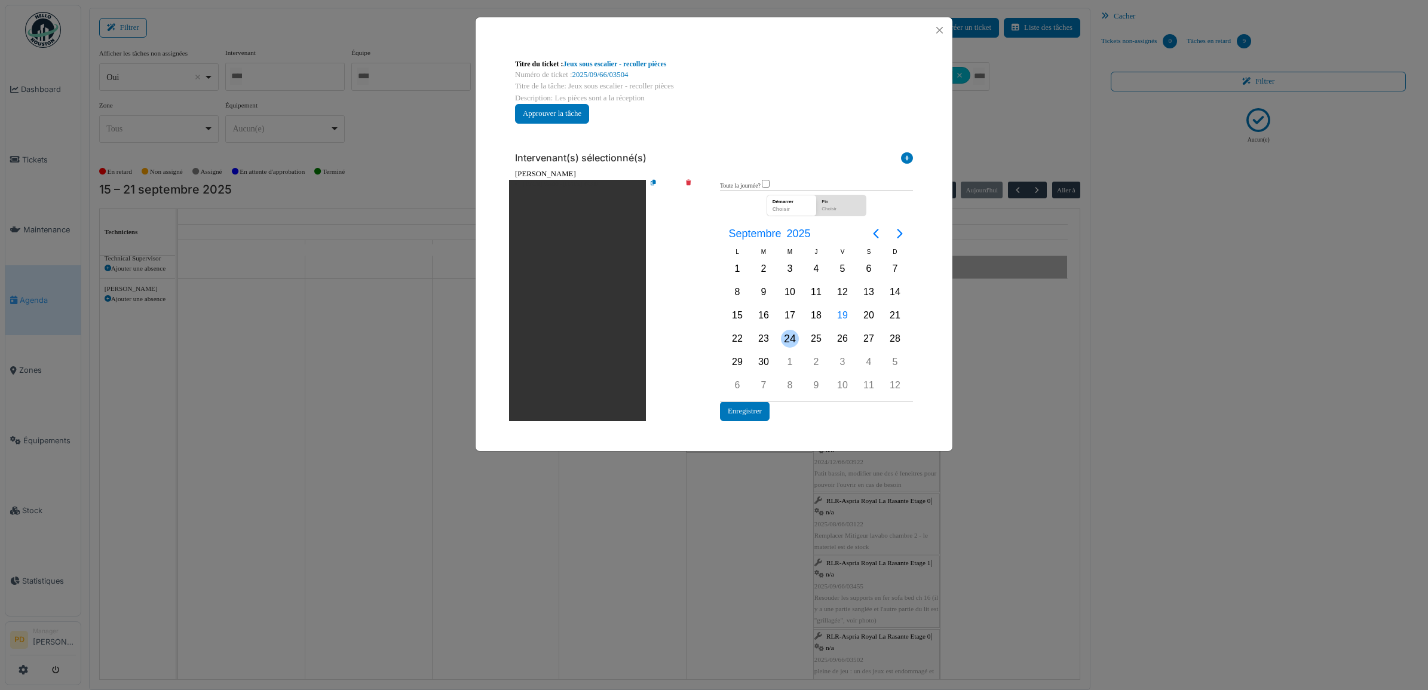
click at [784, 337] on div "24" at bounding box center [790, 339] width 18 height 18
drag, startPoint x: 784, startPoint y: 337, endPoint x: 784, endPoint y: 344, distance: 7.2
click at [784, 338] on div "24" at bounding box center [790, 339] width 18 height 18
drag, startPoint x: 754, startPoint y: 409, endPoint x: 757, endPoint y: 402, distance: 7.8
click at [754, 409] on button "Enregistrer" at bounding box center [745, 412] width 50 height 20
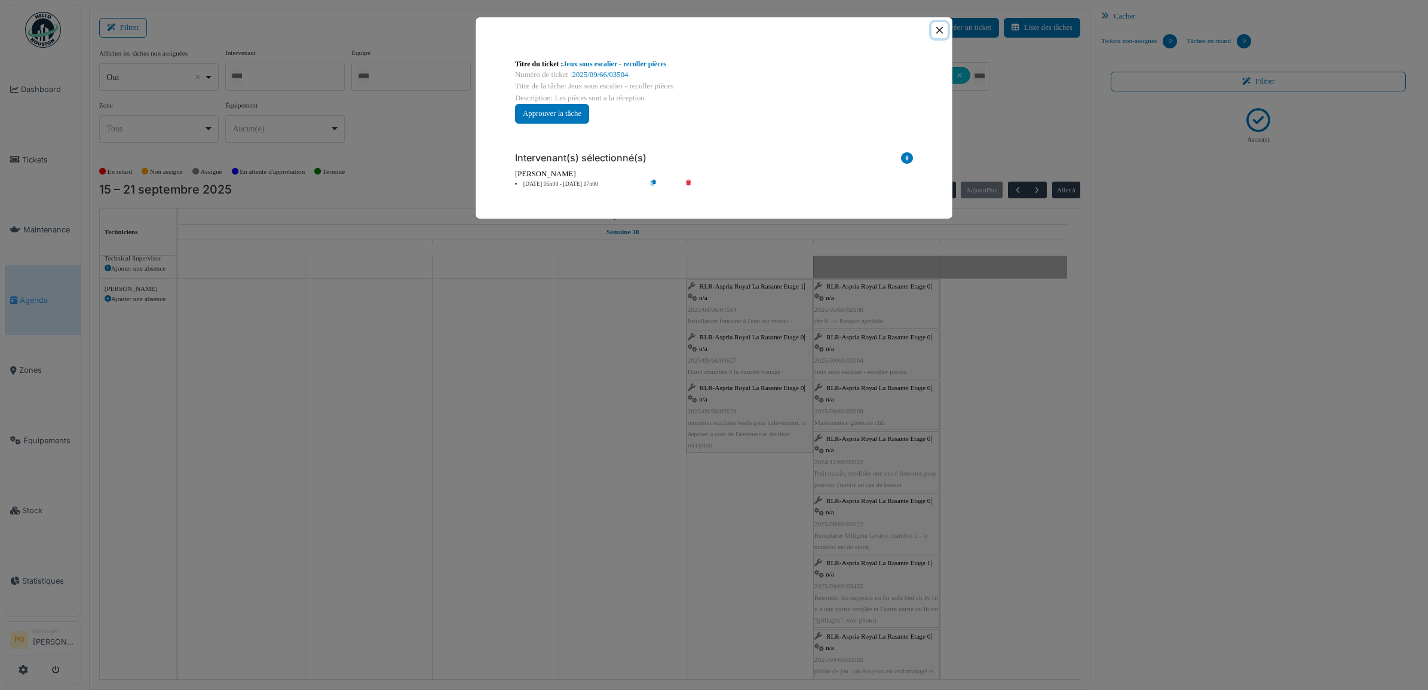
click at [934, 32] on button "Close" at bounding box center [940, 30] width 16 height 16
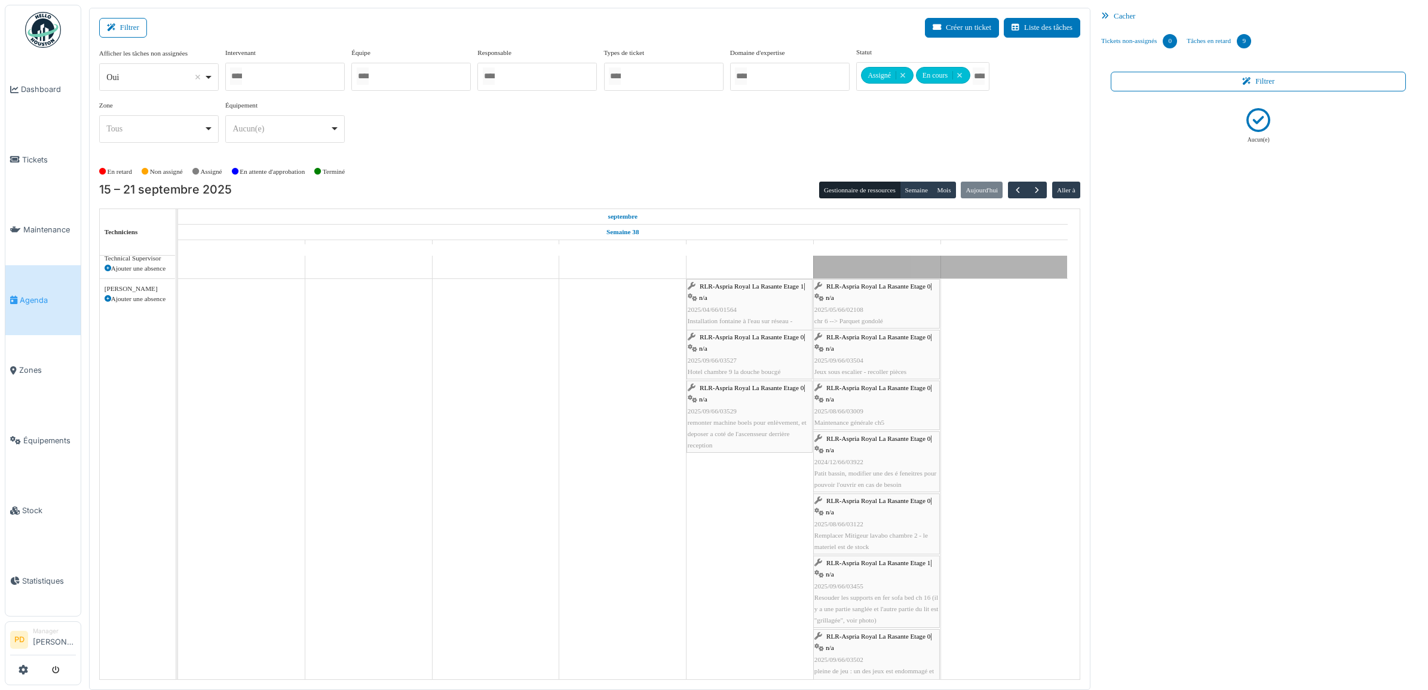
click at [861, 394] on div "RLR-Aspria Royal La Rasante Etage 0 | n/a 2025/08/66/03009 Maintenance générale…" at bounding box center [877, 406] width 124 height 46
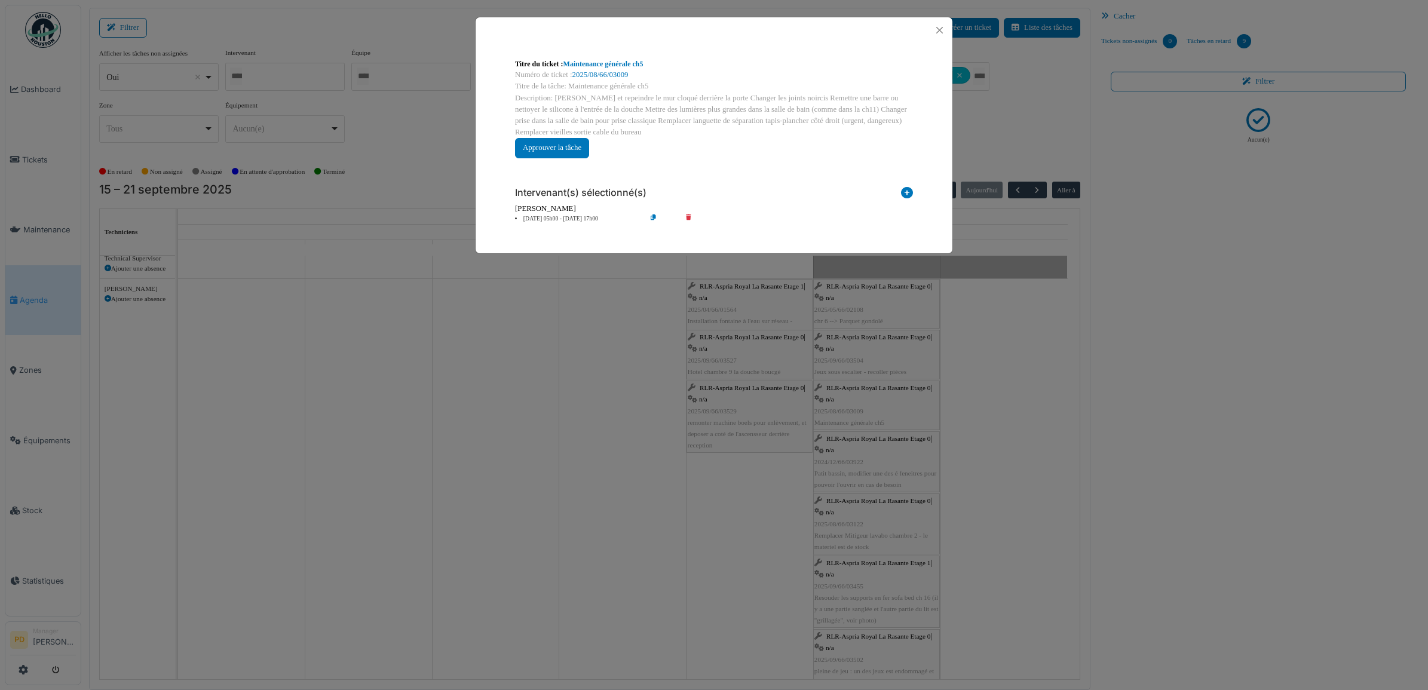
click at [577, 217] on li "20 sep 05h00 - 20 sep 17h00" at bounding box center [577, 219] width 137 height 9
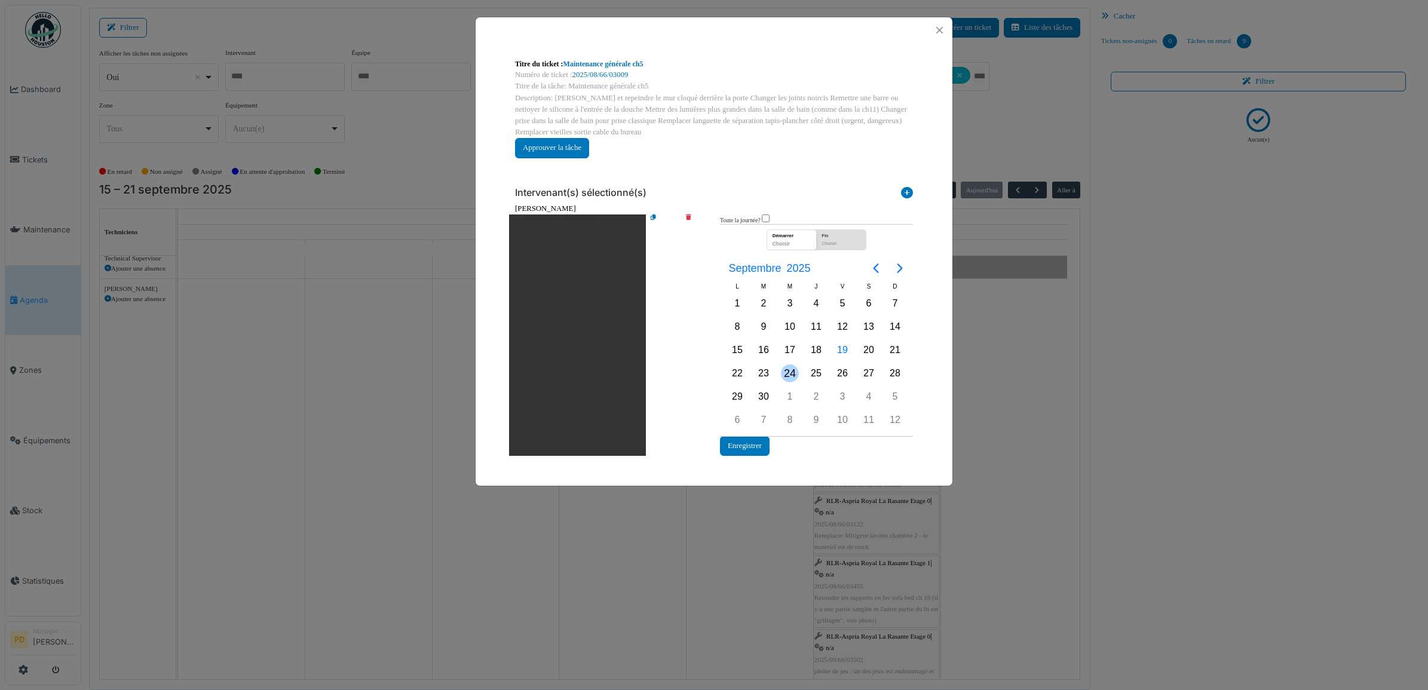
click at [795, 369] on div "24" at bounding box center [790, 374] width 18 height 18
click at [764, 440] on button "Enregistrer" at bounding box center [745, 446] width 50 height 20
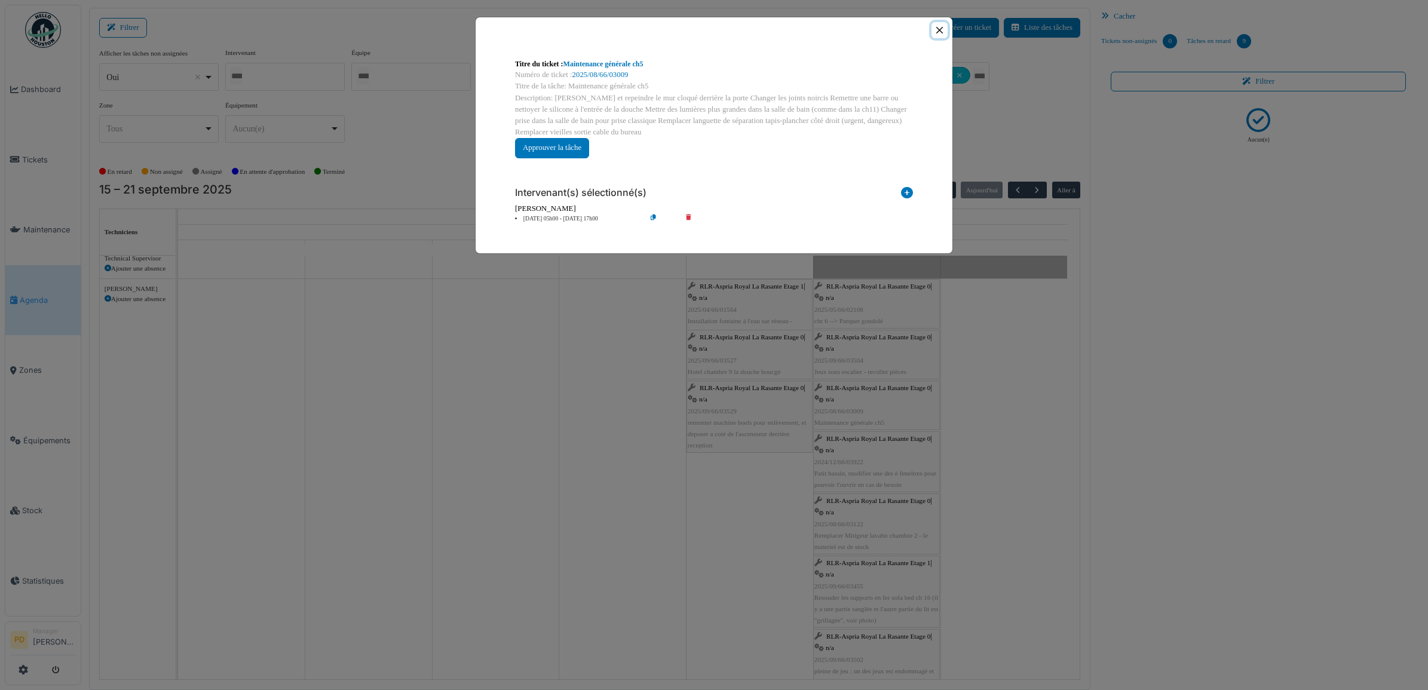
drag, startPoint x: 942, startPoint y: 30, endPoint x: 934, endPoint y: 52, distance: 22.9
click at [942, 31] on button "Close" at bounding box center [940, 30] width 16 height 16
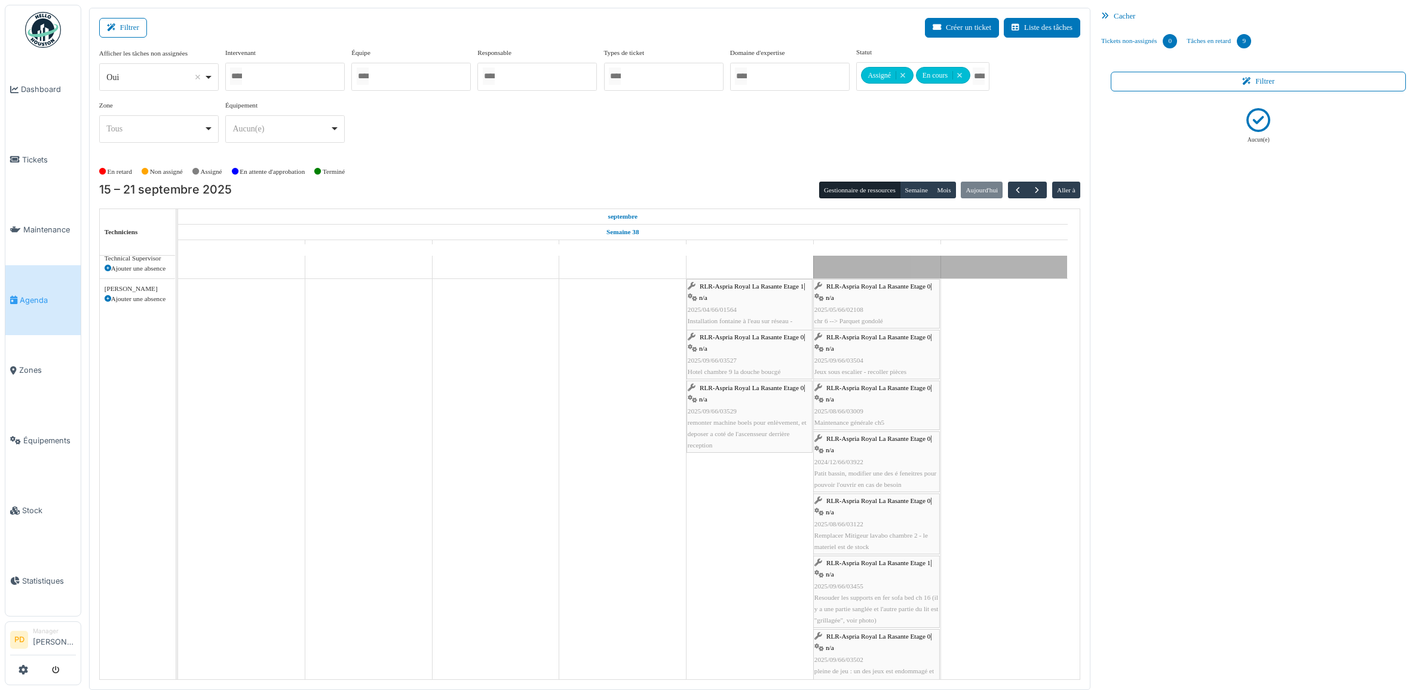
click at [858, 459] on div "RLR-Aspria Royal La Rasante Etage 0 | n/a 2024/12/66/03922 Patit bassin, modifi…" at bounding box center [877, 461] width 124 height 57
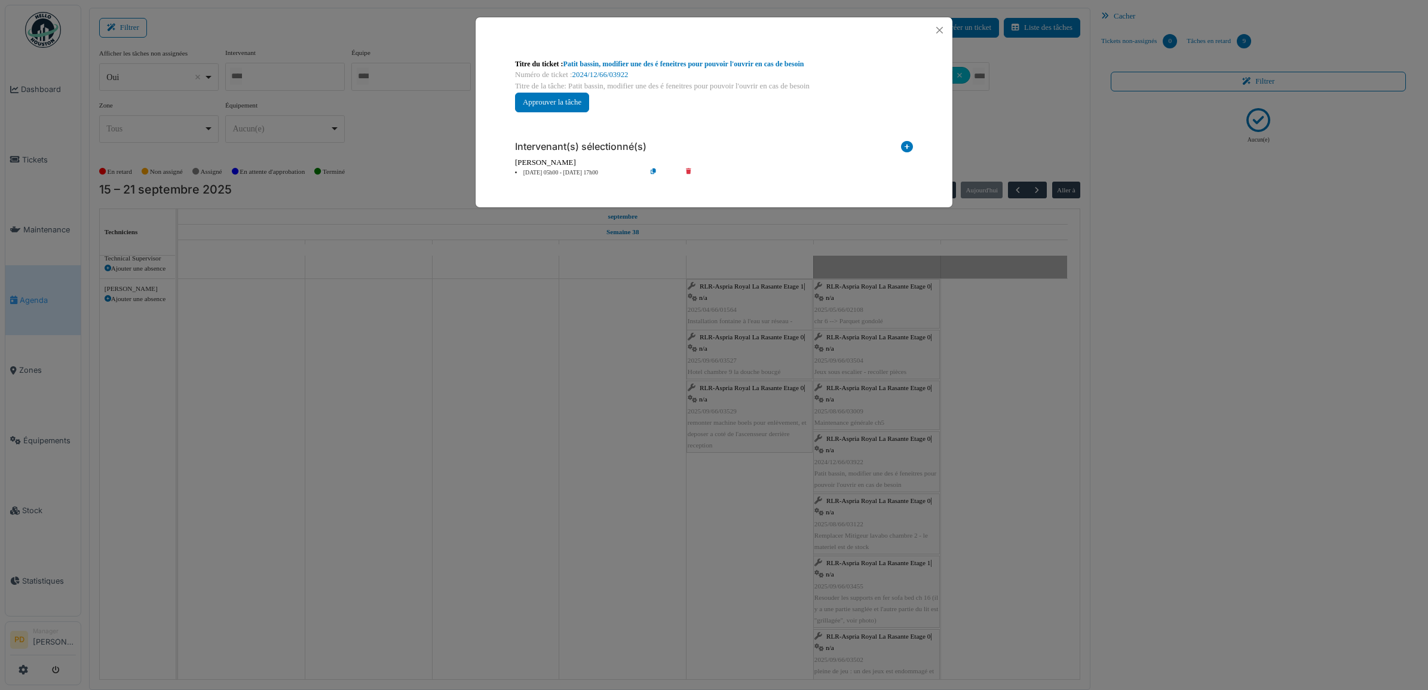
drag, startPoint x: 574, startPoint y: 172, endPoint x: 626, endPoint y: 218, distance: 69.4
click at [574, 172] on li "20 sep 05h00 - 20 sep 17h00" at bounding box center [577, 173] width 137 height 9
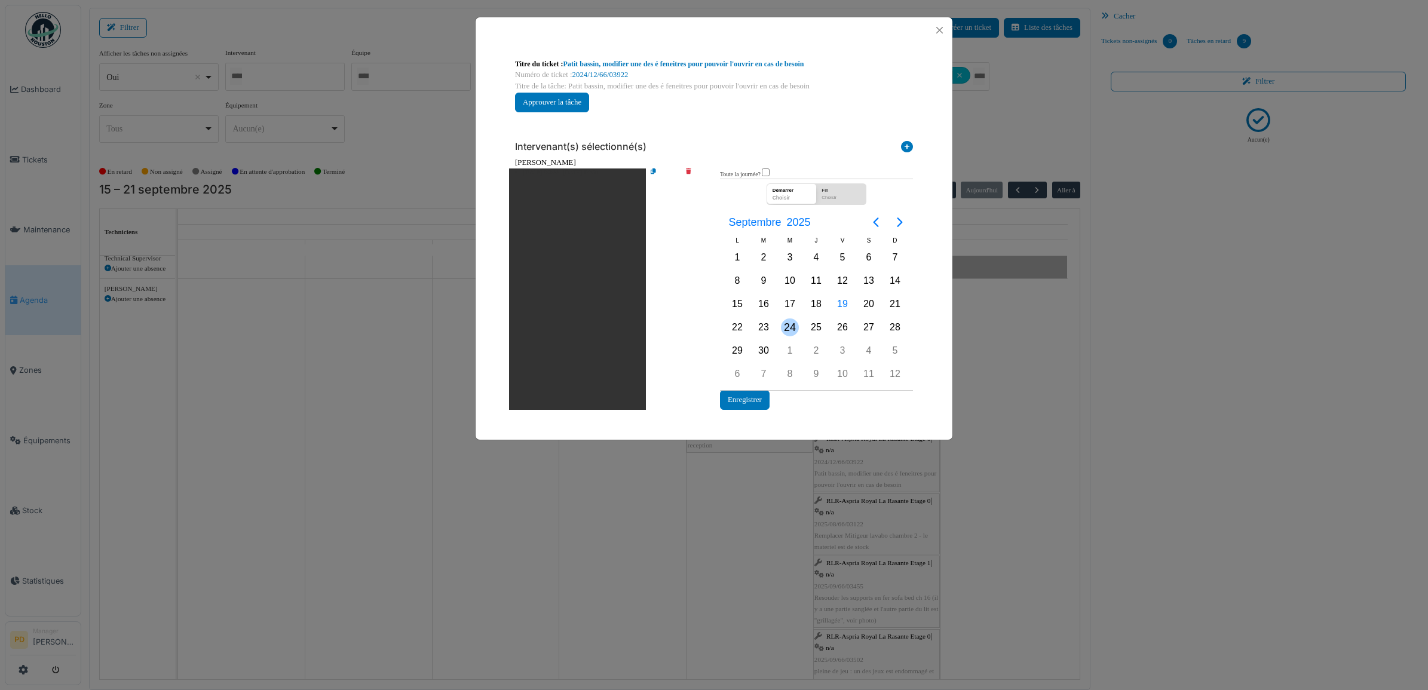
click at [792, 329] on div "24" at bounding box center [790, 328] width 18 height 18
drag, startPoint x: 792, startPoint y: 329, endPoint x: 771, endPoint y: 377, distance: 52.7
click at [792, 331] on div "24" at bounding box center [790, 328] width 18 height 18
click at [759, 395] on button "Enregistrer" at bounding box center [745, 400] width 50 height 20
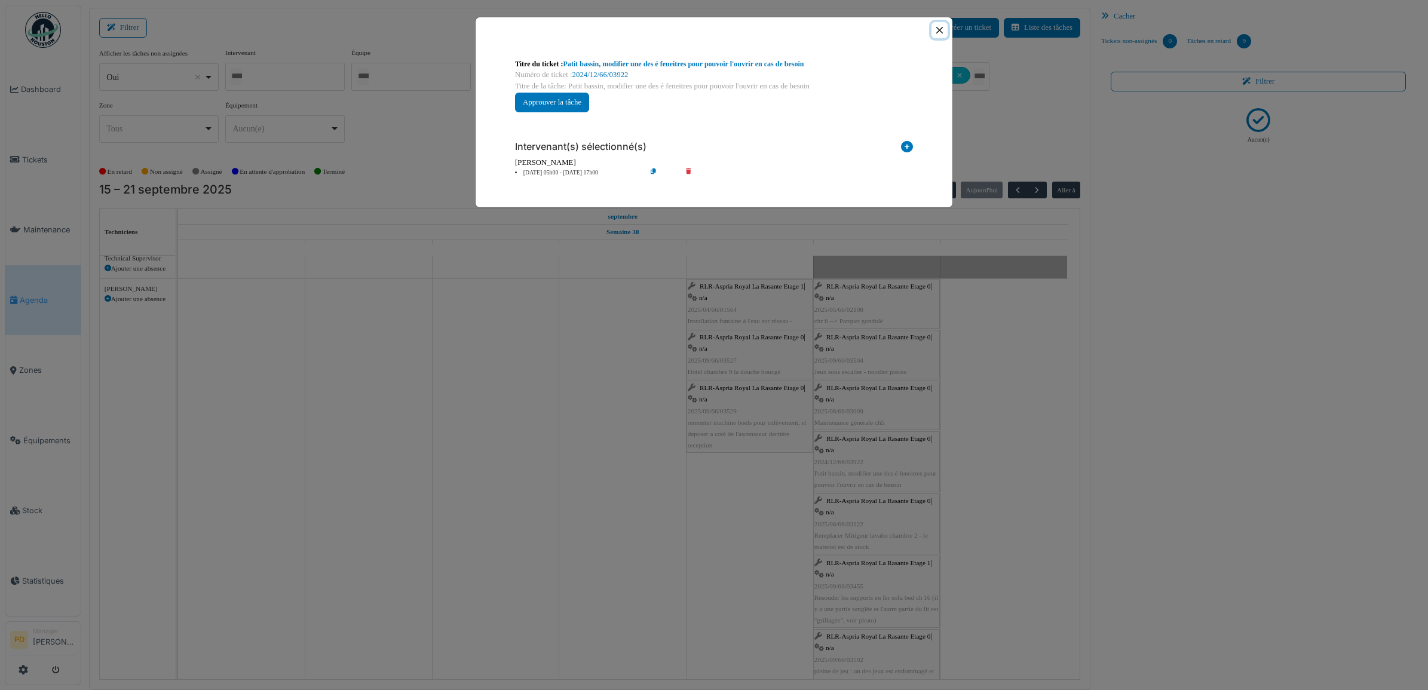
click at [939, 27] on button "Close" at bounding box center [940, 30] width 16 height 16
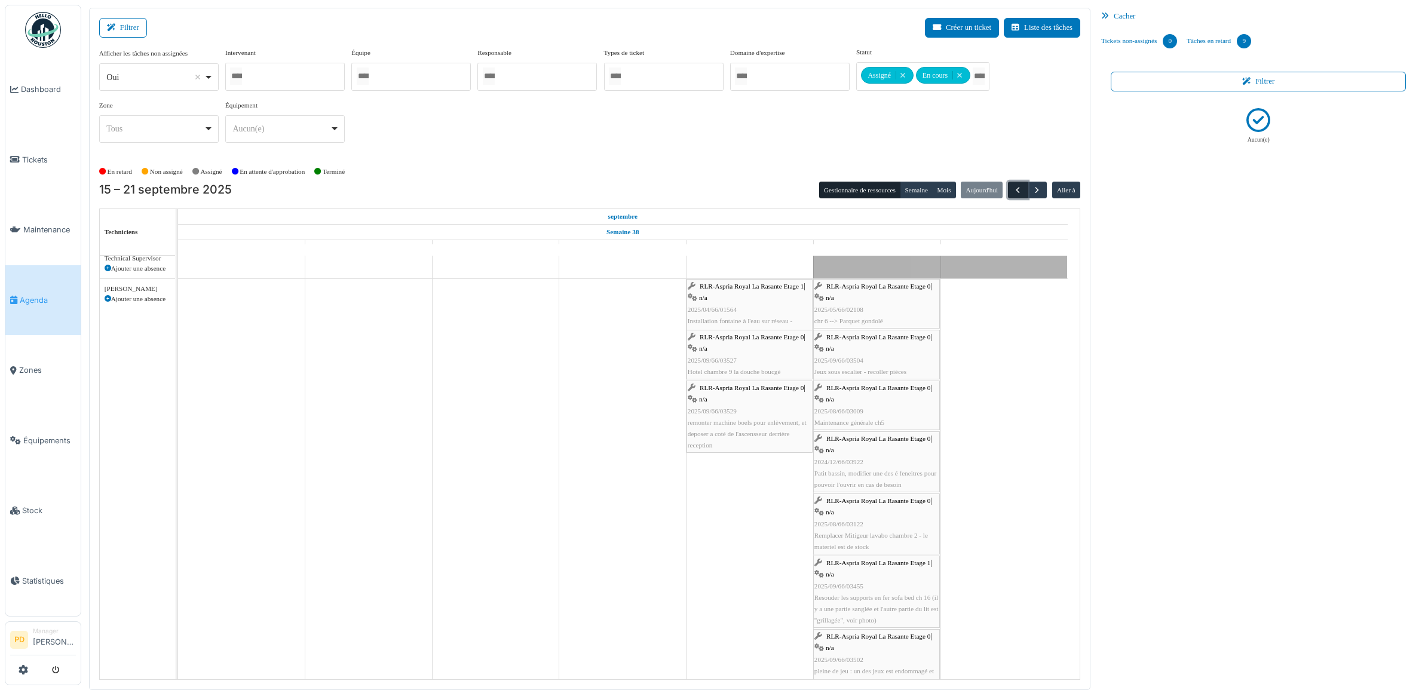
click at [1013, 189] on span "button" at bounding box center [1018, 190] width 10 height 10
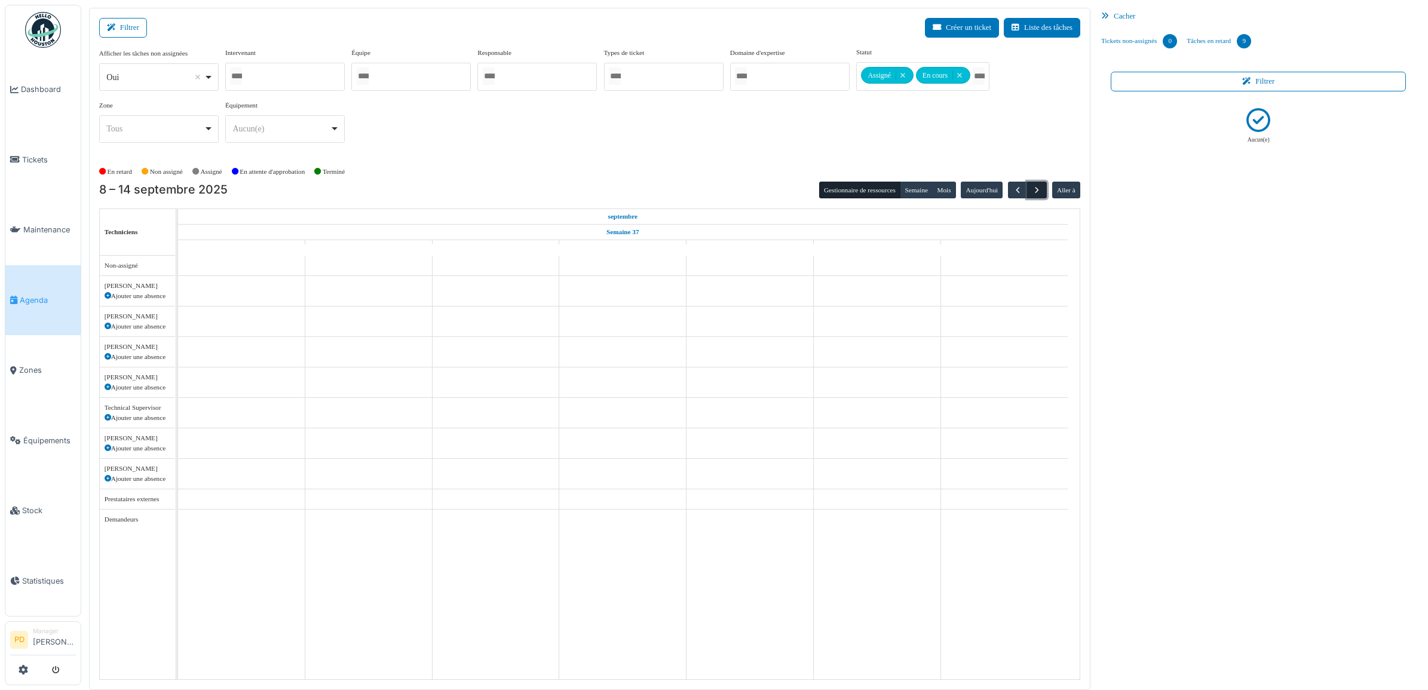
click at [1035, 186] on span "button" at bounding box center [1037, 190] width 10 height 10
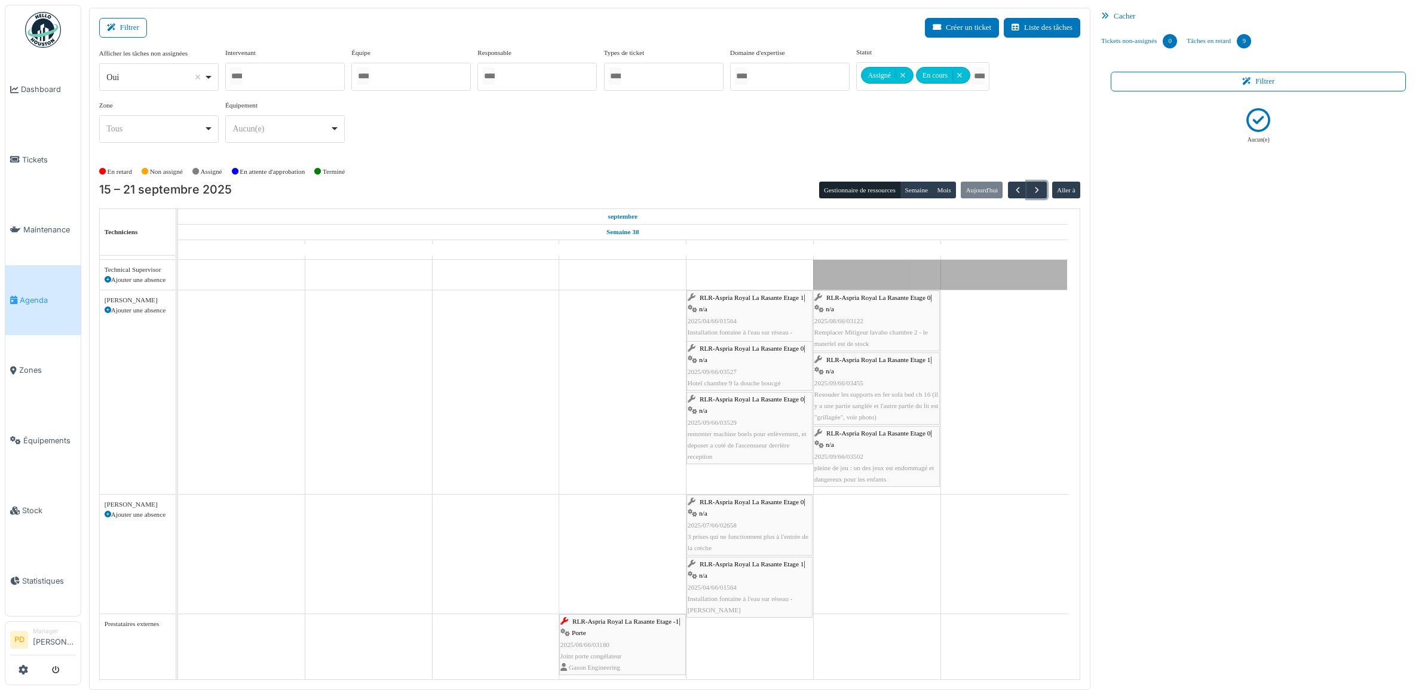
scroll to position [149, 0]
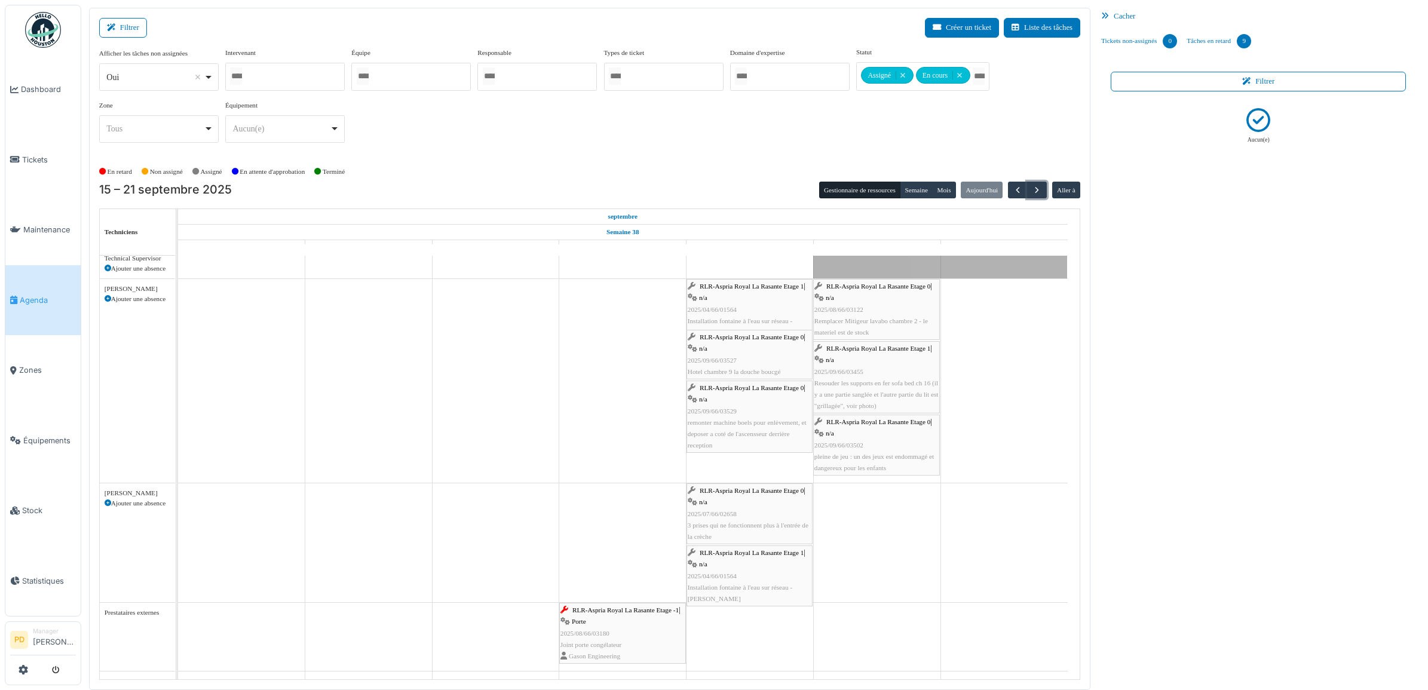
click at [874, 293] on div "RLR-Aspria Royal La Rasante Etage 0 | n/a 2025/08/66/03122 Remplacer Mitigeur l…" at bounding box center [877, 309] width 124 height 57
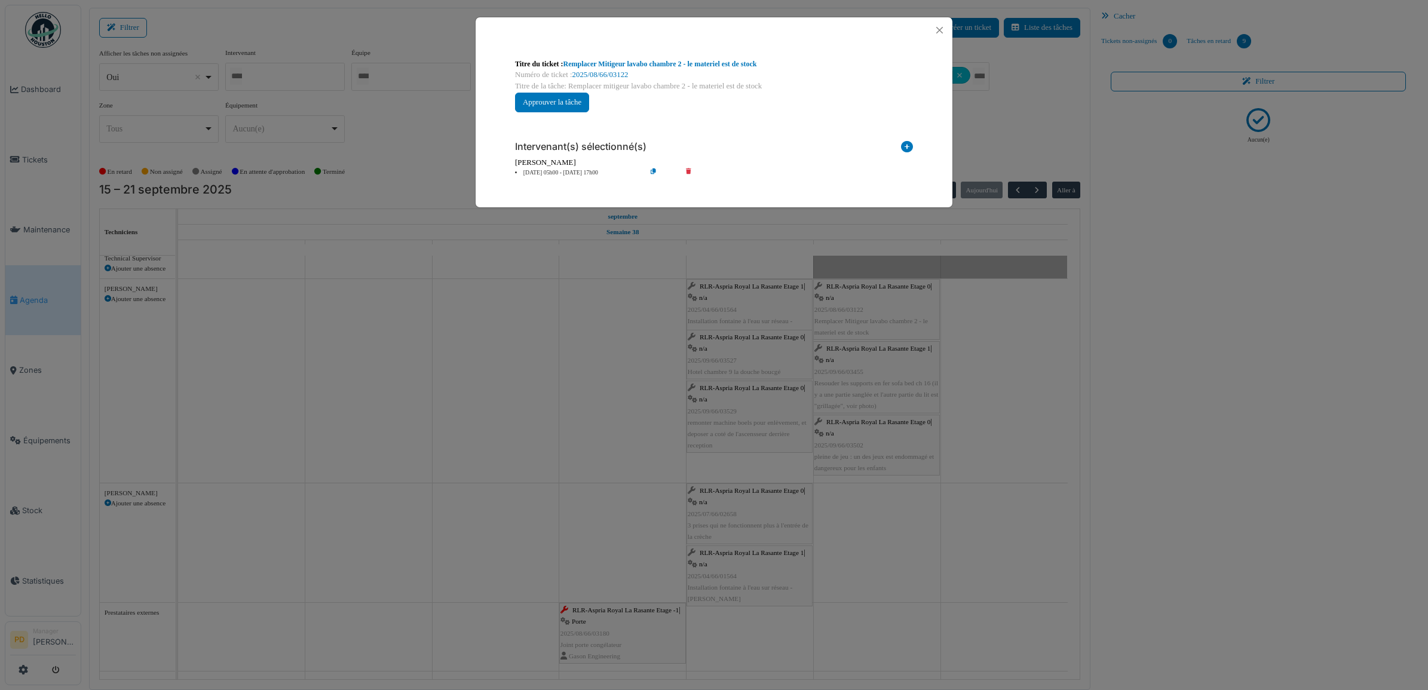
click at [568, 172] on li "20 sep 05h00 - 20 sep 17h00" at bounding box center [577, 173] width 137 height 9
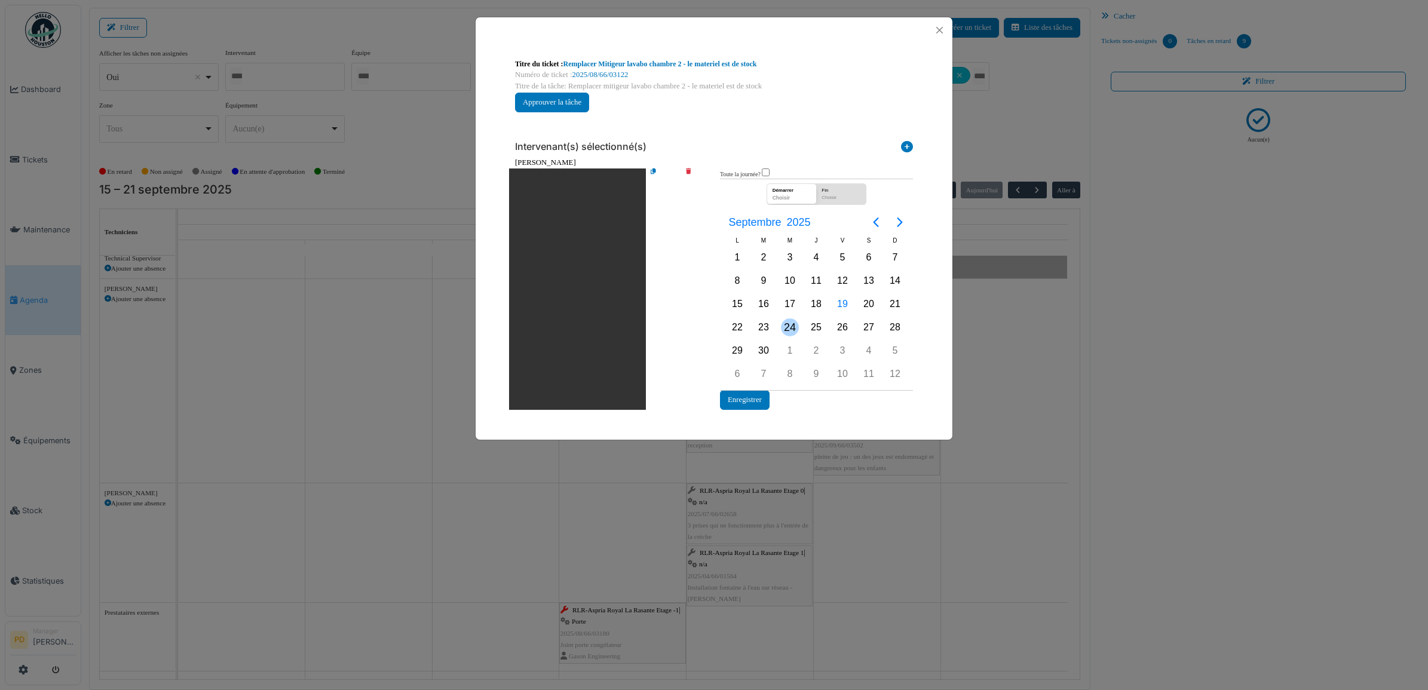
click at [799, 320] on div "24" at bounding box center [790, 327] width 26 height 23
click at [799, 321] on div "24" at bounding box center [790, 327] width 26 height 23
click at [764, 393] on button "Enregistrer" at bounding box center [745, 400] width 50 height 20
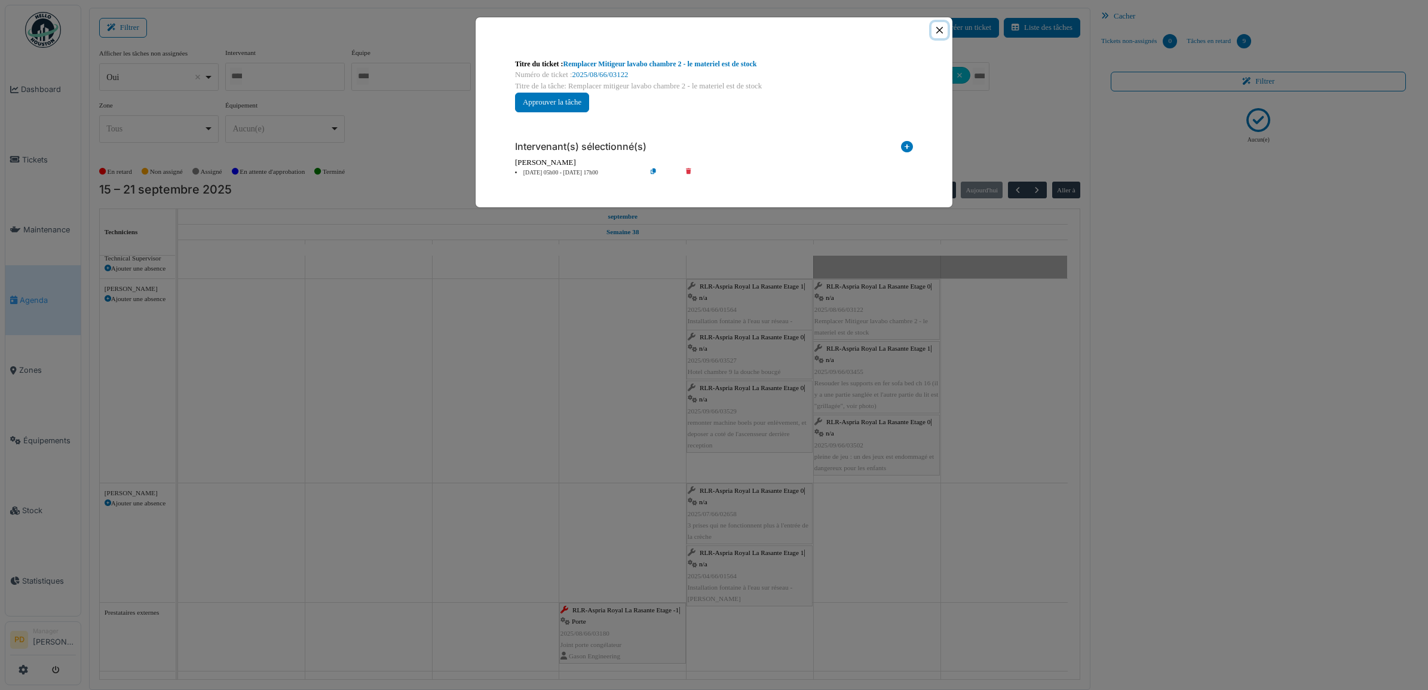
click at [941, 31] on button "Close" at bounding box center [940, 30] width 16 height 16
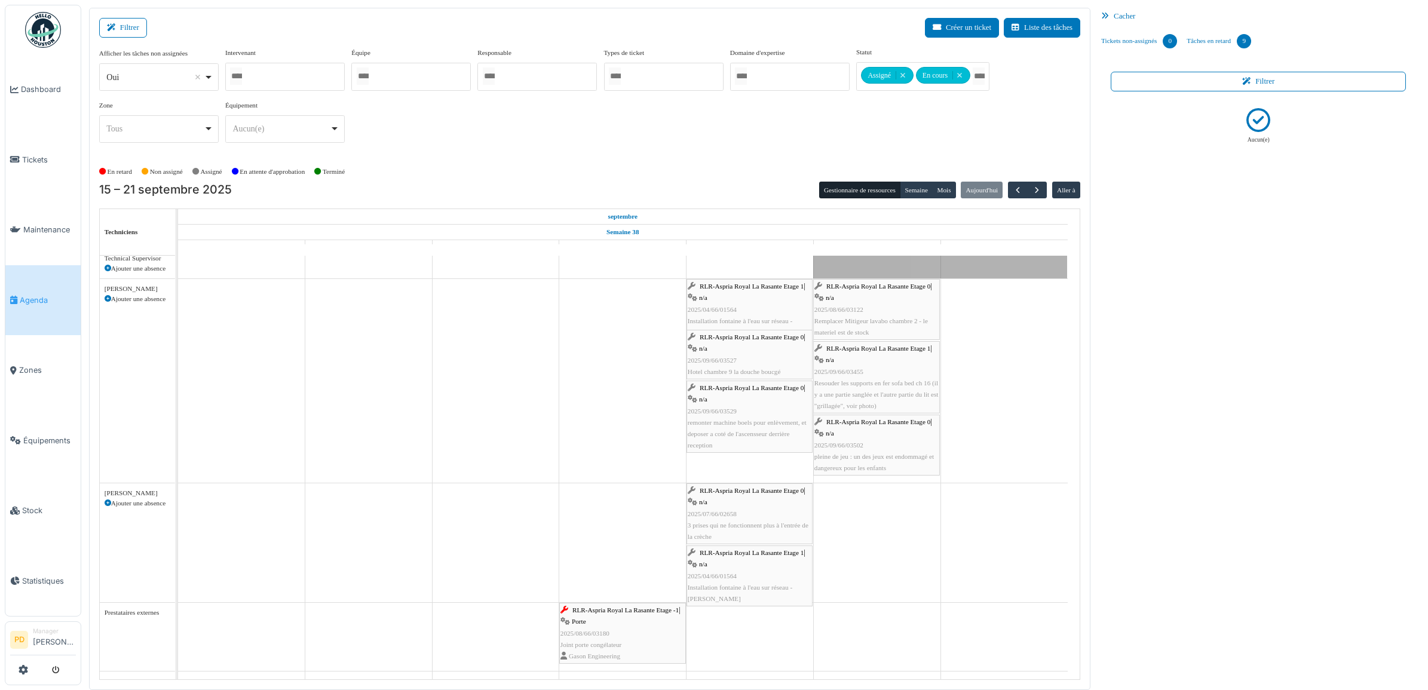
click at [856, 352] on span "RLR-Aspria Royal La Rasante Etage 1" at bounding box center [879, 348] width 104 height 7
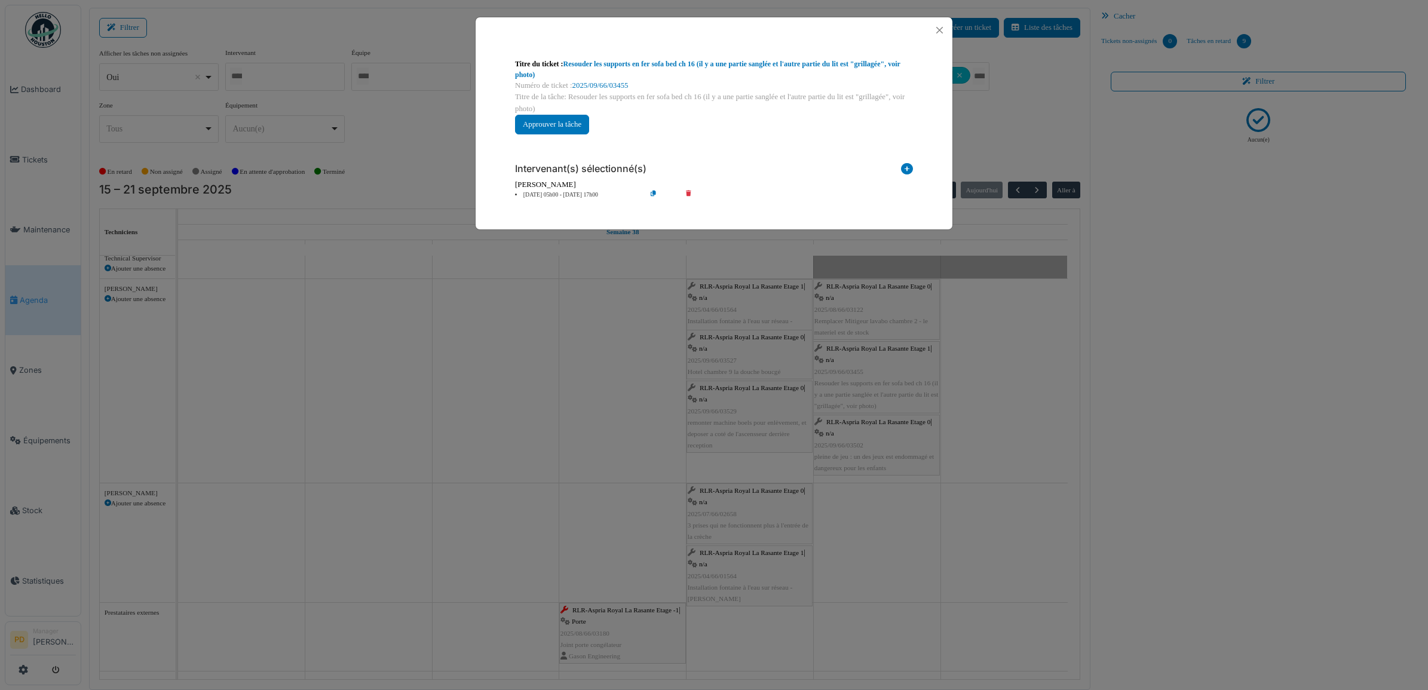
click at [559, 194] on li "20 sep 05h00 - 20 sep 17h00" at bounding box center [577, 195] width 137 height 9
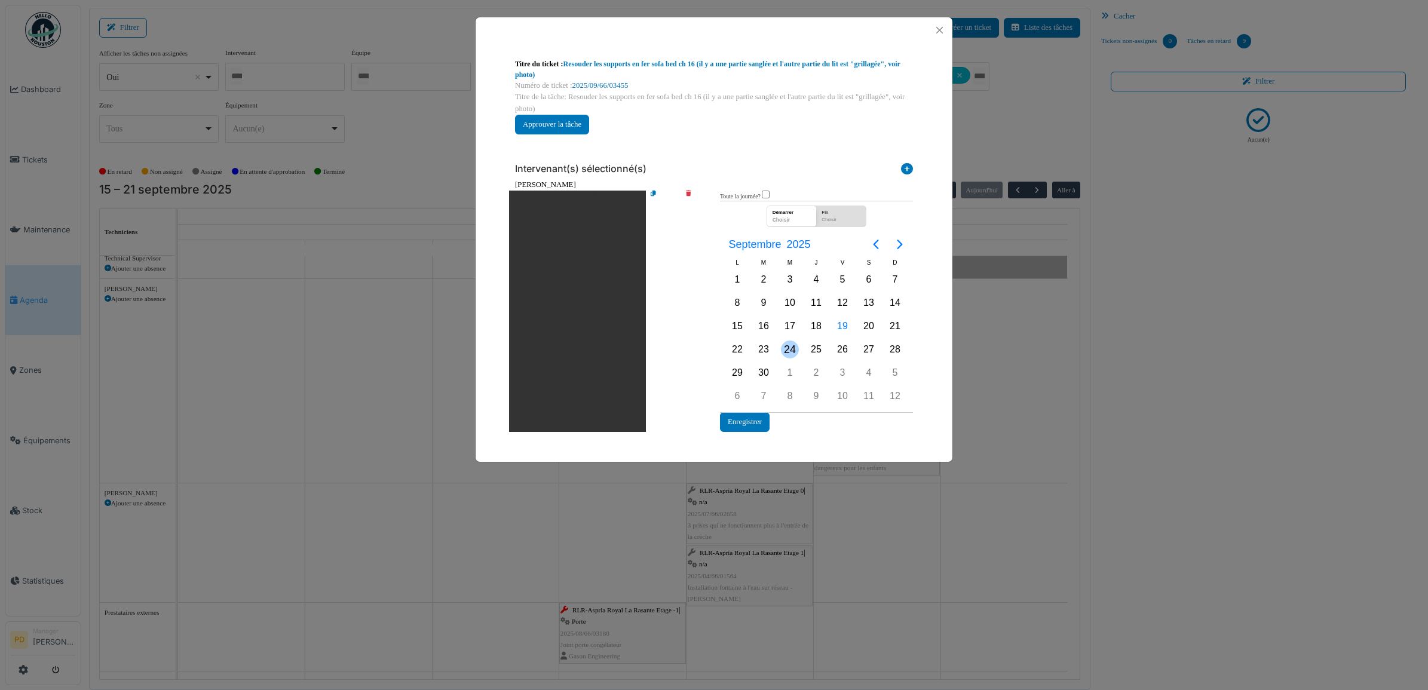
click at [798, 351] on div "24" at bounding box center [790, 349] width 26 height 23
click at [798, 350] on div "24" at bounding box center [790, 350] width 18 height 18
click at [763, 424] on button "Enregistrer" at bounding box center [745, 422] width 50 height 20
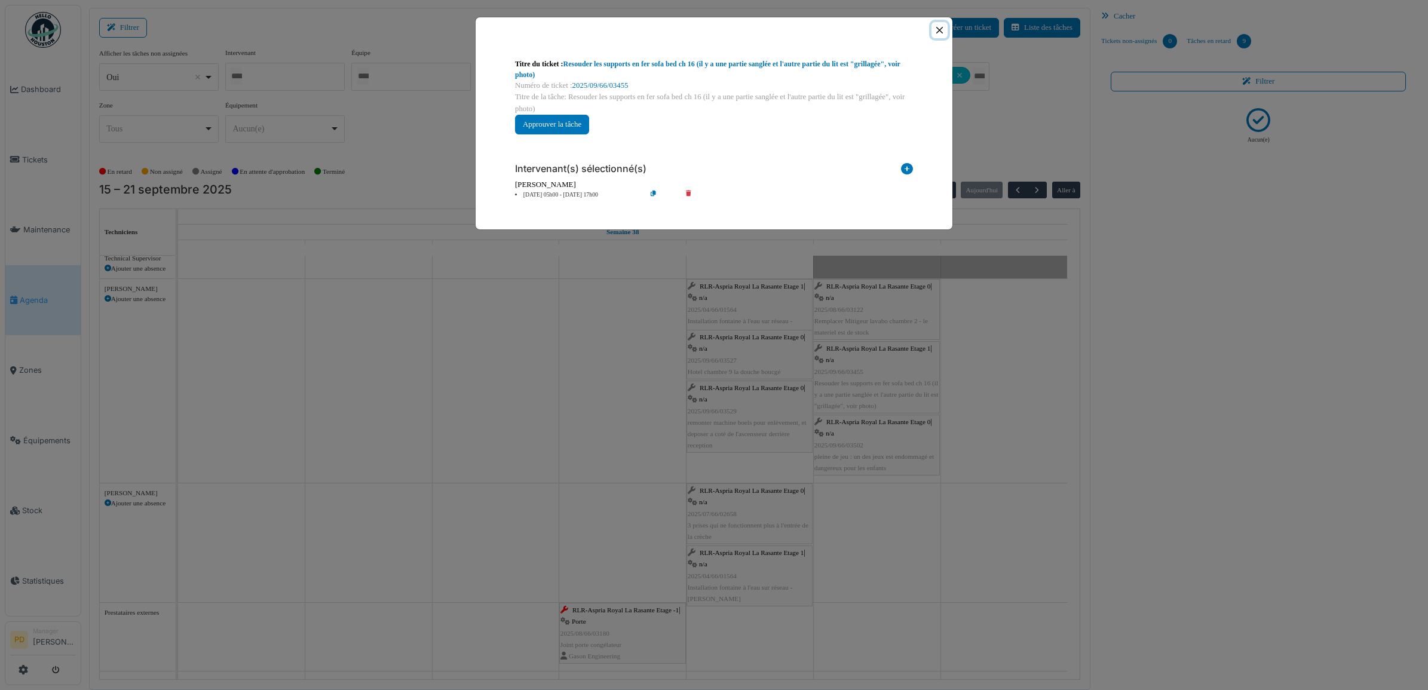
click at [940, 28] on button "Close" at bounding box center [940, 30] width 16 height 16
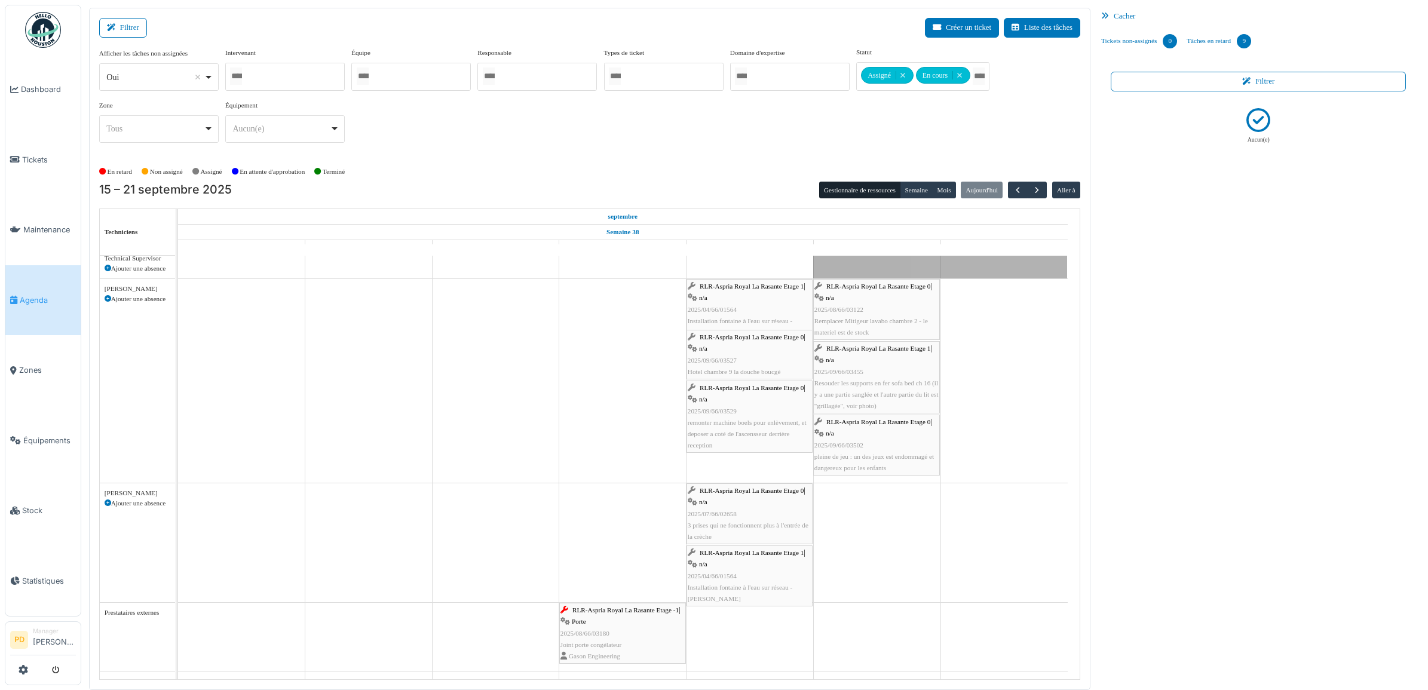
click at [859, 423] on span "RLR-Aspria Royal La Rasante Etage 0" at bounding box center [879, 421] width 104 height 7
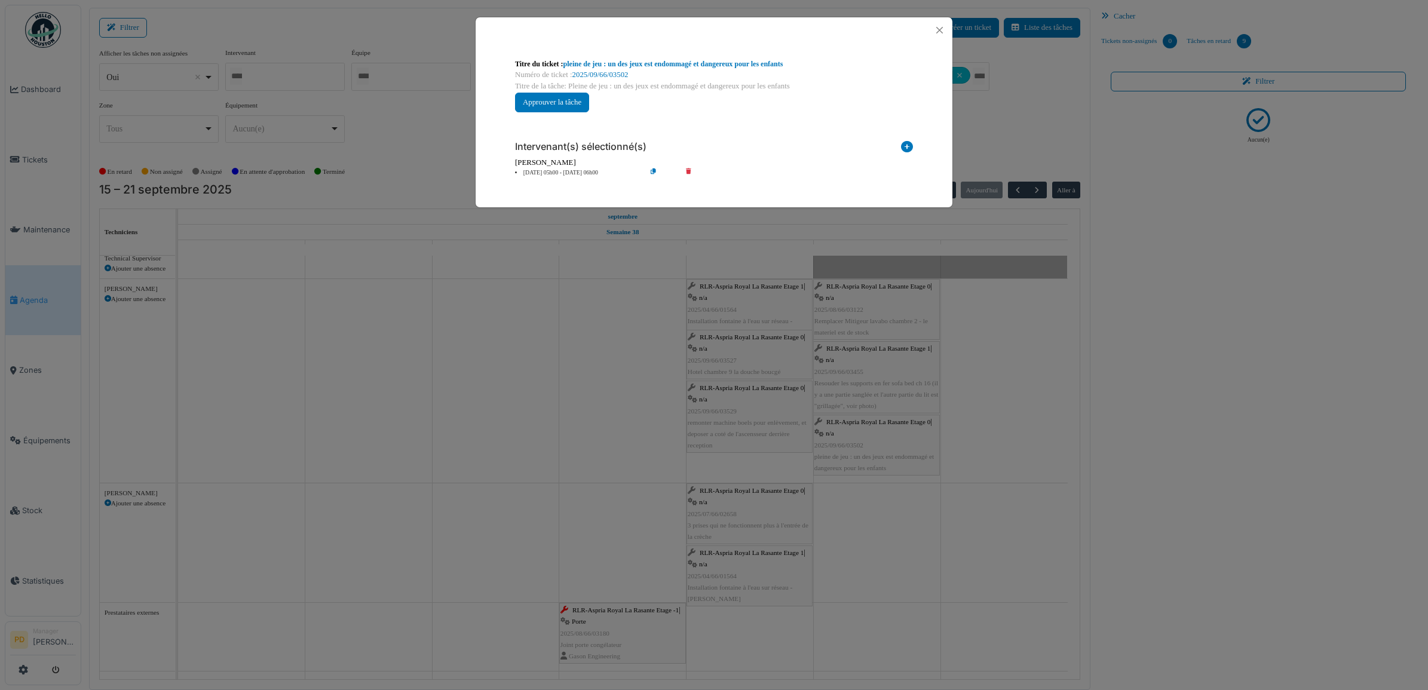
click at [580, 175] on li "20 sep 05h00 - 20 sep 06h00" at bounding box center [577, 173] width 137 height 9
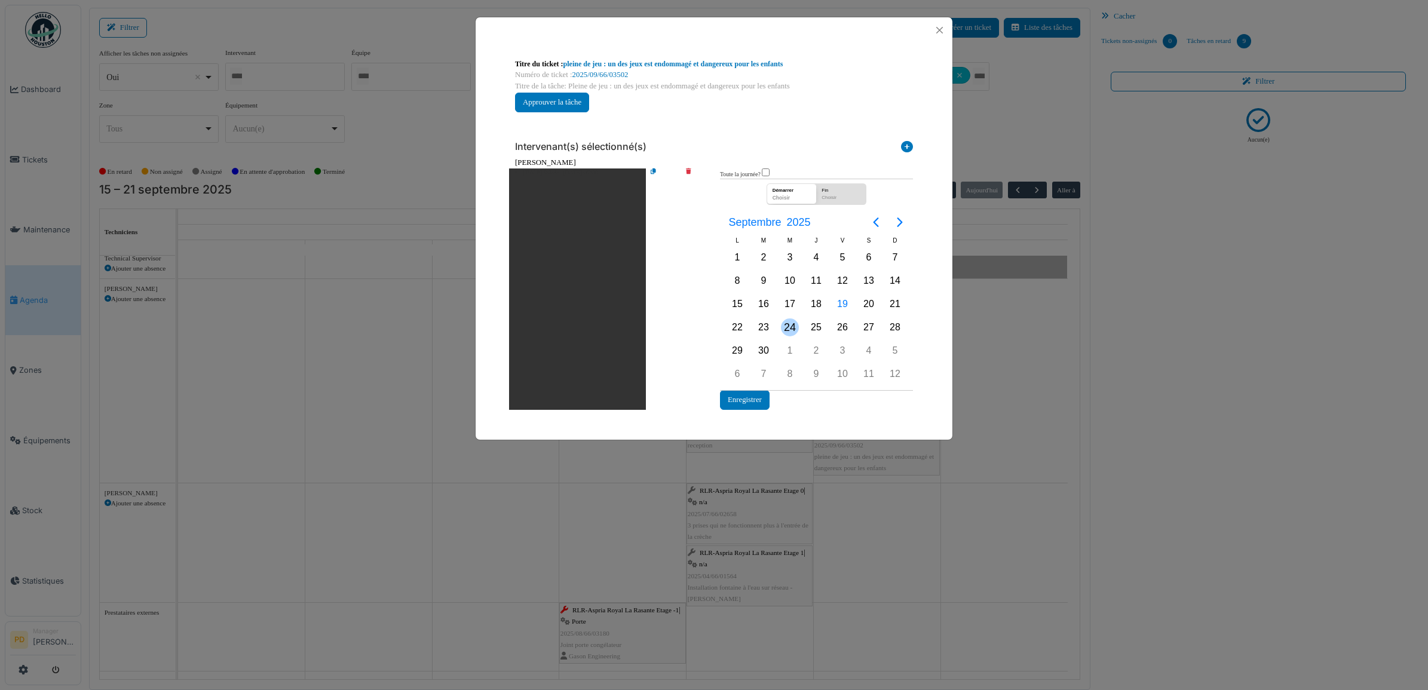
click at [794, 334] on div "24" at bounding box center [790, 328] width 18 height 18
click at [757, 391] on button "Enregistrer" at bounding box center [745, 400] width 50 height 20
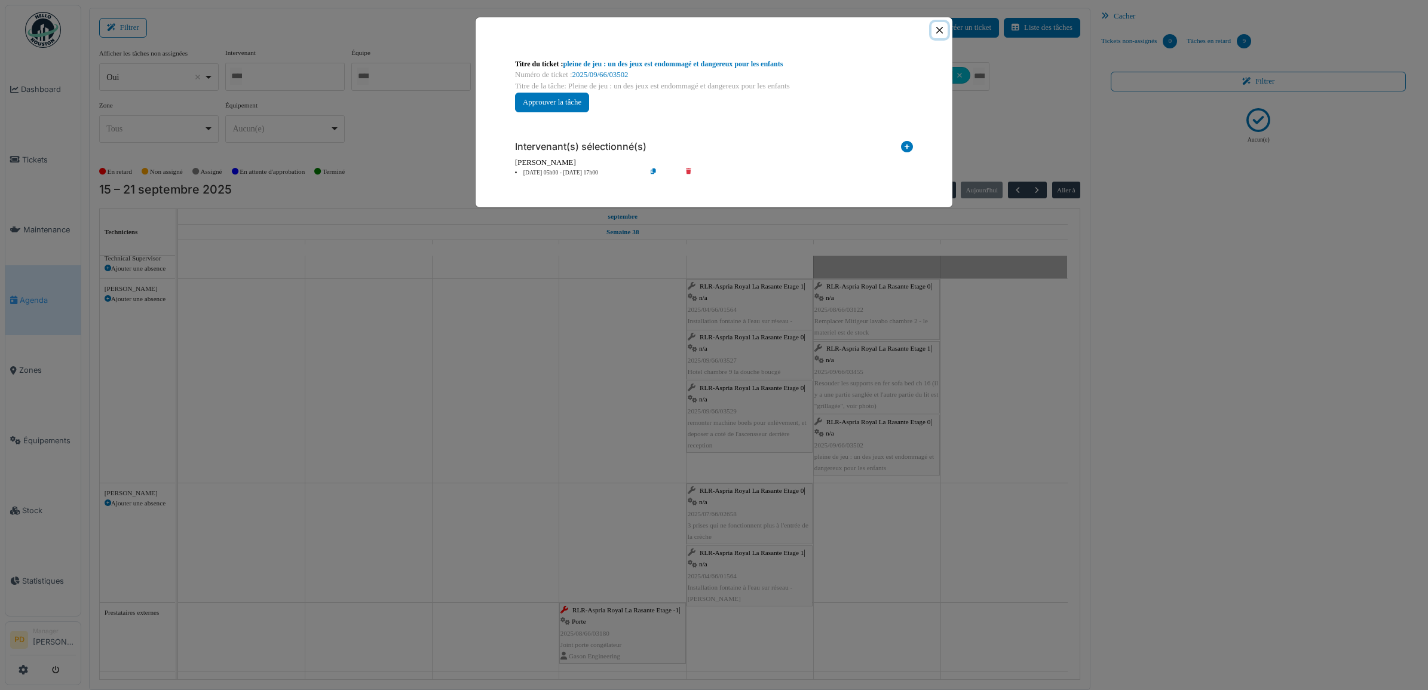
click at [942, 25] on button "Close" at bounding box center [940, 30] width 16 height 16
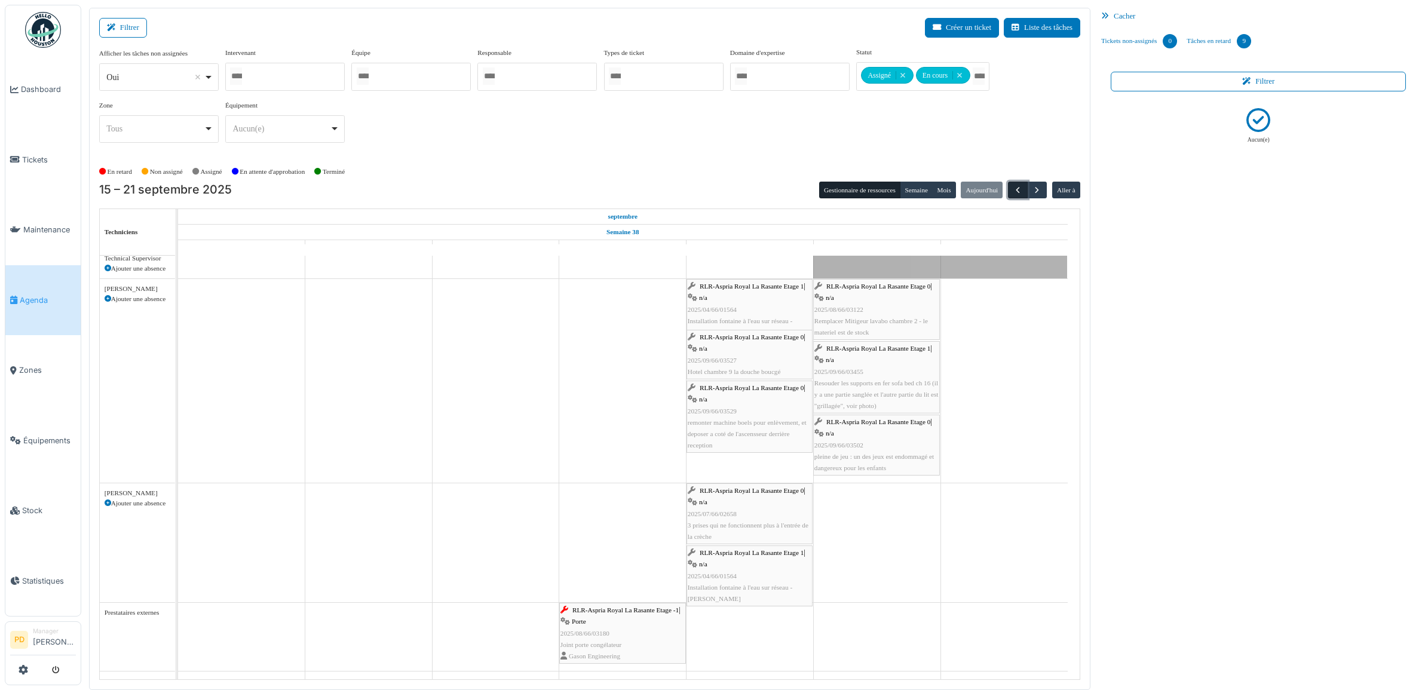
click at [1016, 192] on span "button" at bounding box center [1018, 190] width 10 height 10
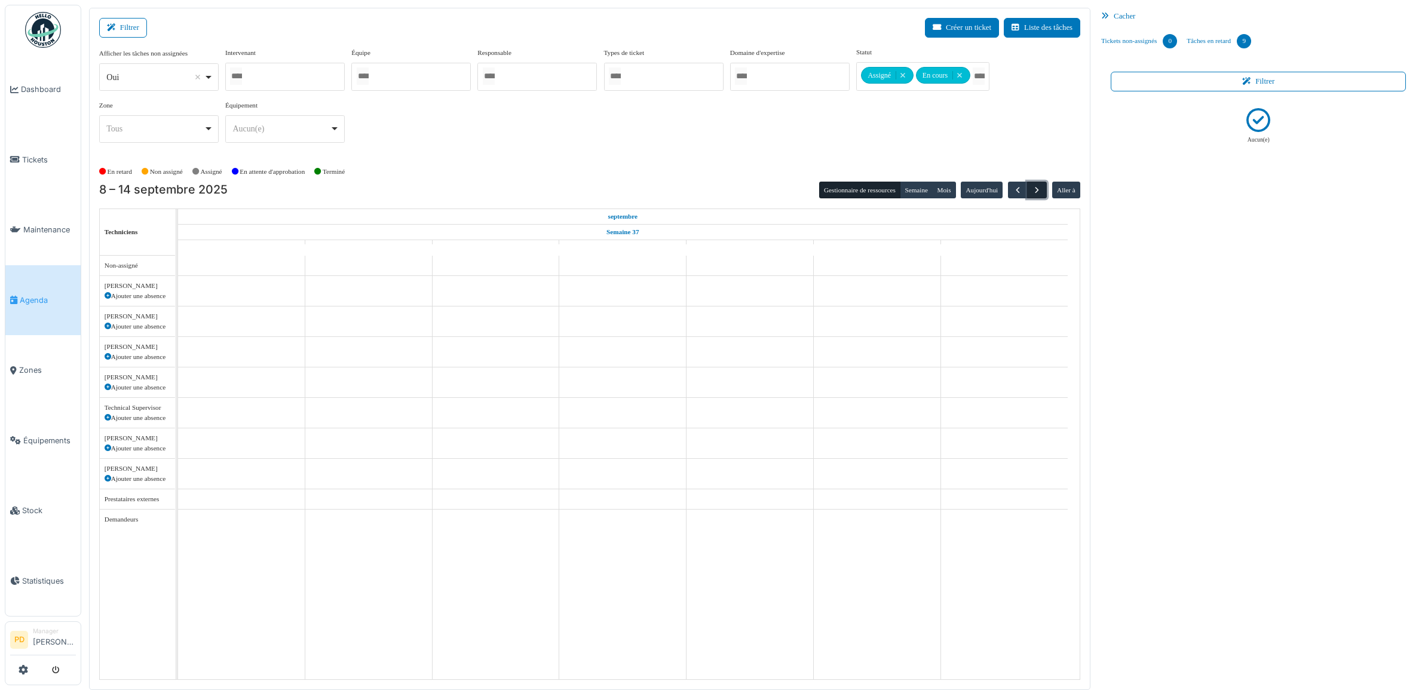
click at [1040, 190] on span "button" at bounding box center [1037, 190] width 10 height 10
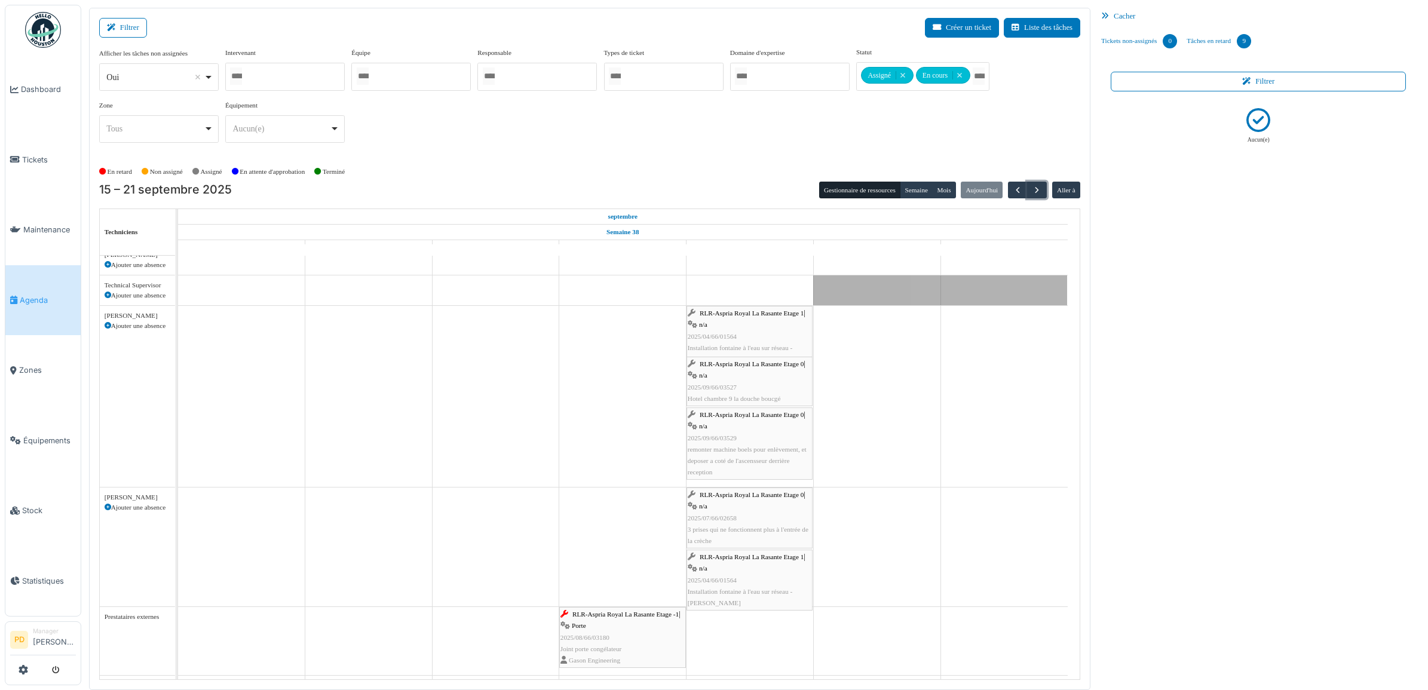
scroll to position [141, 0]
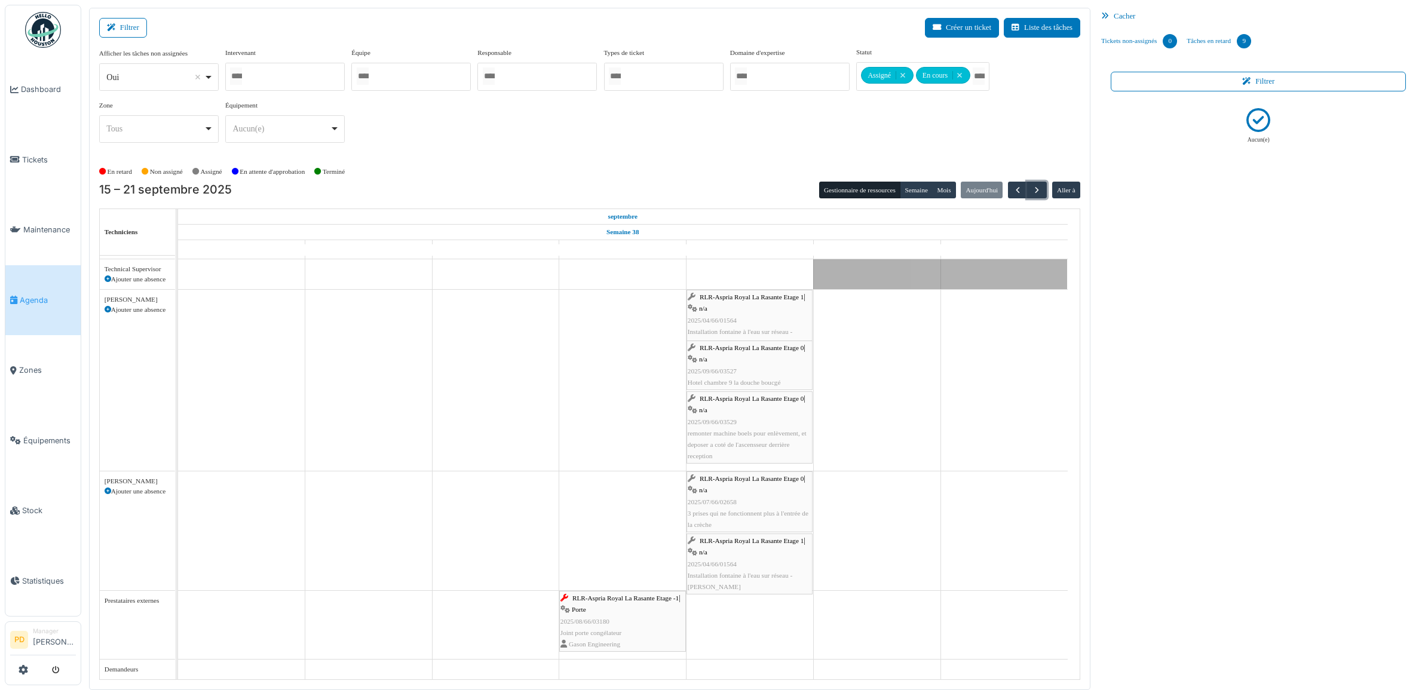
click at [773, 478] on span "RLR-Aspria Royal La Rasante Etage 0" at bounding box center [752, 478] width 104 height 7
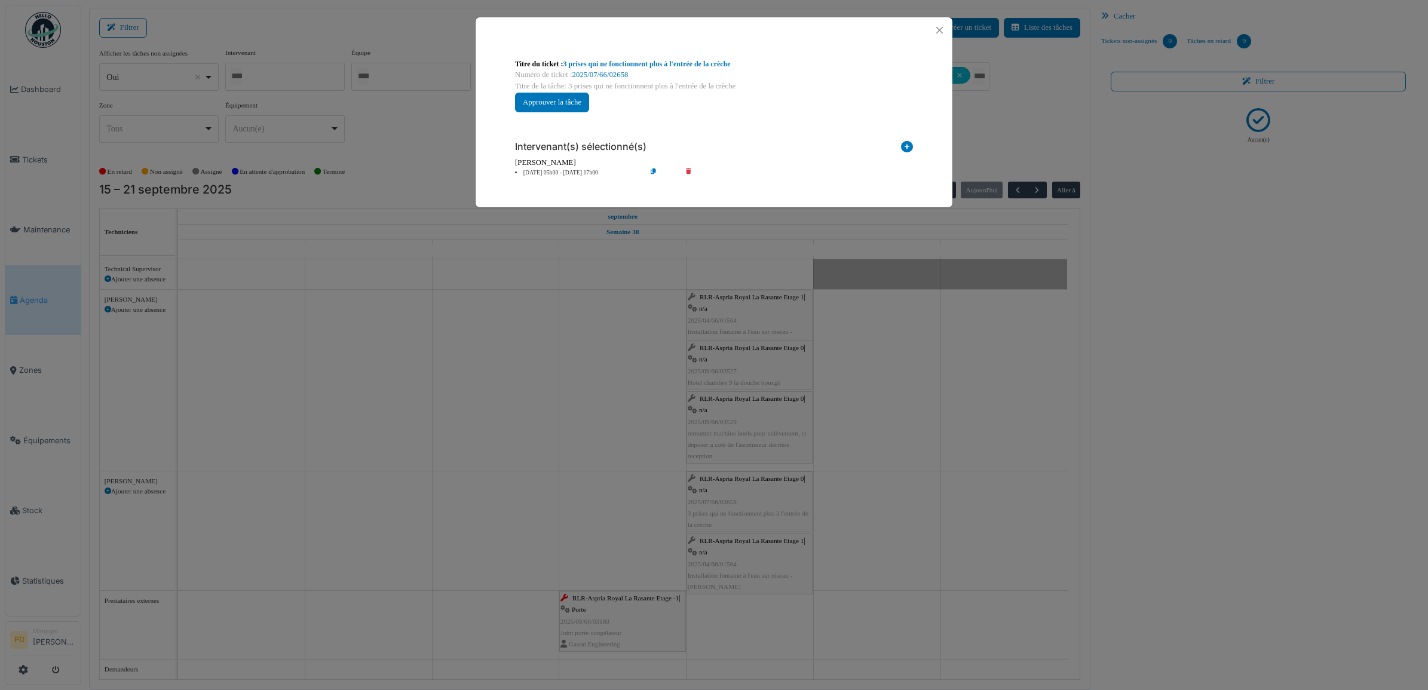
click at [539, 169] on li "19 sep 05h00 - 19 sep 17h00" at bounding box center [577, 173] width 137 height 9
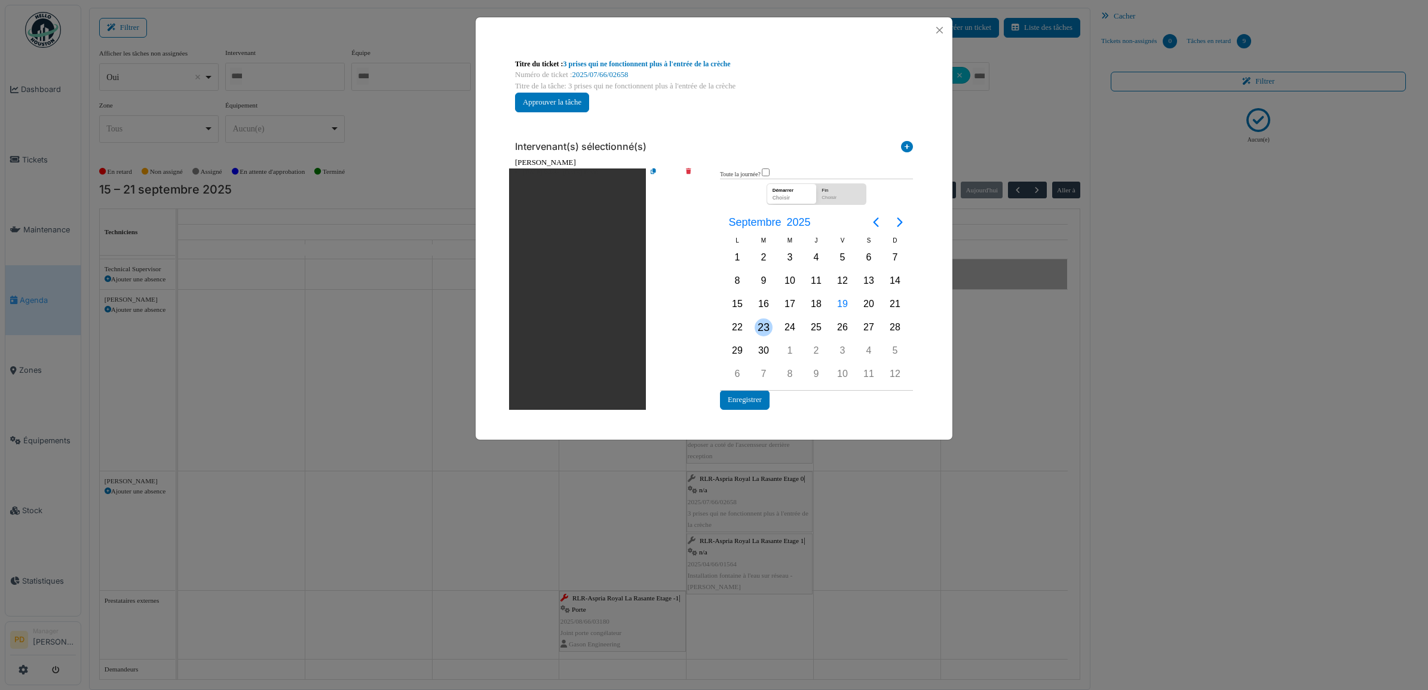
click at [758, 324] on div "23" at bounding box center [764, 328] width 18 height 18
click at [750, 395] on button "Enregistrer" at bounding box center [745, 400] width 50 height 20
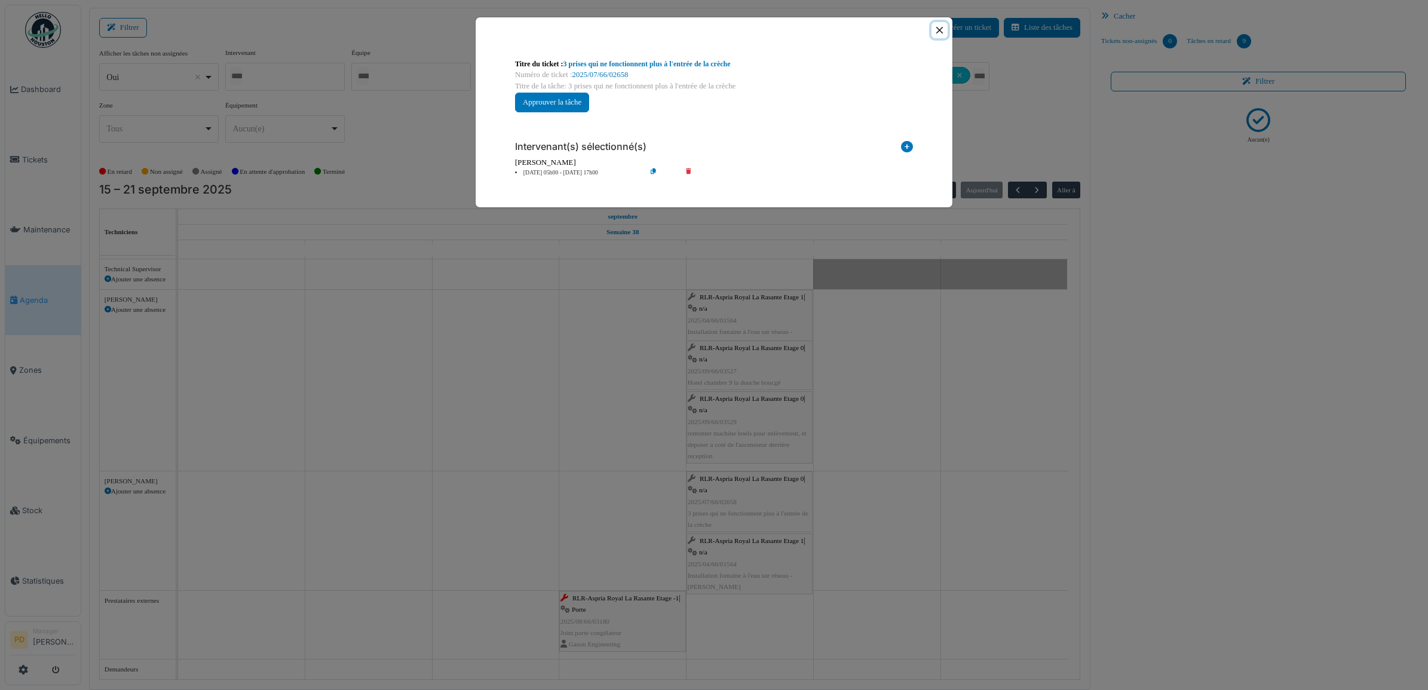
click at [938, 29] on button "Close" at bounding box center [940, 30] width 16 height 16
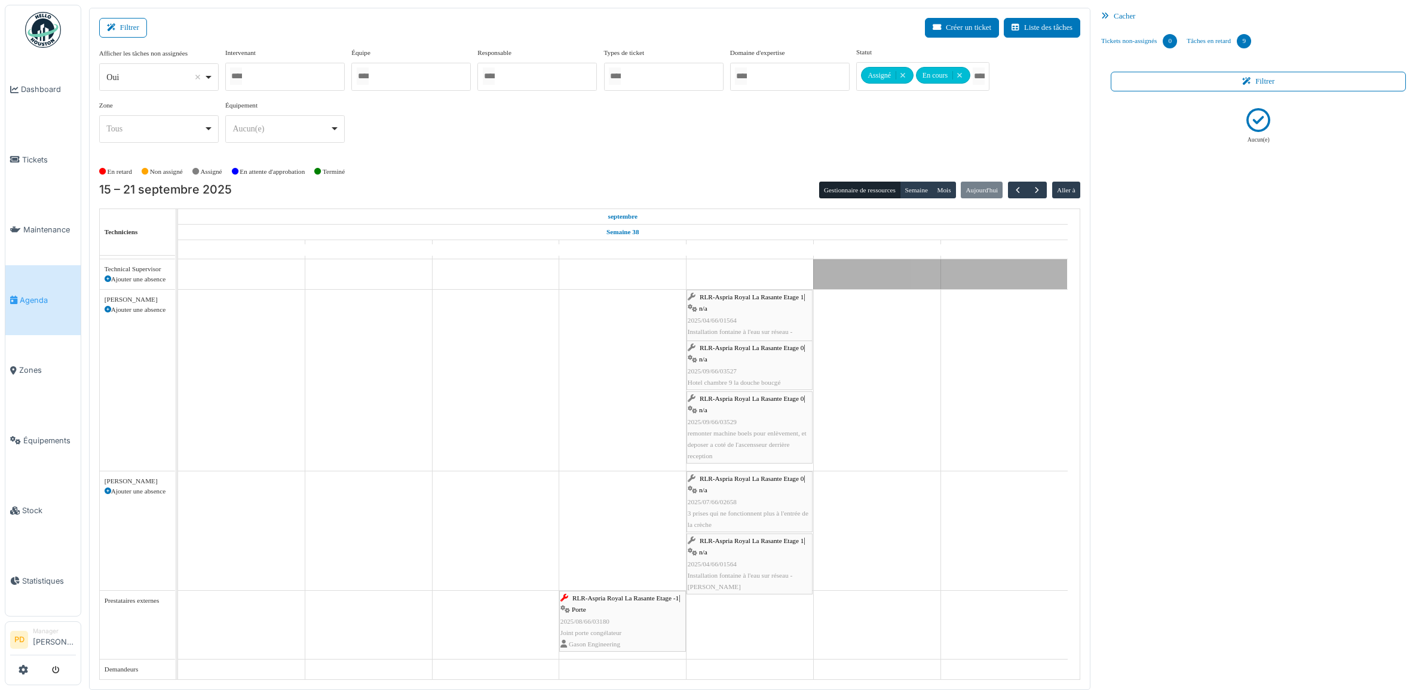
click at [754, 542] on span "RLR-Aspria Royal La Rasante Etage 1" at bounding box center [752, 540] width 104 height 7
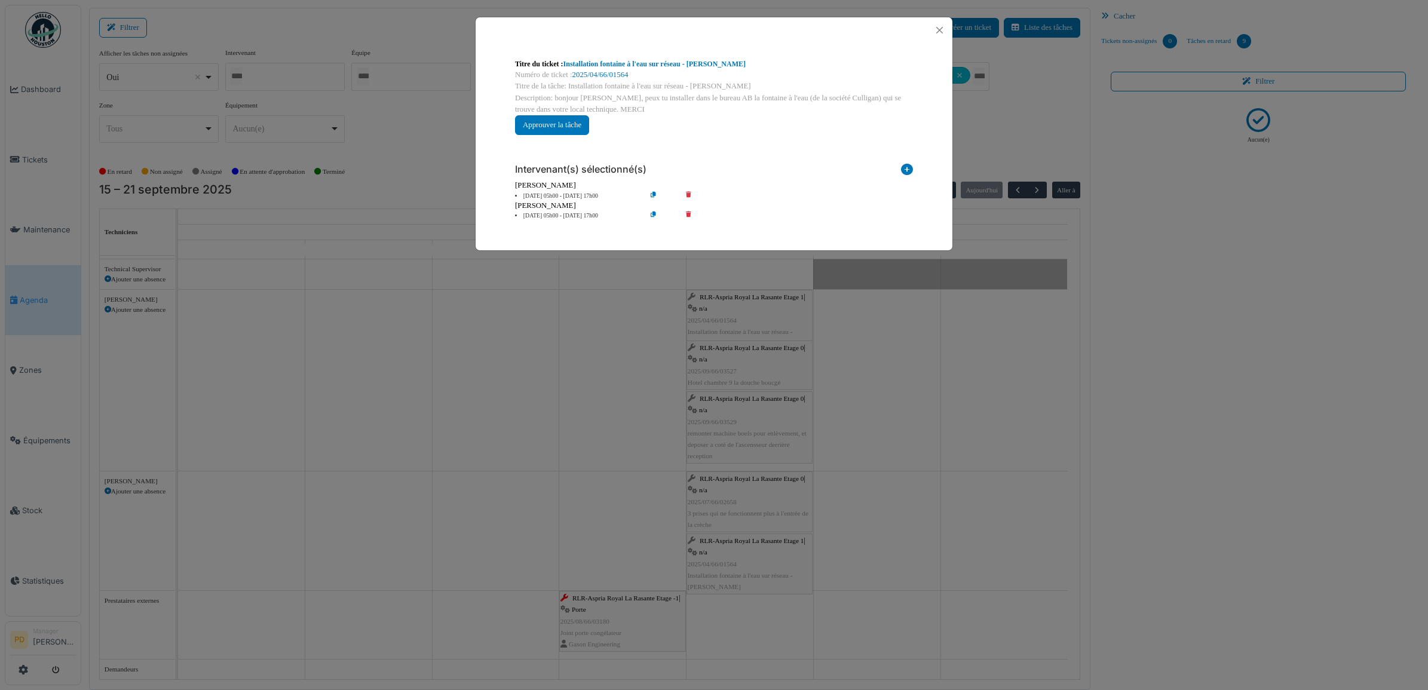
click at [561, 213] on li "19 sep 05h00 - 19 sep 17h00" at bounding box center [577, 216] width 137 height 9
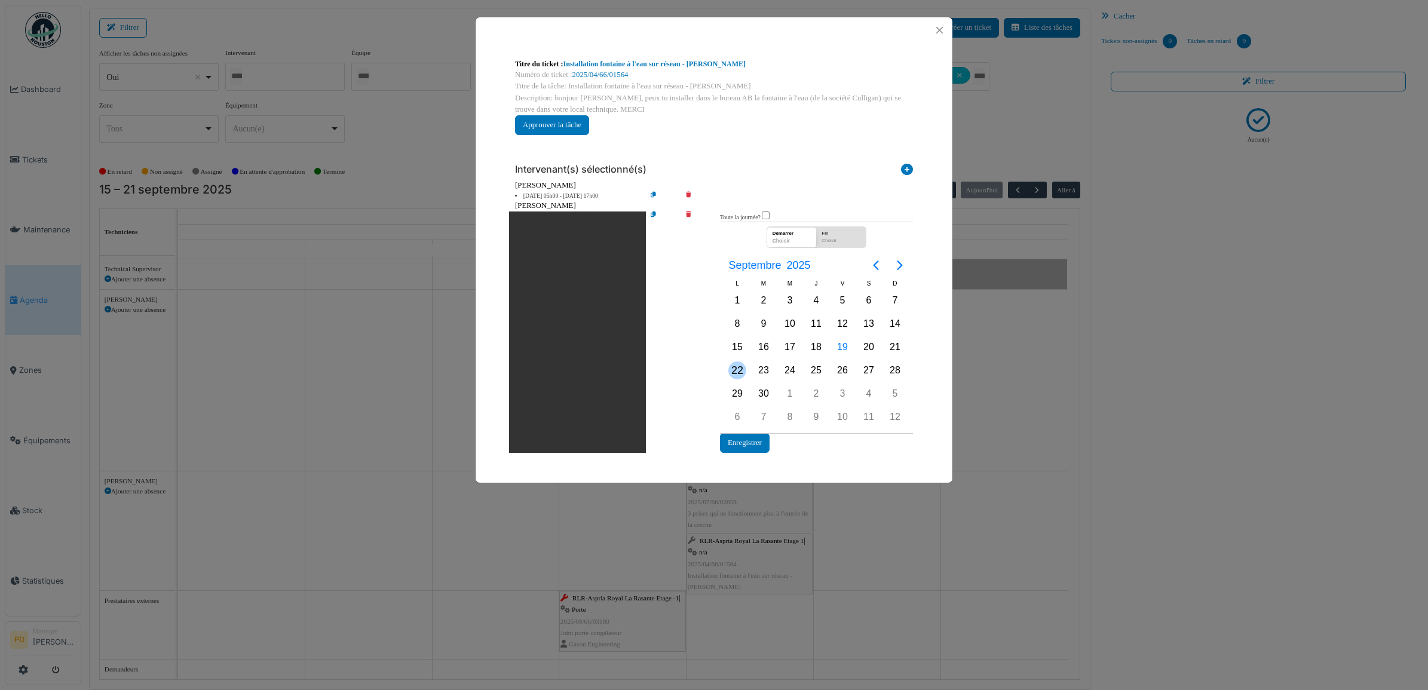
click at [736, 371] on div "22" at bounding box center [738, 371] width 18 height 18
click at [760, 442] on button "Enregistrer" at bounding box center [745, 443] width 50 height 20
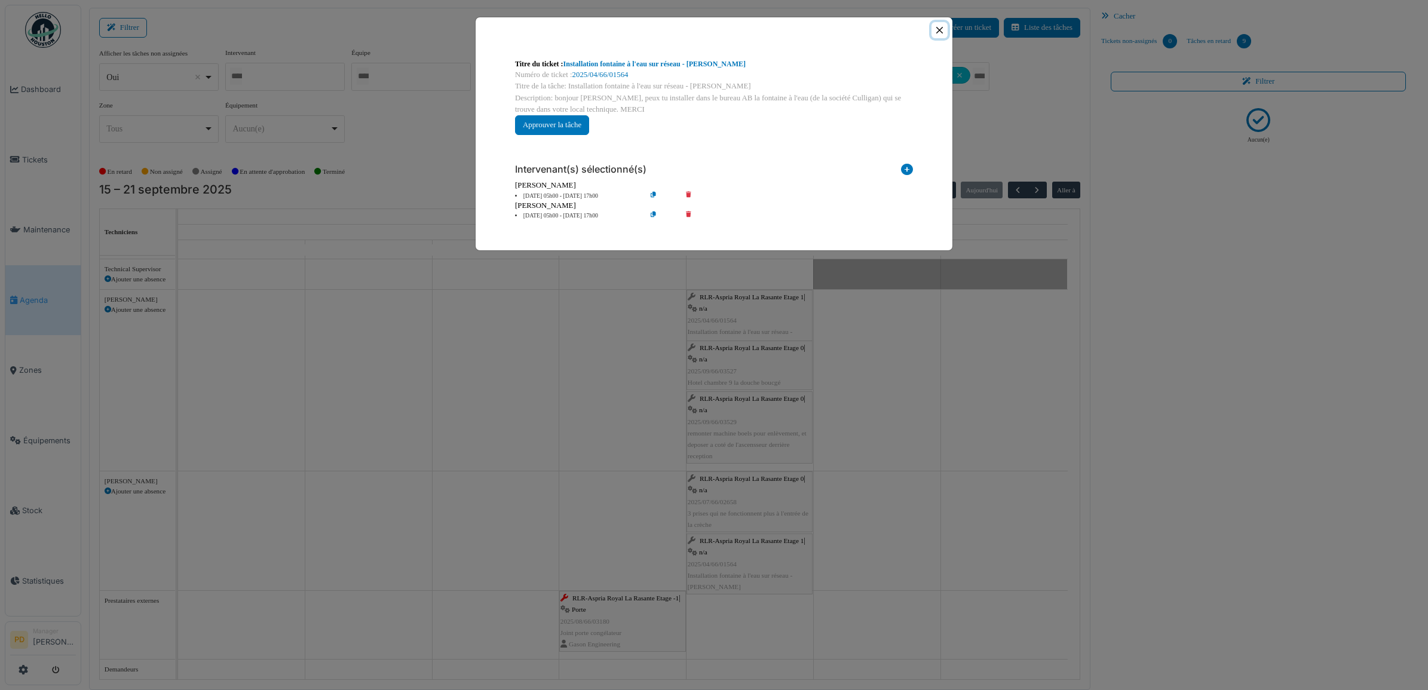
click at [939, 33] on button "Close" at bounding box center [940, 30] width 16 height 16
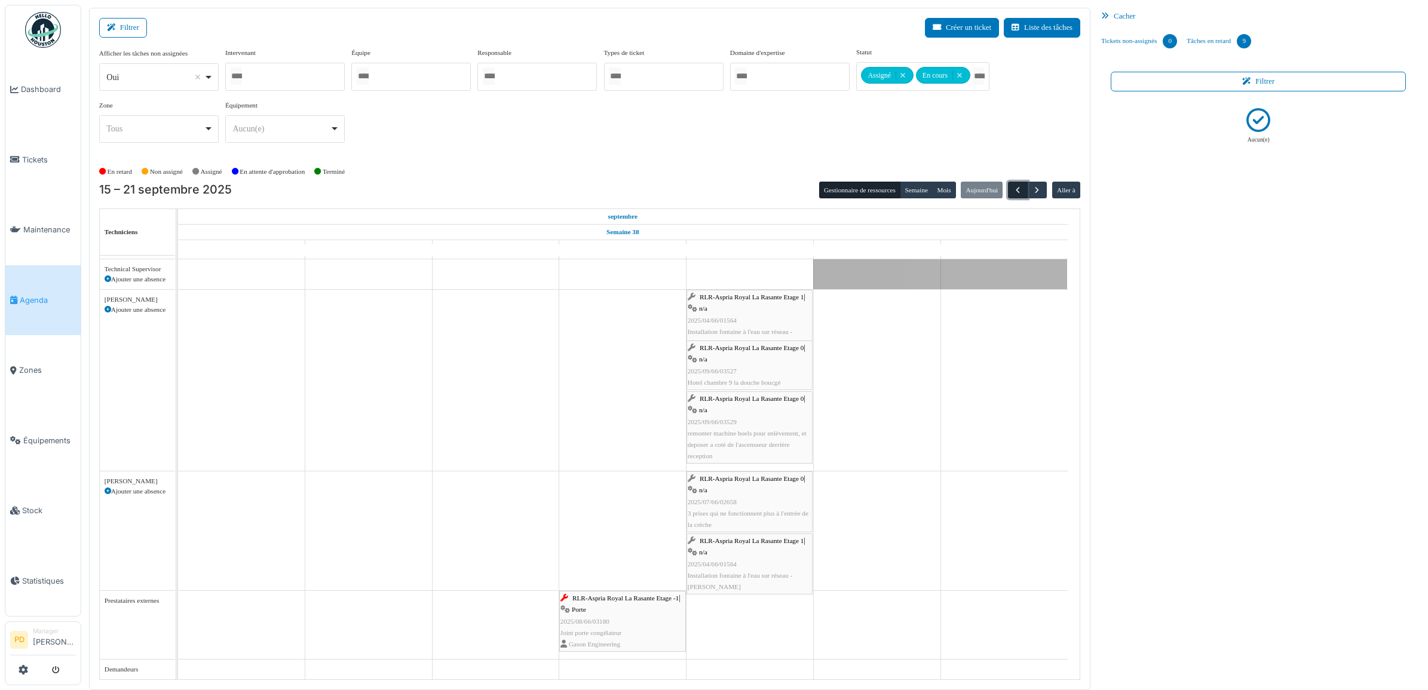
click at [1013, 191] on span "button" at bounding box center [1018, 190] width 10 height 10
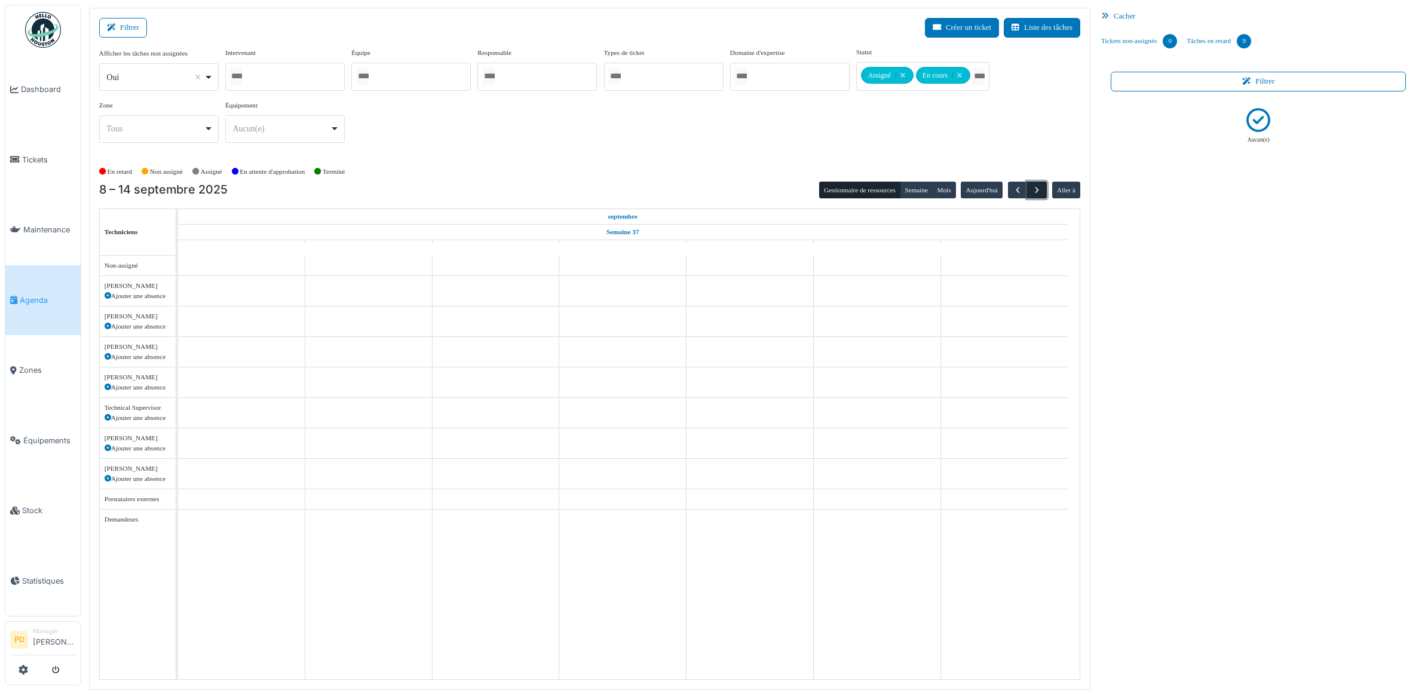
click at [1039, 192] on span "button" at bounding box center [1037, 190] width 10 height 10
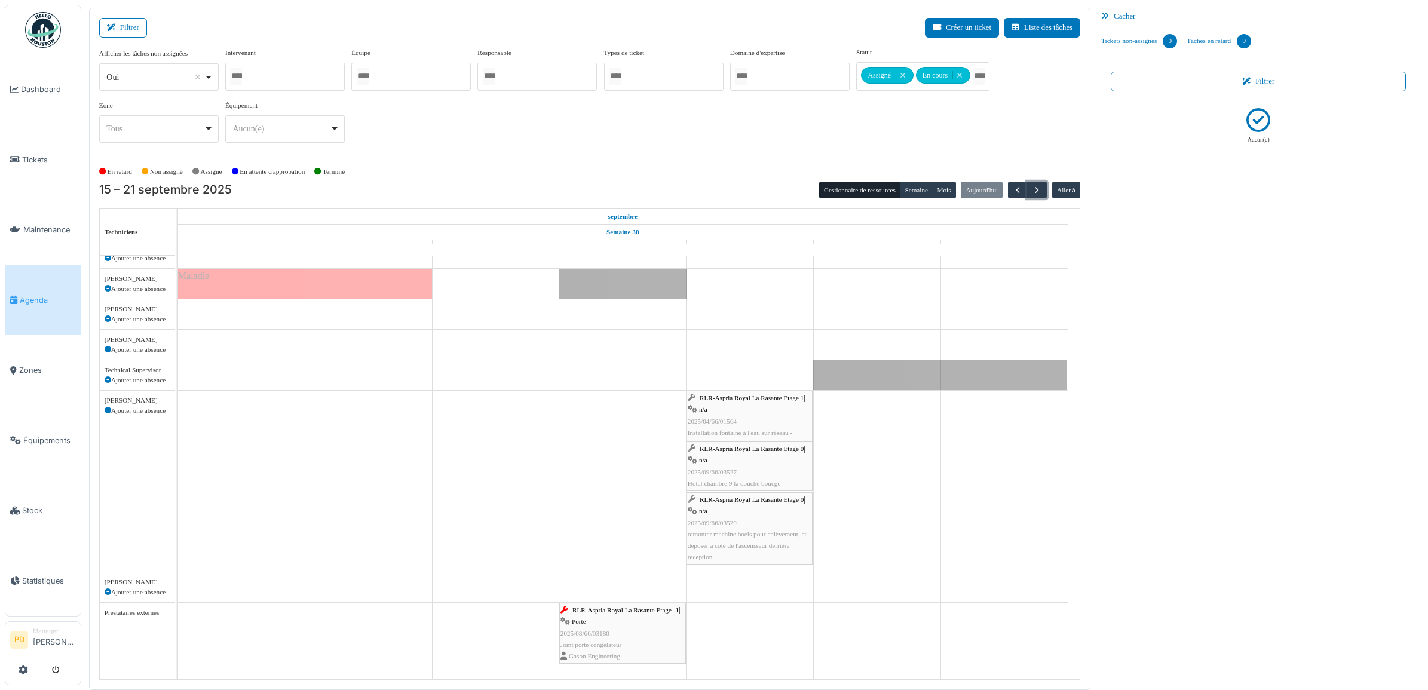
scroll to position [51, 0]
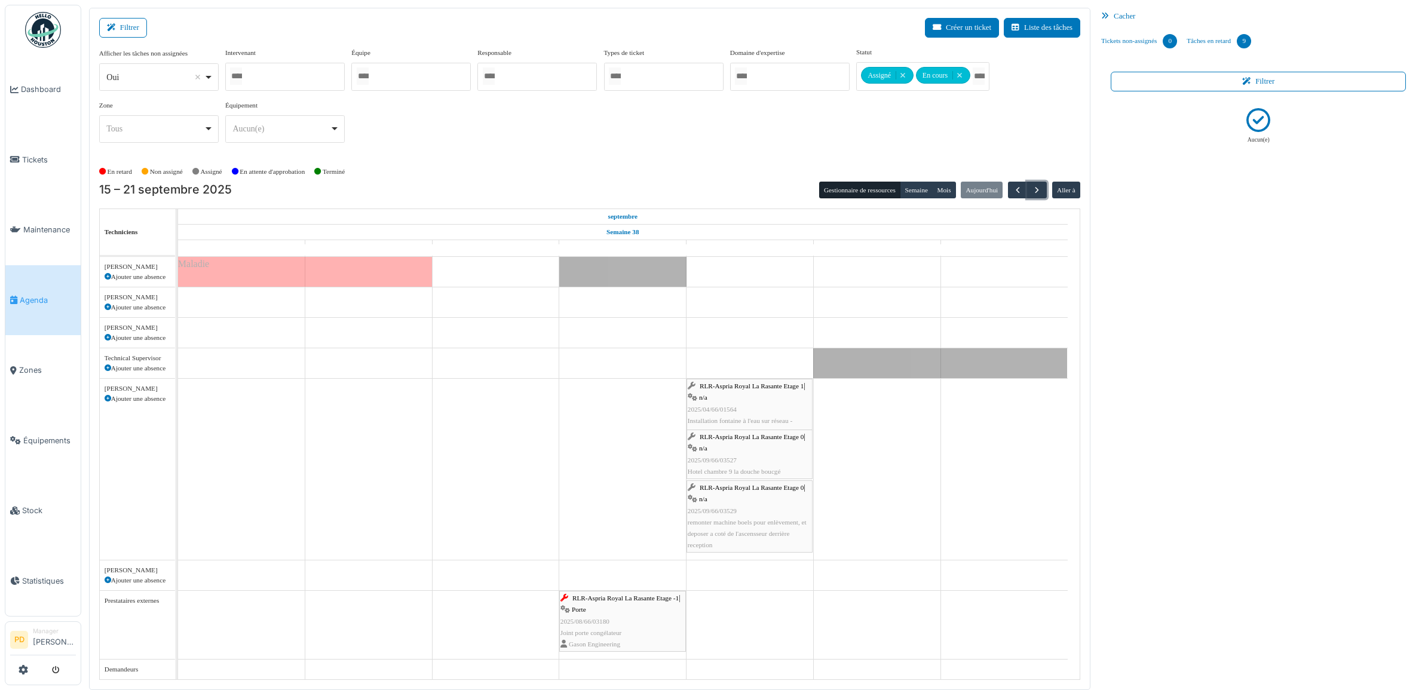
click at [654, 599] on span "RLR-Aspria Royal La Rasante Etage -1" at bounding box center [626, 598] width 106 height 7
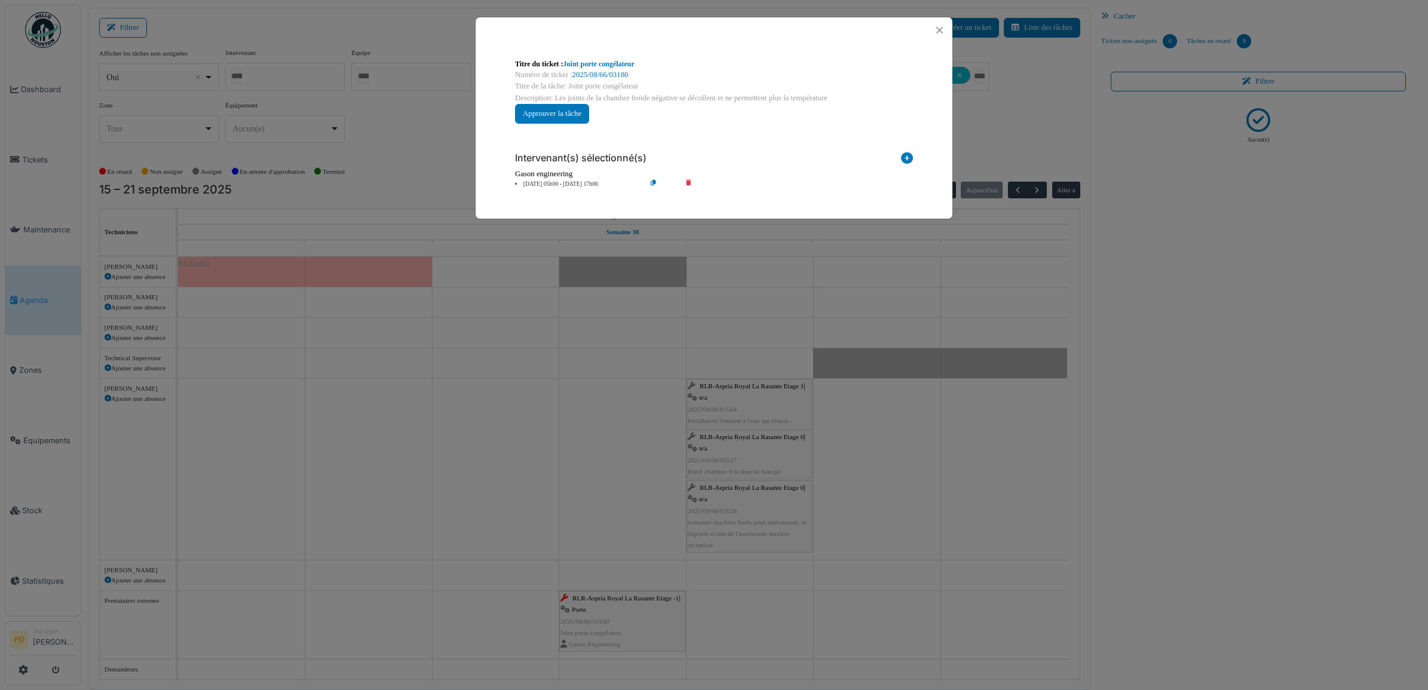
click at [554, 181] on li "18 sep 05h00 - 18 sep 17h00" at bounding box center [577, 184] width 137 height 9
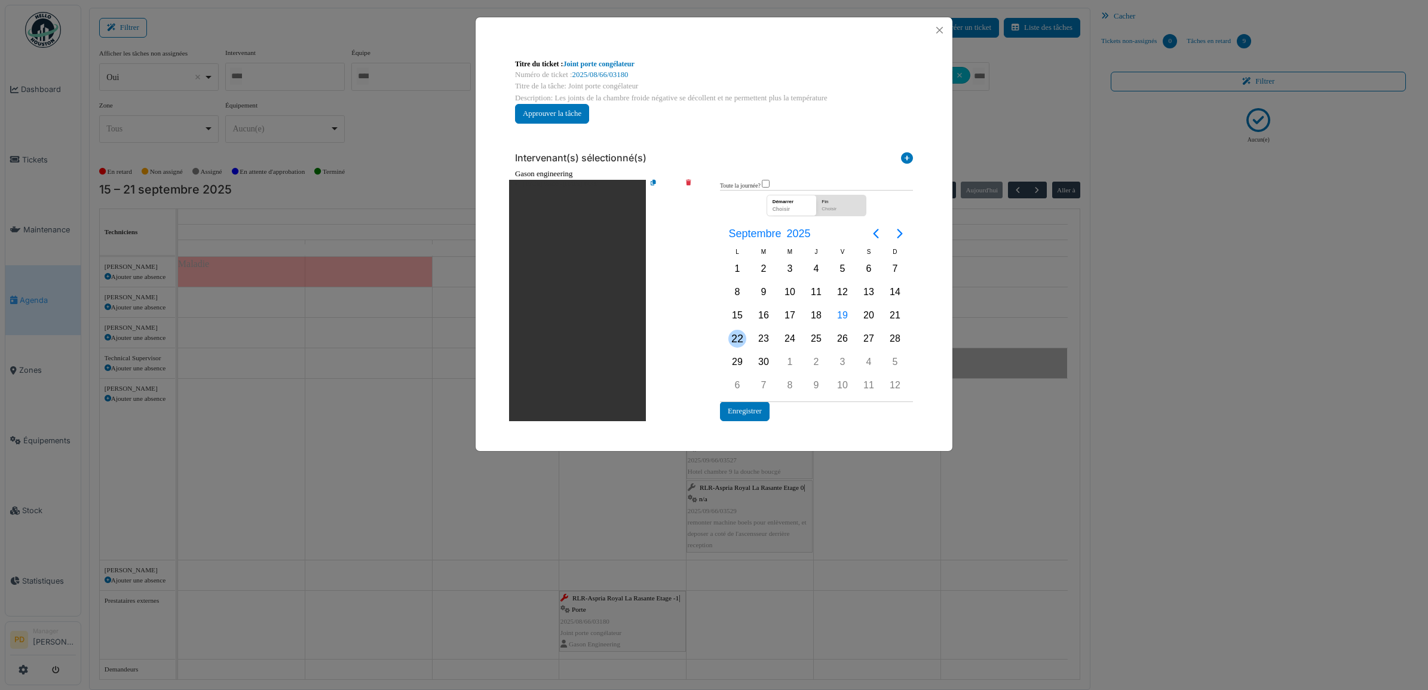
click at [742, 341] on div "22" at bounding box center [738, 339] width 18 height 18
click at [746, 407] on button "Enregistrer" at bounding box center [745, 412] width 50 height 20
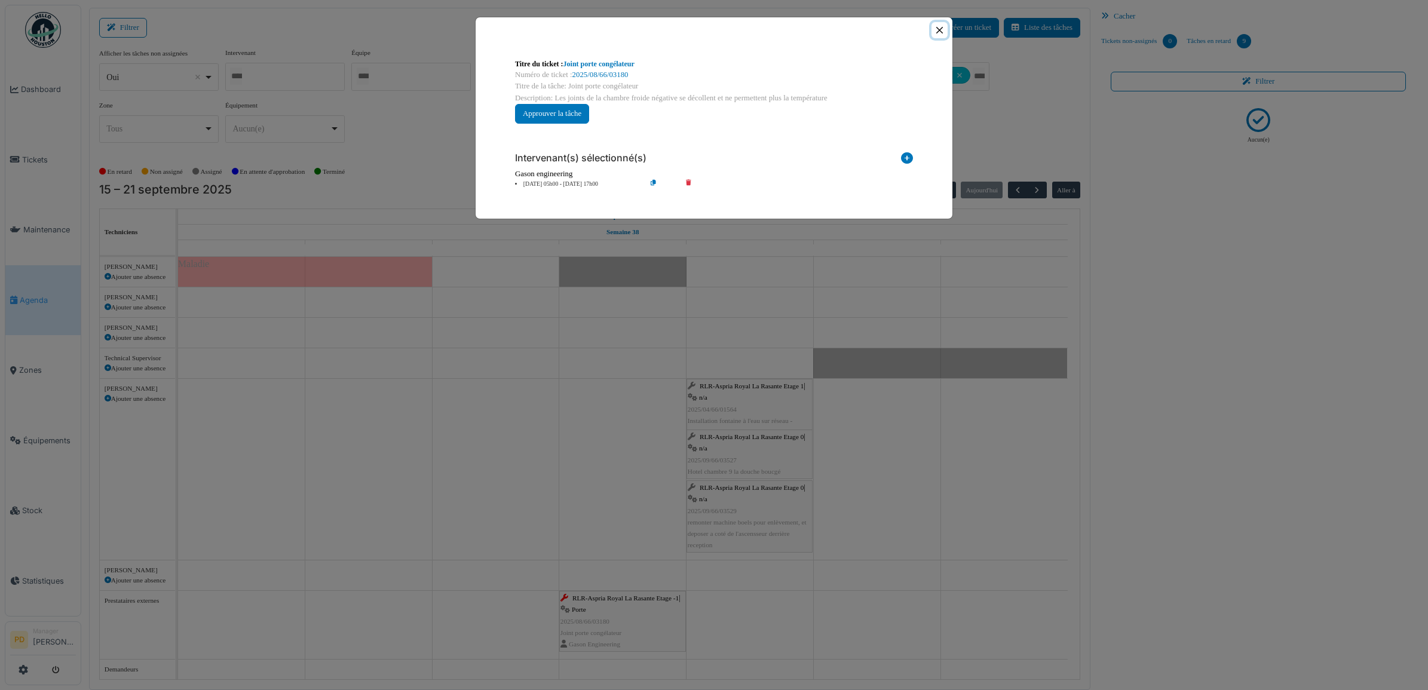
click at [945, 30] on button "Close" at bounding box center [940, 30] width 16 height 16
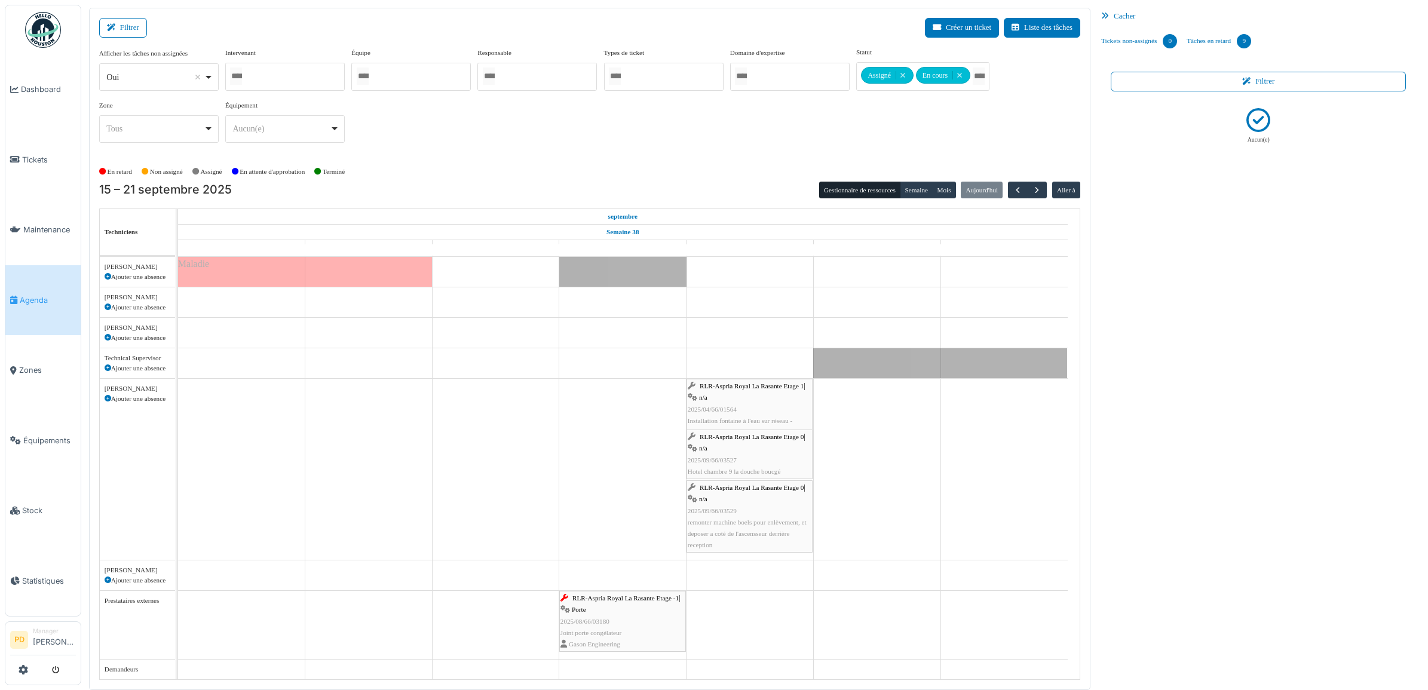
click at [37, 295] on span "Agenda" at bounding box center [48, 300] width 56 height 11
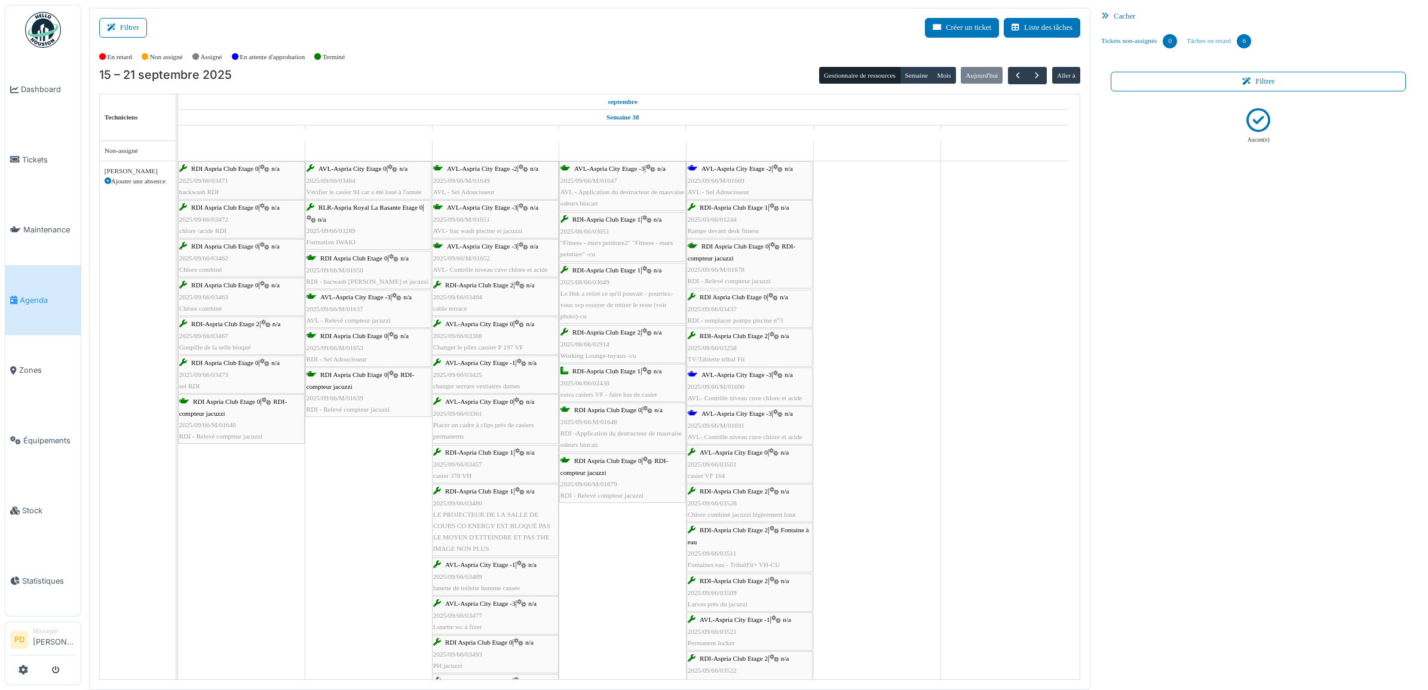
click at [1216, 42] on link "Tâches en retard 6" at bounding box center [1219, 41] width 74 height 32
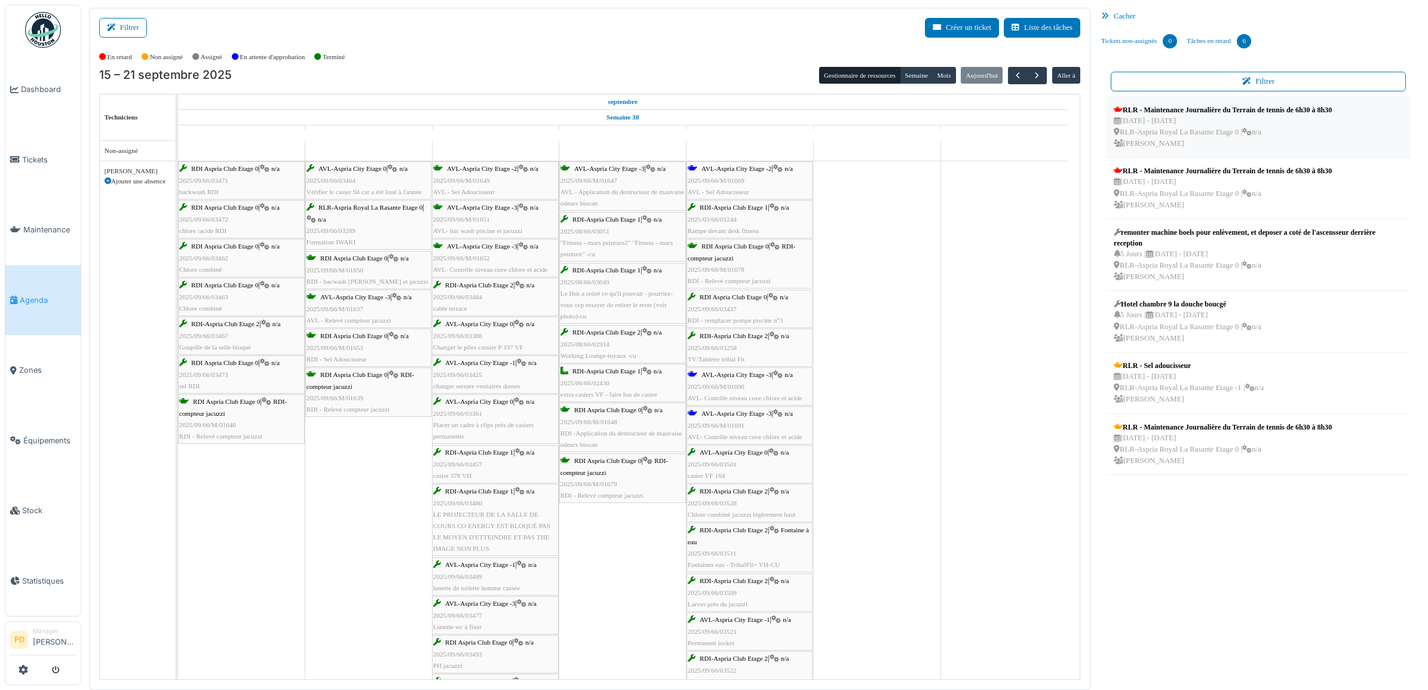
click at [1167, 111] on div "RLR - Maintenance Journalière du Terrain de tennis de 6h30 à 8h30" at bounding box center [1223, 110] width 218 height 11
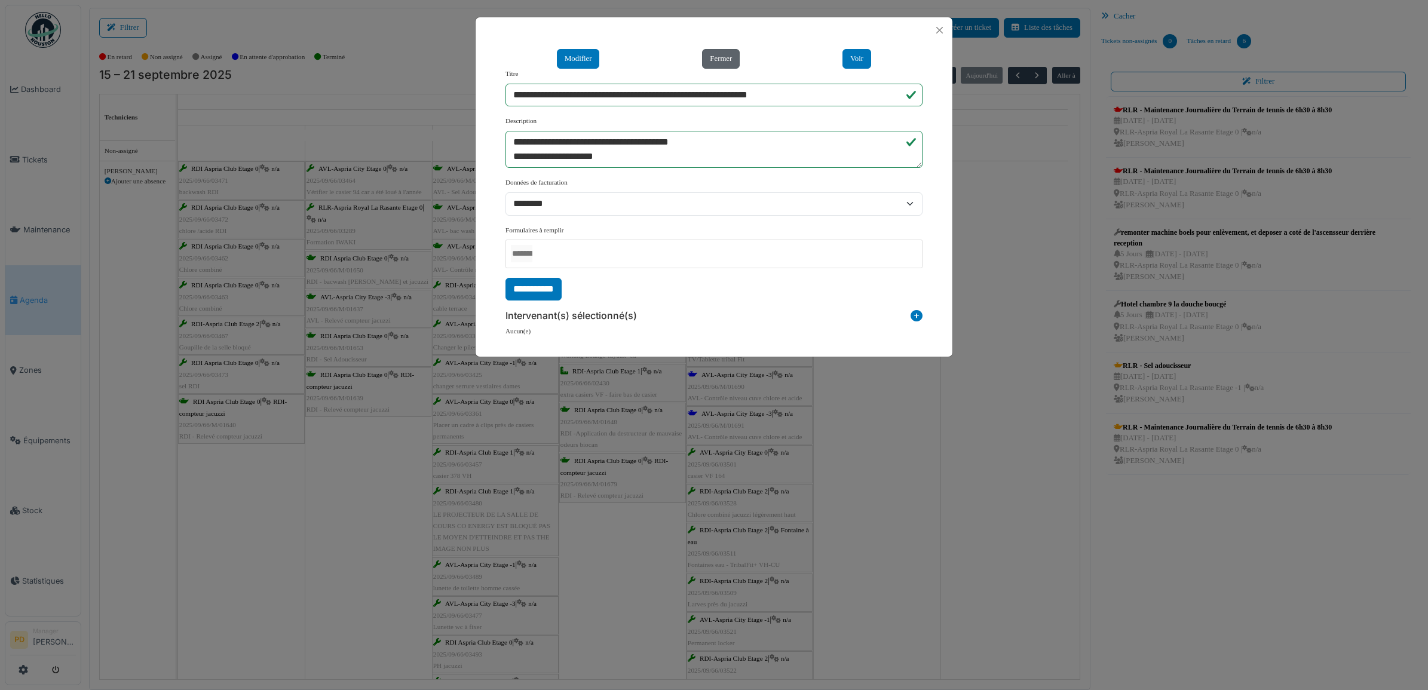
click at [726, 56] on button "Fermer" at bounding box center [721, 59] width 38 height 20
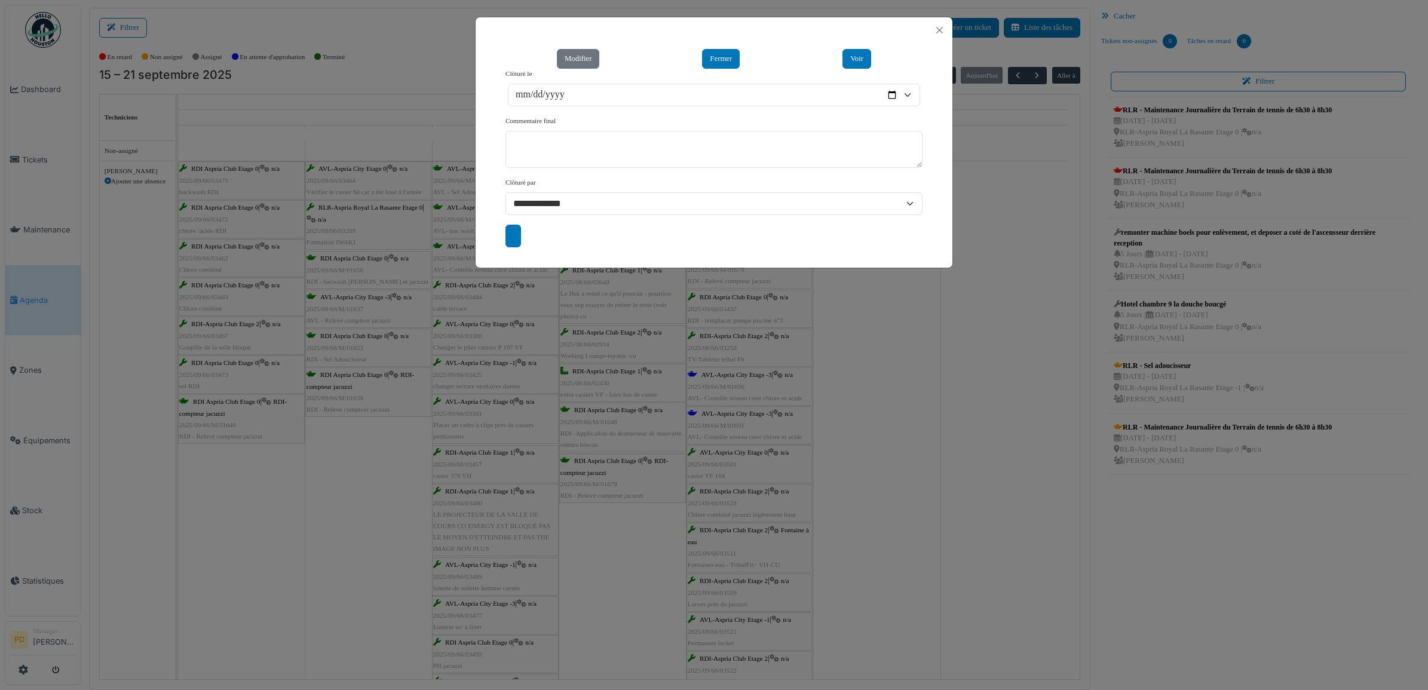
click at [515, 237] on input "submit" at bounding box center [514, 236] width 16 height 23
type input "**********"
drag, startPoint x: 940, startPoint y: 32, endPoint x: 946, endPoint y: 39, distance: 9.8
click at [940, 33] on button "Close" at bounding box center [940, 30] width 16 height 16
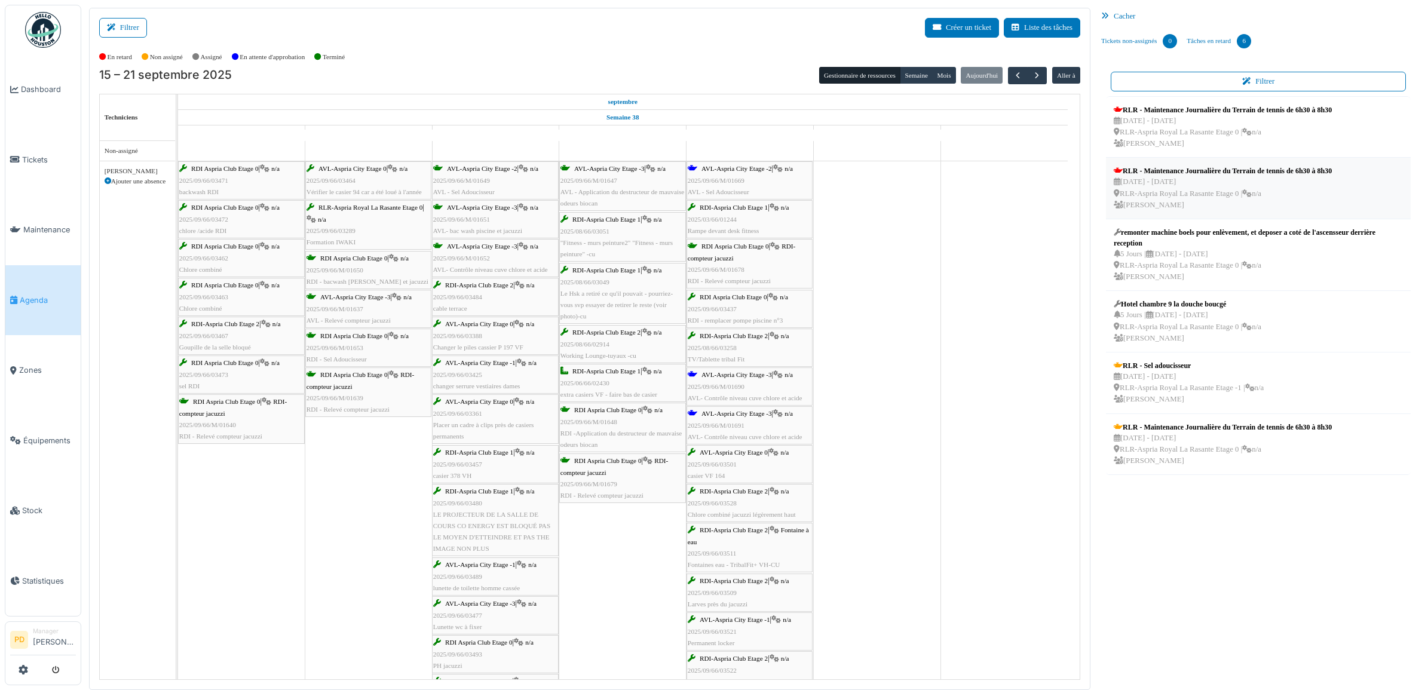
click at [1155, 174] on div "RLR - Maintenance Journalière du Terrain de tennis de 6h30 à 8h30" at bounding box center [1223, 171] width 218 height 11
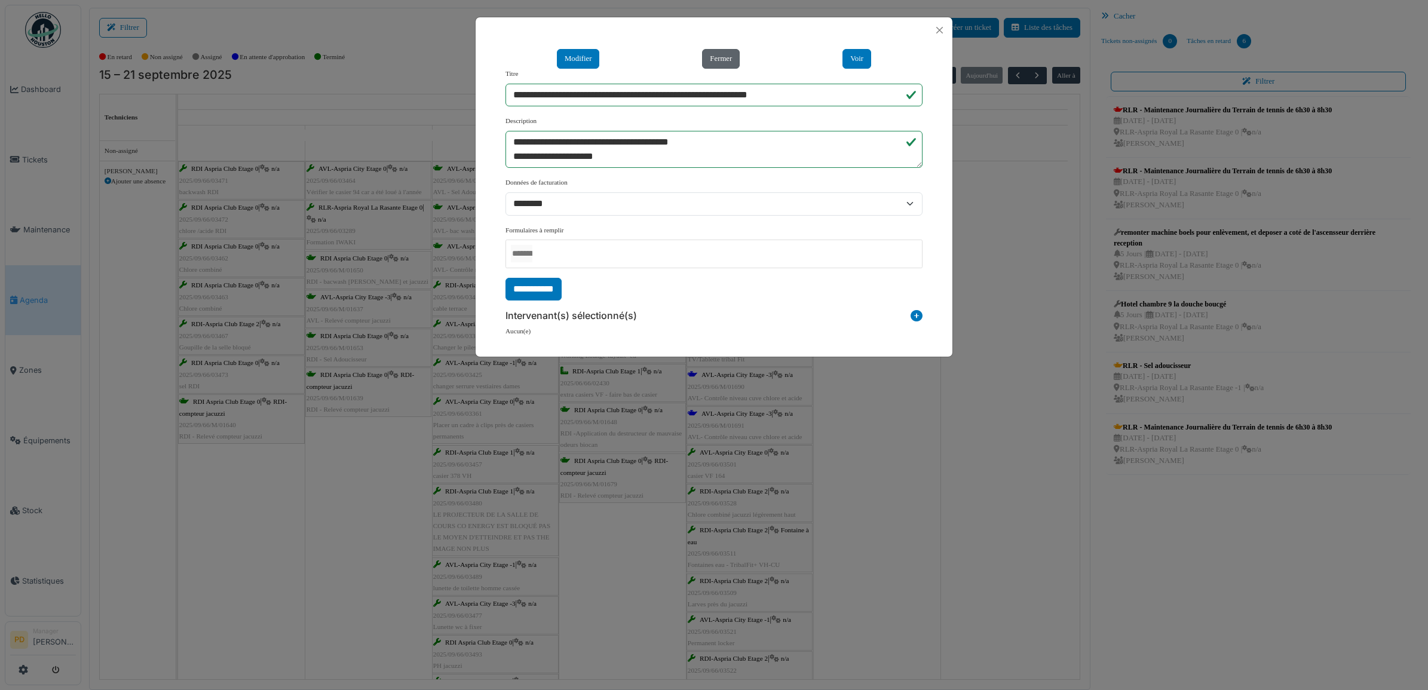
click at [730, 64] on button "Fermer" at bounding box center [721, 59] width 38 height 20
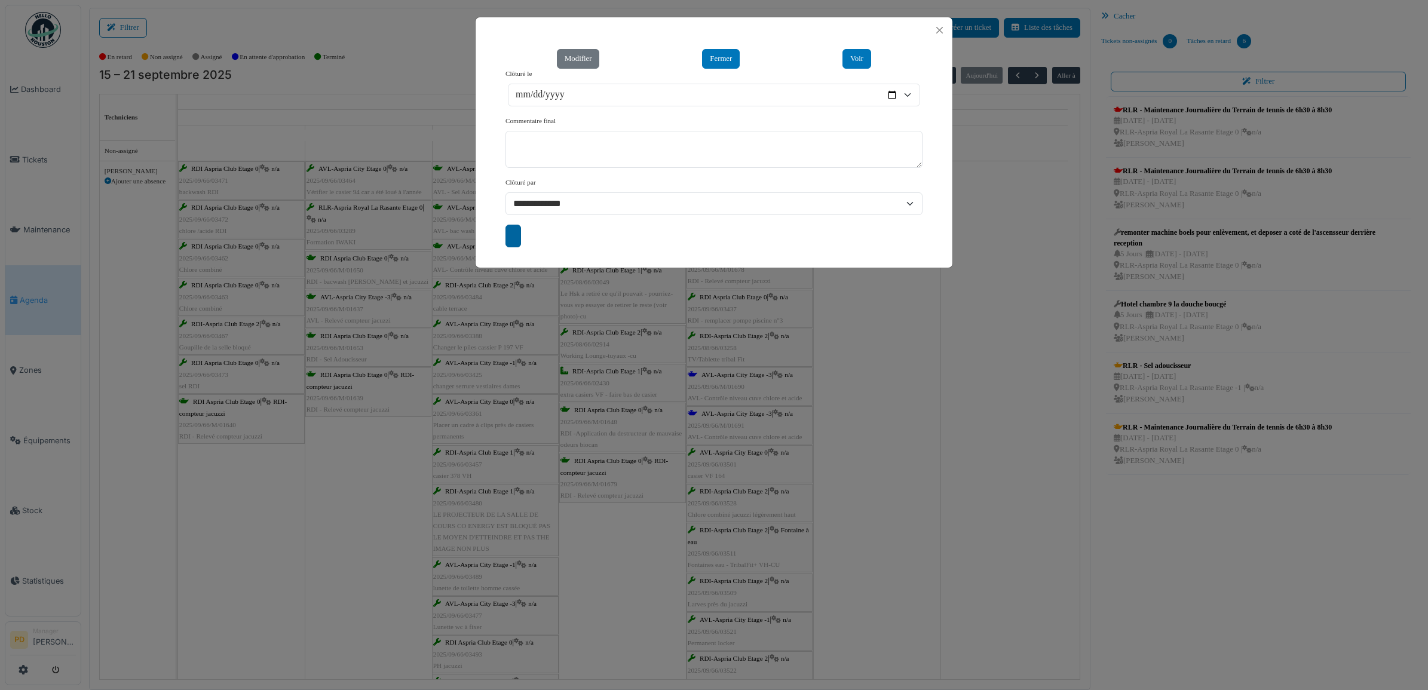
click at [515, 240] on input "submit" at bounding box center [514, 236] width 16 height 23
type input "**********"
drag, startPoint x: 946, startPoint y: 31, endPoint x: 949, endPoint y: 41, distance: 10.2
click at [945, 33] on button "Close" at bounding box center [940, 30] width 16 height 16
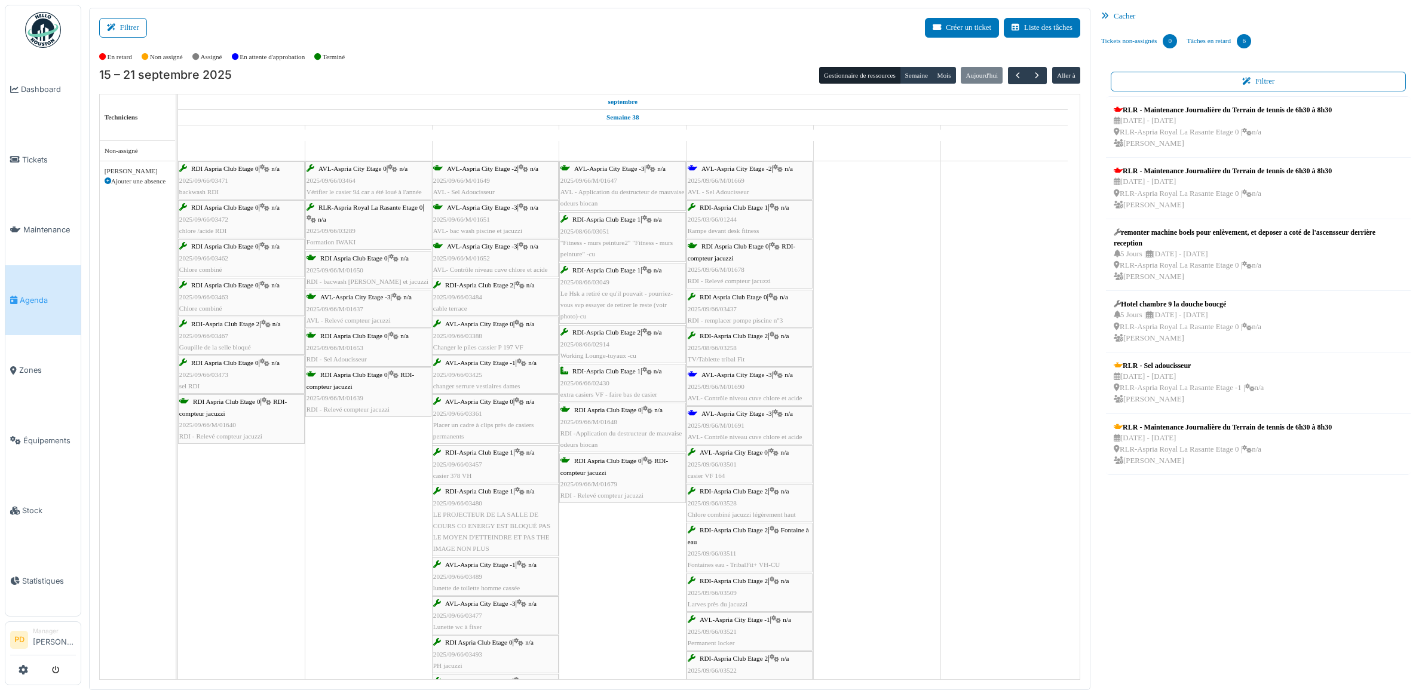
click at [40, 295] on span "Agenda" at bounding box center [48, 300] width 56 height 11
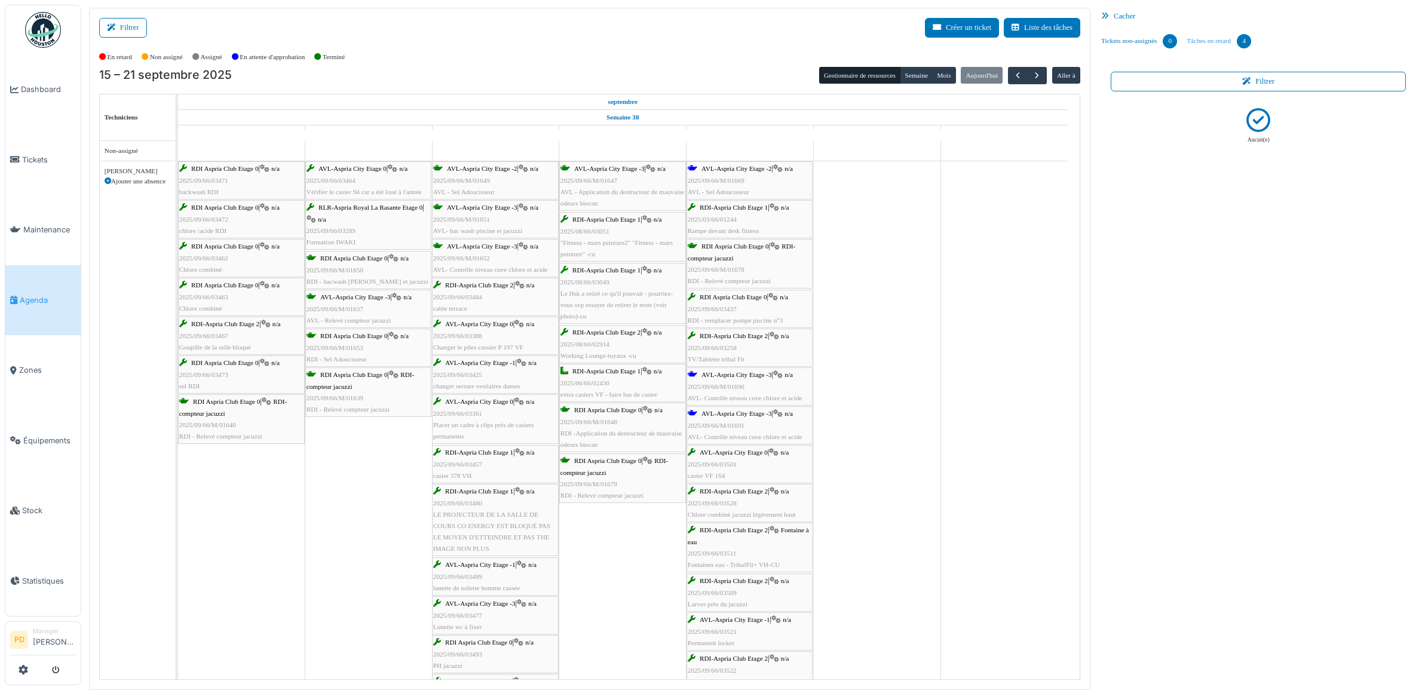
click at [1222, 37] on link "Tâches en retard 4" at bounding box center [1219, 41] width 74 height 32
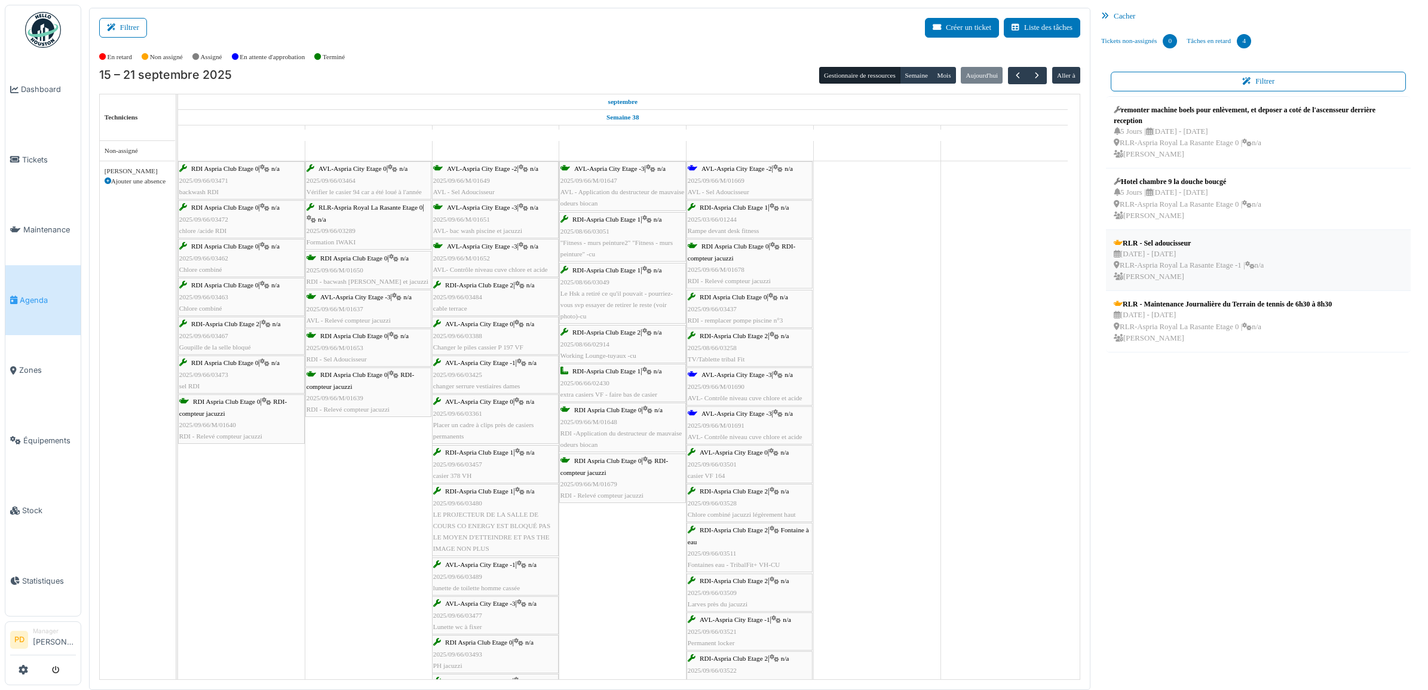
click at [1170, 243] on div "RLR - Sel adoucisseur" at bounding box center [1189, 243] width 150 height 11
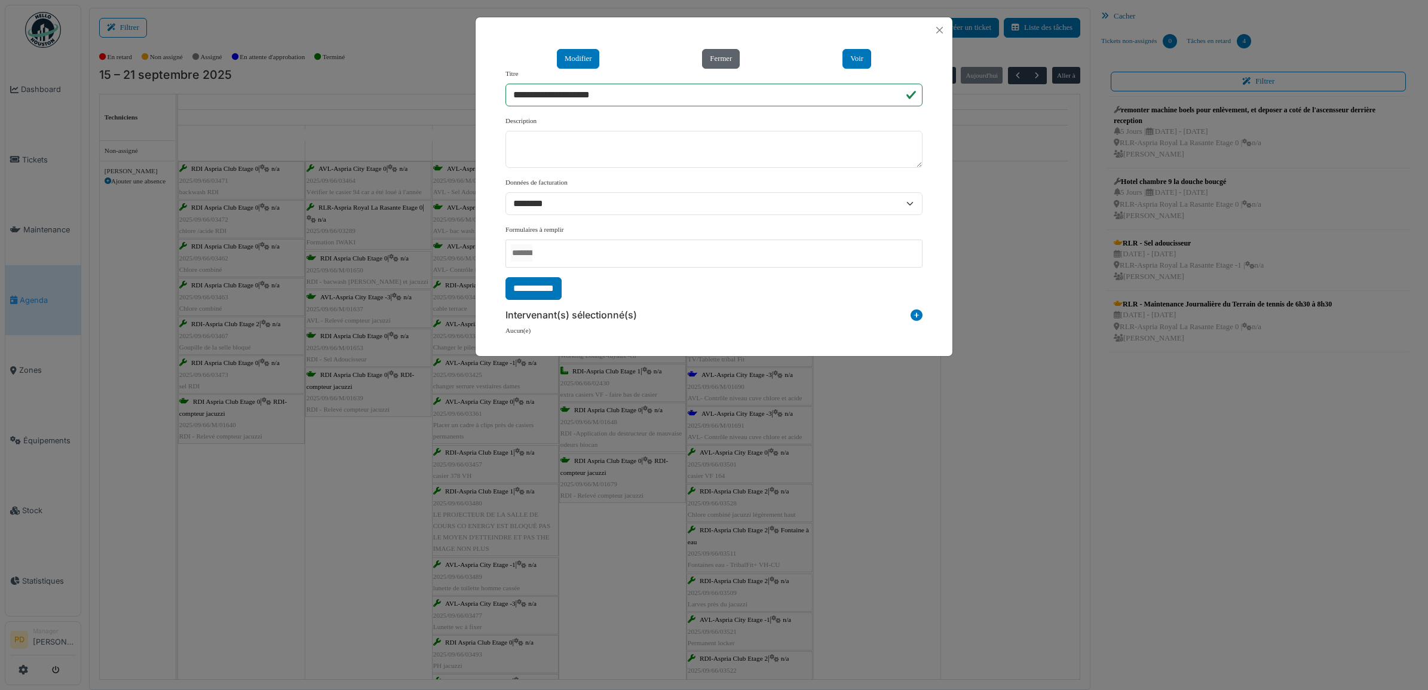
click at [721, 57] on button "Fermer" at bounding box center [721, 59] width 38 height 20
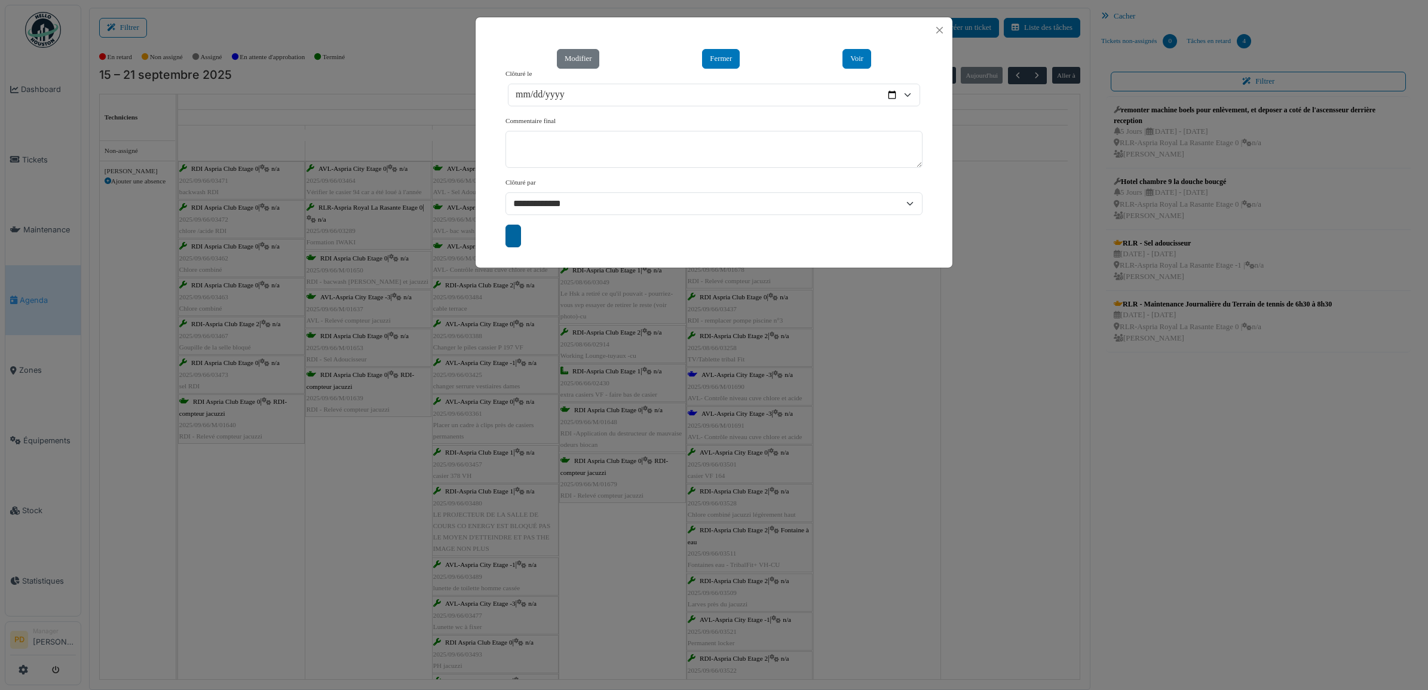
click at [512, 234] on input "submit" at bounding box center [514, 236] width 16 height 23
type input "**********"
click at [937, 32] on button "Close" at bounding box center [940, 30] width 16 height 16
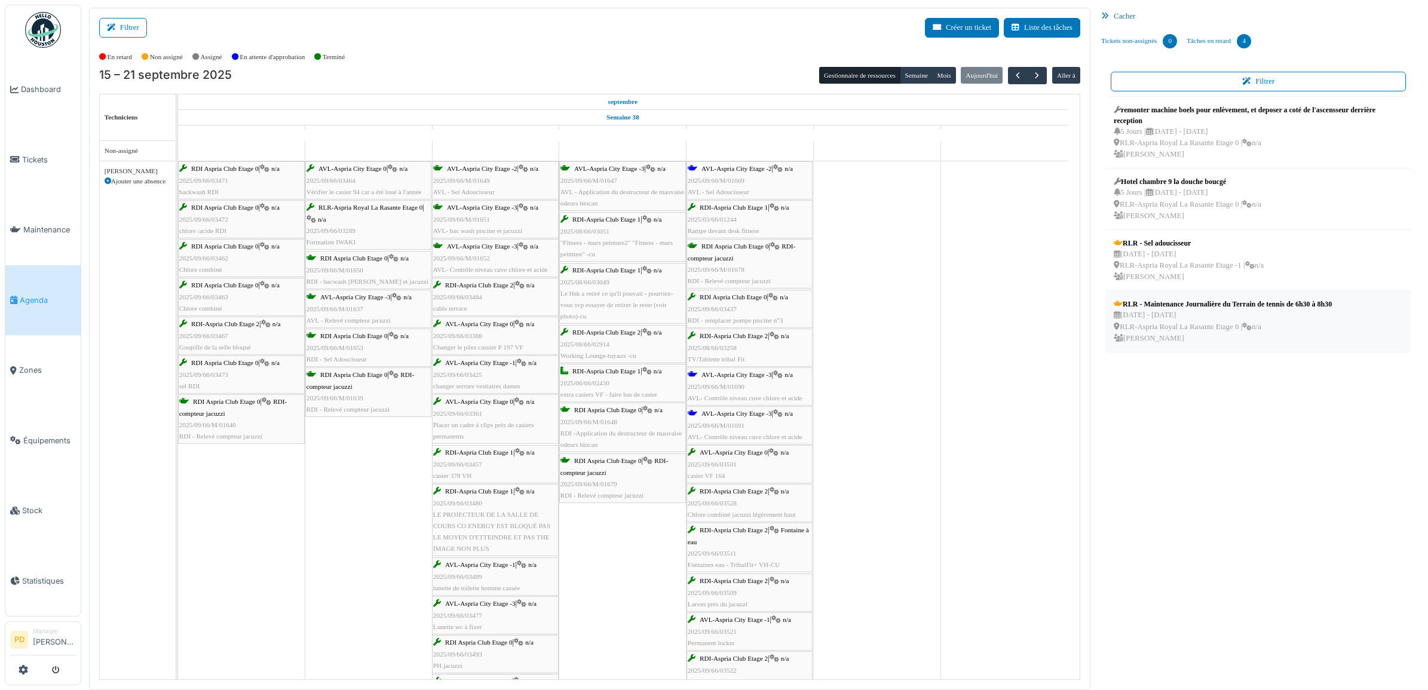
click at [1180, 307] on div "RLR - Maintenance Journalière du Terrain de tennis de 6h30 à 8h30" at bounding box center [1223, 304] width 218 height 11
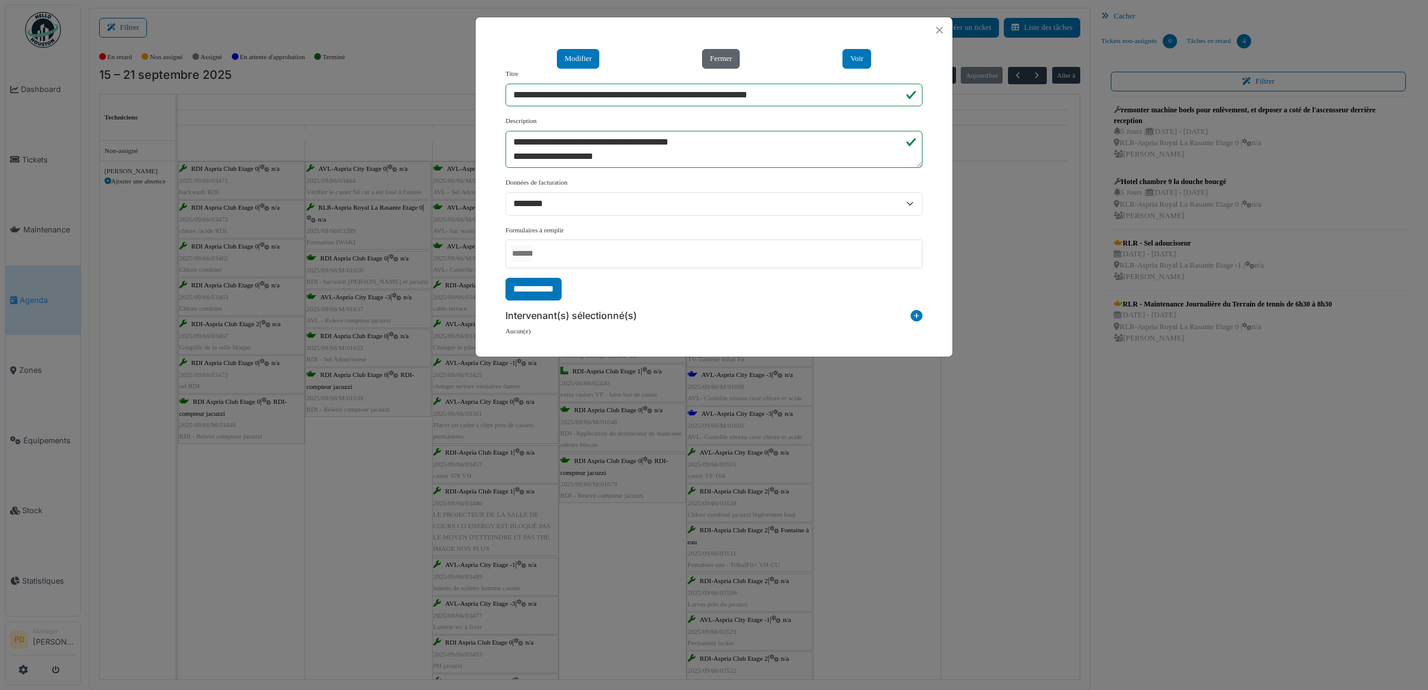
click at [727, 68] on button "Fermer" at bounding box center [721, 59] width 38 height 20
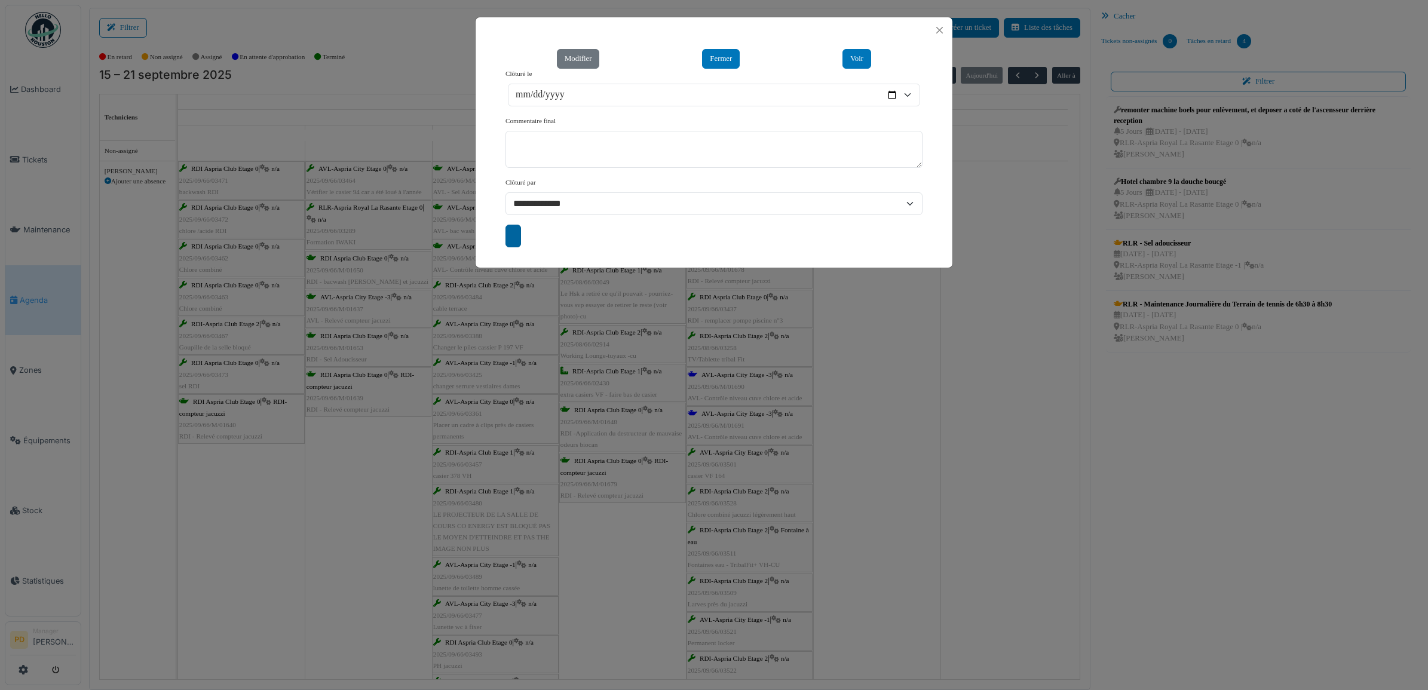
click at [515, 230] on input "submit" at bounding box center [514, 236] width 16 height 23
type input "**********"
click at [949, 28] on div at bounding box center [714, 30] width 477 height 26
click at [29, 290] on div "**********" at bounding box center [714, 345] width 1428 height 690
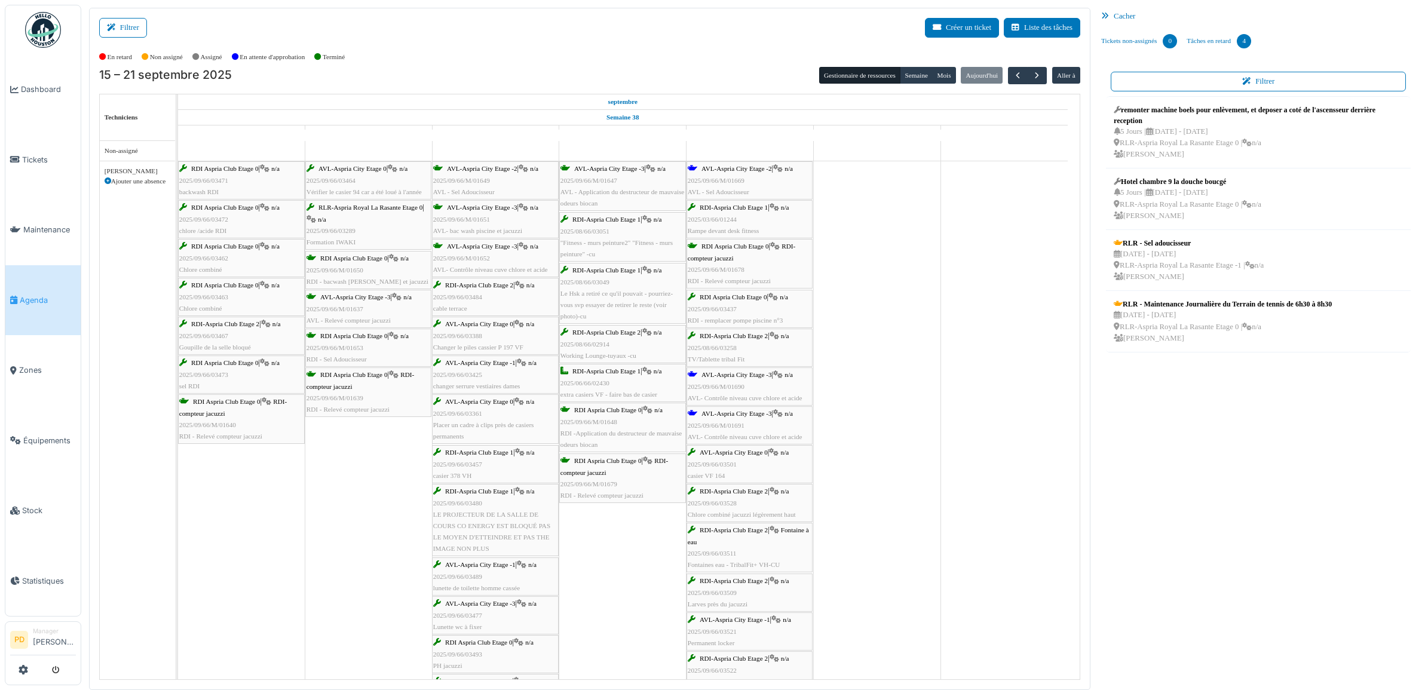
click at [27, 295] on span "Agenda" at bounding box center [48, 300] width 56 height 11
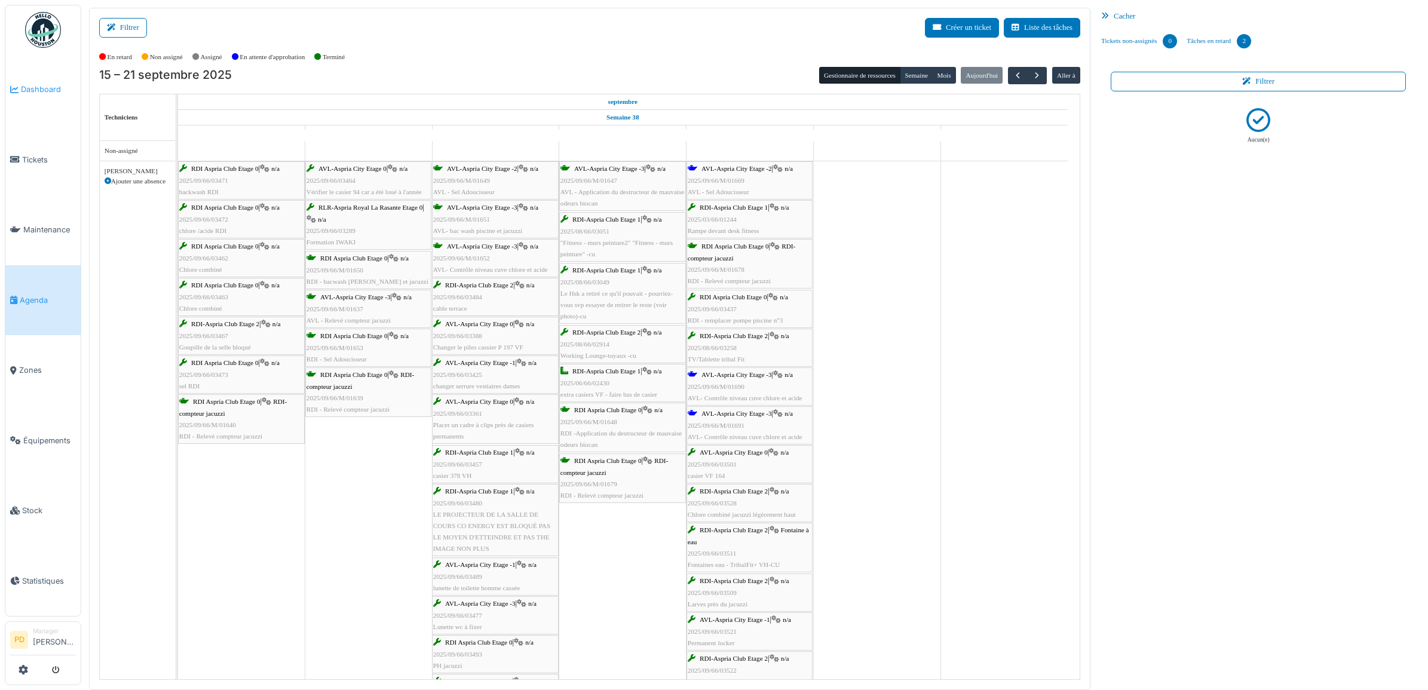
click at [42, 88] on span "Dashboard" at bounding box center [48, 89] width 55 height 11
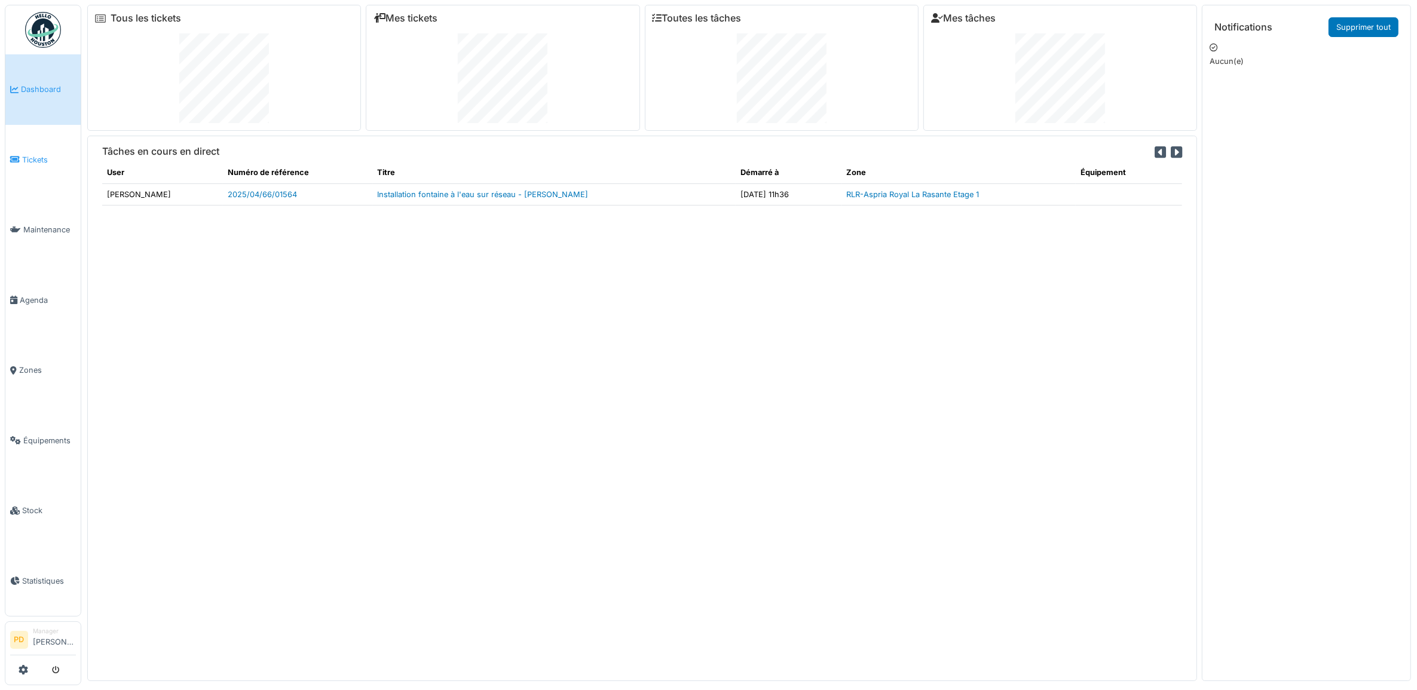
click at [36, 158] on span "Tickets" at bounding box center [49, 159] width 54 height 11
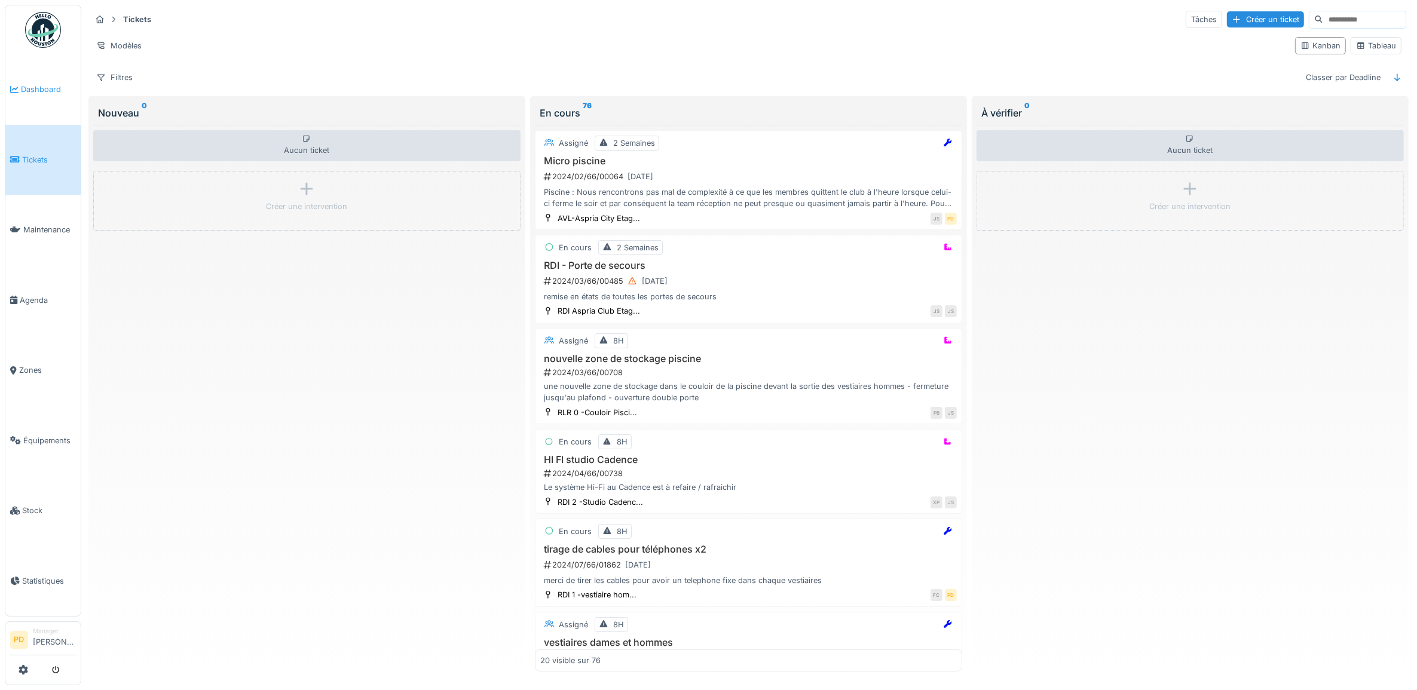
click at [39, 93] on span "Dashboard" at bounding box center [48, 89] width 55 height 11
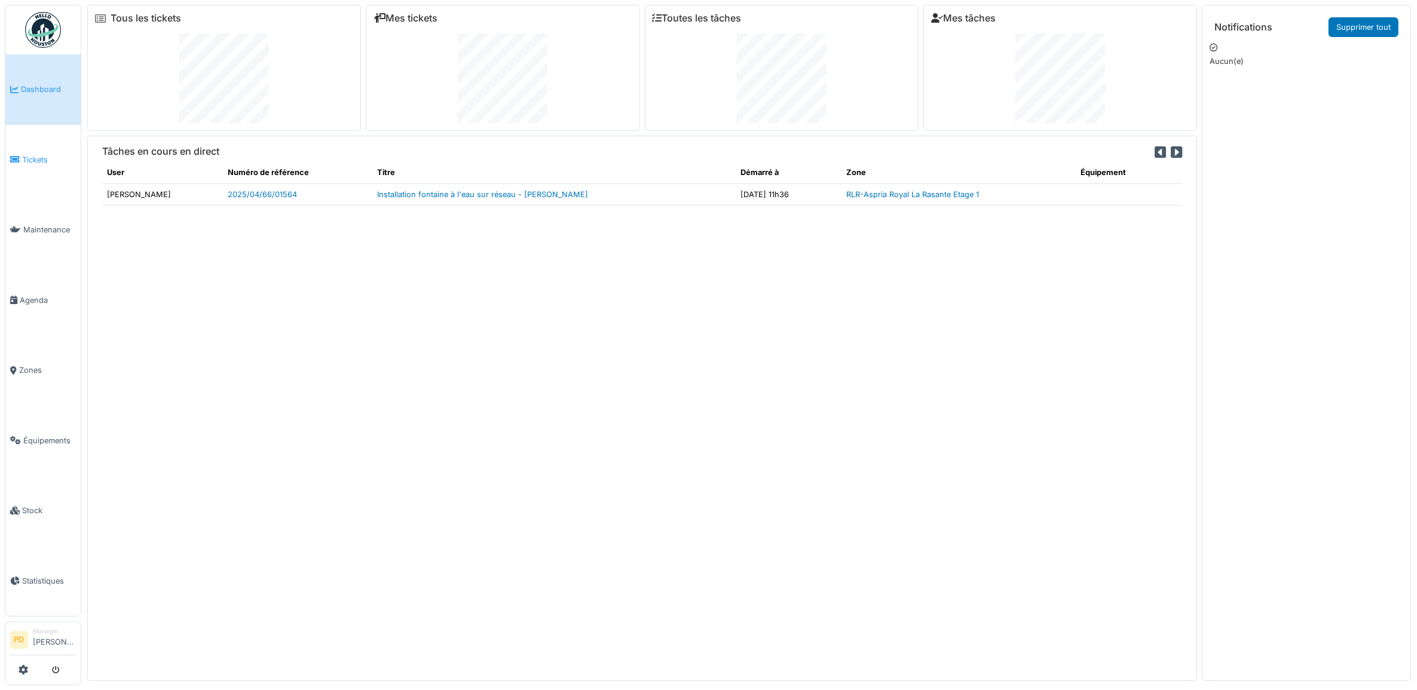
click at [32, 155] on span "Tickets" at bounding box center [49, 159] width 54 height 11
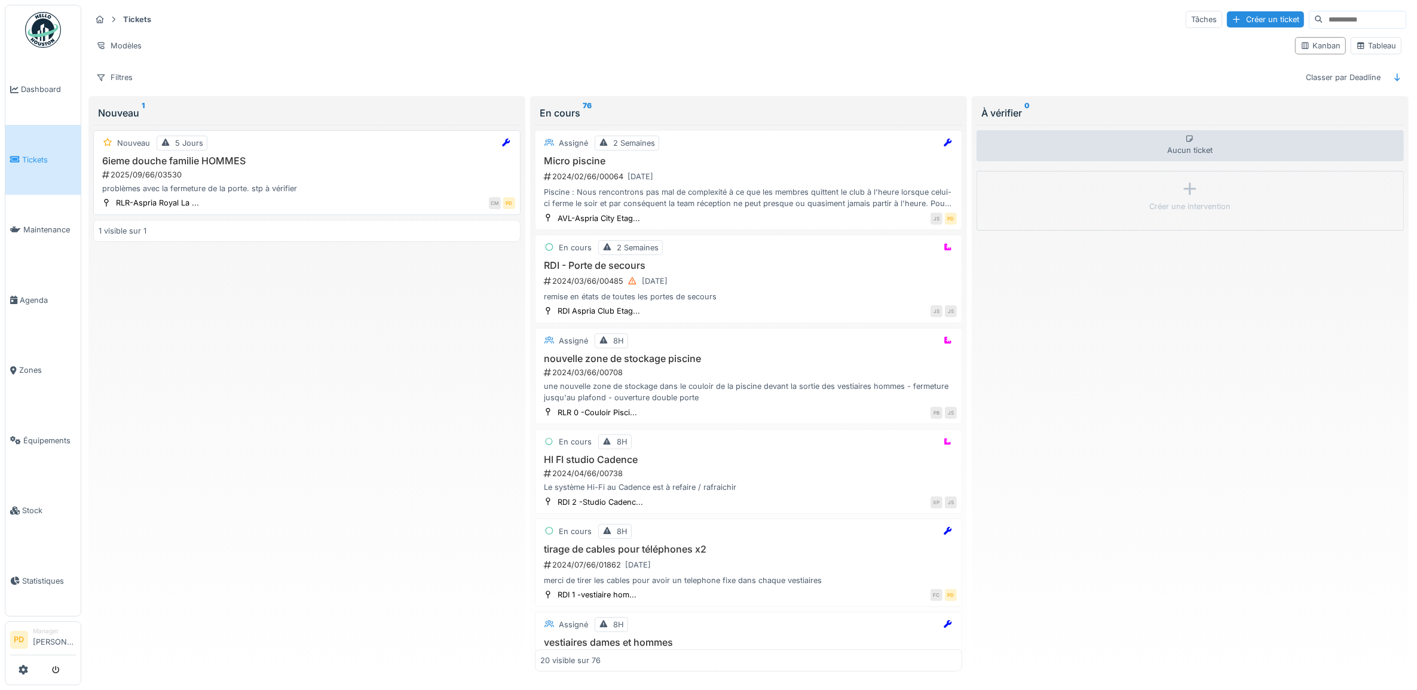
click at [365, 171] on div "6ieme douche familie HOMMES 2025/09/66/03530 problèmes avec la fermeture de la …" at bounding box center [307, 174] width 417 height 39
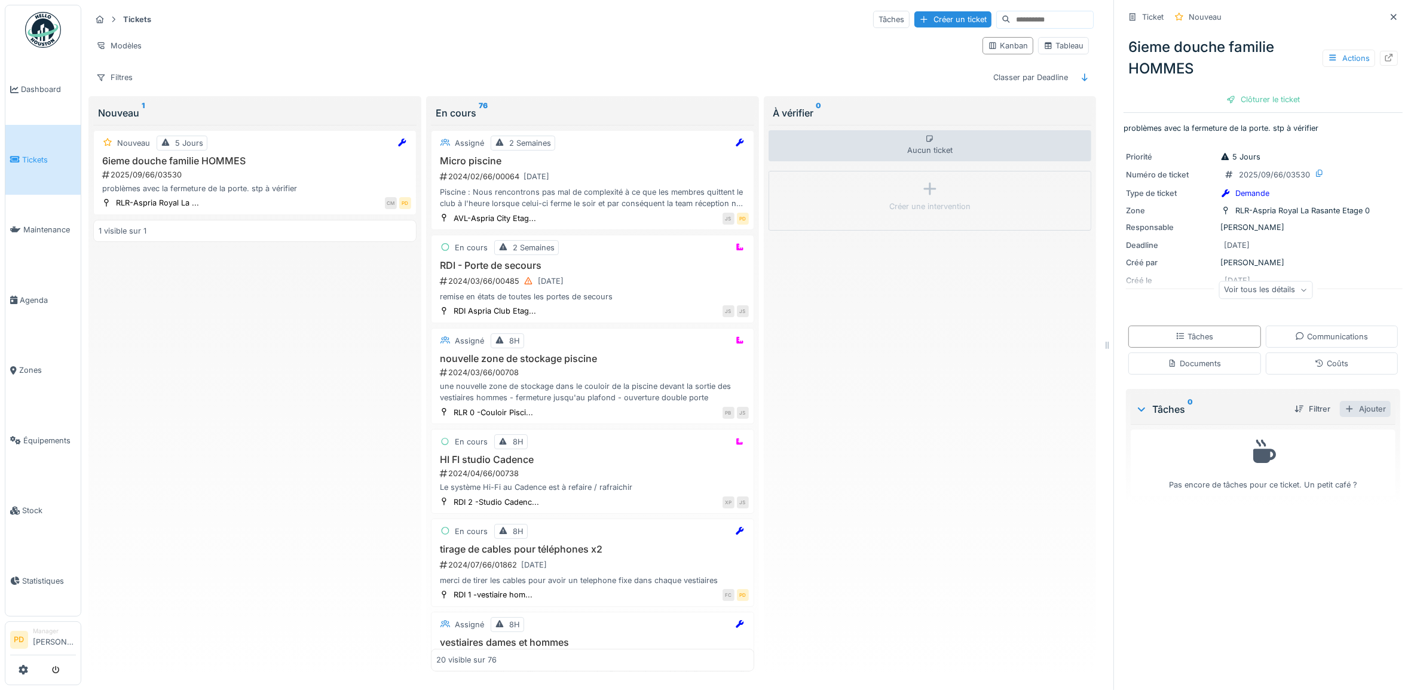
click at [1358, 415] on div "Ajouter" at bounding box center [1365, 409] width 51 height 16
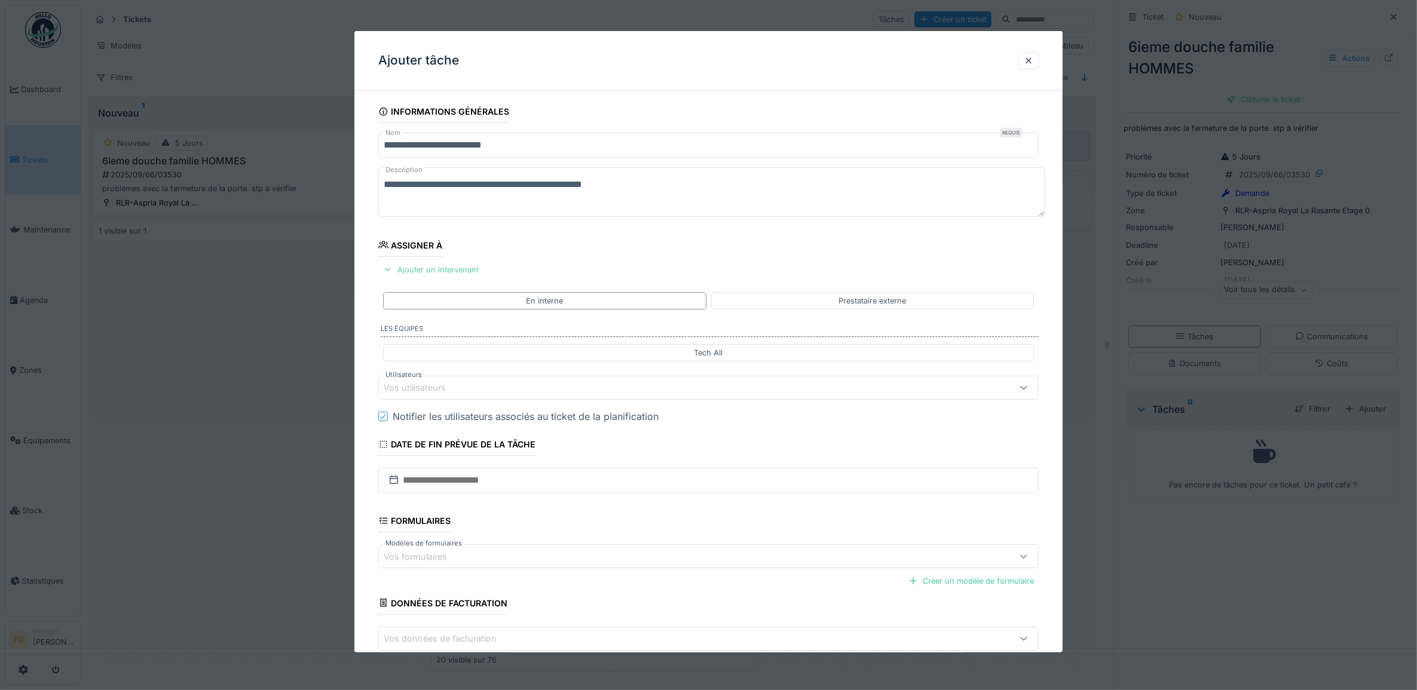
click at [426, 272] on div "Ajouter un intervenant" at bounding box center [430, 270] width 105 height 16
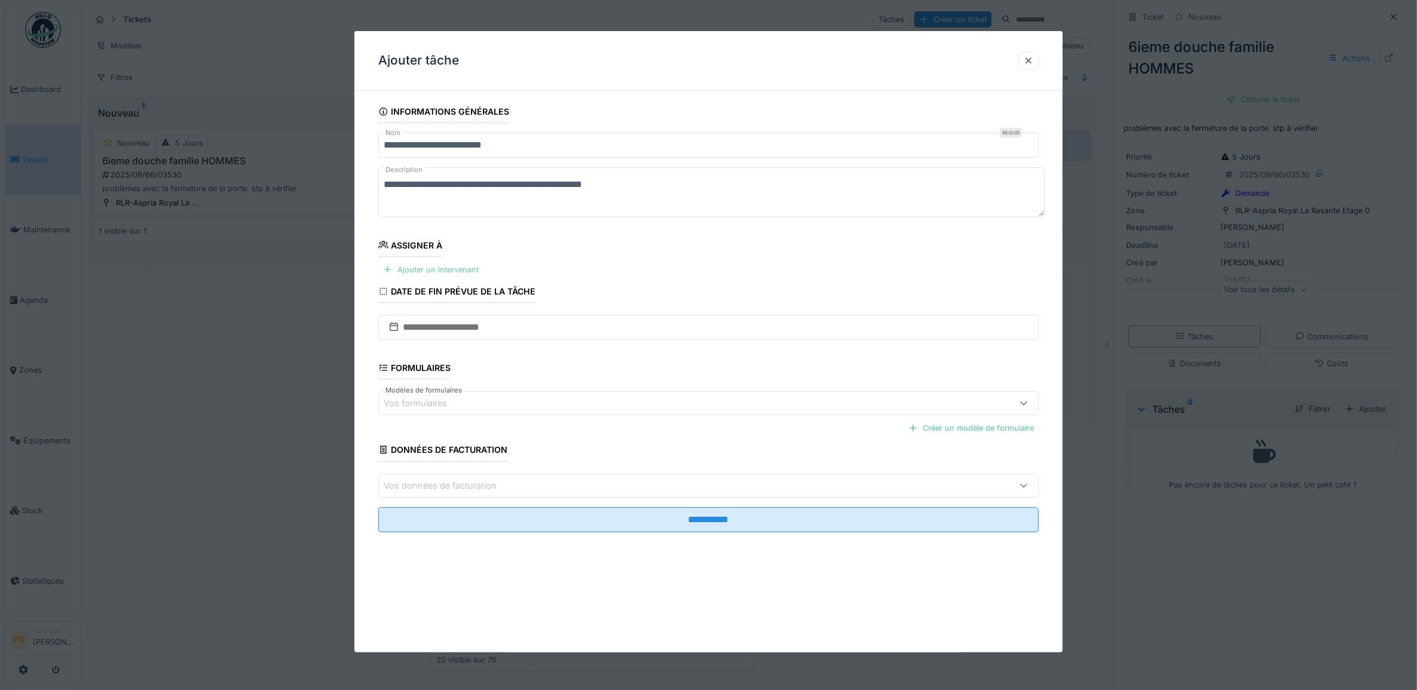
click at [431, 273] on div "Ajouter un intervenant" at bounding box center [430, 270] width 105 height 16
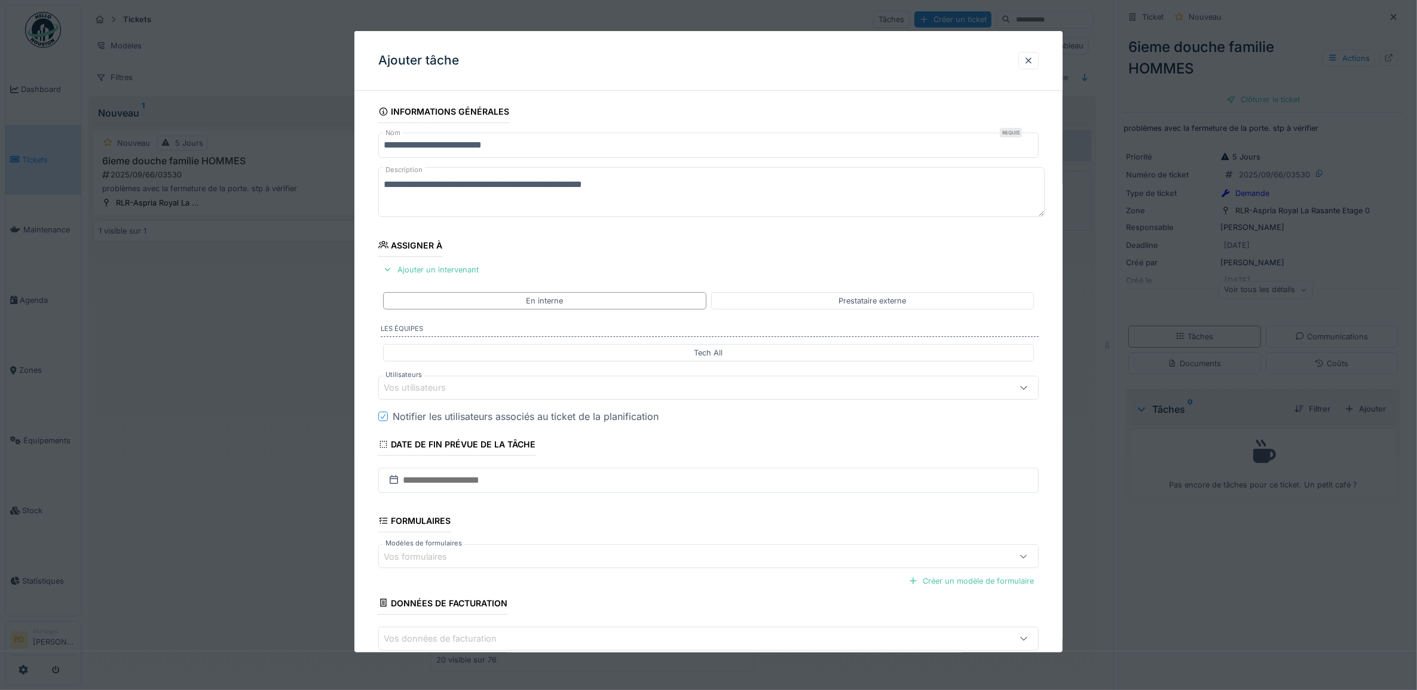
click at [454, 387] on div "Vos utilisateurs" at bounding box center [423, 387] width 79 height 13
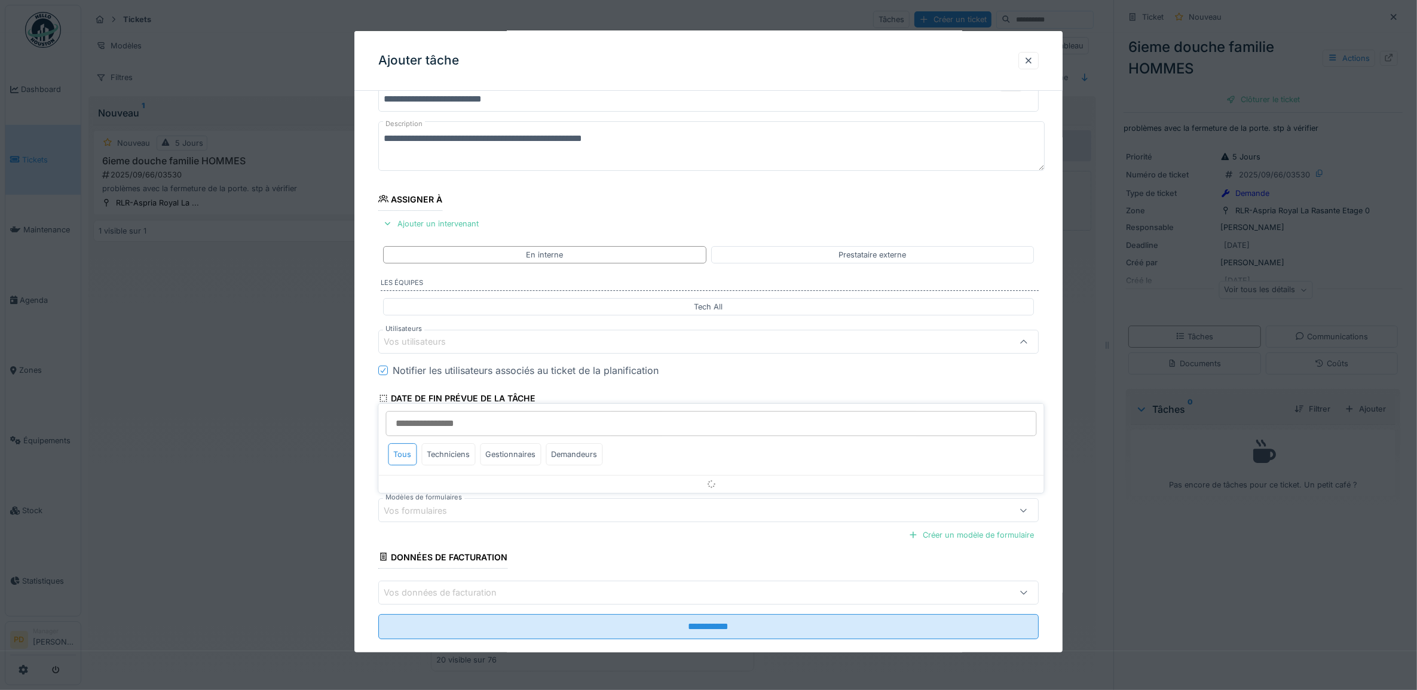
scroll to position [48, 0]
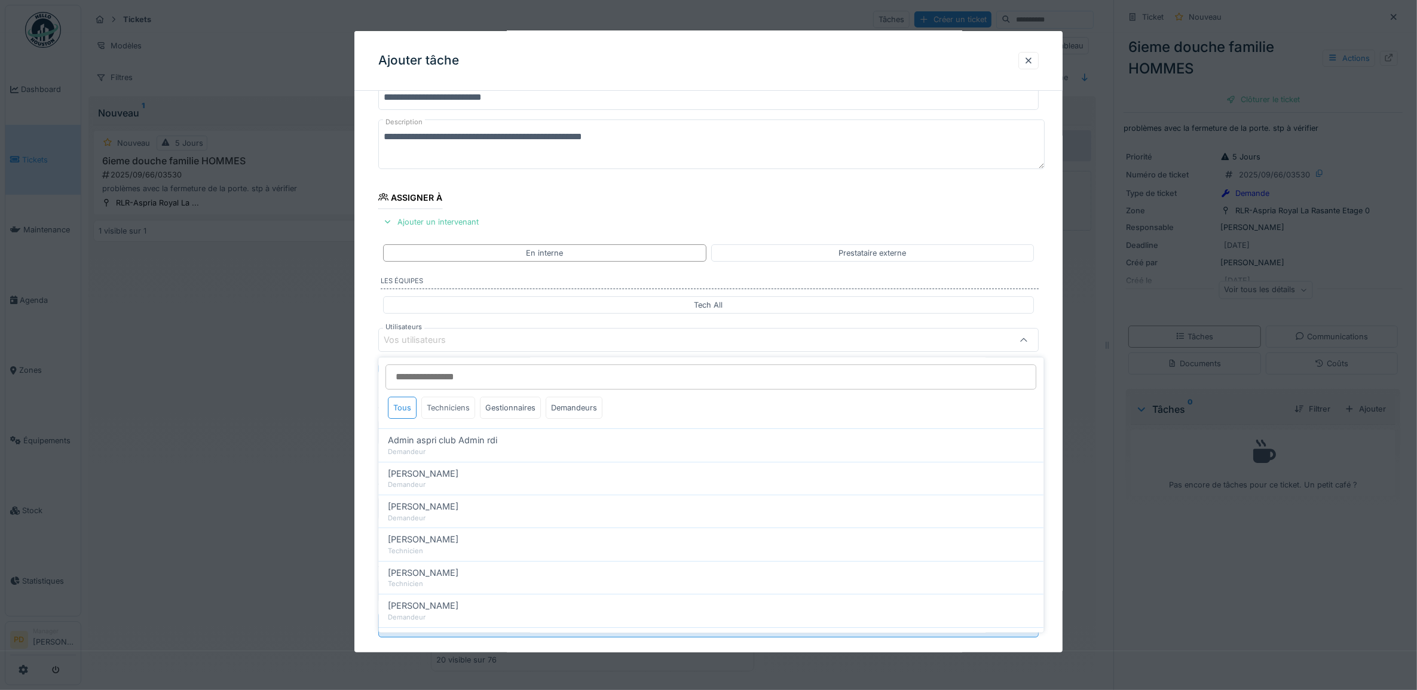
click at [452, 410] on div "Techniciens" at bounding box center [449, 408] width 54 height 22
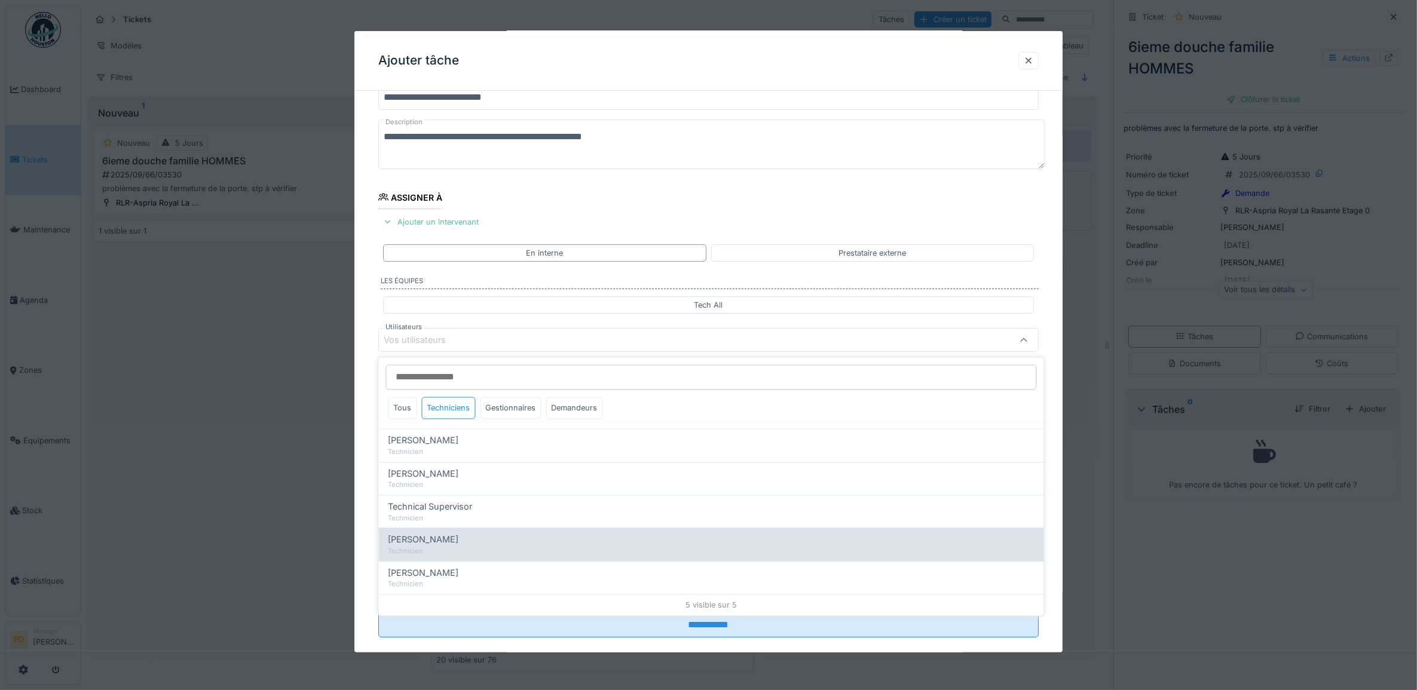
click at [443, 545] on span "[PERSON_NAME]" at bounding box center [424, 540] width 71 height 13
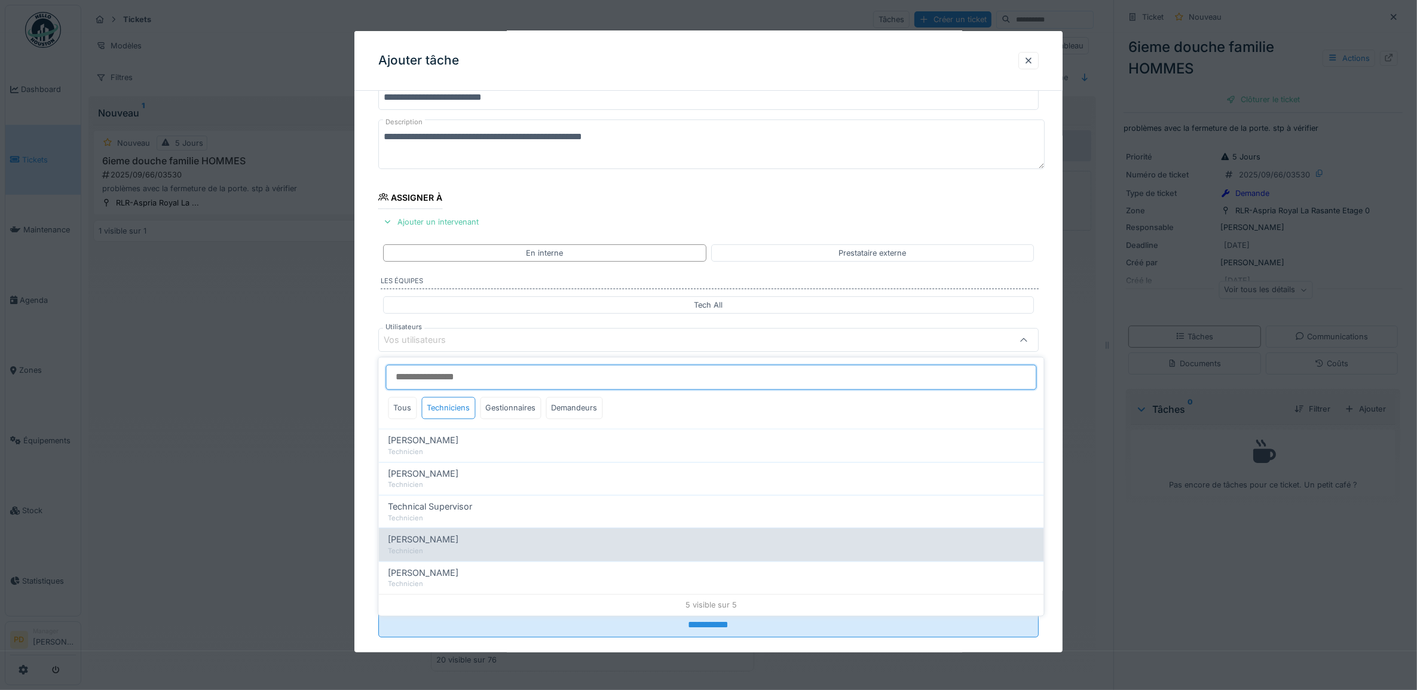
type input "****"
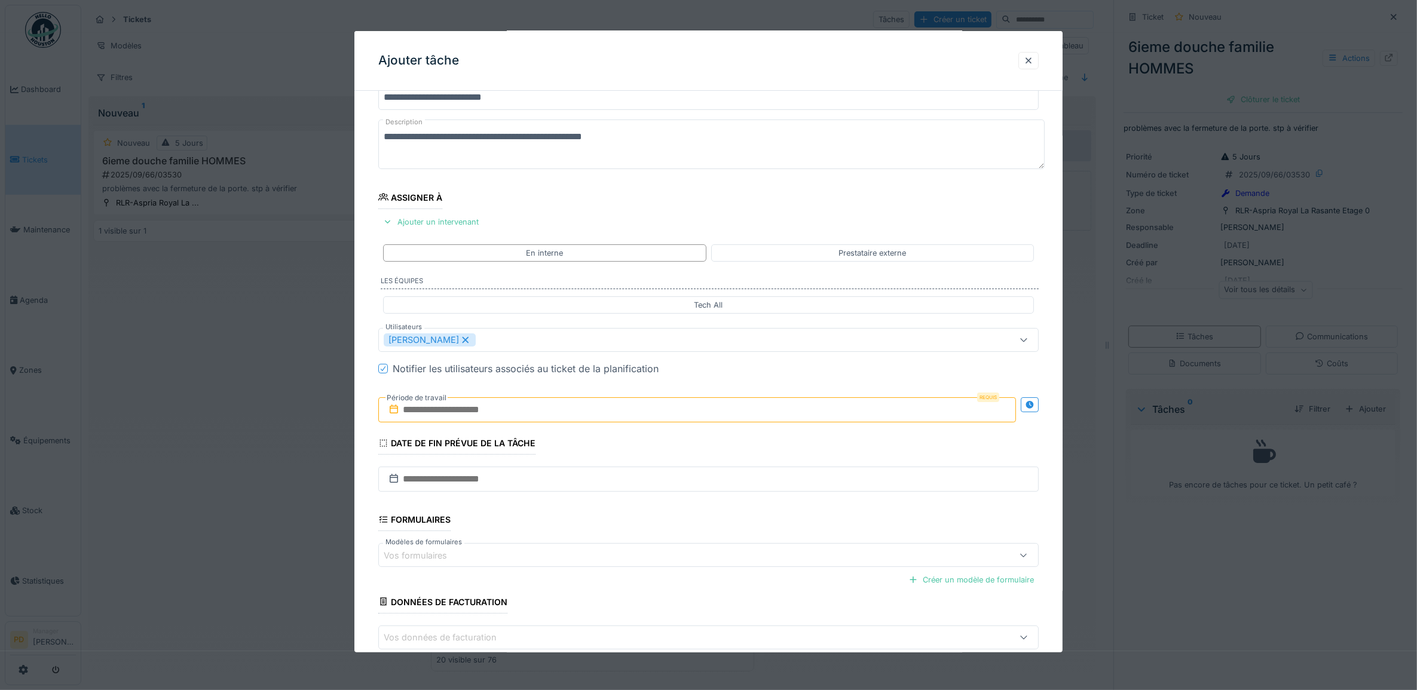
drag, startPoint x: 368, startPoint y: 365, endPoint x: 403, endPoint y: 404, distance: 52.5
click at [368, 365] on div "**********" at bounding box center [708, 385] width 709 height 665
drag, startPoint x: 433, startPoint y: 413, endPoint x: 436, endPoint y: 418, distance: 6.2
click at [433, 414] on input "text" at bounding box center [697, 409] width 638 height 25
click at [644, 545] on div "22" at bounding box center [642, 547] width 16 height 16
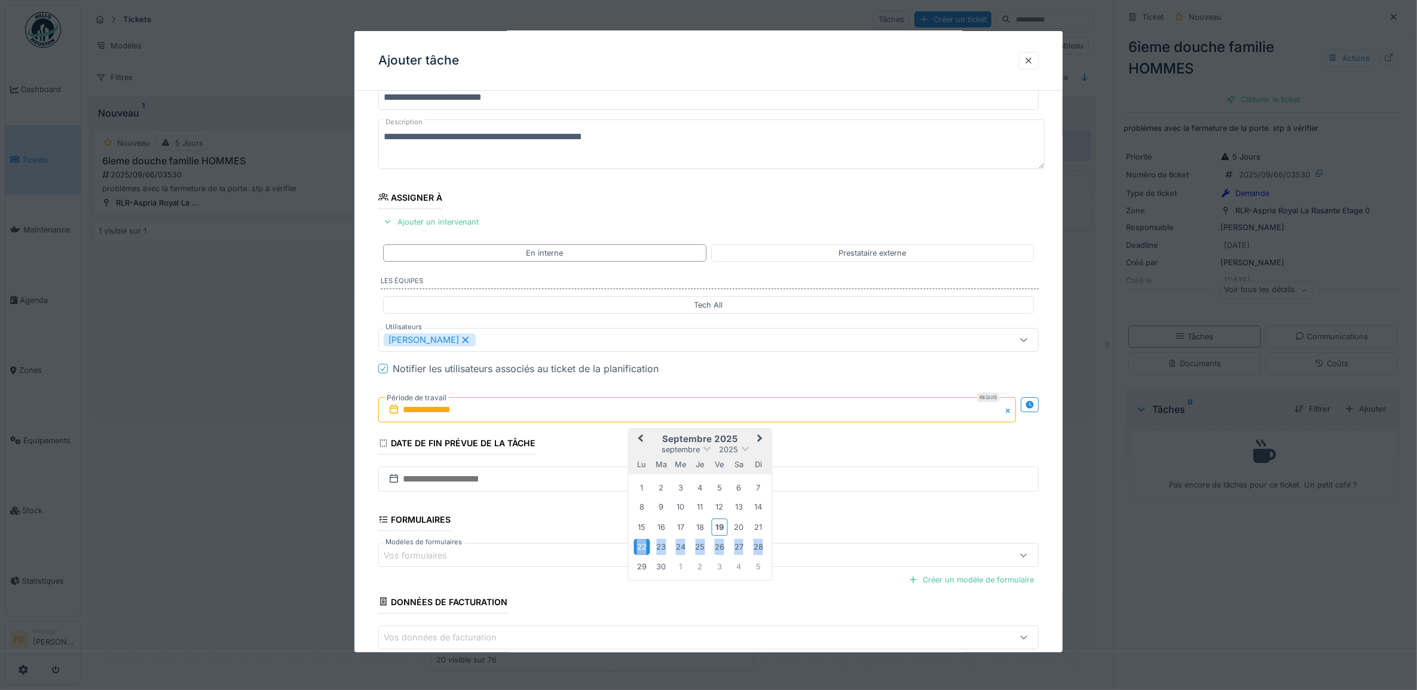
click at [644, 545] on div "22" at bounding box center [642, 547] width 16 height 16
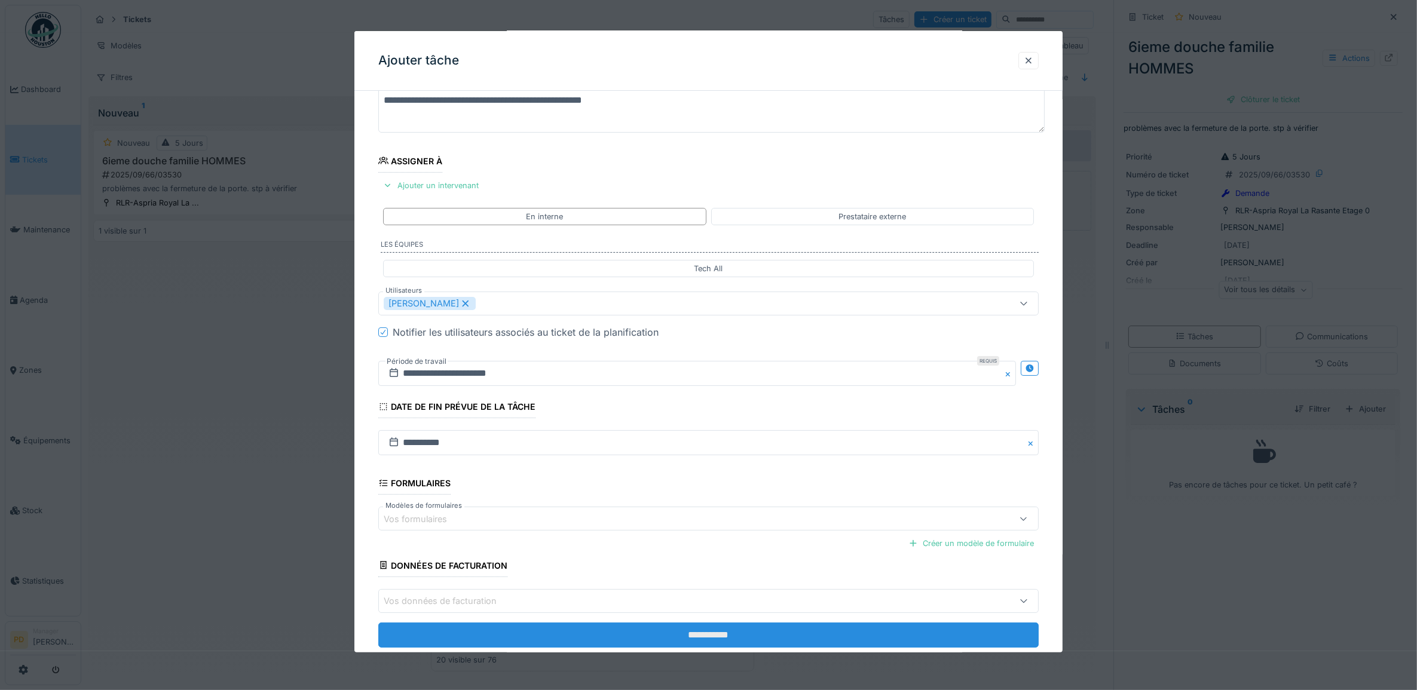
scroll to position [115, 0]
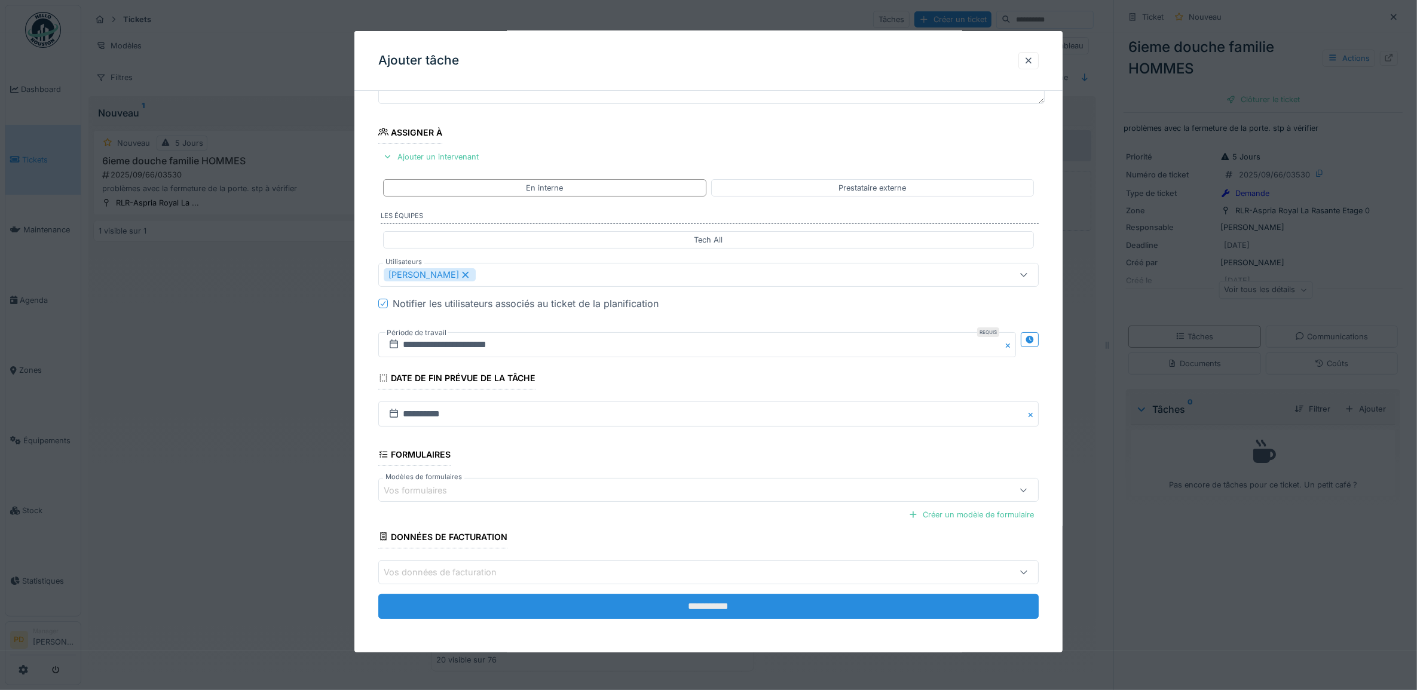
click at [704, 607] on input "**********" at bounding box center [708, 606] width 661 height 25
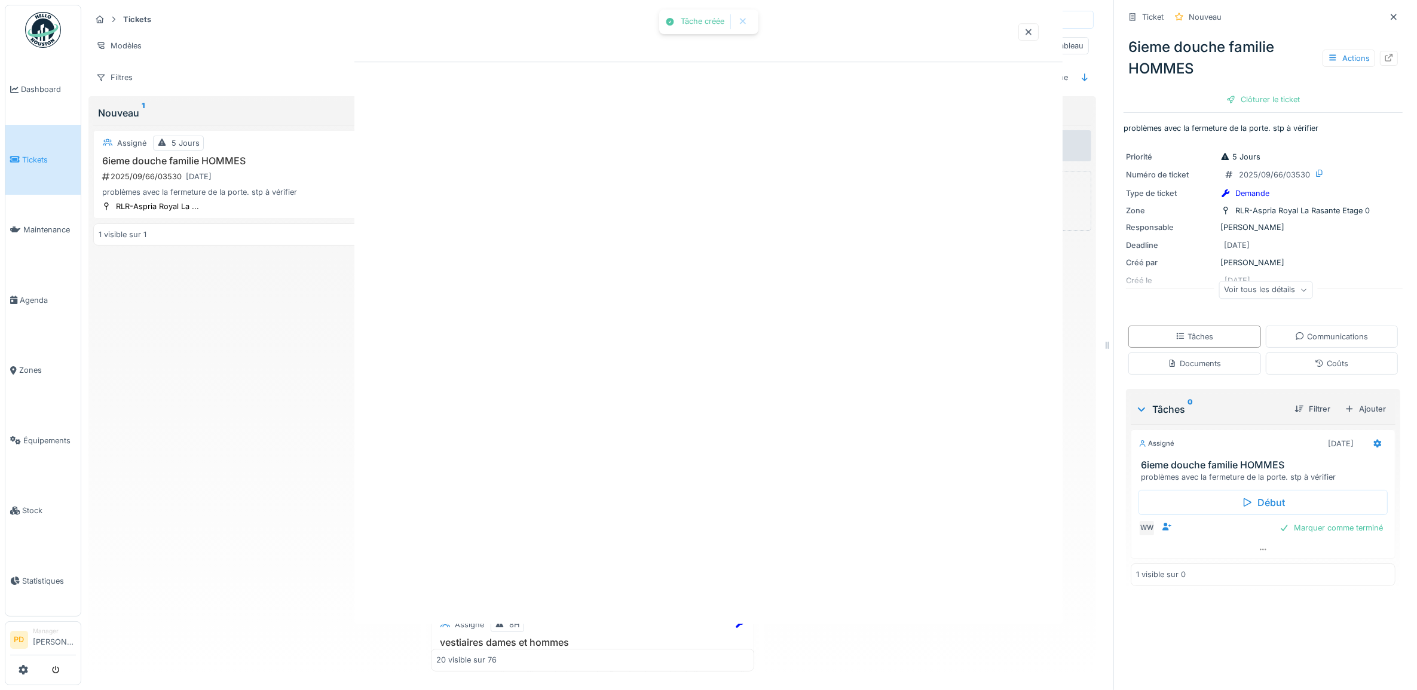
scroll to position [0, 0]
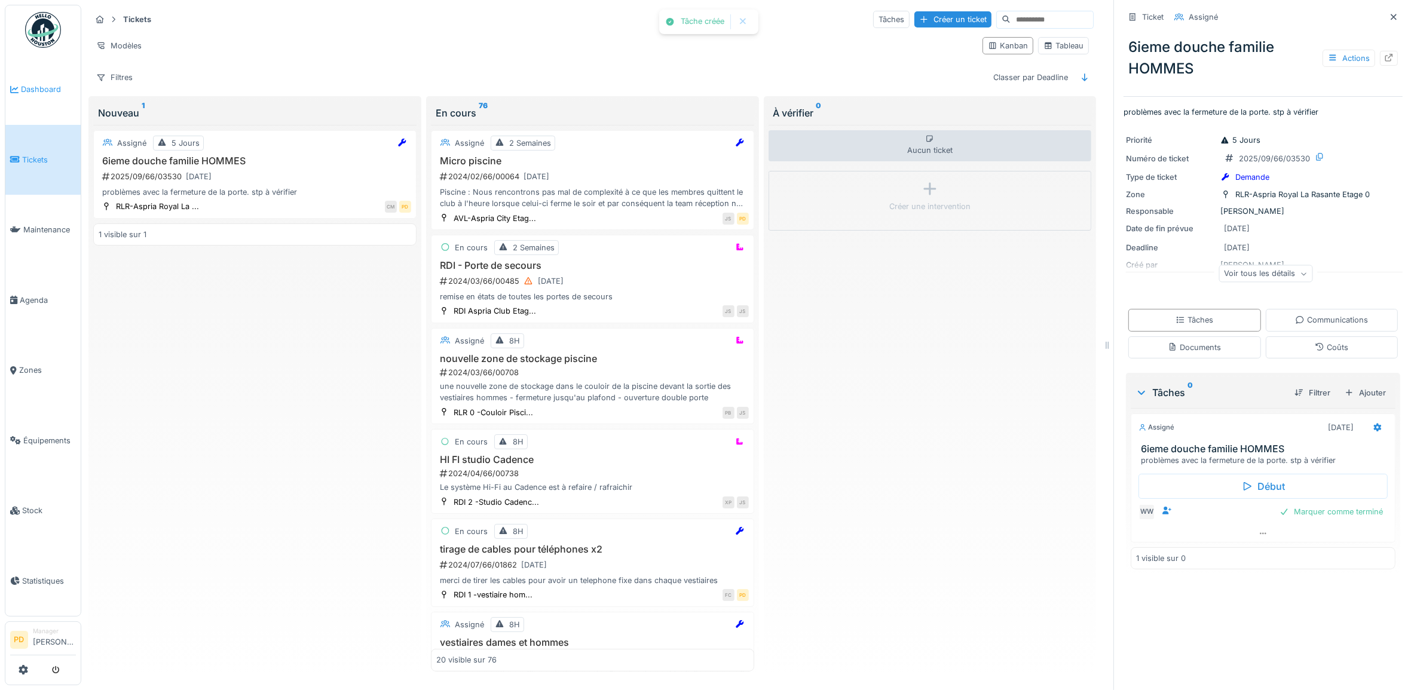
click at [44, 88] on span "Dashboard" at bounding box center [48, 89] width 55 height 11
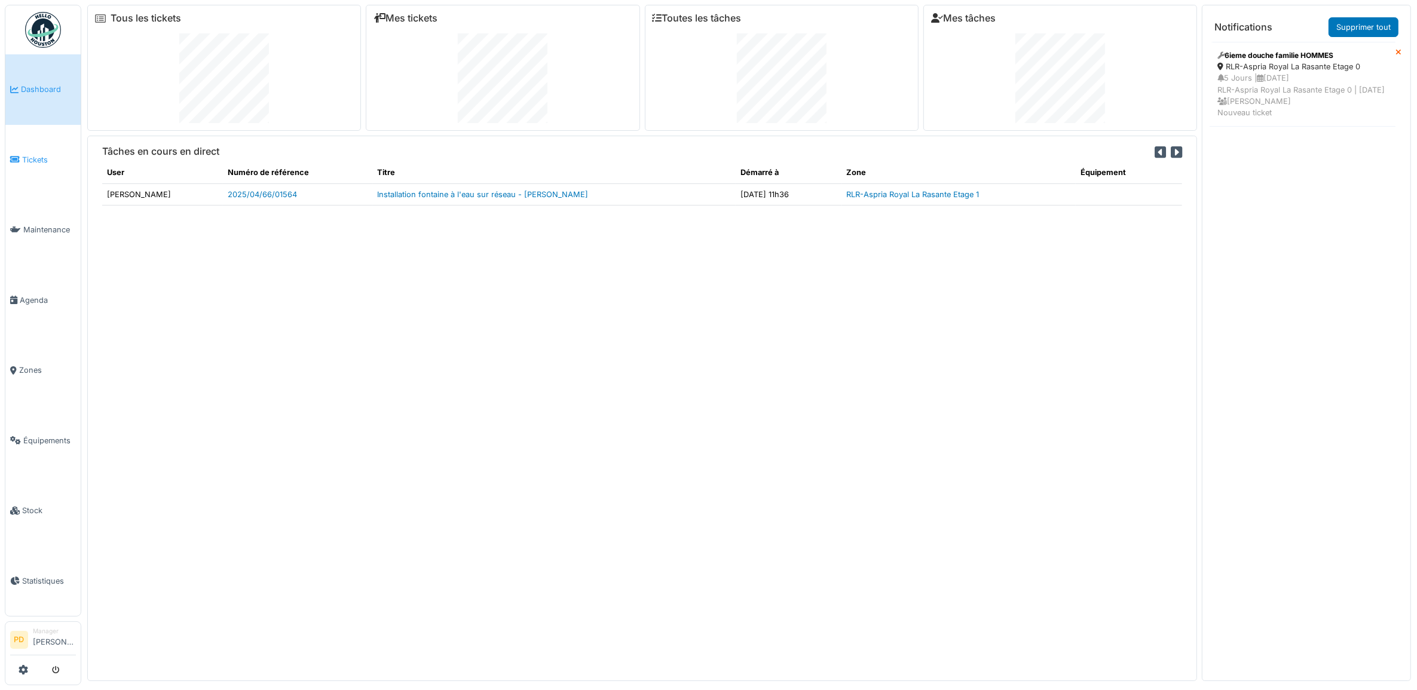
click at [46, 154] on span "Tickets" at bounding box center [49, 159] width 54 height 11
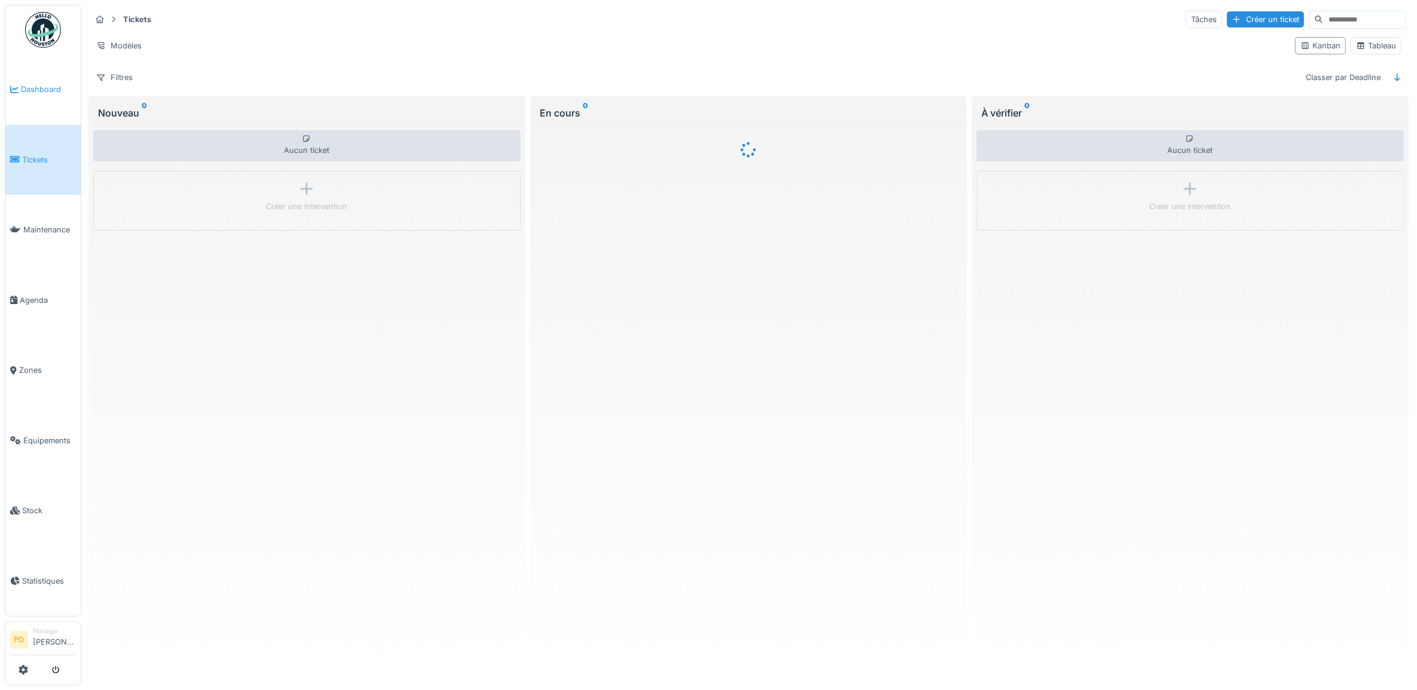
click at [45, 90] on span "Dashboard" at bounding box center [48, 89] width 55 height 11
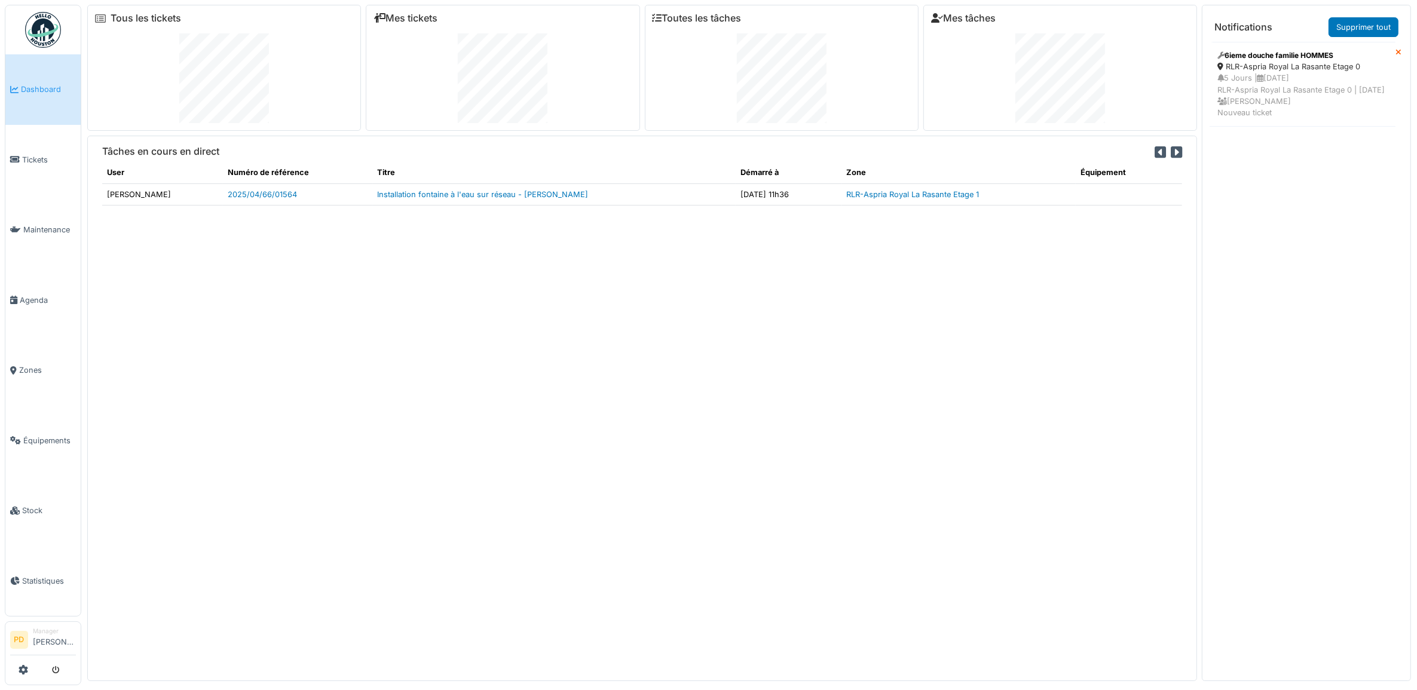
click at [54, 88] on span "Dashboard" at bounding box center [48, 89] width 55 height 11
click at [1339, 25] on link "Supprimer tout" at bounding box center [1364, 27] width 70 height 20
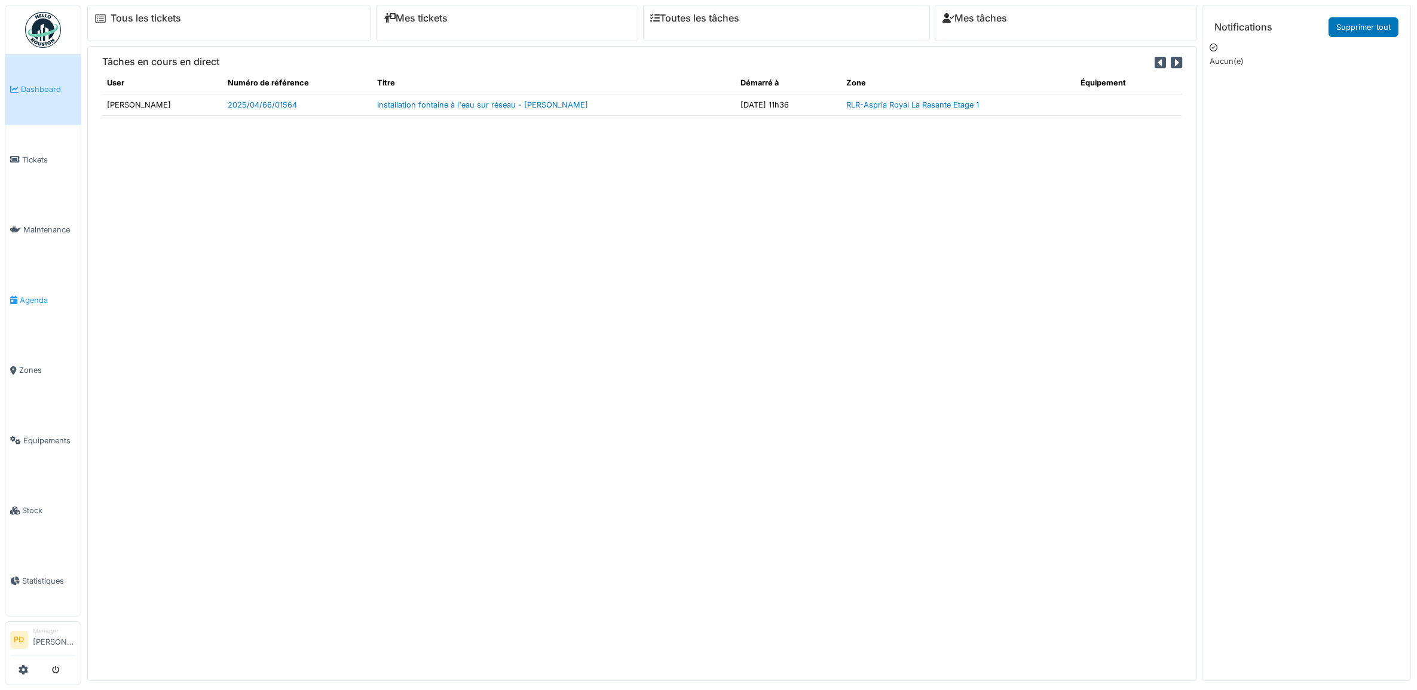
click at [40, 295] on span "Agenda" at bounding box center [48, 300] width 56 height 11
